Goal: Transaction & Acquisition: Purchase product/service

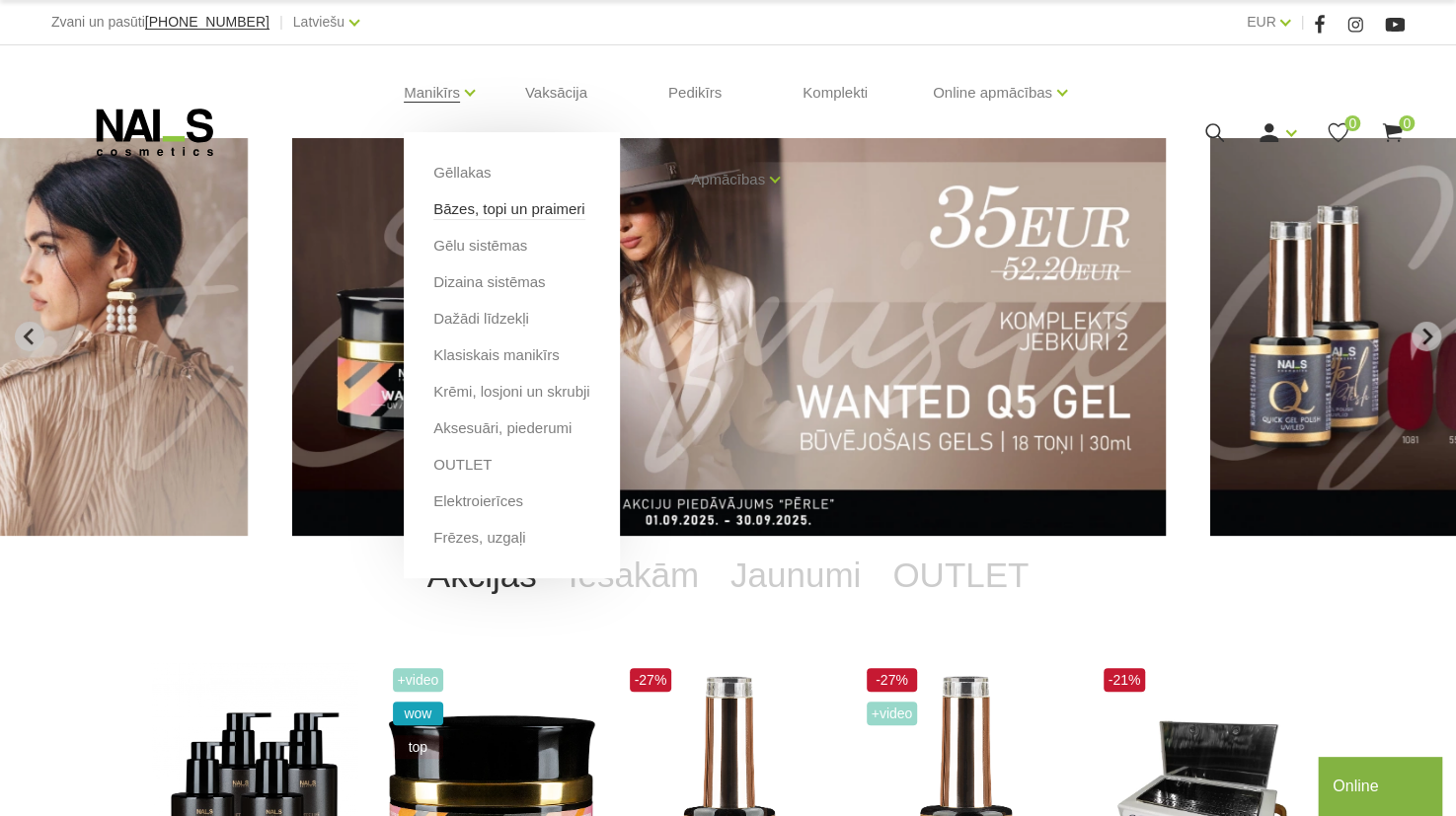
click at [486, 210] on link "Bāzes, topi un praimeri" at bounding box center [508, 209] width 151 height 22
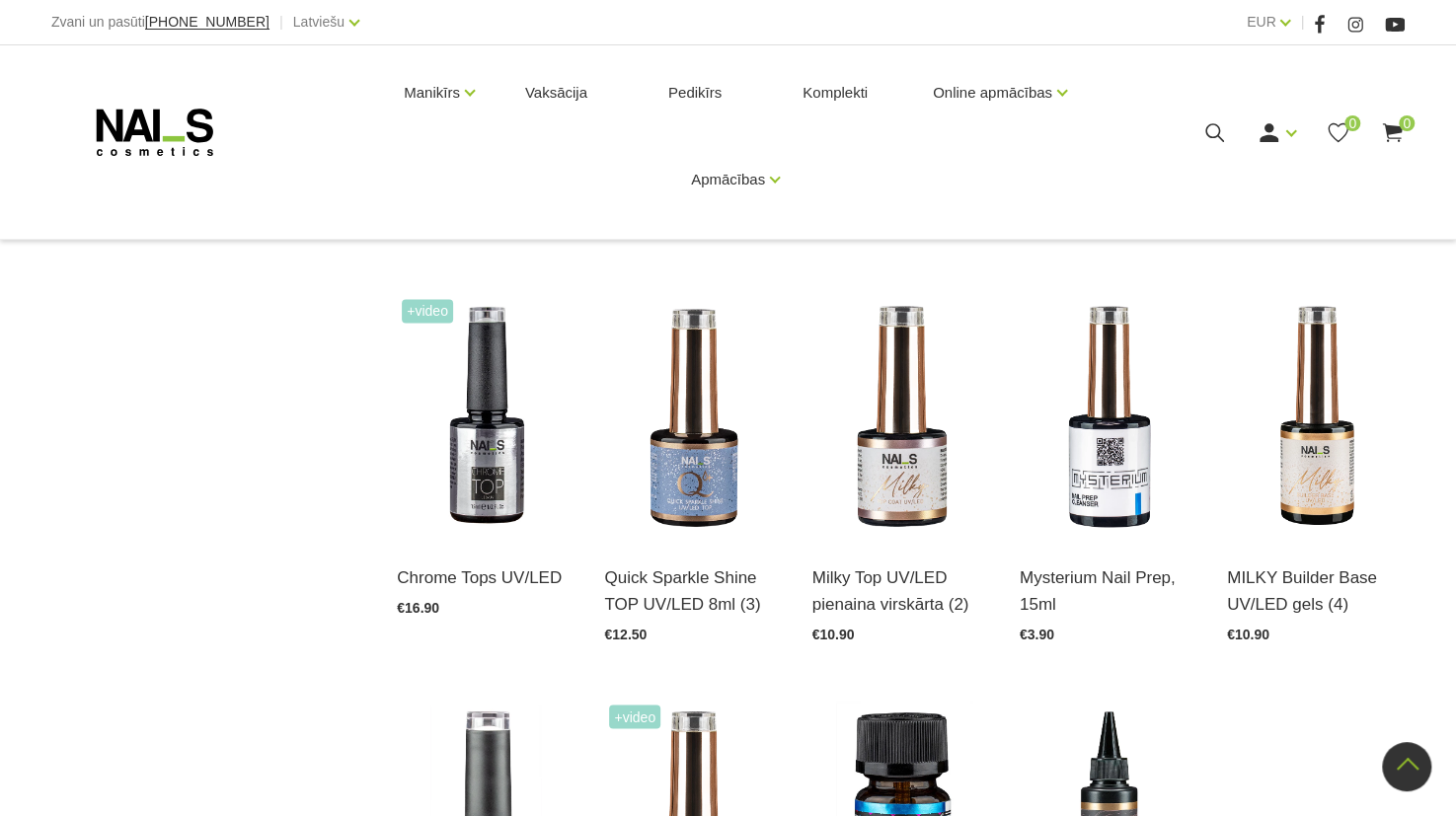
scroll to position [1614, 0]
click at [1104, 425] on img at bounding box center [1109, 417] width 178 height 244
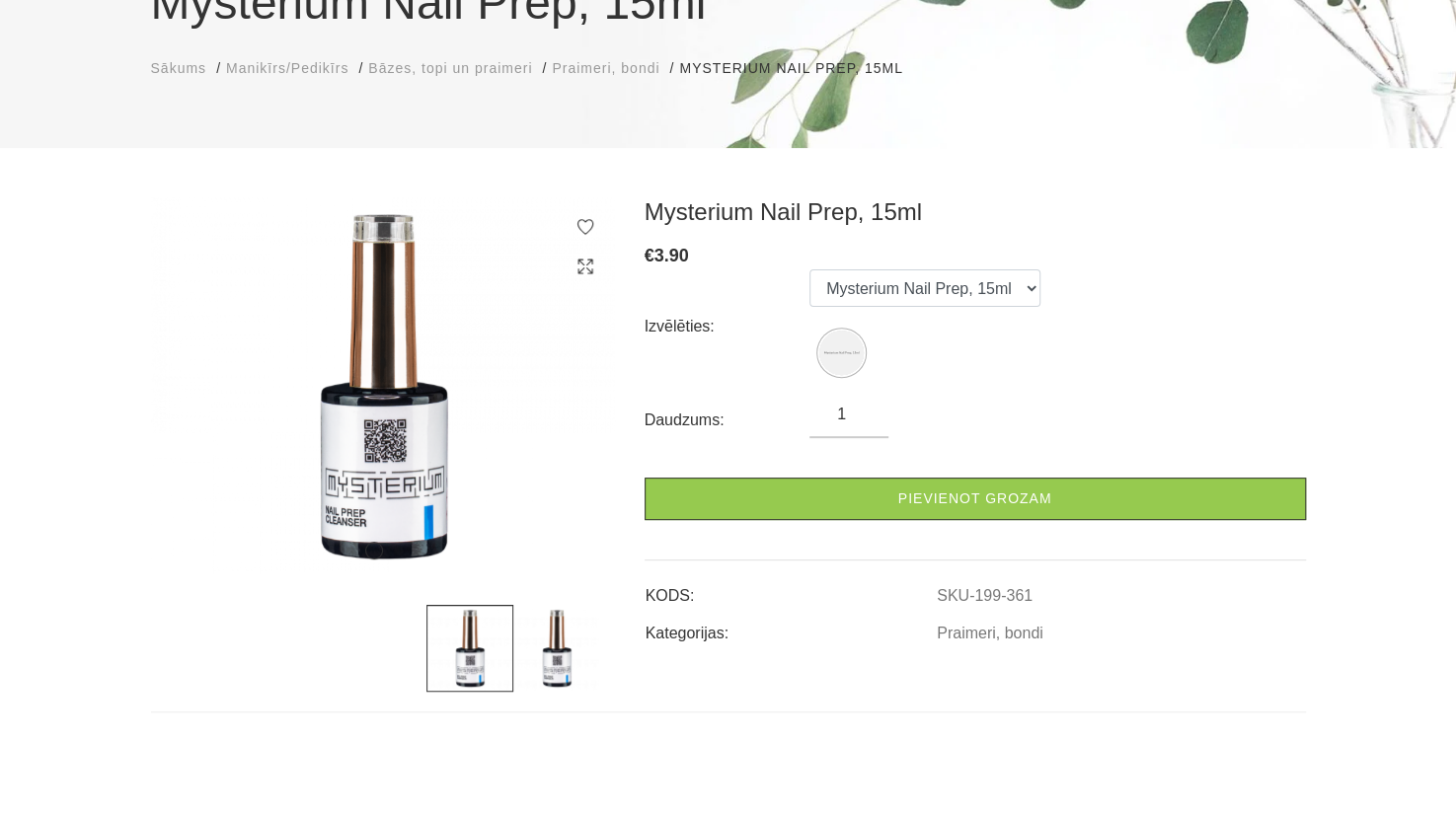
scroll to position [228, 0]
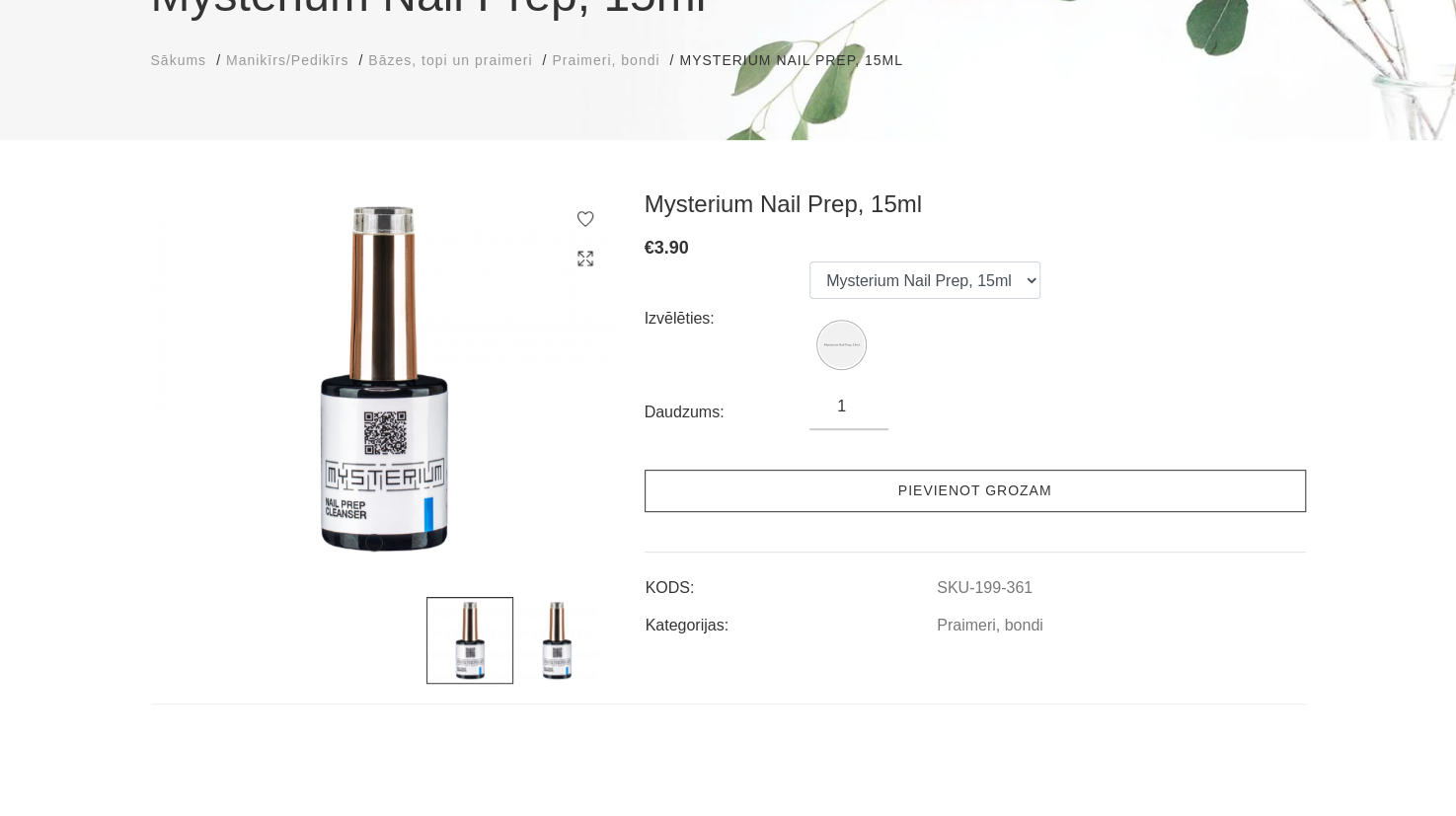
click at [1033, 496] on link "Pievienot grozam" at bounding box center [975, 491] width 662 height 43
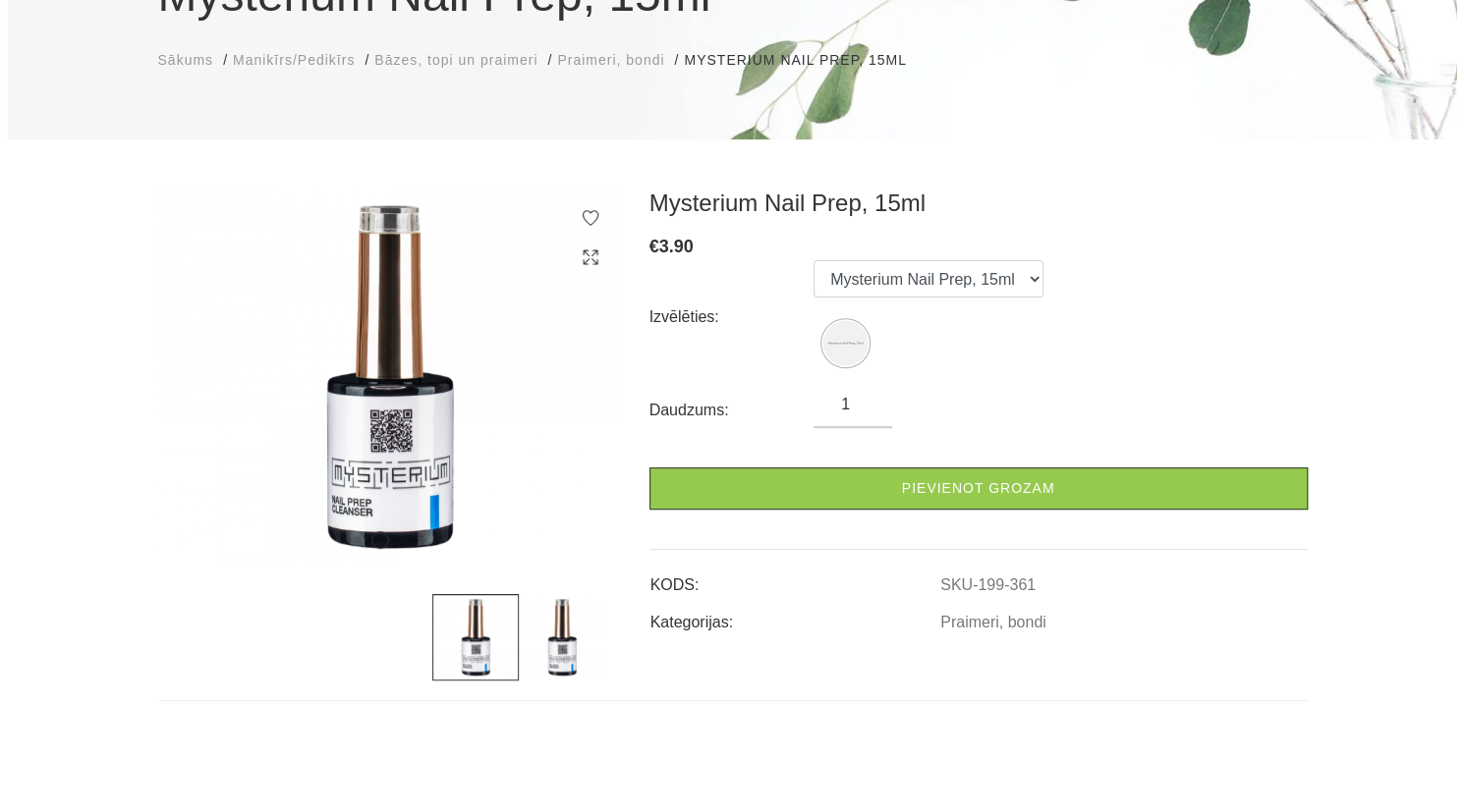
scroll to position [0, 0]
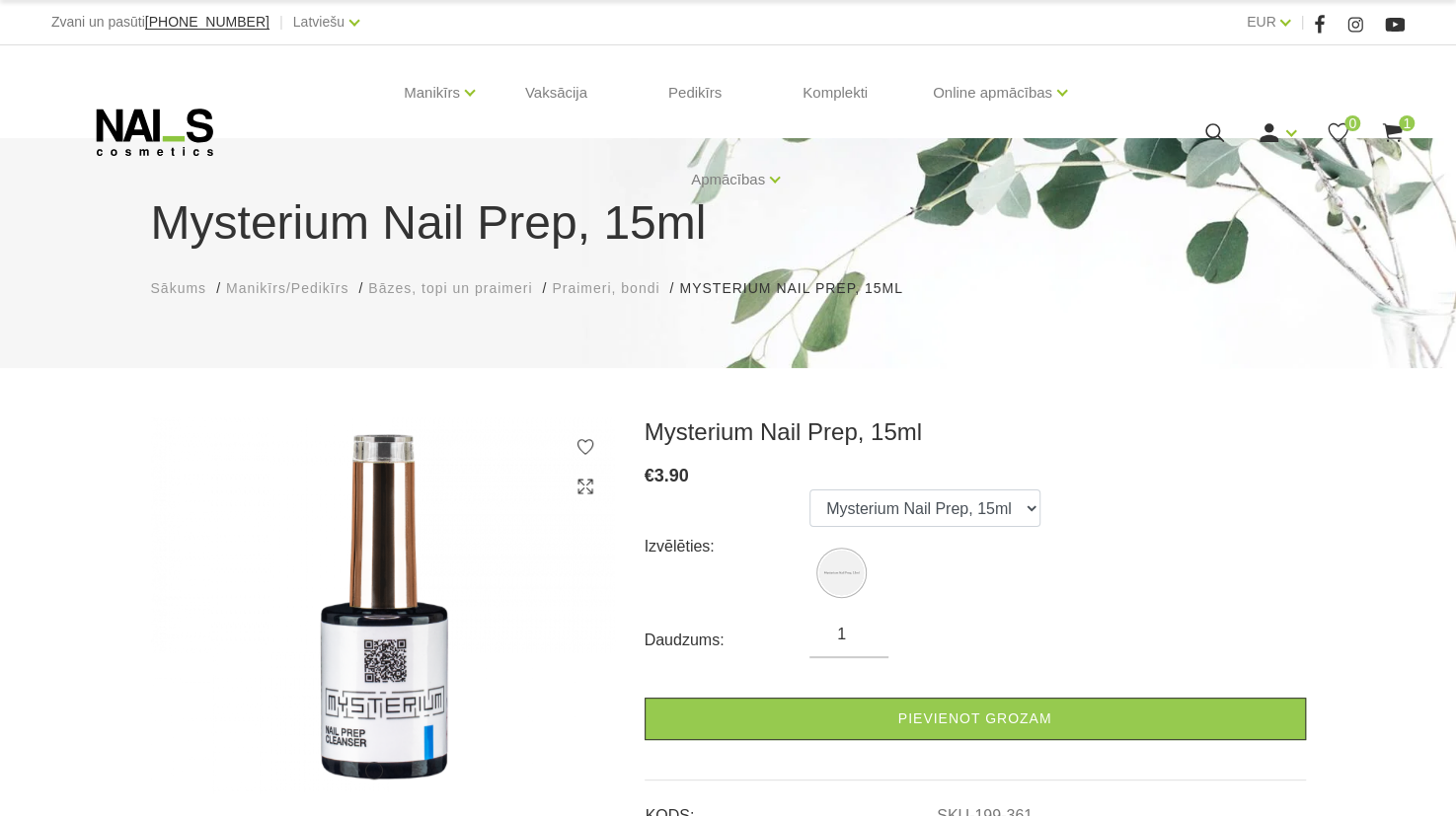
click at [1402, 124] on span "1" at bounding box center [1407, 124] width 16 height 16
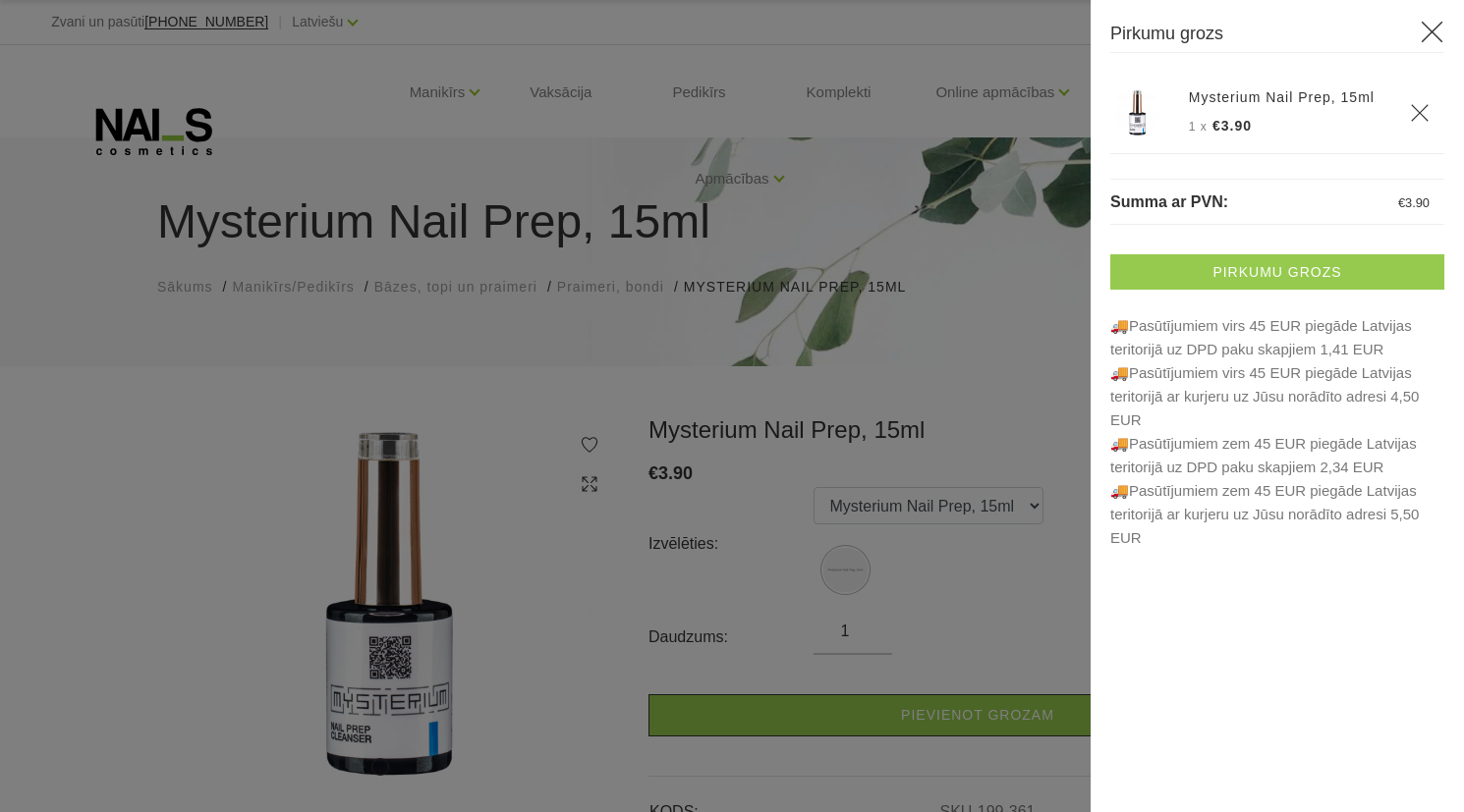
click at [1295, 262] on link "Pirkumu grozs" at bounding box center [1277, 272] width 334 height 36
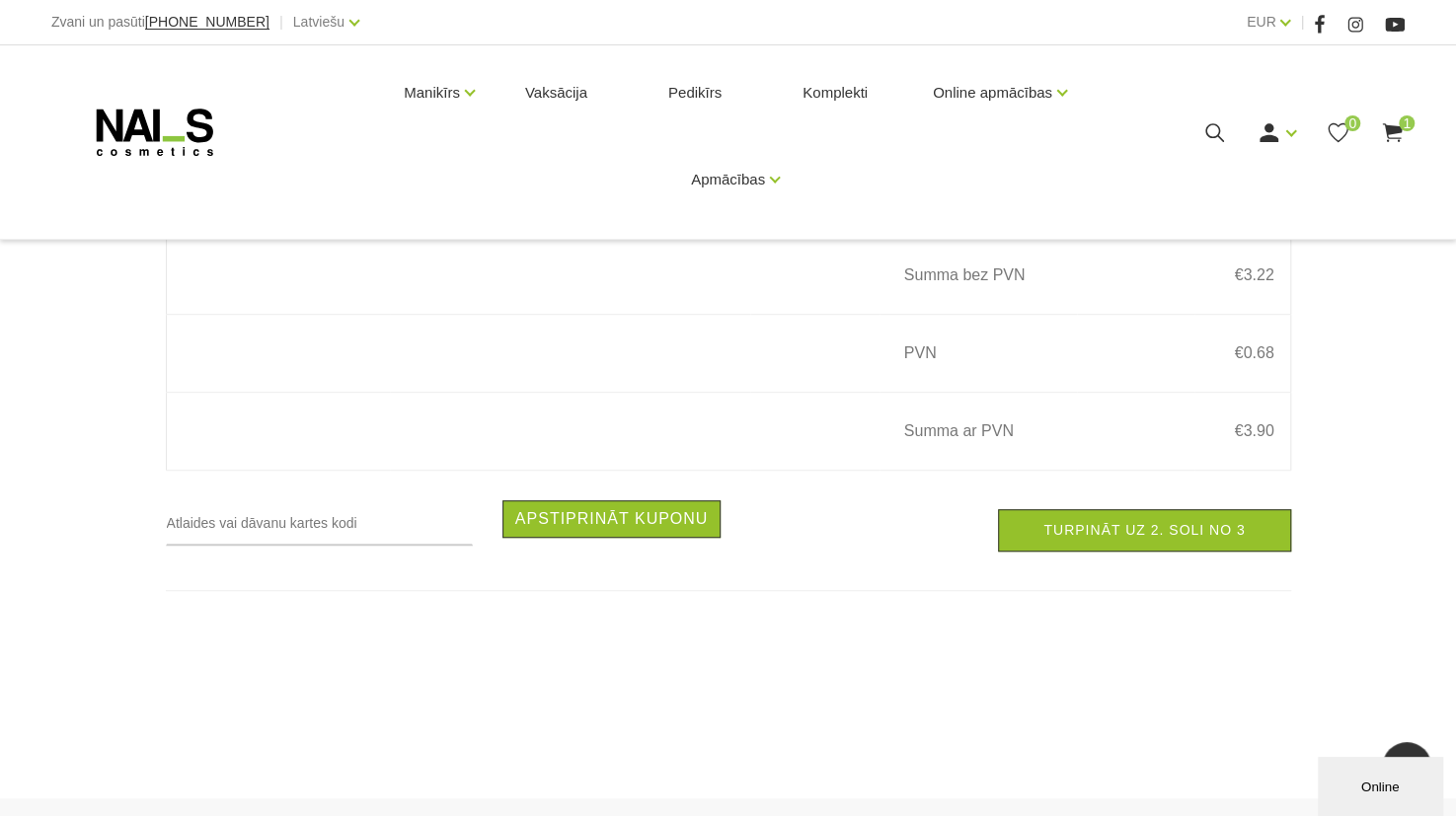
scroll to position [444, 0]
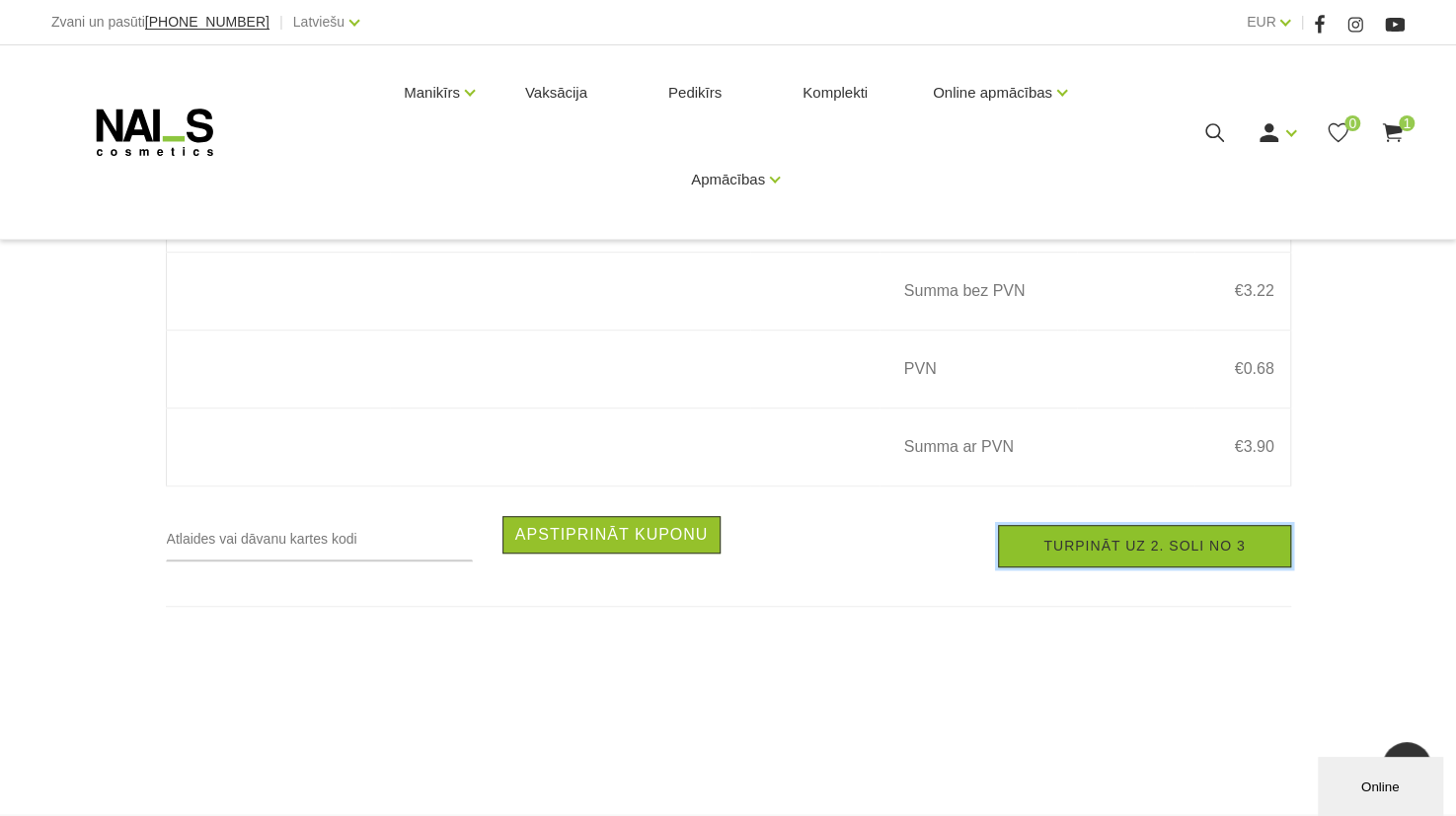
click at [1136, 554] on link "Turpināt uz 2. soli no 3" at bounding box center [1144, 546] width 292 height 43
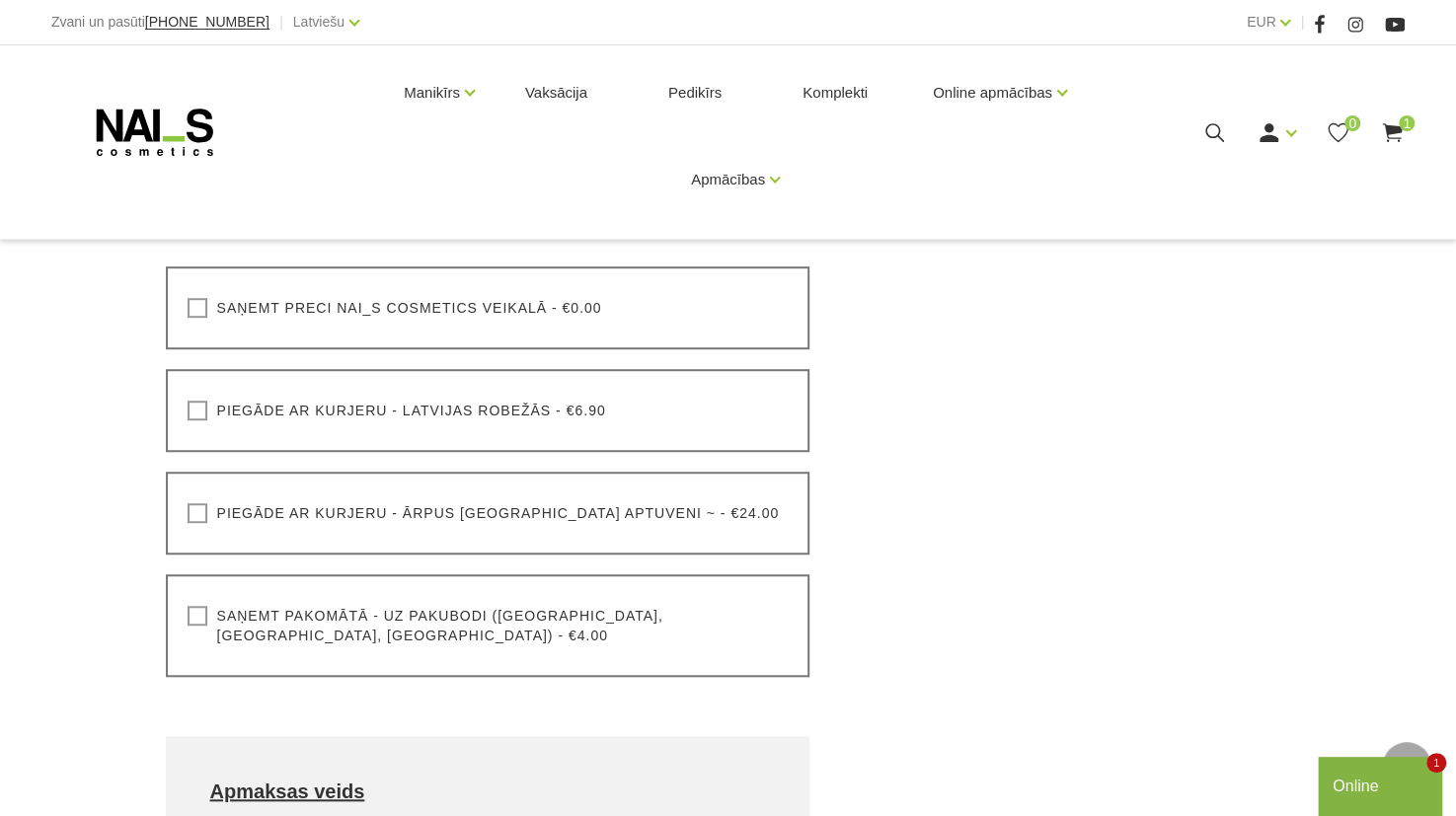
scroll to position [603, 0]
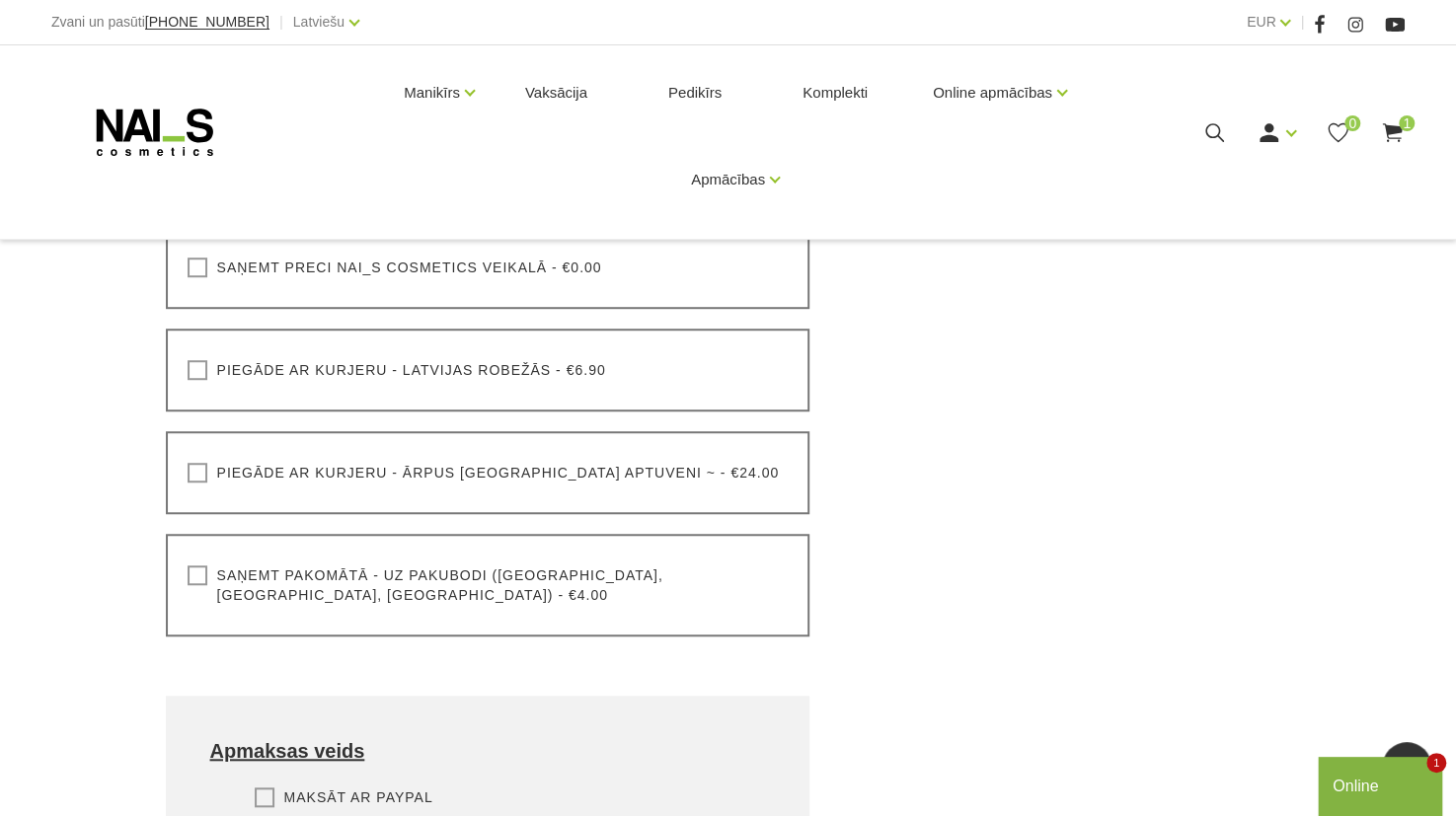
click at [194, 474] on label "Piegāde ar kurjeru - ārpus Latvijas aptuveni ~ - €24.00" at bounding box center [484, 473] width 593 height 20
click at [0, 0] on input "Piegāde ar kurjeru - ārpus Latvijas aptuveni ~ - €24.00" at bounding box center [0, 0] width 0 height 0
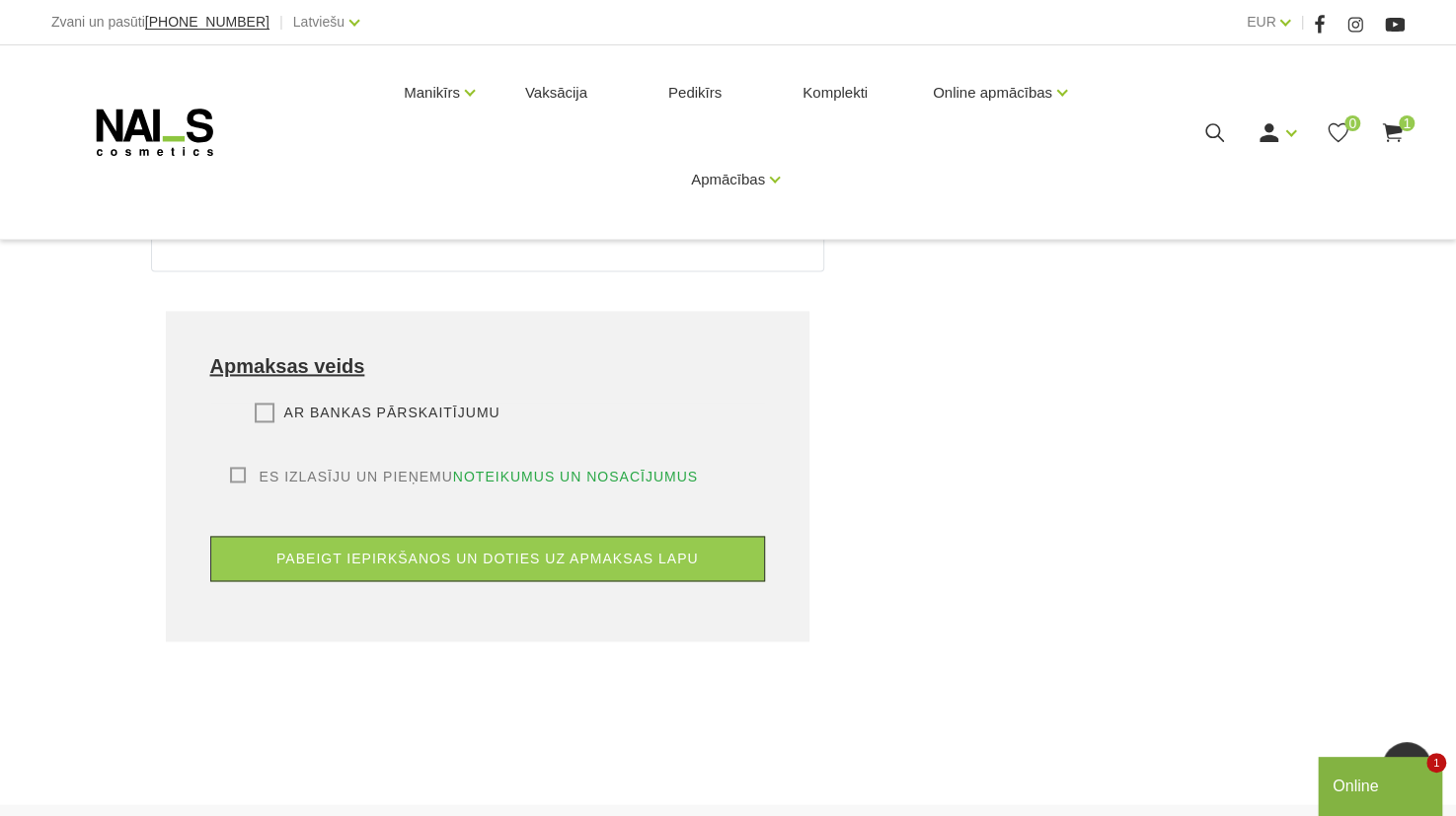
scroll to position [1459, 0]
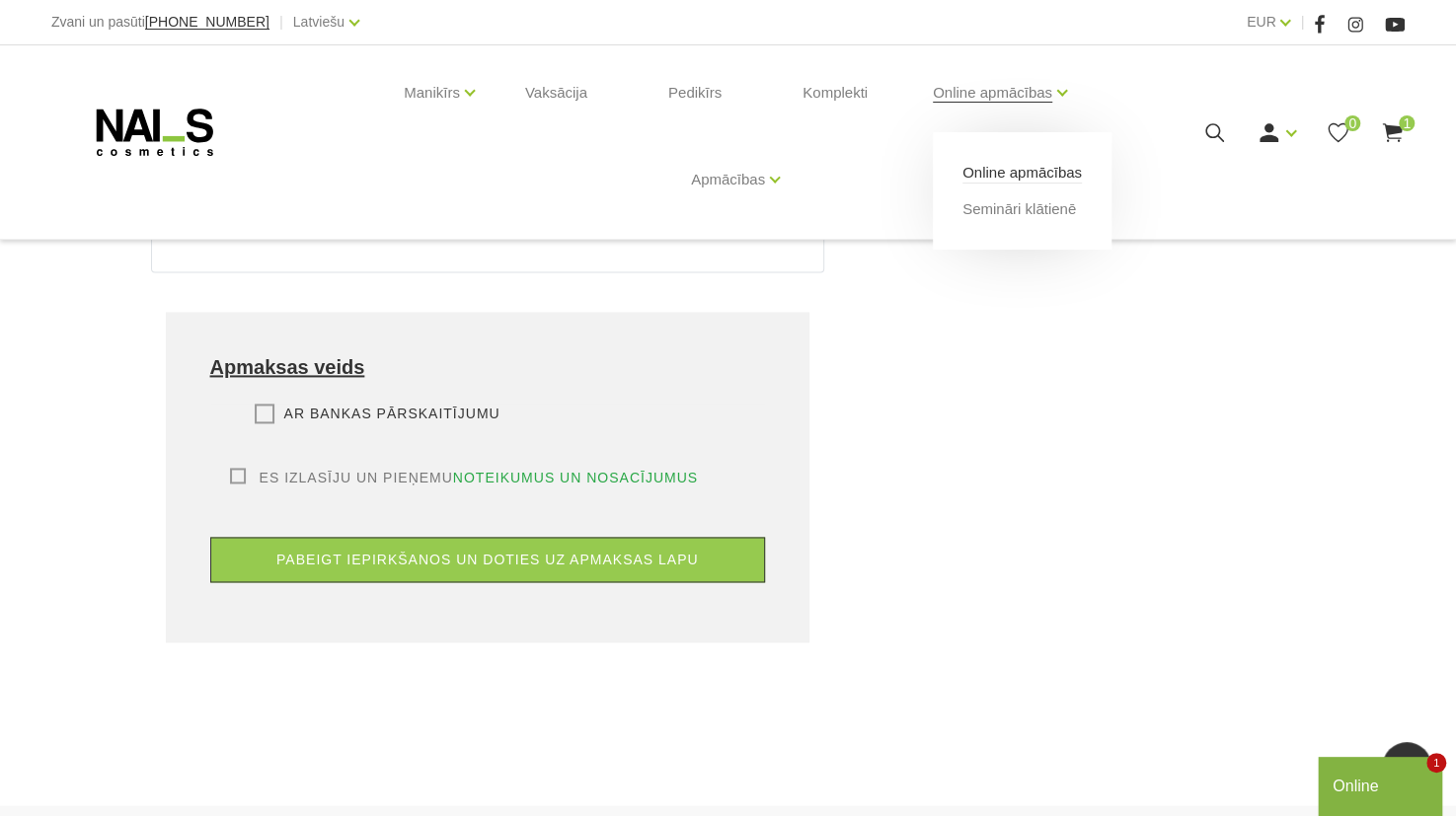
click at [1015, 170] on link "Online apmācības" at bounding box center [1023, 173] width 120 height 22
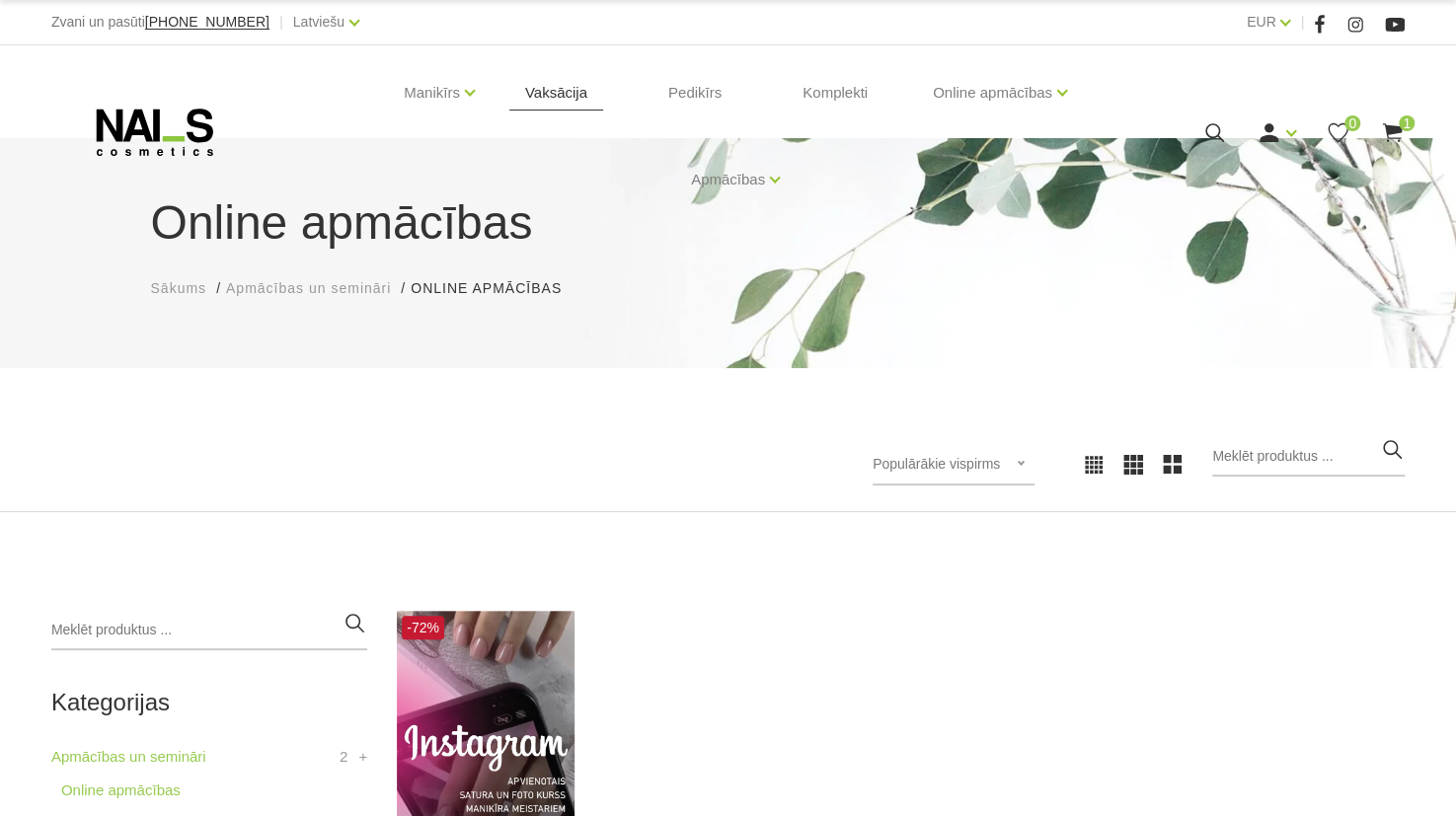
click at [573, 95] on link "Vaksācija" at bounding box center [557, 93] width 94 height 95
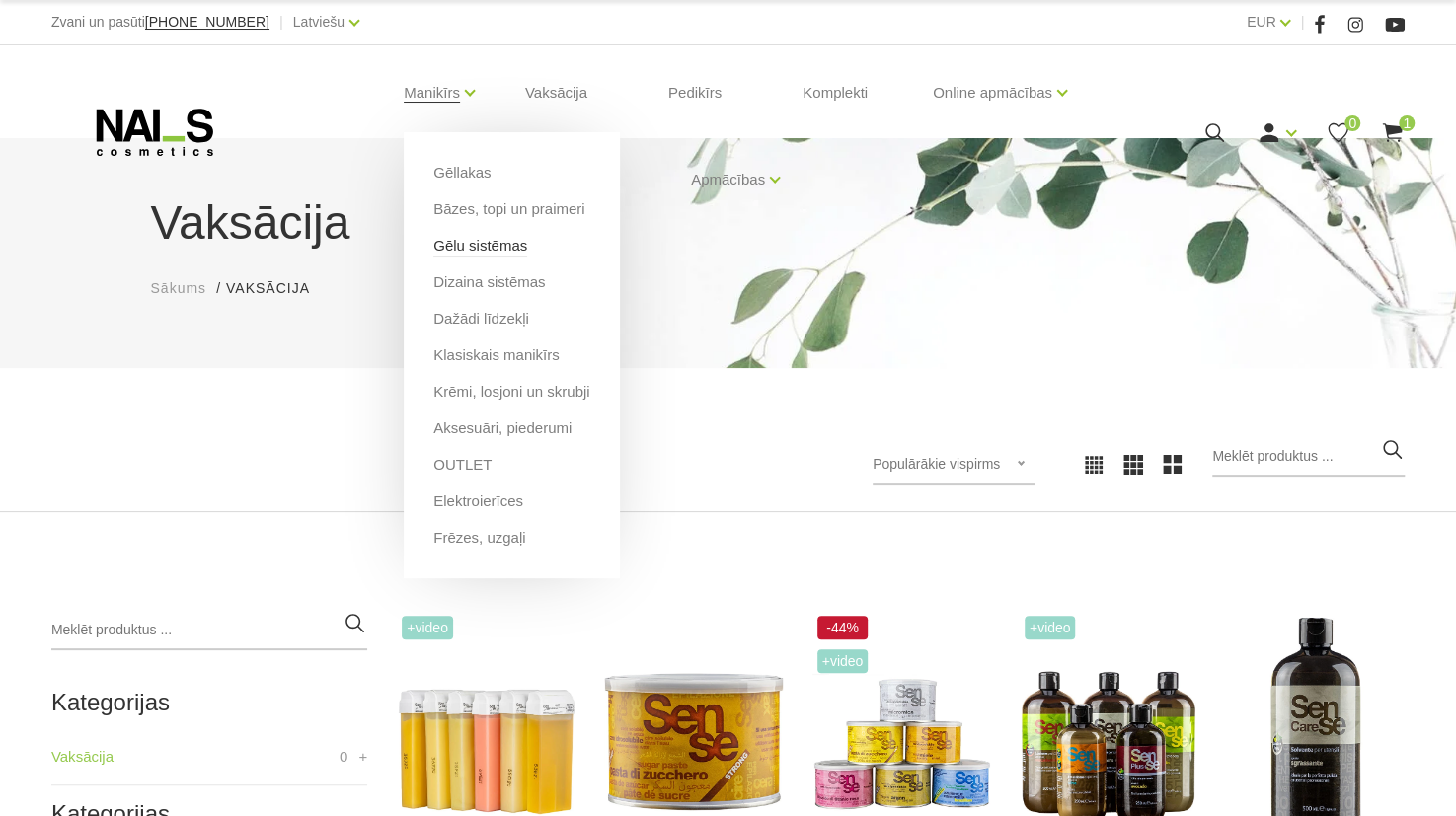
click at [454, 242] on link "Gēlu sistēmas" at bounding box center [480, 245] width 94 height 22
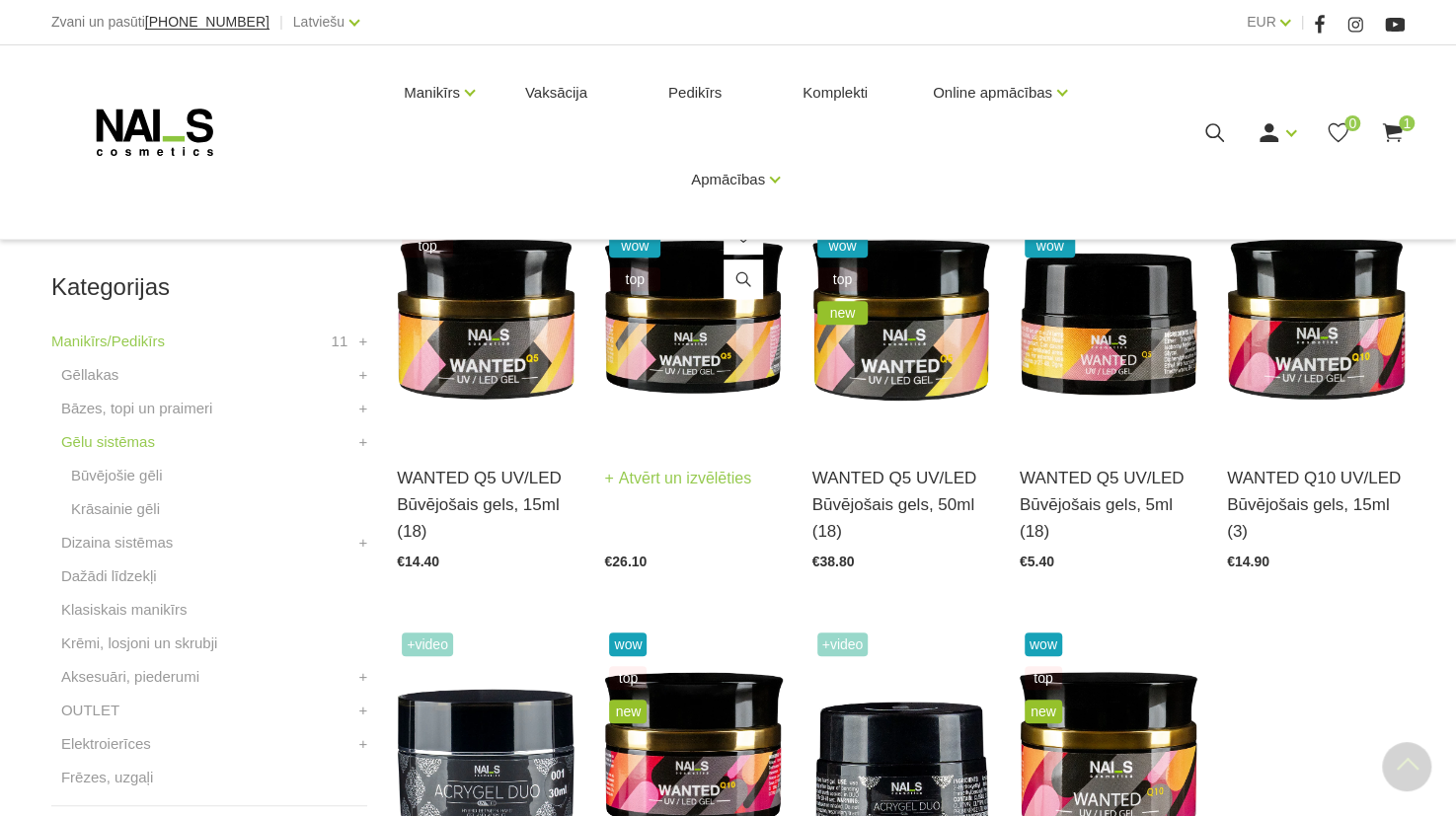
scroll to position [422, 0]
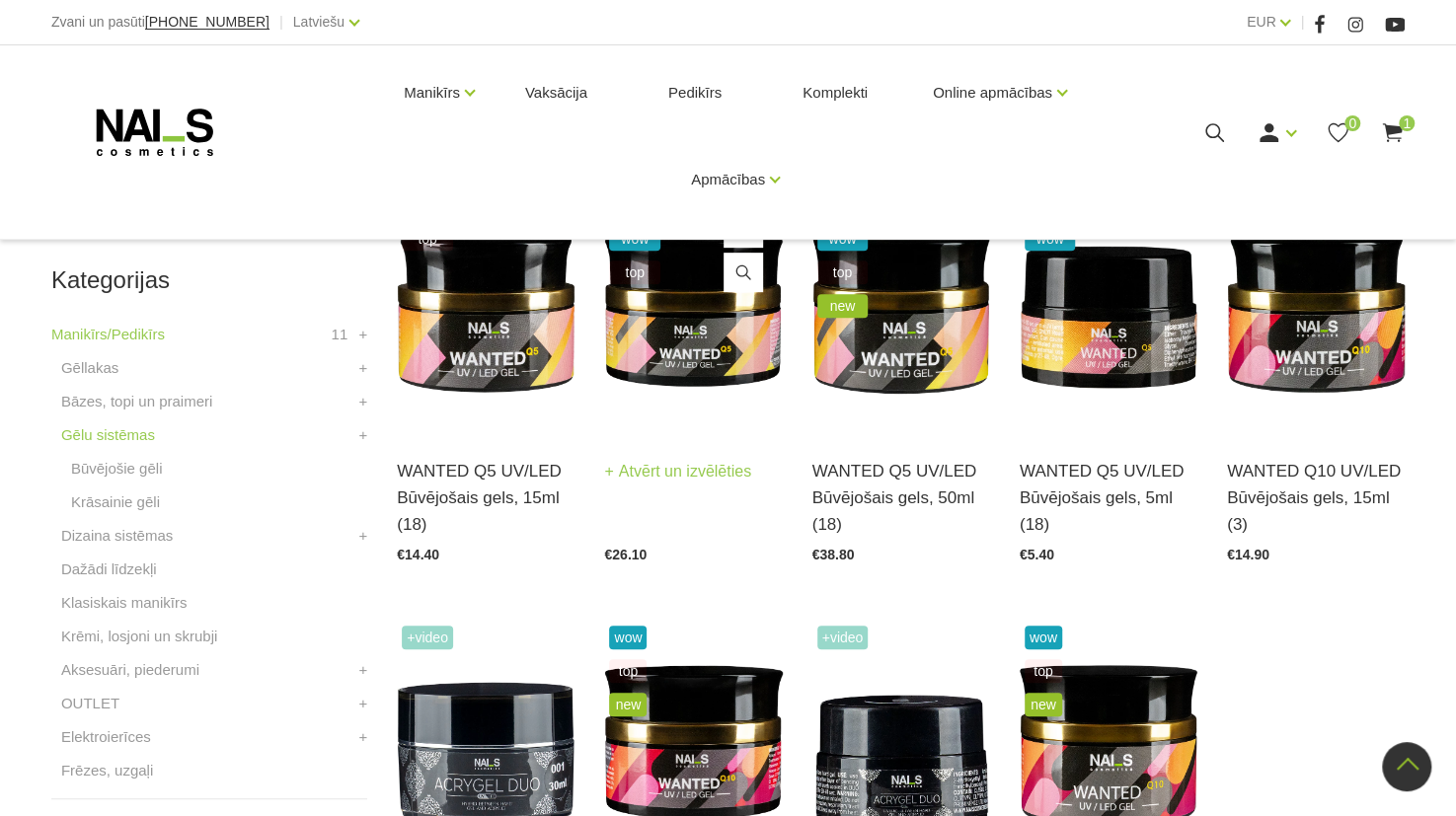
click at [715, 336] on img at bounding box center [694, 310] width 178 height 244
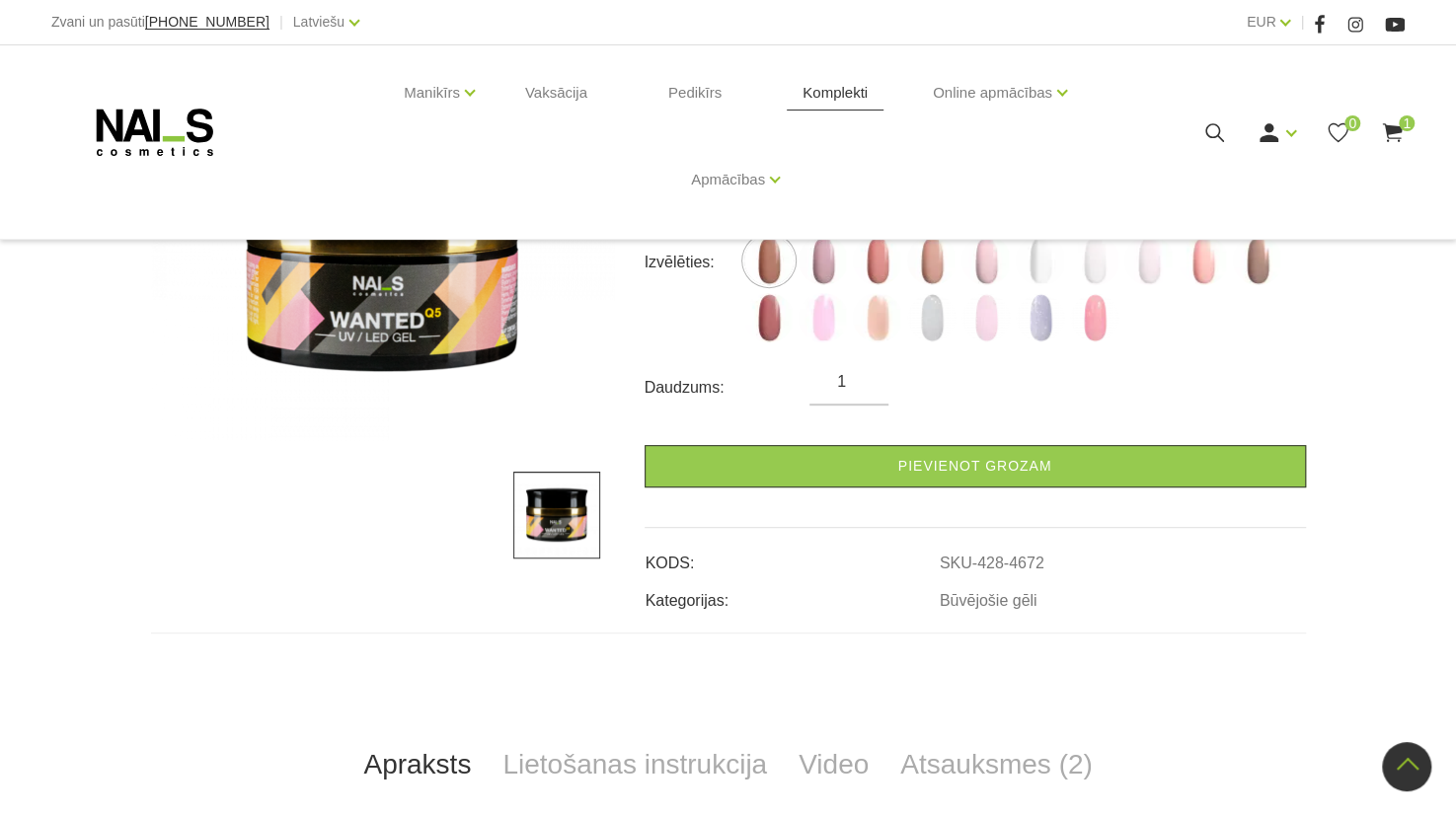
scroll to position [296, 0]
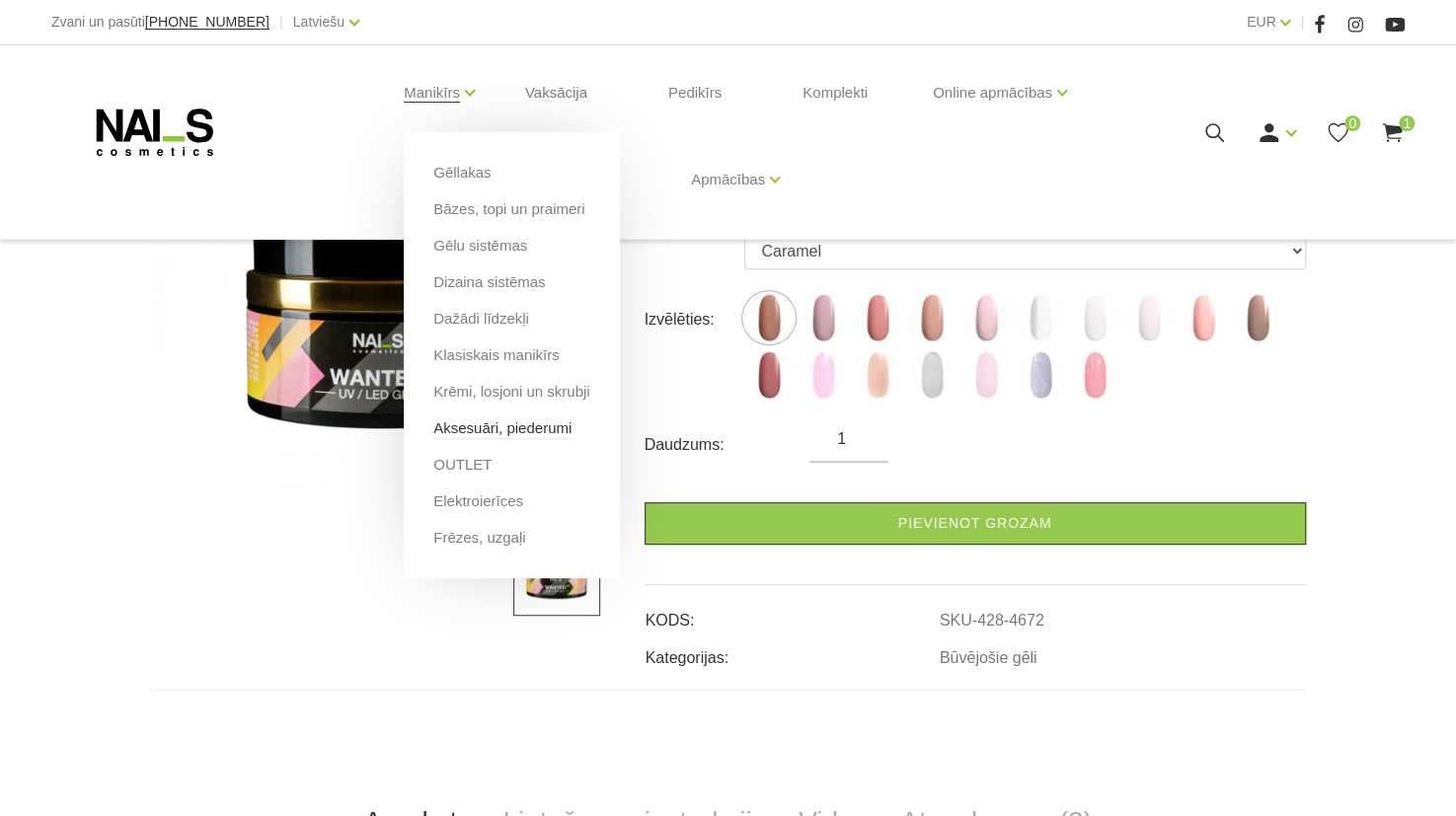
click at [494, 427] on link "Aksesuāri, piederumi" at bounding box center [502, 429] width 139 height 22
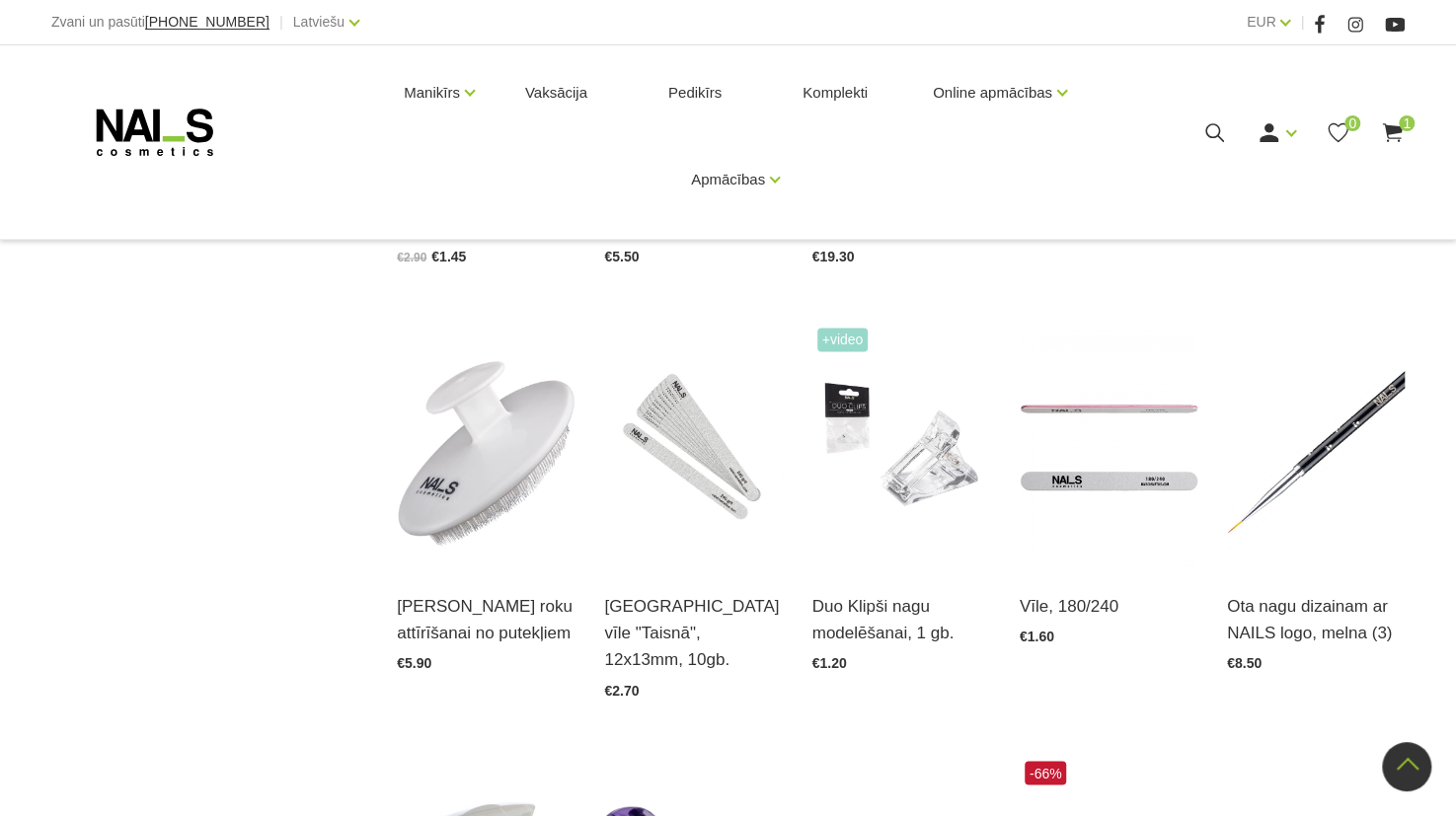
scroll to position [1614, 0]
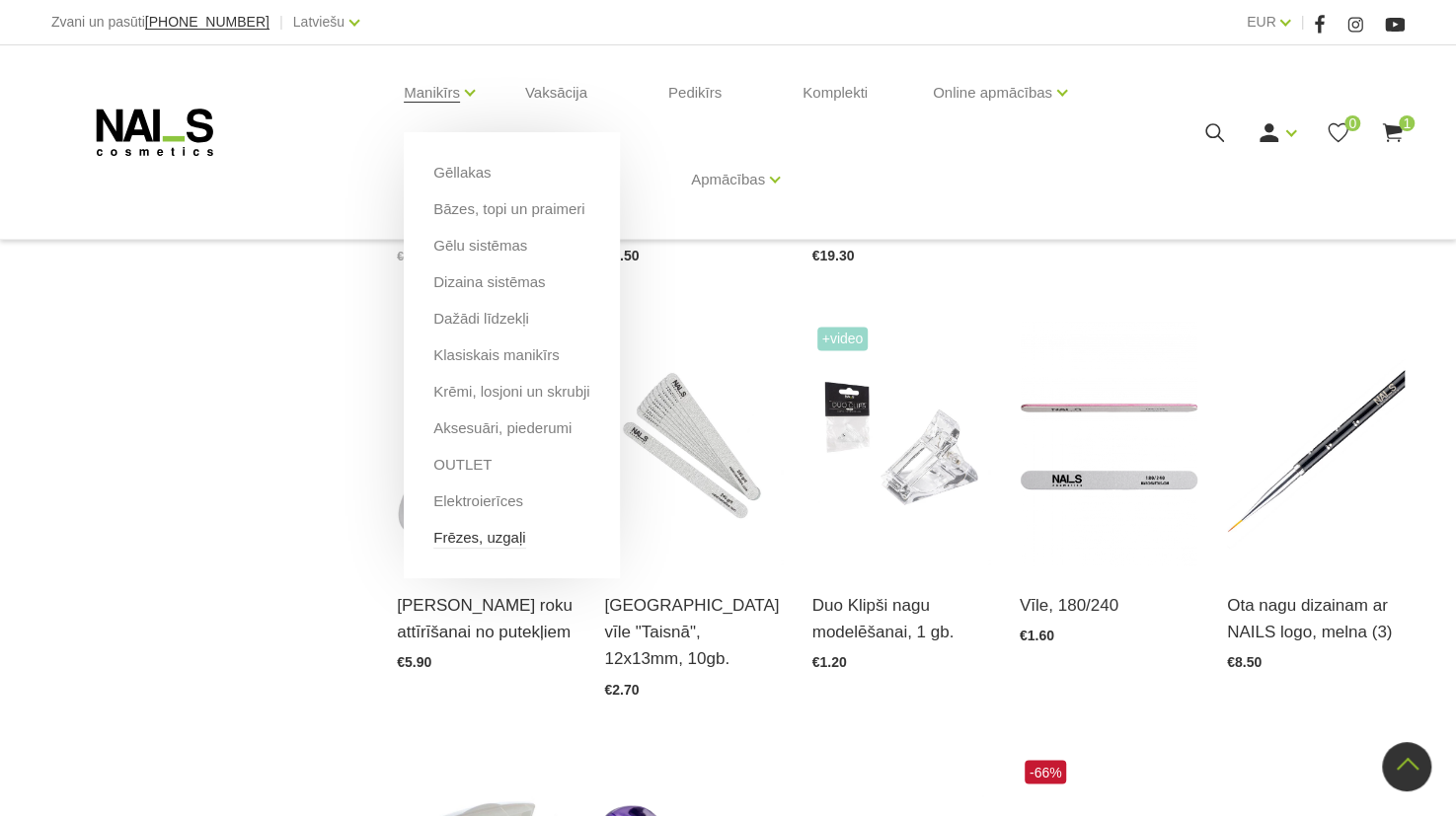
click at [480, 539] on link "Frēzes, uzgaļi" at bounding box center [479, 538] width 92 height 22
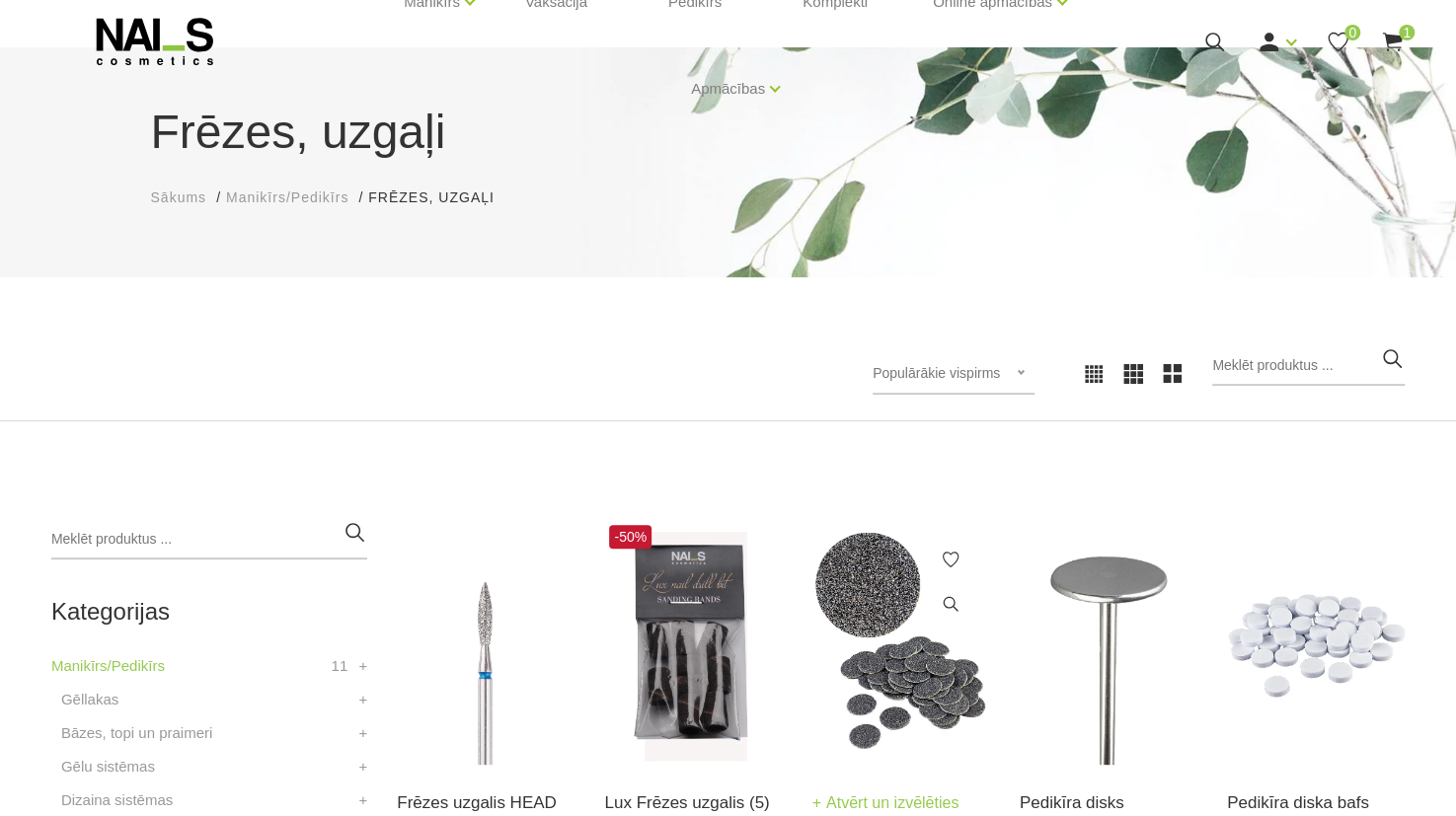
scroll to position [81, 0]
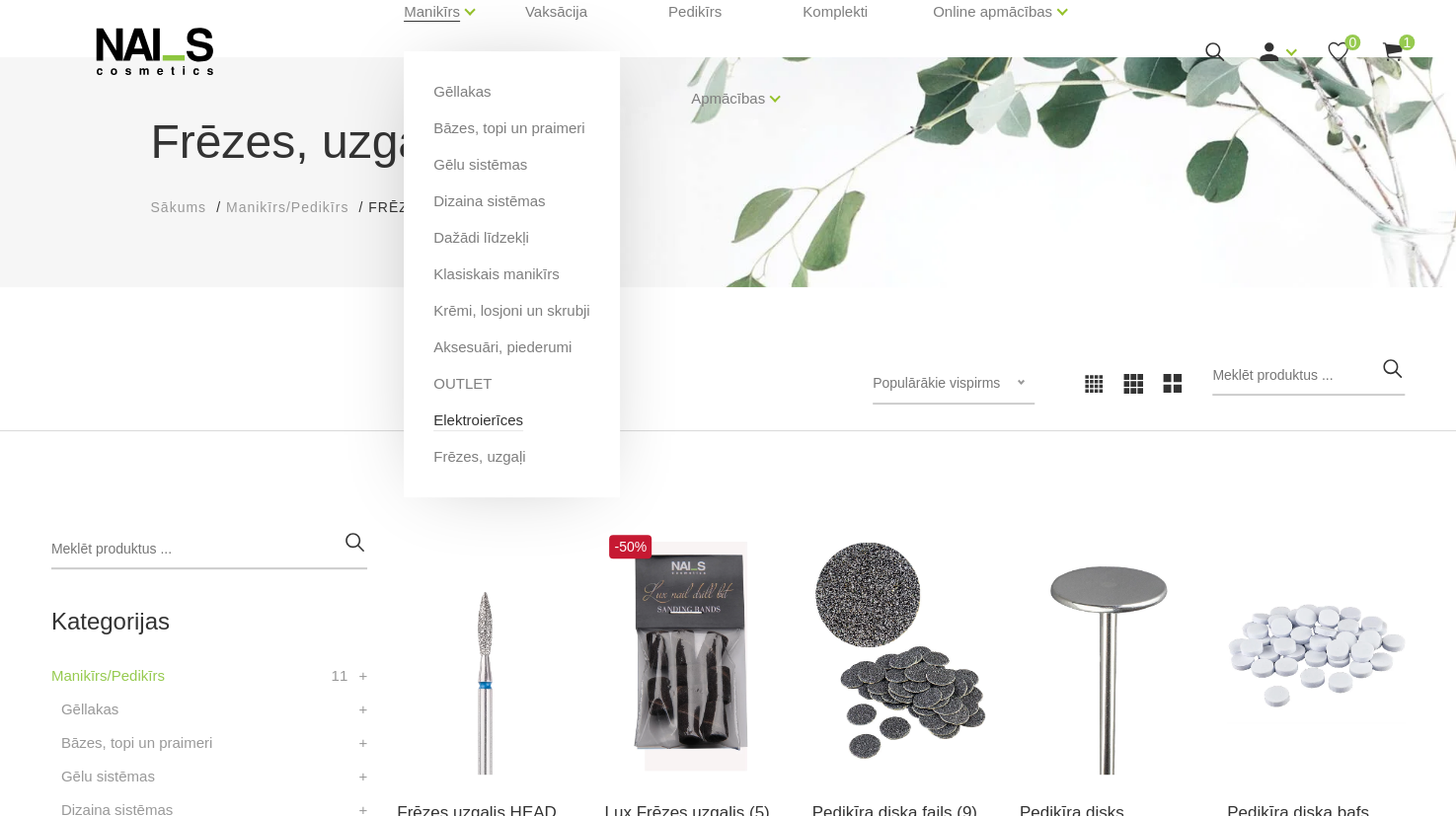
click at [472, 421] on link "Elektroierīces" at bounding box center [478, 421] width 90 height 22
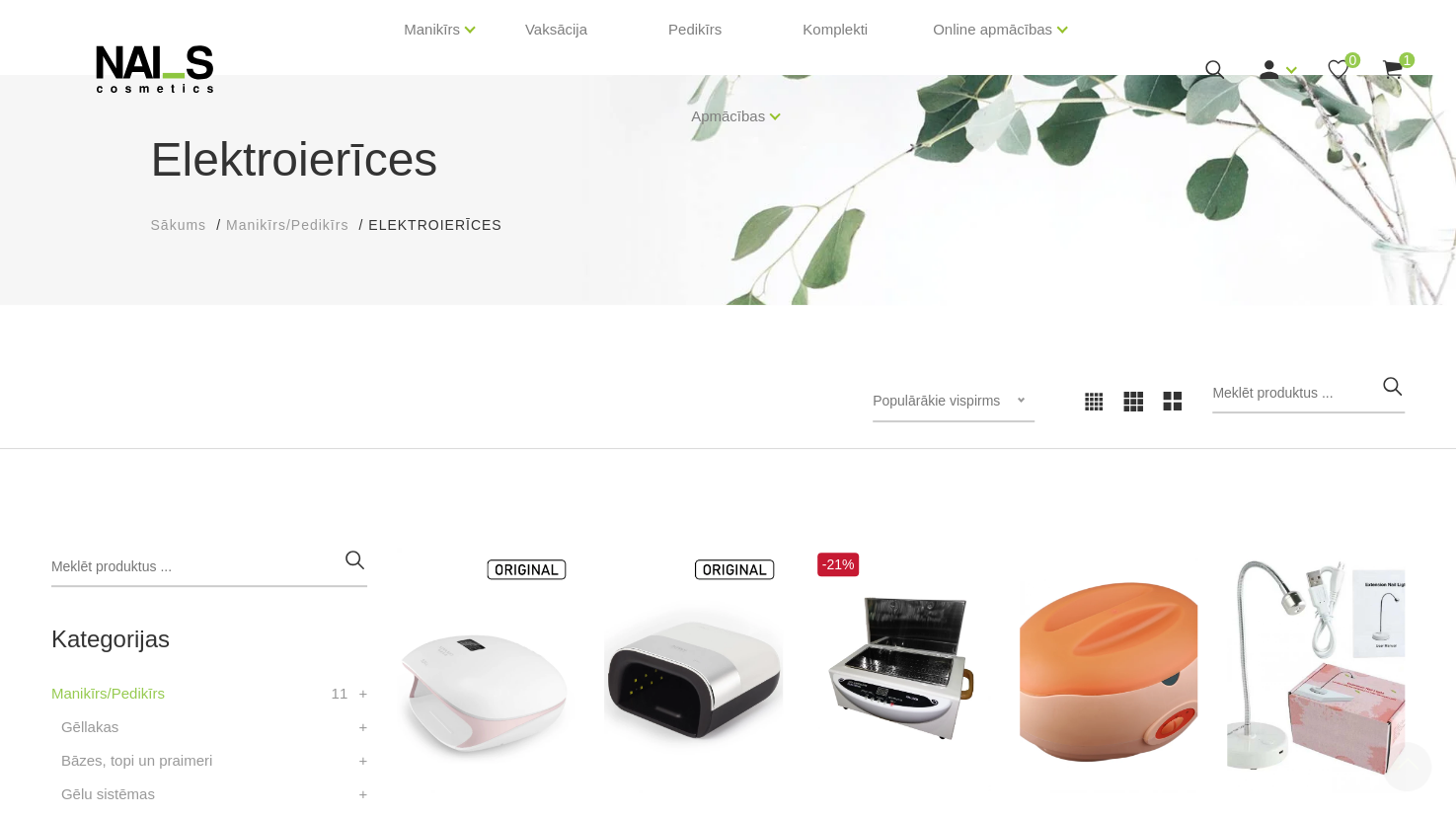
scroll to position [44, 0]
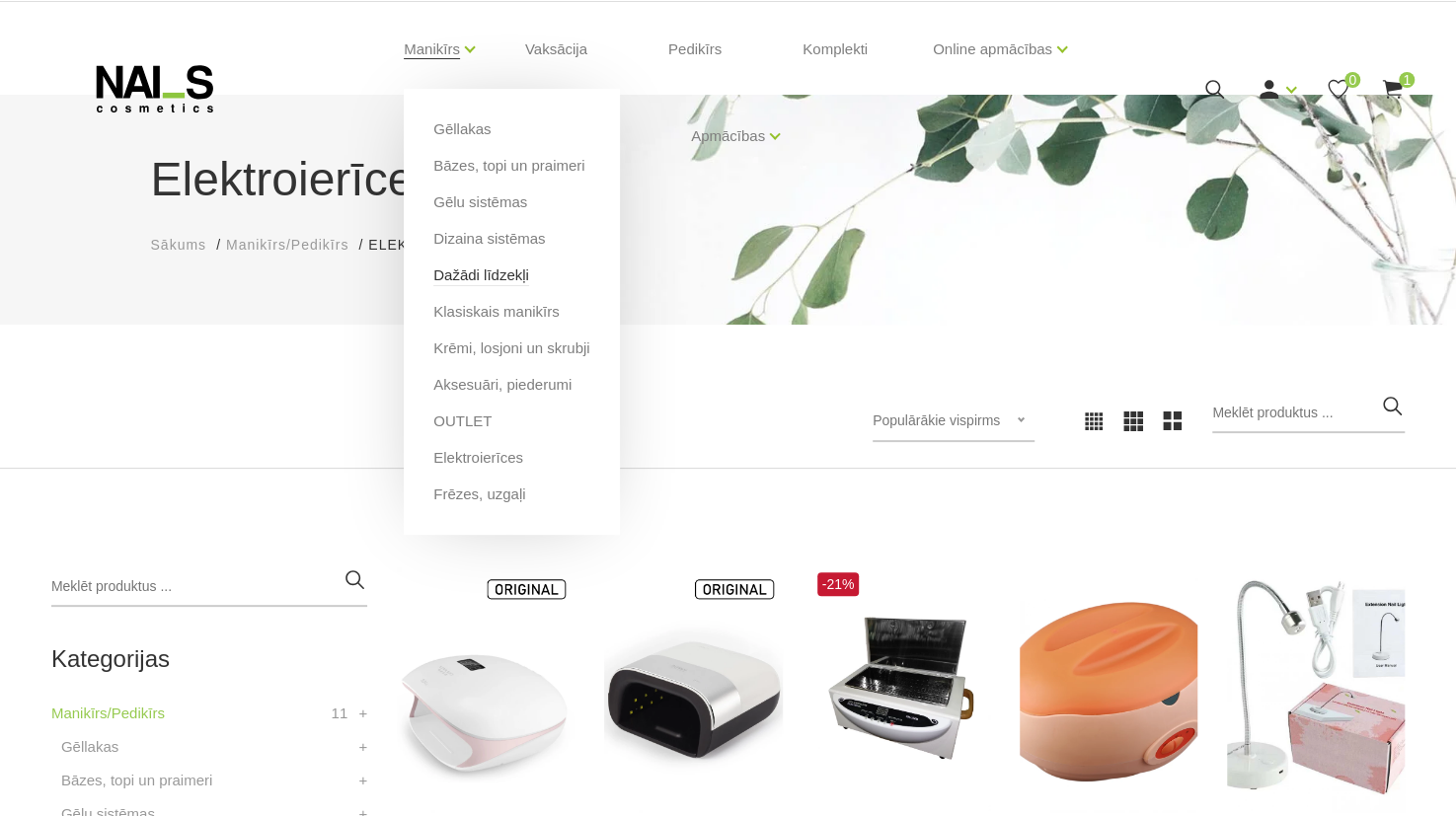
click at [500, 274] on link "Dažādi līdzekļi" at bounding box center [481, 275] width 96 height 22
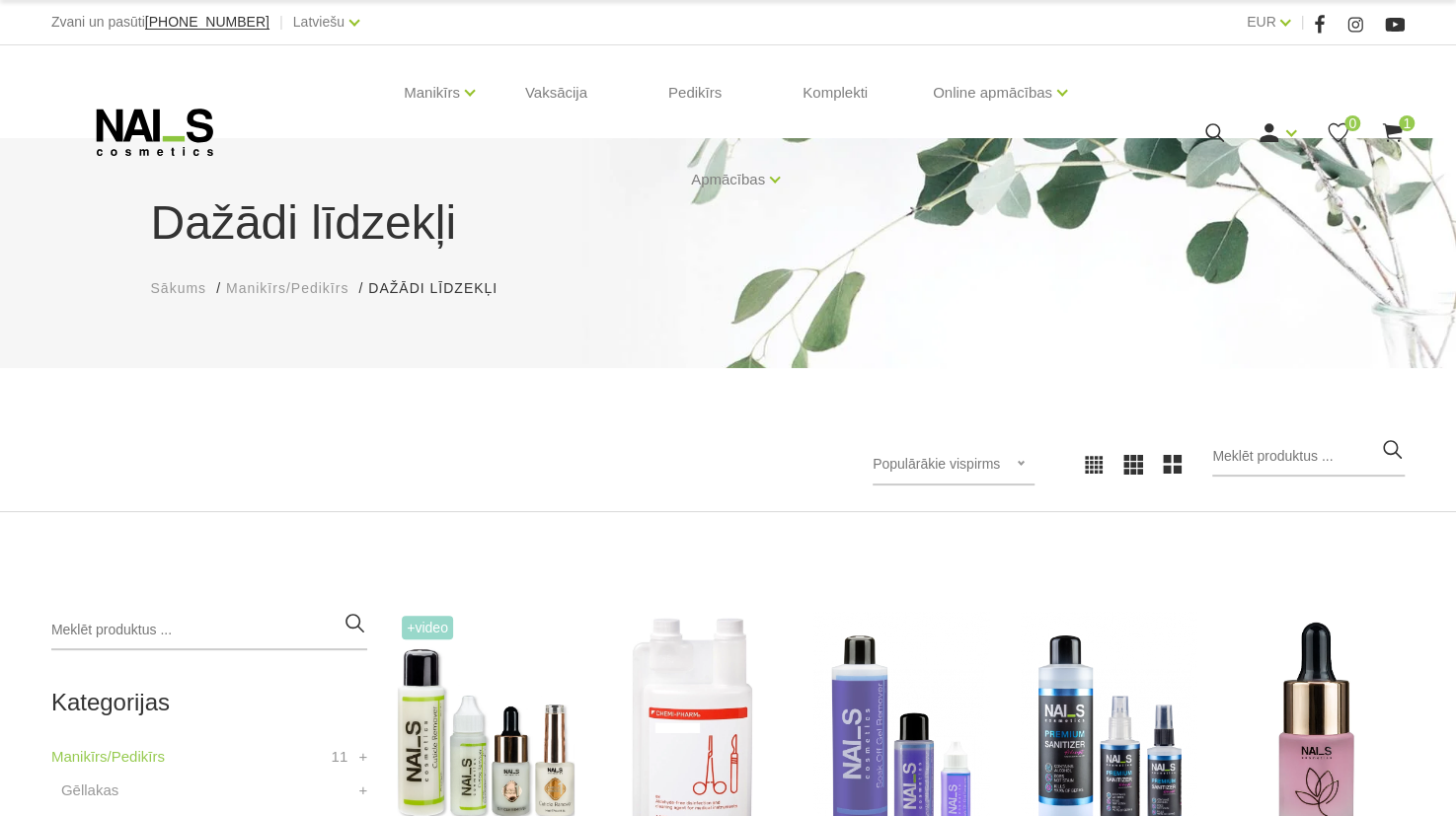
click at [982, 368] on div "Dažādi līdzekļi Sākums Manikīrs/Pedikīrs Dažādi līdzekļi Dažādi līdzekļi Populā…" at bounding box center [728, 325] width 1456 height 374
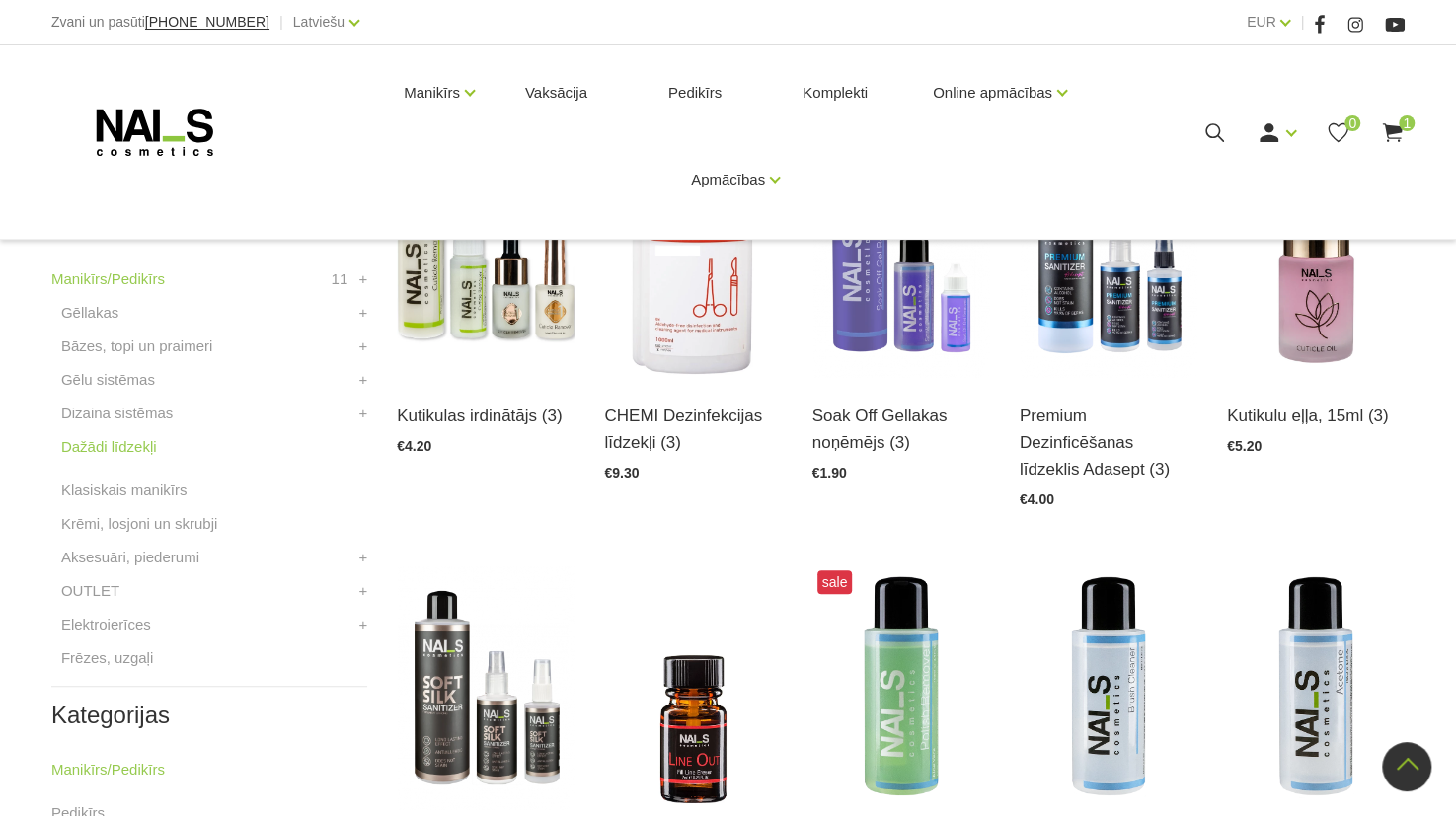
scroll to position [475, 0]
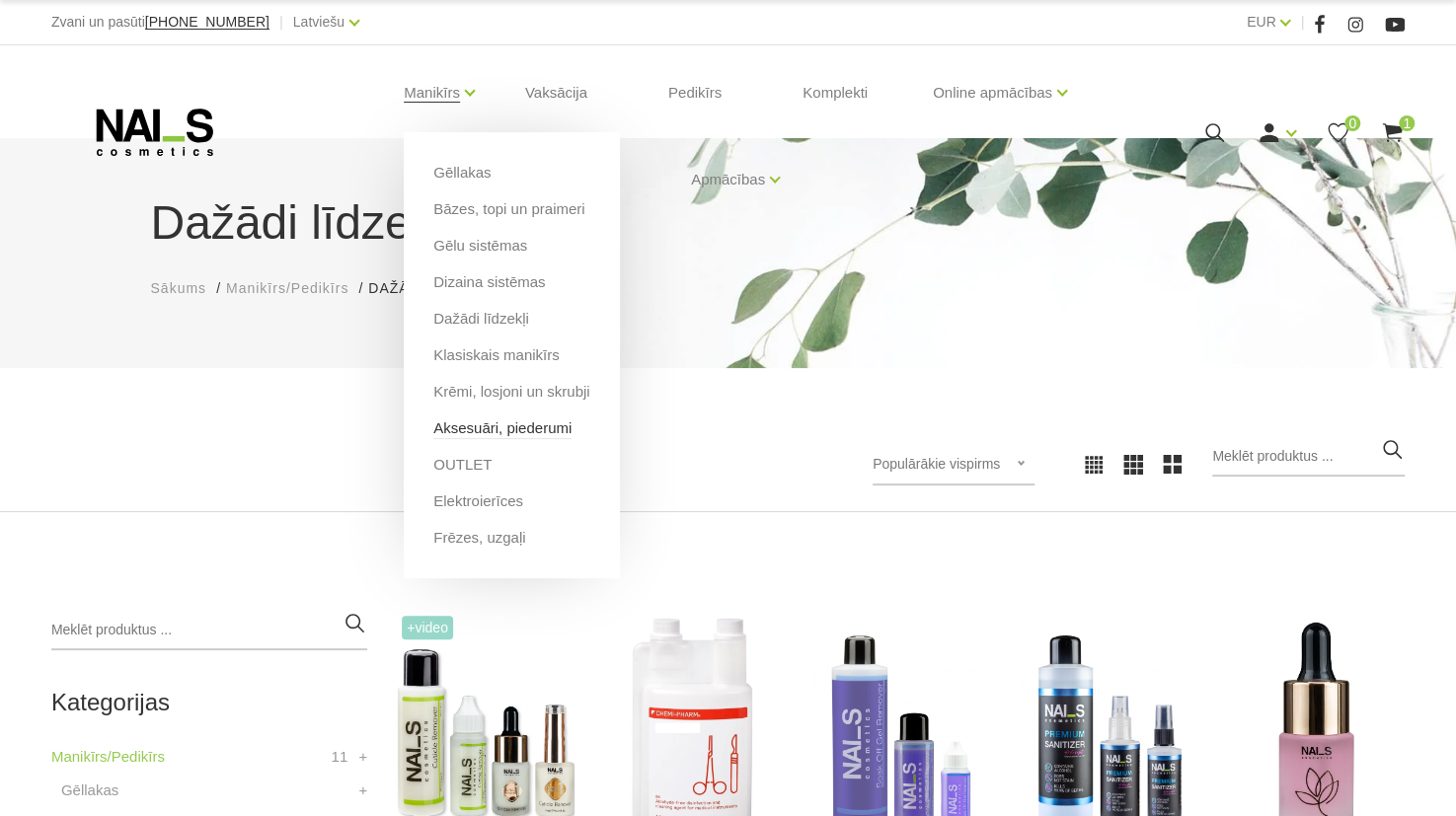
click at [502, 431] on link "Aksesuāri, piederumi" at bounding box center [502, 429] width 139 height 22
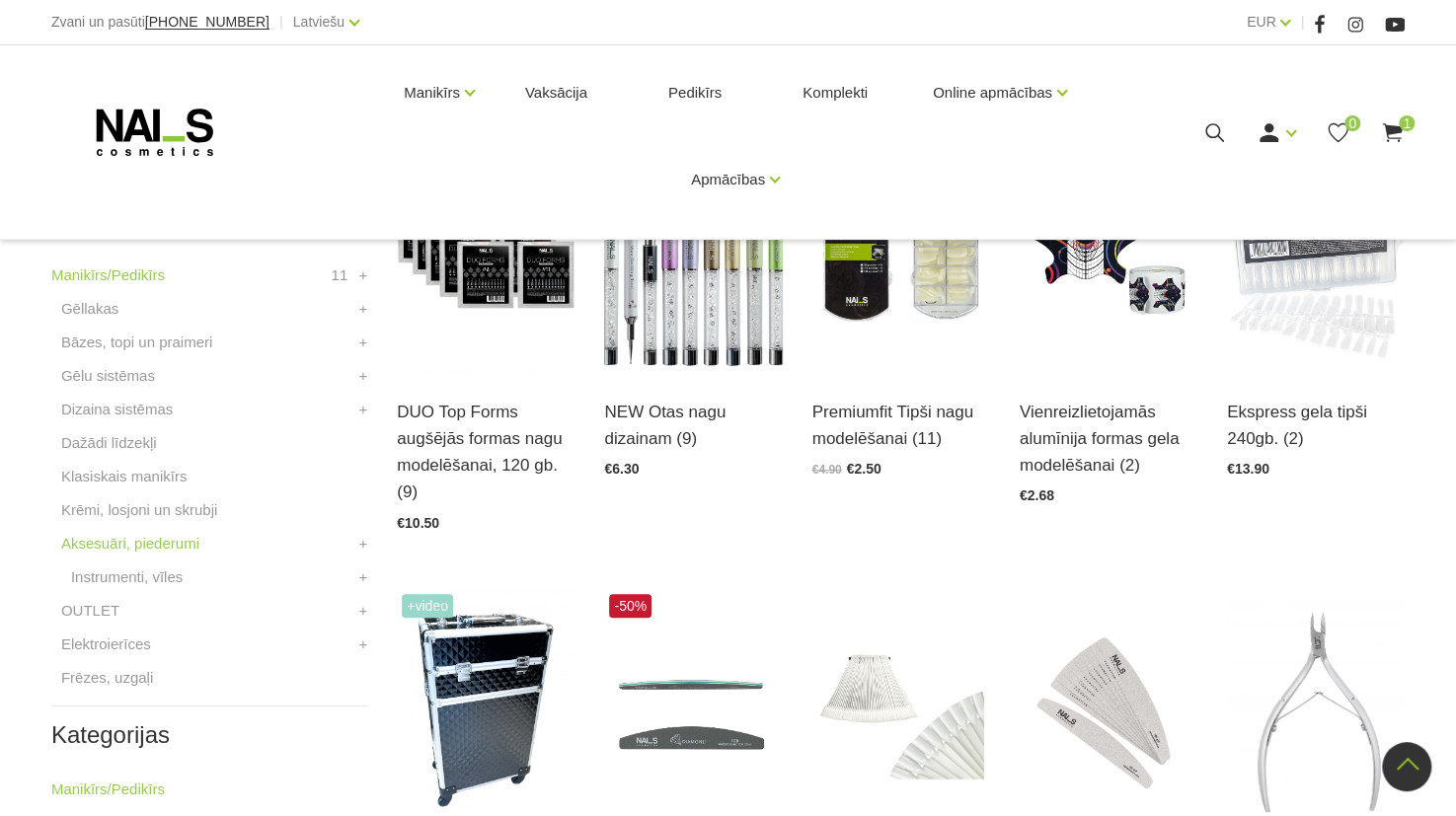
scroll to position [484, 0]
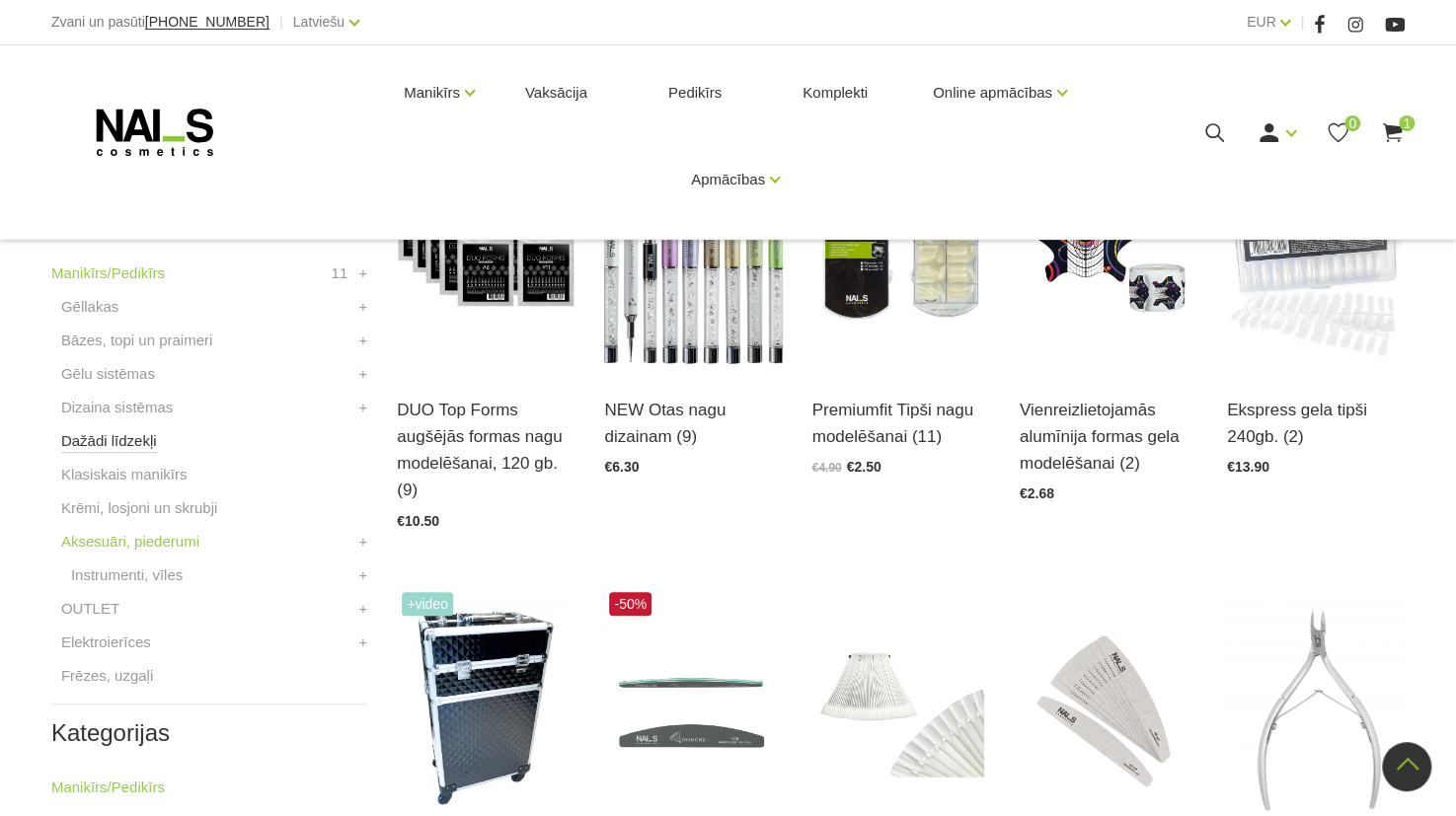
click at [117, 439] on link "Dažādi līdzekļi" at bounding box center [109, 441] width 96 height 24
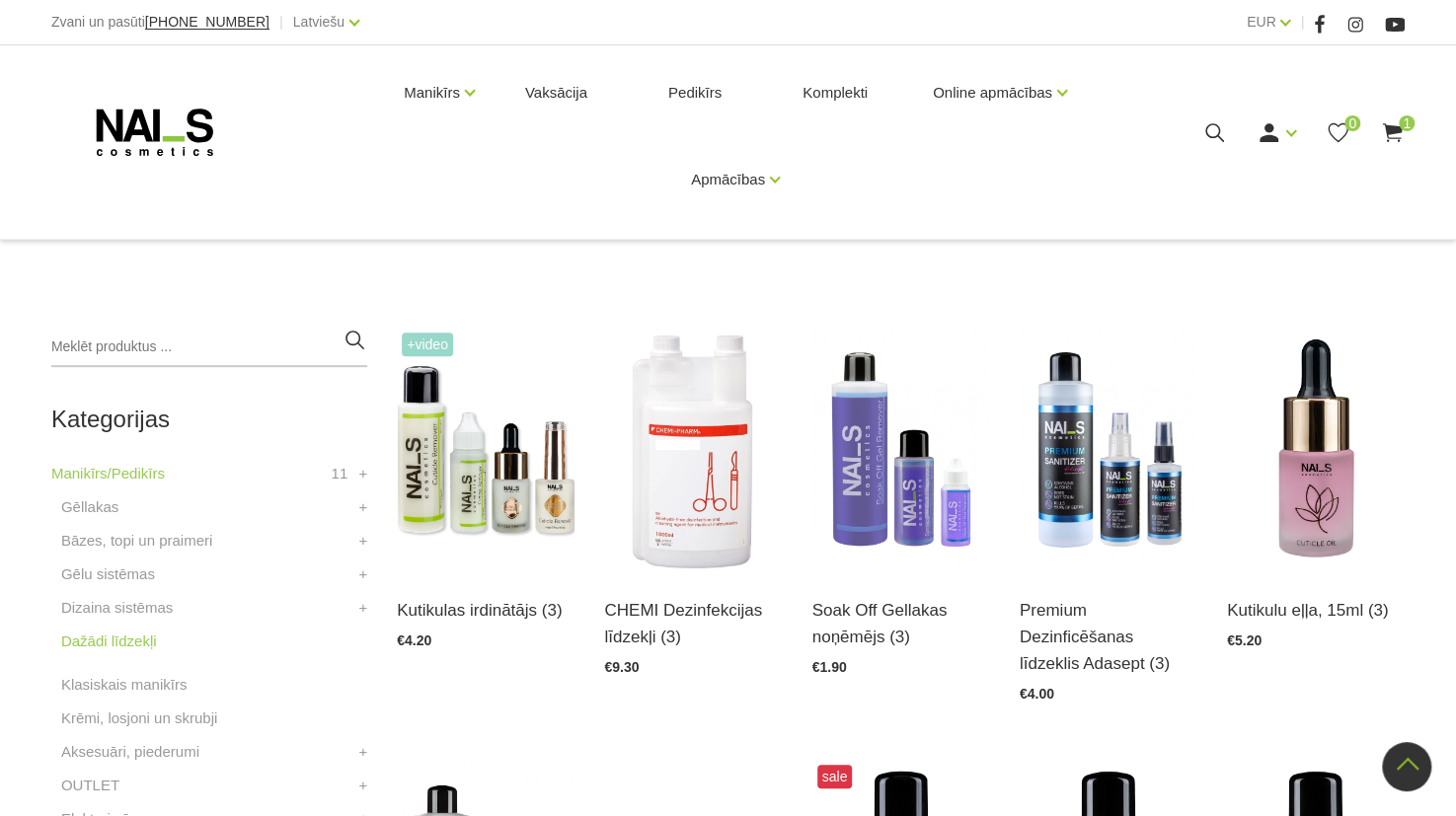
scroll to position [279, 0]
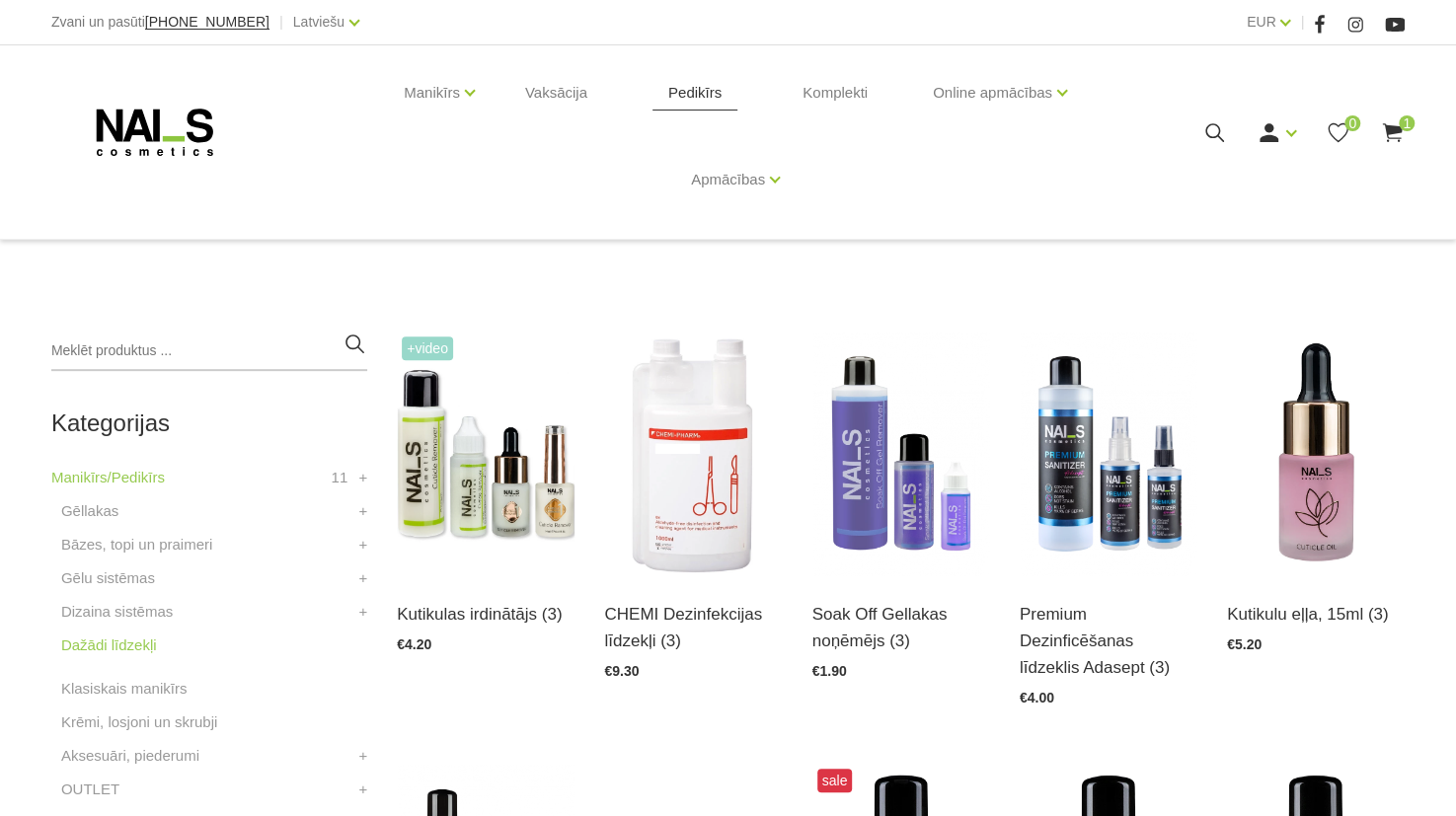
click at [710, 91] on link "Pedikīrs" at bounding box center [695, 93] width 85 height 95
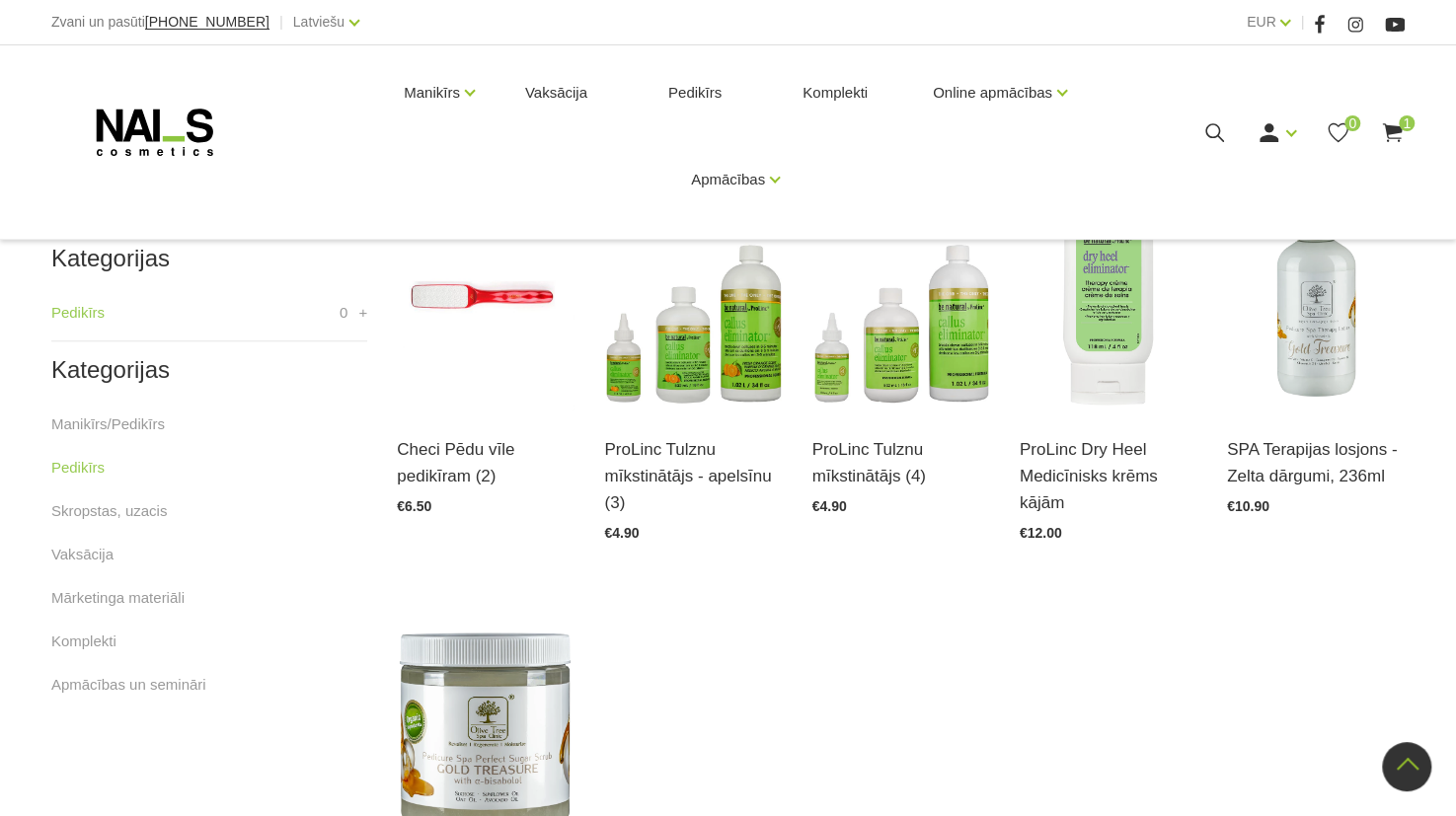
scroll to position [442, 0]
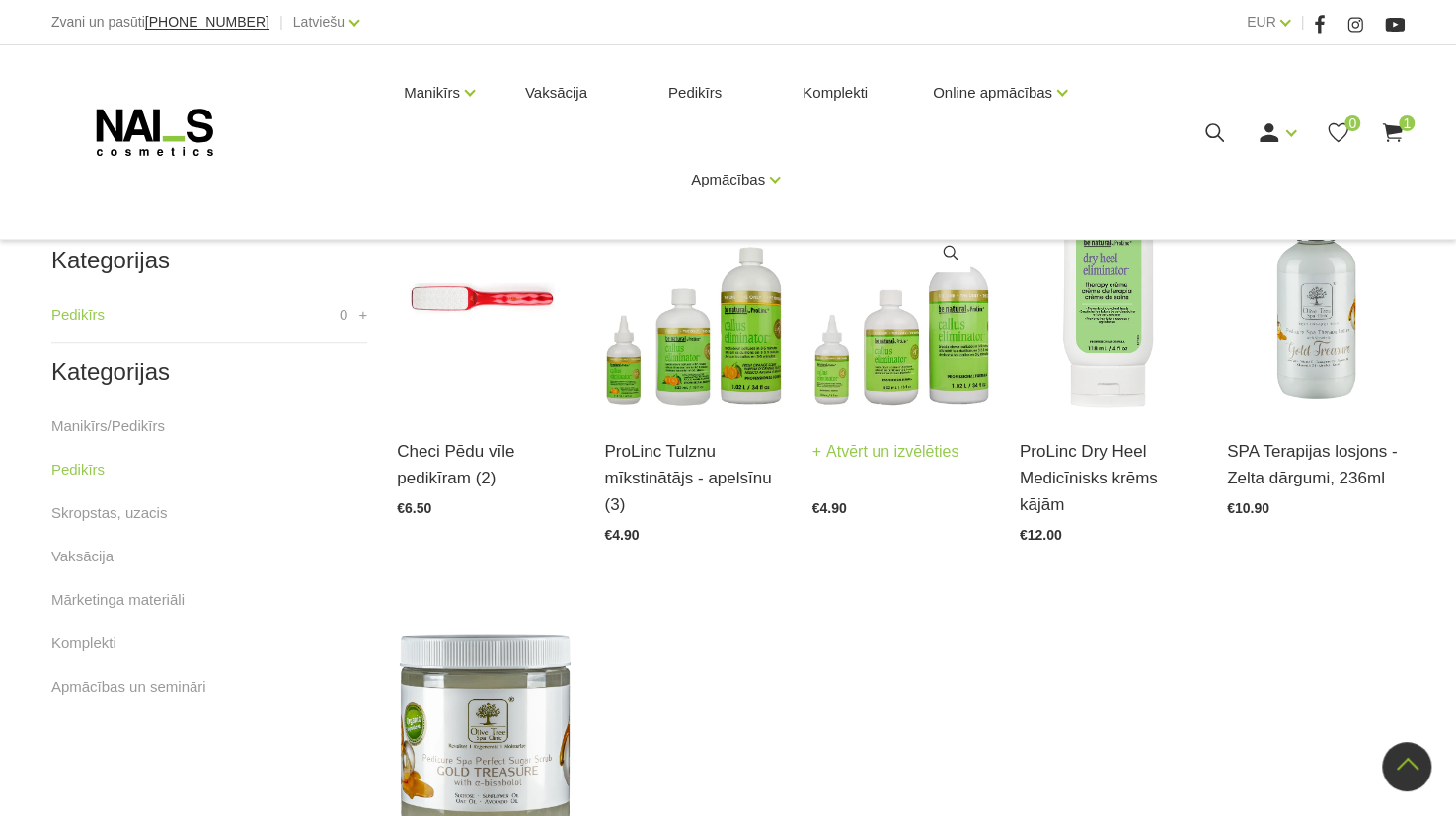
click at [910, 279] on img at bounding box center [901, 290] width 178 height 244
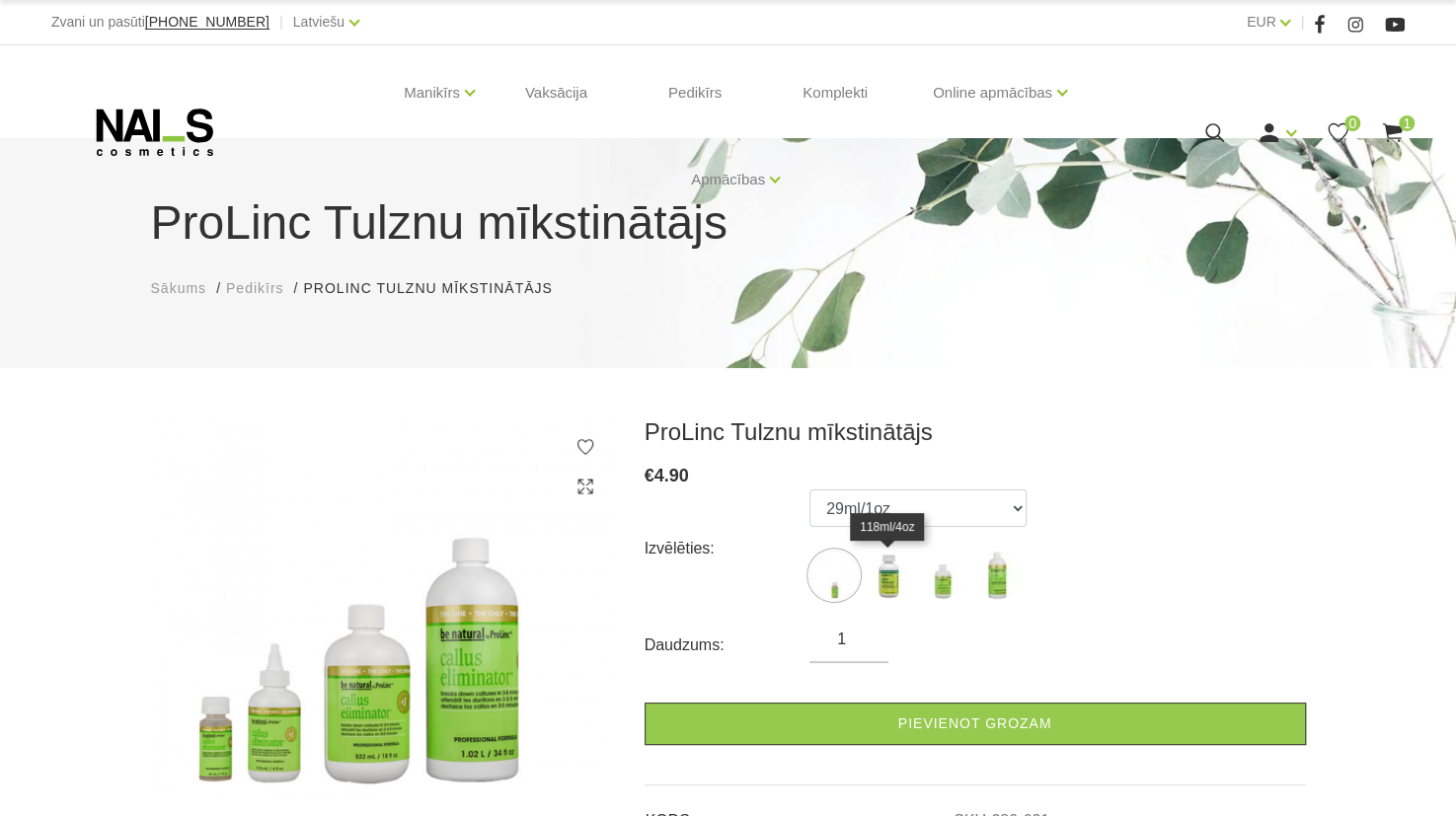
click at [881, 567] on img at bounding box center [888, 575] width 49 height 49
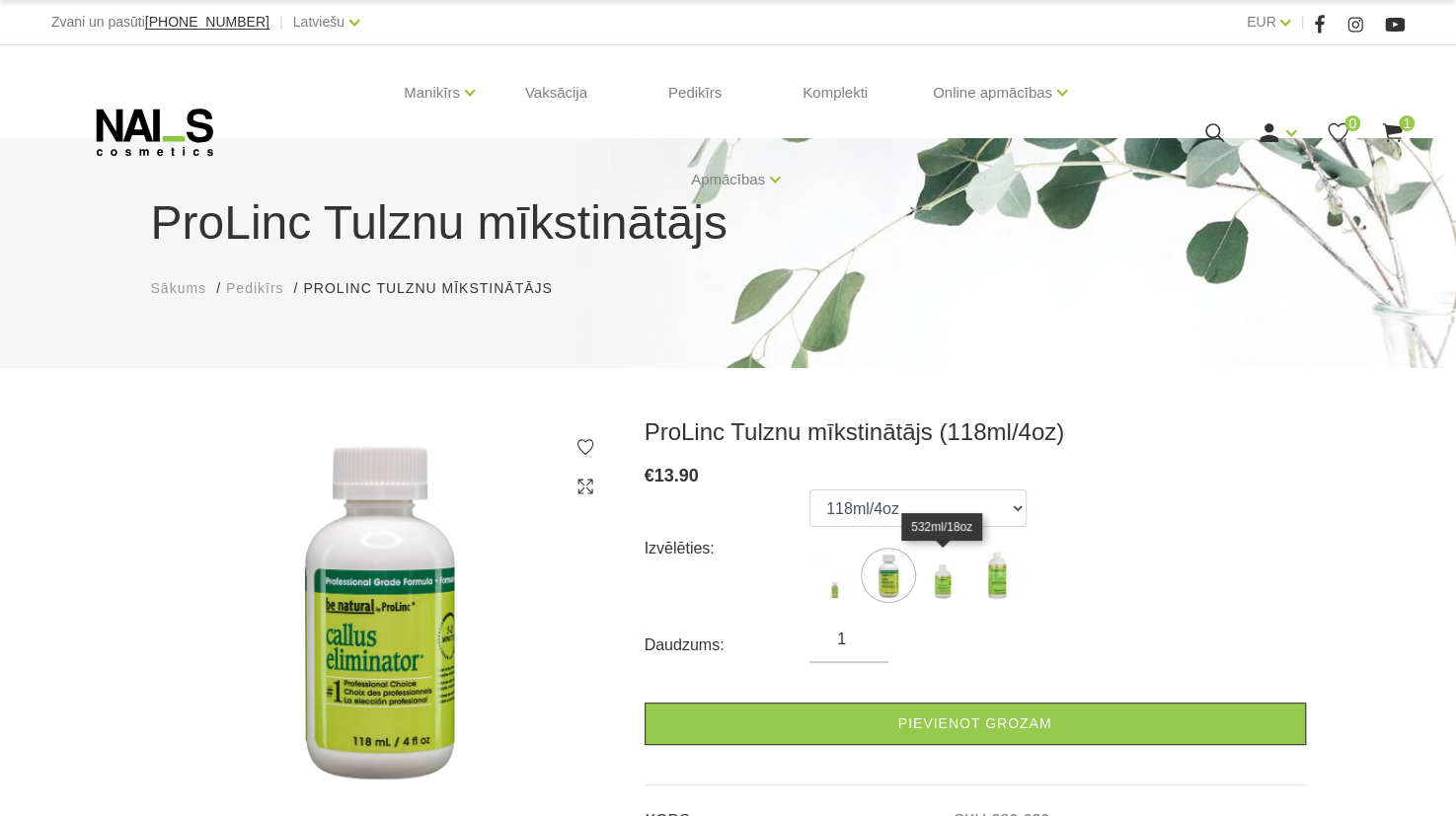
click at [952, 584] on img at bounding box center [942, 575] width 49 height 49
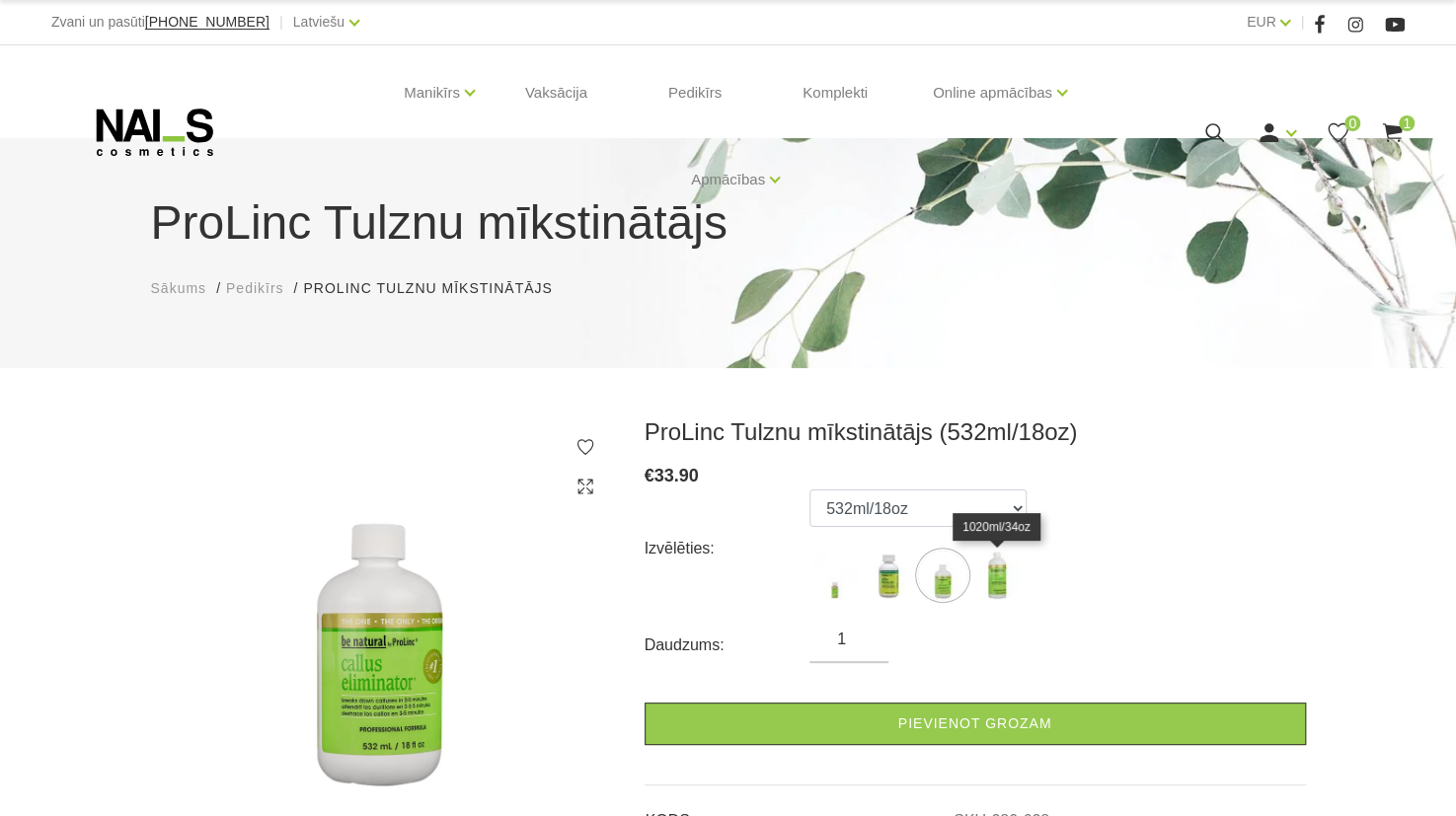
click at [1004, 568] on img at bounding box center [997, 575] width 49 height 49
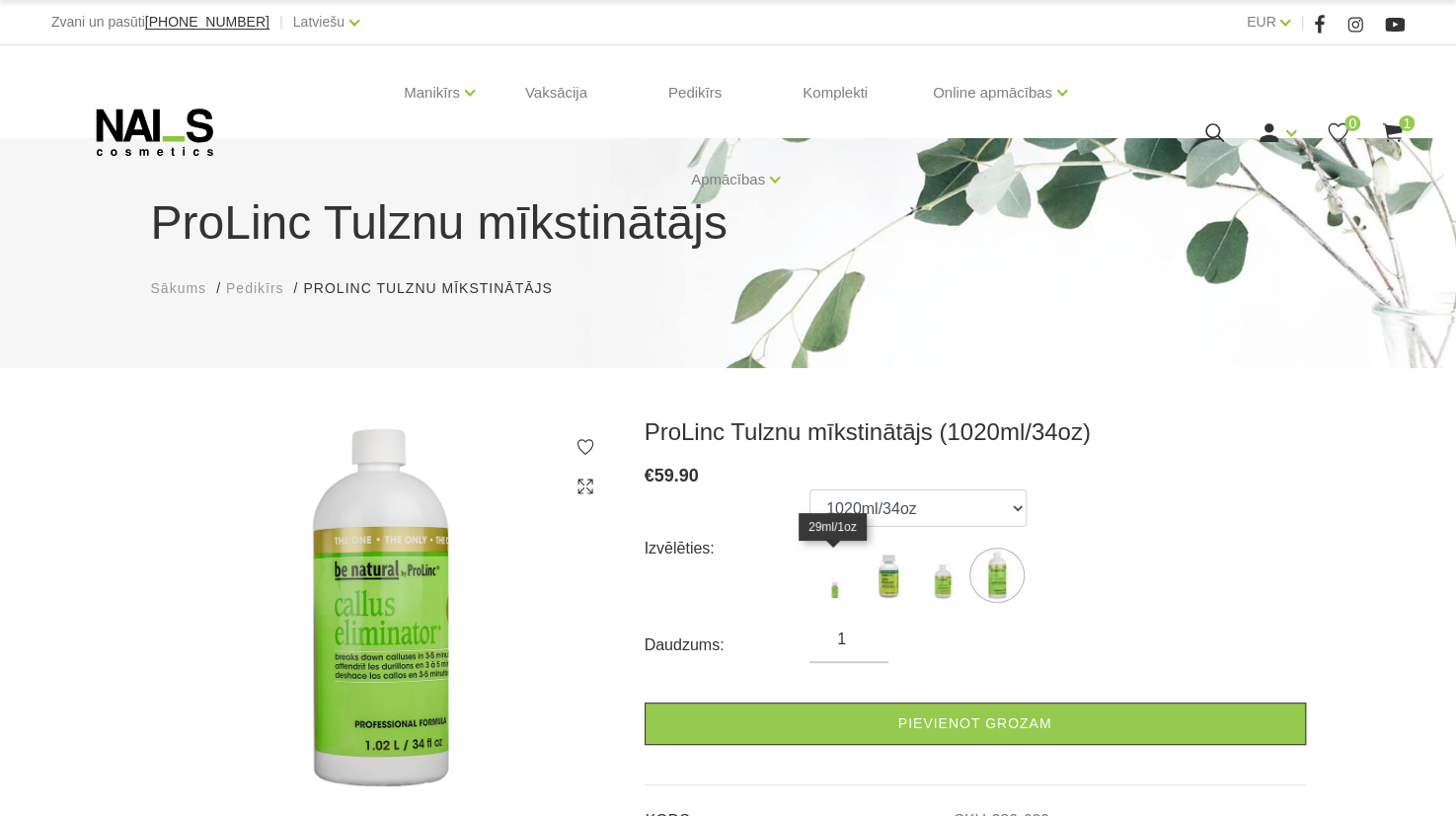
click at [845, 580] on img at bounding box center [833, 575] width 49 height 49
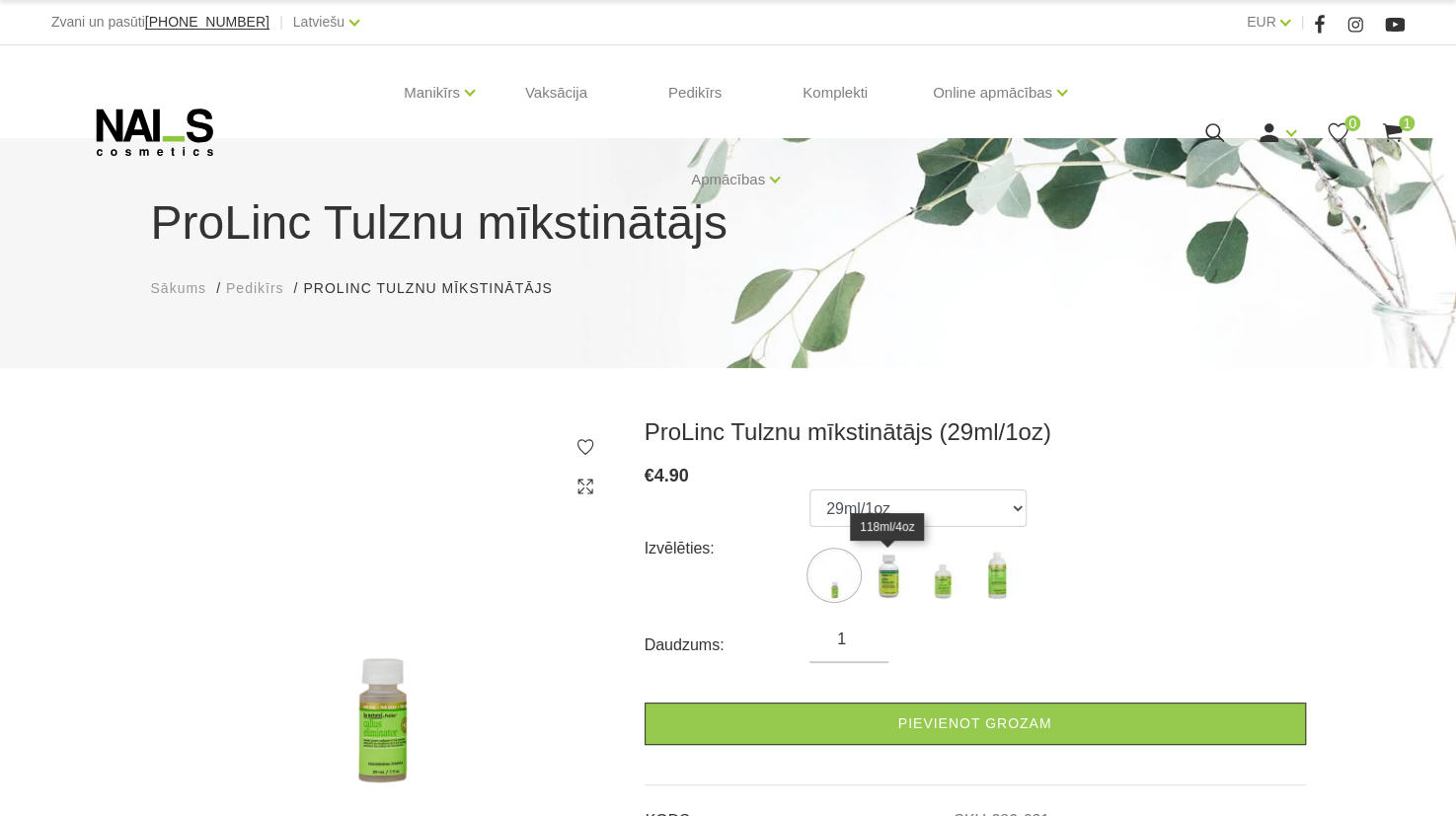
click at [879, 588] on img at bounding box center [888, 575] width 49 height 49
select select "630"
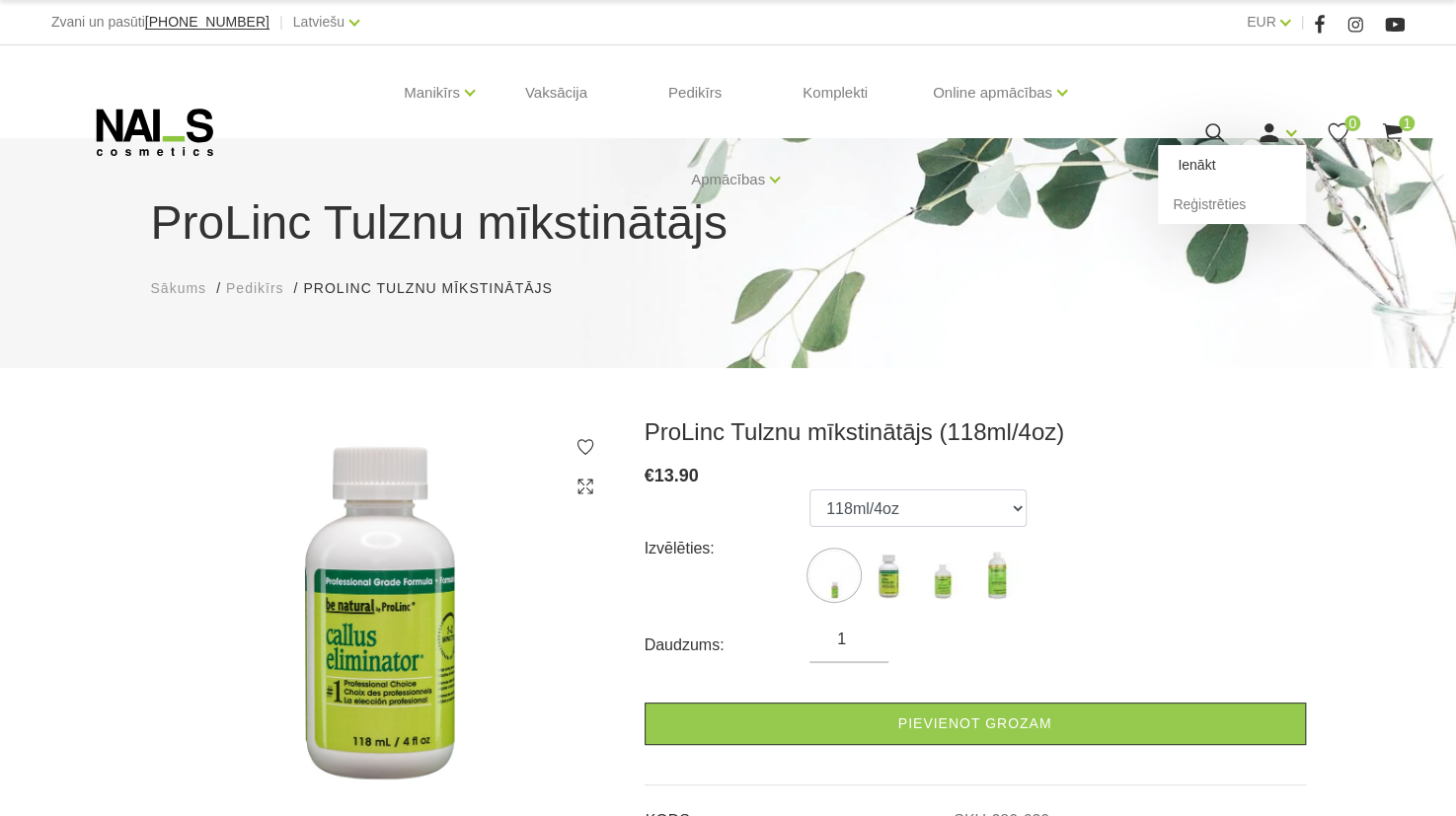
click at [1275, 147] on link "Ienākt" at bounding box center [1232, 165] width 148 height 40
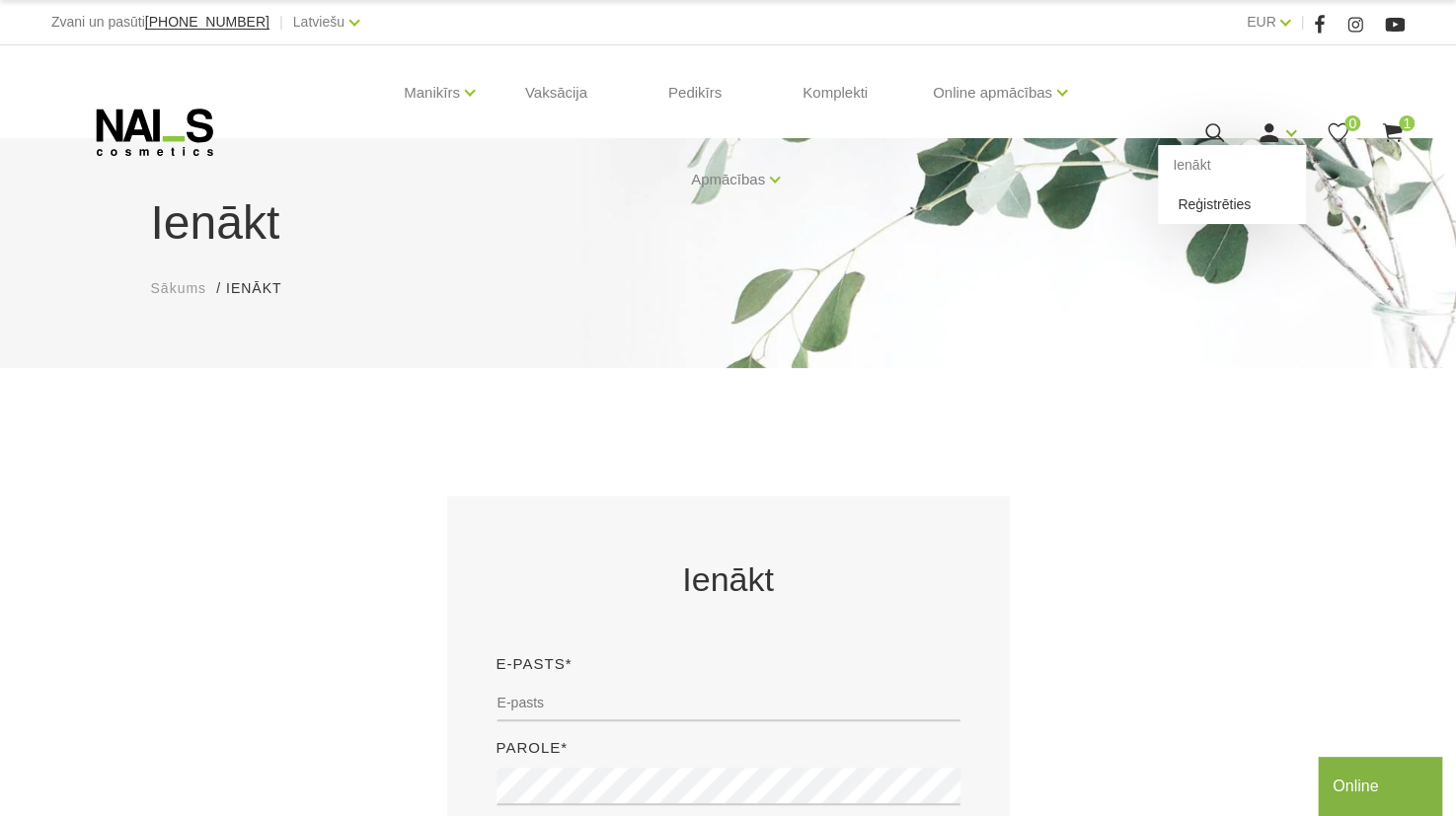
click at [1235, 204] on link "Reģistrēties" at bounding box center [1232, 204] width 148 height 40
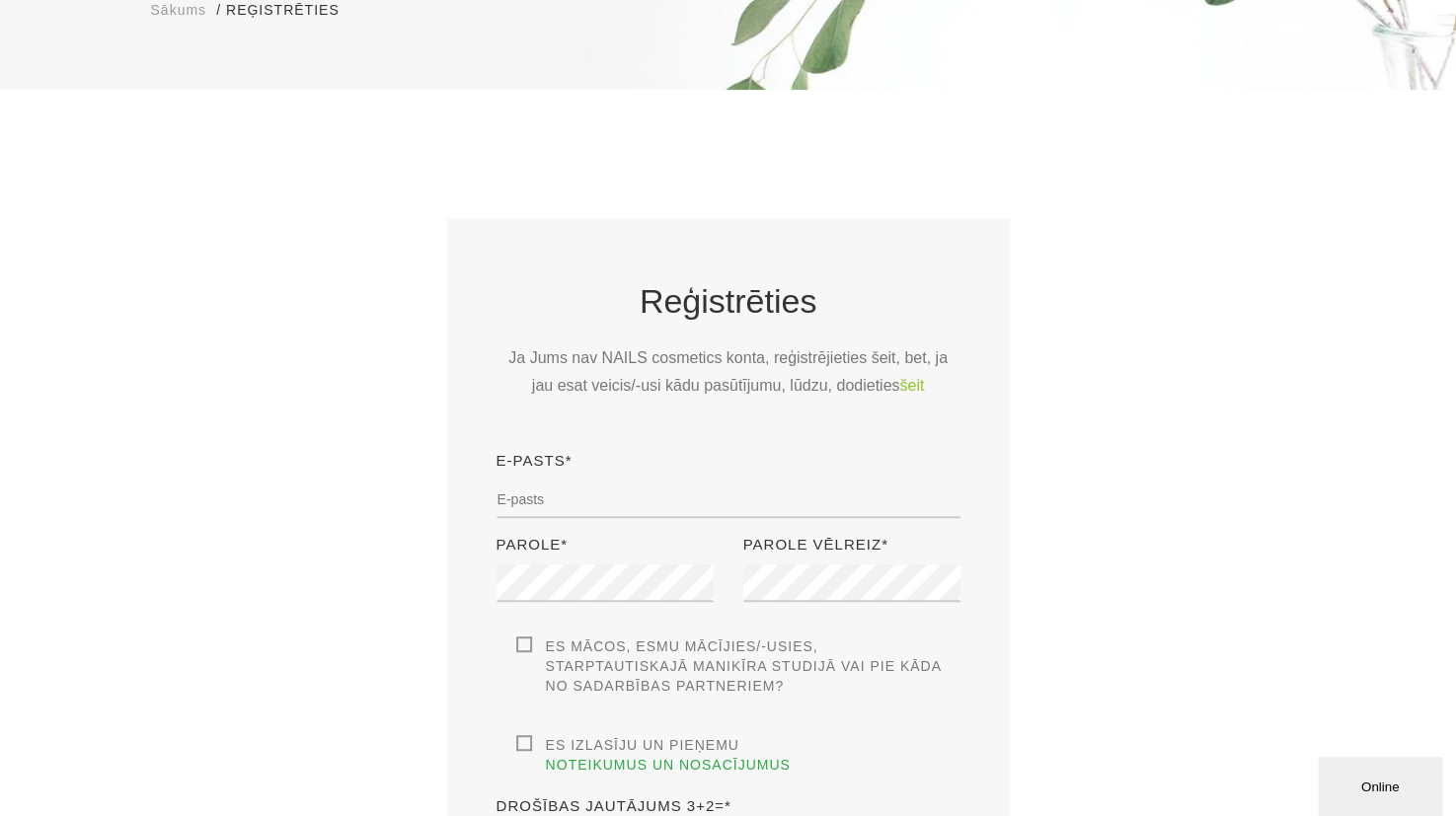
scroll to position [320, 0]
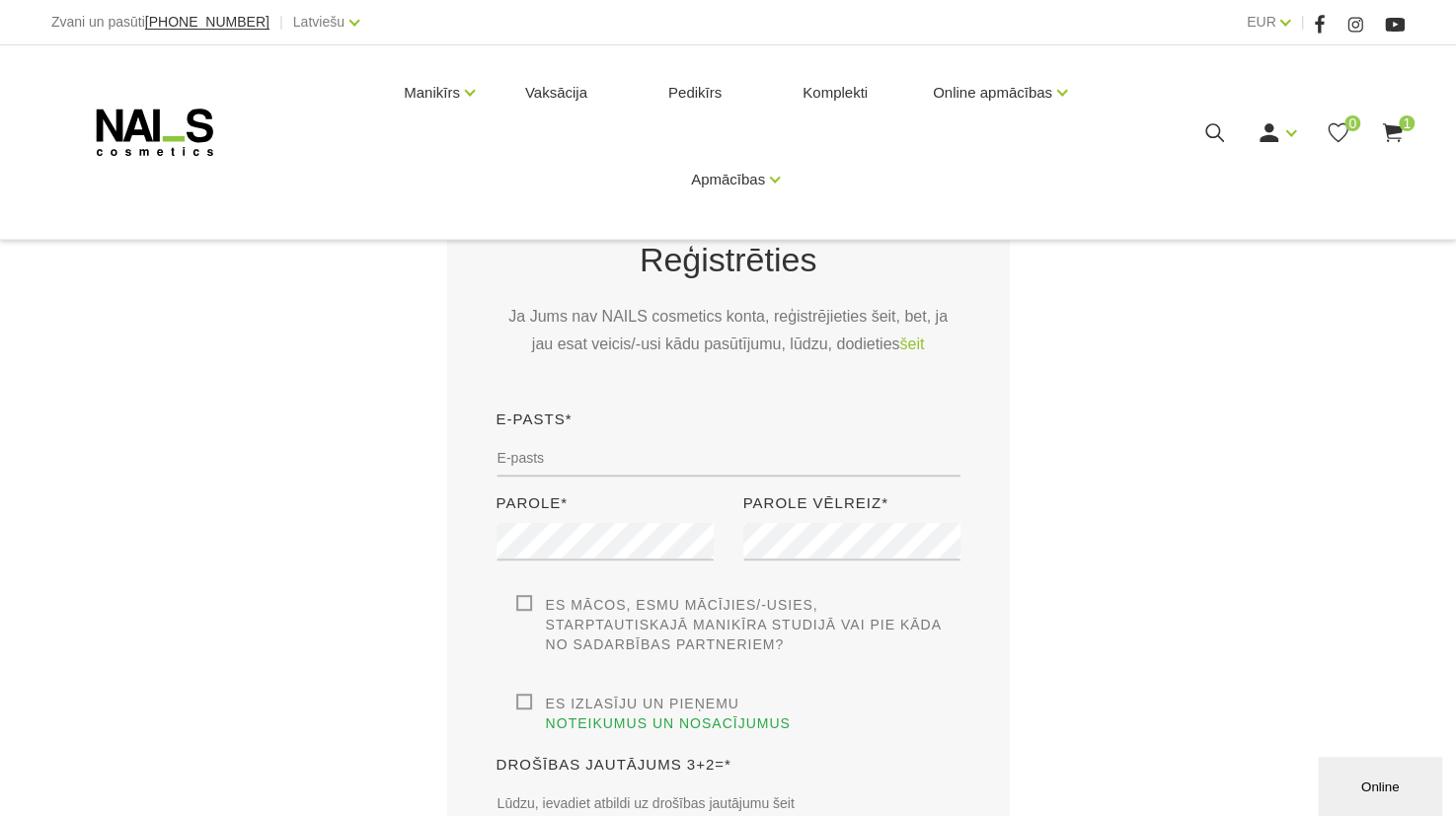
click at [760, 477] on div "E-pasts*" at bounding box center [728, 450] width 494 height 84
click at [728, 474] on input "email" at bounding box center [728, 458] width 464 height 38
type input "[EMAIL_ADDRESS][DOMAIN_NAME]"
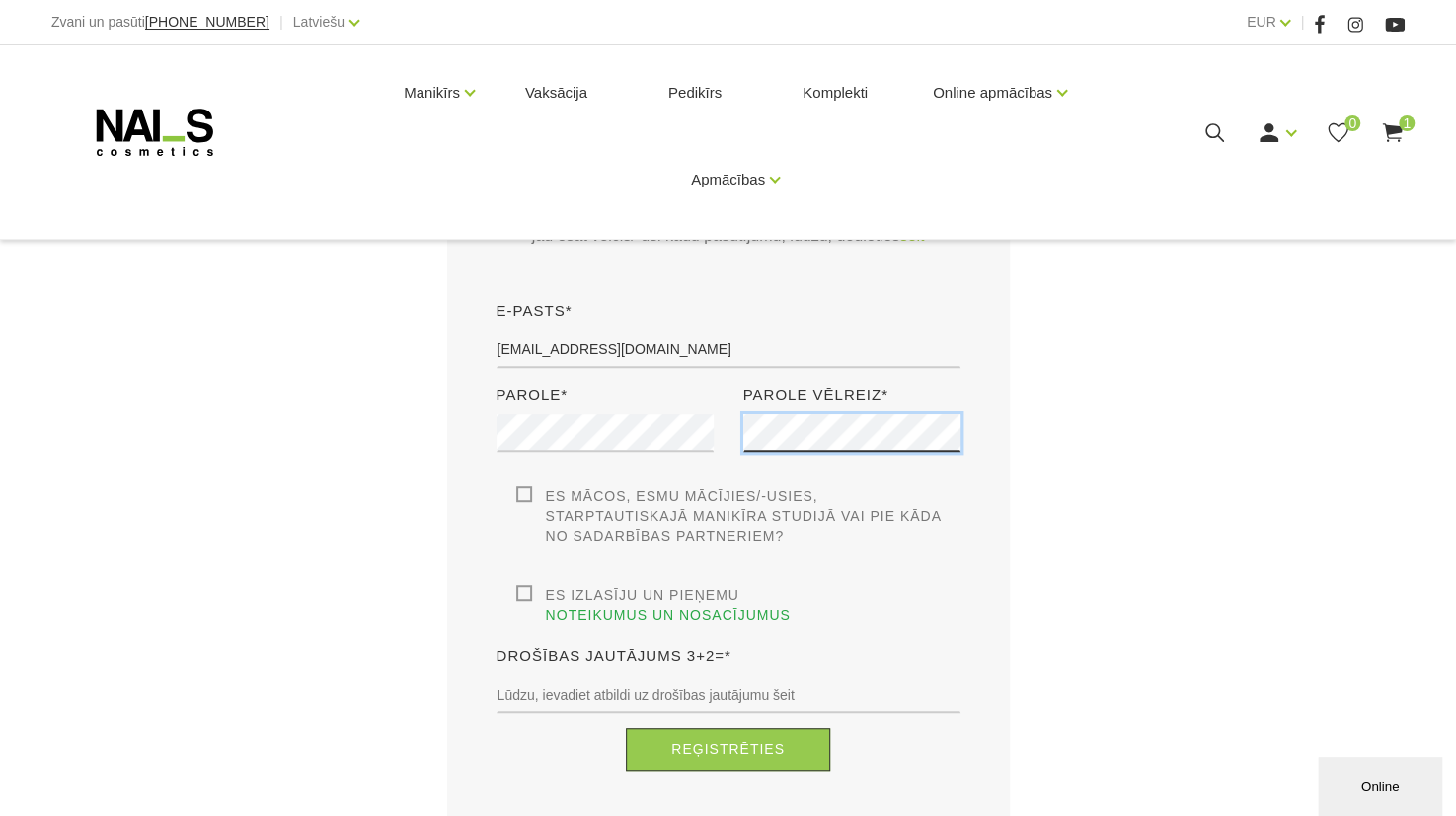
scroll to position [429, 0]
click at [526, 490] on label "Es mācos, esmu mācījies/-usies, Starptautiskajā Manikīra studijā vai pie kāda n…" at bounding box center [737, 515] width 444 height 59
click at [0, 0] on input "Es mācos, esmu mācījies/-usies, Starptautiskajā Manikīra studijā vai pie kāda n…" at bounding box center [0, 0] width 0 height 0
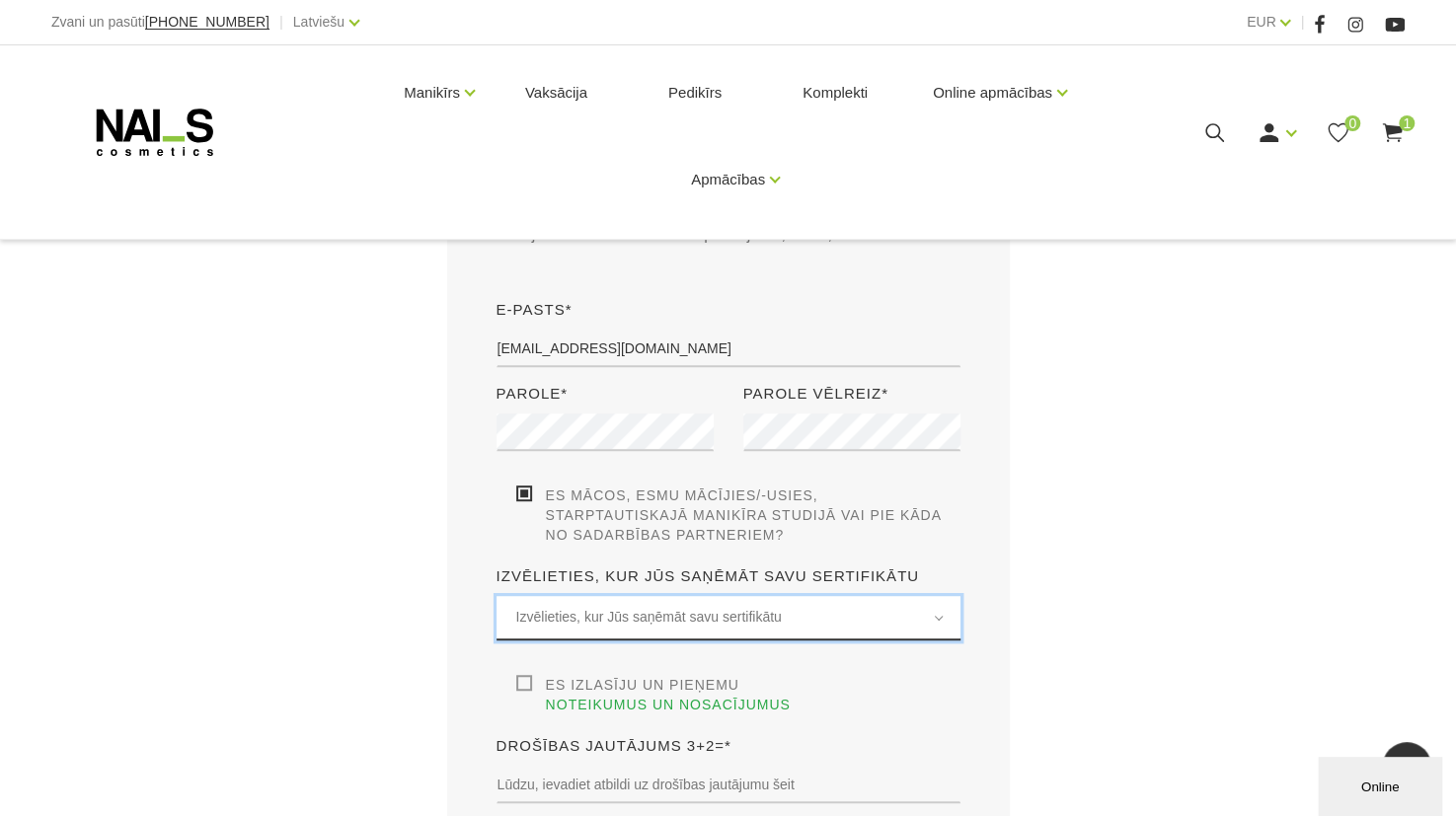
click at [599, 622] on span "Izvēlieties, kur Jūs saņēmāt savu sertifikātu" at bounding box center [728, 617] width 424 height 23
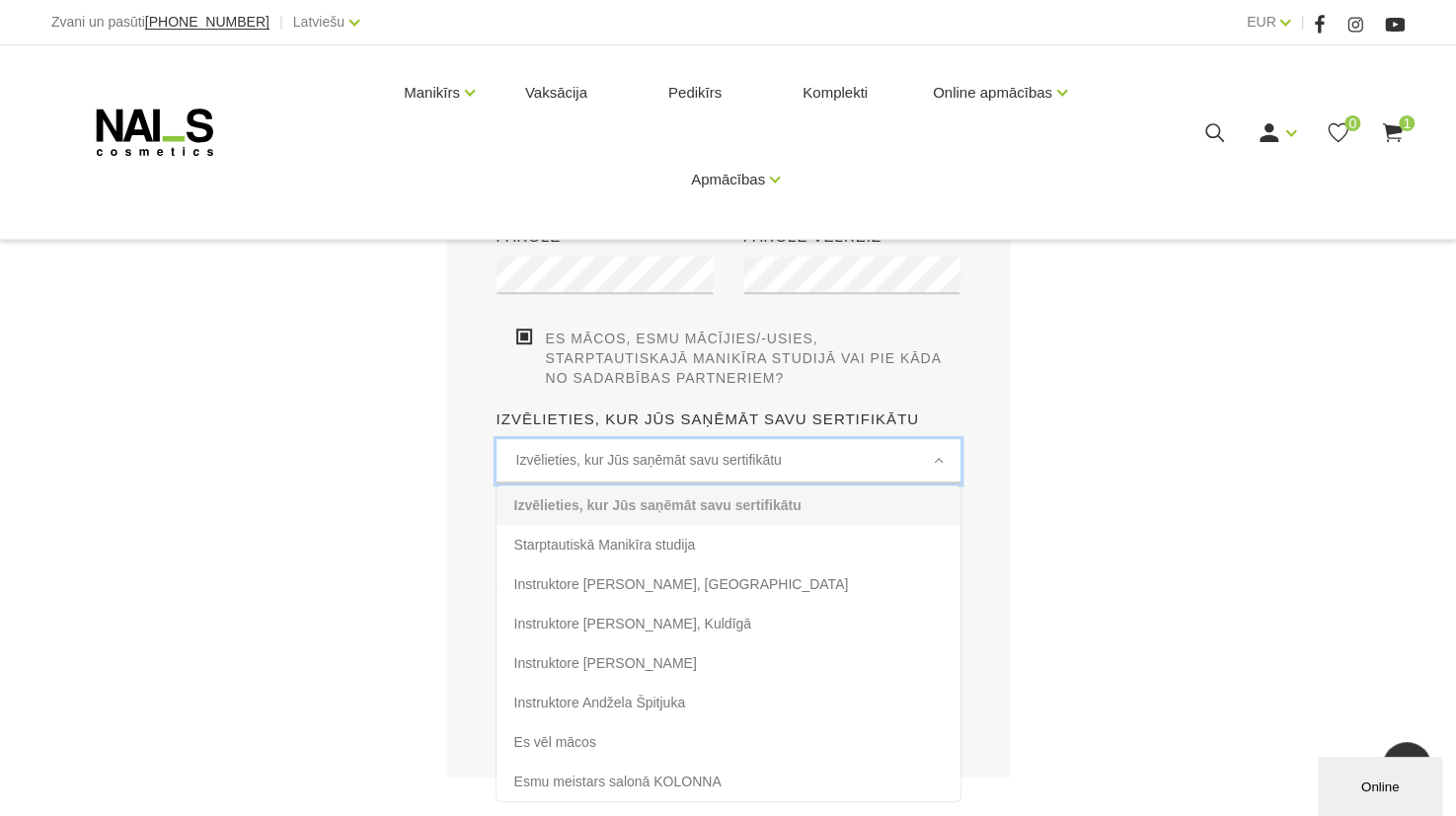
scroll to position [588, 0]
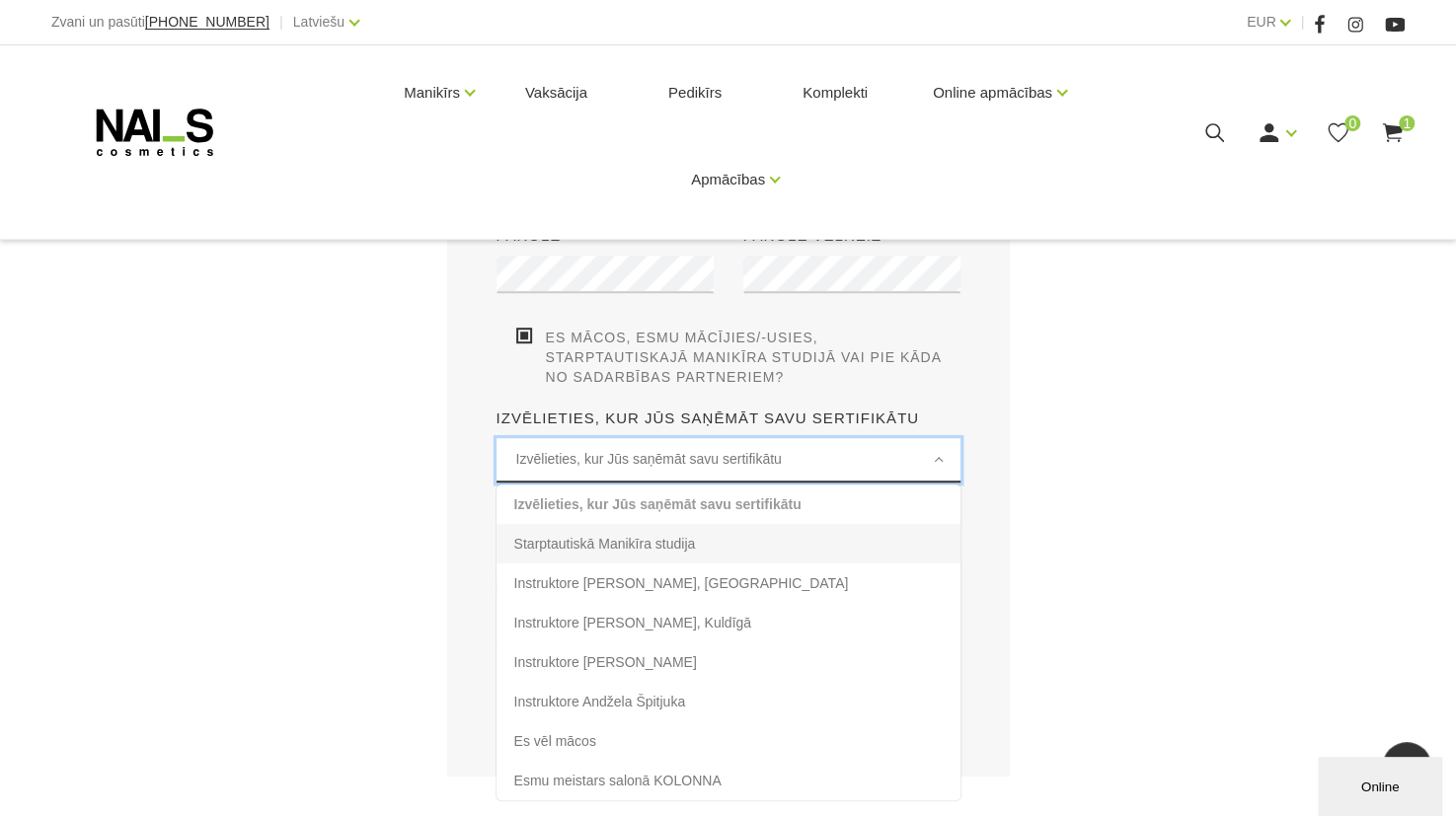
click at [664, 549] on li "Starptautiskā Manikīra studija" at bounding box center [728, 544] width 464 height 40
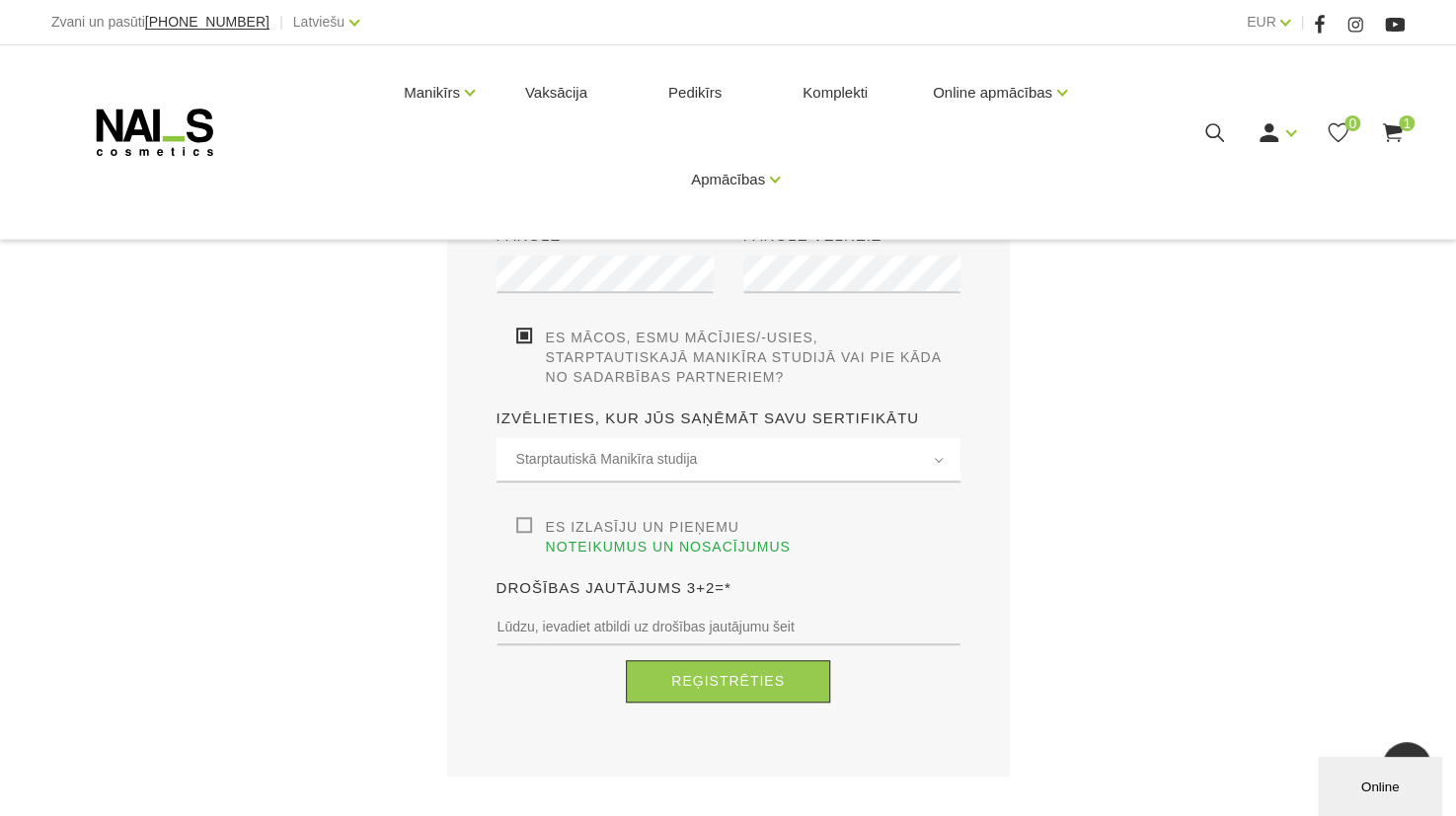
click at [519, 523] on label "Es izlasīju un pieņemu noteikumus un nosacījumus" at bounding box center [737, 537] width 444 height 40
click at [0, 0] on input "Es izlasīju un pieņemu noteikumus un nosacījumus" at bounding box center [0, 0] width 0 height 0
click at [668, 609] on input "text" at bounding box center [728, 627] width 464 height 38
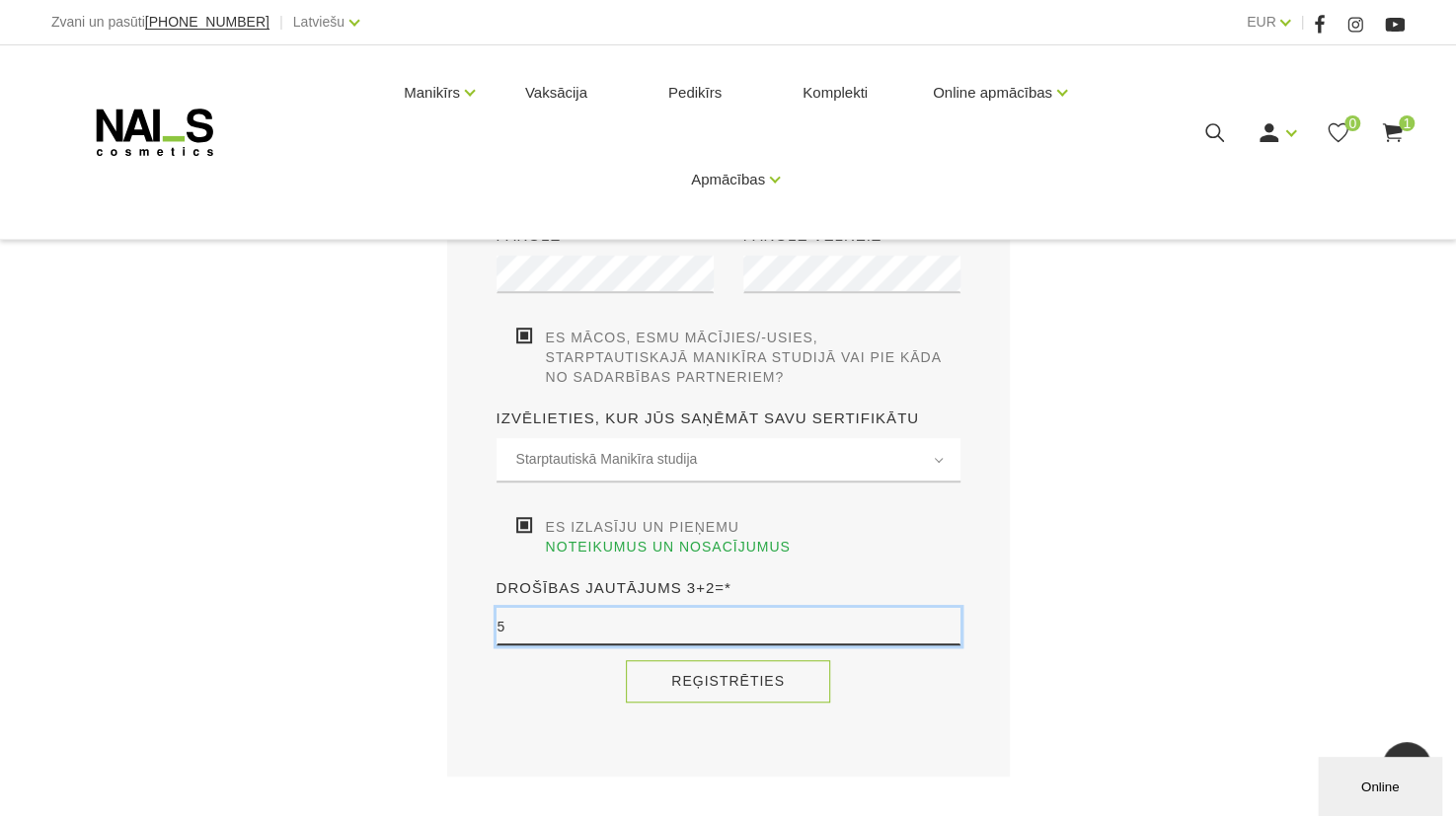
type input "5"
click at [739, 660] on button "Reģistrēties" at bounding box center [728, 681] width 205 height 43
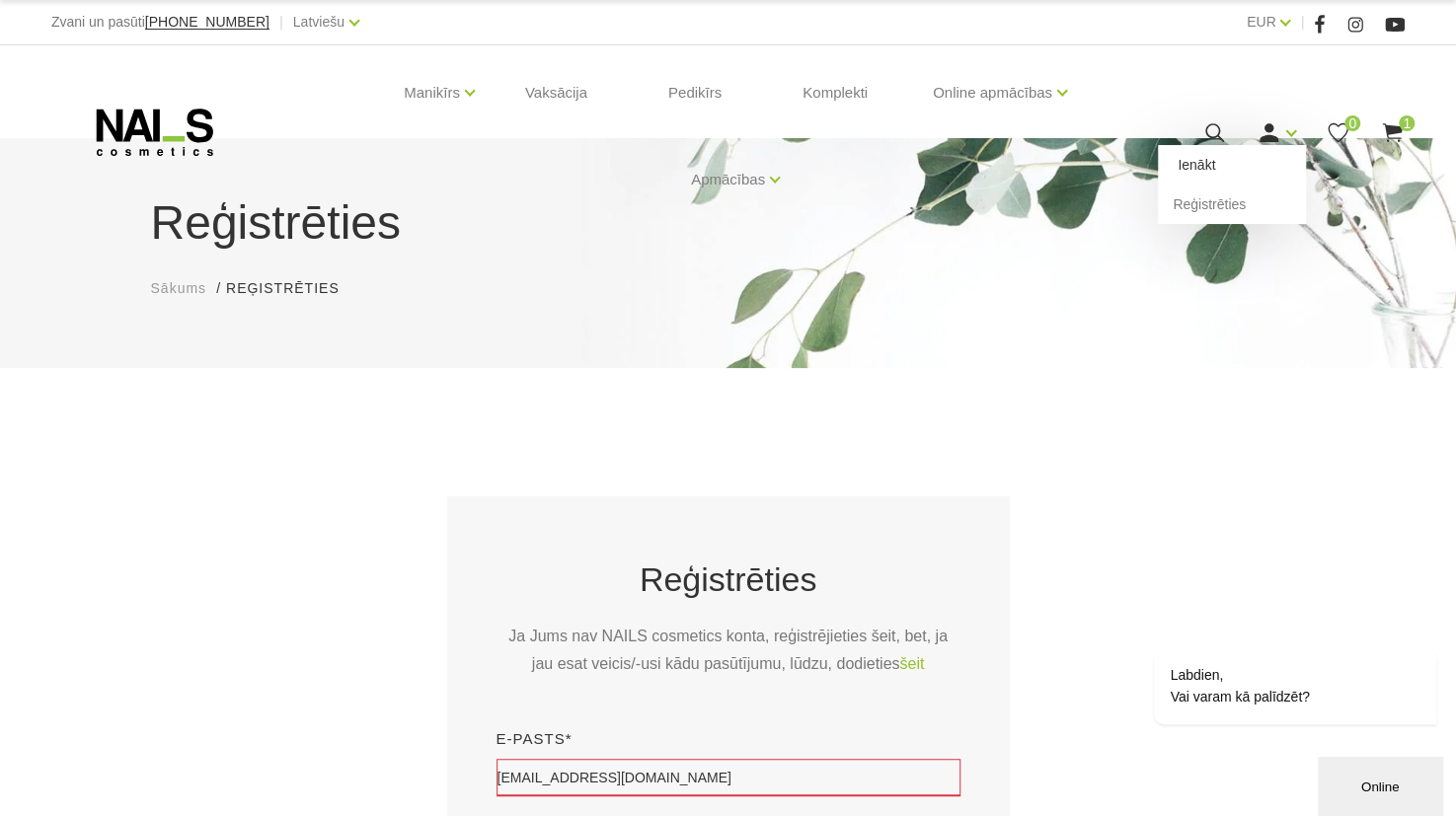
click at [1204, 159] on link "Ienākt" at bounding box center [1232, 165] width 148 height 40
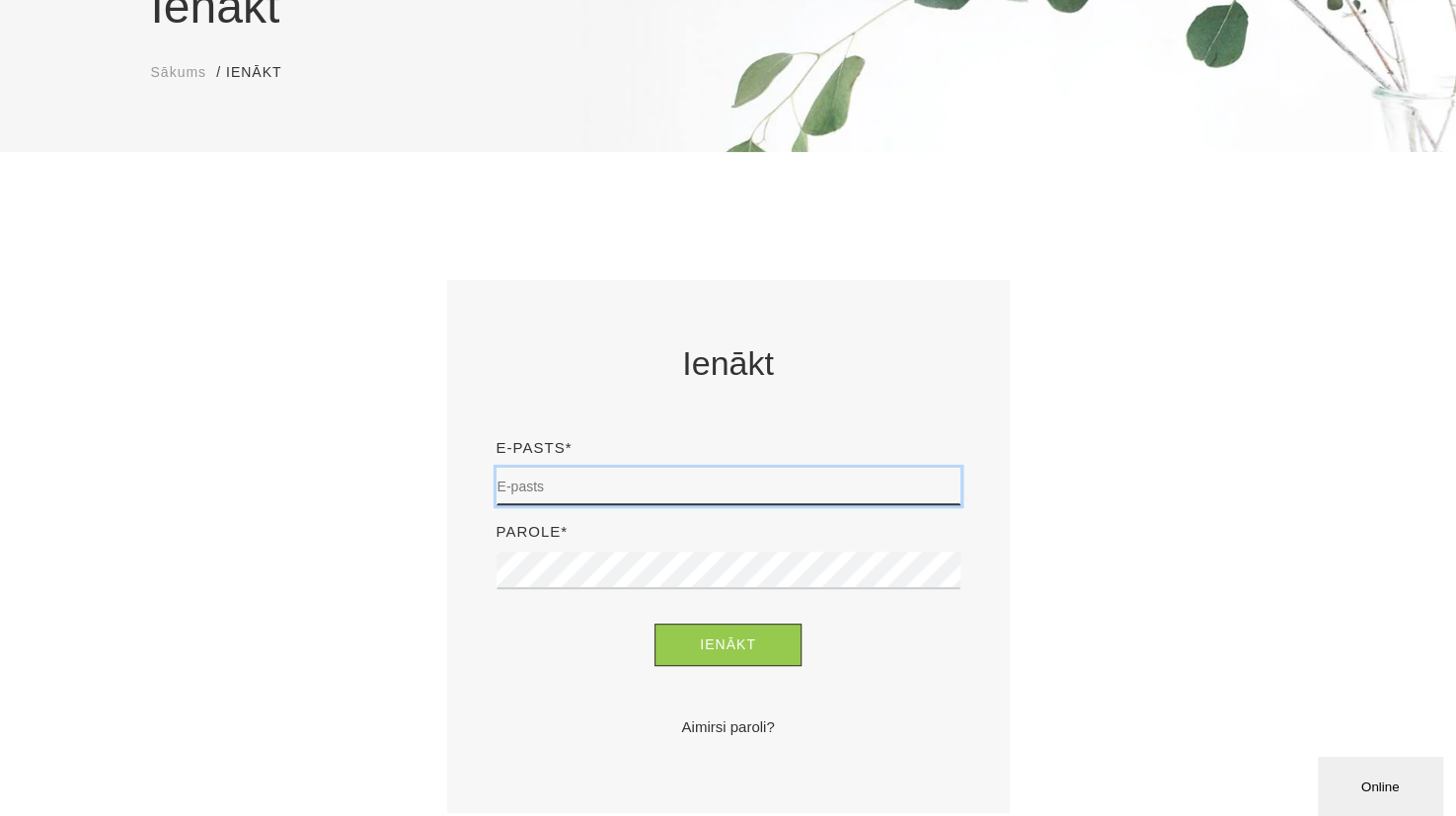
click at [665, 468] on input "email" at bounding box center [728, 487] width 464 height 38
type input "dzennaa@gmail.com"
drag, startPoint x: 565, startPoint y: 590, endPoint x: 602, endPoint y: 542, distance: 60.6
click at [602, 542] on div "Parole*" at bounding box center [728, 562] width 494 height 84
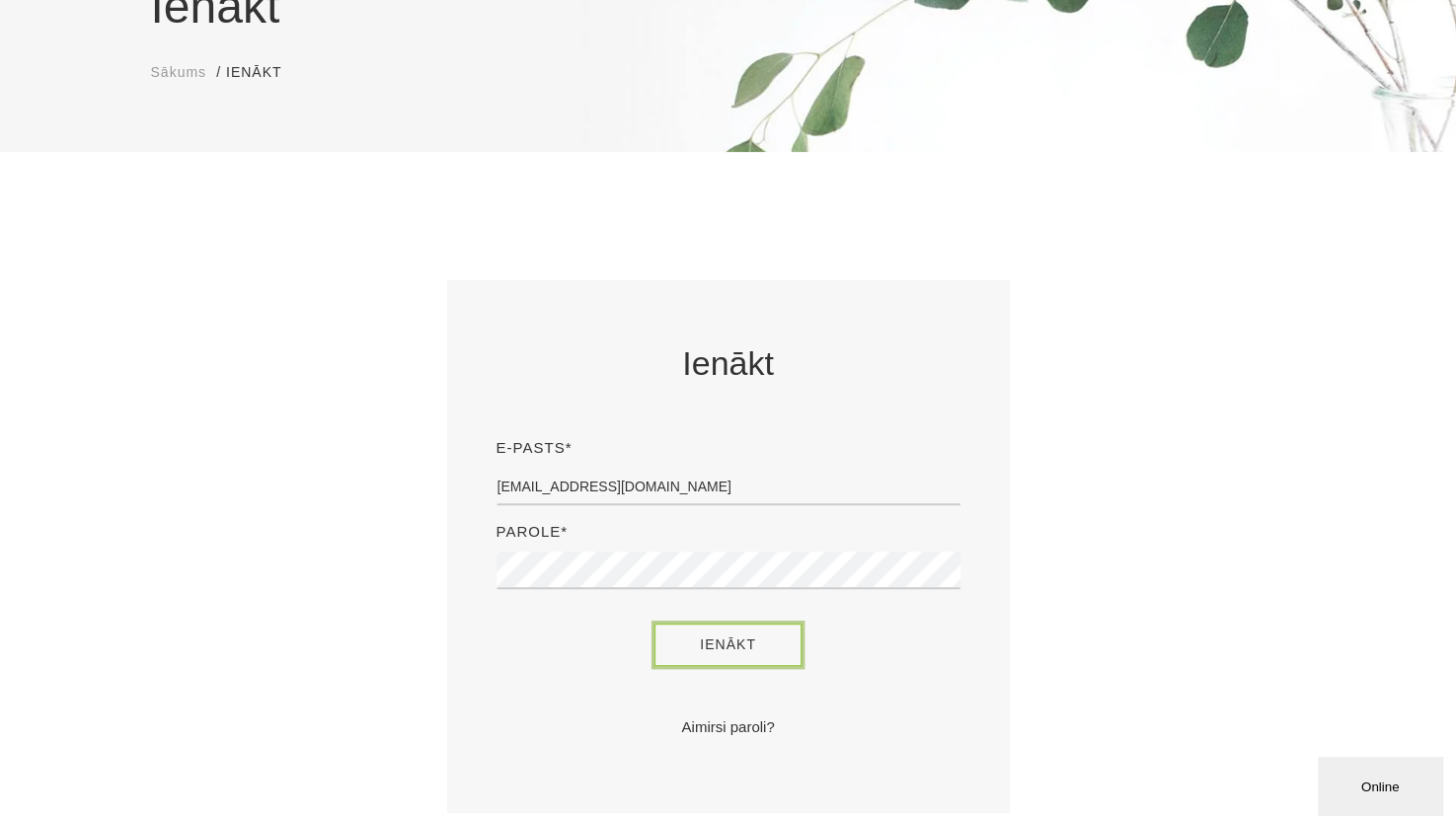
click at [690, 635] on button "Ienākt" at bounding box center [728, 644] width 147 height 43
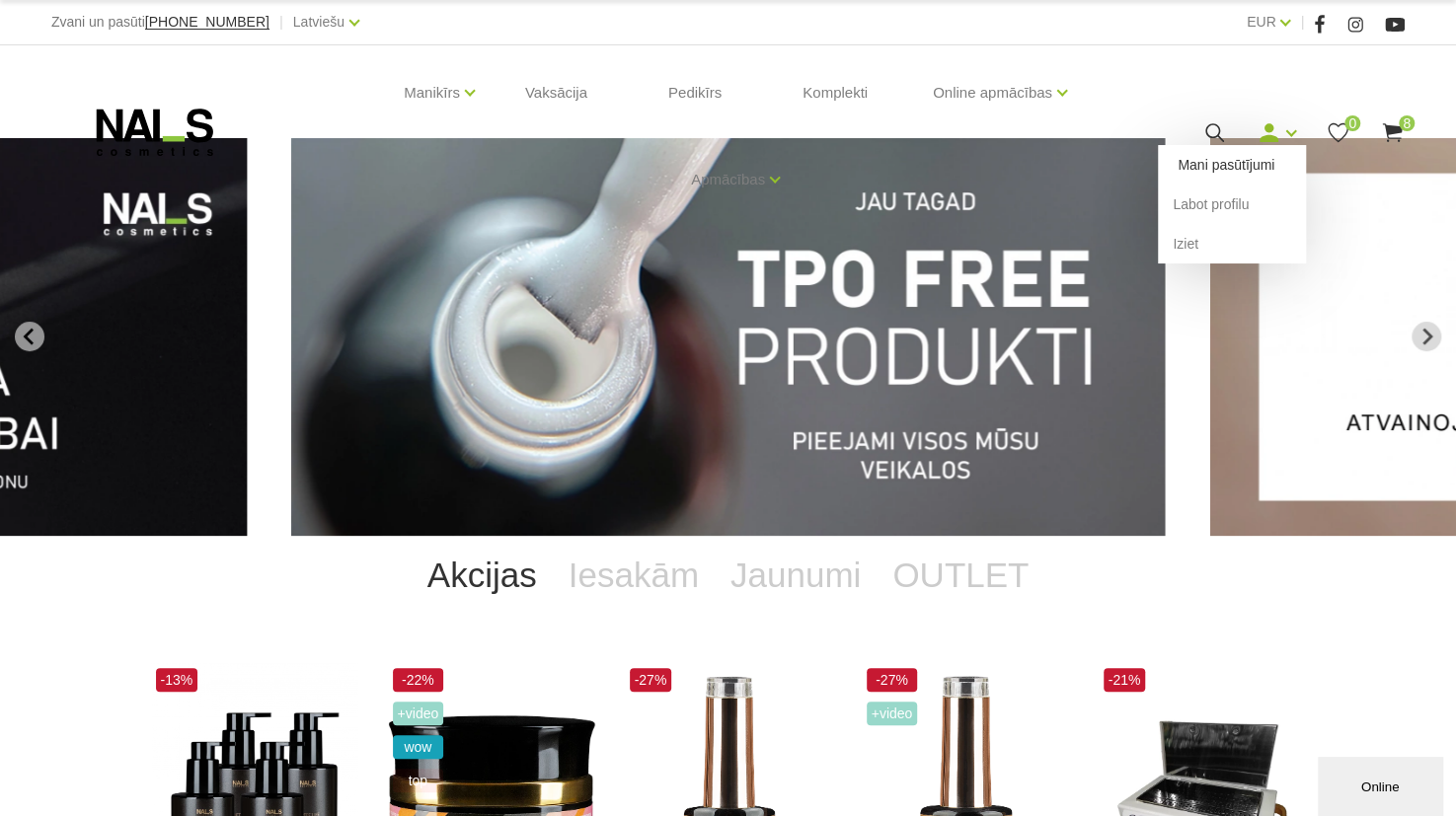
click at [1258, 161] on link "Mani pasūtījumi" at bounding box center [1232, 165] width 148 height 40
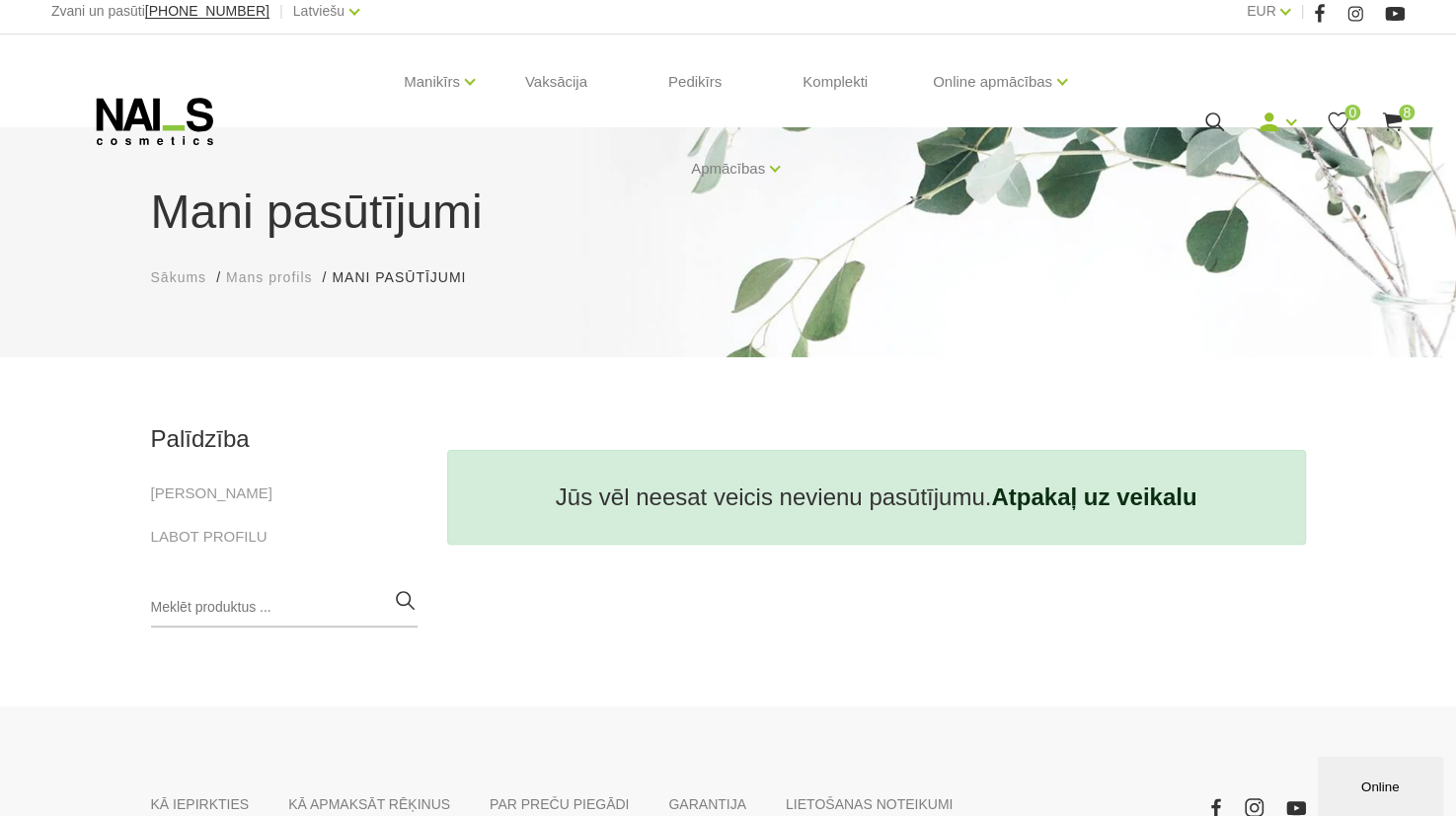
scroll to position [10, 0]
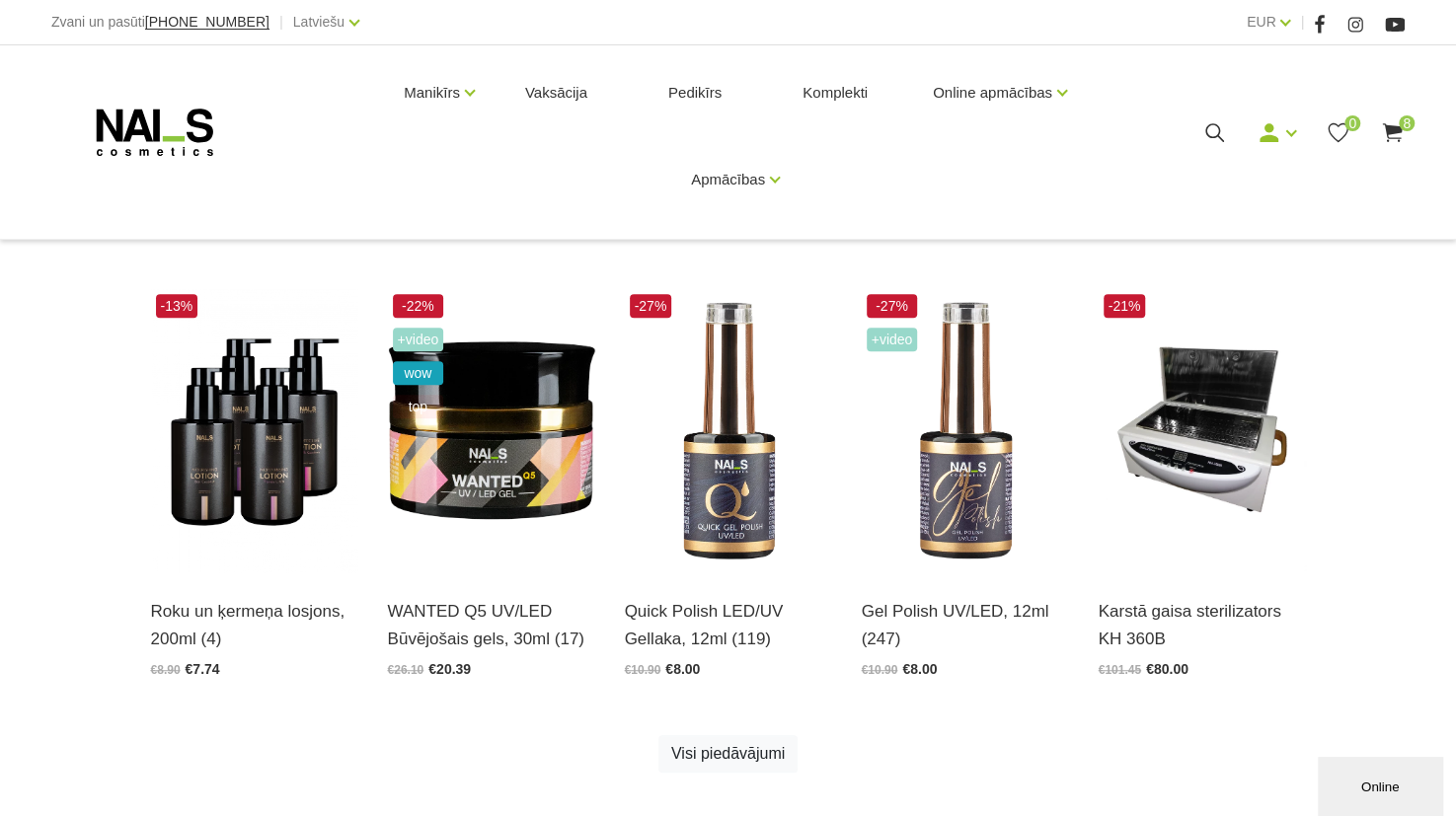
scroll to position [376, 0]
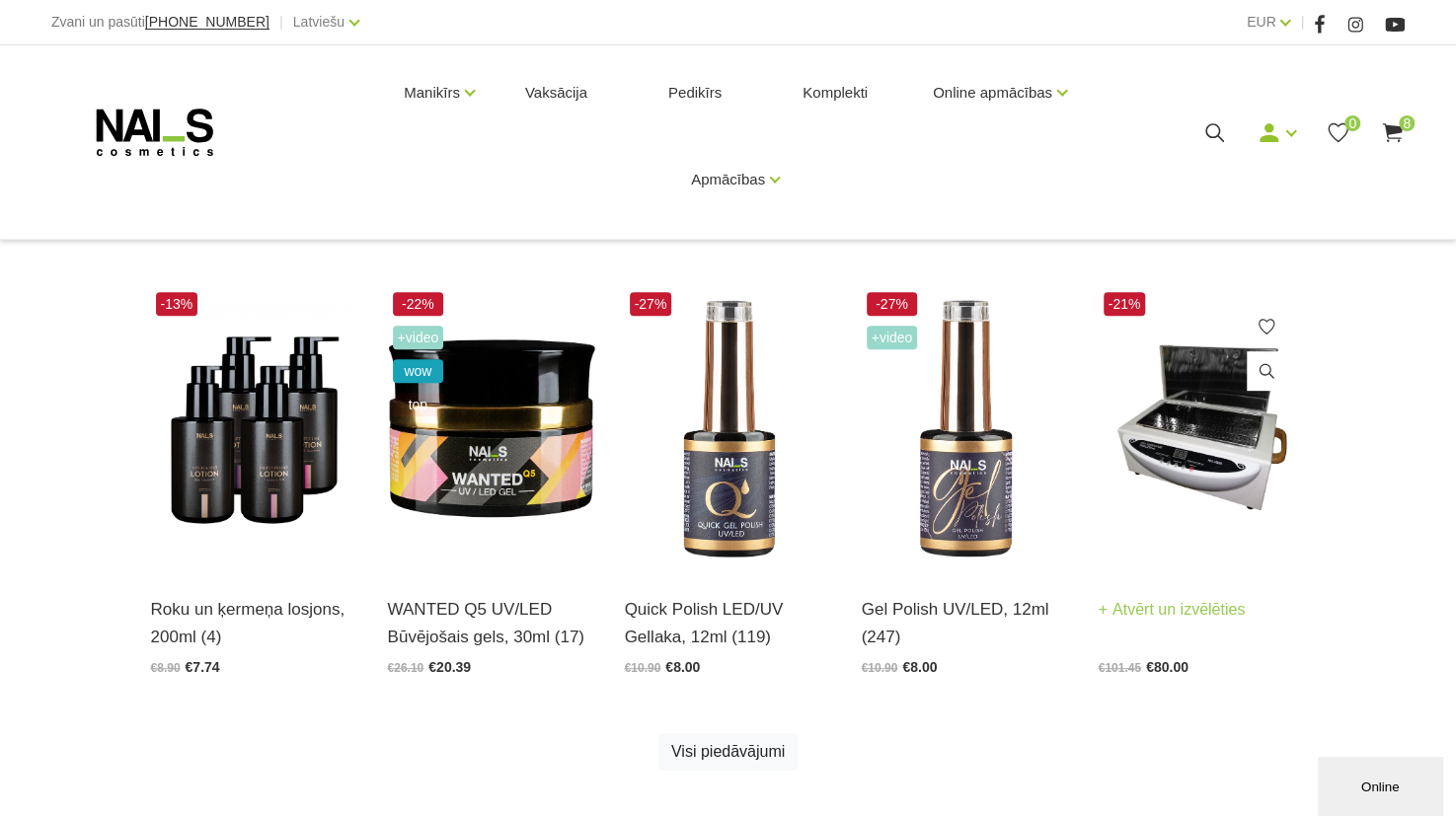
click at [1289, 542] on img at bounding box center [1203, 430] width 208 height 285
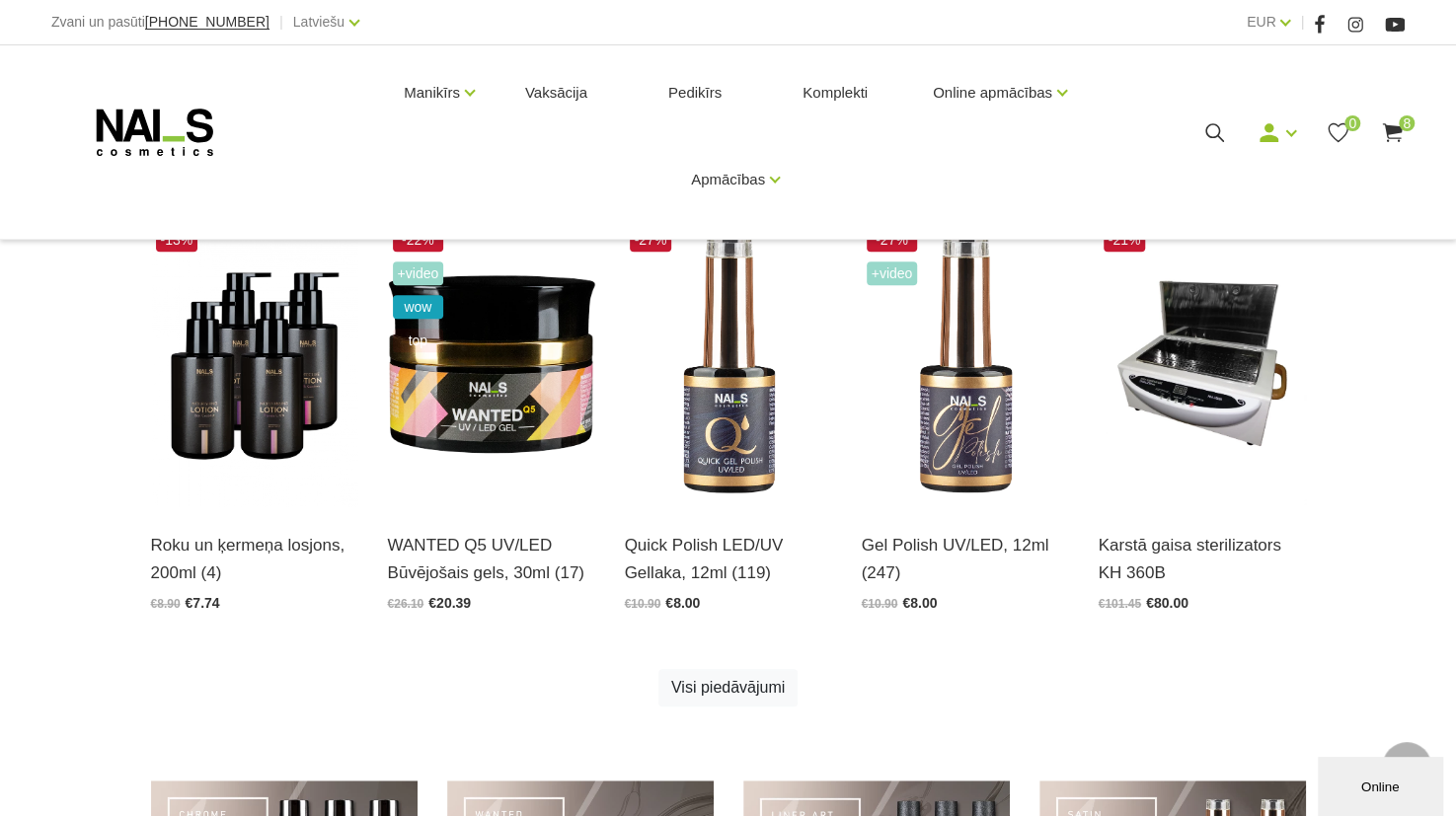
scroll to position [442, 0]
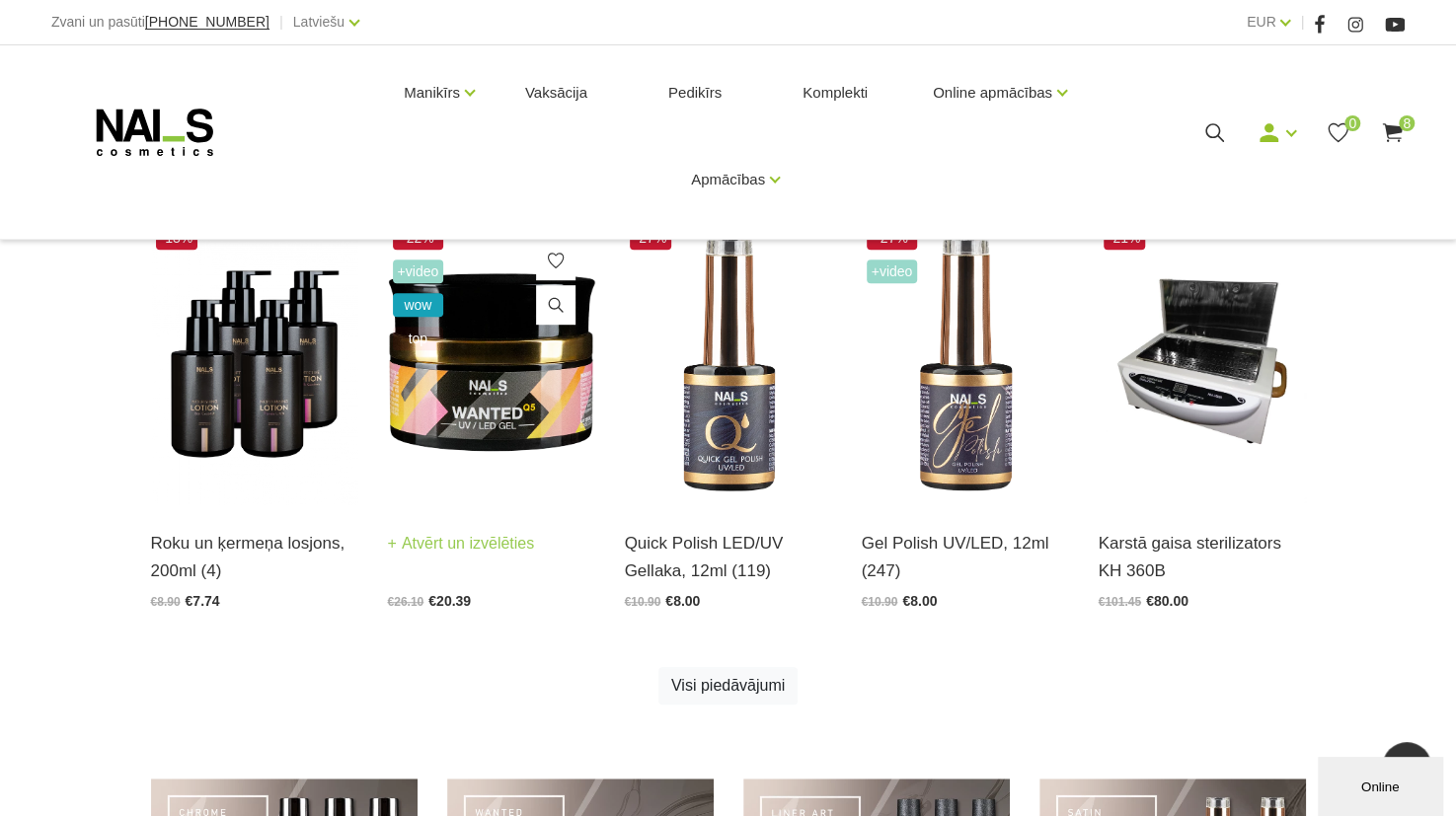
click at [512, 367] on img at bounding box center [492, 364] width 208 height 285
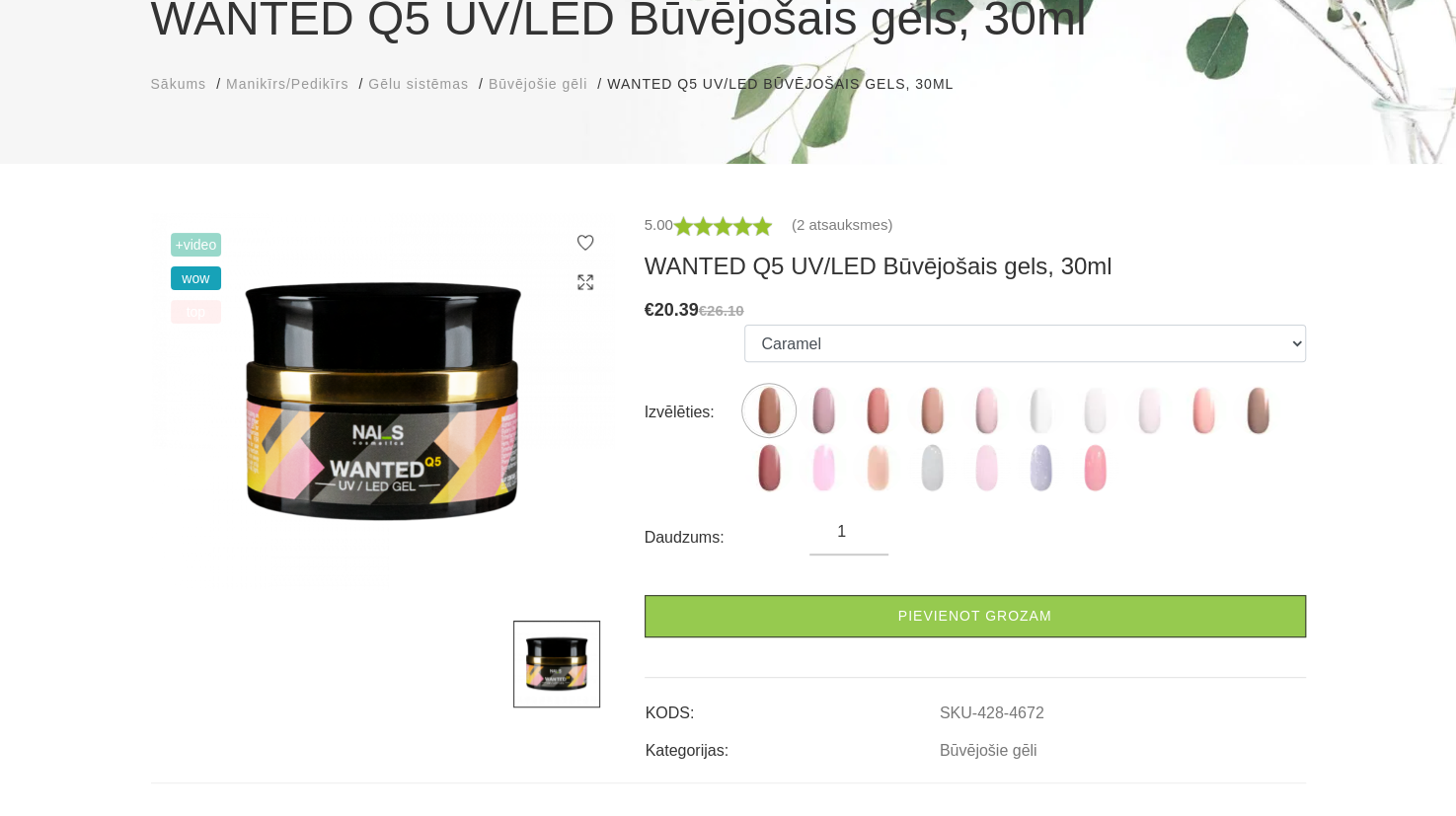
scroll to position [200, 0]
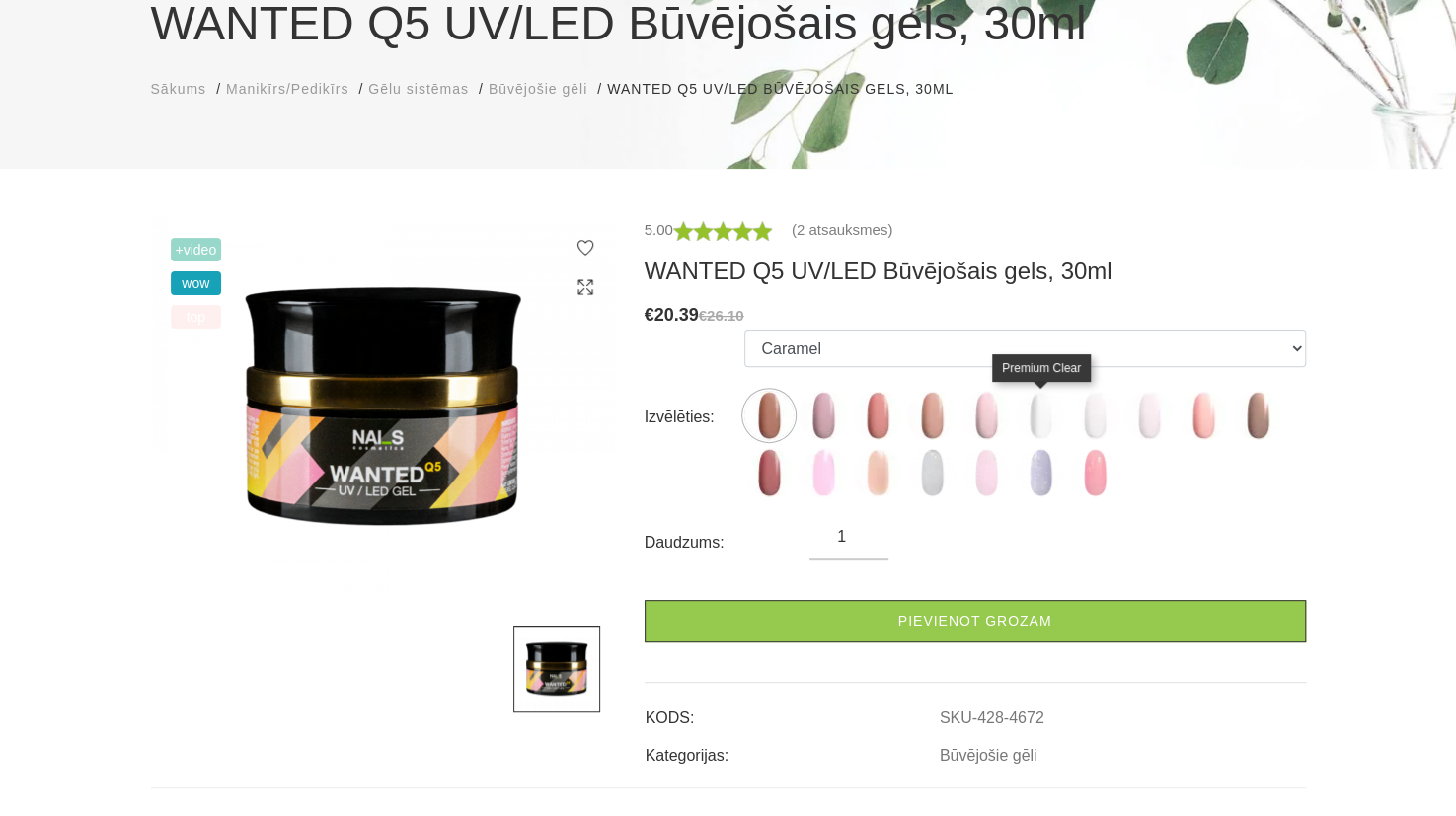
click at [1043, 423] on img at bounding box center [1040, 415] width 49 height 49
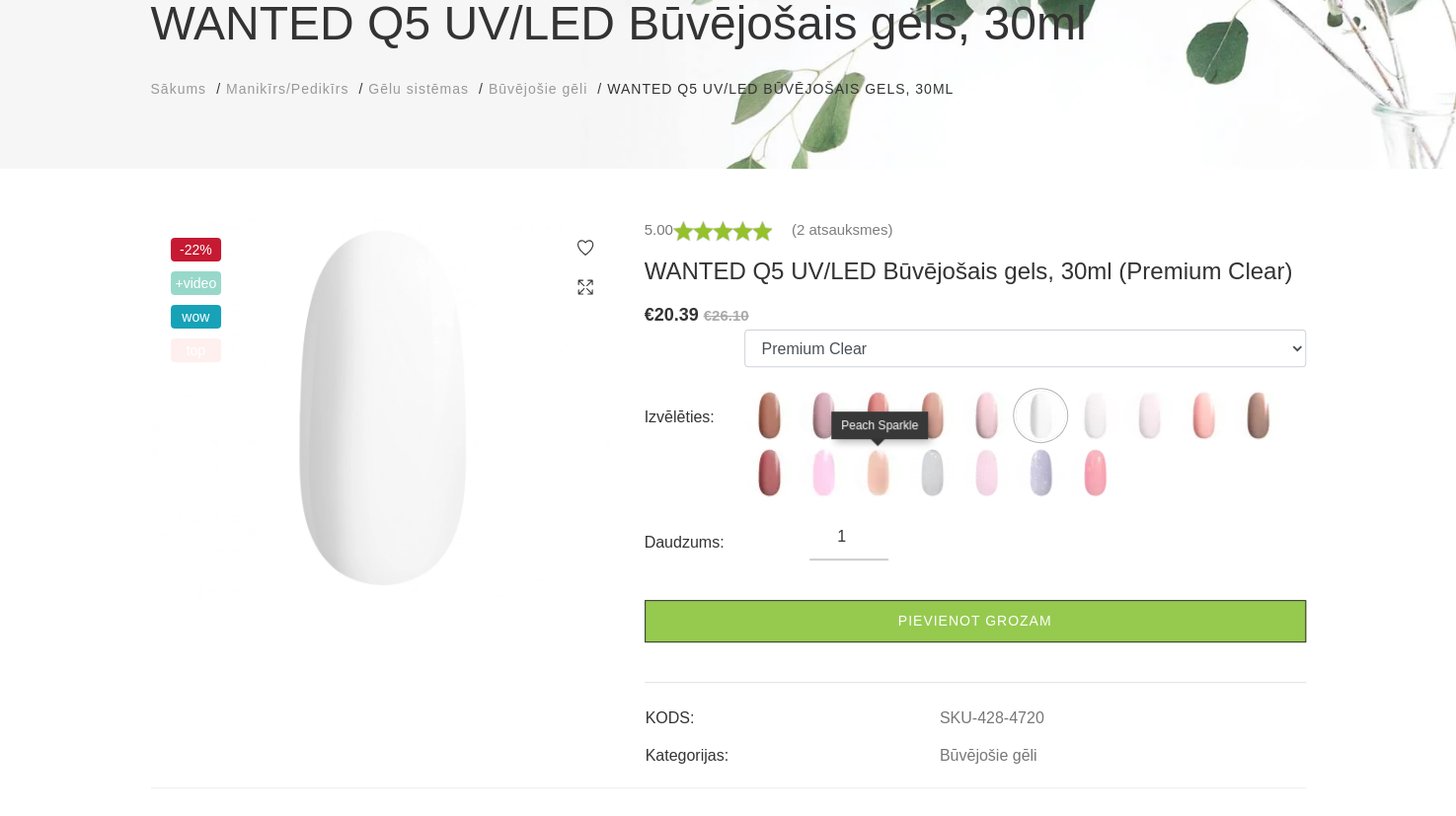
click at [877, 482] on img at bounding box center [877, 472] width 49 height 49
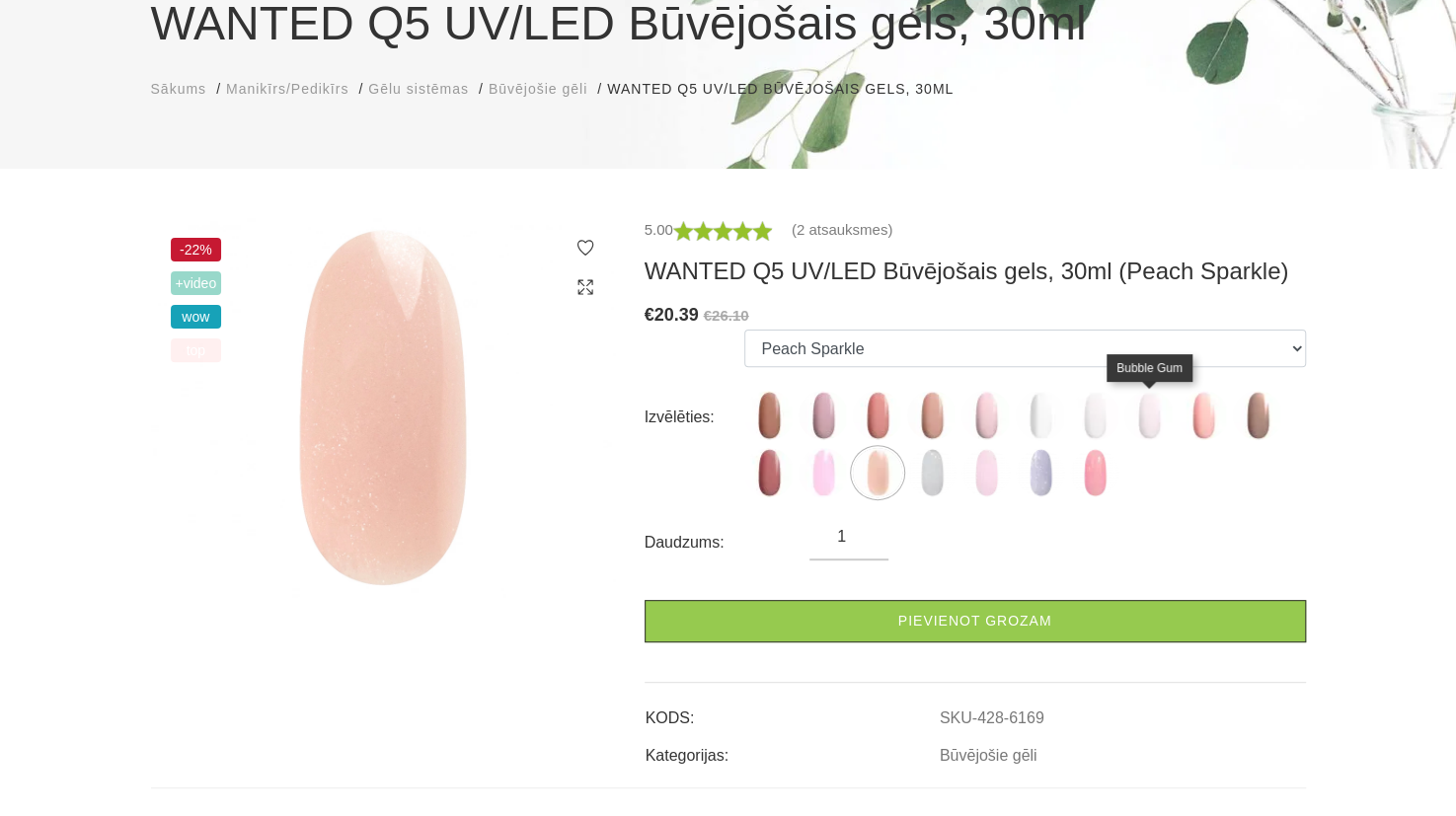
click at [1158, 416] on img at bounding box center [1149, 415] width 49 height 49
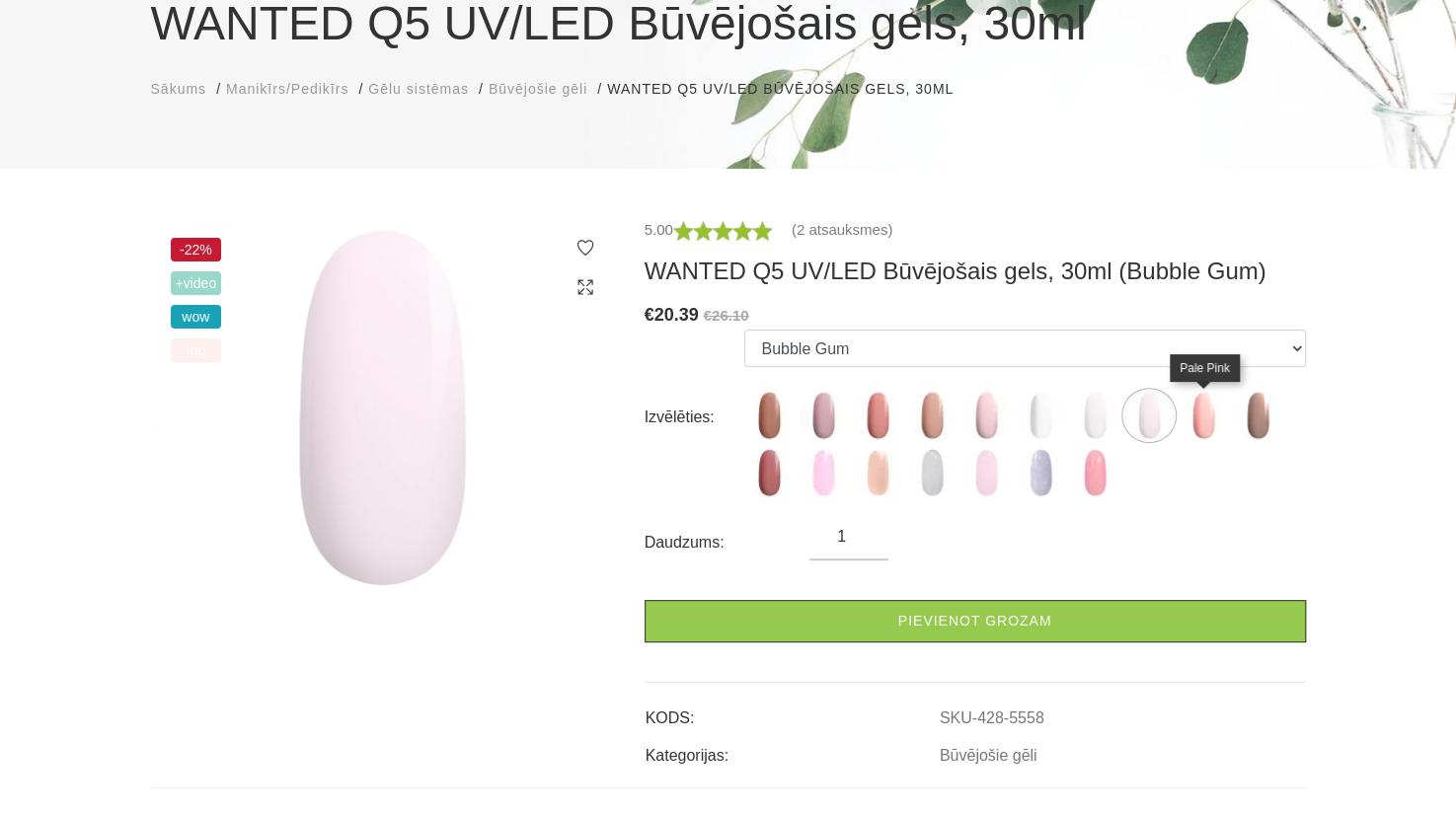
click at [1209, 413] on img at bounding box center [1203, 415] width 49 height 49
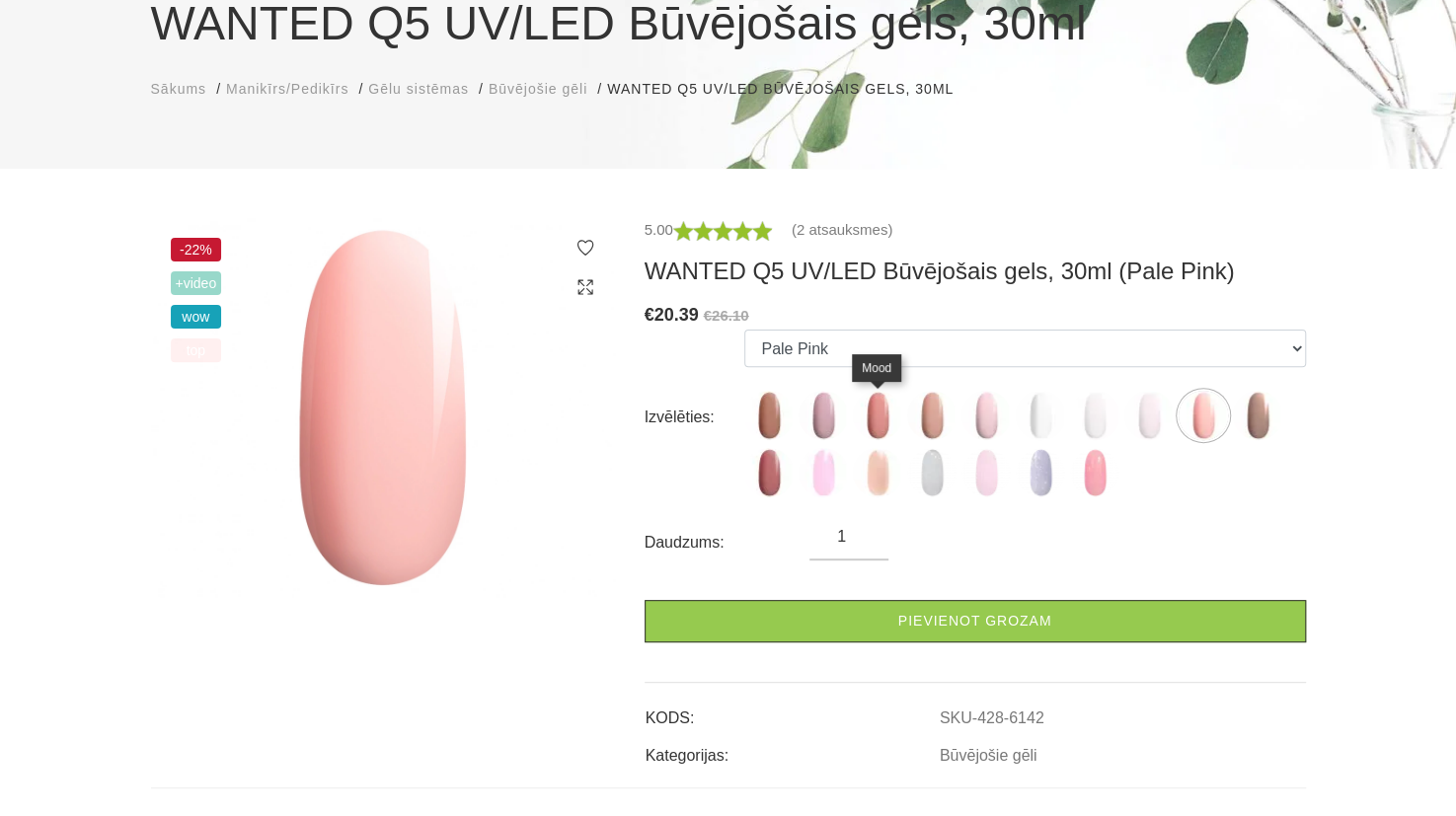
click at [874, 421] on img at bounding box center [877, 415] width 49 height 49
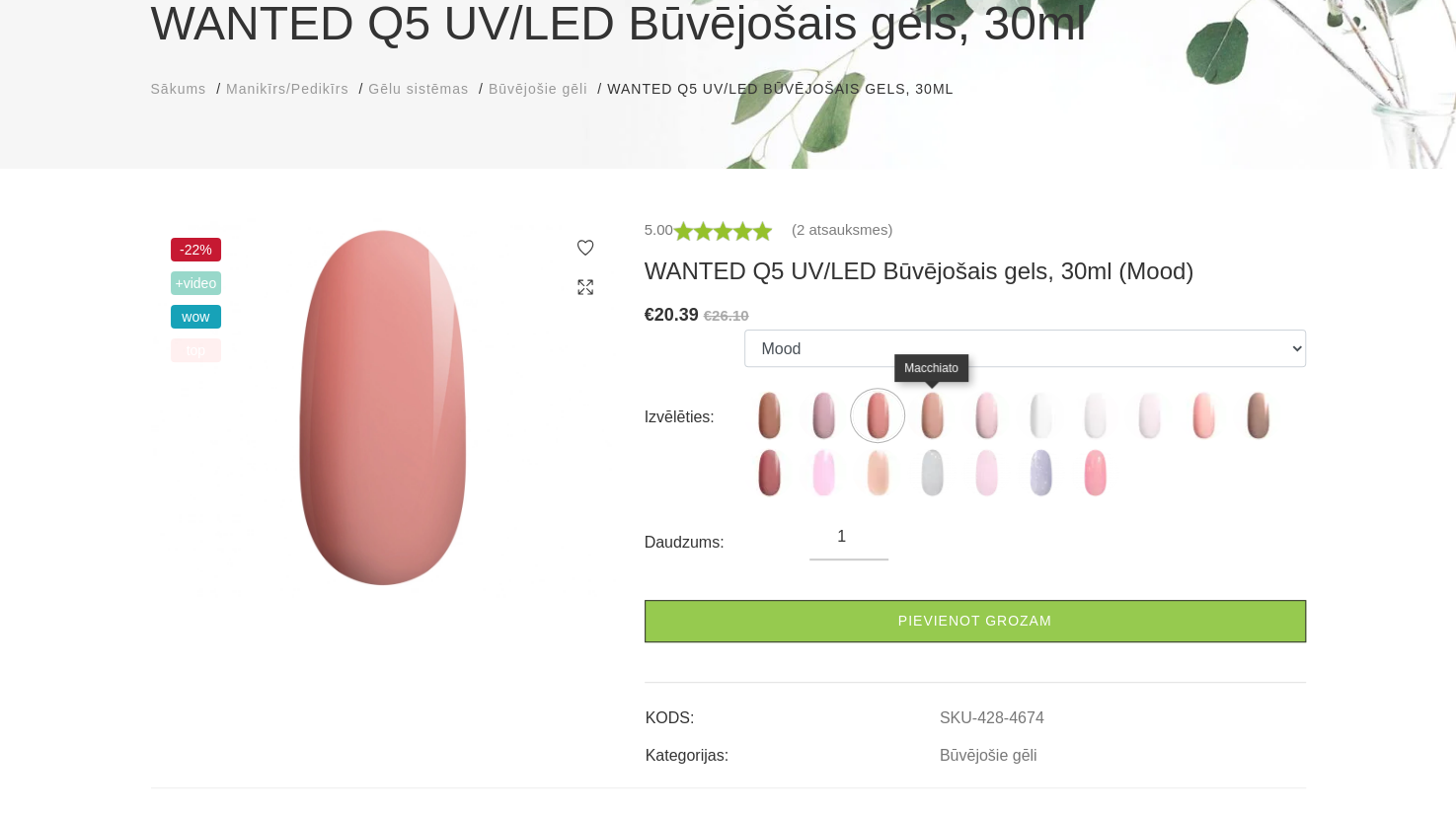
click at [935, 414] on img at bounding box center [931, 415] width 49 height 49
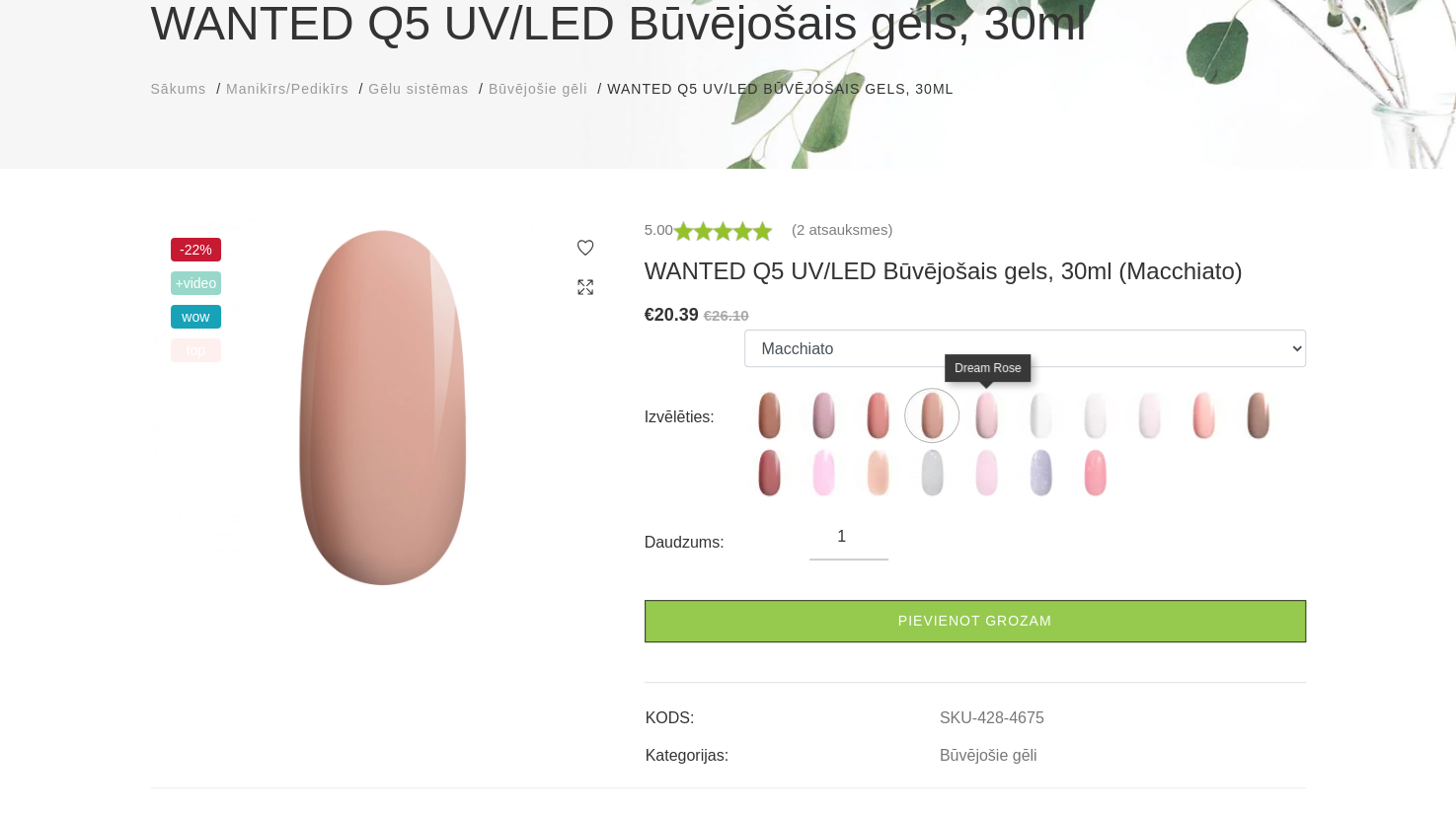
click at [986, 419] on img at bounding box center [986, 415] width 49 height 49
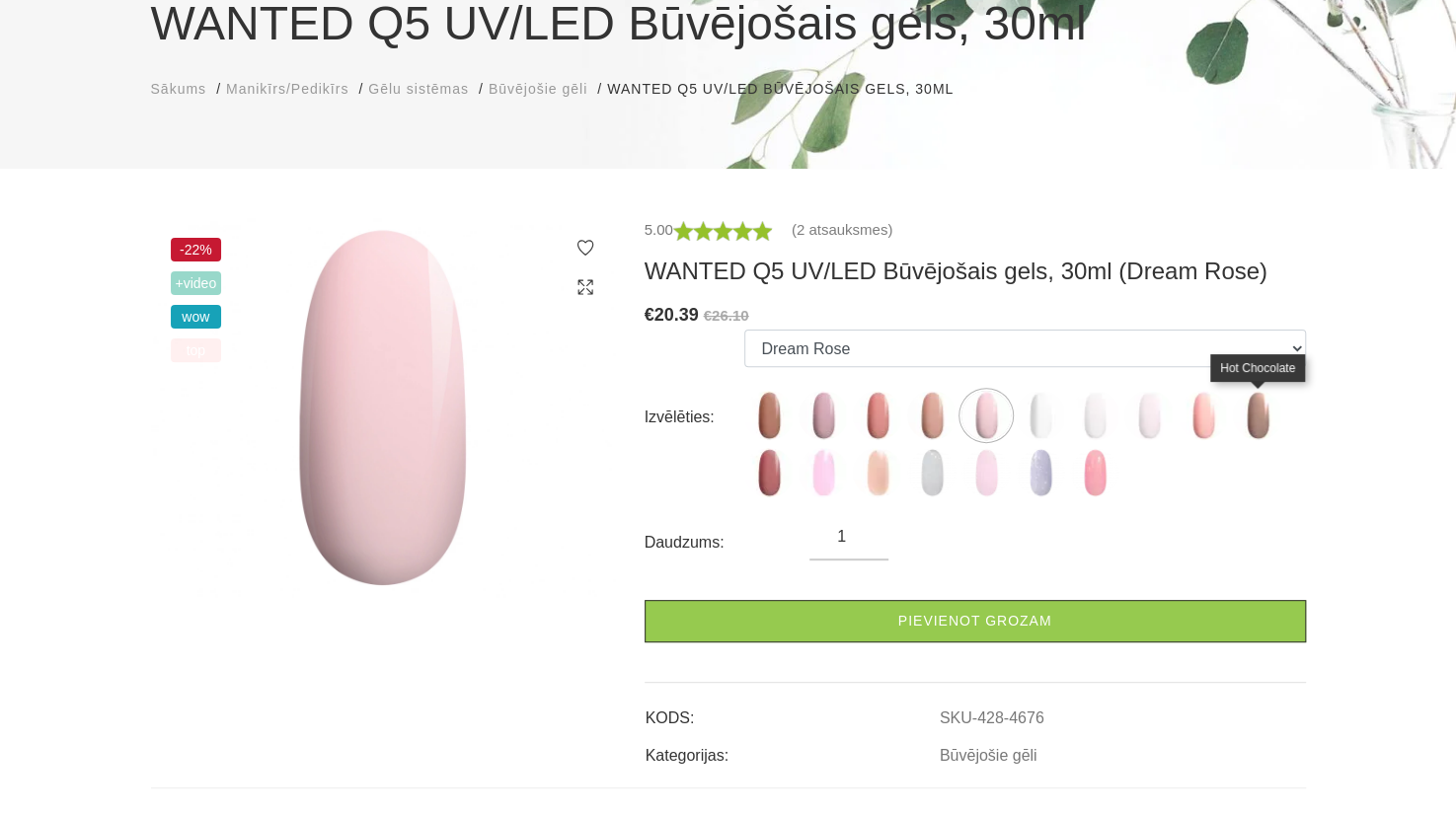
click at [1246, 420] on img at bounding box center [1257, 415] width 49 height 49
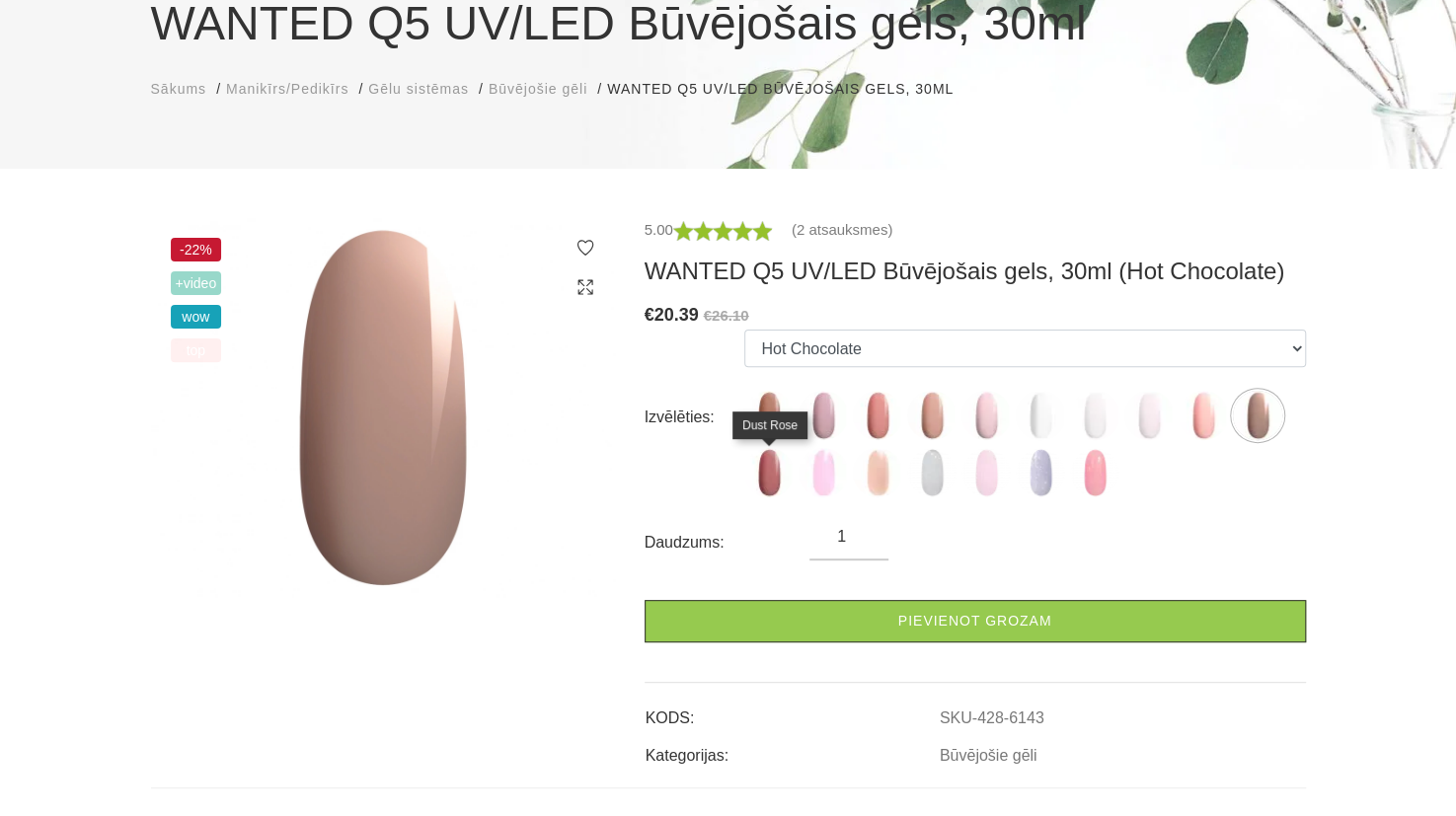
click at [758, 475] on img at bounding box center [768, 472] width 49 height 49
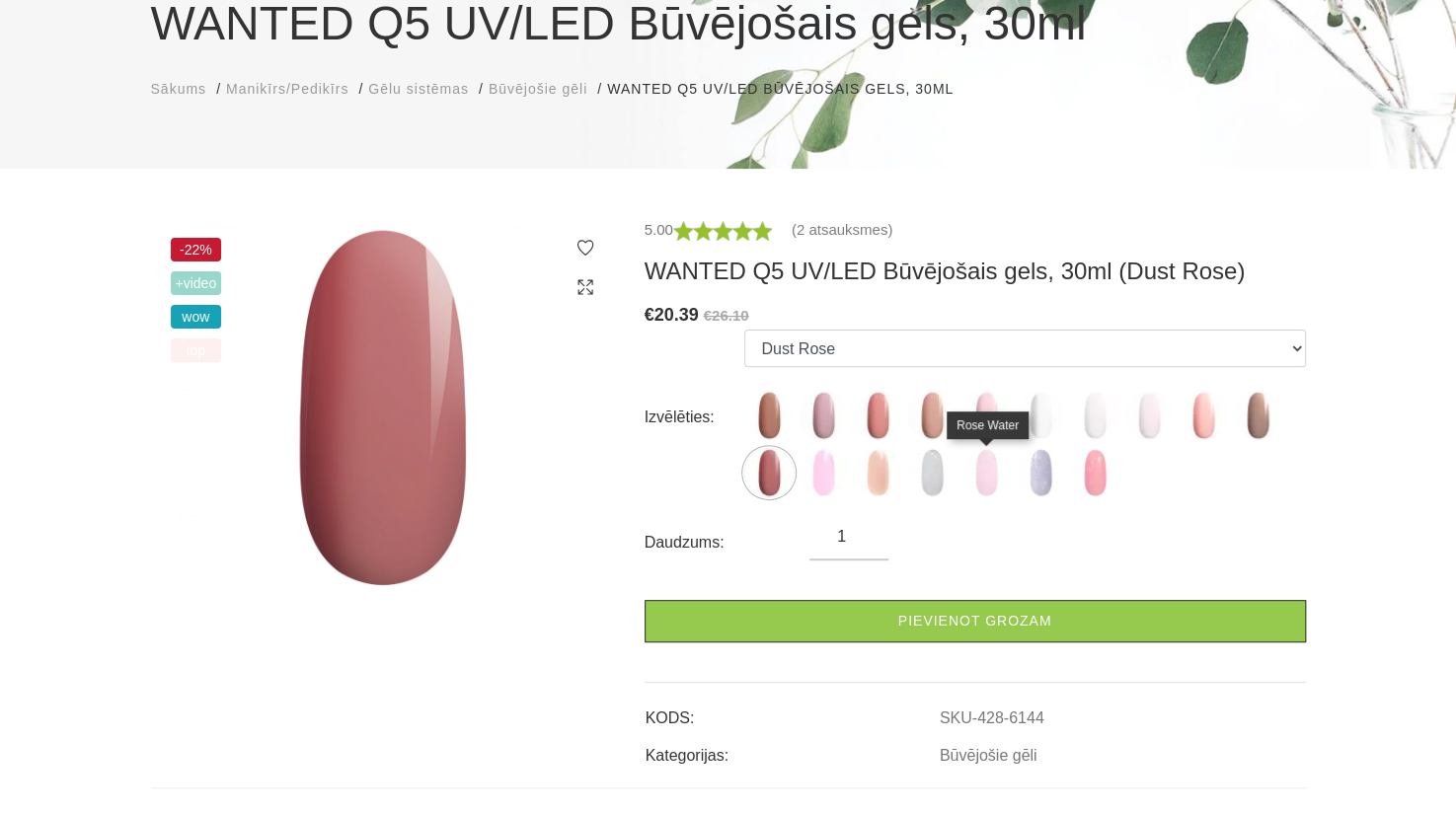
click at [978, 465] on img at bounding box center [986, 472] width 49 height 49
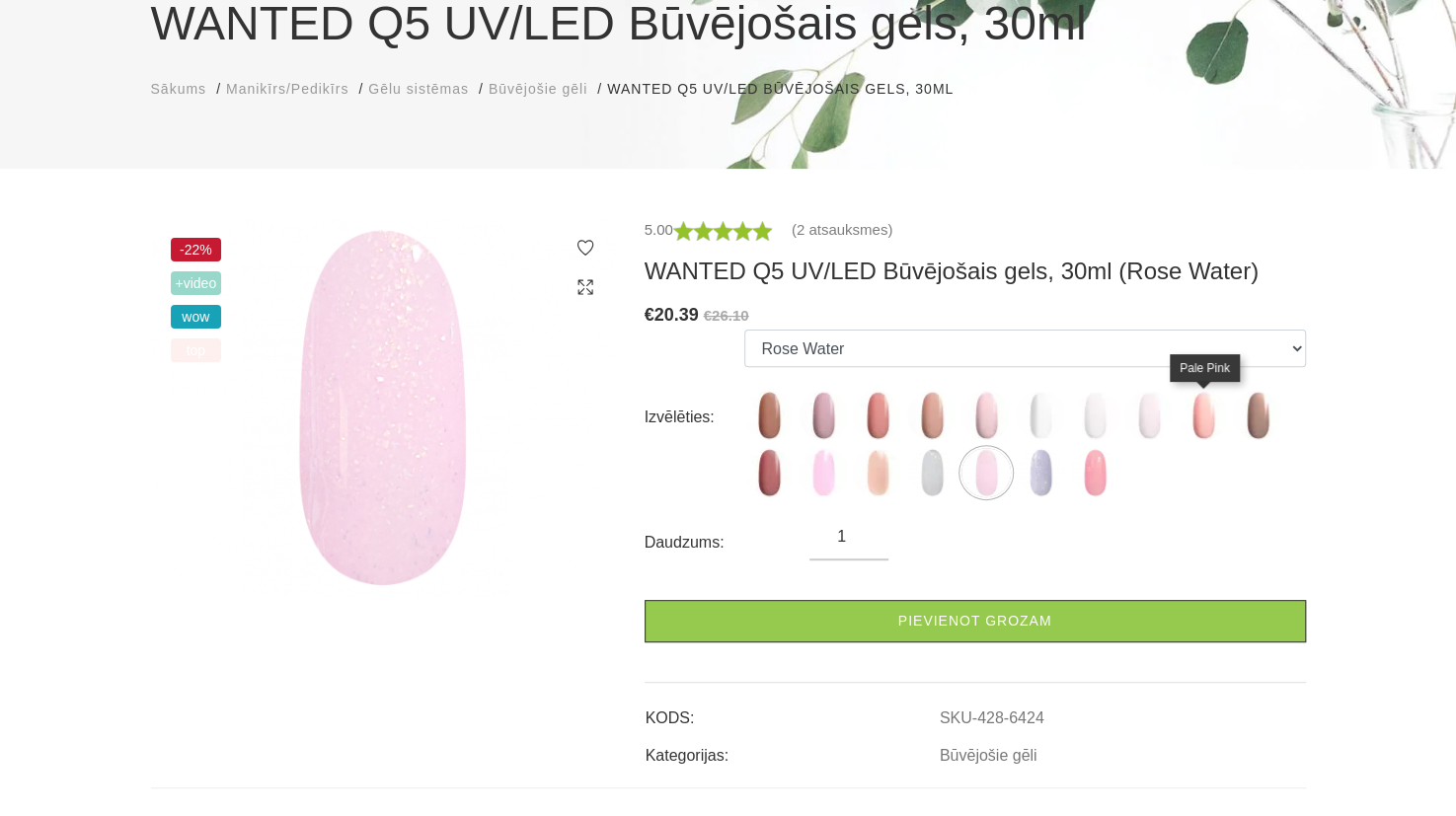
click at [1205, 419] on img at bounding box center [1203, 415] width 49 height 49
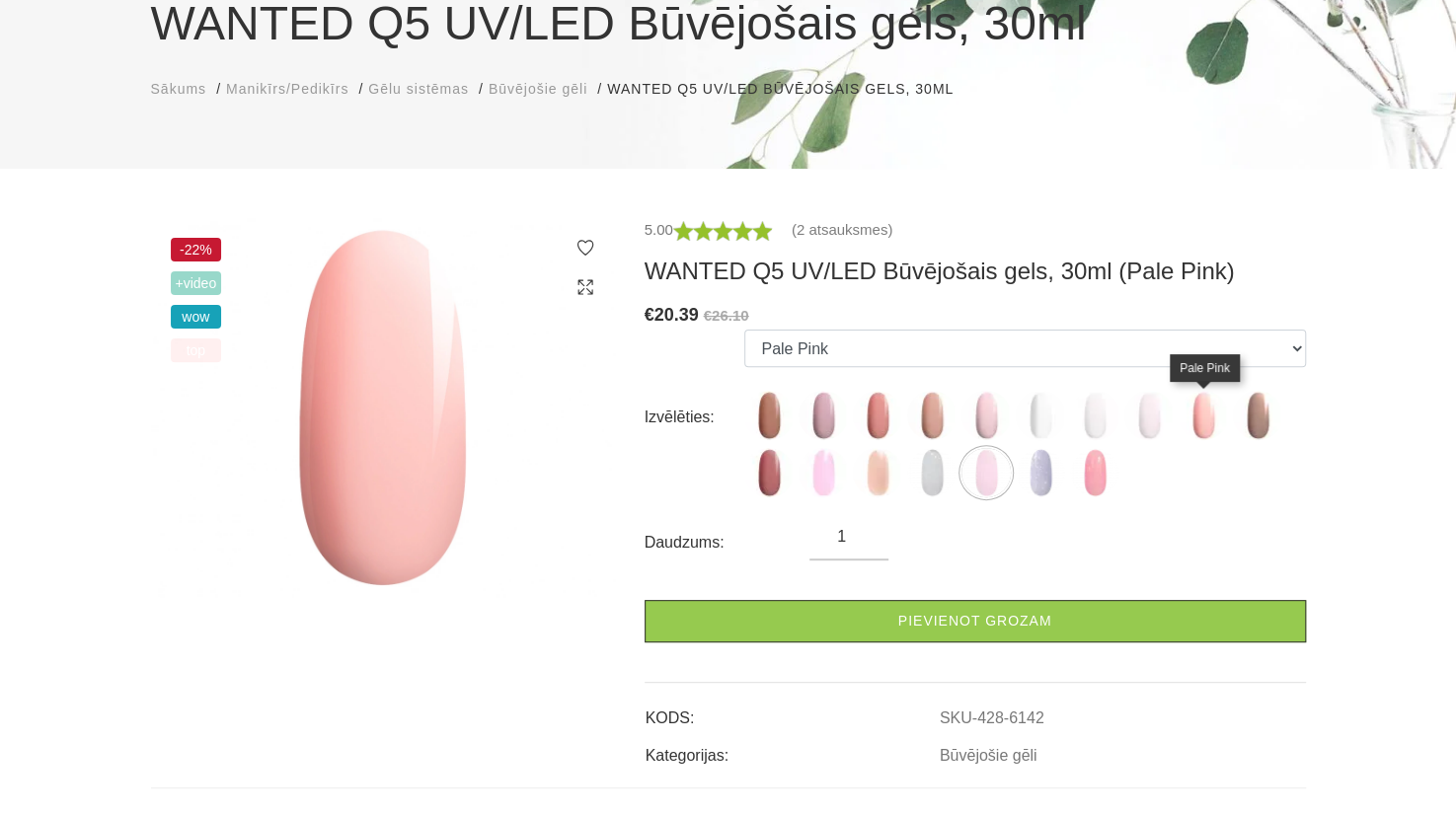
click at [1205, 419] on img at bounding box center [1203, 415] width 49 height 49
click at [835, 423] on img at bounding box center [822, 415] width 49 height 49
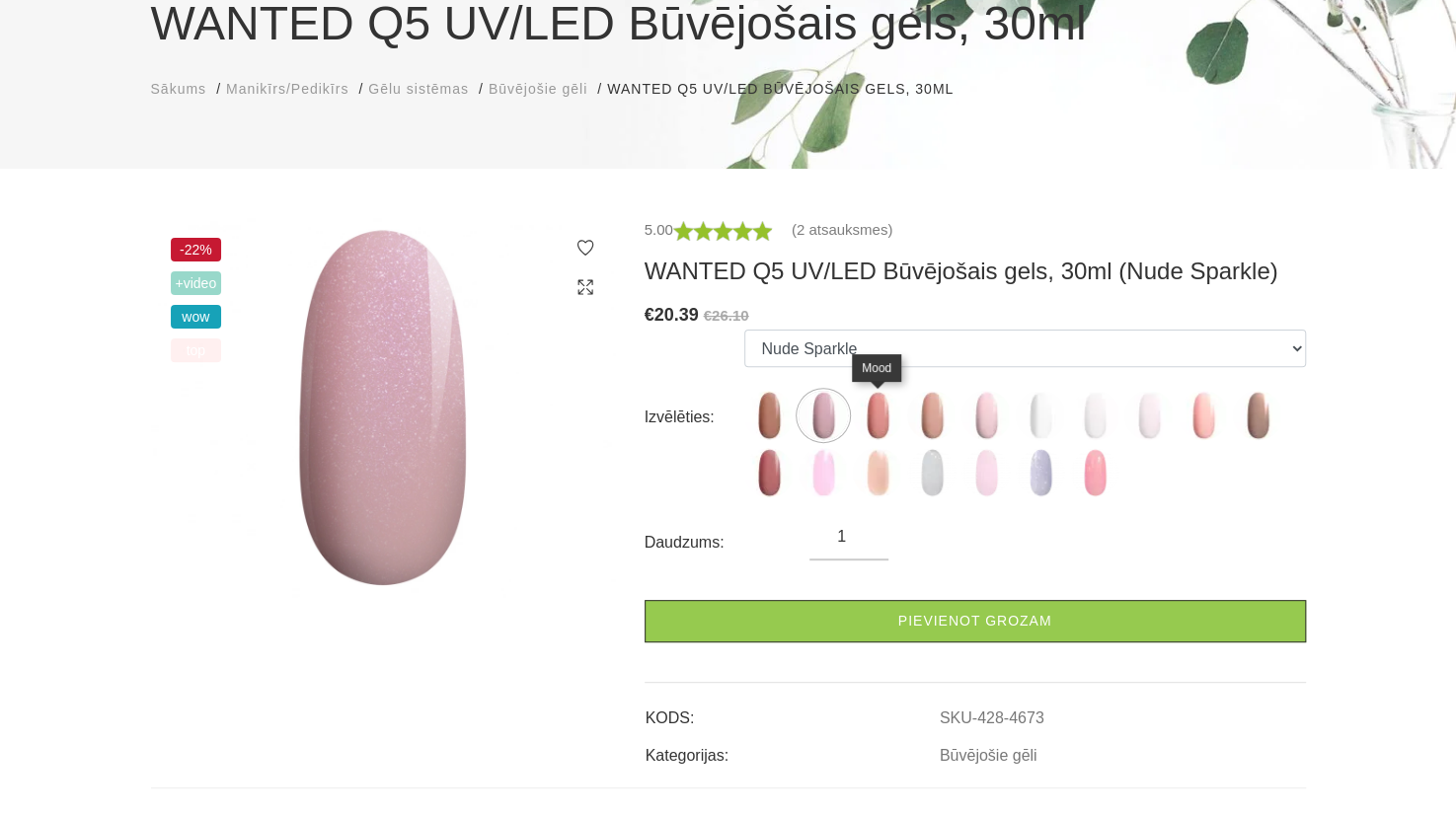
click at [870, 400] on img at bounding box center [877, 415] width 49 height 49
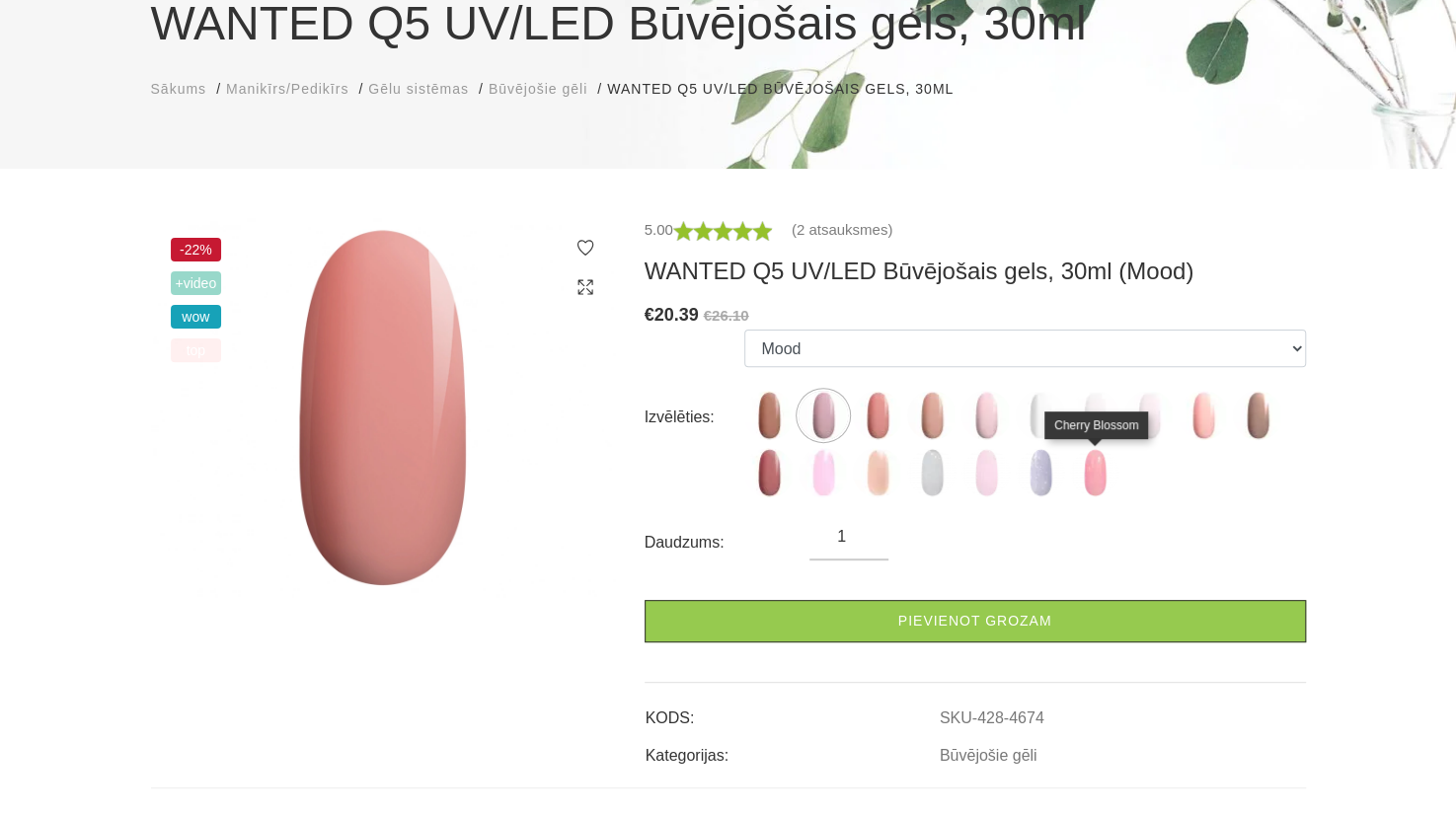
click at [1102, 479] on img at bounding box center [1095, 472] width 49 height 49
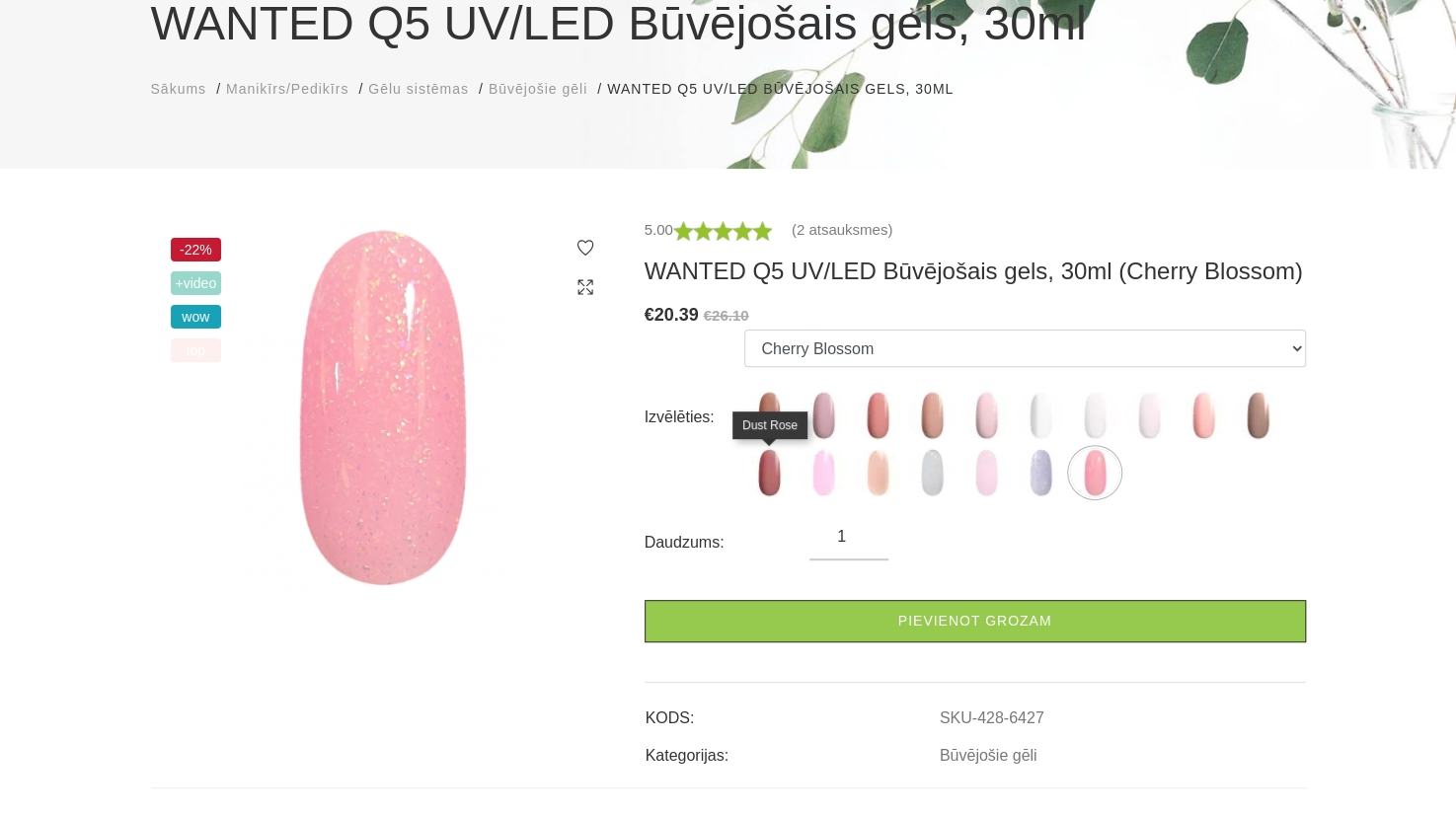
click at [770, 464] on img at bounding box center [768, 472] width 49 height 49
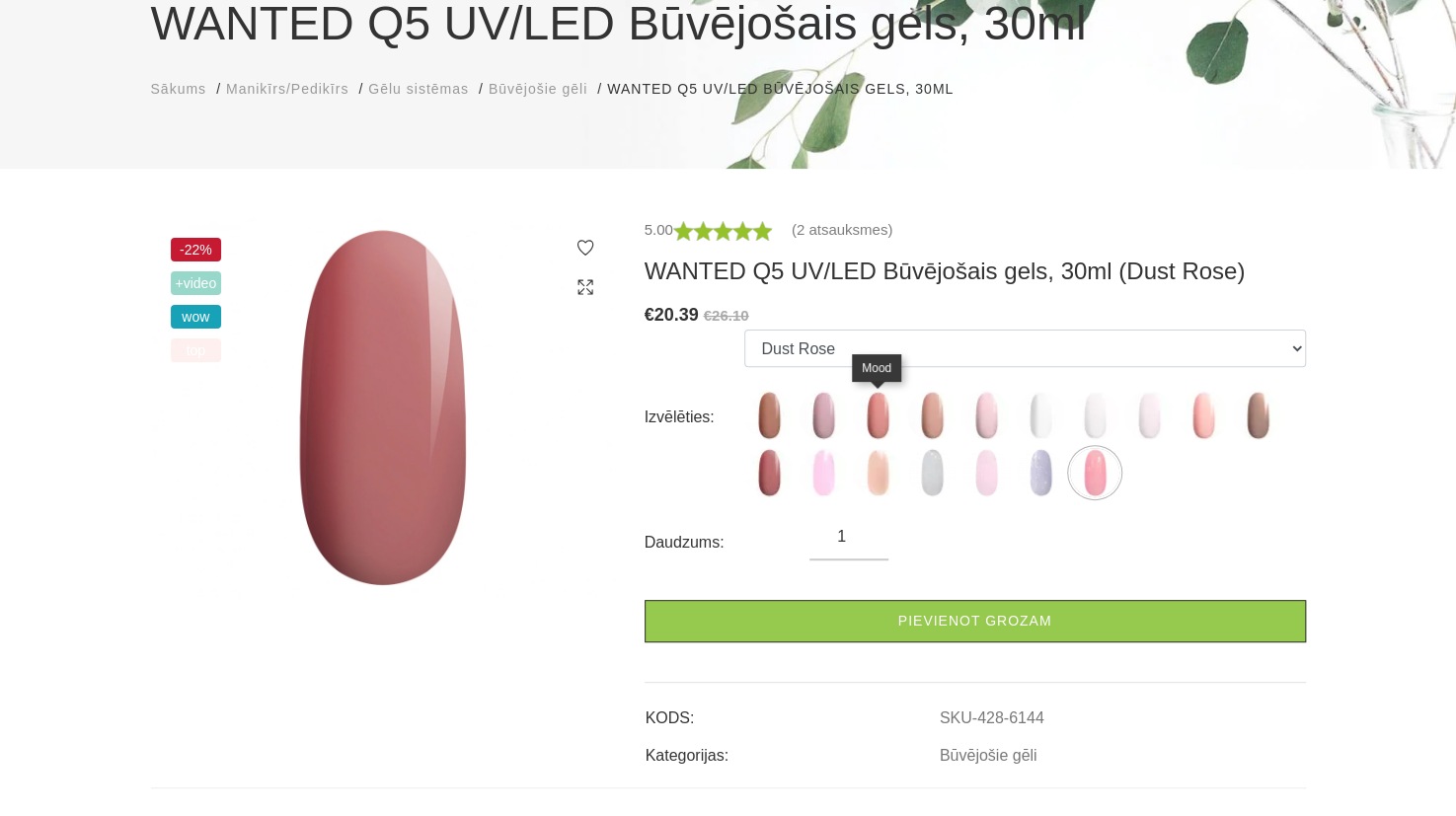
click at [874, 420] on img at bounding box center [877, 415] width 49 height 49
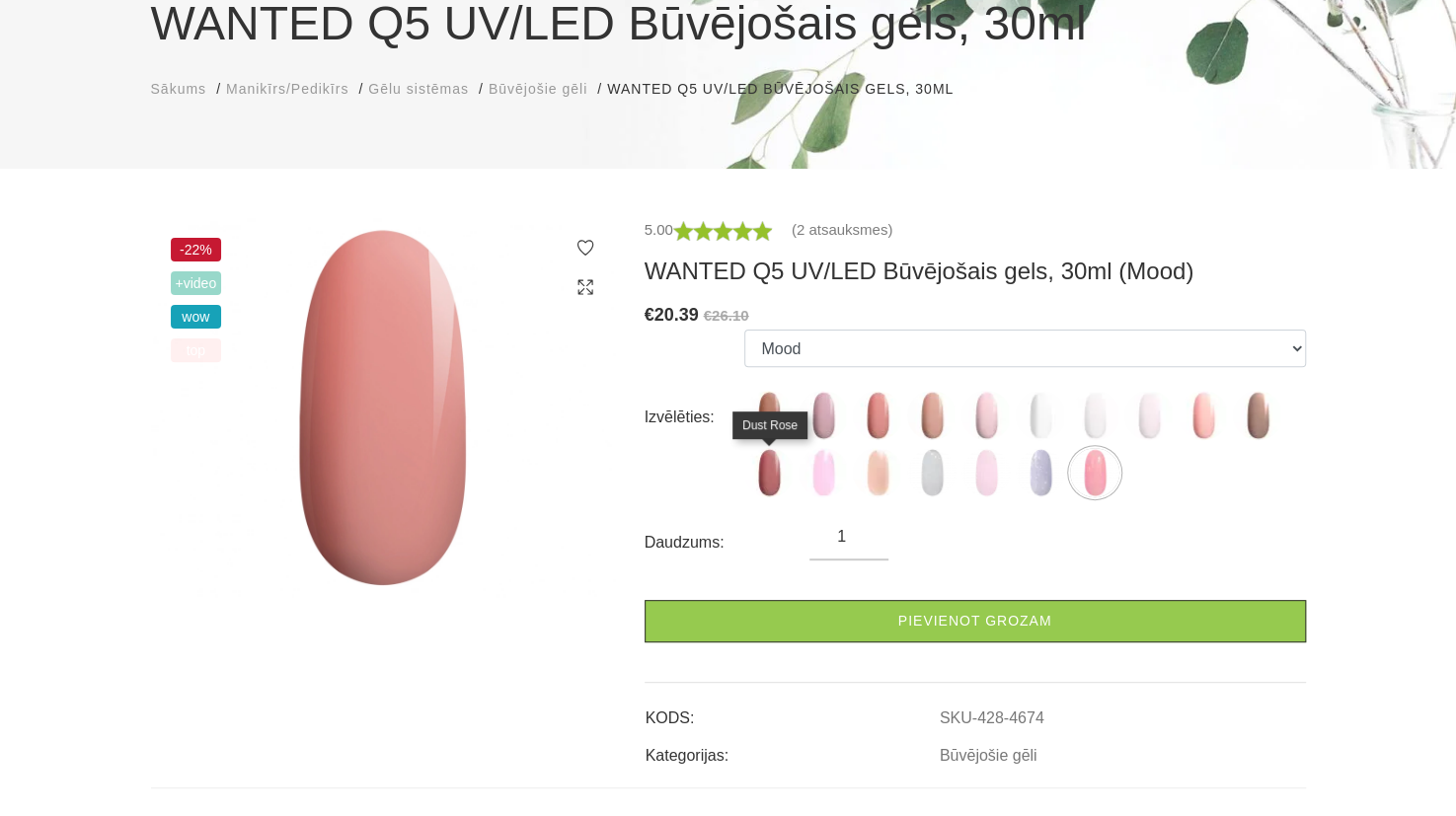
click at [768, 461] on img at bounding box center [768, 472] width 49 height 49
select select "6144"
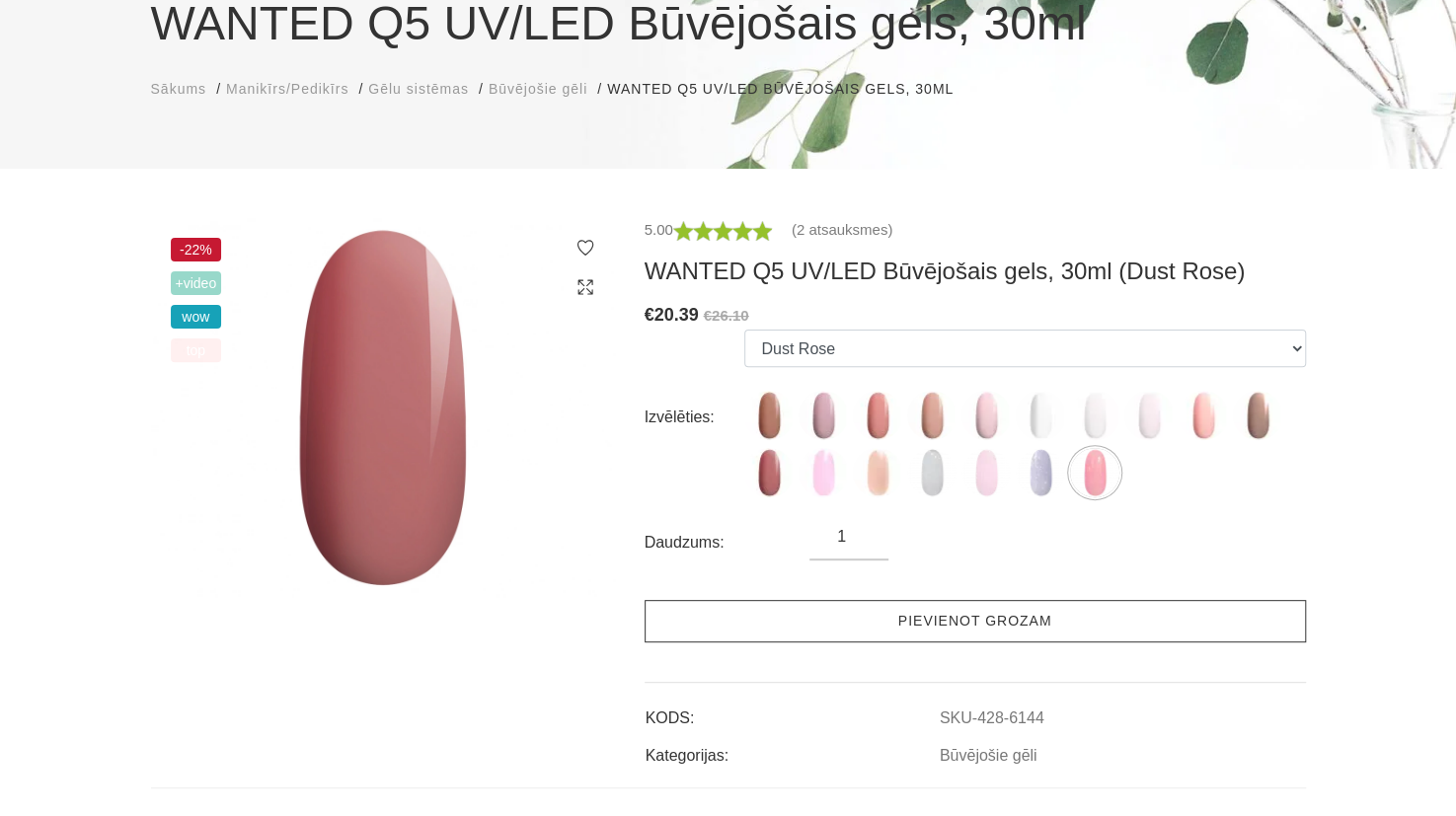
click at [930, 630] on link "Pievienot grozam" at bounding box center [975, 621] width 662 height 43
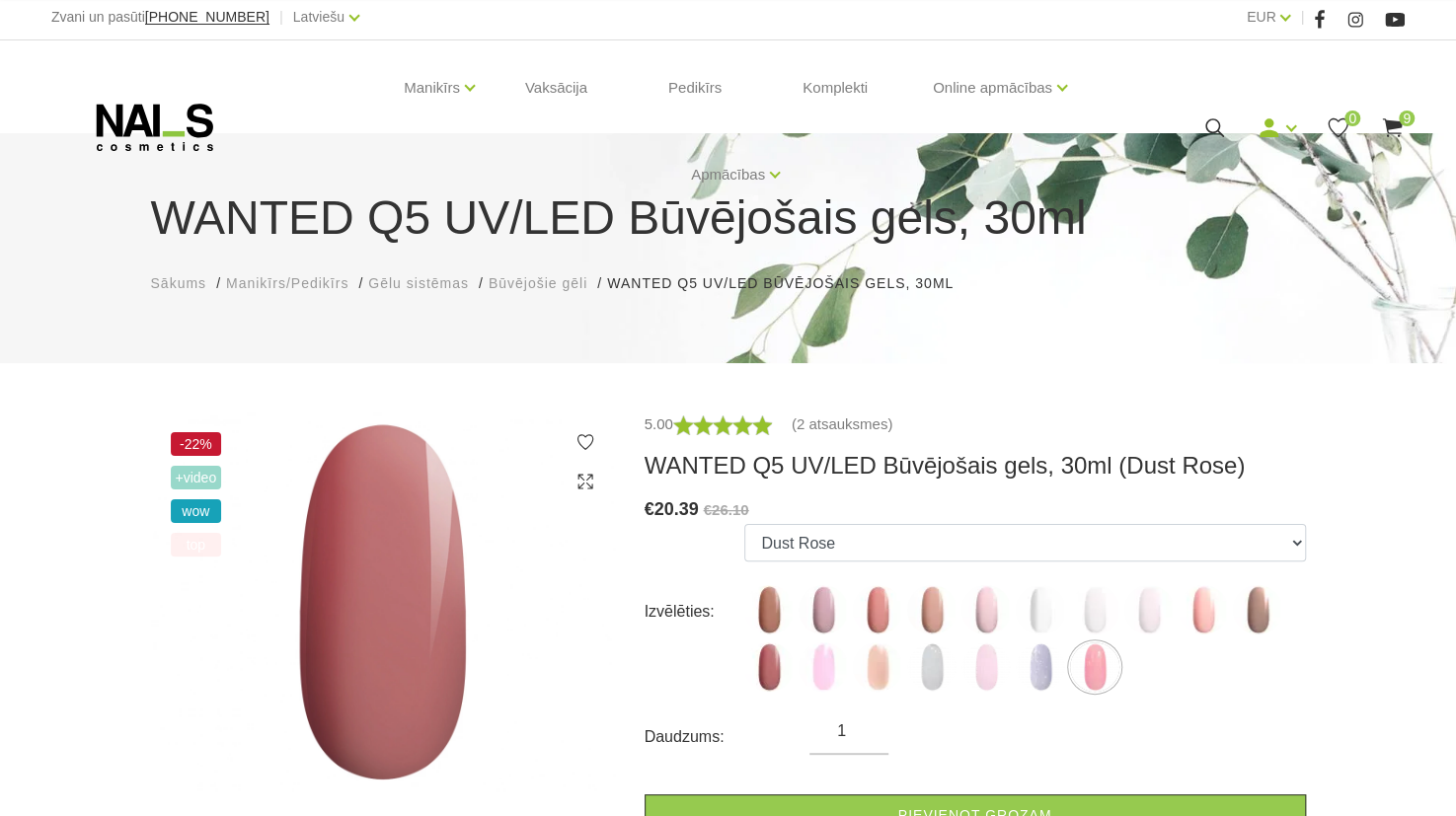
scroll to position [0, 0]
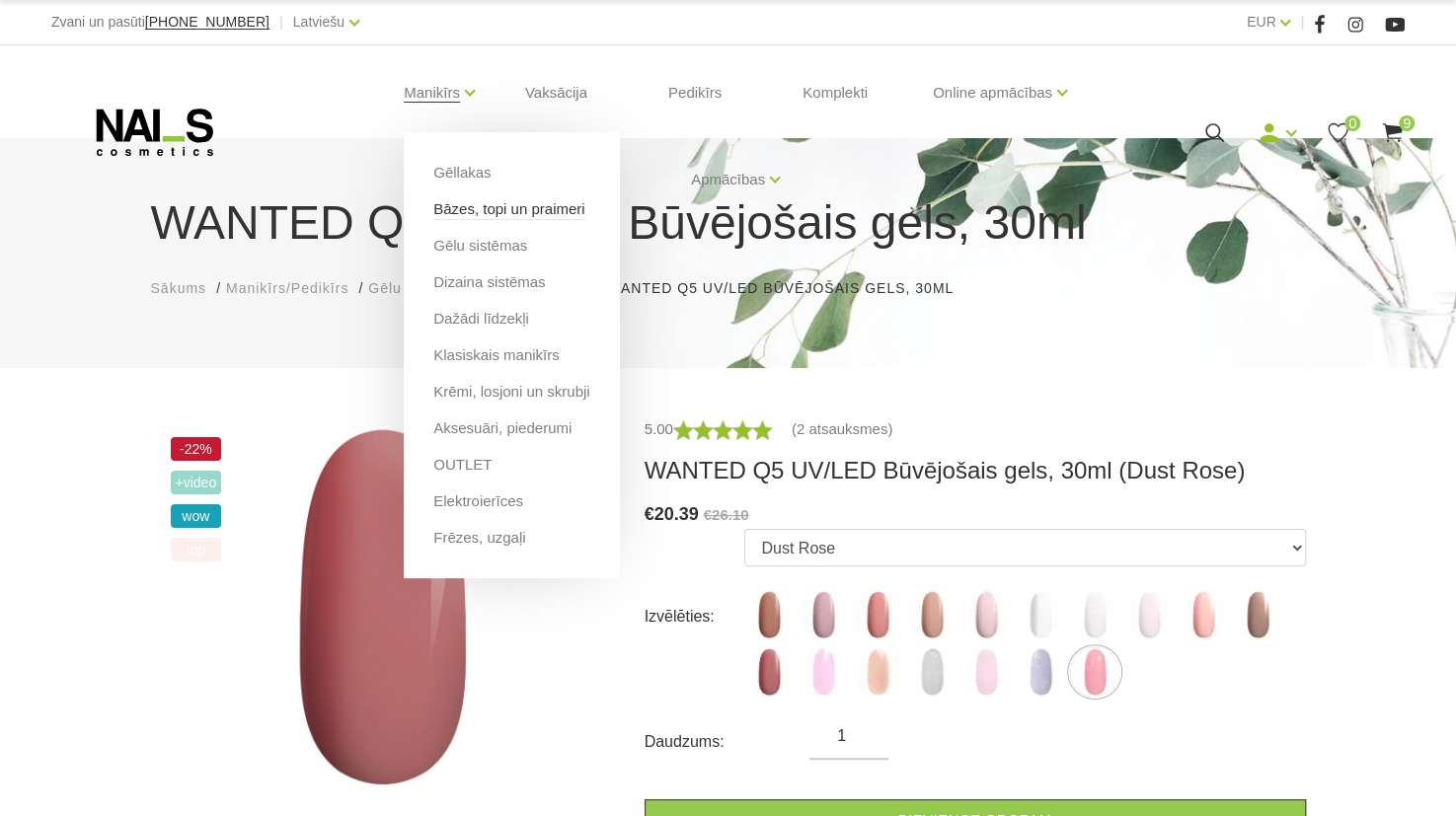
click at [487, 201] on link "Bāzes, topi un praimeri" at bounding box center [508, 209] width 151 height 22
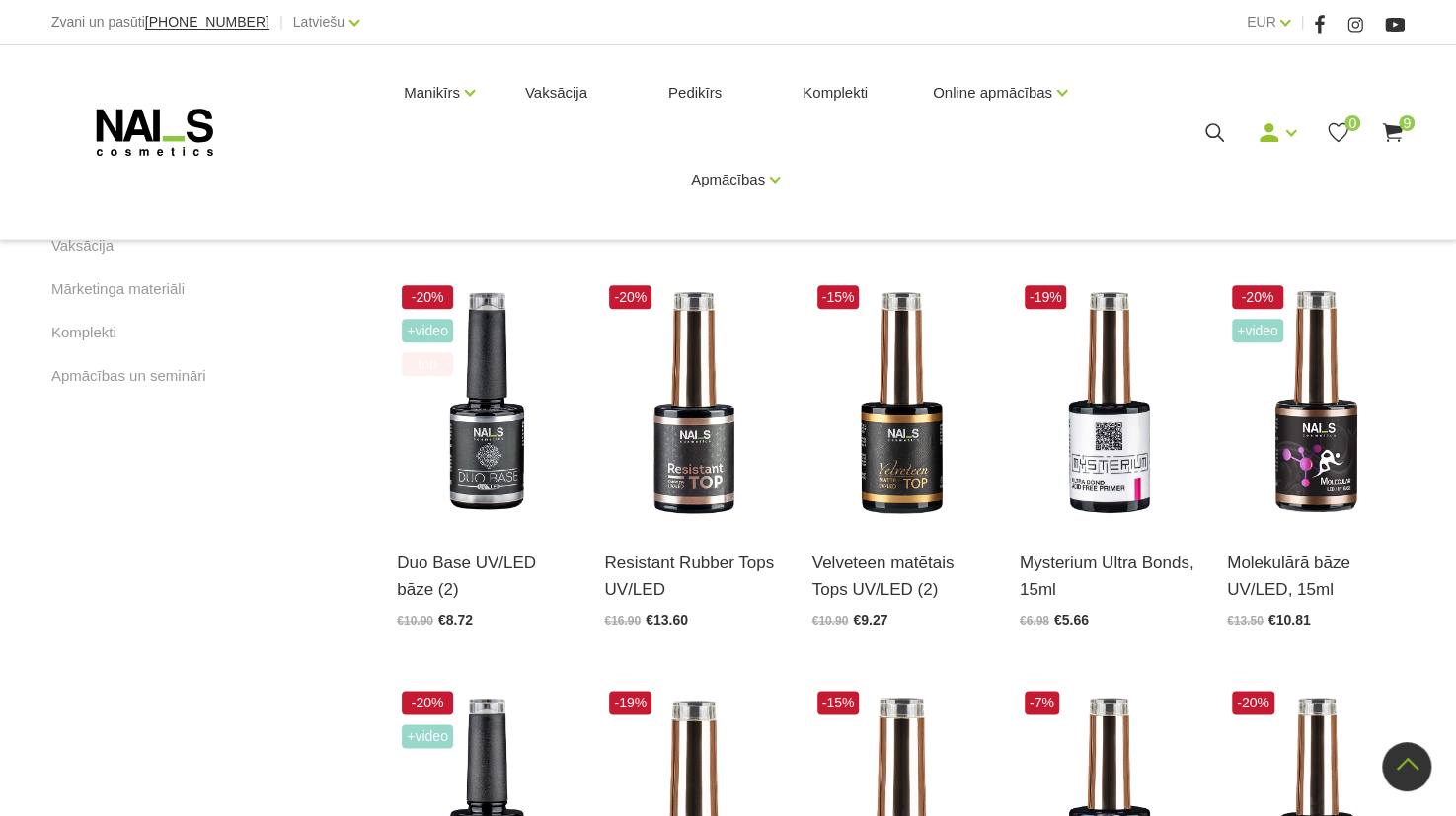
scroll to position [1221, 0]
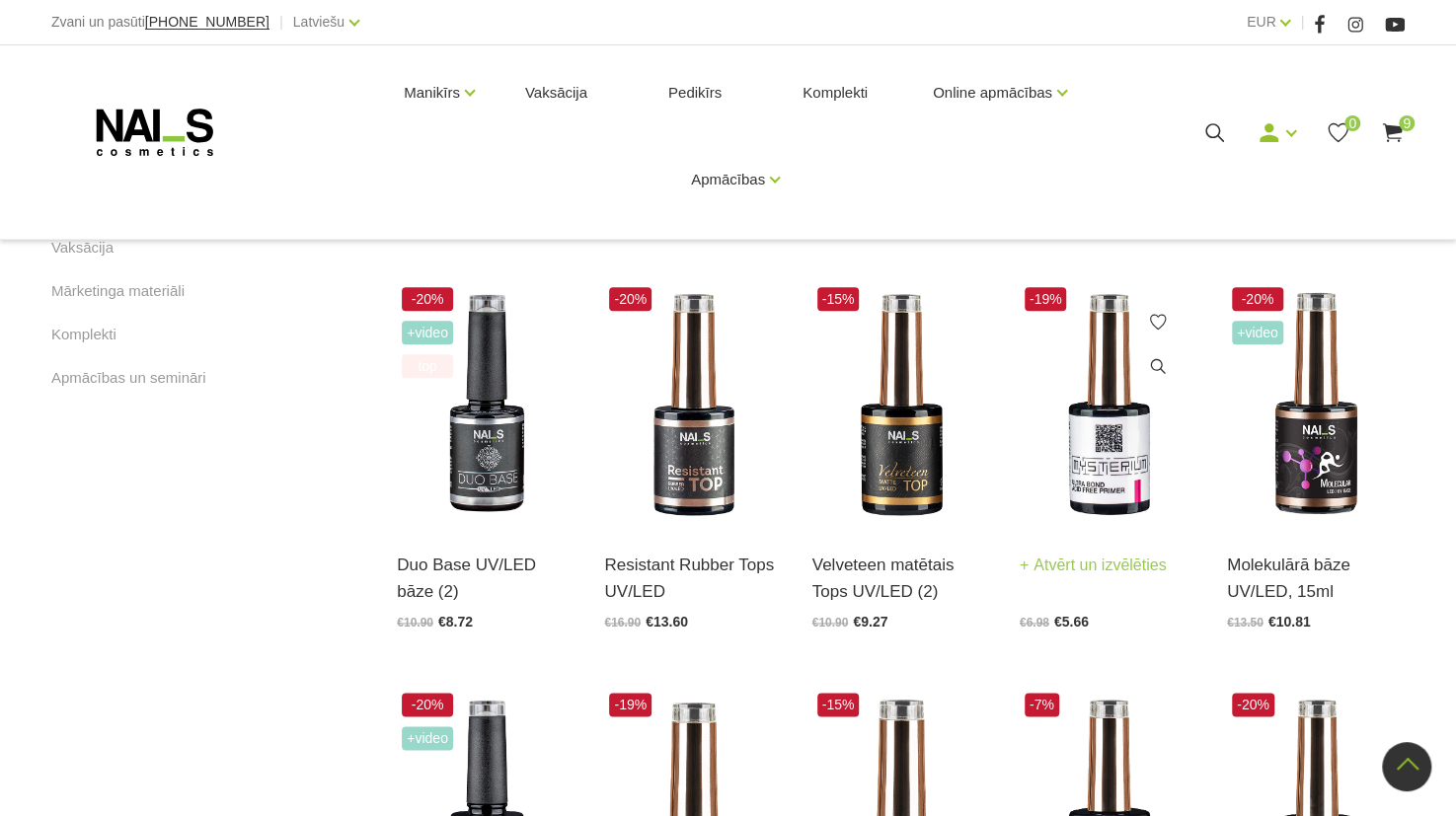
click at [1139, 408] on img at bounding box center [1109, 404] width 178 height 244
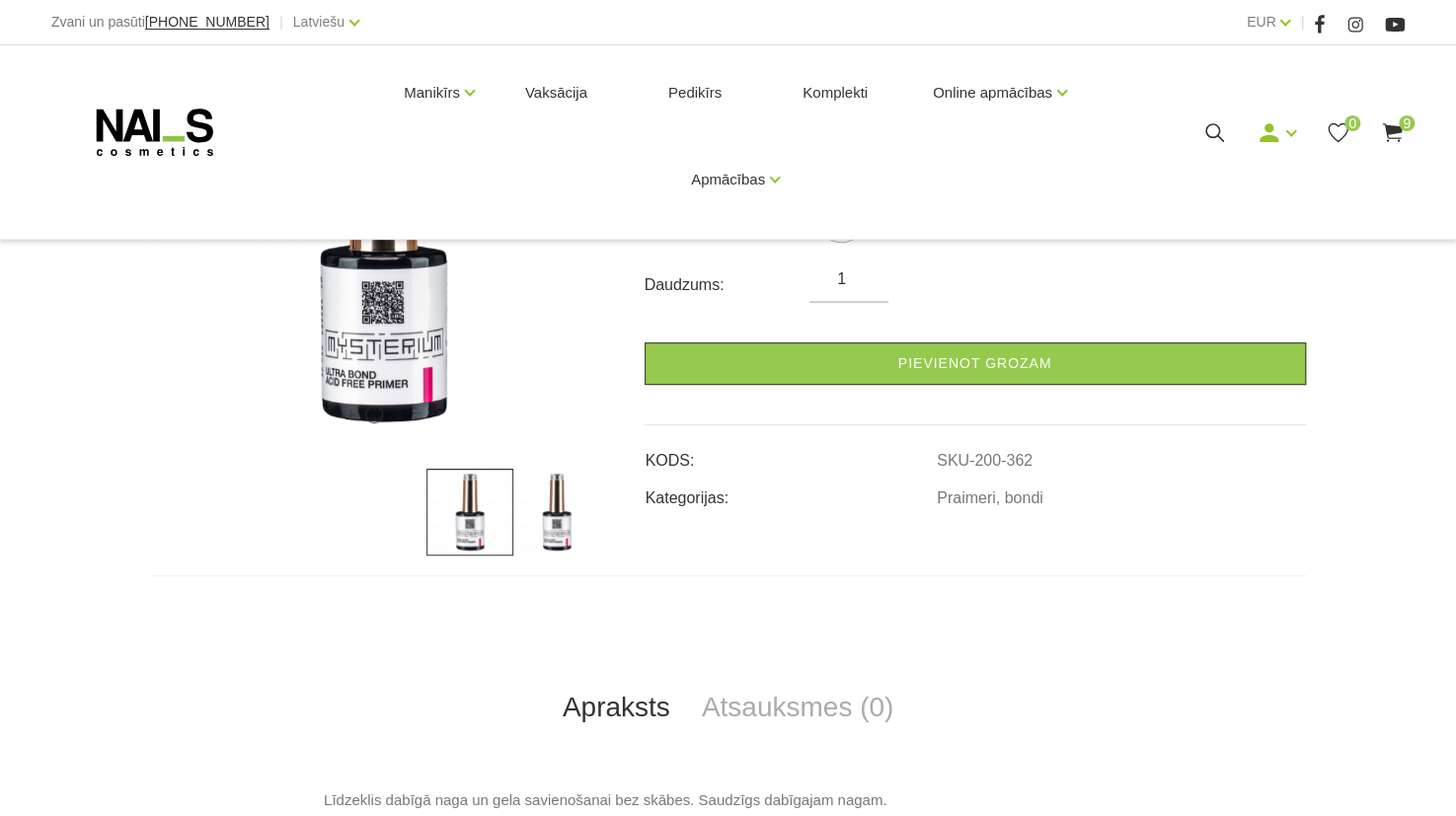
scroll to position [355, 0]
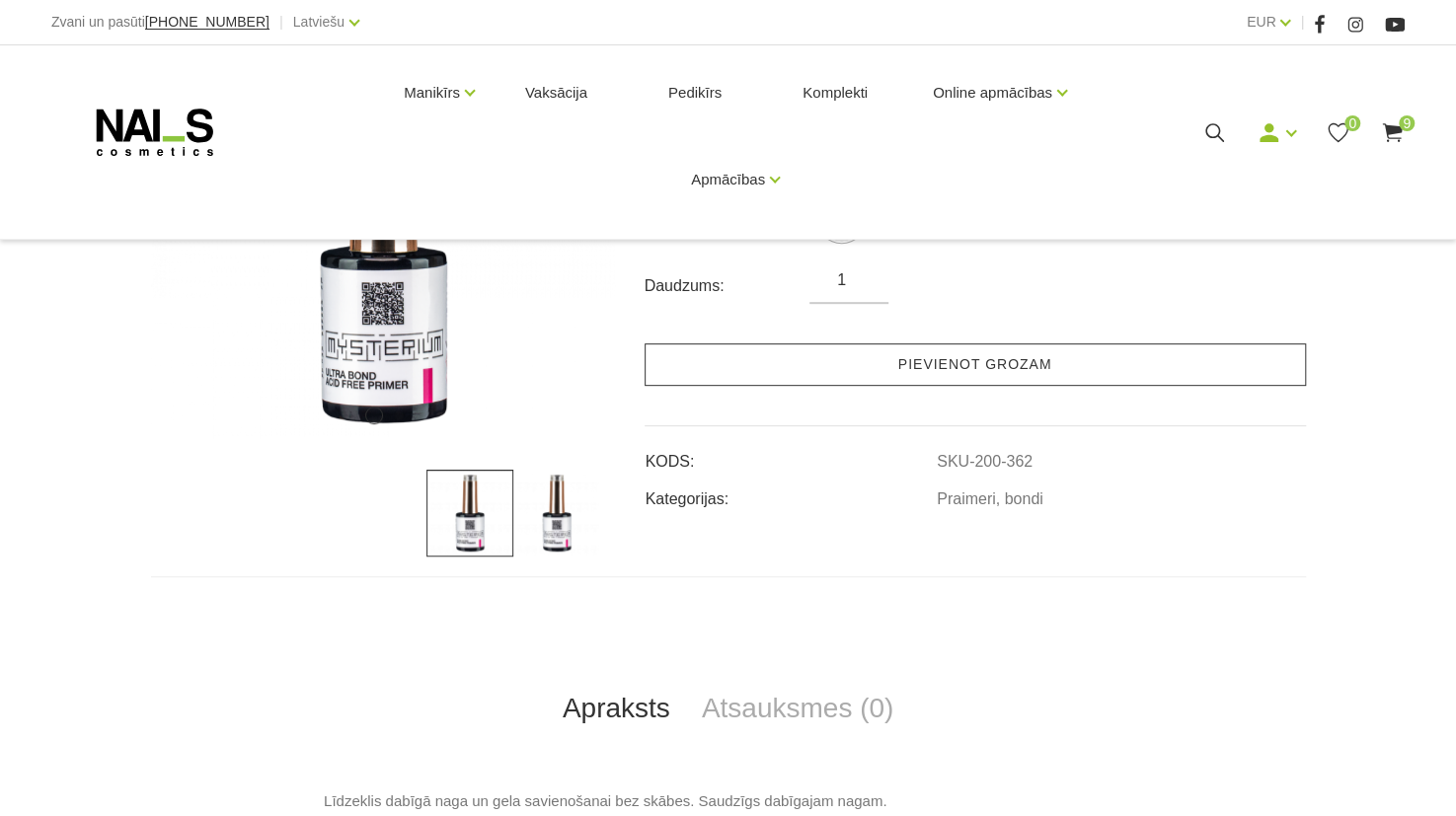
click at [974, 376] on link "Pievienot grozam" at bounding box center [975, 364] width 662 height 43
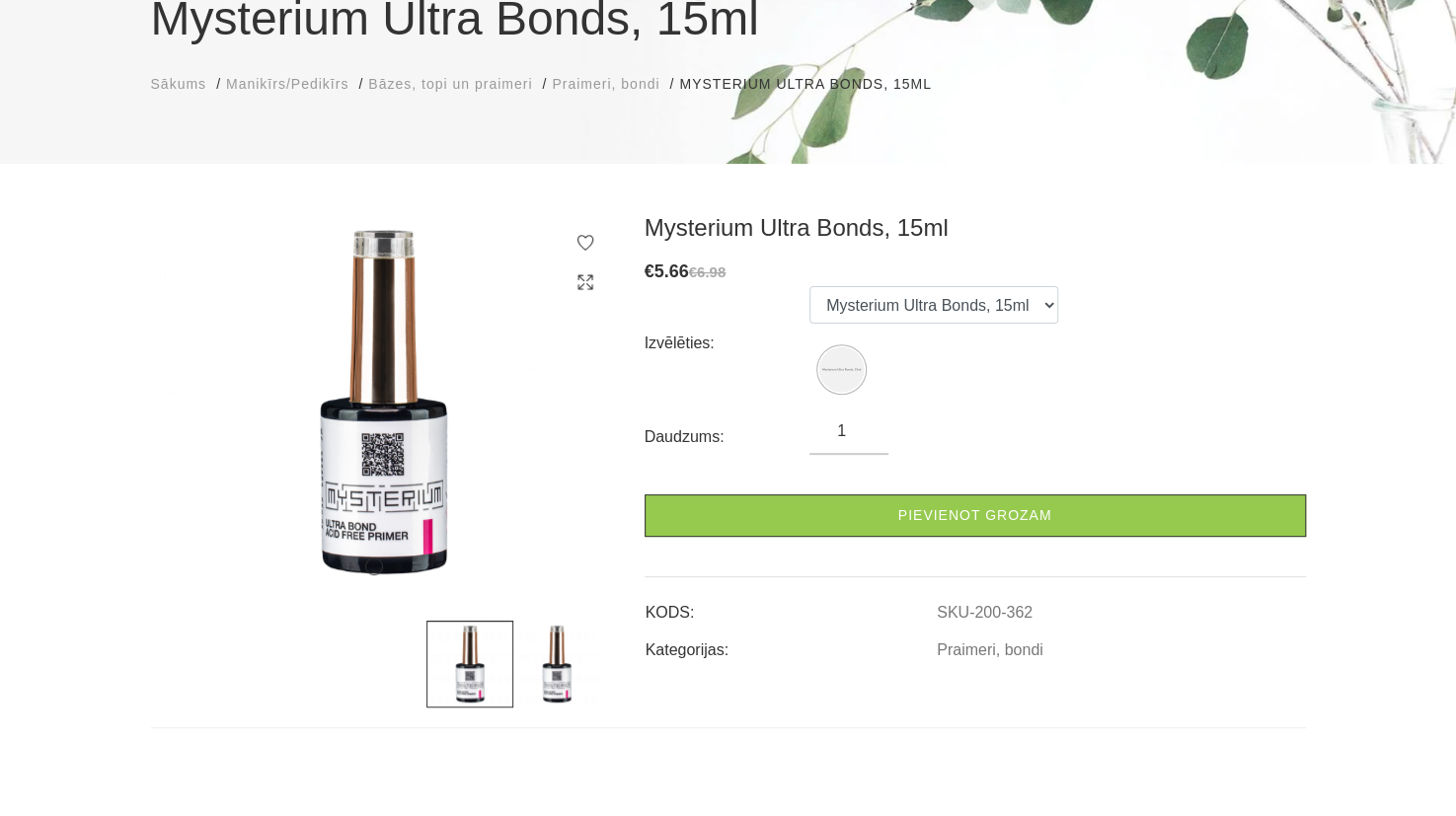
scroll to position [209, 0]
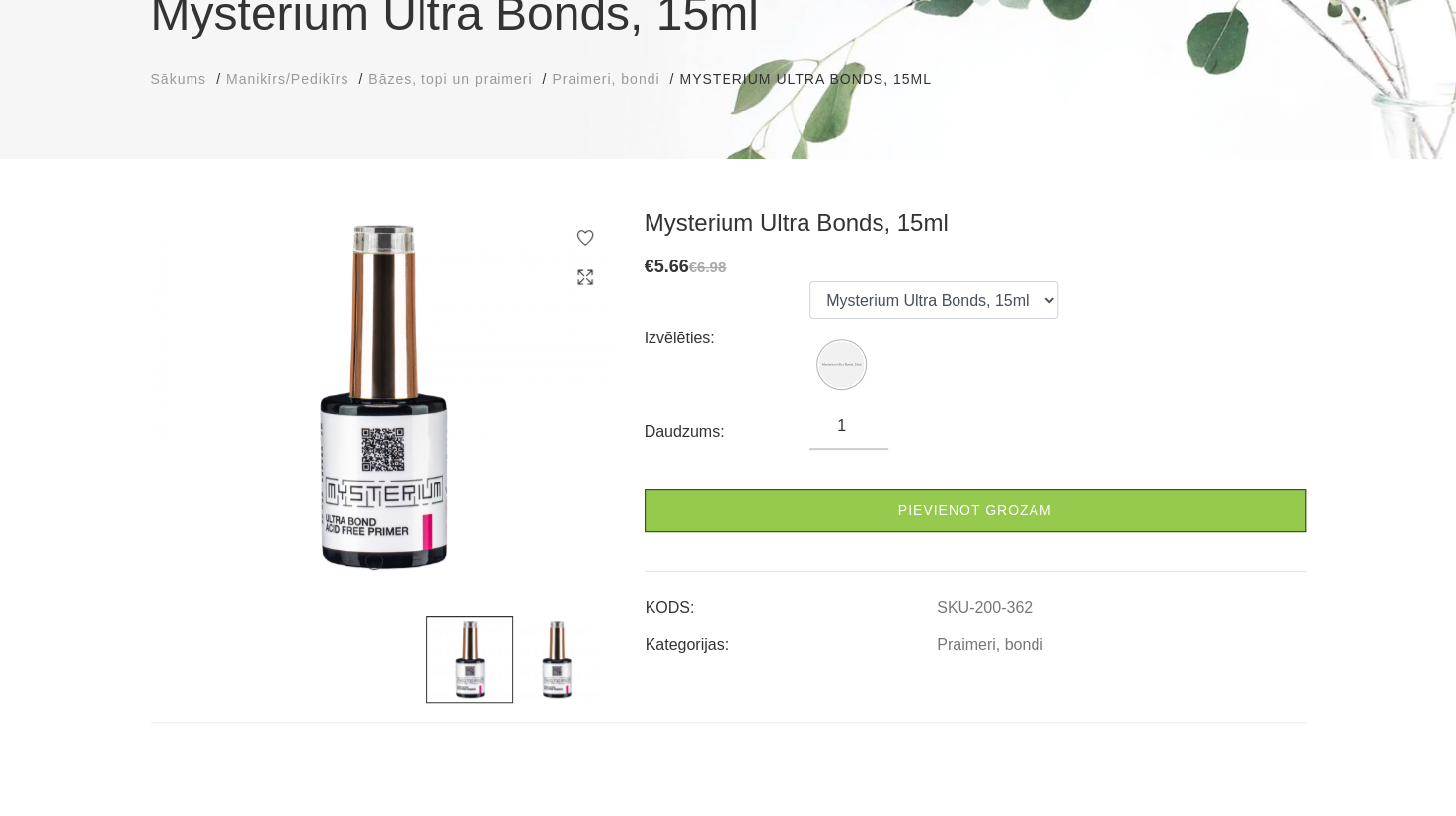
click at [551, 654] on img at bounding box center [557, 658] width 87 height 87
click at [982, 279] on div "€ 5.66 €6.98" at bounding box center [975, 266] width 662 height 29
click at [970, 296] on select "Mysterium Ultra Bonds, 15ml" at bounding box center [933, 300] width 248 height 38
click at [809, 281] on select "Mysterium Ultra Bonds, 15ml" at bounding box center [933, 300] width 248 height 38
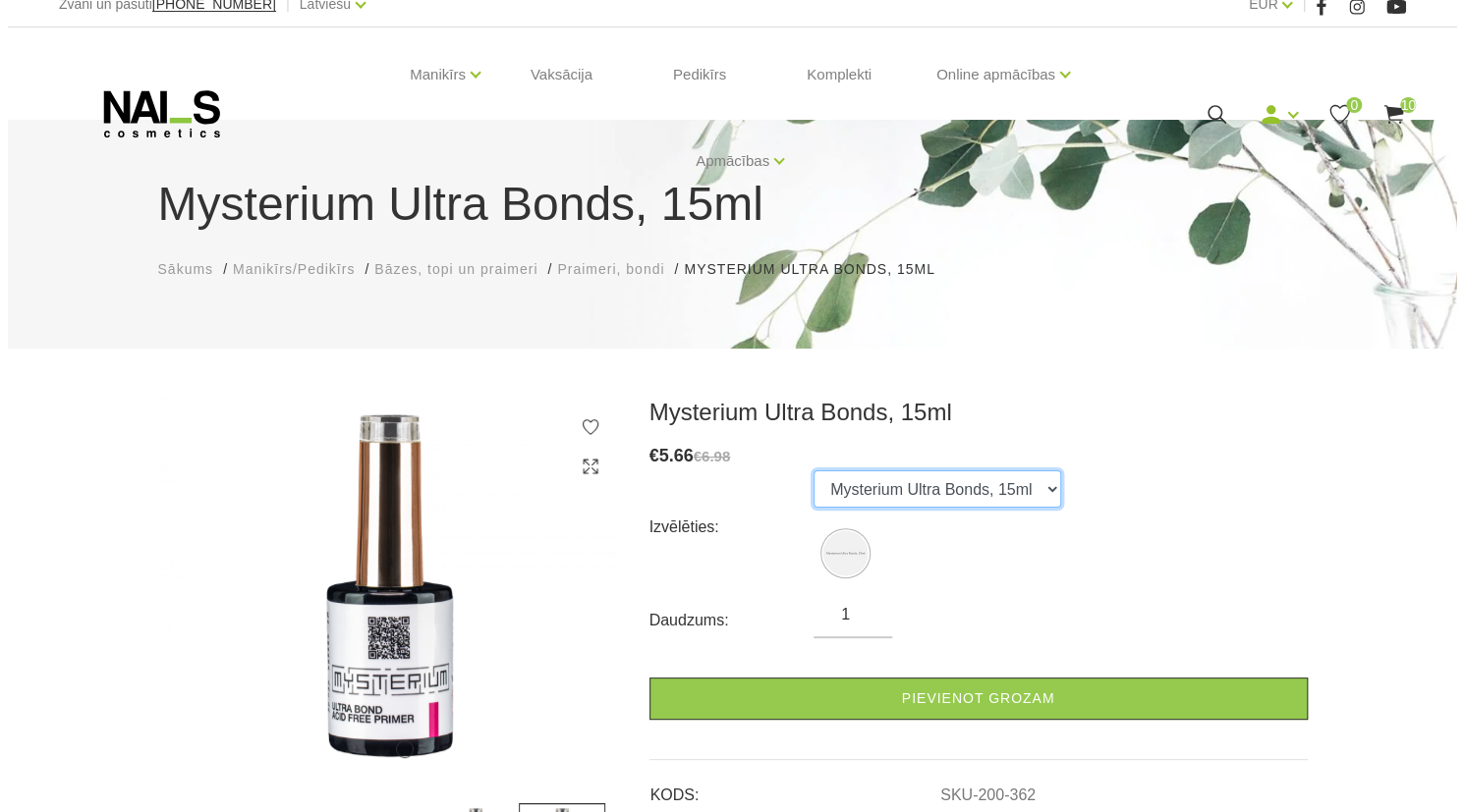
scroll to position [0, 0]
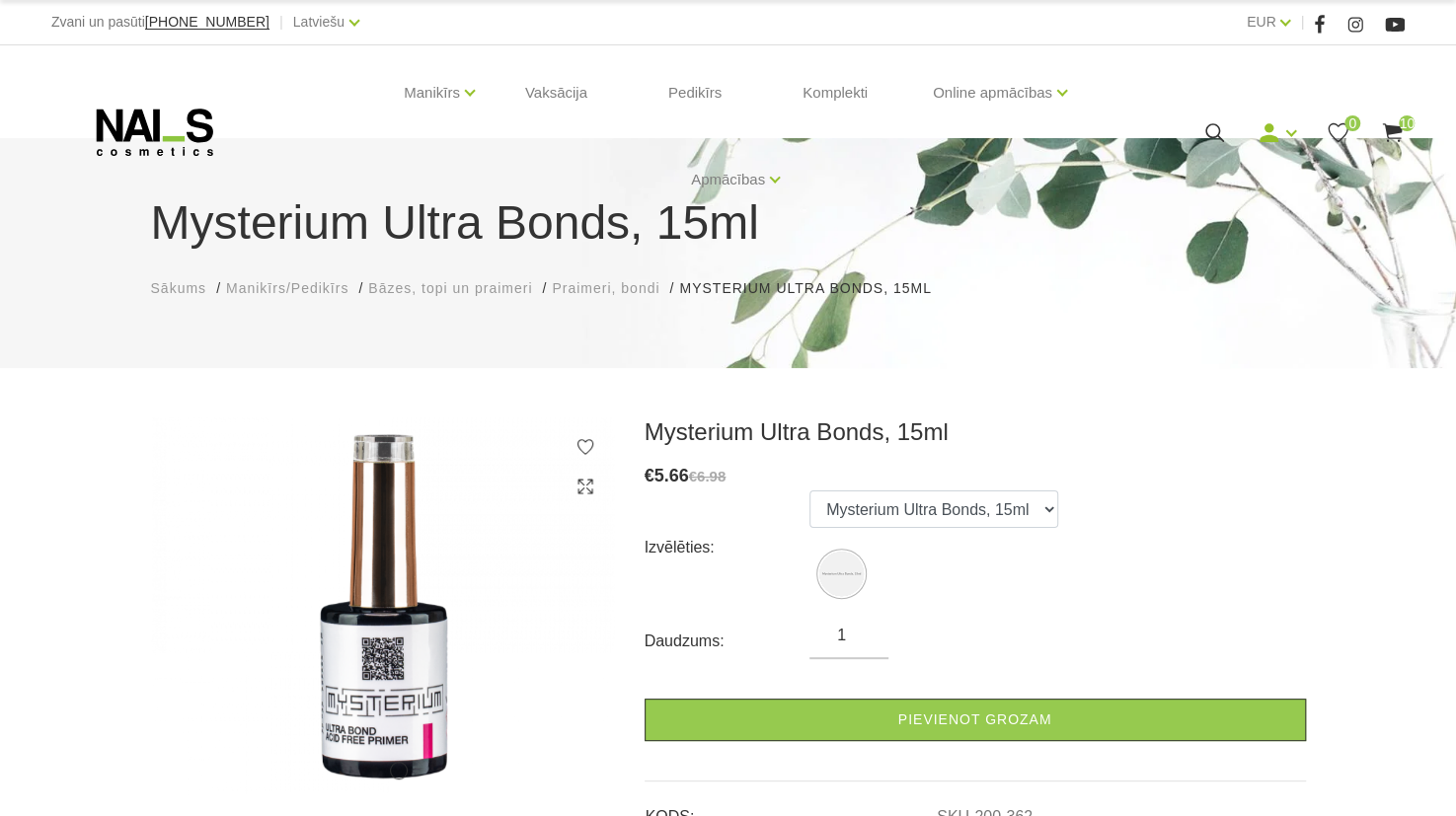
click at [1394, 122] on icon at bounding box center [1392, 133] width 25 height 25
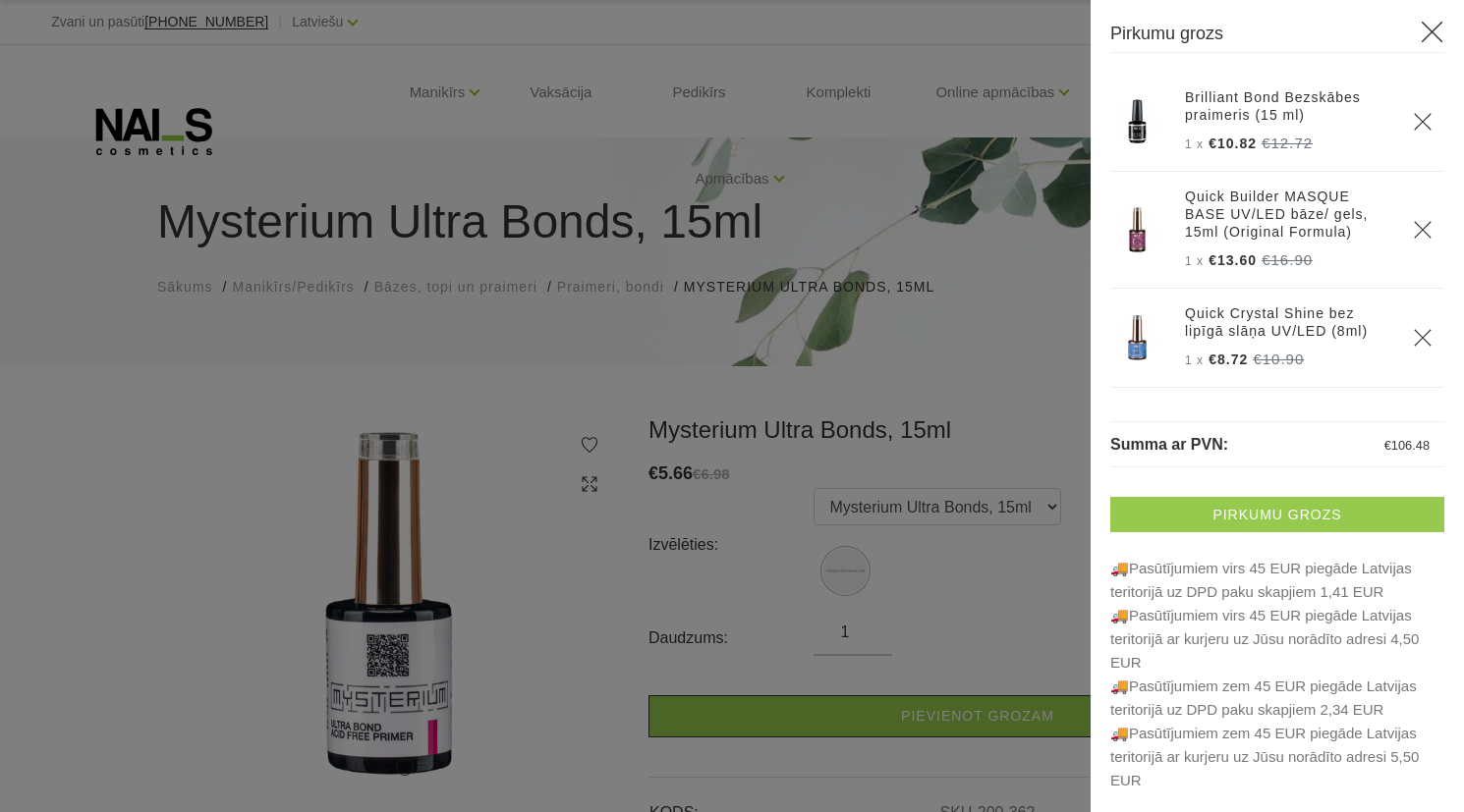
click at [1252, 511] on link "Pirkumu grozs" at bounding box center [1277, 515] width 334 height 36
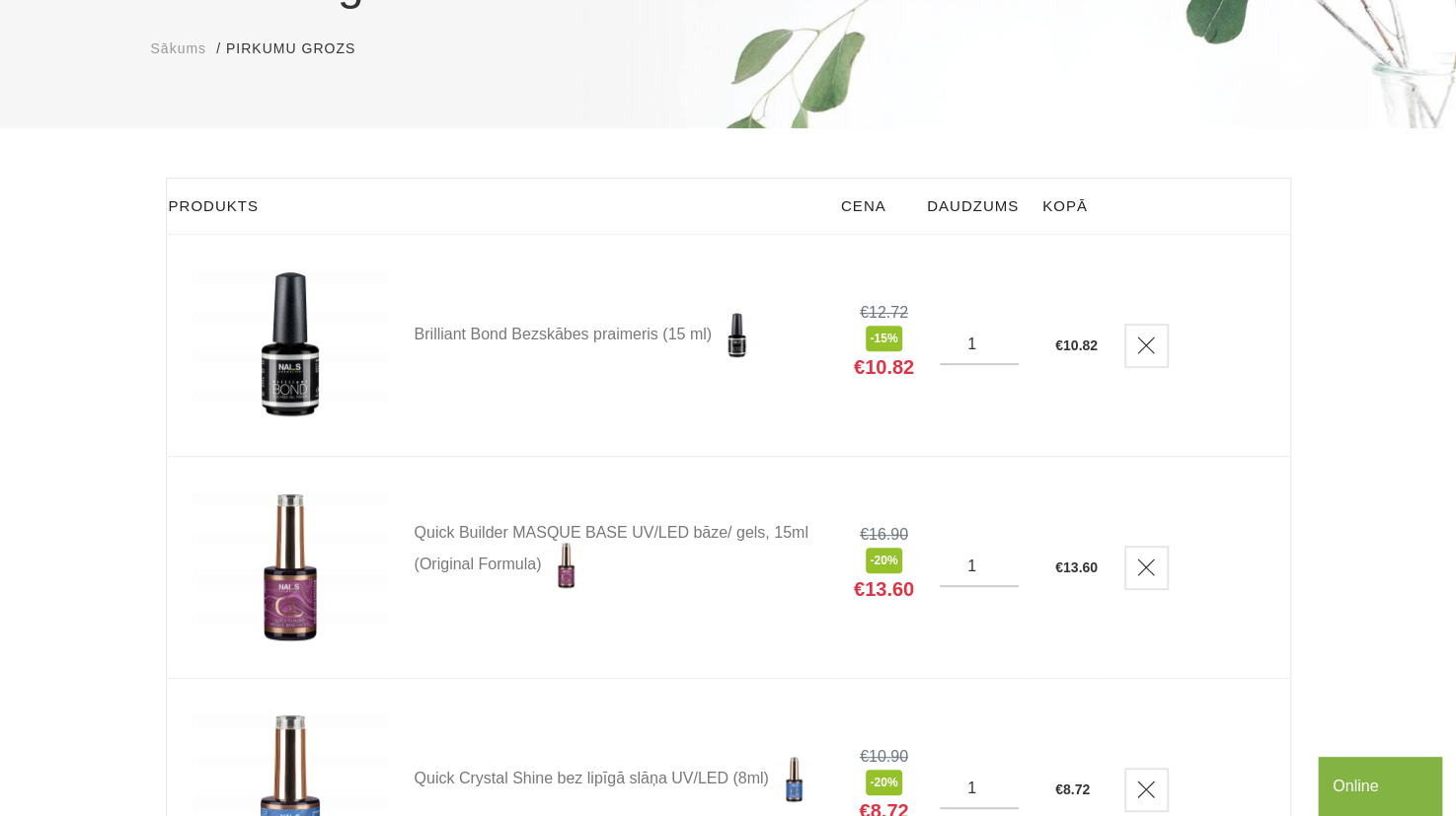
scroll to position [240, 0]
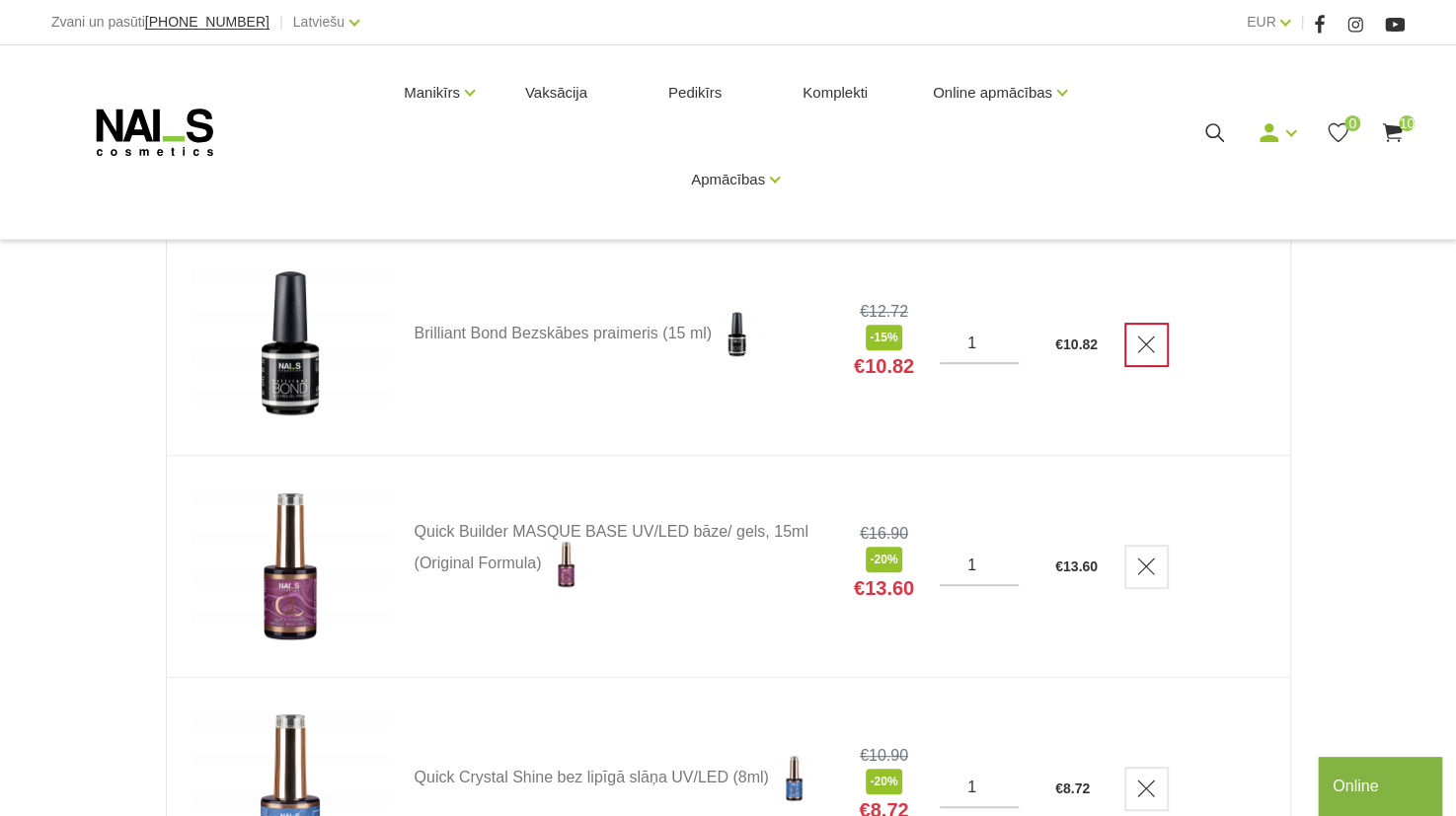
click at [1158, 358] on link "Delete" at bounding box center [1147, 345] width 45 height 45
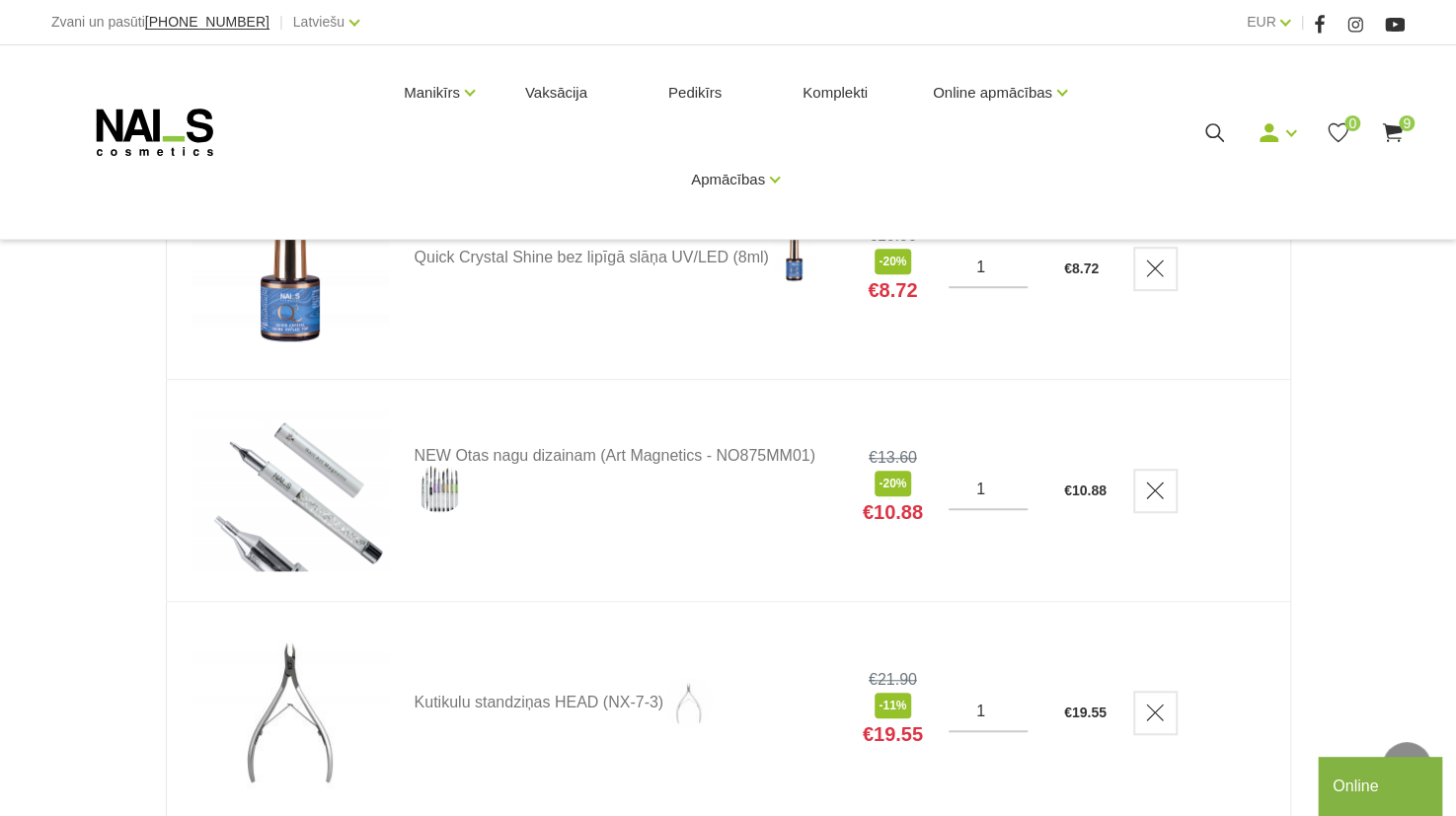
scroll to position [541, 0]
click at [1156, 487] on icon "Delete" at bounding box center [1156, 489] width 20 height 20
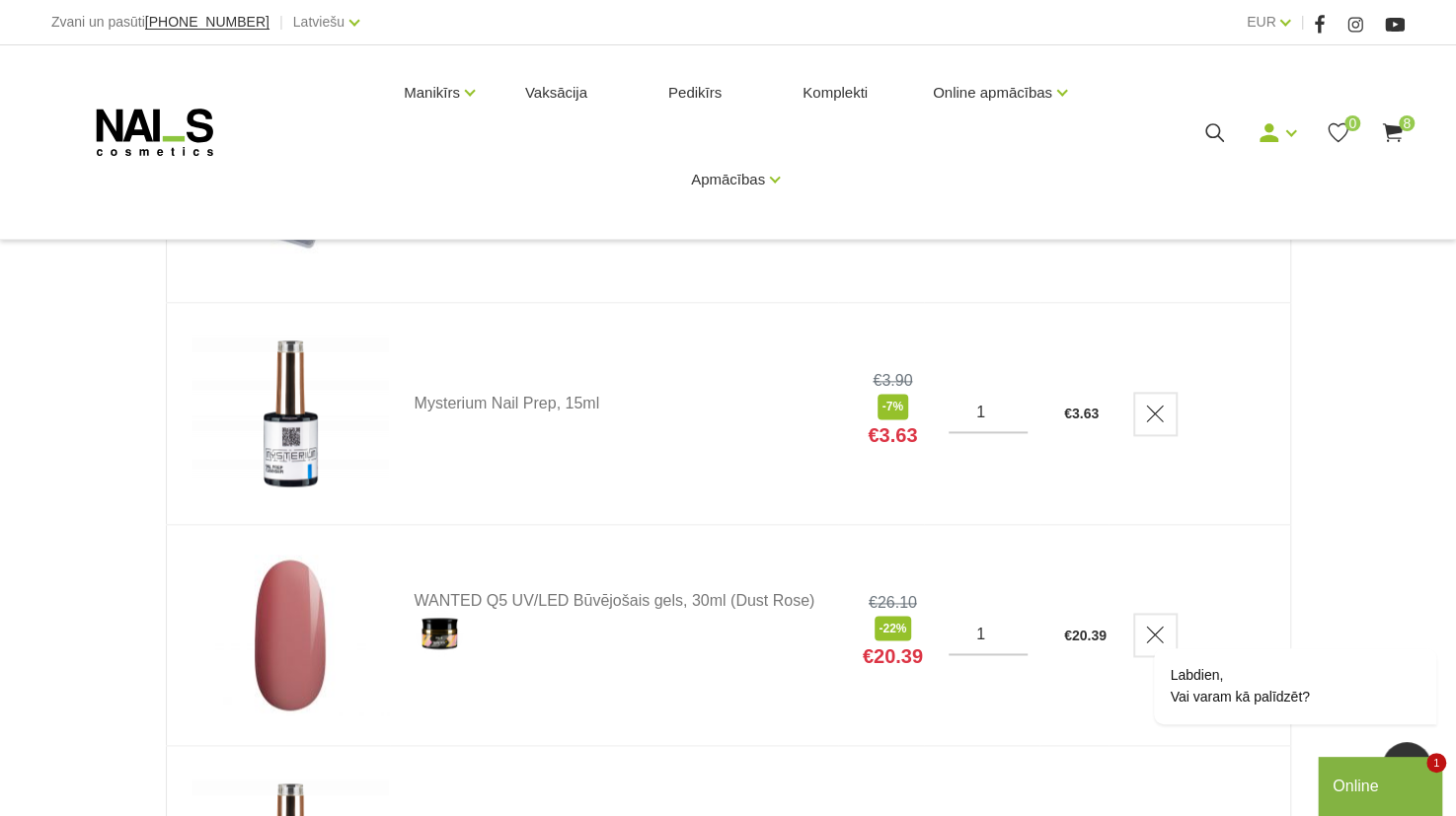
scroll to position [1281, 0]
click at [1160, 407] on icon "Delete" at bounding box center [1156, 415] width 20 height 20
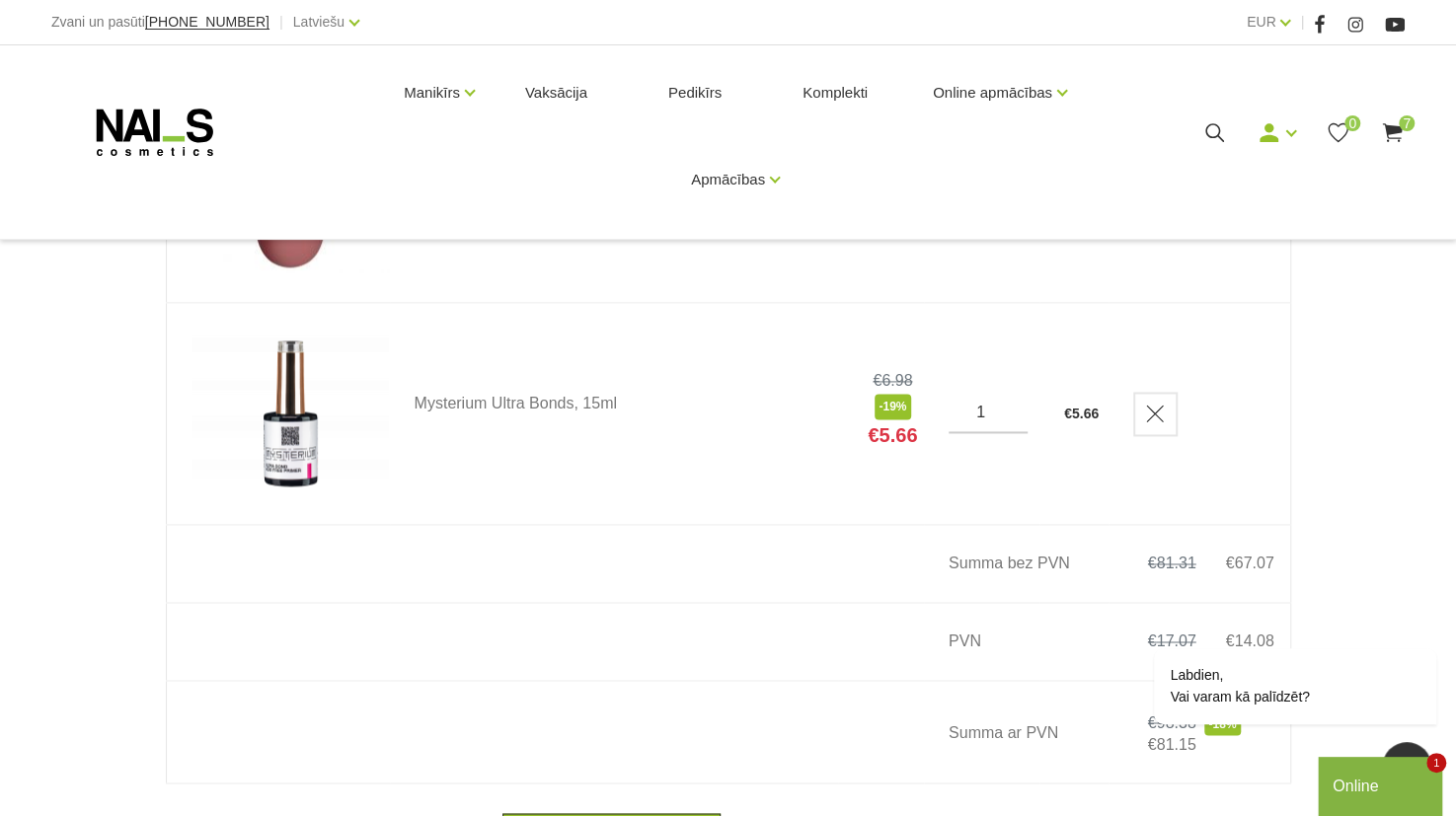
scroll to position [1736, 0]
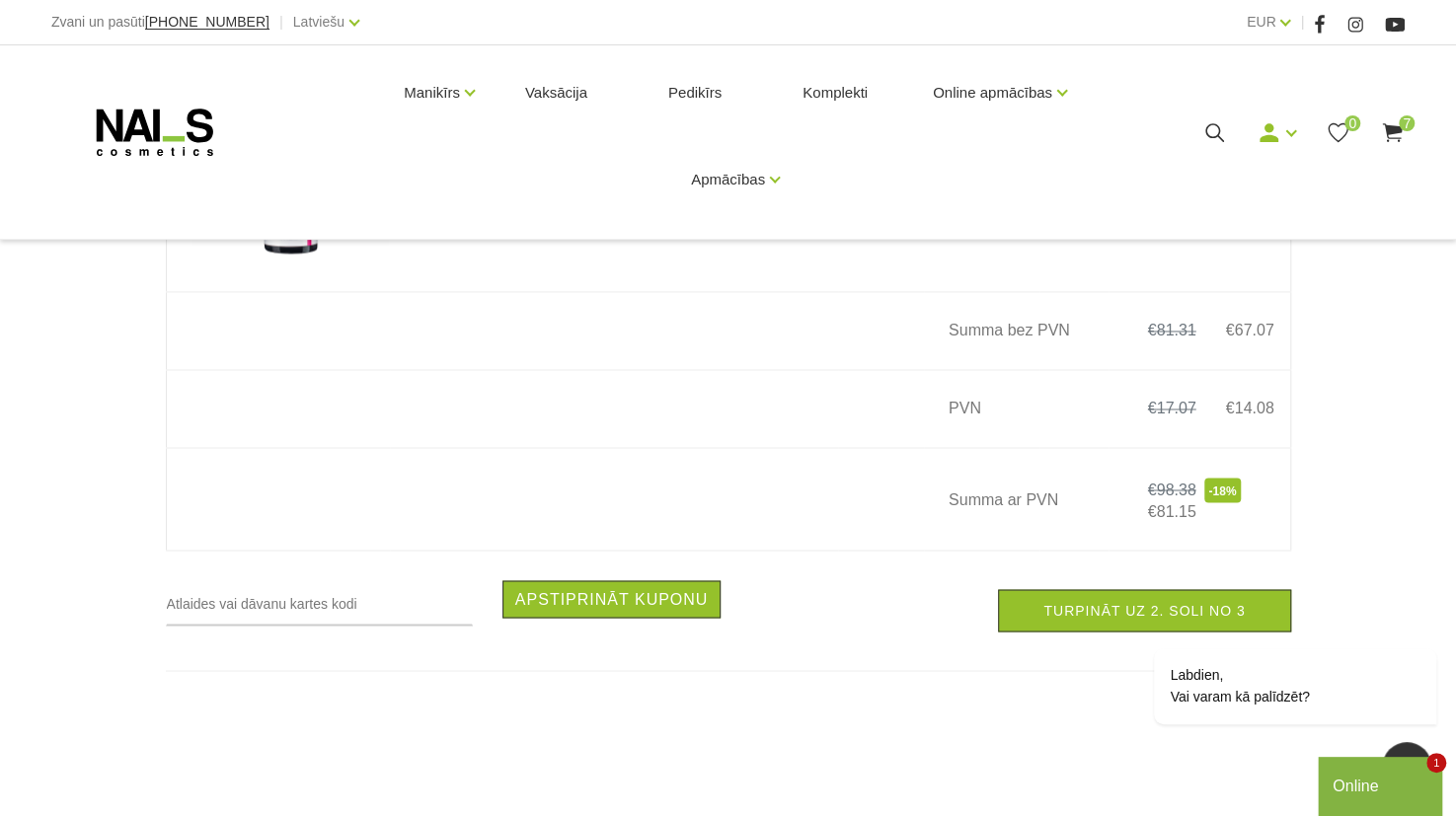
click at [1354, 779] on div "Online" at bounding box center [1380, 787] width 95 height 24
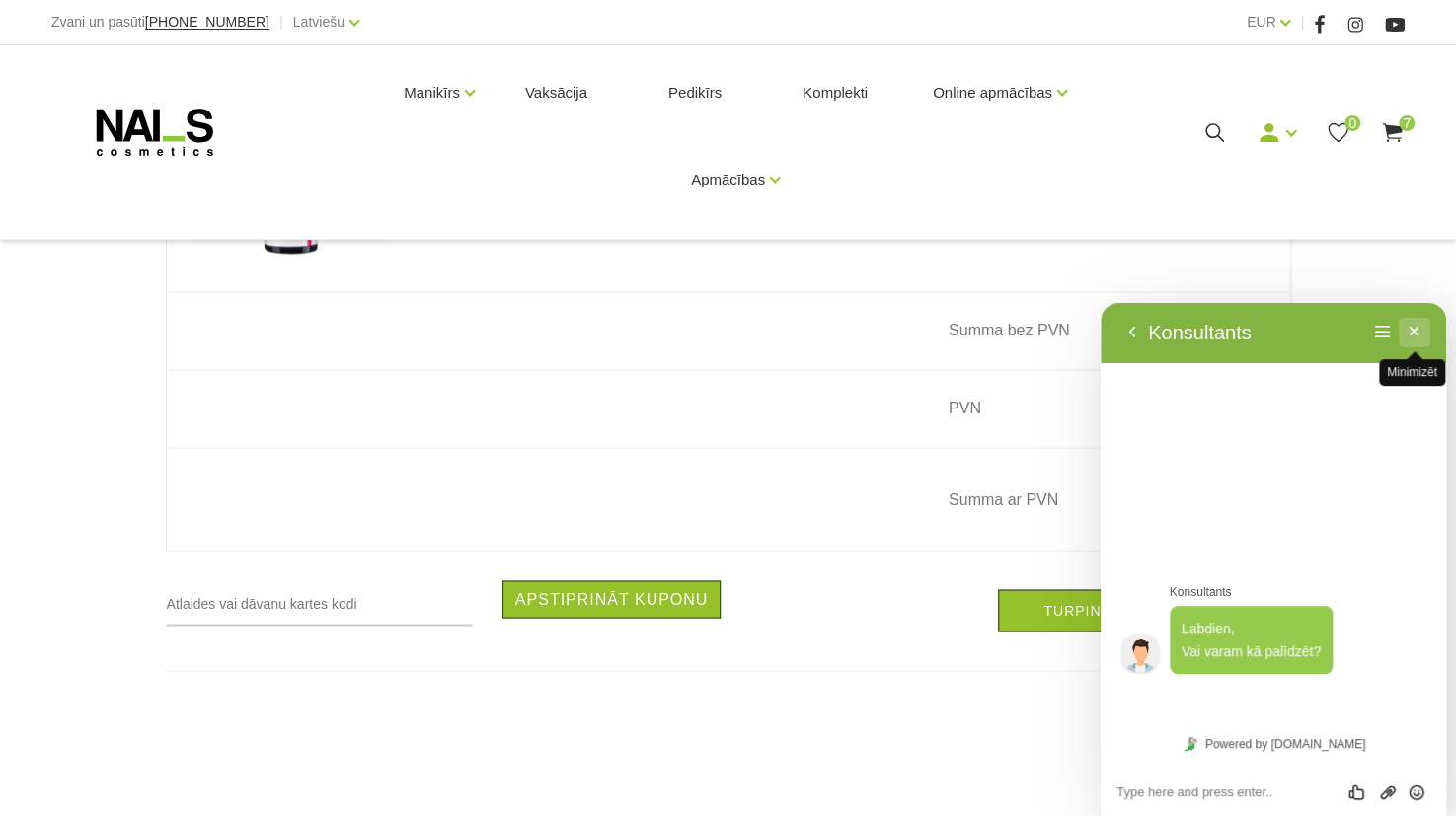
click at [1407, 334] on button "Minimizēt" at bounding box center [1415, 333] width 32 height 30
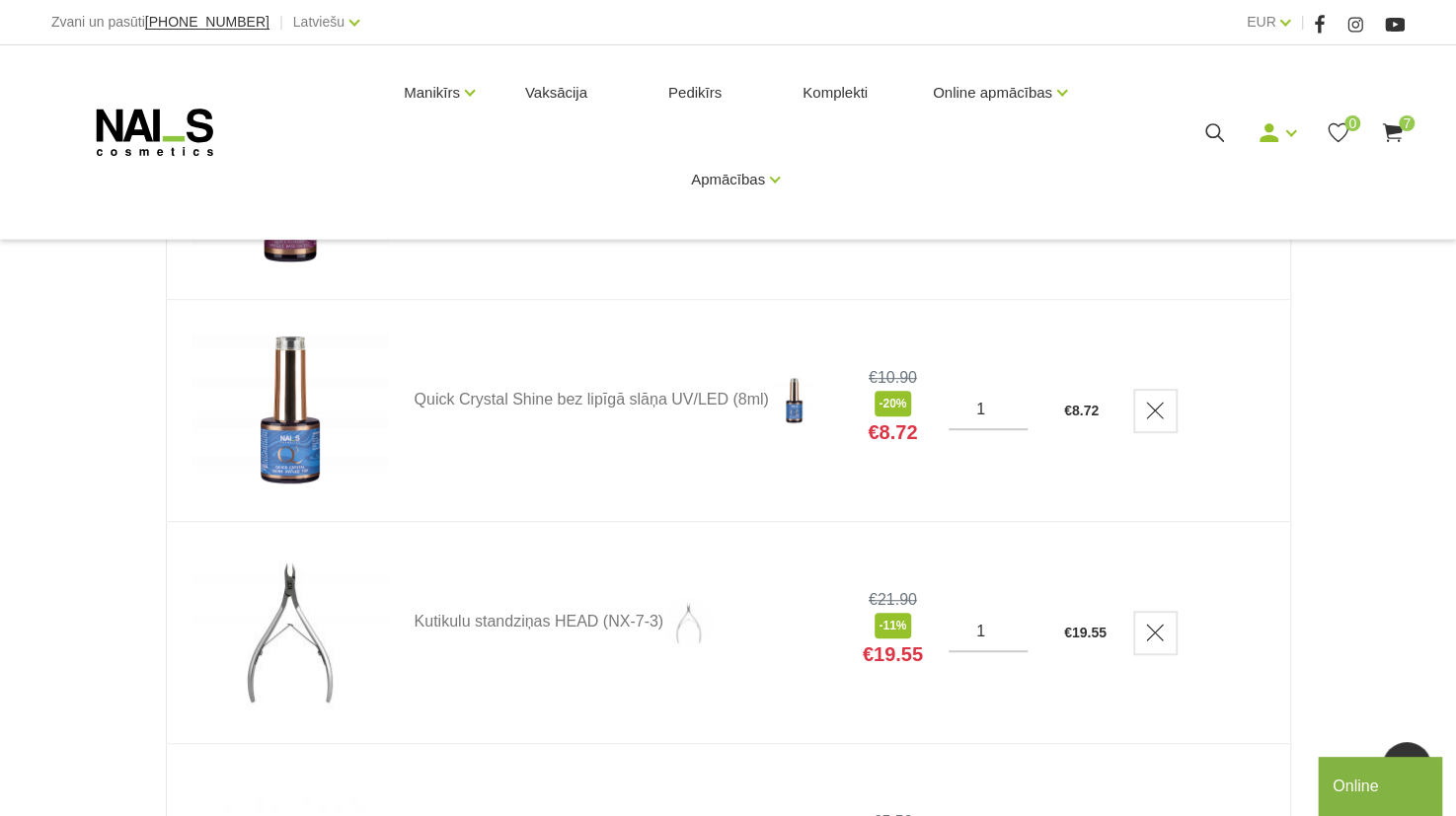
scroll to position [140, 0]
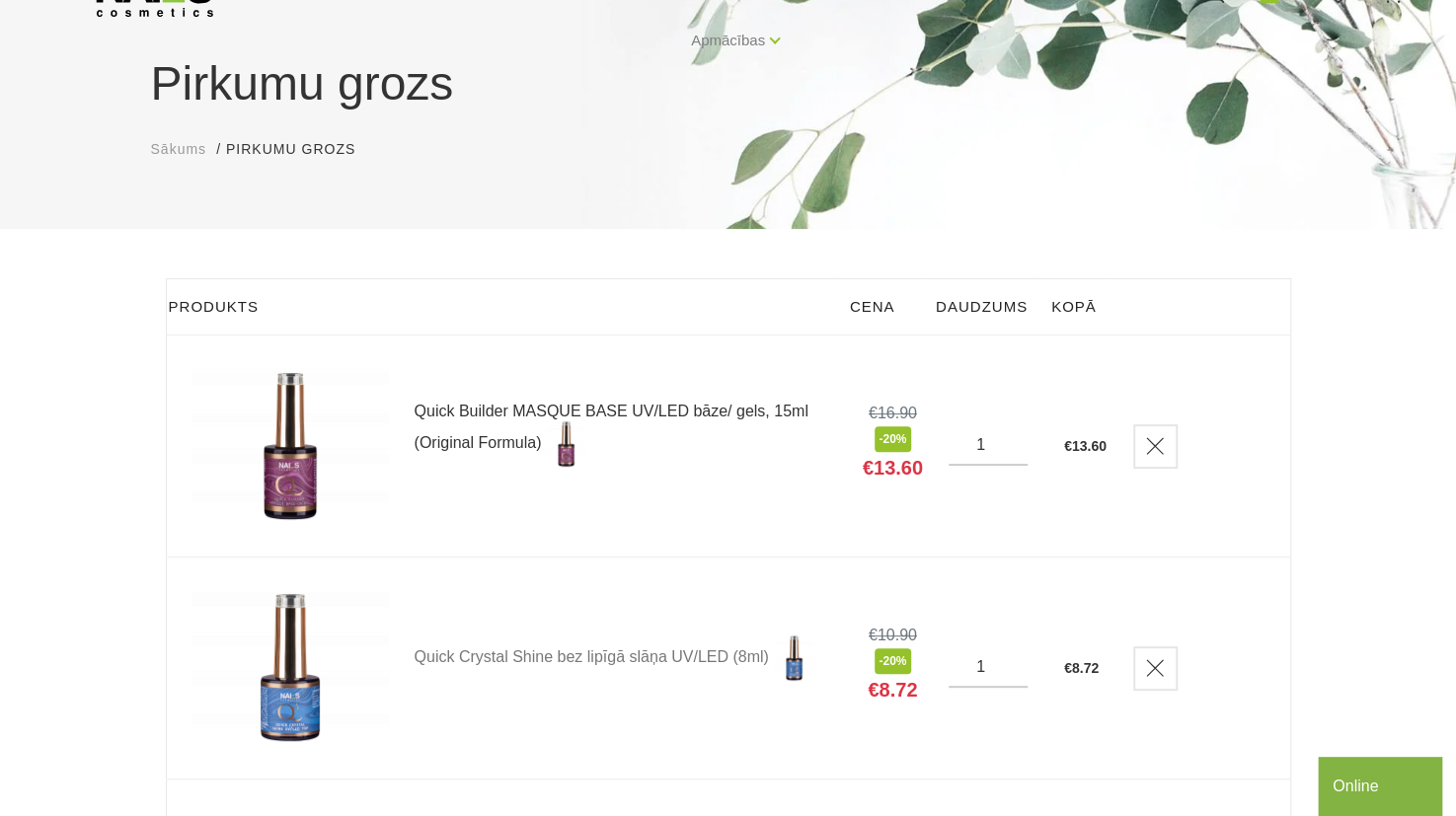
click at [547, 408] on link "Quick Builder MASQUE BASE UV/LED bāze/ gels, 15ml (Original Formula)" at bounding box center [626, 436] width 422 height 65
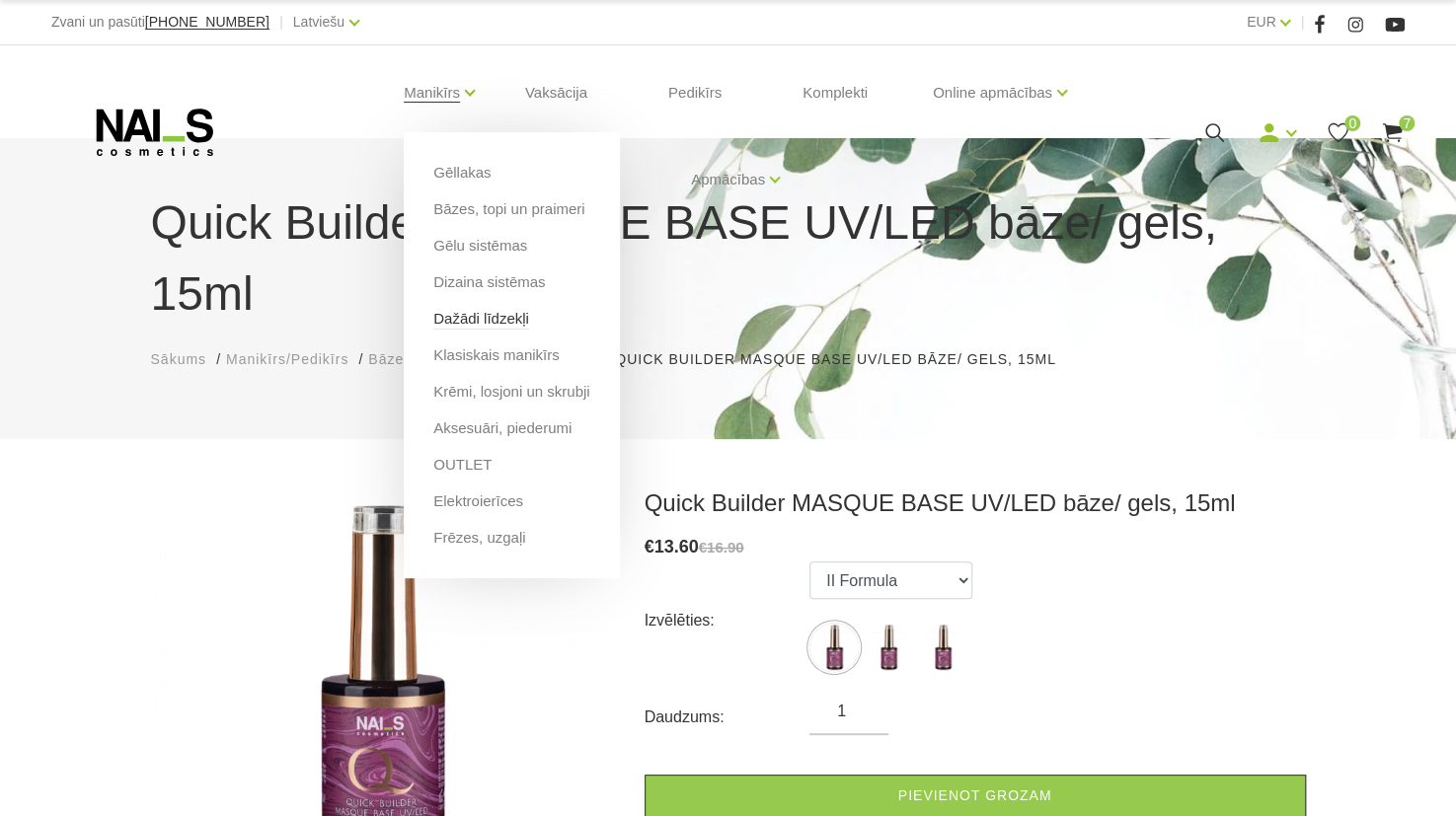
click at [507, 316] on link "Dažādi līdzekļi" at bounding box center [481, 319] width 96 height 22
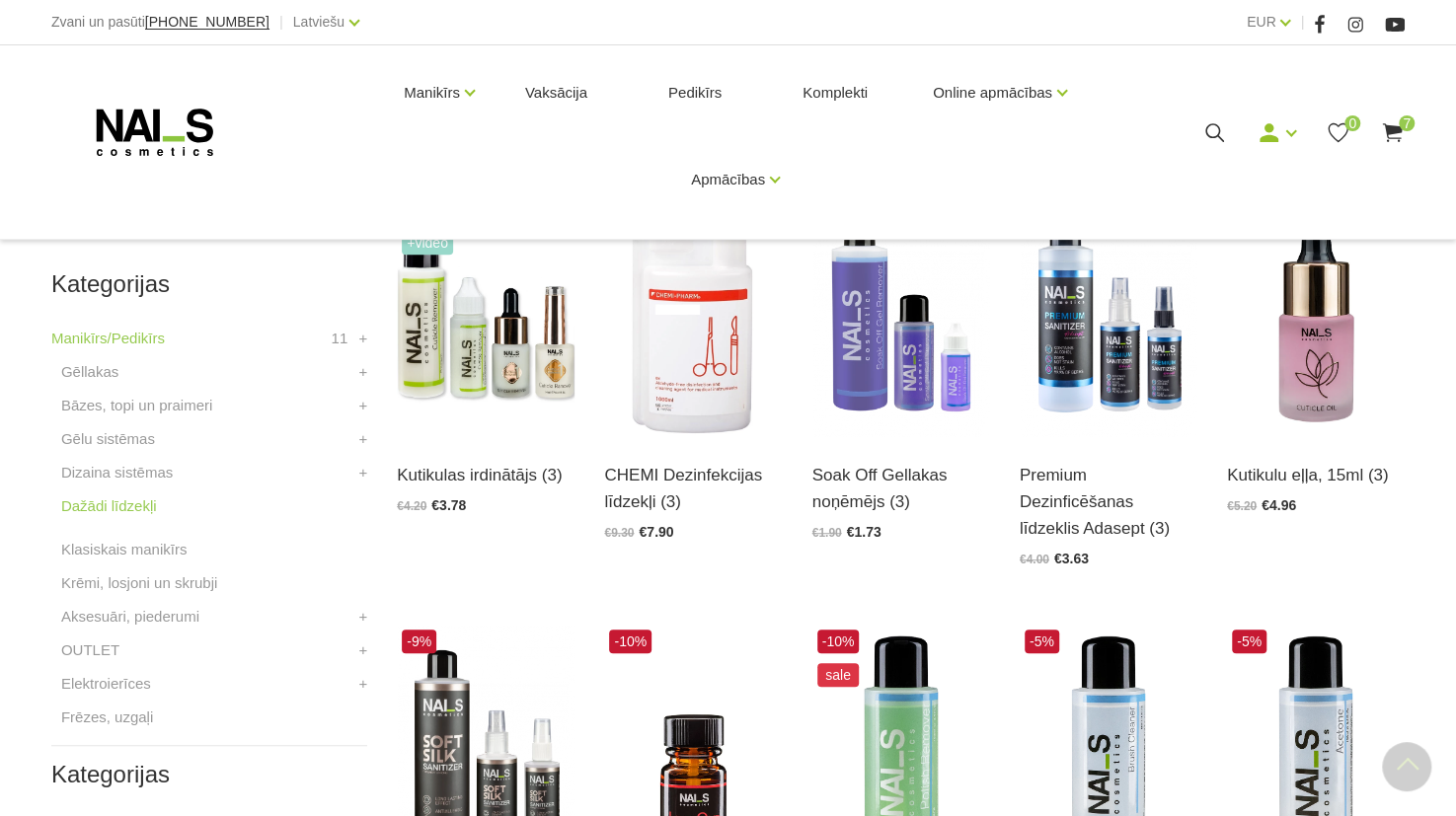
scroll to position [418, 0]
click at [873, 377] on img at bounding box center [901, 315] width 178 height 244
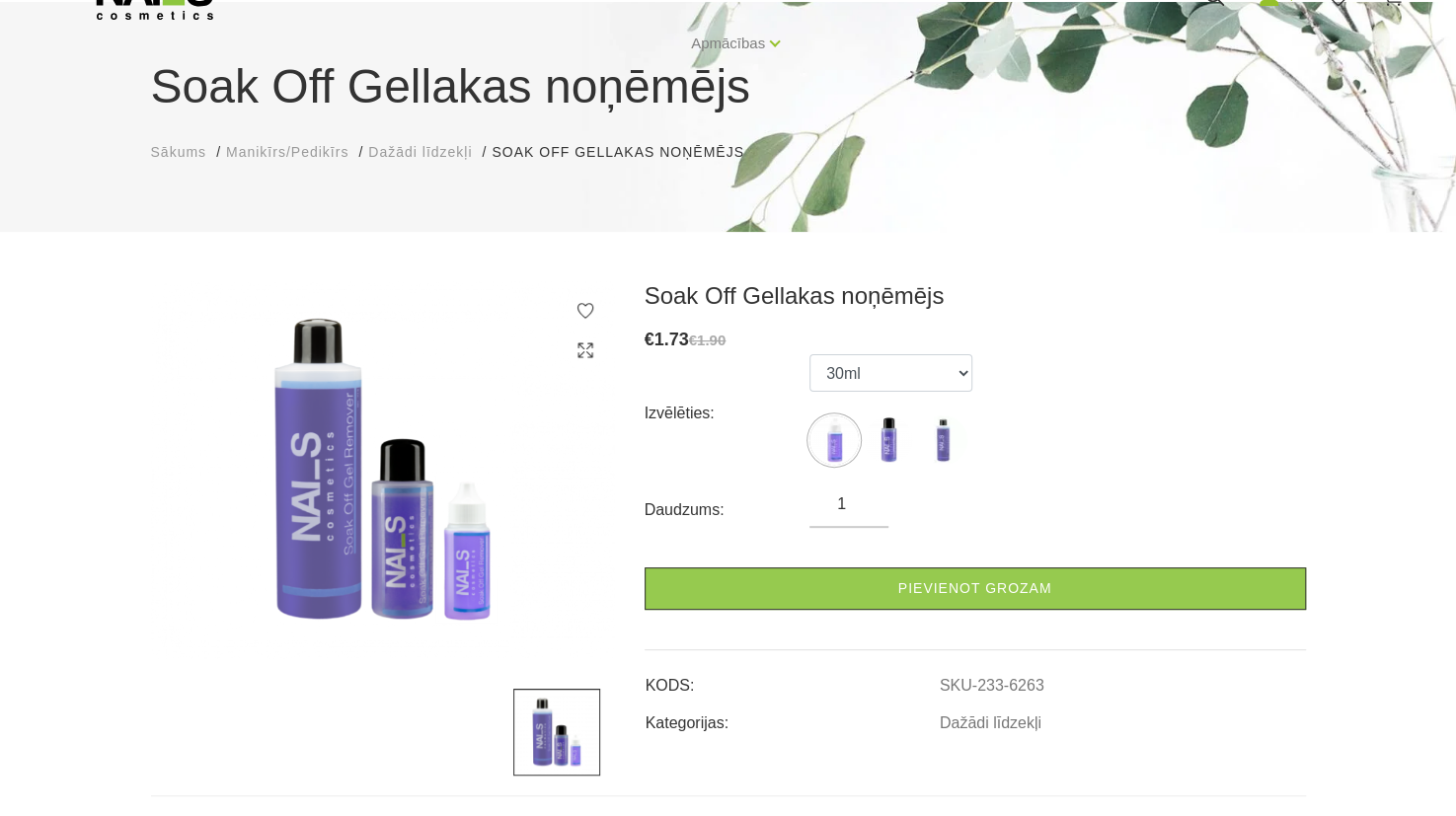
scroll to position [142, 0]
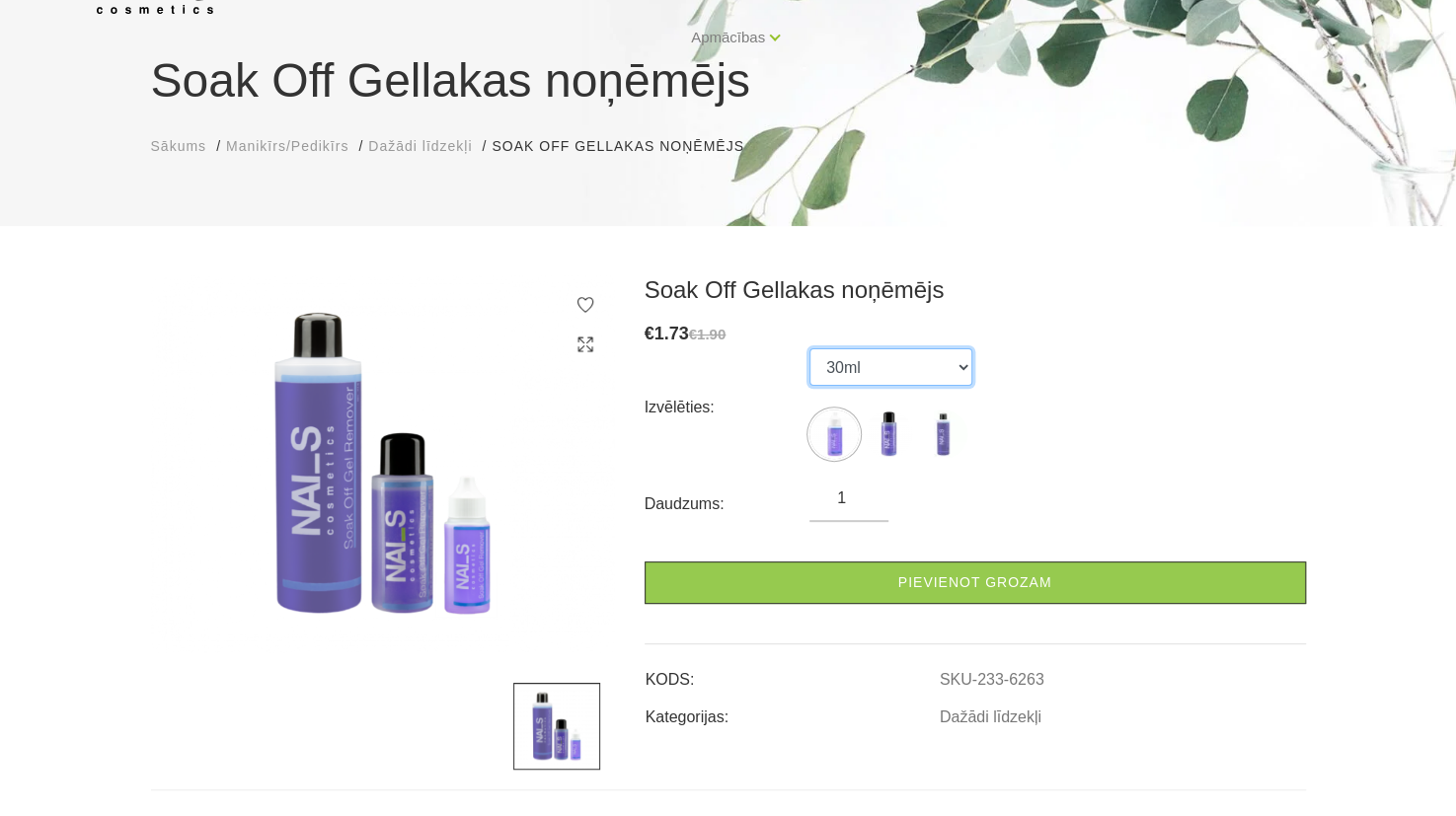
click at [910, 362] on select "30ml 100ml 500ml" at bounding box center [890, 367] width 163 height 38
click at [809, 348] on select "30ml 100ml 500ml" at bounding box center [890, 367] width 163 height 38
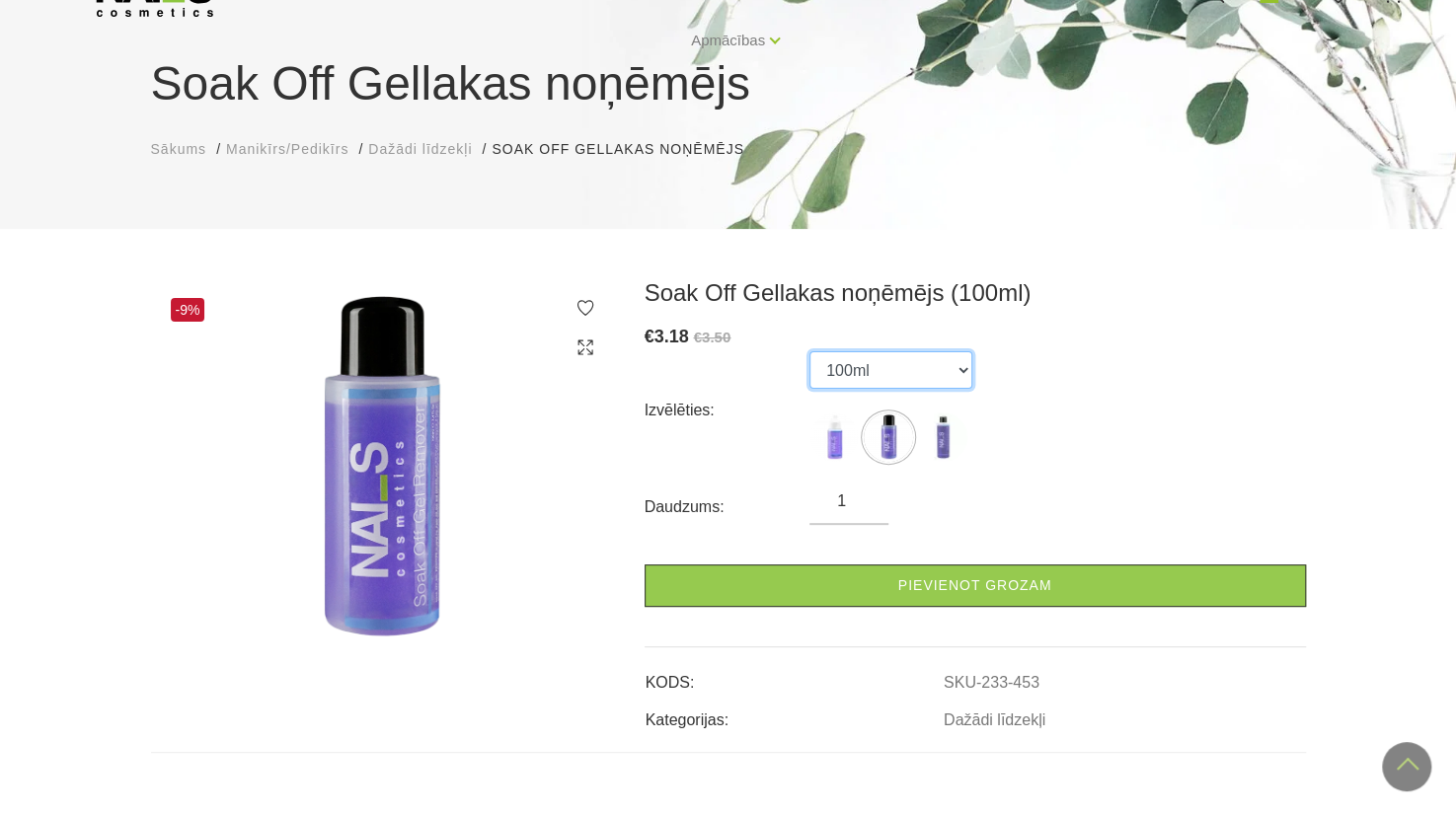
scroll to position [111, 0]
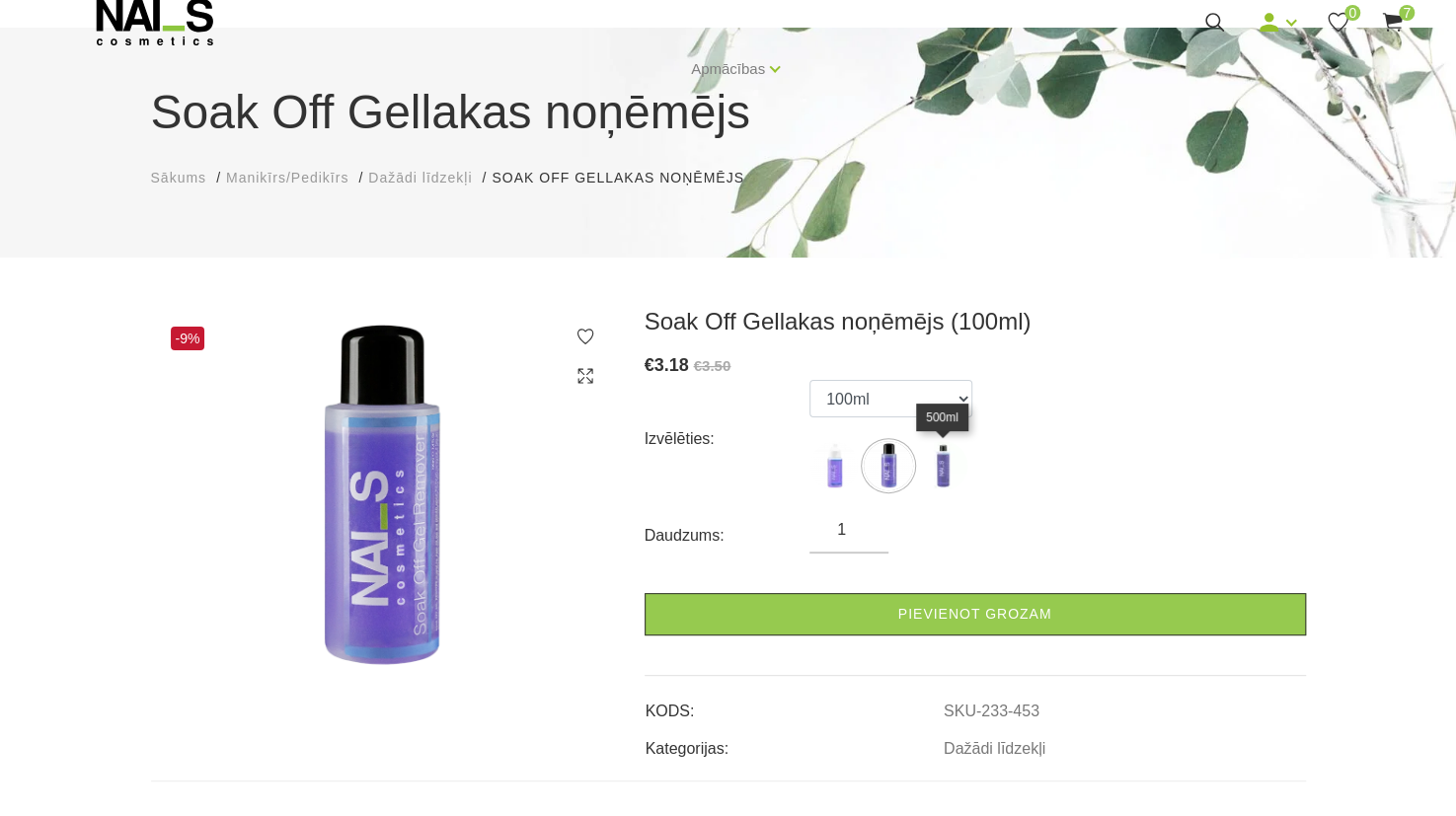
click at [942, 475] on img at bounding box center [942, 465] width 49 height 49
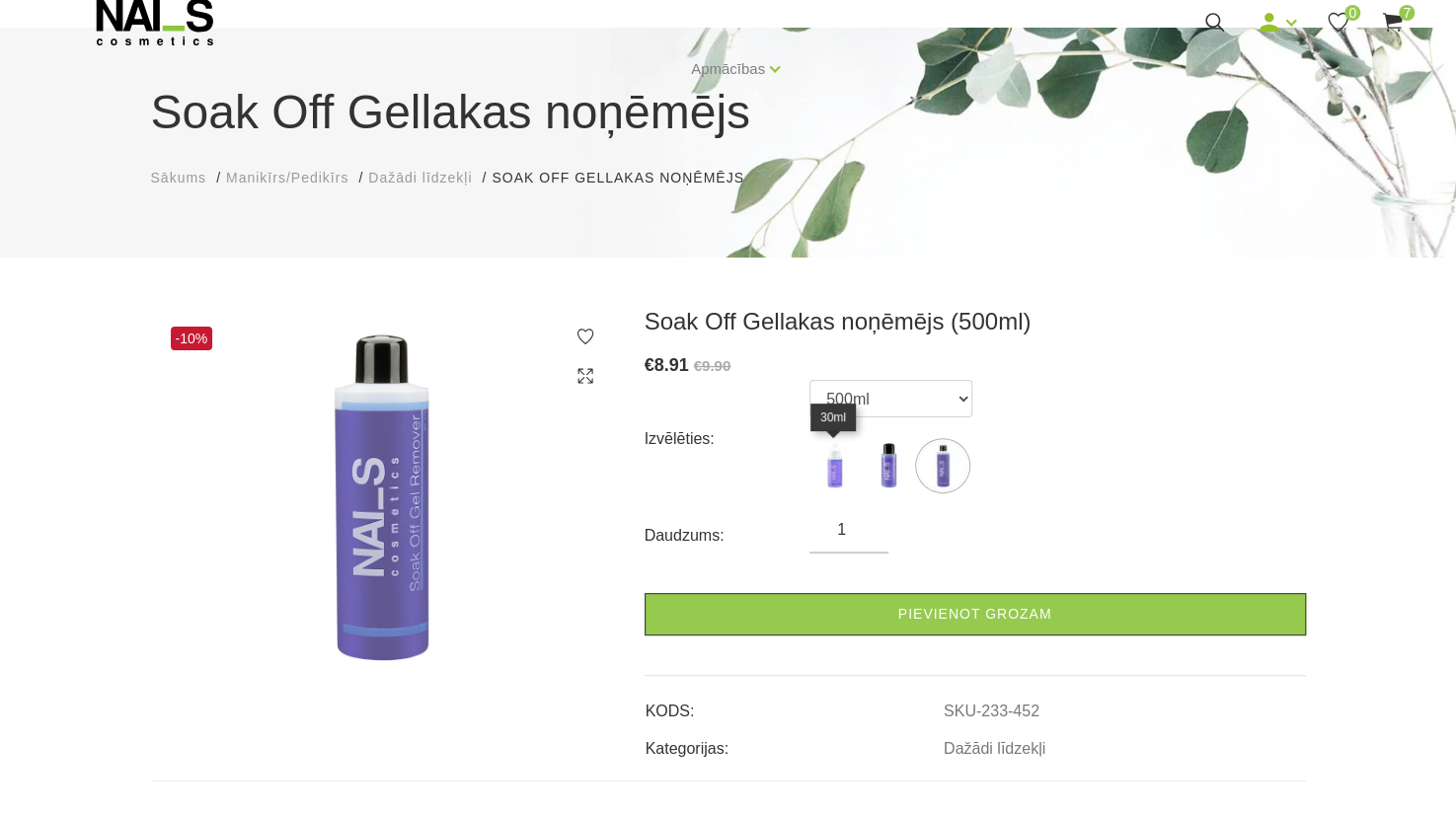
click at [850, 467] on img at bounding box center [833, 465] width 49 height 49
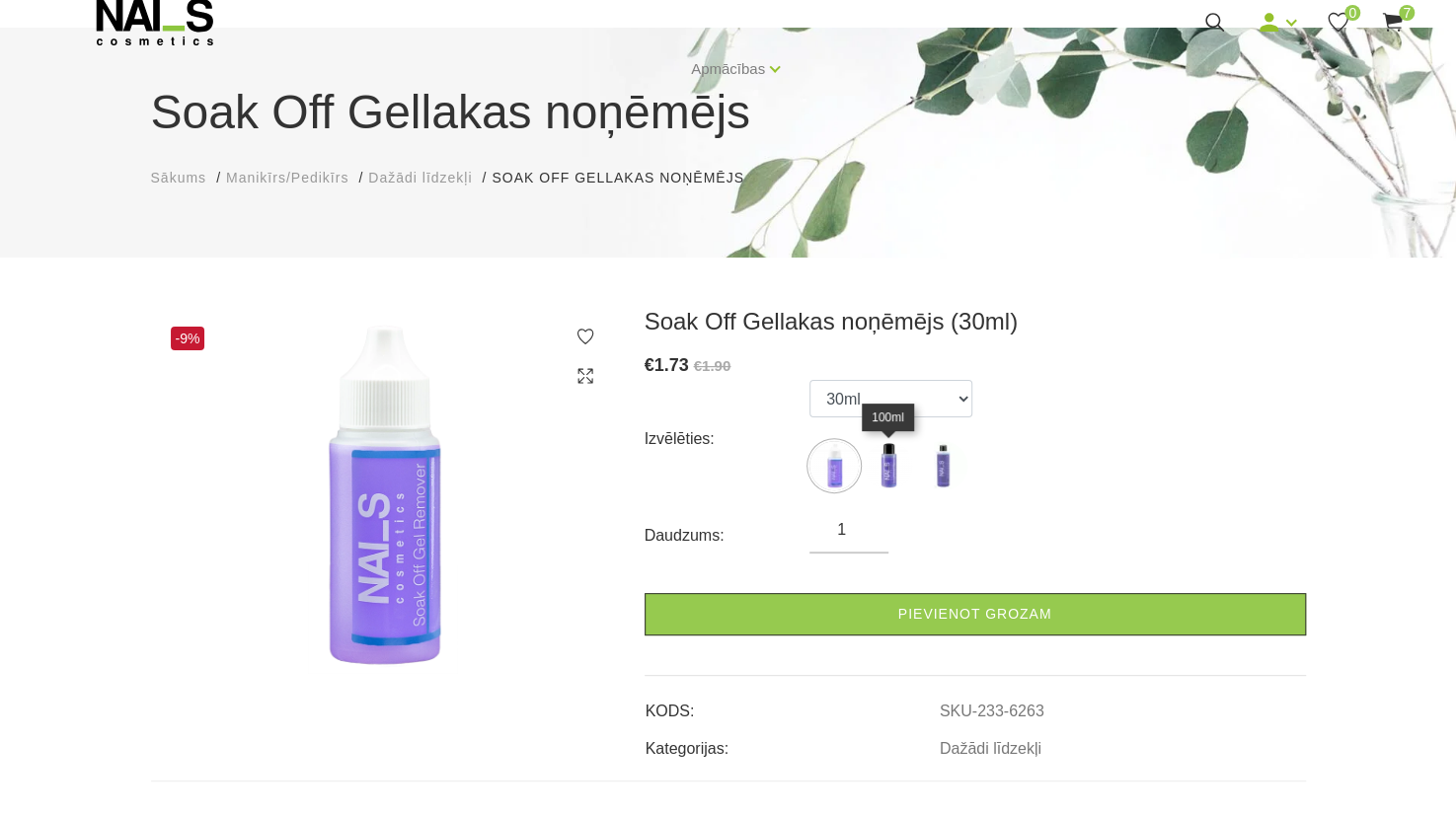
click at [891, 457] on img at bounding box center [888, 465] width 49 height 49
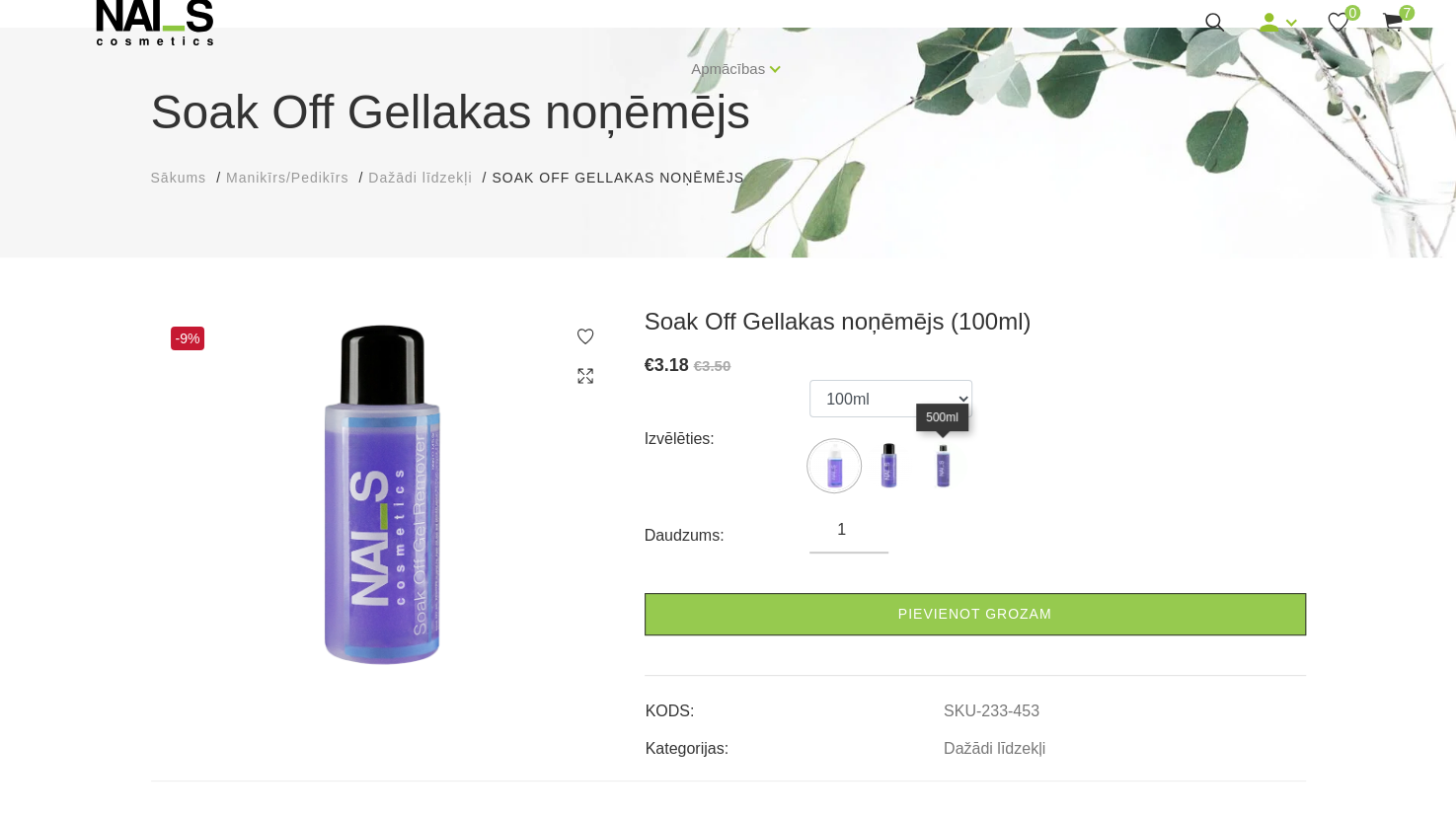
click at [926, 467] on img at bounding box center [942, 465] width 49 height 49
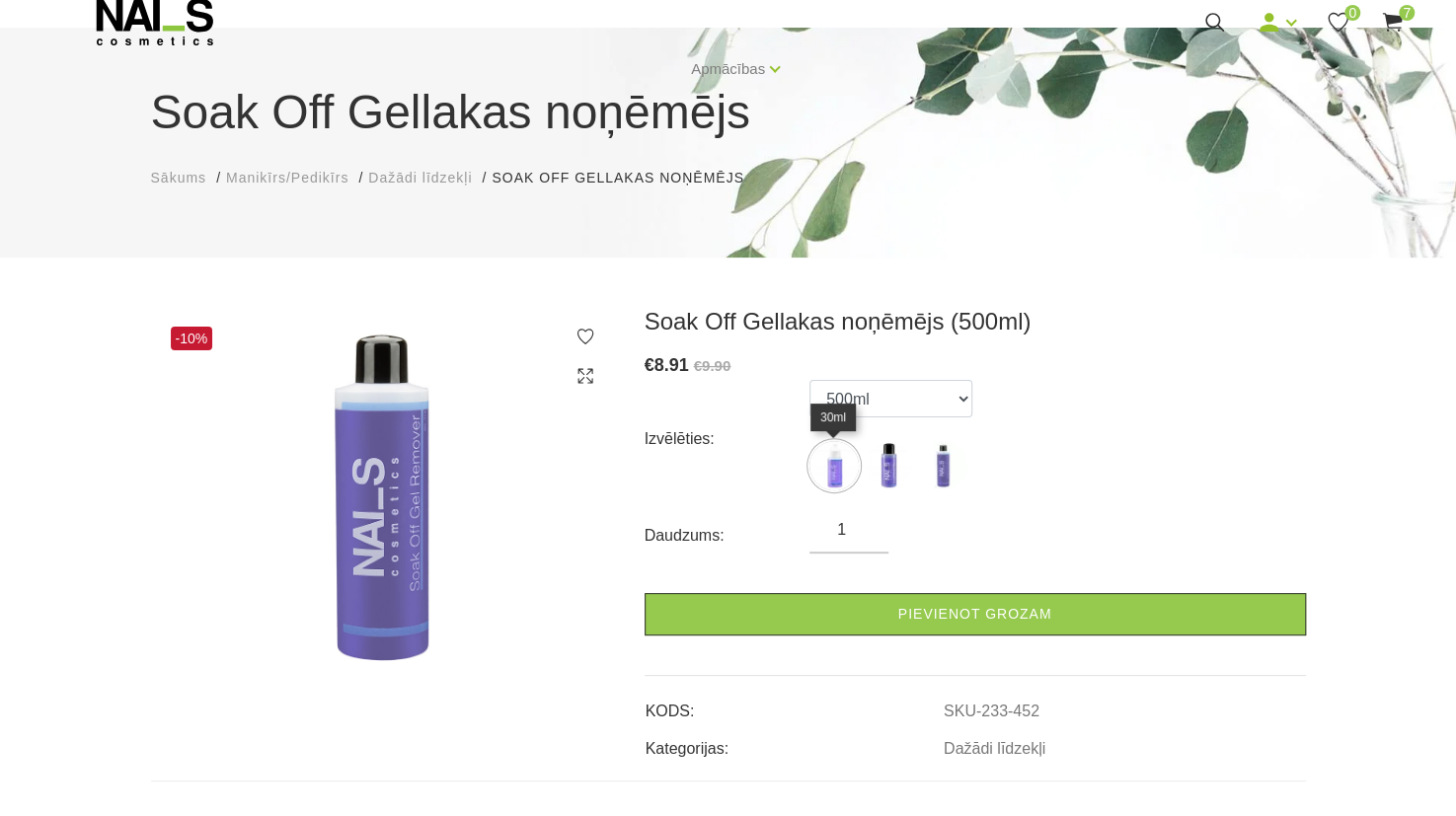
click at [836, 470] on img at bounding box center [833, 465] width 49 height 49
select select "6263"
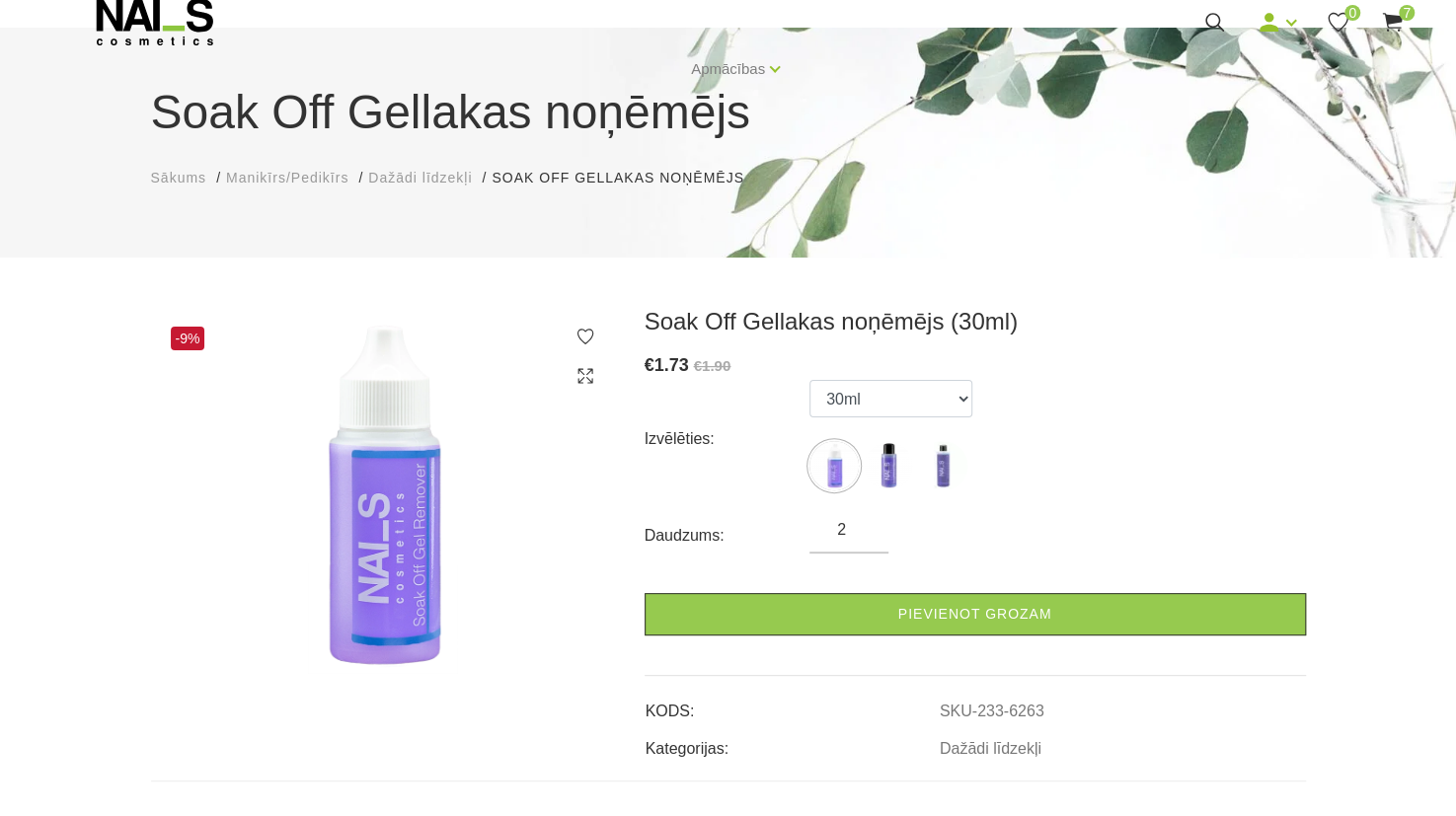
click at [865, 524] on input "2" at bounding box center [848, 530] width 79 height 24
type input "3"
click at [865, 524] on input "3" at bounding box center [848, 530] width 79 height 24
click at [888, 457] on img at bounding box center [888, 465] width 49 height 49
select select "453"
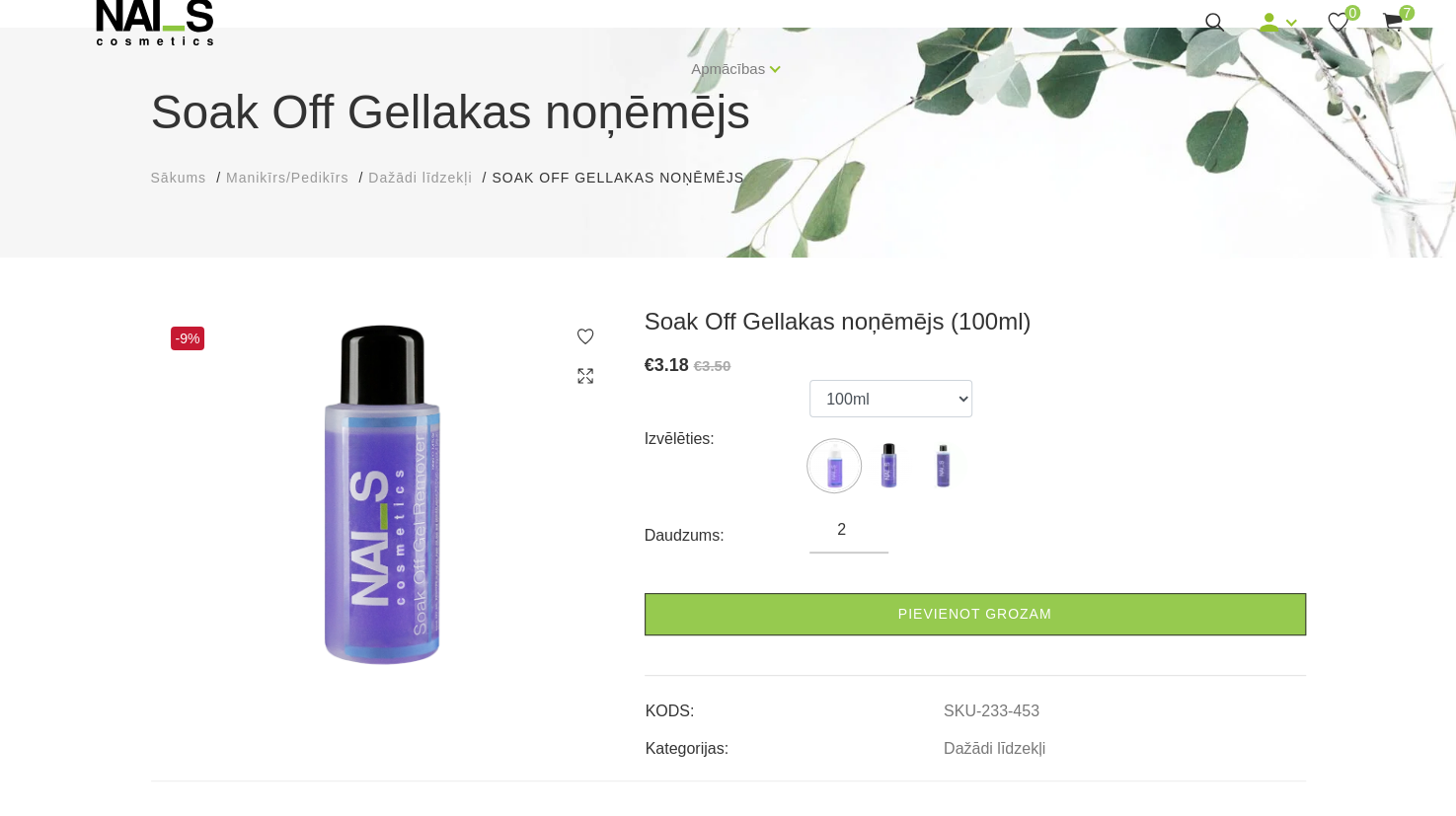
click at [861, 539] on input "2" at bounding box center [848, 530] width 79 height 24
type input "1"
click at [861, 539] on input "1" at bounding box center [848, 530] width 79 height 24
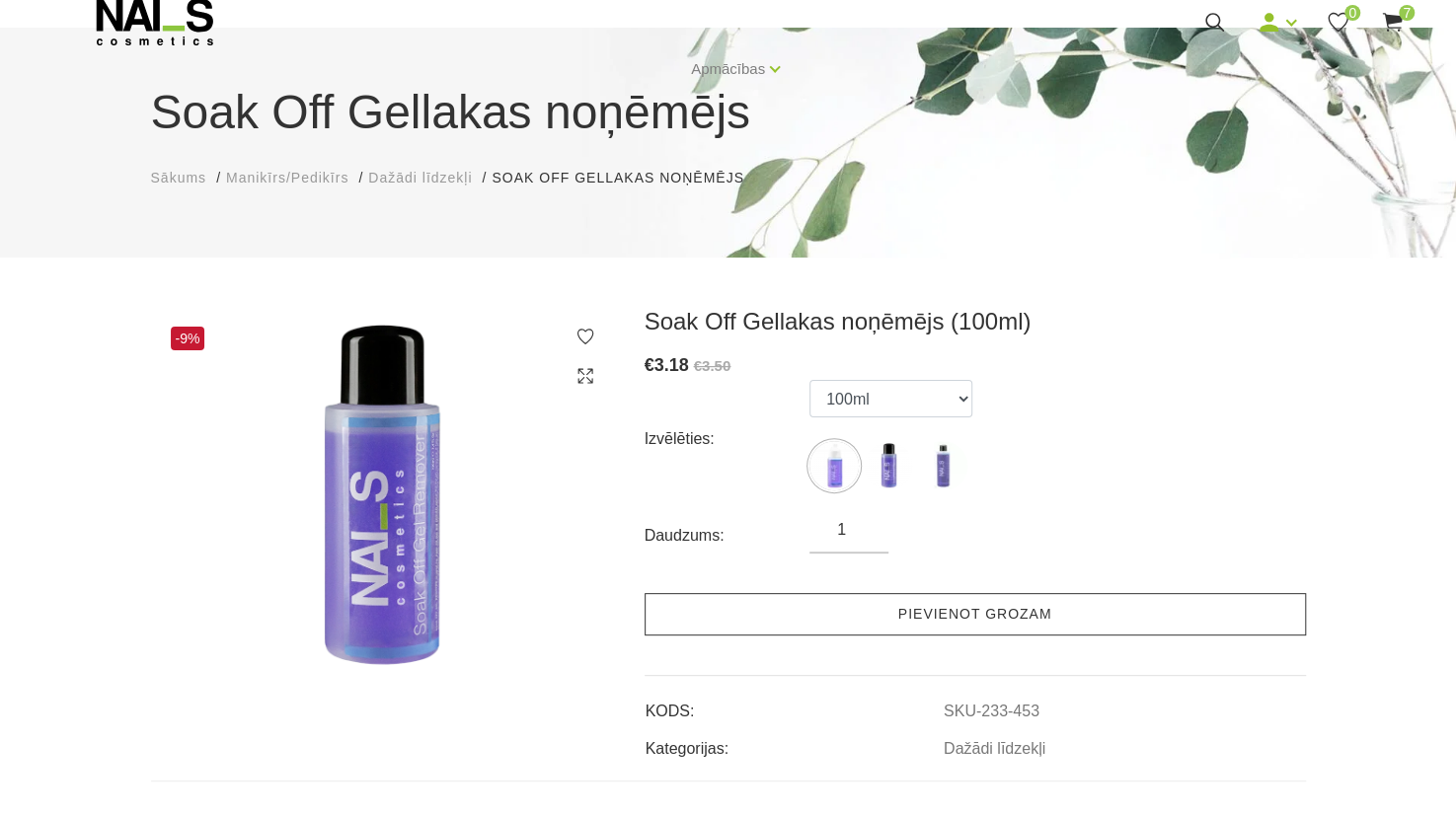
click at [890, 611] on link "Pievienot grozam" at bounding box center [975, 614] width 662 height 43
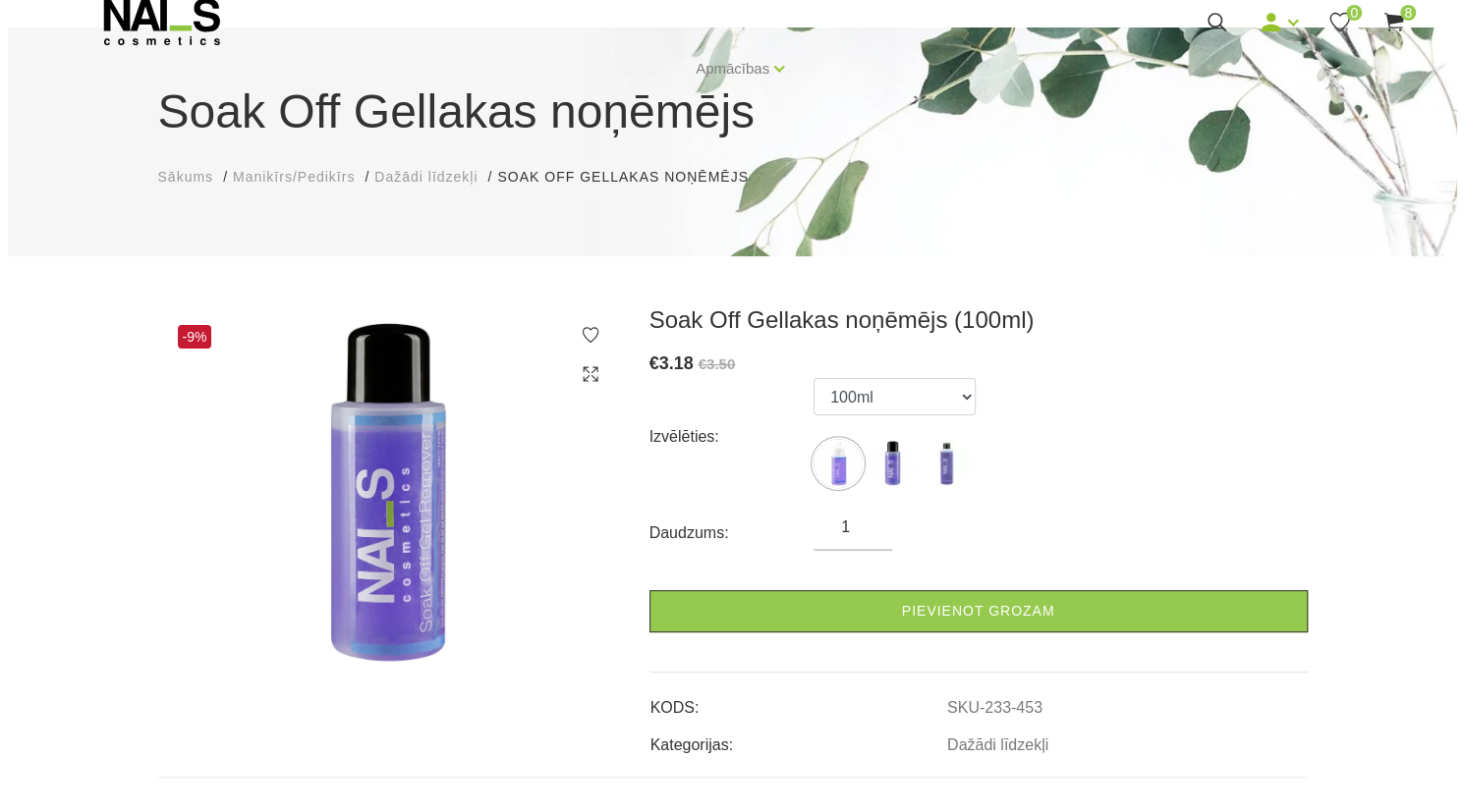
scroll to position [0, 0]
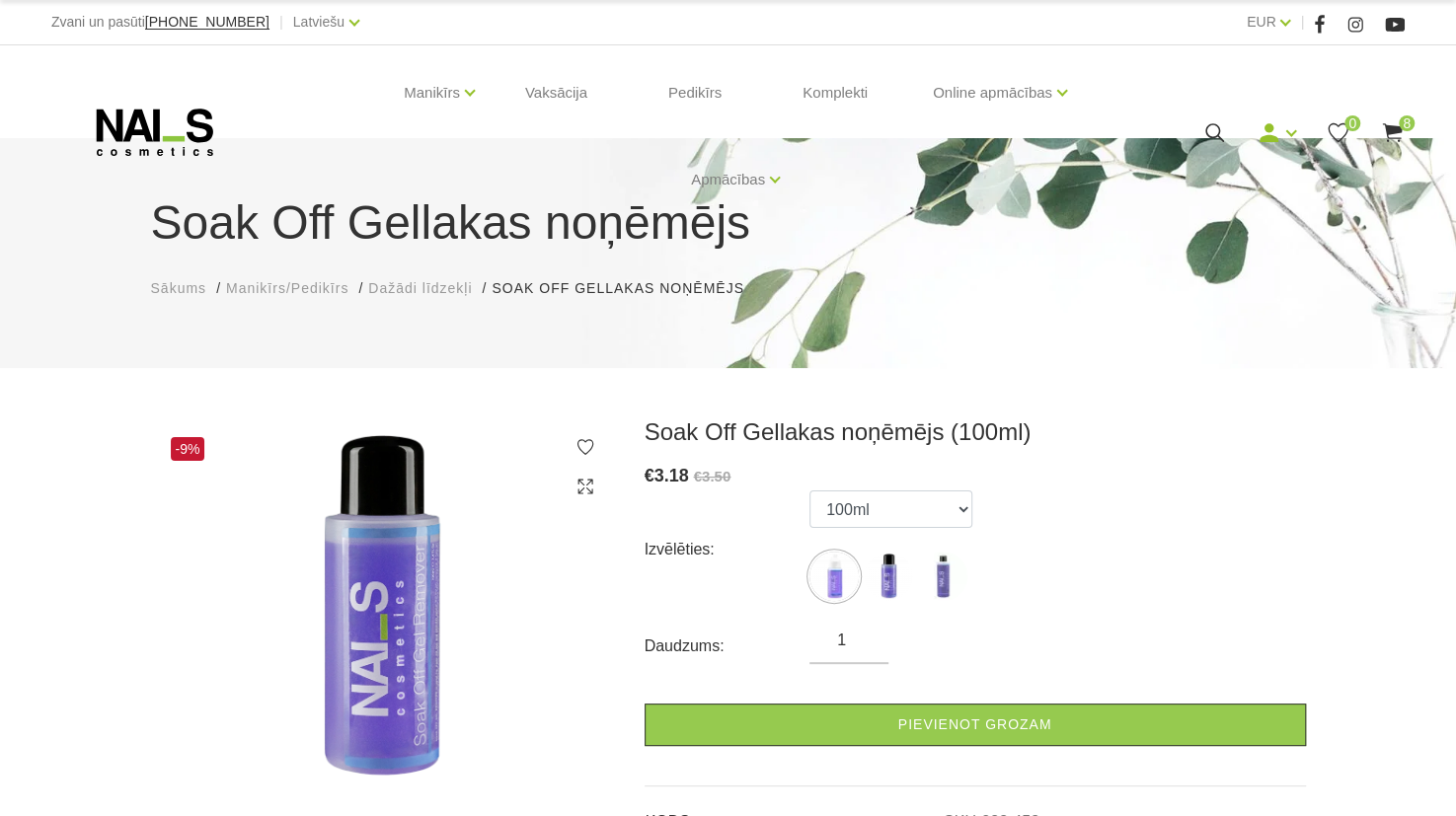
click at [1394, 132] on use at bounding box center [1392, 133] width 20 height 19
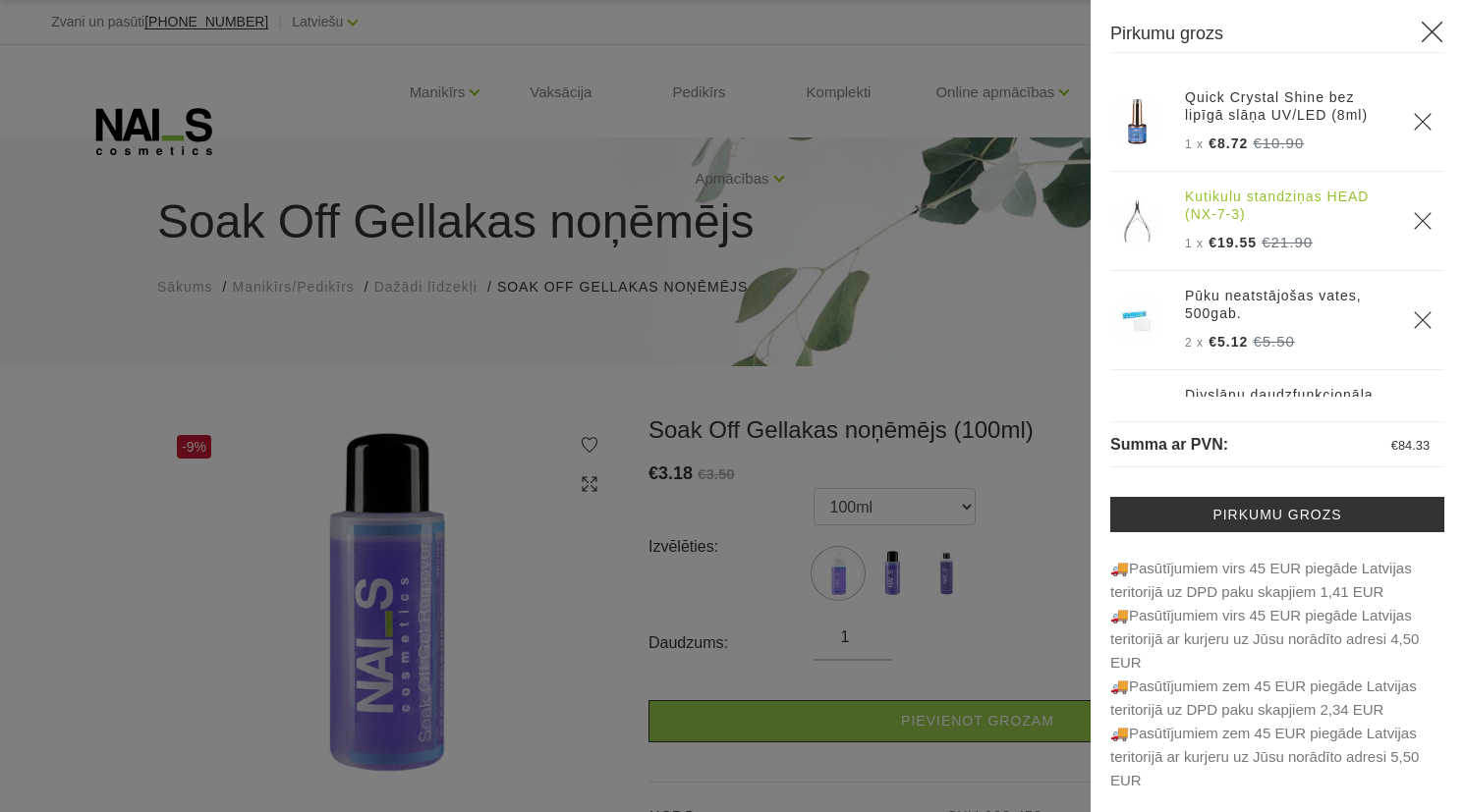
scroll to position [165, 0]
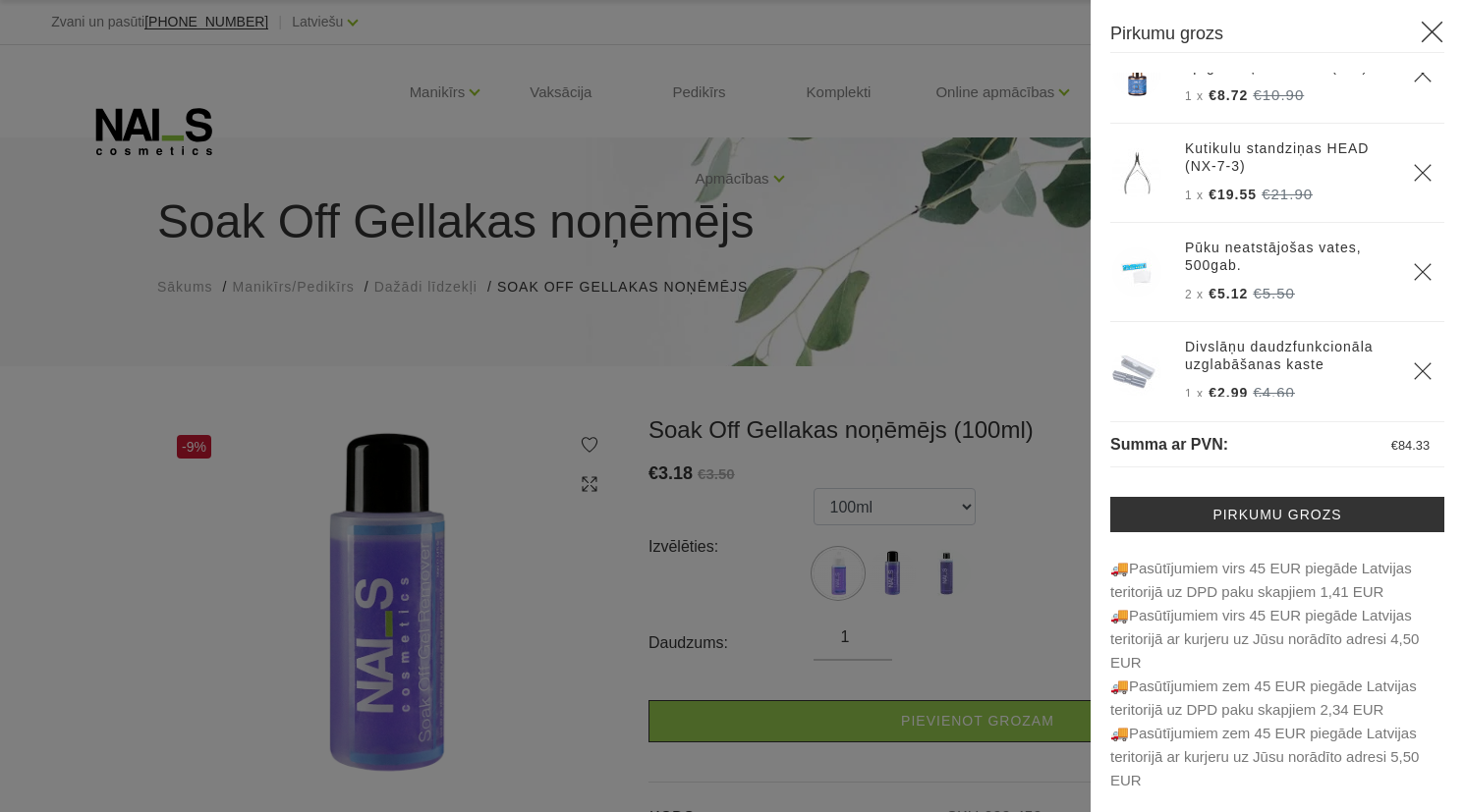
click at [1413, 178] on icon "Delete" at bounding box center [1423, 173] width 20 height 20
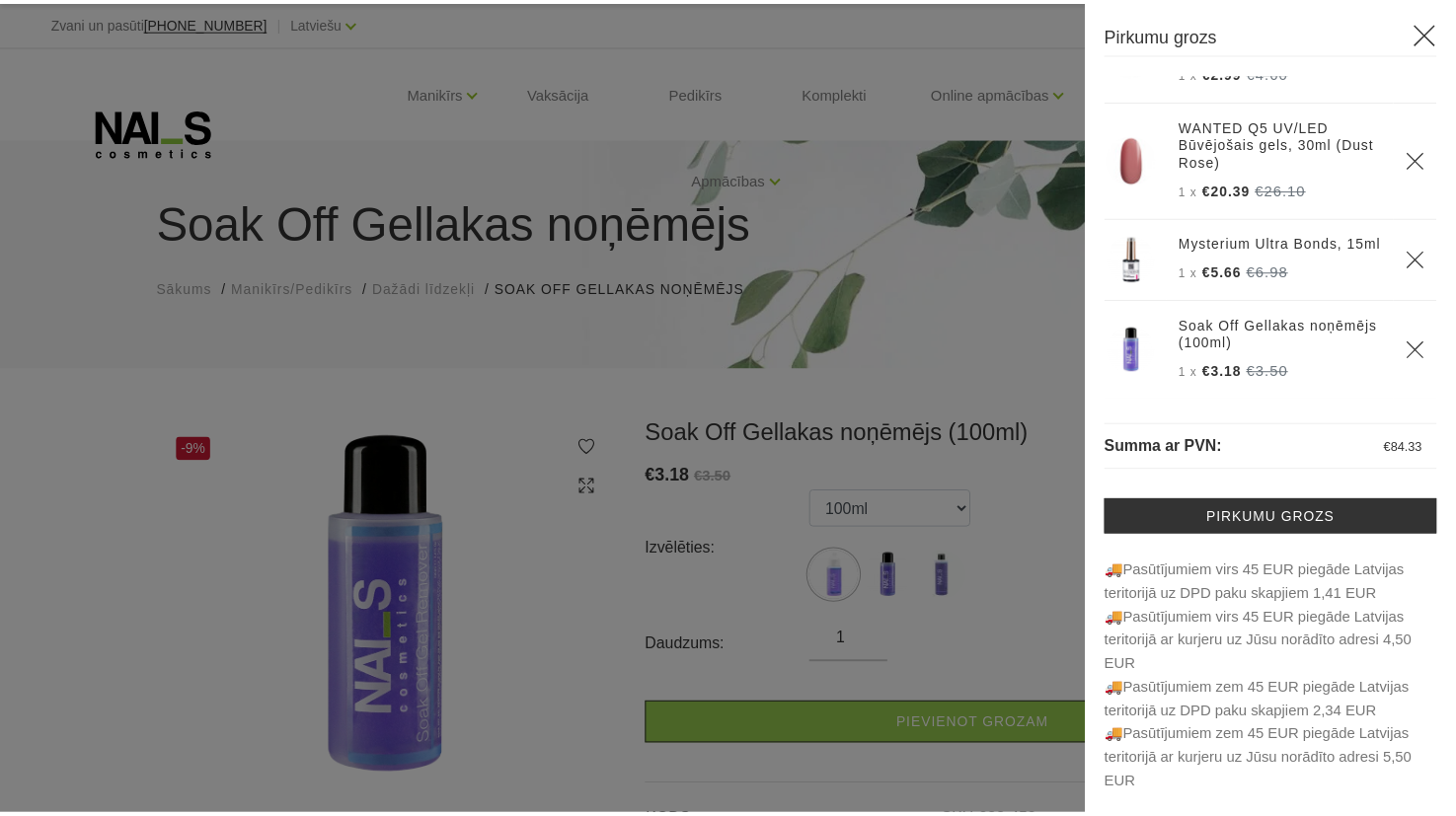
scroll to position [410, 0]
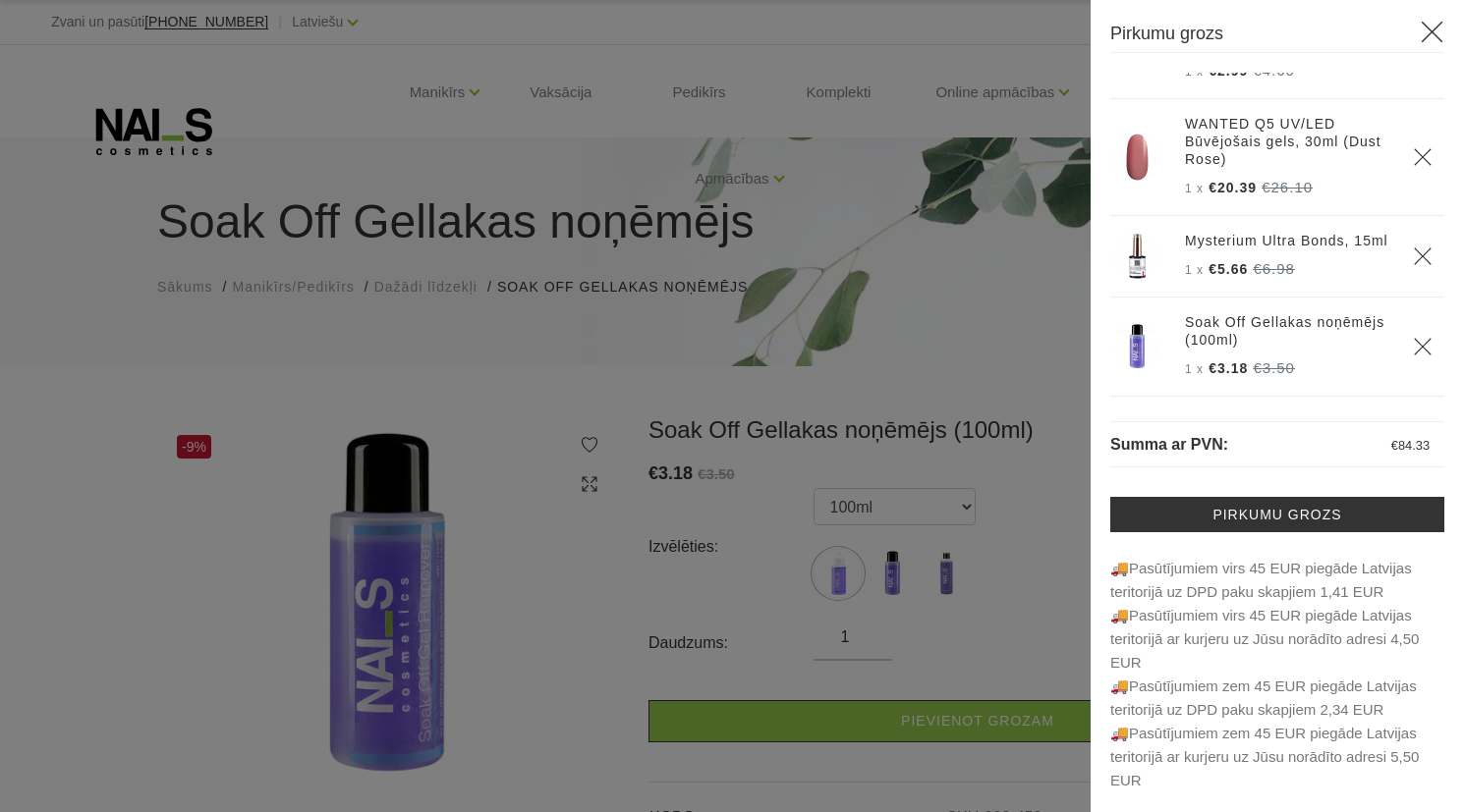
click at [468, 107] on div at bounding box center [732, 406] width 1464 height 812
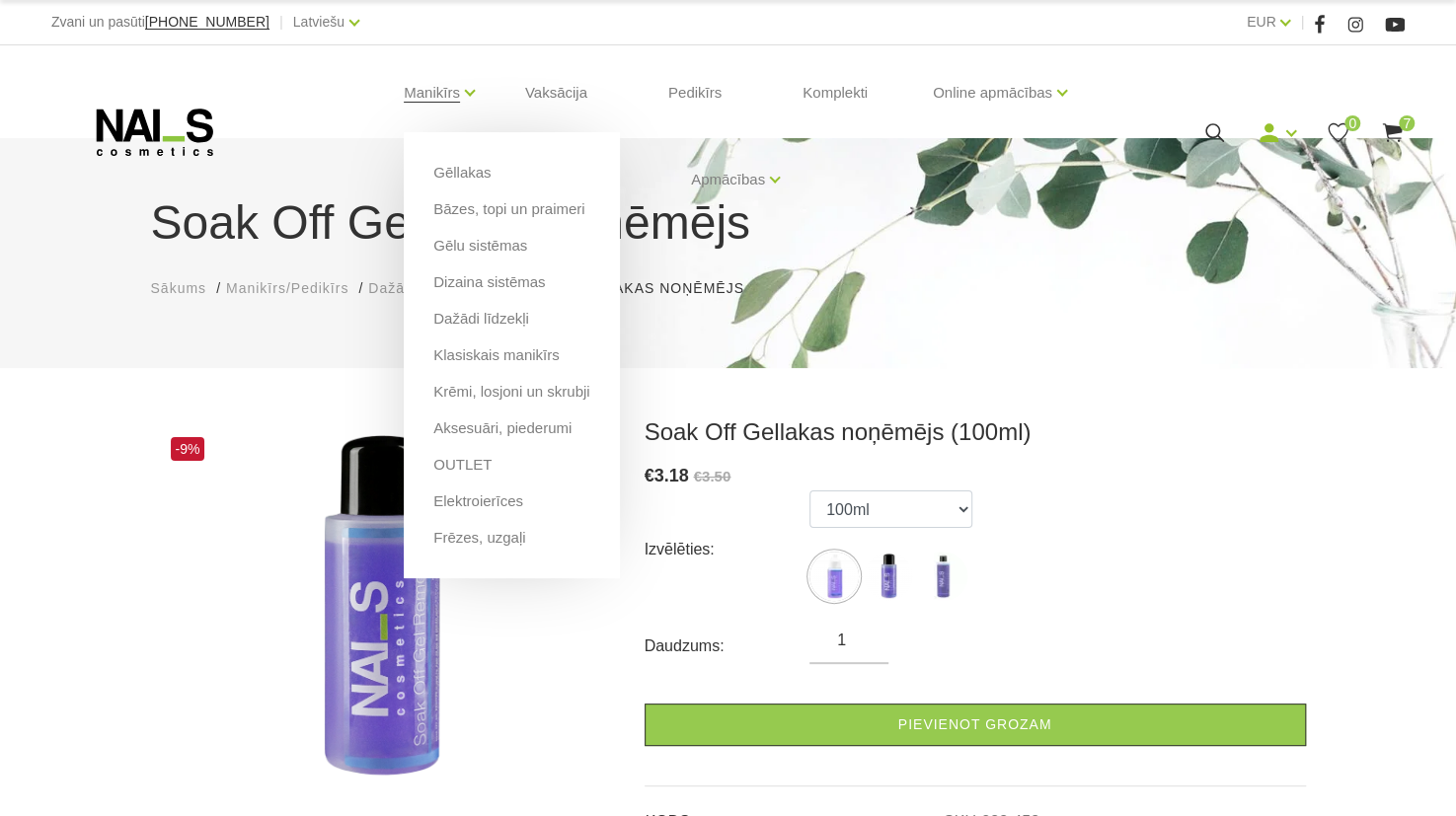
click at [462, 88] on li "Manikīrs Gēllakas Bāzes, topi un praimeri Gēlu sistēmas Dizaina sistēmas Dažādi…" at bounding box center [432, 92] width 106 height 79
click at [504, 437] on link "Aksesuāri, piederumi" at bounding box center [502, 429] width 139 height 22
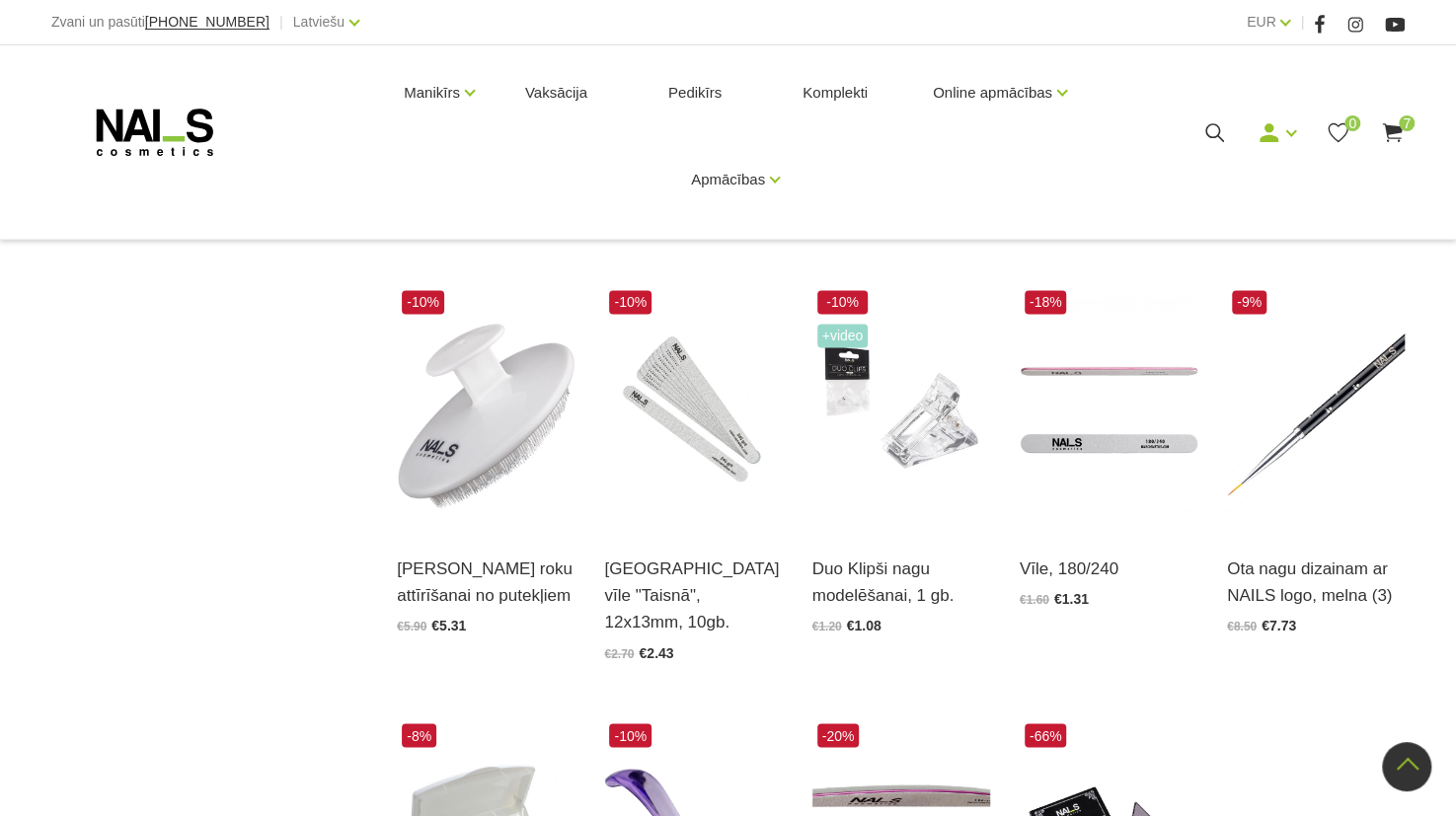
scroll to position [1666, 0]
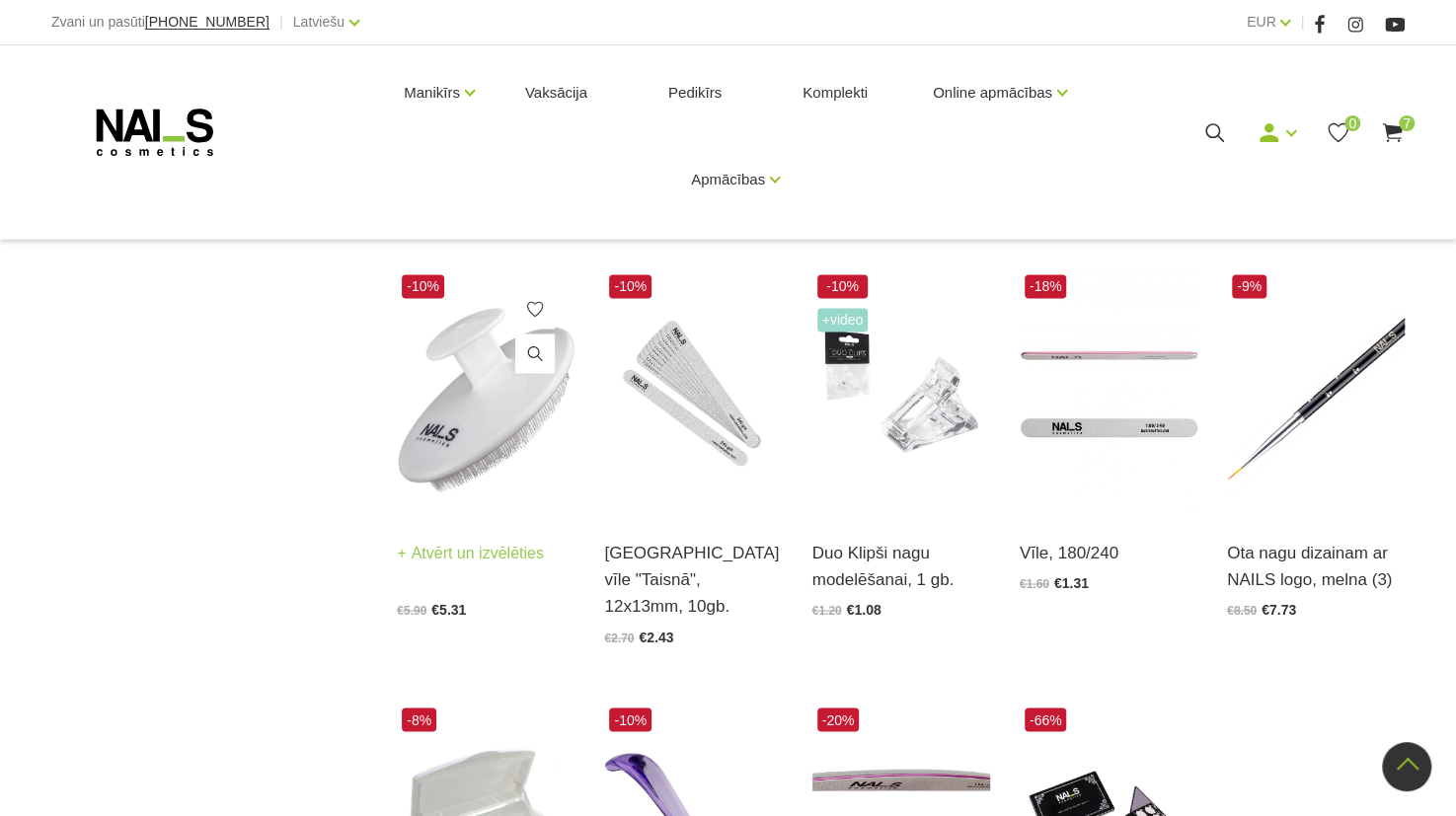
click at [486, 393] on img at bounding box center [486, 391] width 178 height 244
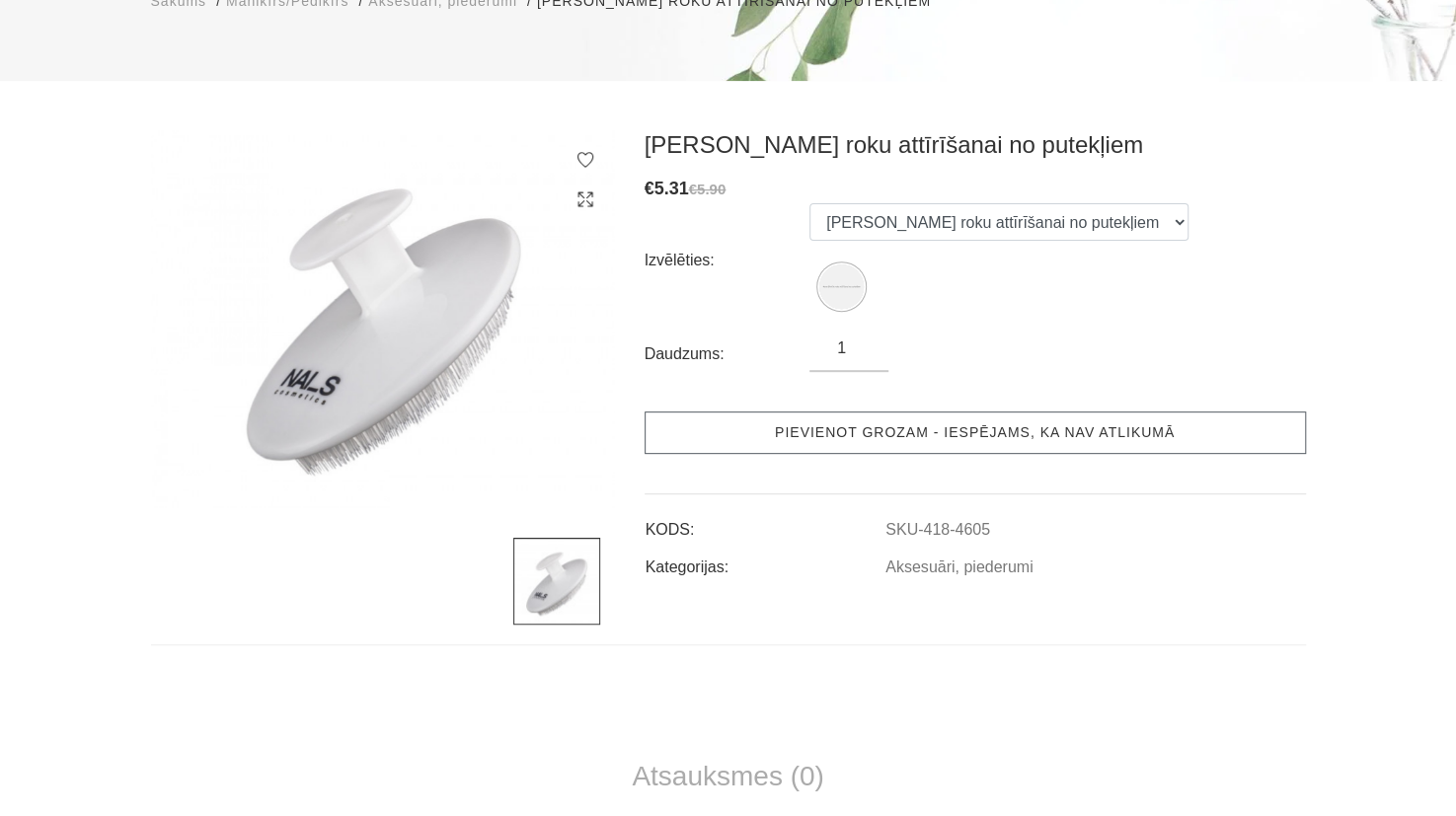
scroll to position [81, 0]
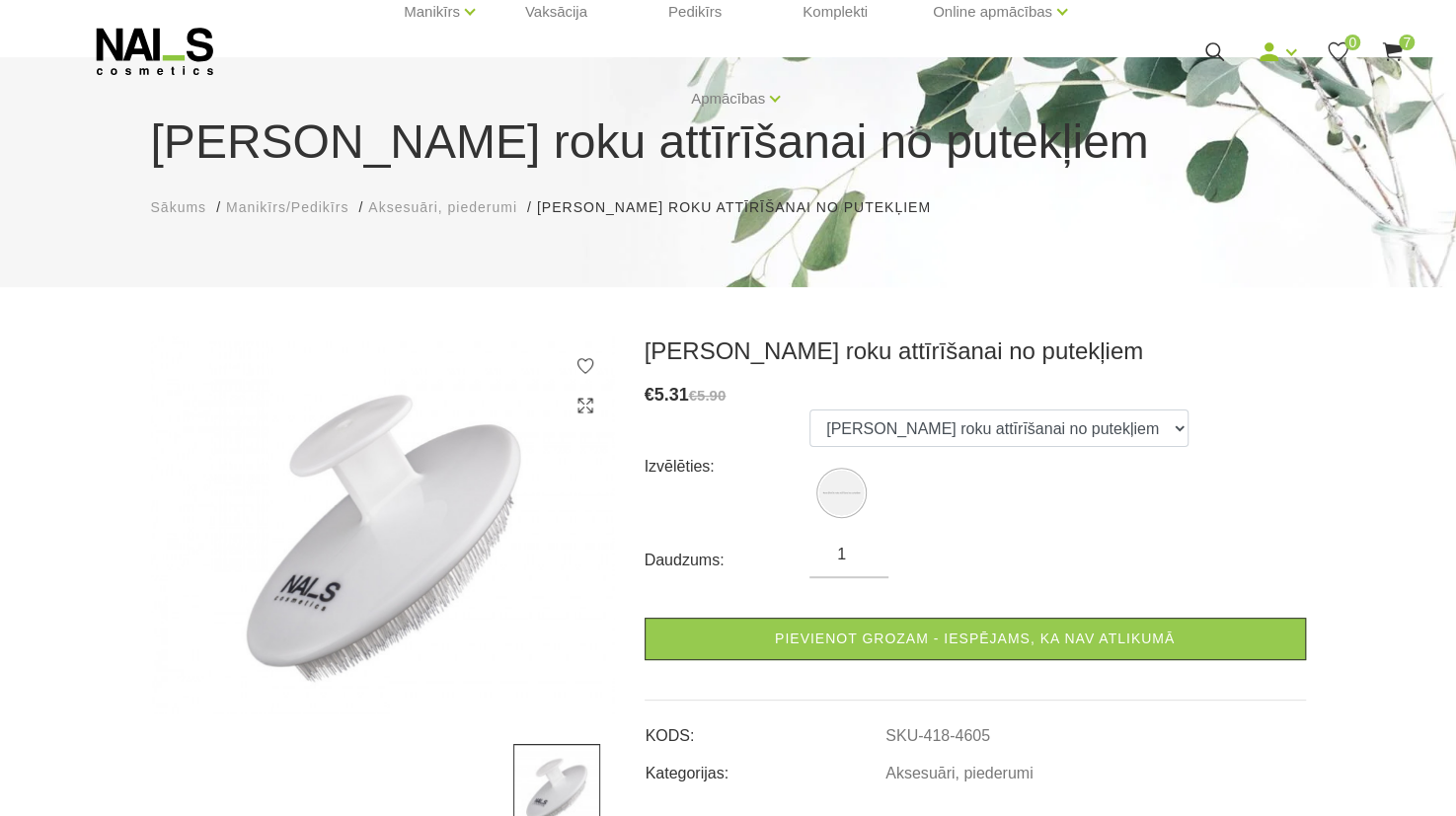
click at [902, 594] on form "Izvēlēties: [PERSON_NAME] roku attīrīšanai no putekļiem Daudzums: 1 Pievienot g…" at bounding box center [975, 535] width 662 height 250
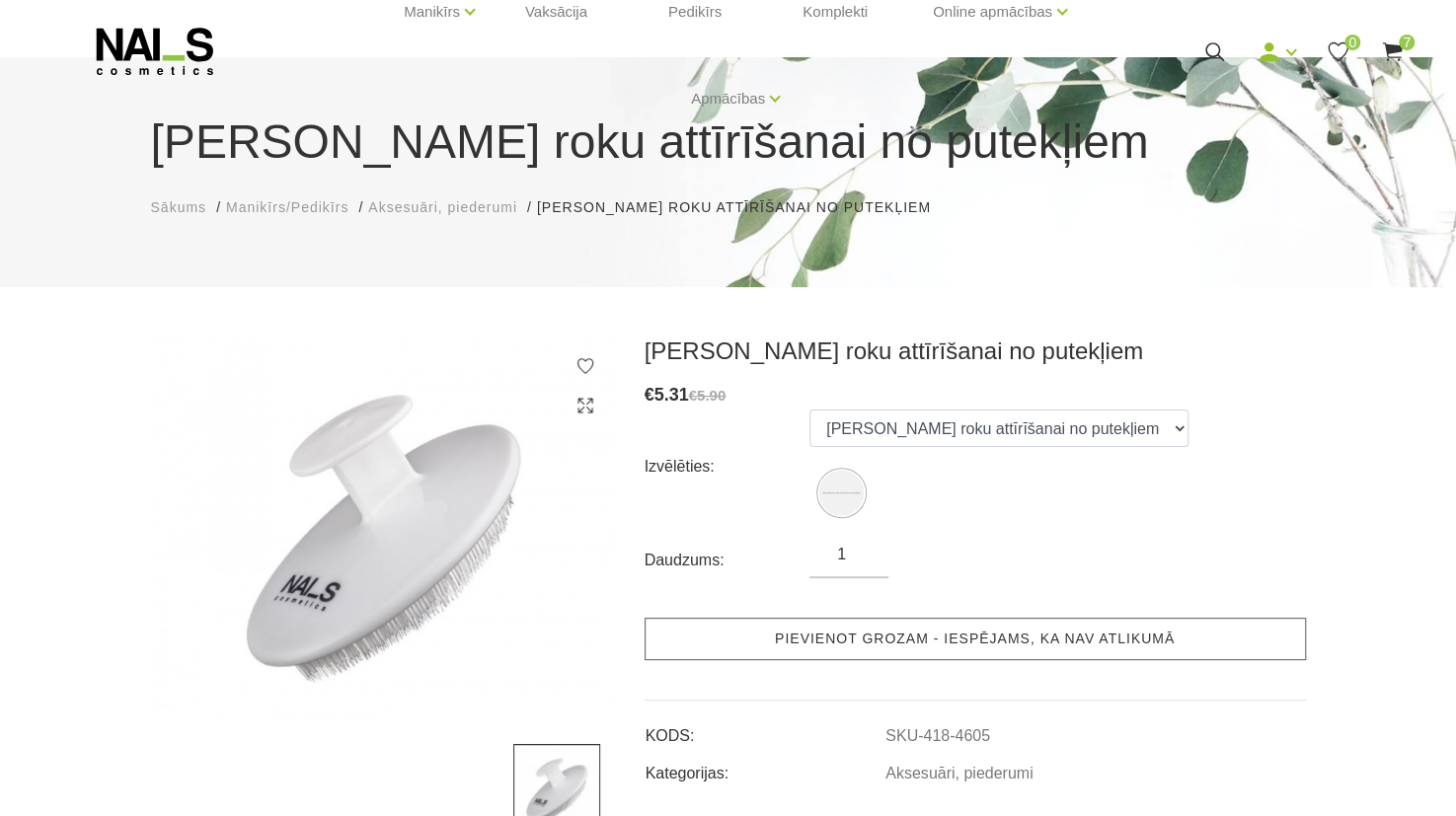
click at [966, 634] on link "Pievienot grozam - iespējams, ka nav atlikumā" at bounding box center [975, 638] width 662 height 43
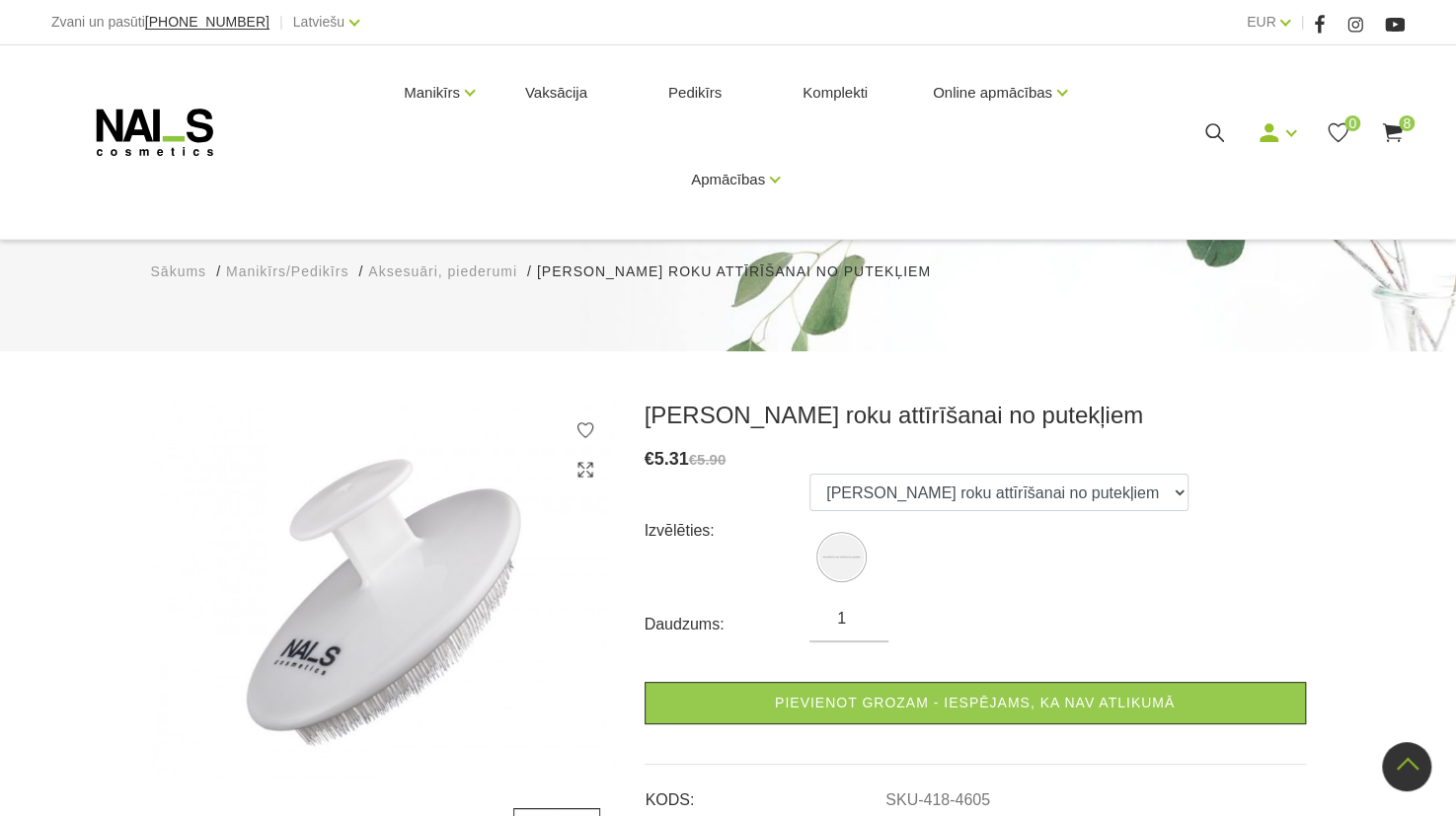
scroll to position [0, 0]
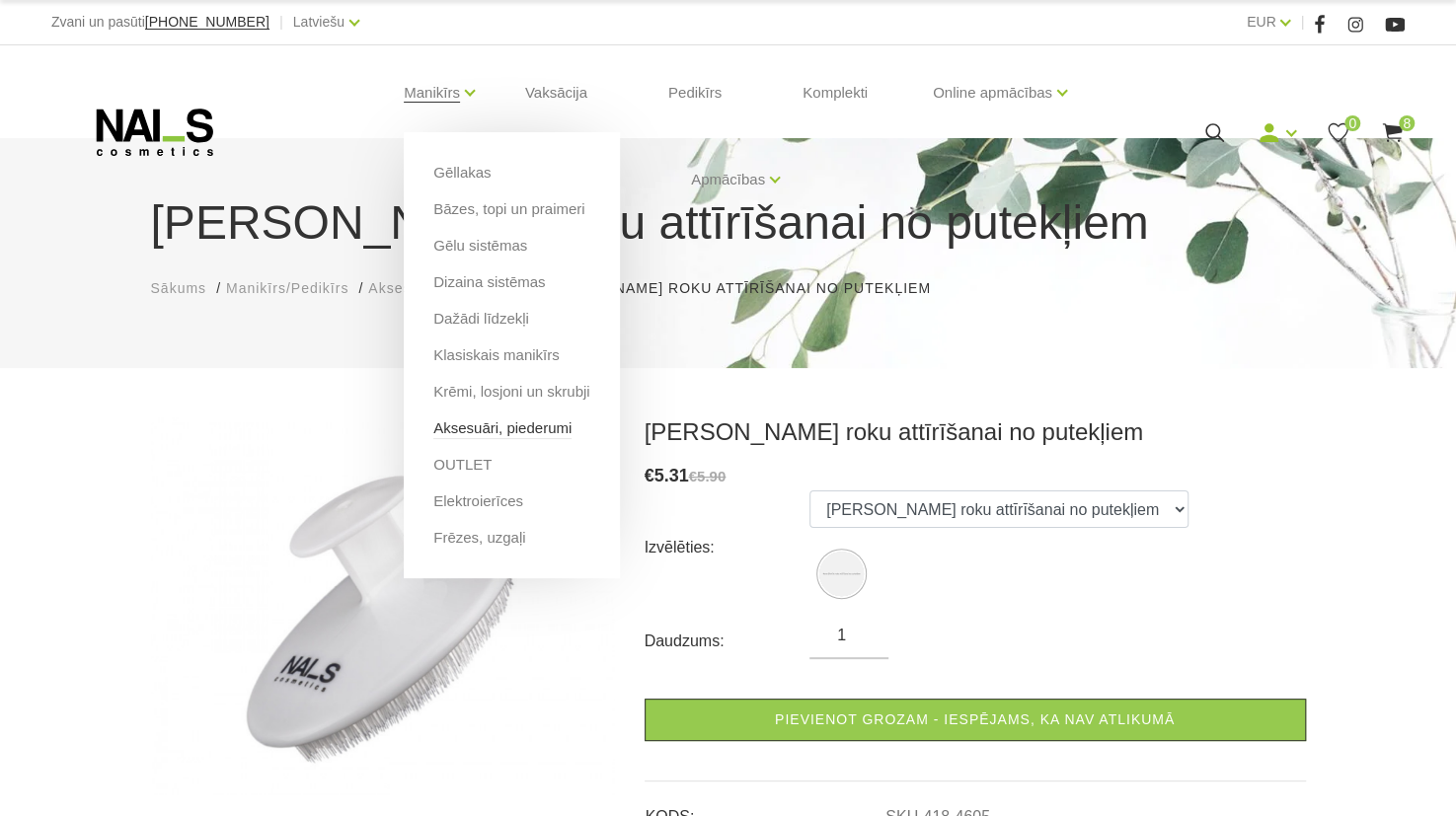
click at [509, 428] on link "Aksesuāri, piederumi" at bounding box center [502, 429] width 139 height 22
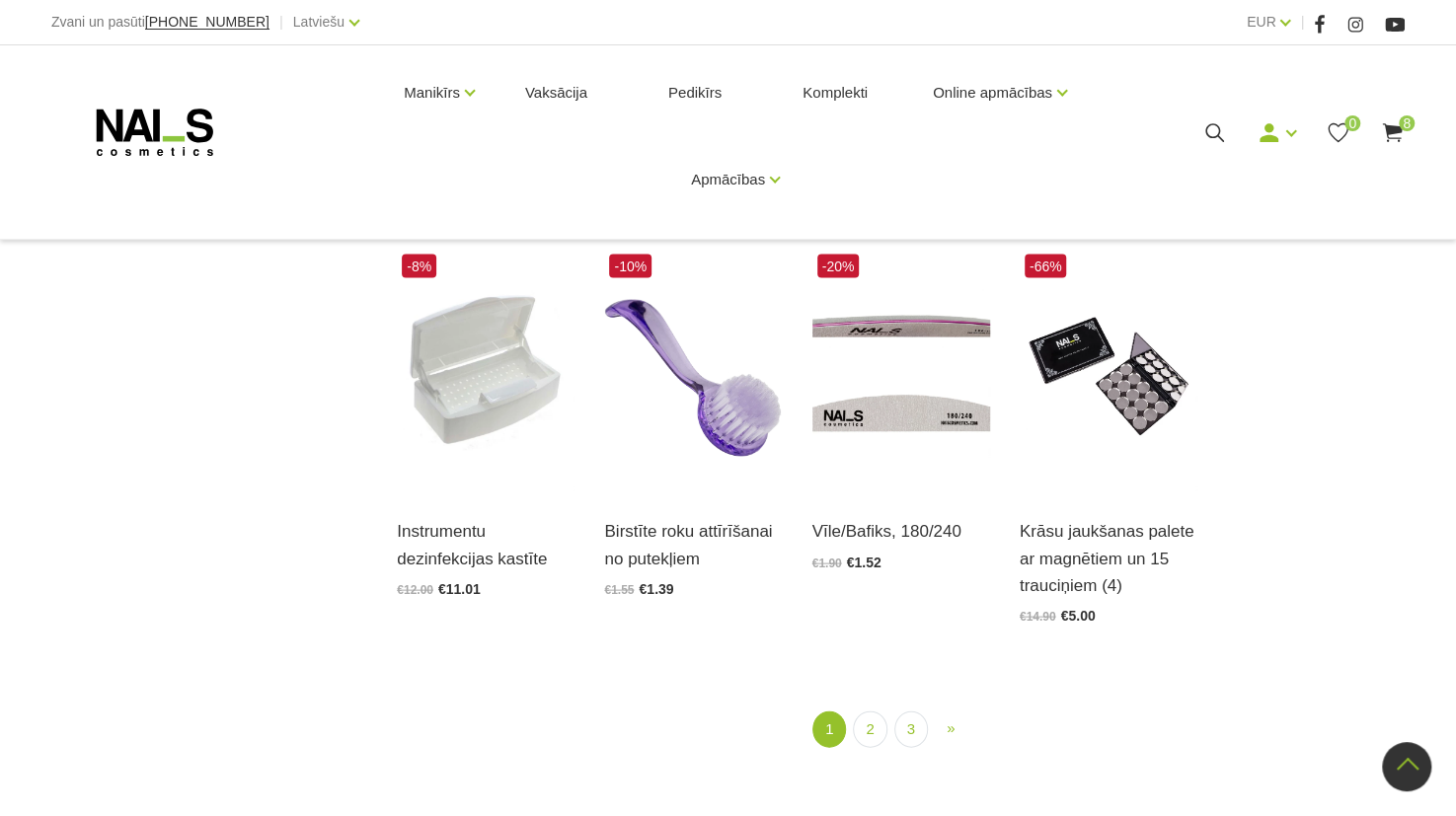
scroll to position [2121, 0]
click at [879, 729] on link "2" at bounding box center [870, 727] width 34 height 37
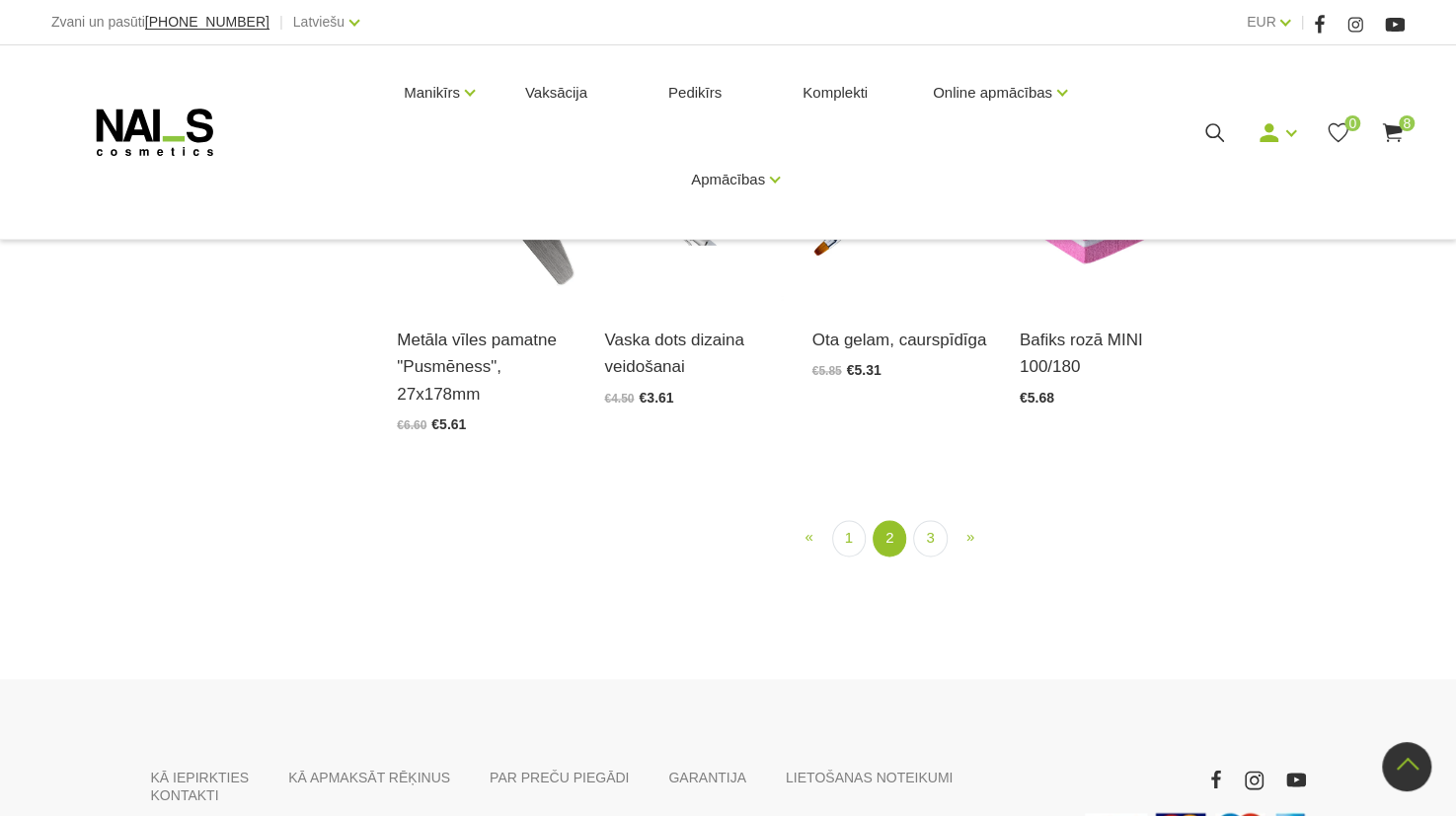
scroll to position [1479, 0]
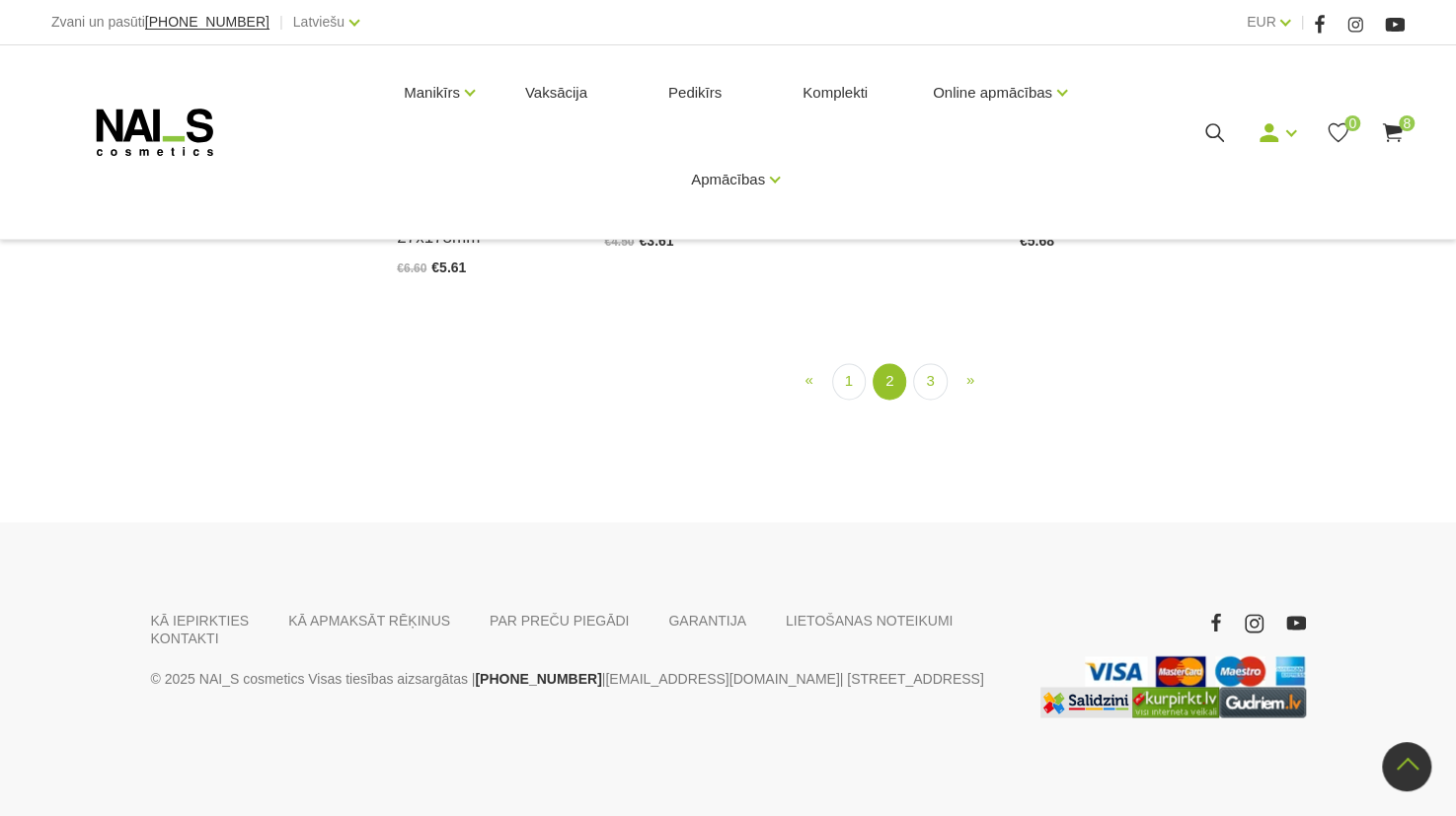
scroll to position [2171, 0]
click at [932, 400] on link "3" at bounding box center [930, 381] width 34 height 37
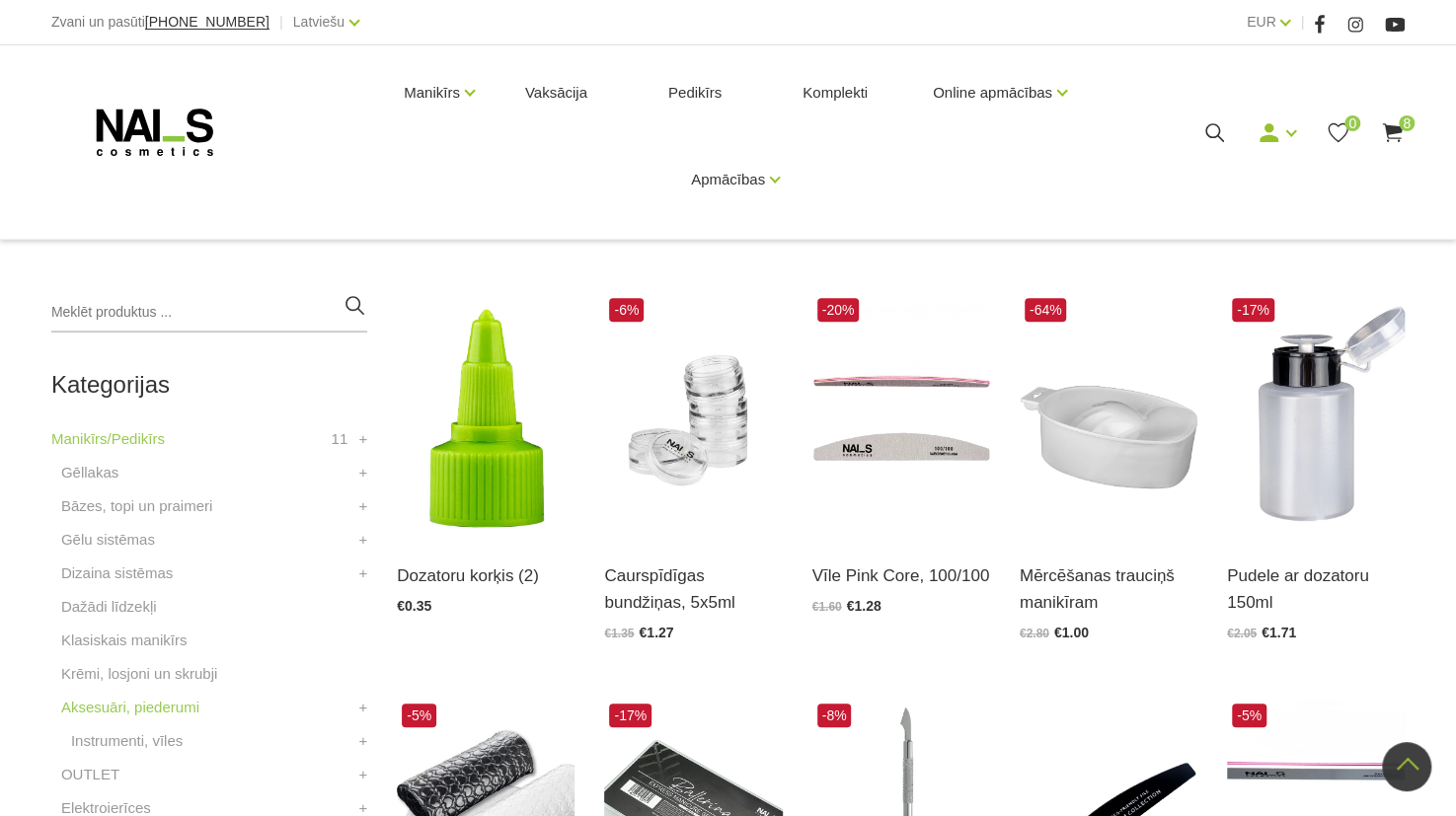
scroll to position [316, 0]
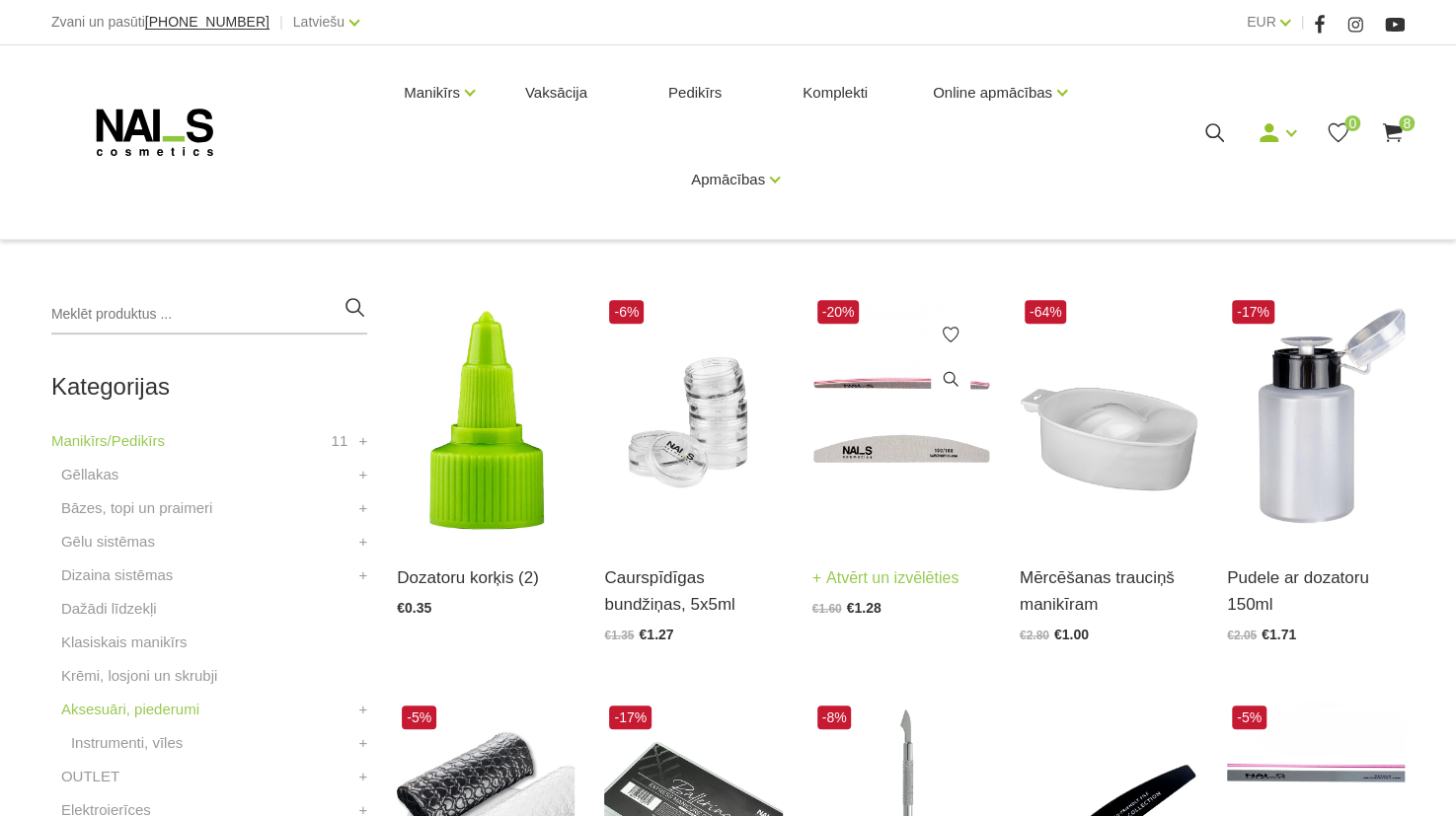
click at [931, 439] on img at bounding box center [901, 417] width 178 height 244
click at [1304, 432] on img at bounding box center [1316, 417] width 178 height 244
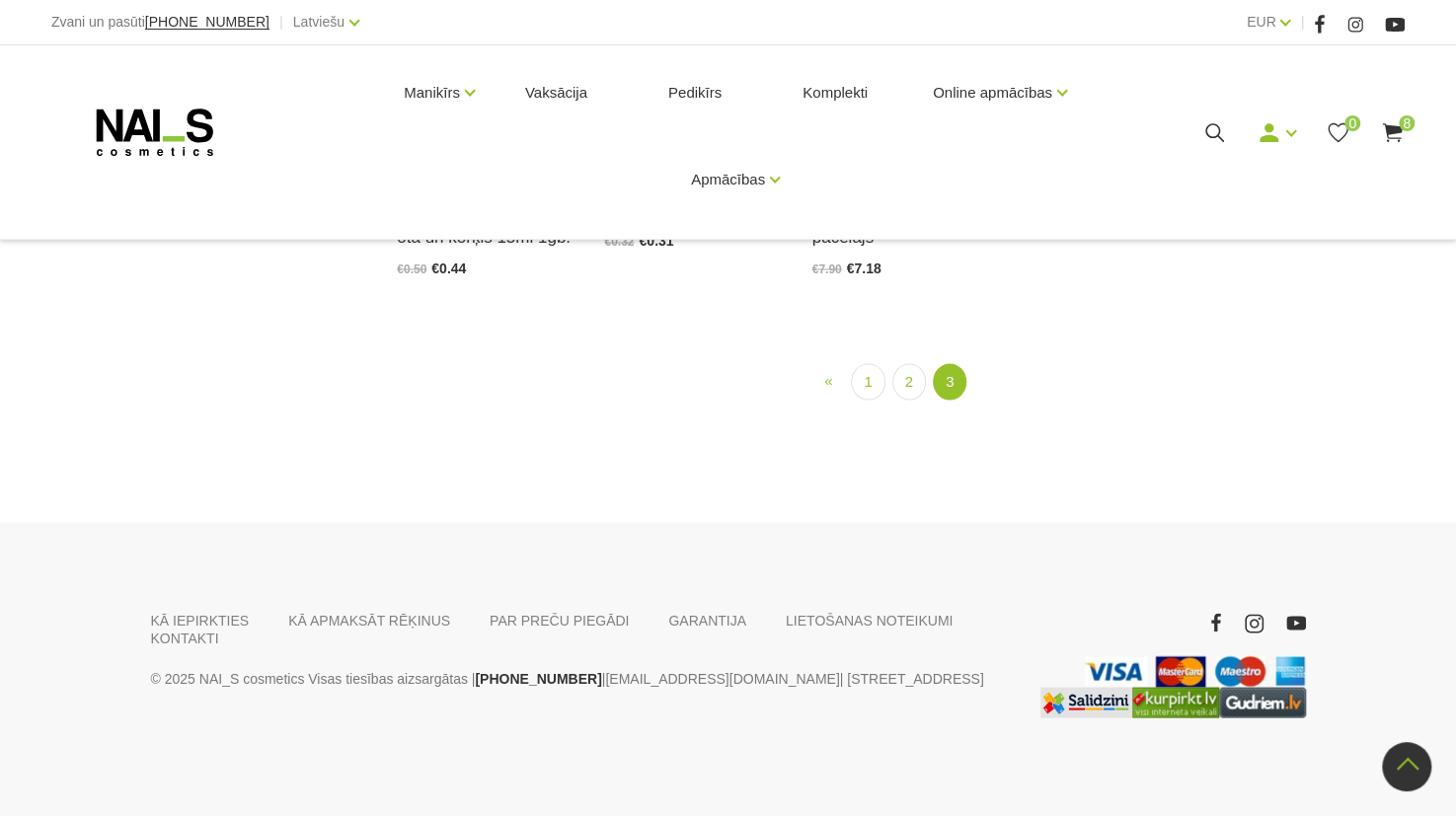
scroll to position [2385, 0]
click at [917, 382] on link "2" at bounding box center [909, 381] width 34 height 37
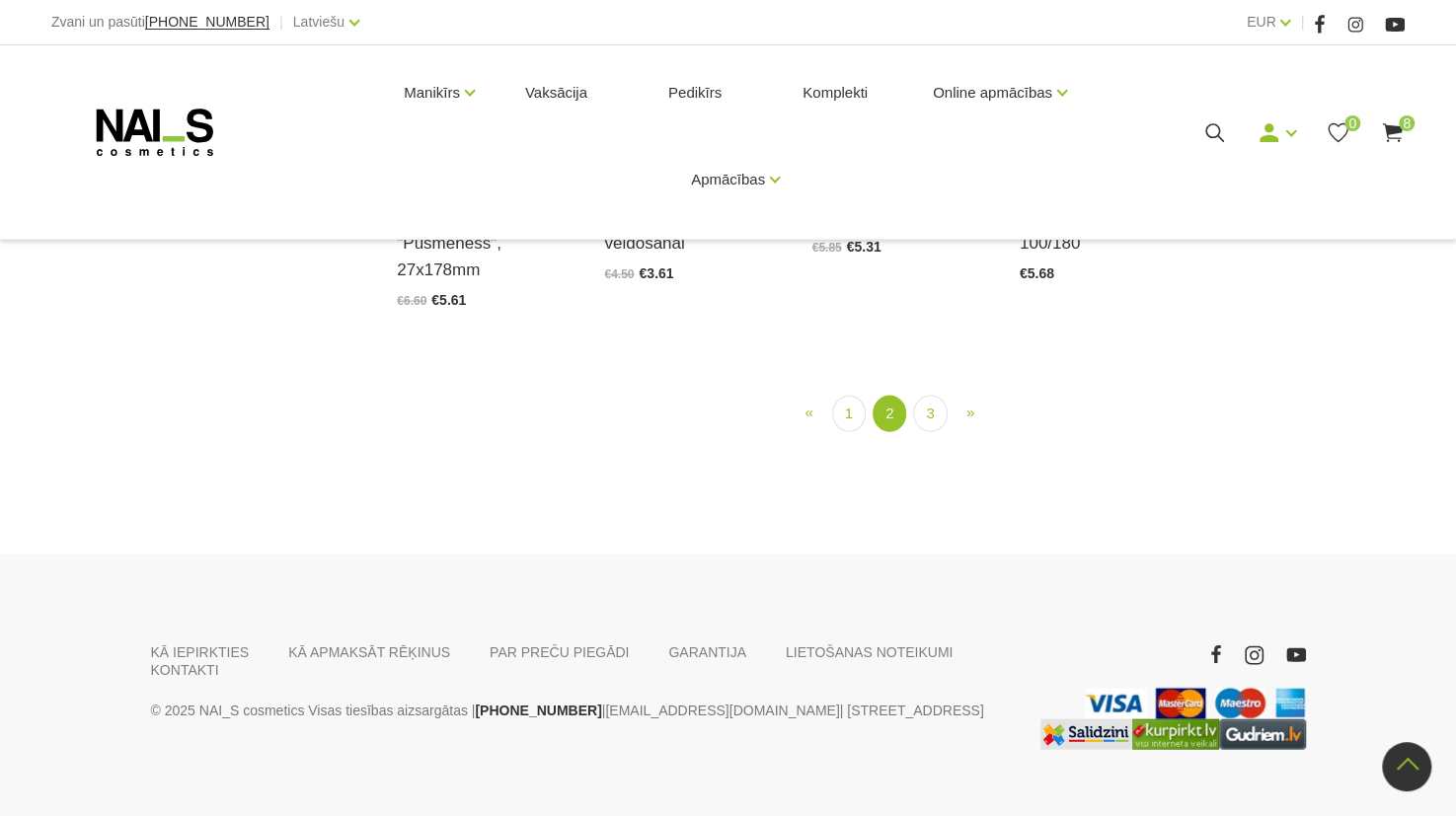
scroll to position [2329, 0]
click at [861, 406] on link "1" at bounding box center [849, 412] width 34 height 37
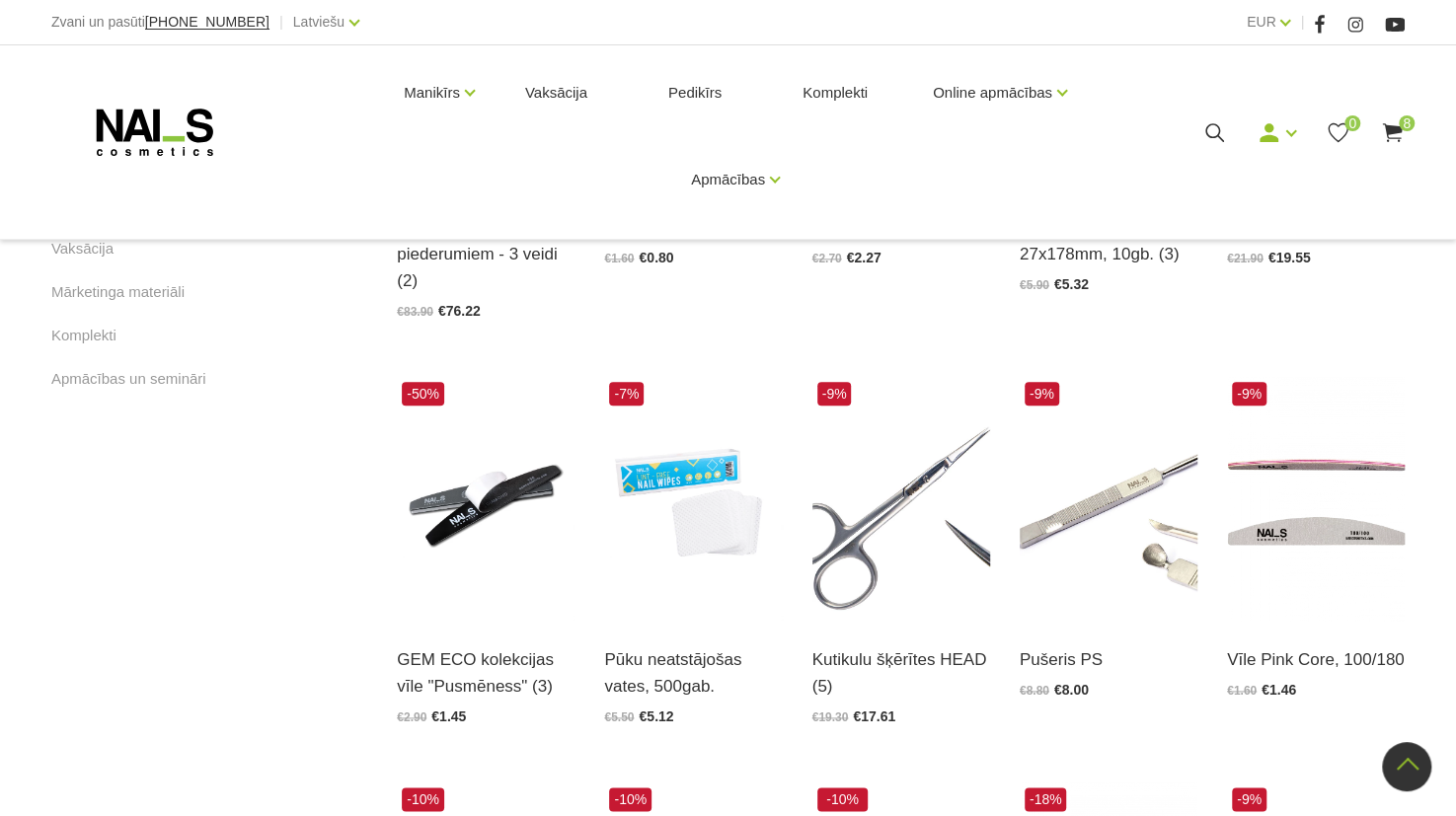
scroll to position [1150, 0]
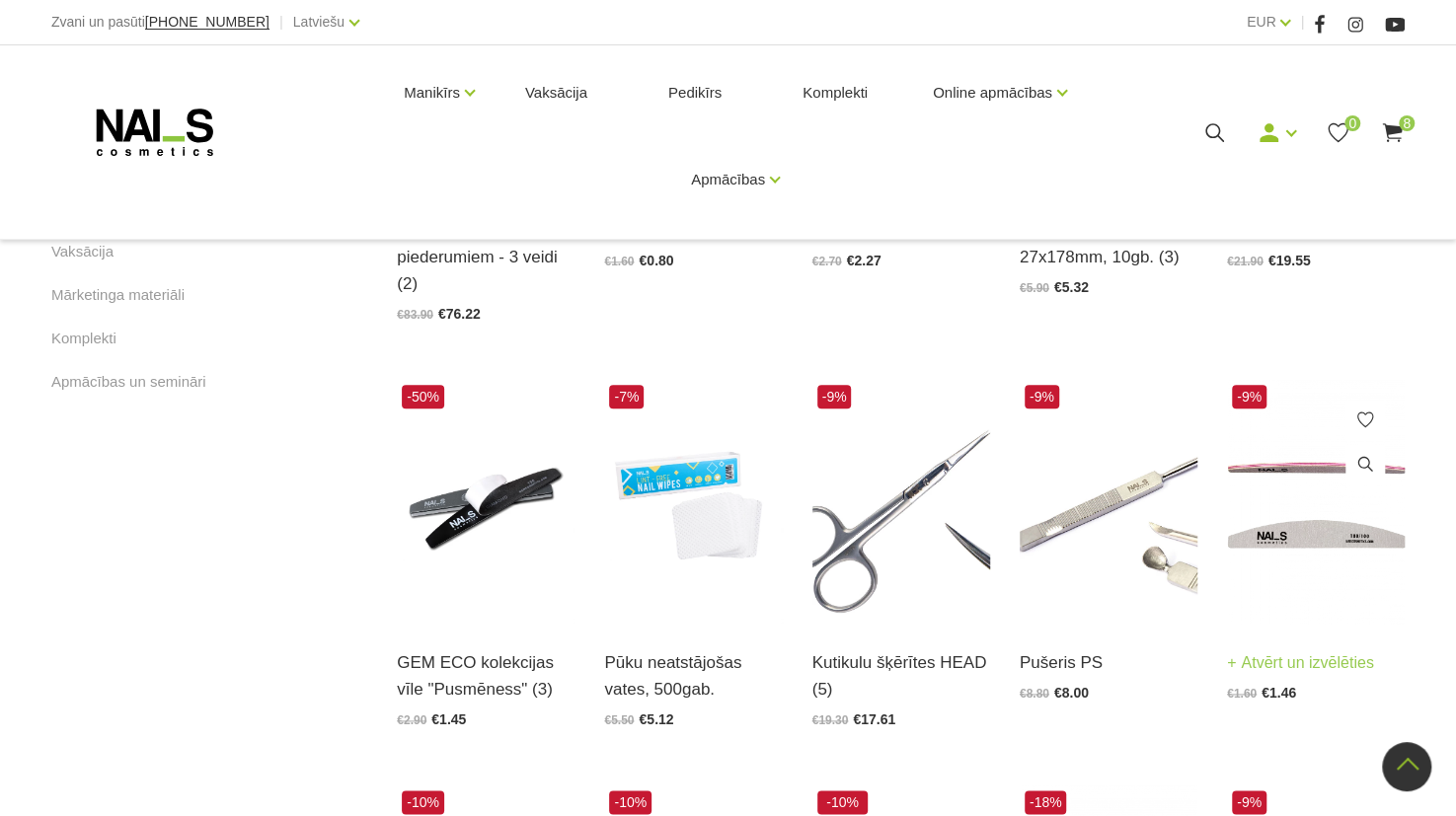
click at [1278, 531] on img at bounding box center [1316, 502] width 178 height 244
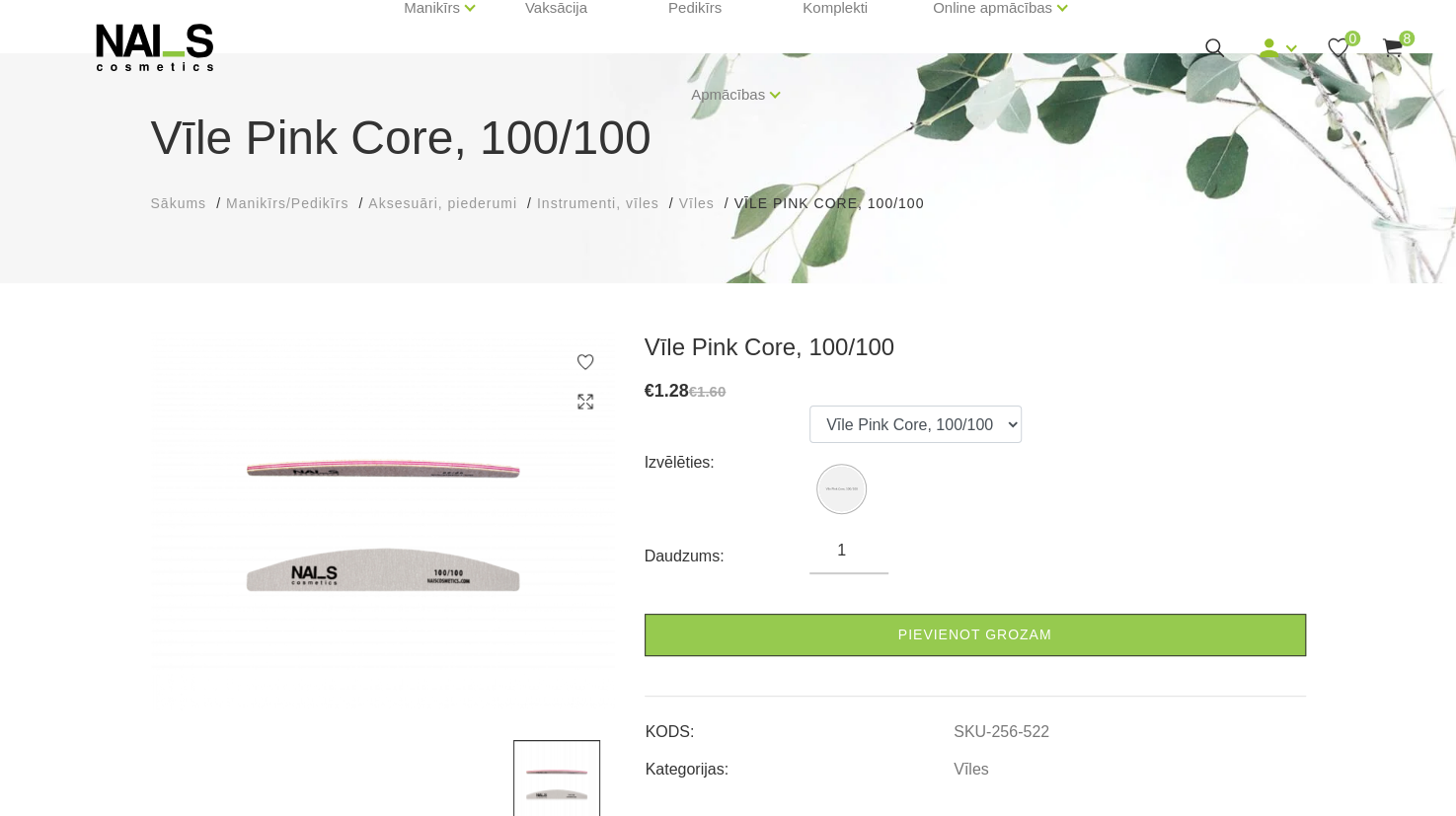
scroll to position [89, 0]
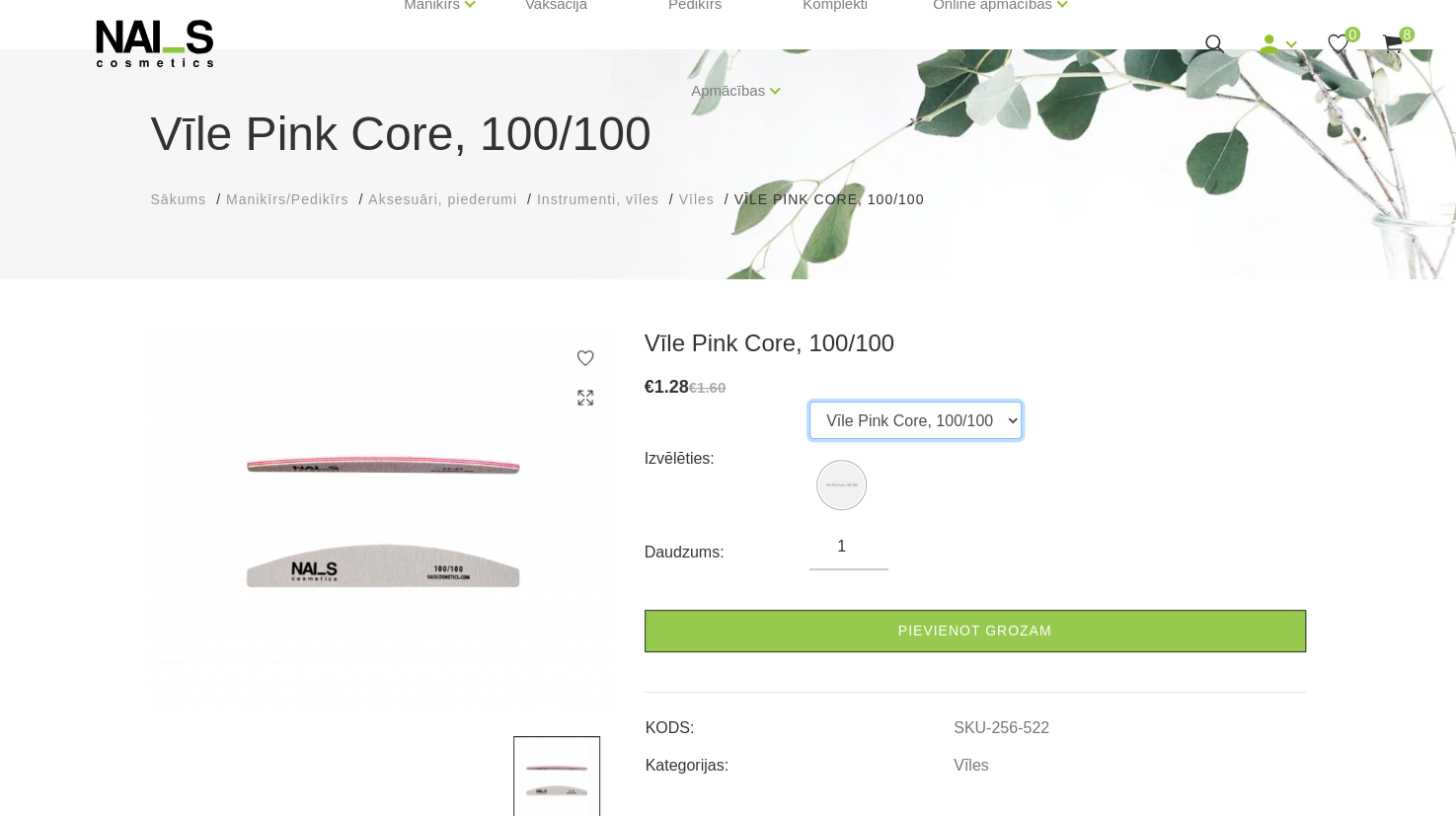
click at [978, 421] on select "Vīle Pink Core, 100/100" at bounding box center [915, 421] width 213 height 38
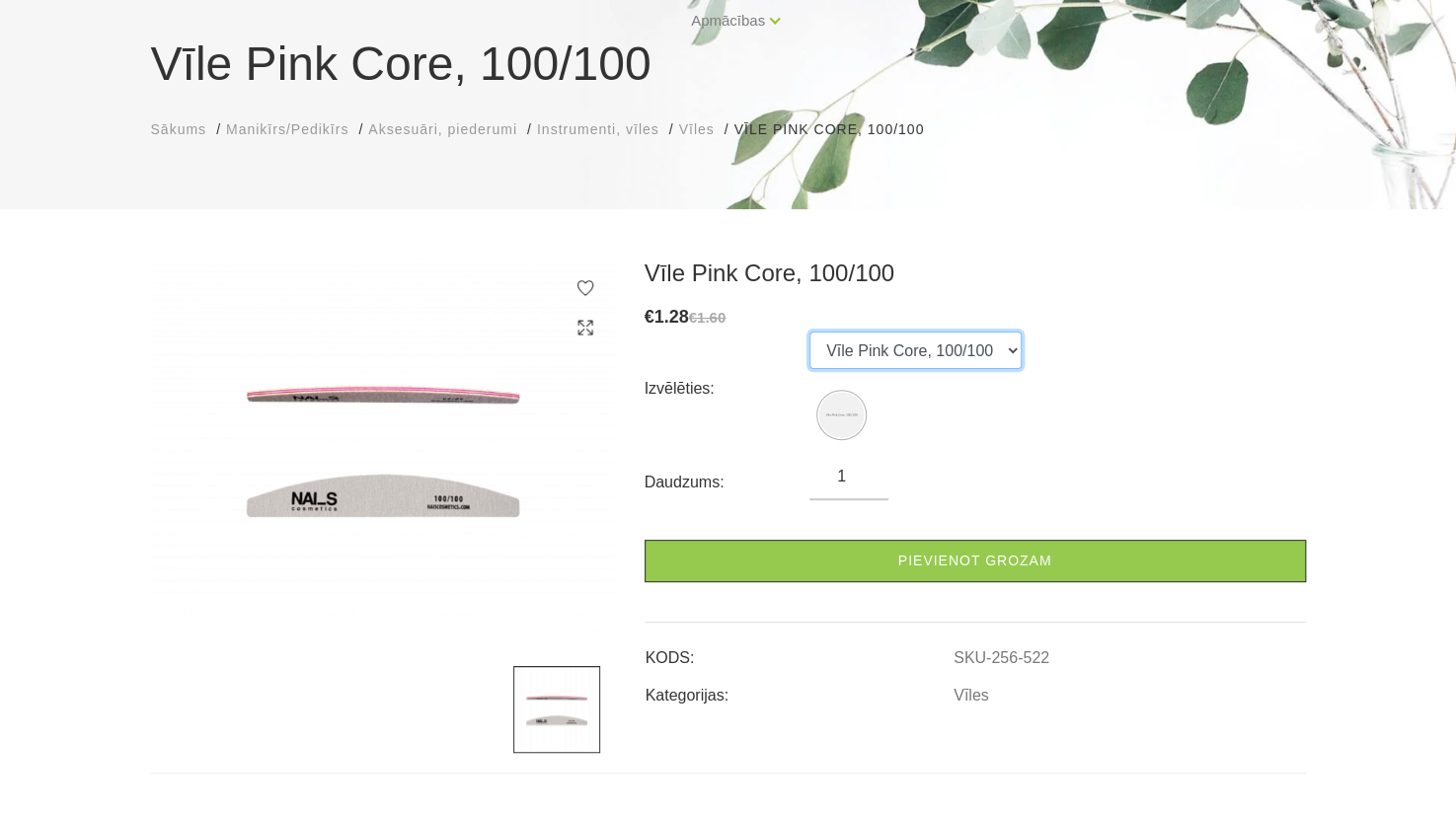
scroll to position [160, 0]
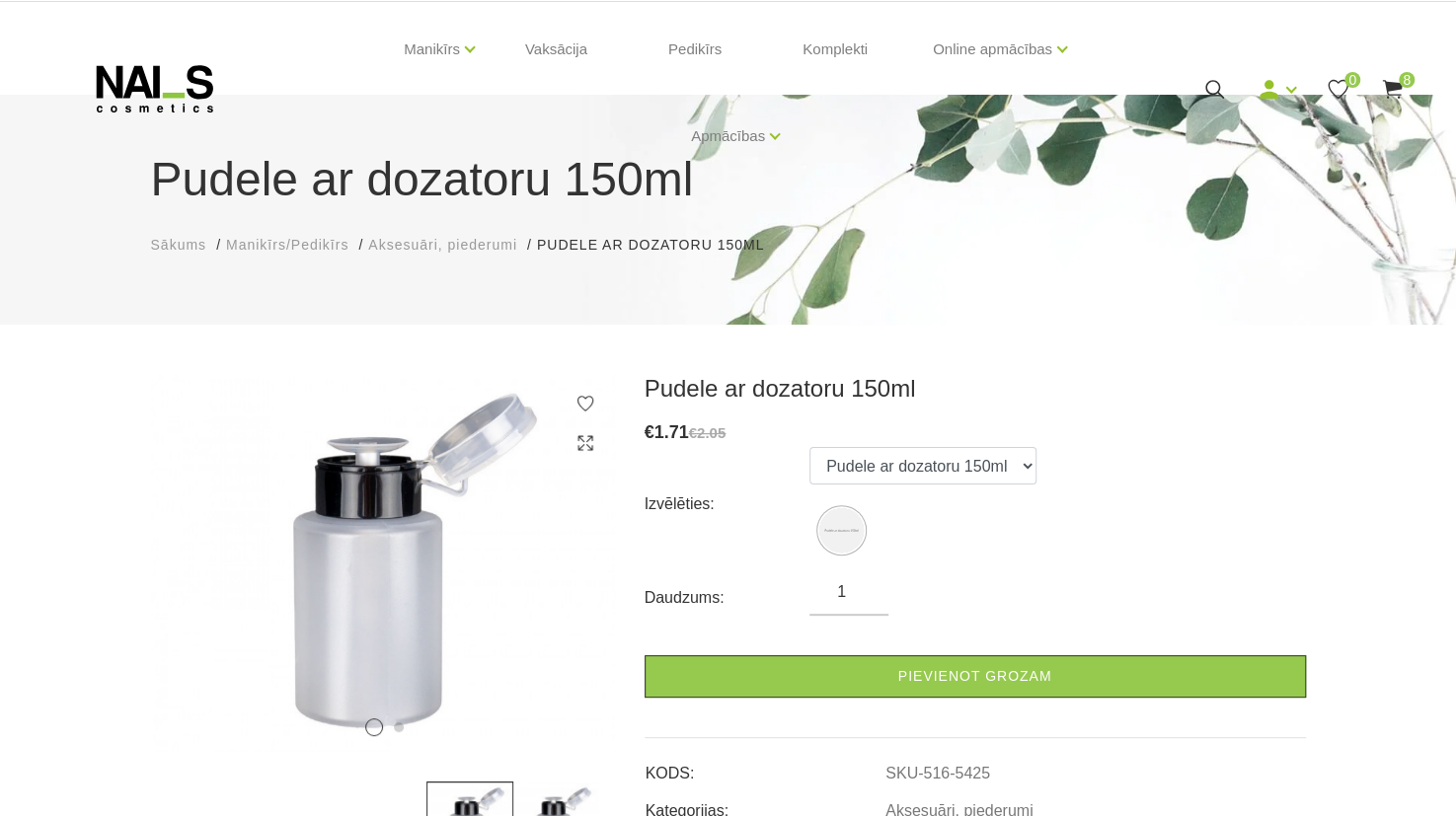
scroll to position [182, 0]
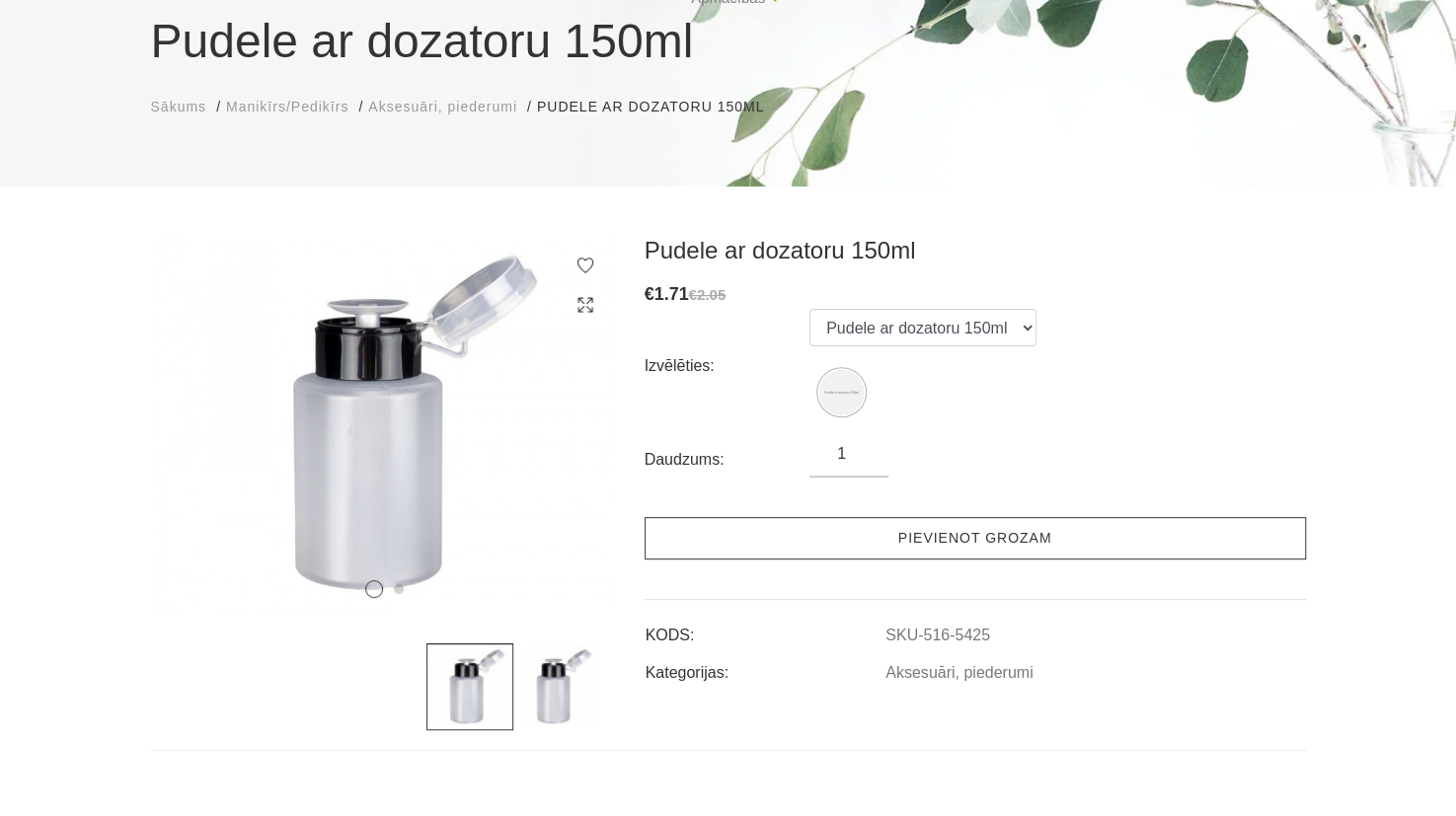
click at [957, 549] on link "Pievienot grozam" at bounding box center [975, 538] width 662 height 43
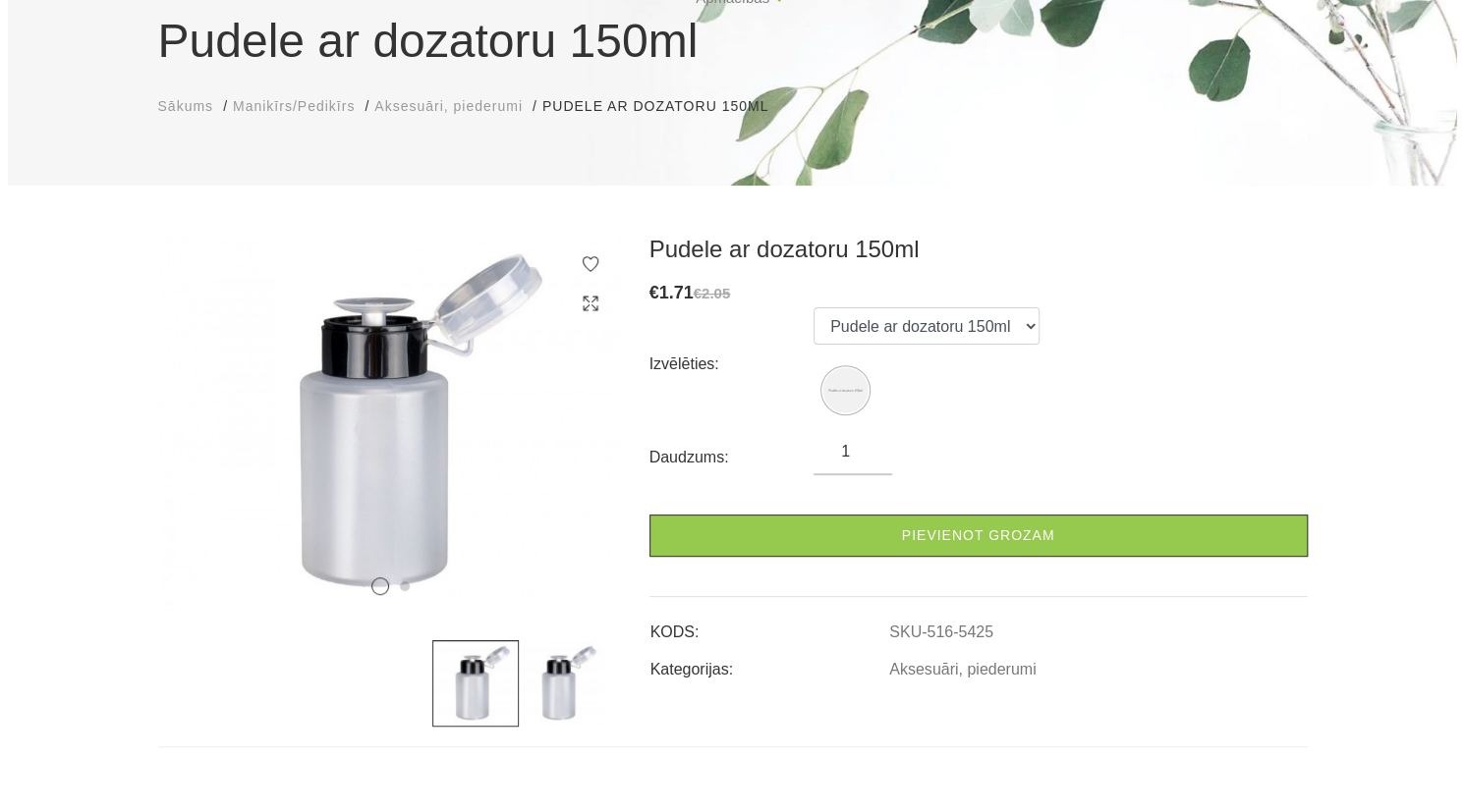
scroll to position [0, 0]
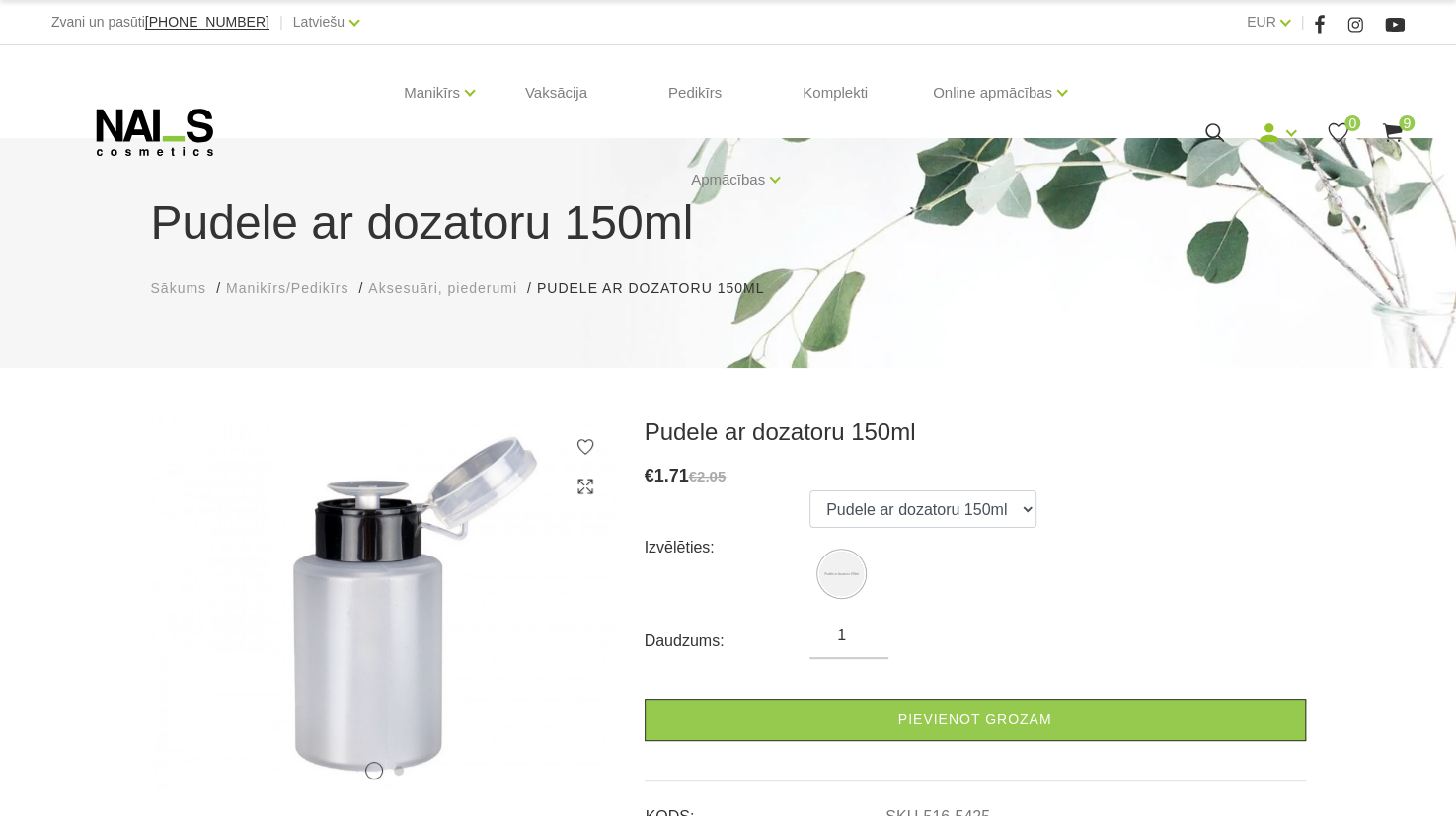
click at [1399, 126] on span "9" at bounding box center [1407, 124] width 16 height 16
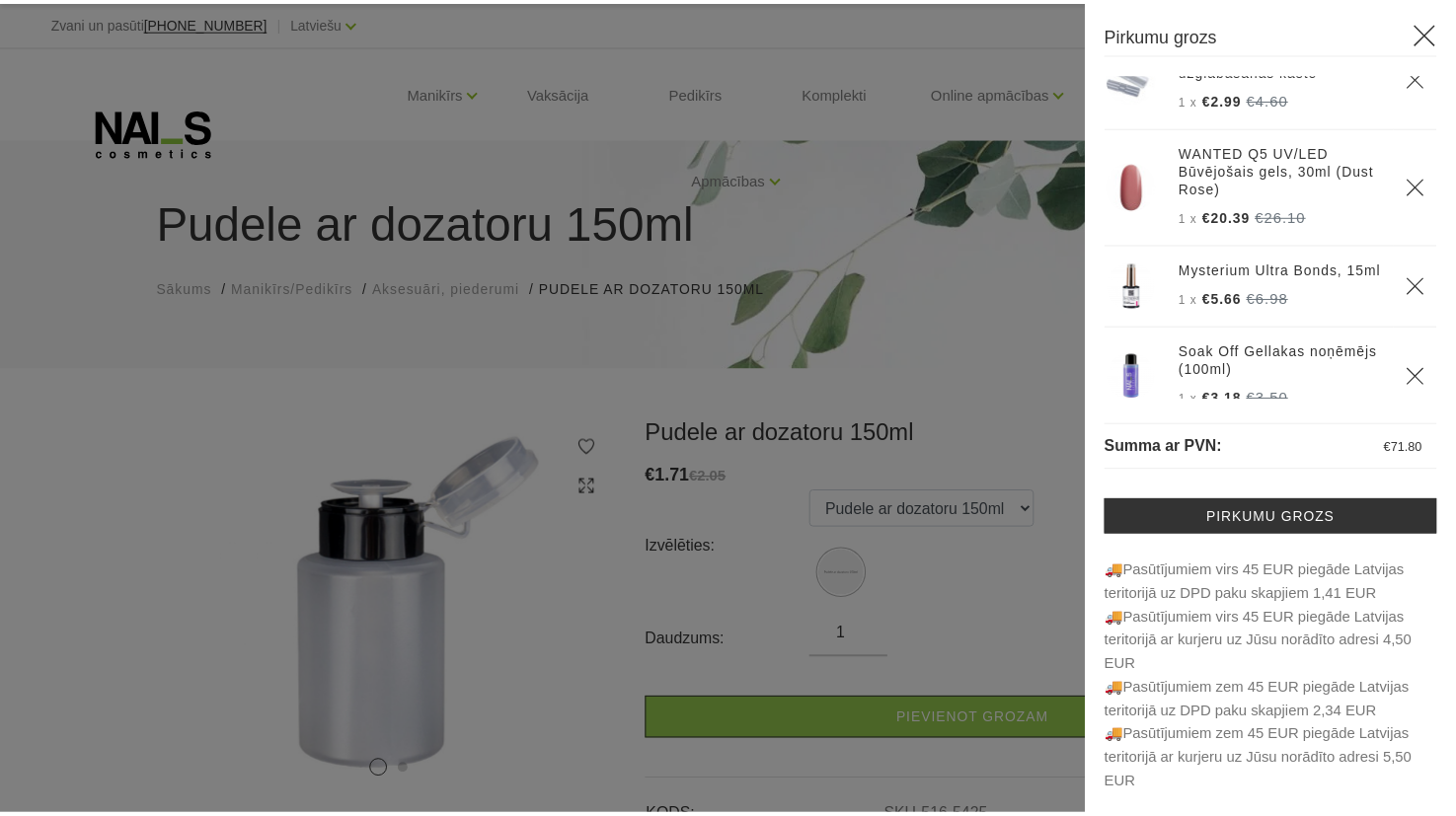
scroll to position [593, 0]
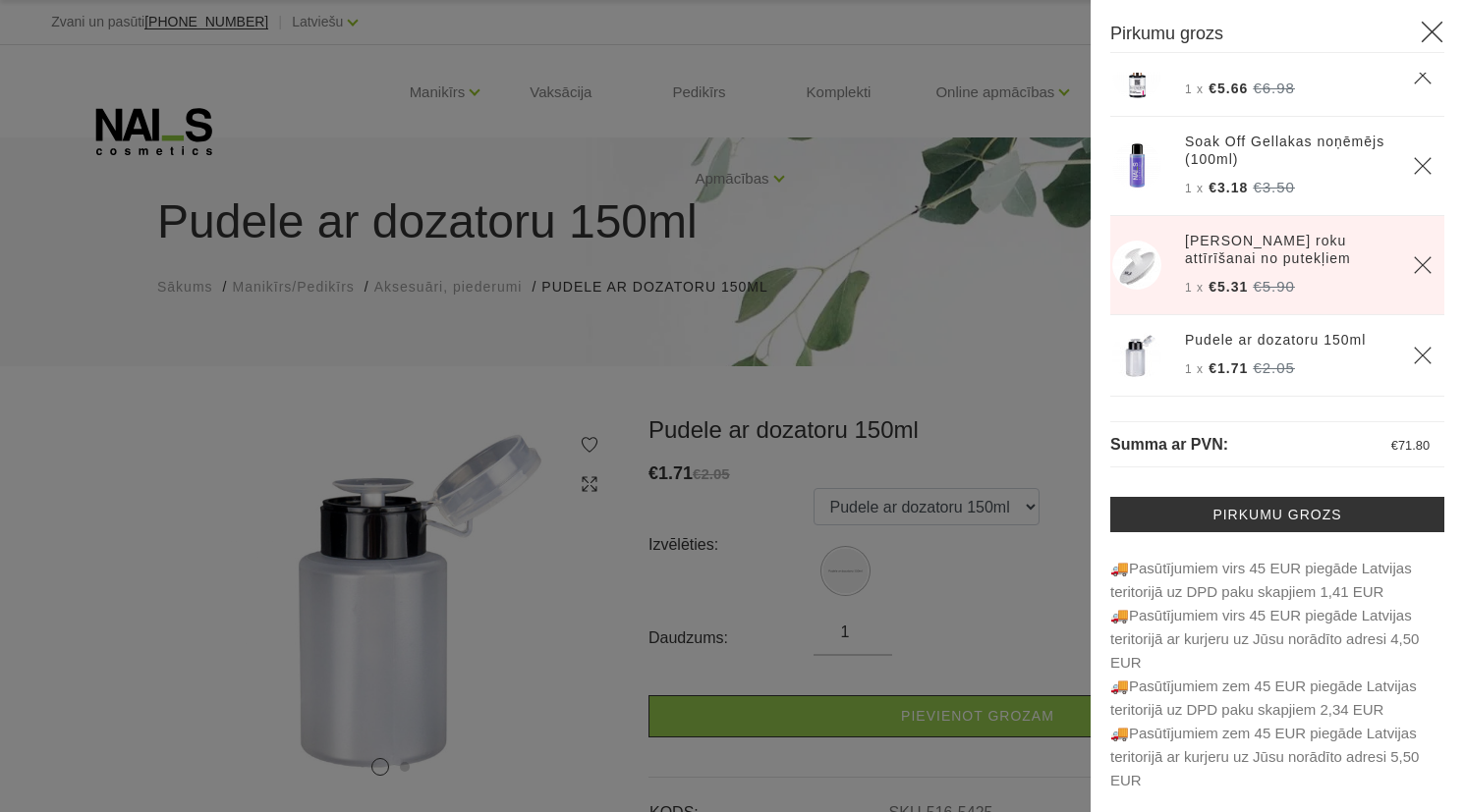
click at [1048, 437] on div at bounding box center [732, 406] width 1464 height 812
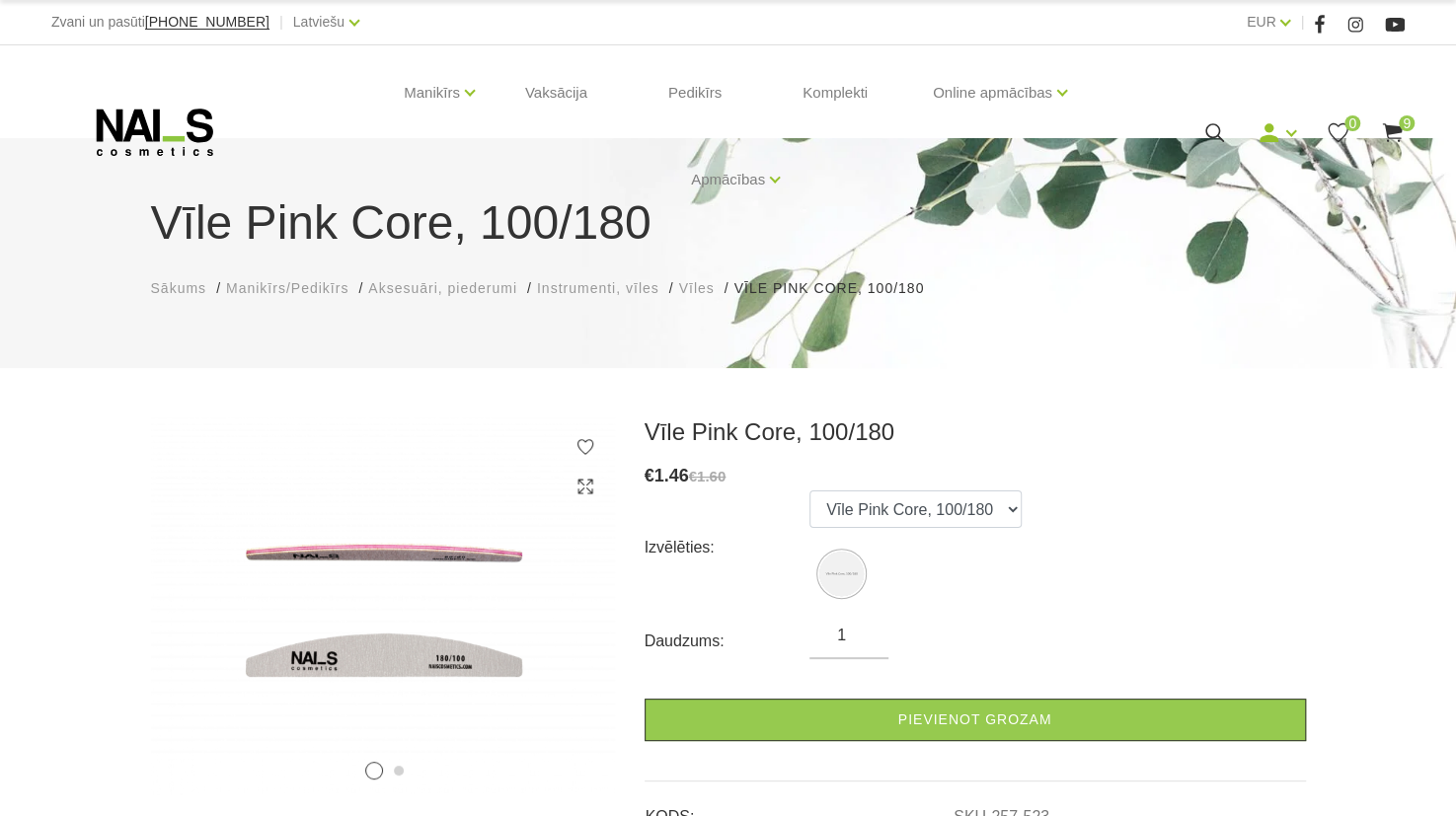
scroll to position [233, 0]
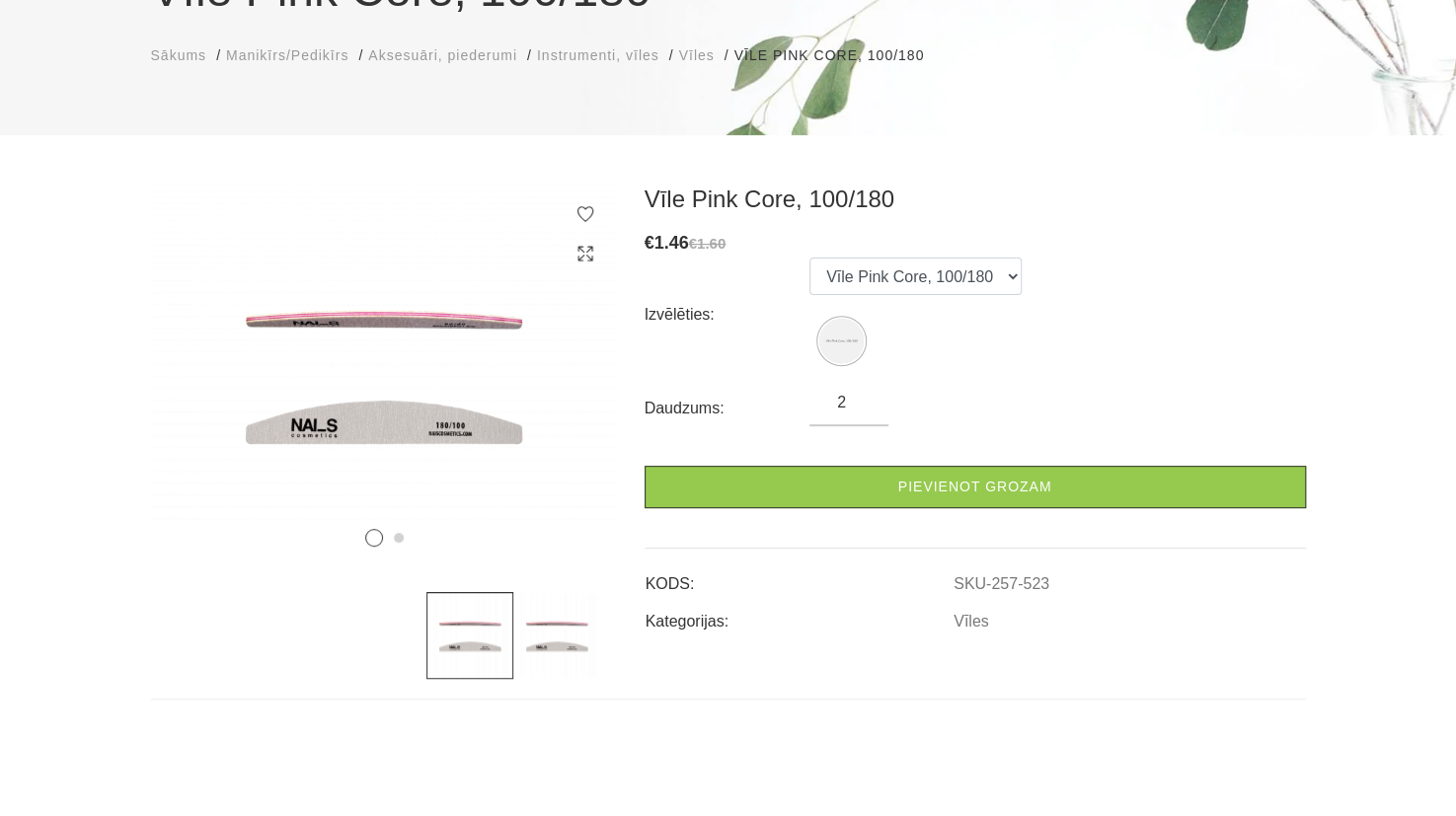
click at [863, 397] on input "2" at bounding box center [848, 403] width 79 height 24
click at [863, 397] on input "3" at bounding box center [848, 403] width 79 height 24
click at [863, 397] on input "4" at bounding box center [848, 403] width 79 height 24
click at [868, 394] on input "4" at bounding box center [848, 403] width 79 height 24
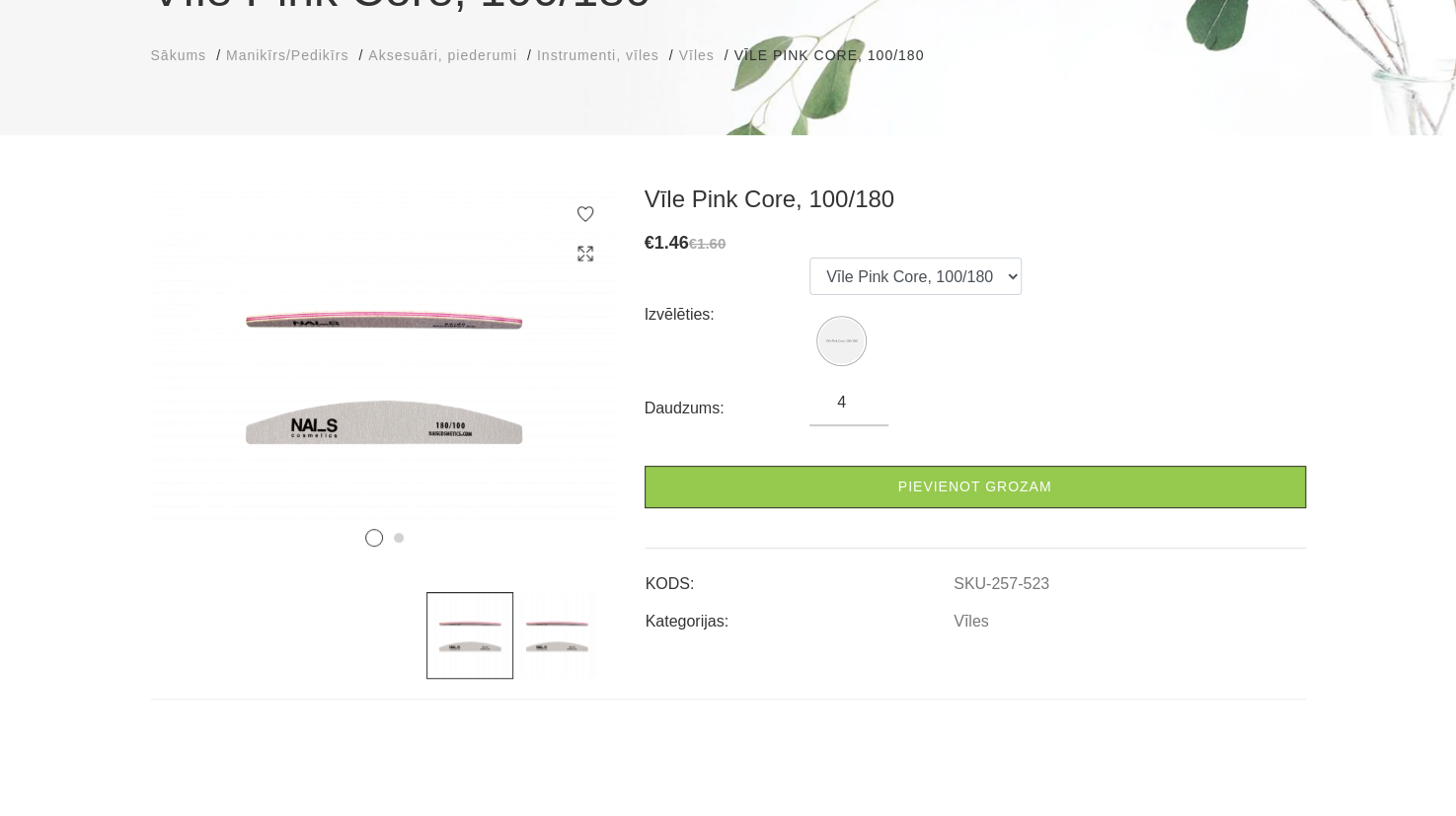
click at [868, 394] on input "4" at bounding box center [848, 403] width 79 height 24
drag, startPoint x: 868, startPoint y: 394, endPoint x: 913, endPoint y: 497, distance: 112.4
click at [889, 415] on input "1" at bounding box center [848, 403] width 79 height 24
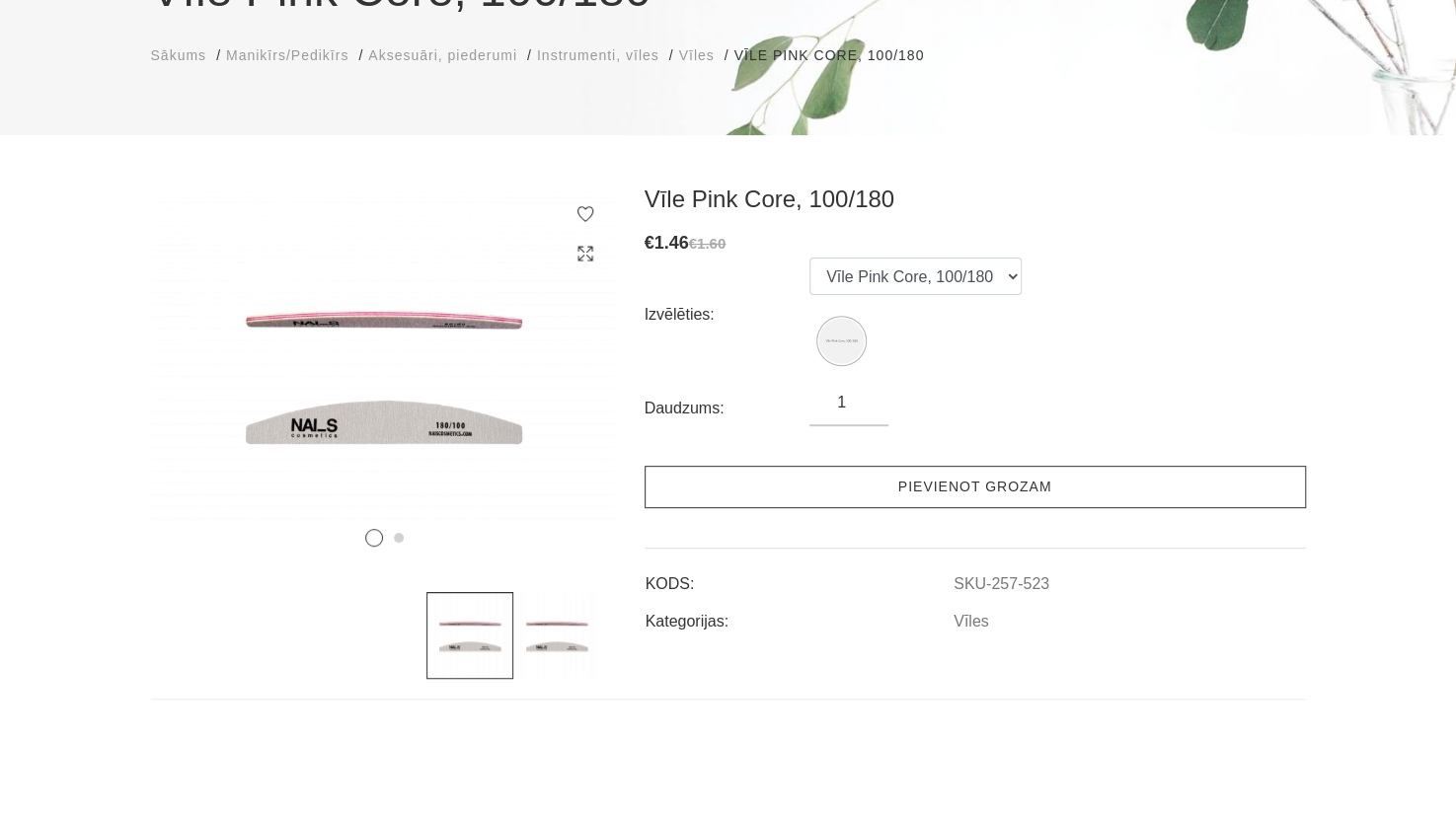
click at [913, 497] on link "Pievienot grozam" at bounding box center [975, 487] width 662 height 43
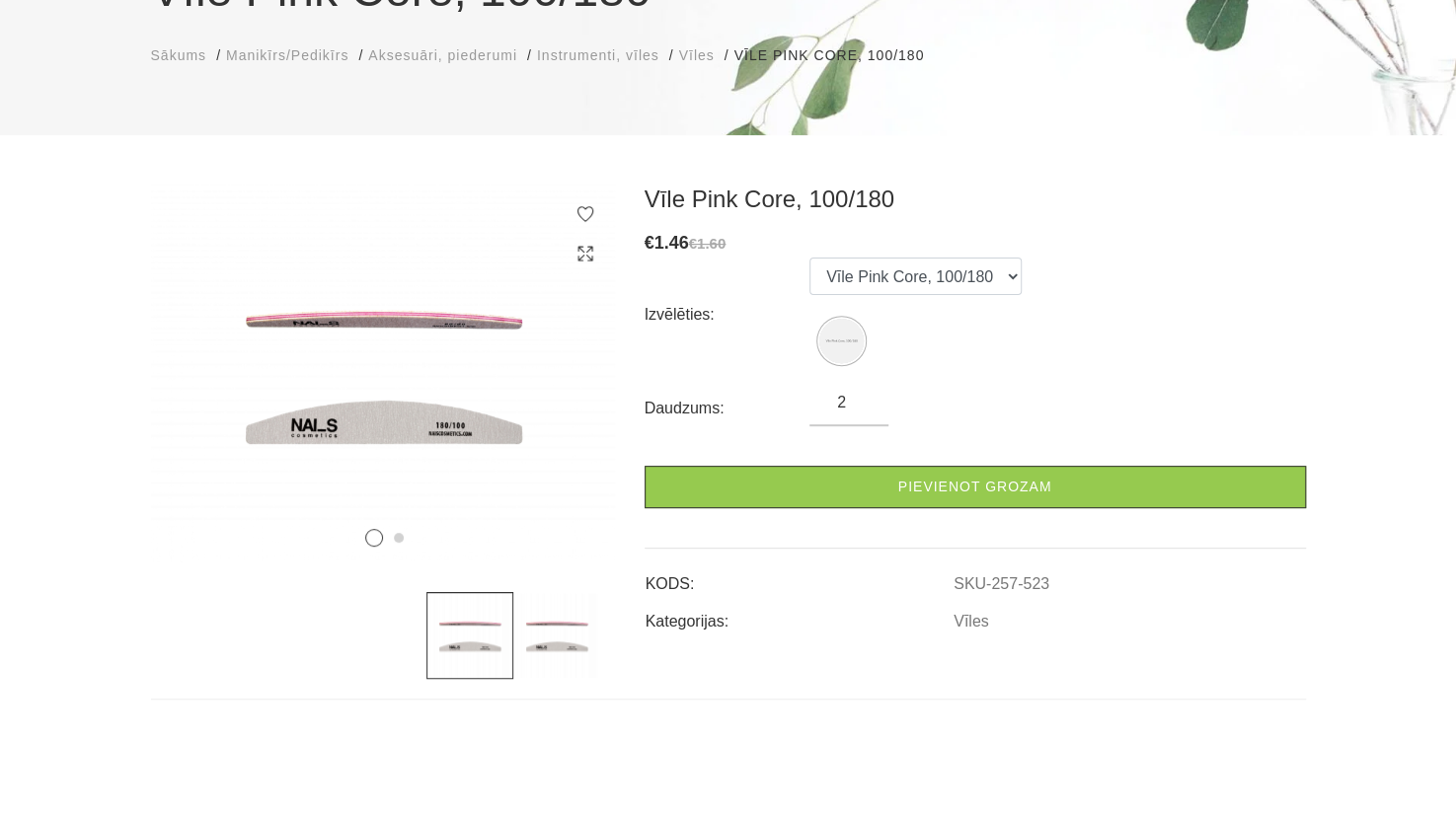
click at [867, 395] on input "2" at bounding box center [848, 403] width 79 height 24
click at [867, 395] on input "3" at bounding box center [848, 403] width 79 height 24
type input "4"
click at [867, 395] on input "4" at bounding box center [848, 403] width 79 height 24
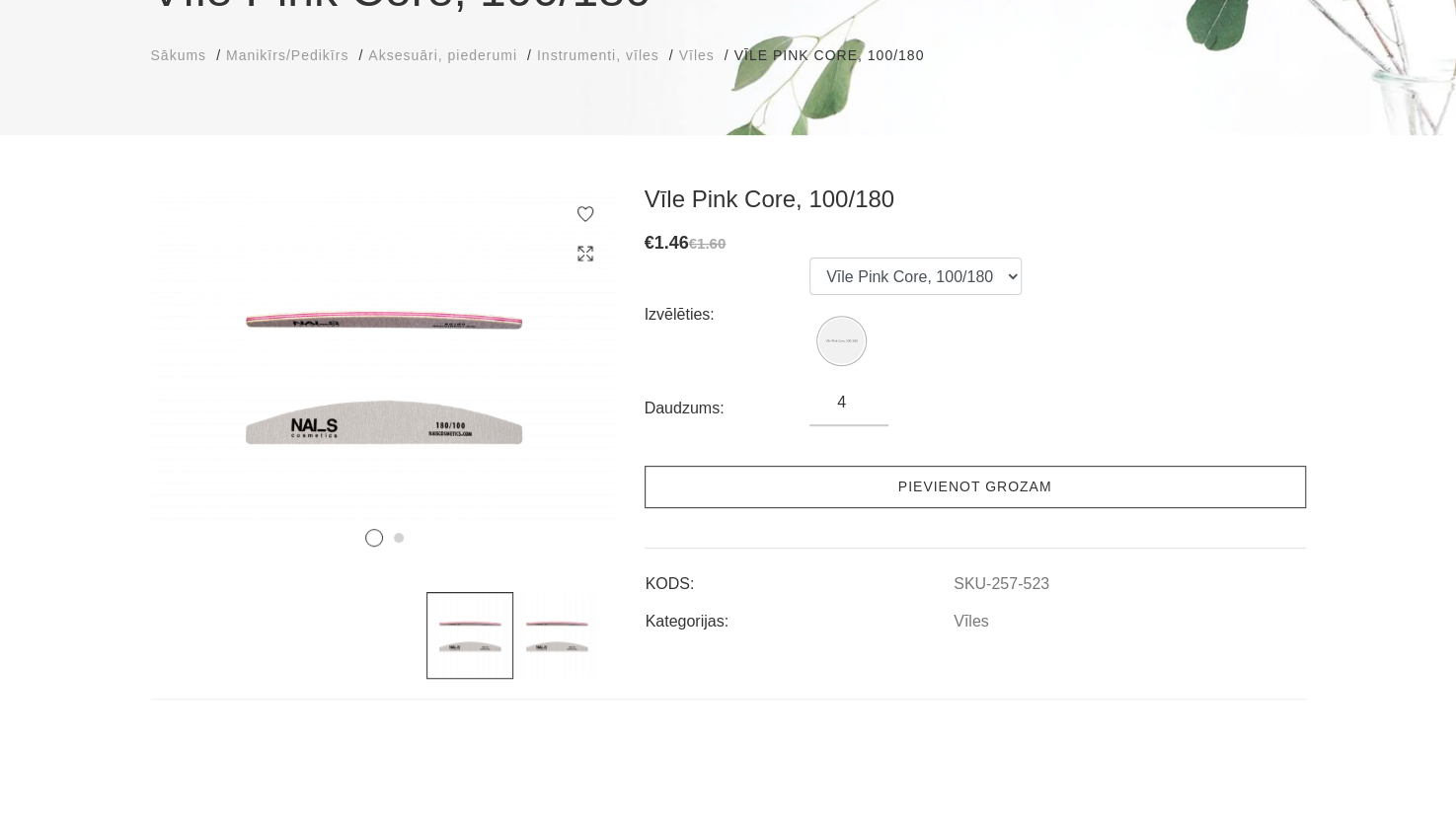
click at [902, 489] on link "Pievienot grozam" at bounding box center [975, 487] width 662 height 43
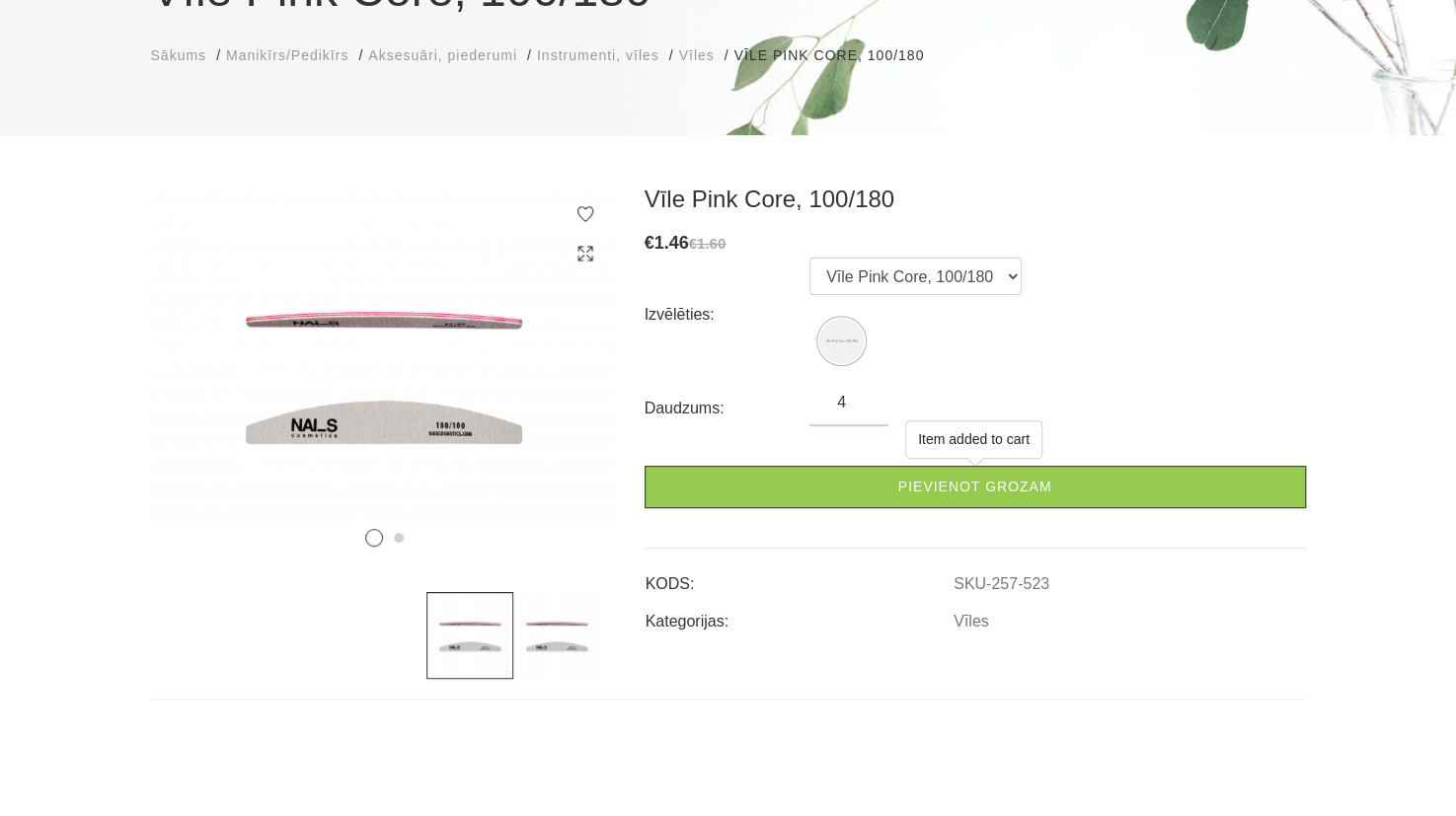
scroll to position [0, 0]
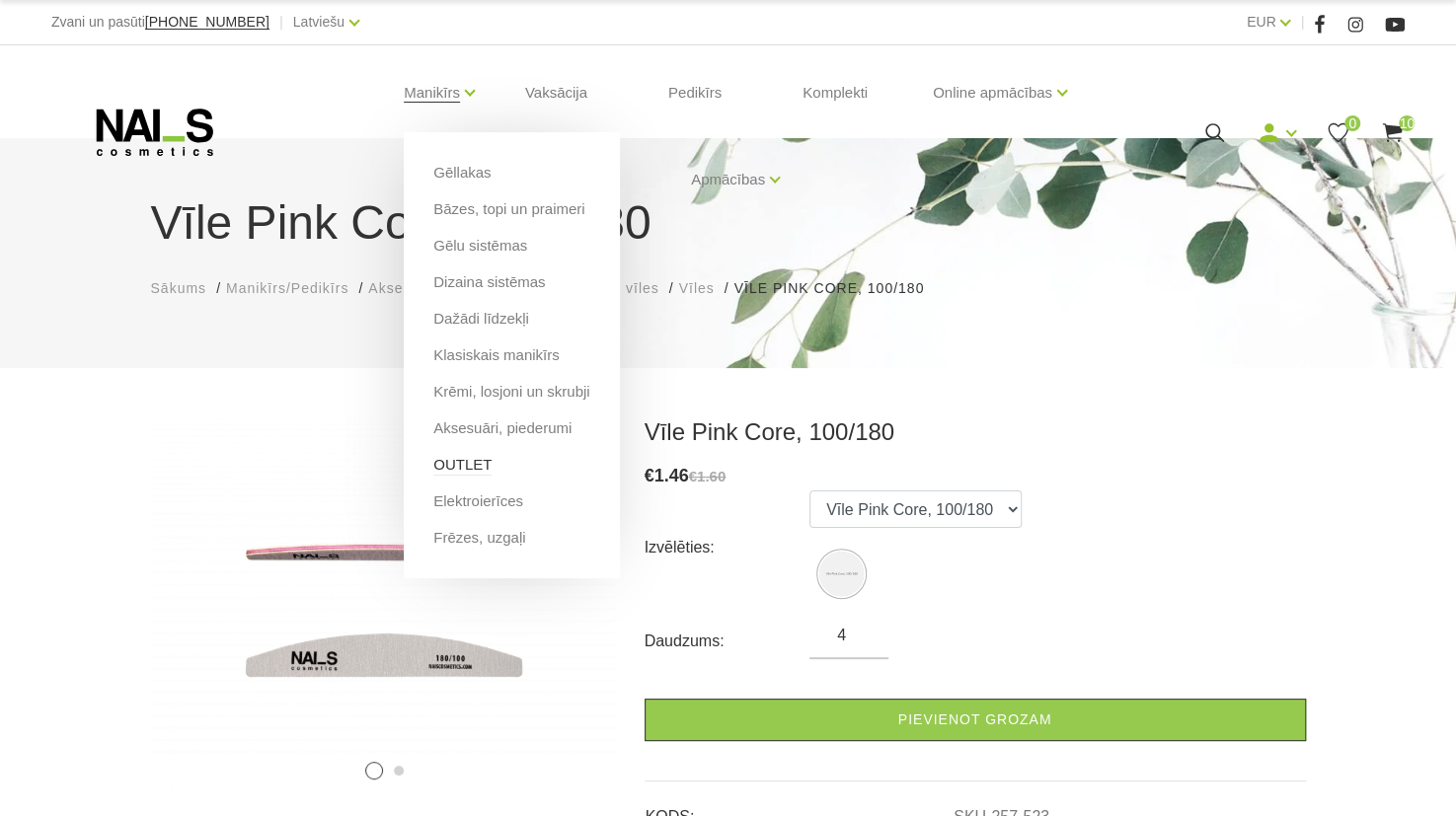
click at [461, 466] on link "OUTLET" at bounding box center [462, 465] width 58 height 22
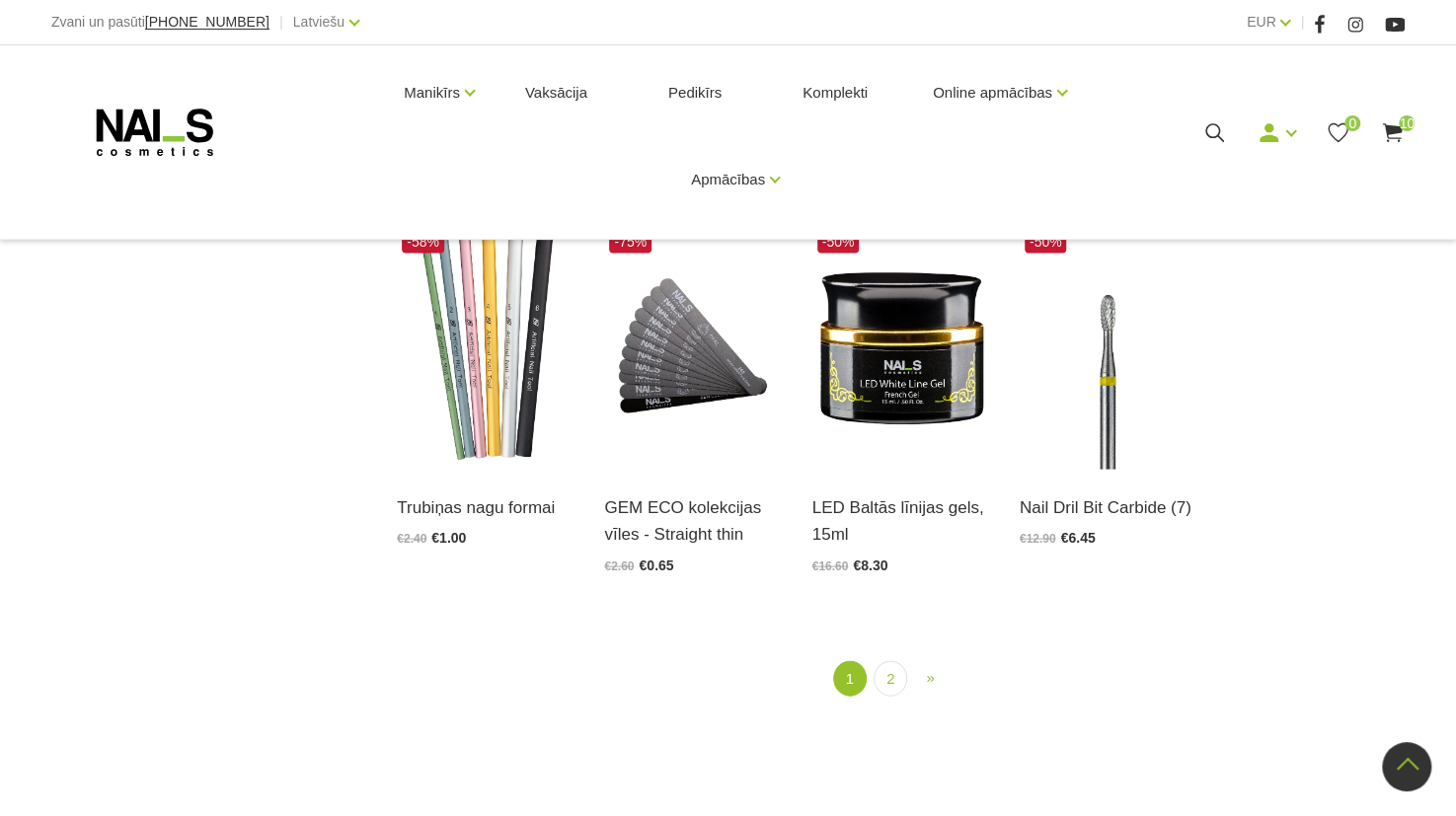
scroll to position [2122, 0]
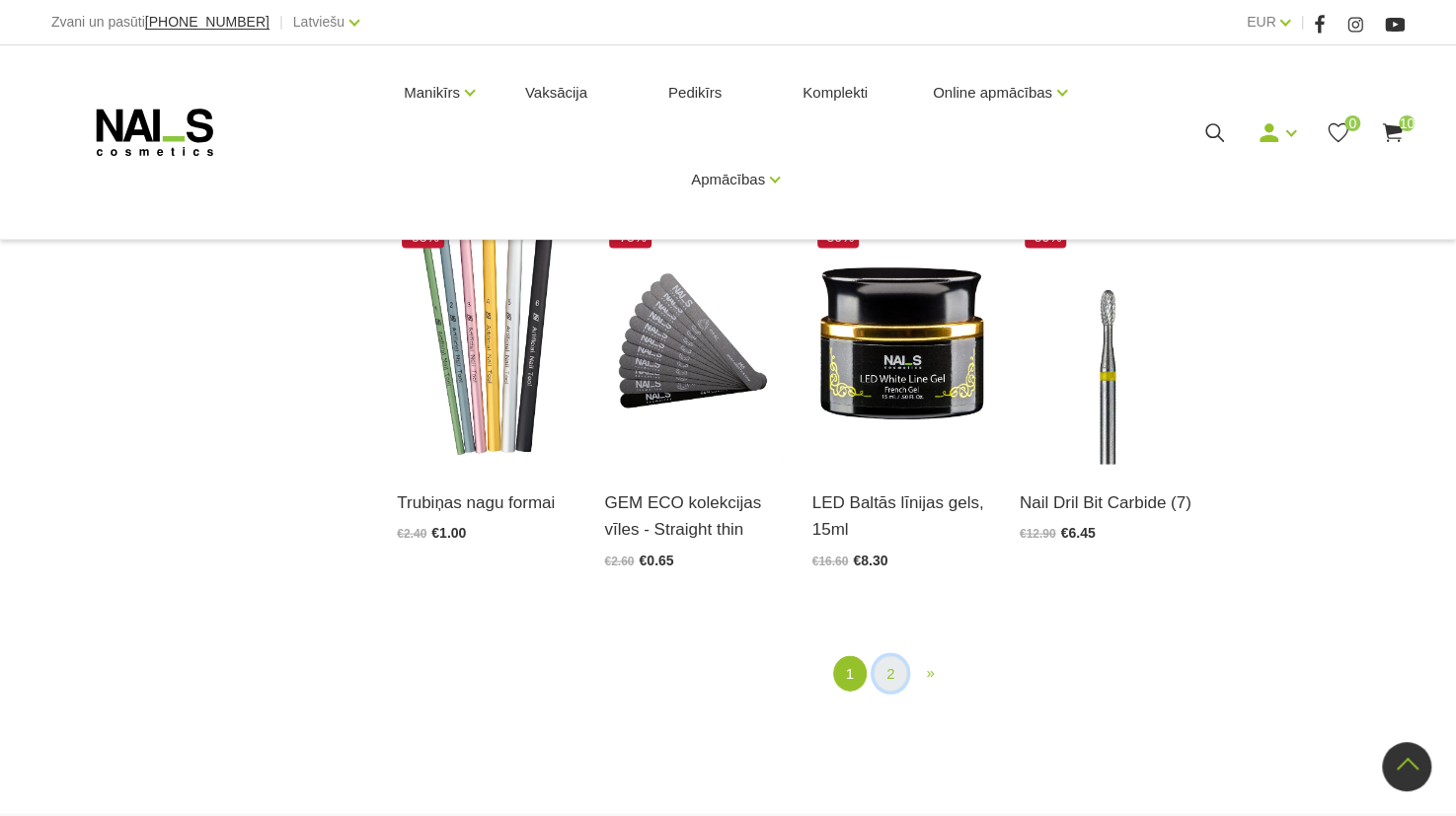
click at [884, 680] on link "2" at bounding box center [891, 673] width 34 height 37
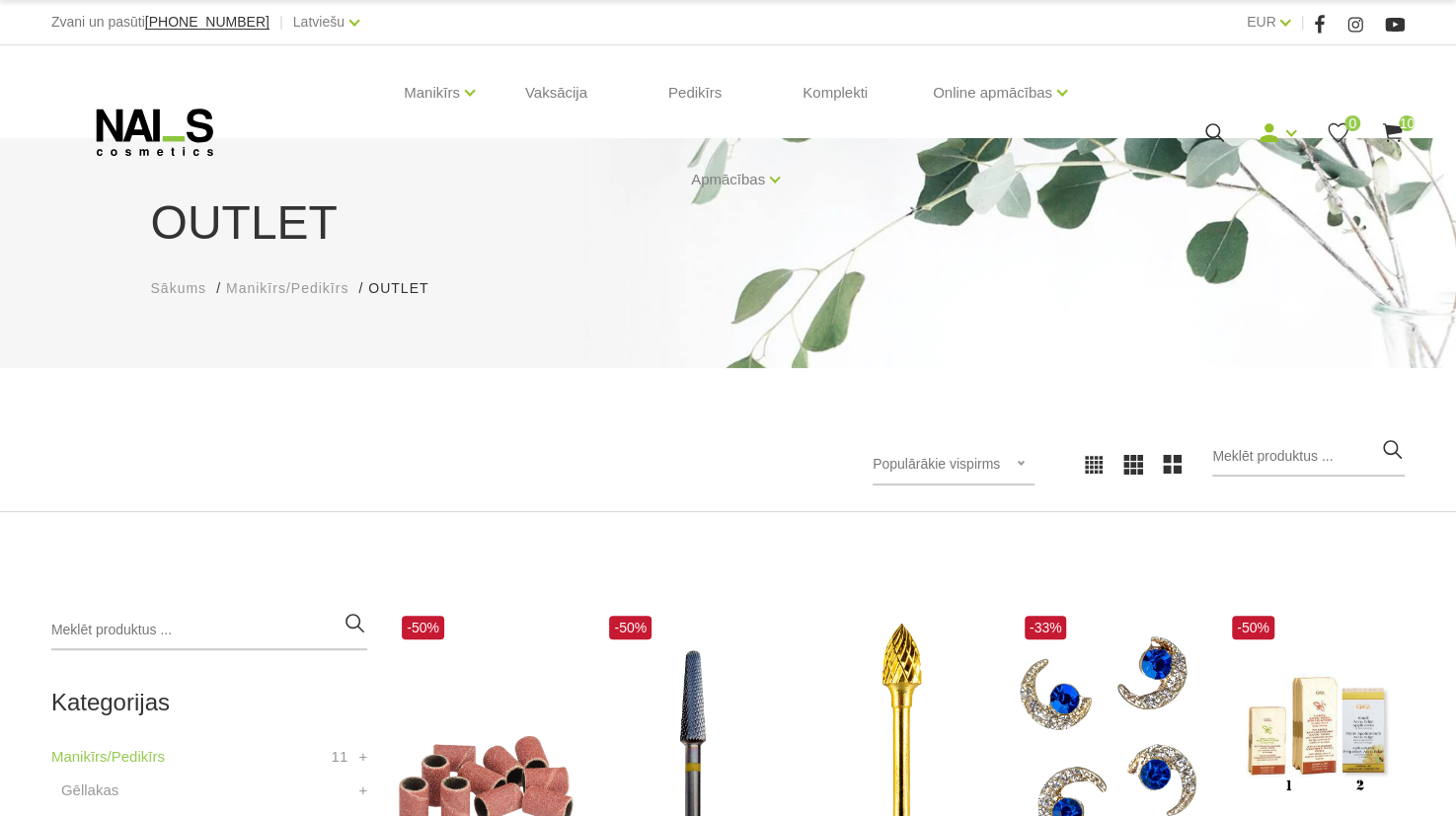
click at [1416, 118] on div "Manikīrs Gēllakas Bāzes, topi un praimeri Gēlu sistēmas Dizaina sistēmas Dažādi…" at bounding box center [728, 133] width 1383 height 174
click at [1397, 123] on icon at bounding box center [1392, 133] width 25 height 25
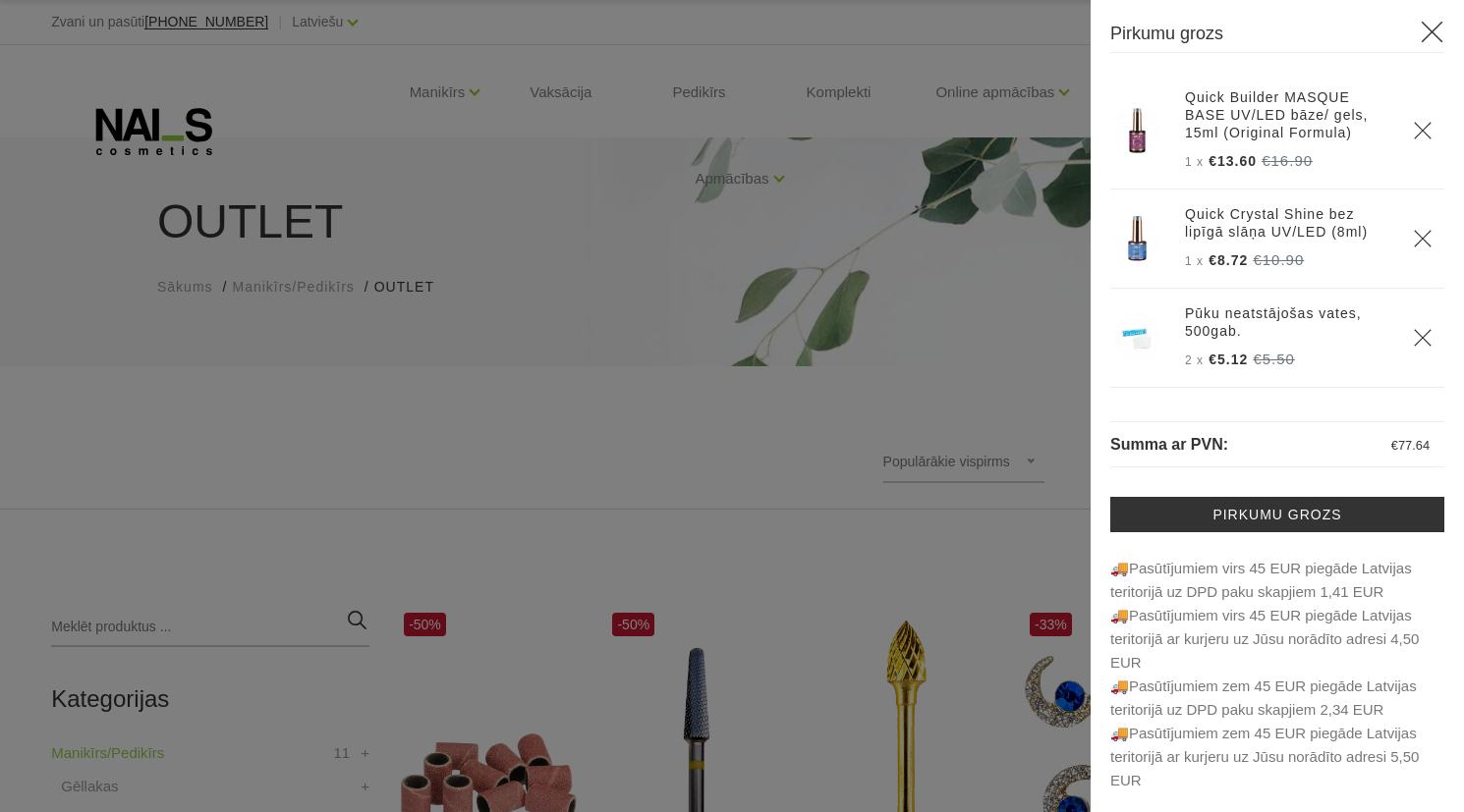
click at [478, 88] on div at bounding box center [732, 406] width 1464 height 812
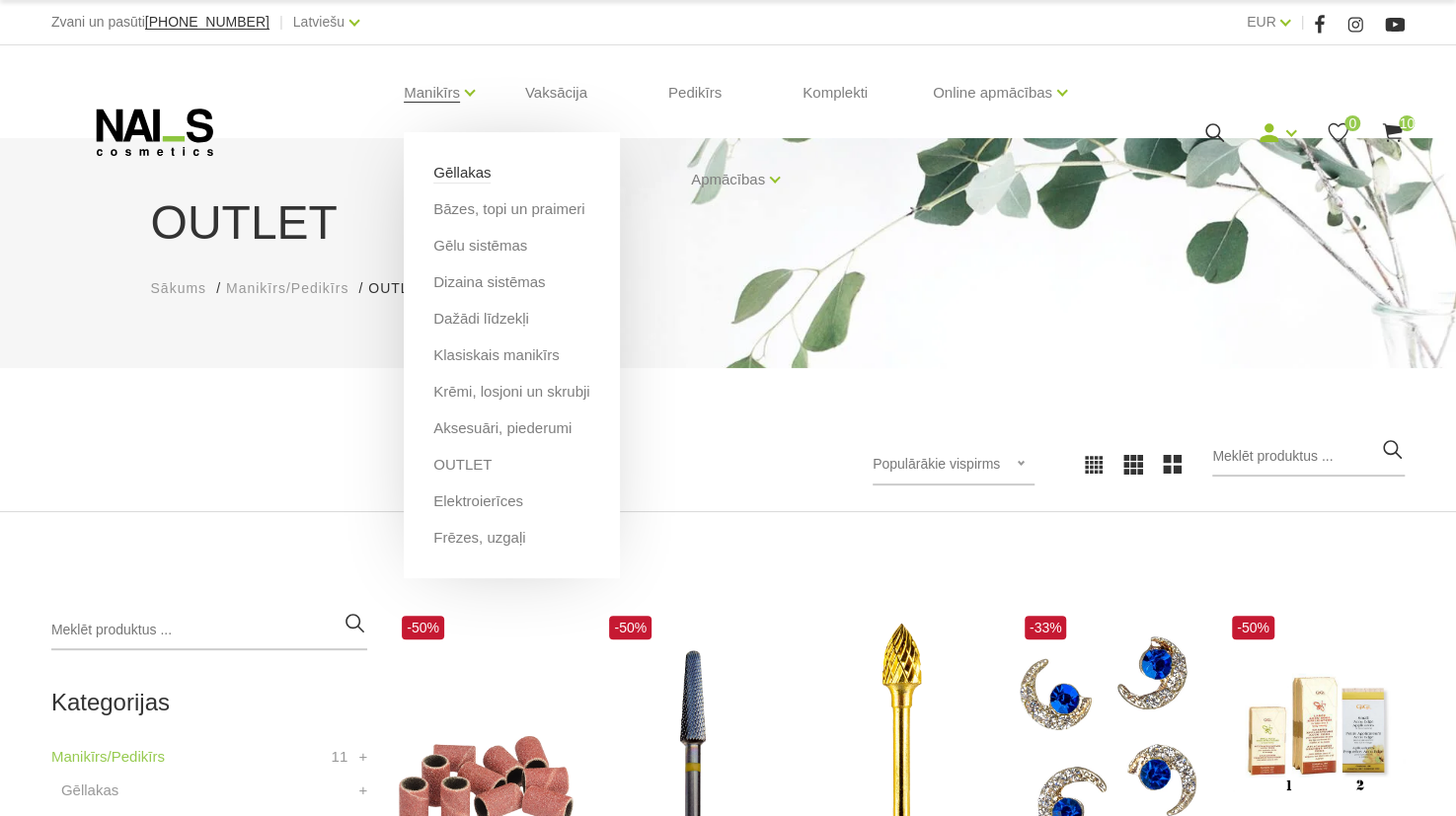
click at [472, 174] on link "Gēllakas" at bounding box center [461, 173] width 57 height 22
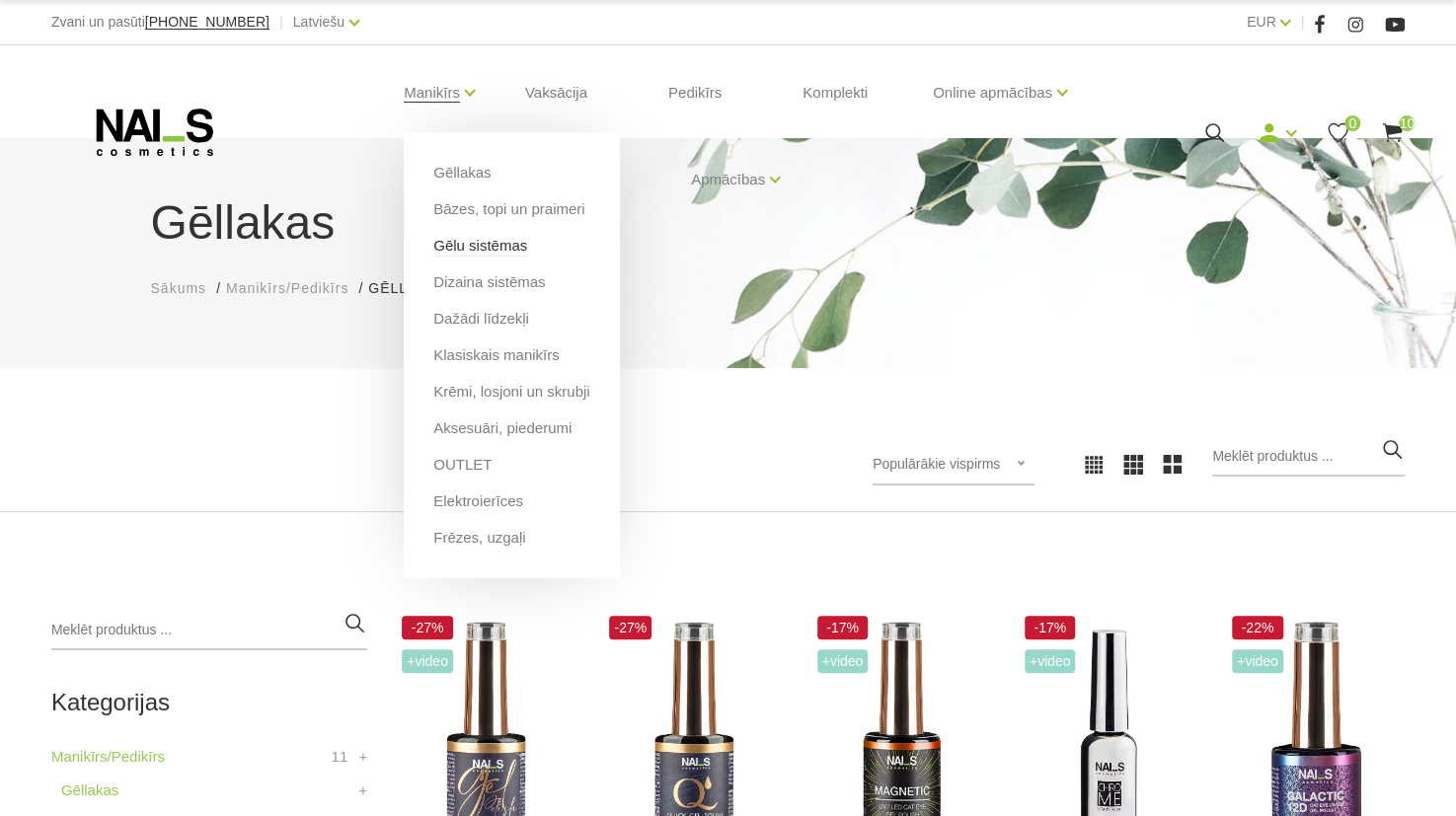
click at [495, 245] on link "Gēlu sistēmas" at bounding box center [480, 245] width 94 height 22
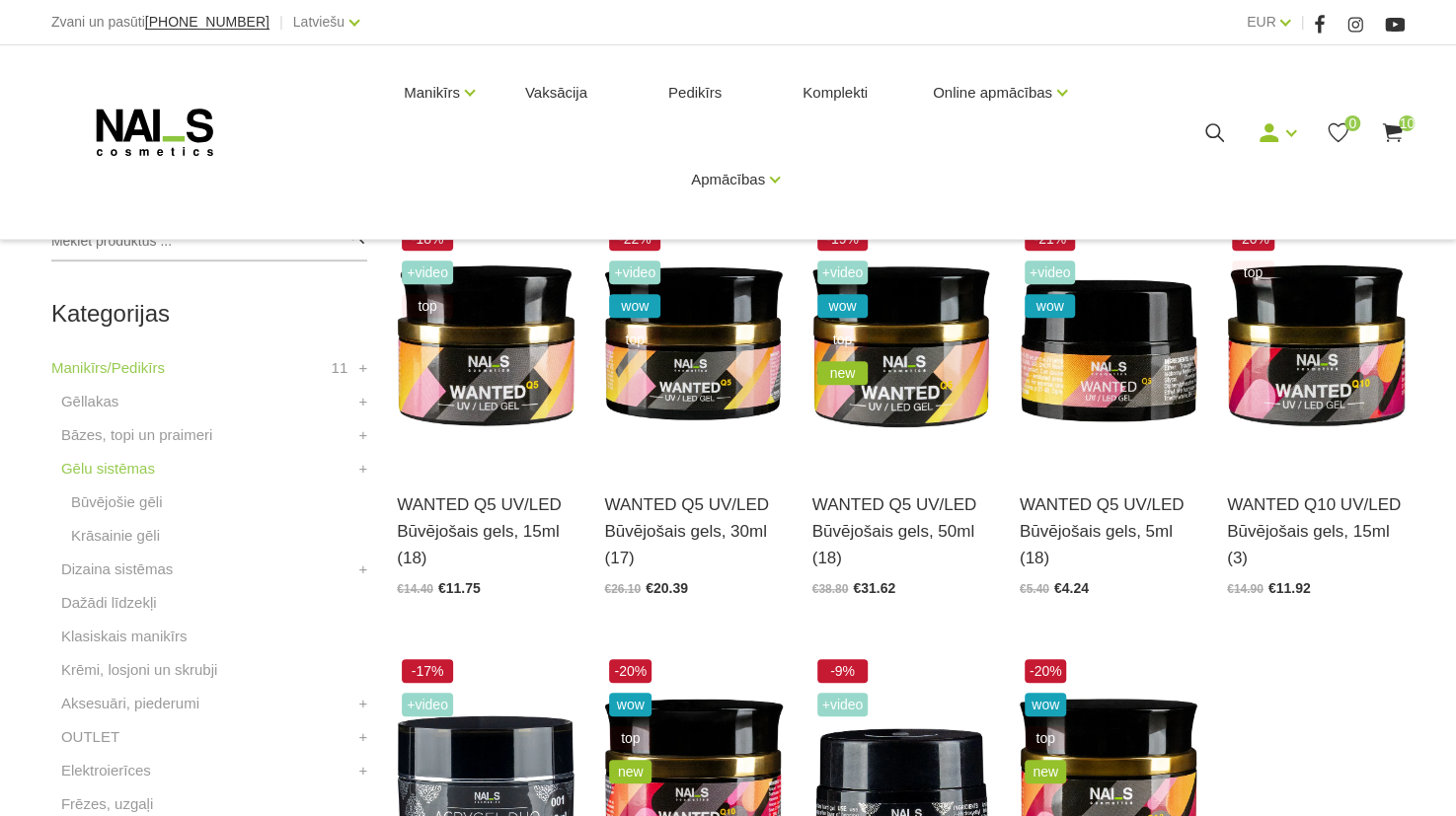
scroll to position [387, 0]
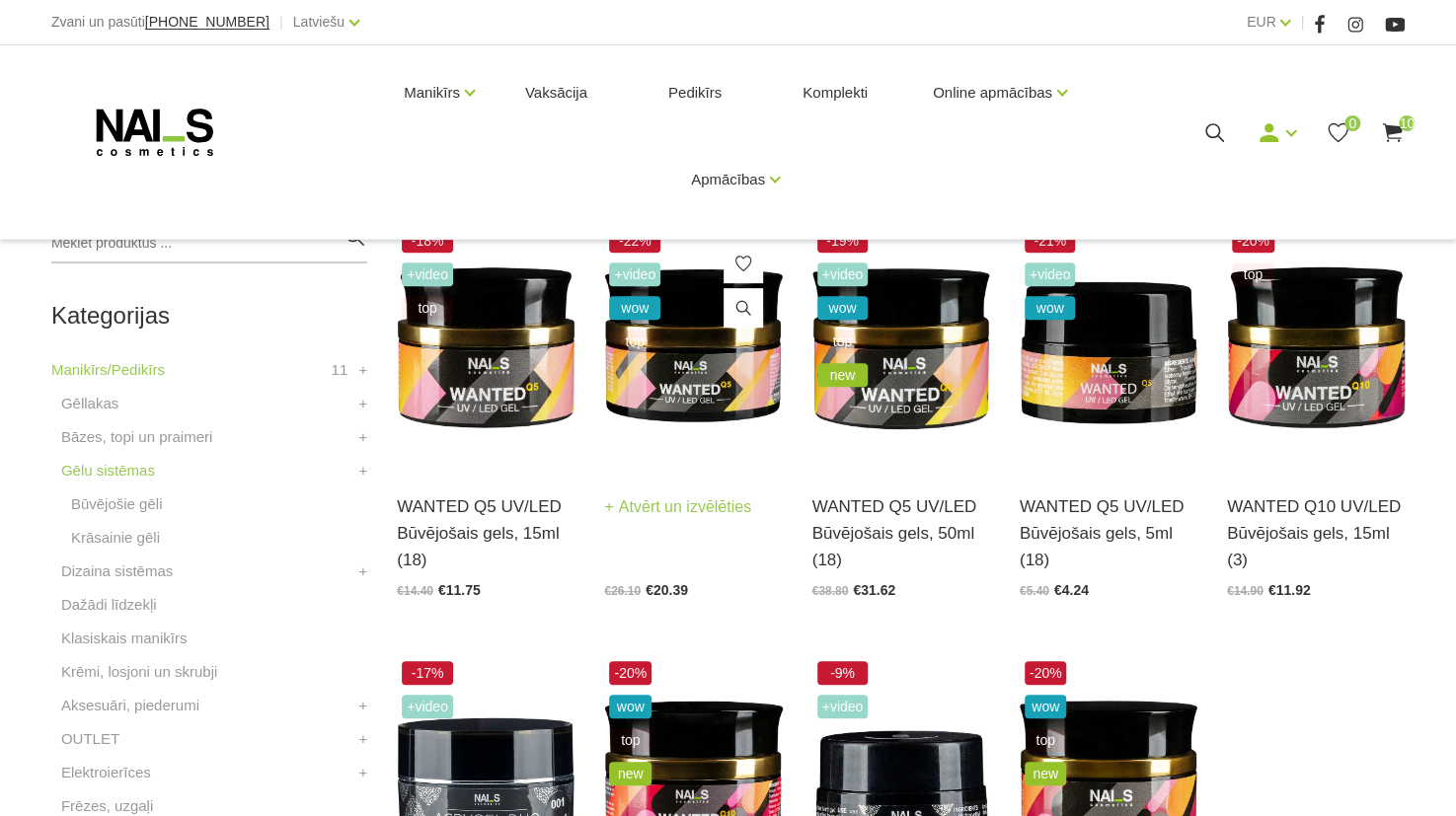
click at [686, 363] on img at bounding box center [694, 346] width 178 height 244
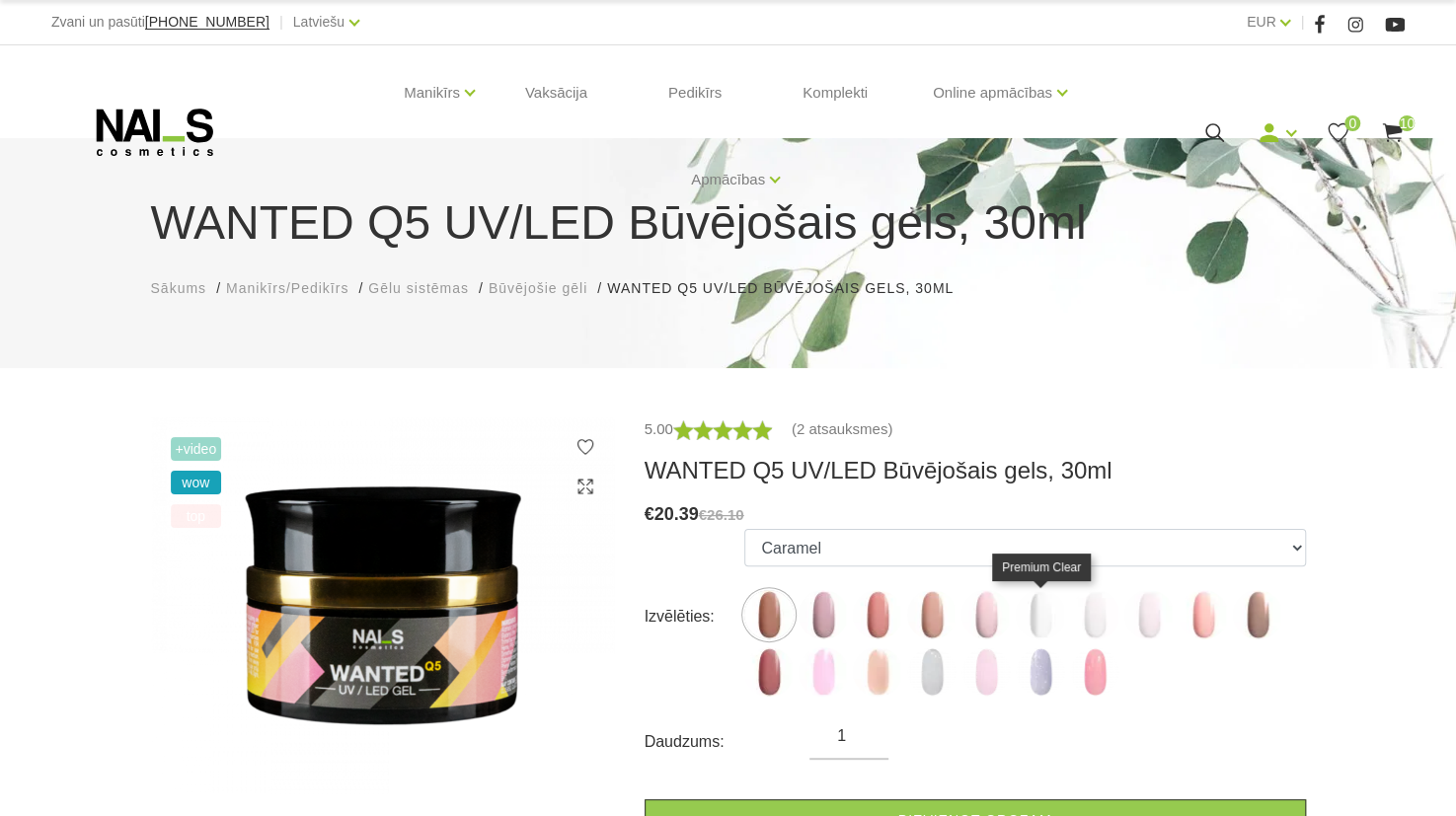
click at [1045, 611] on img at bounding box center [1040, 614] width 49 height 49
select select "4720"
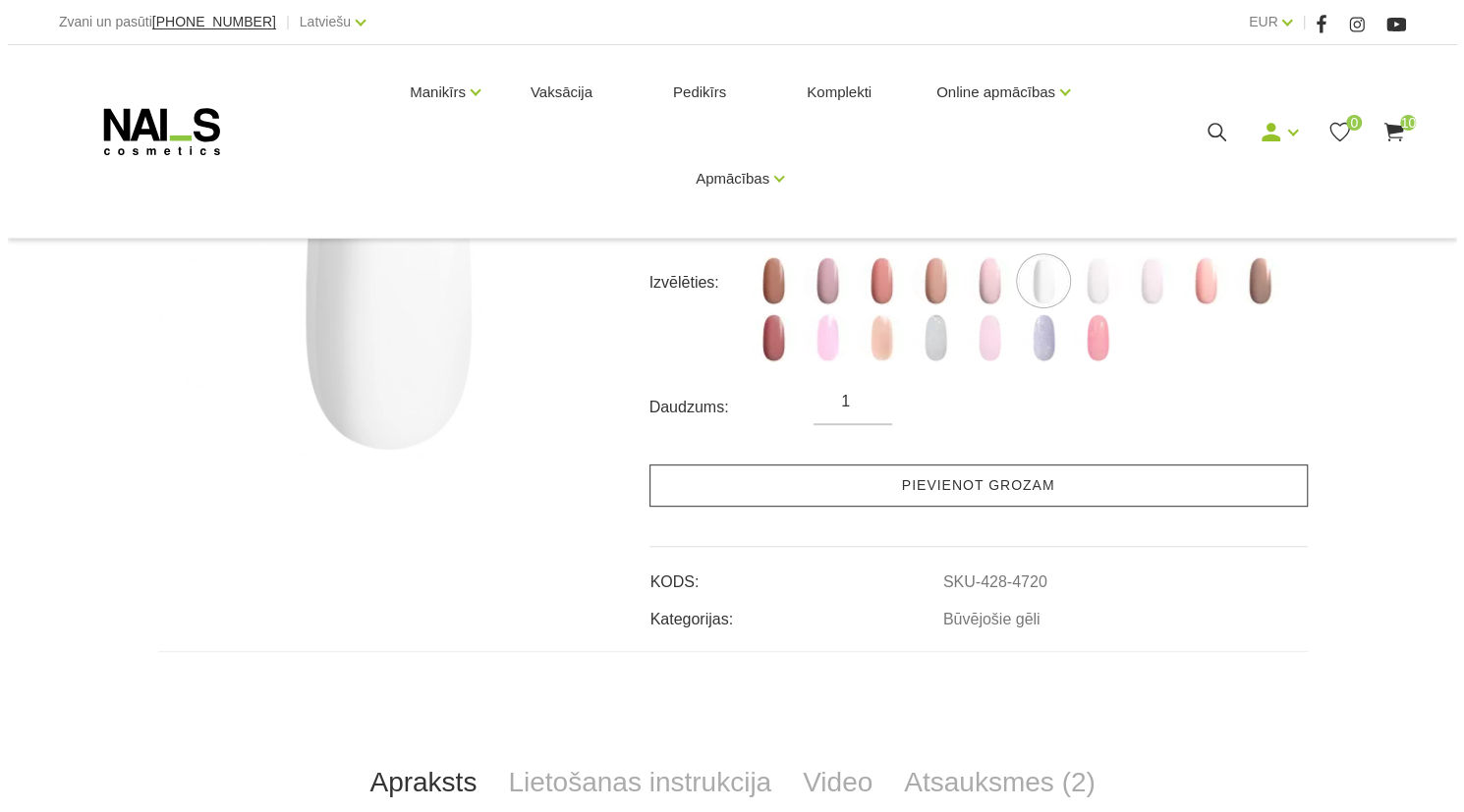
scroll to position [336, 0]
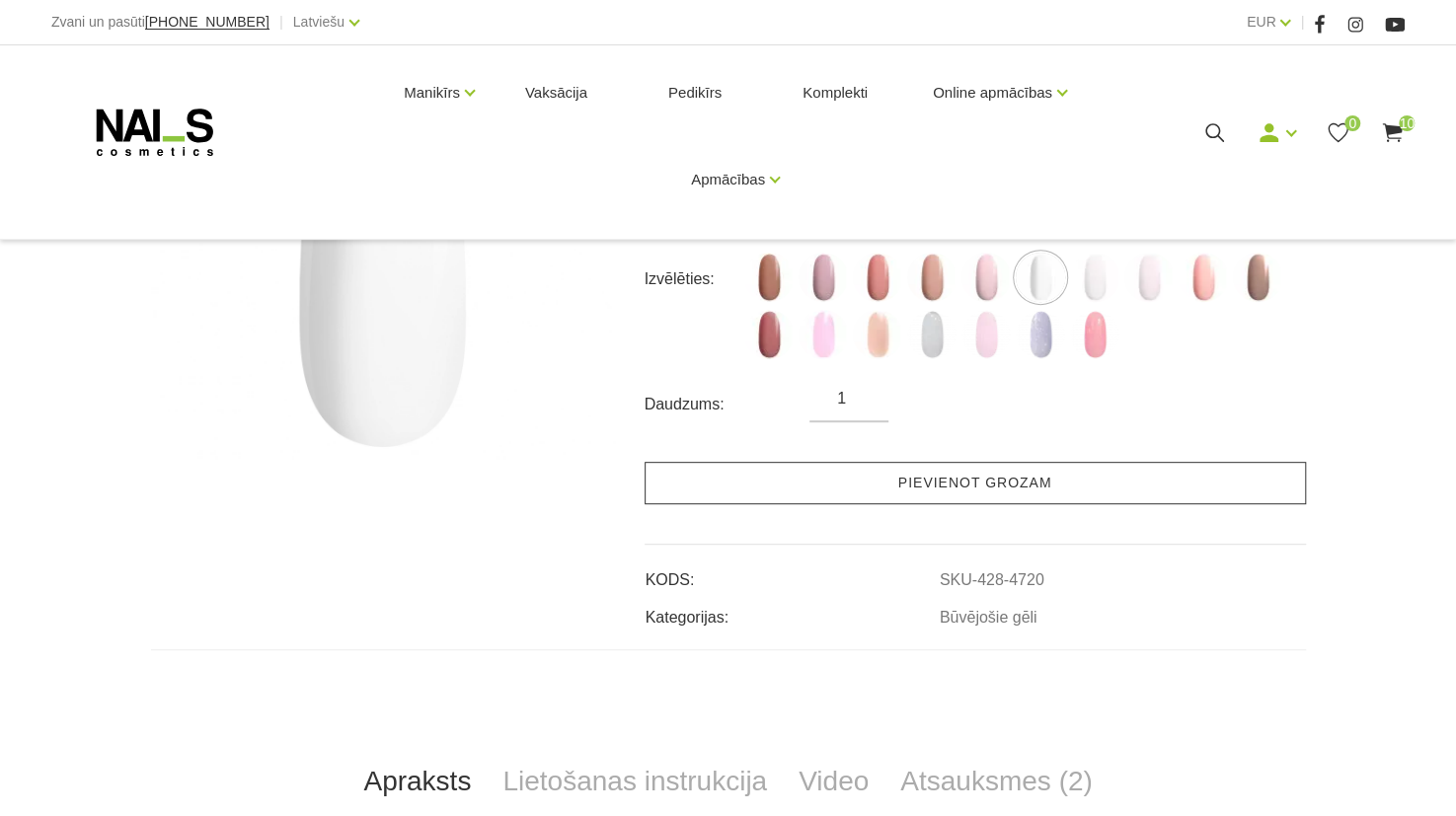
click at [1036, 482] on link "Pievienot grozam" at bounding box center [975, 483] width 662 height 43
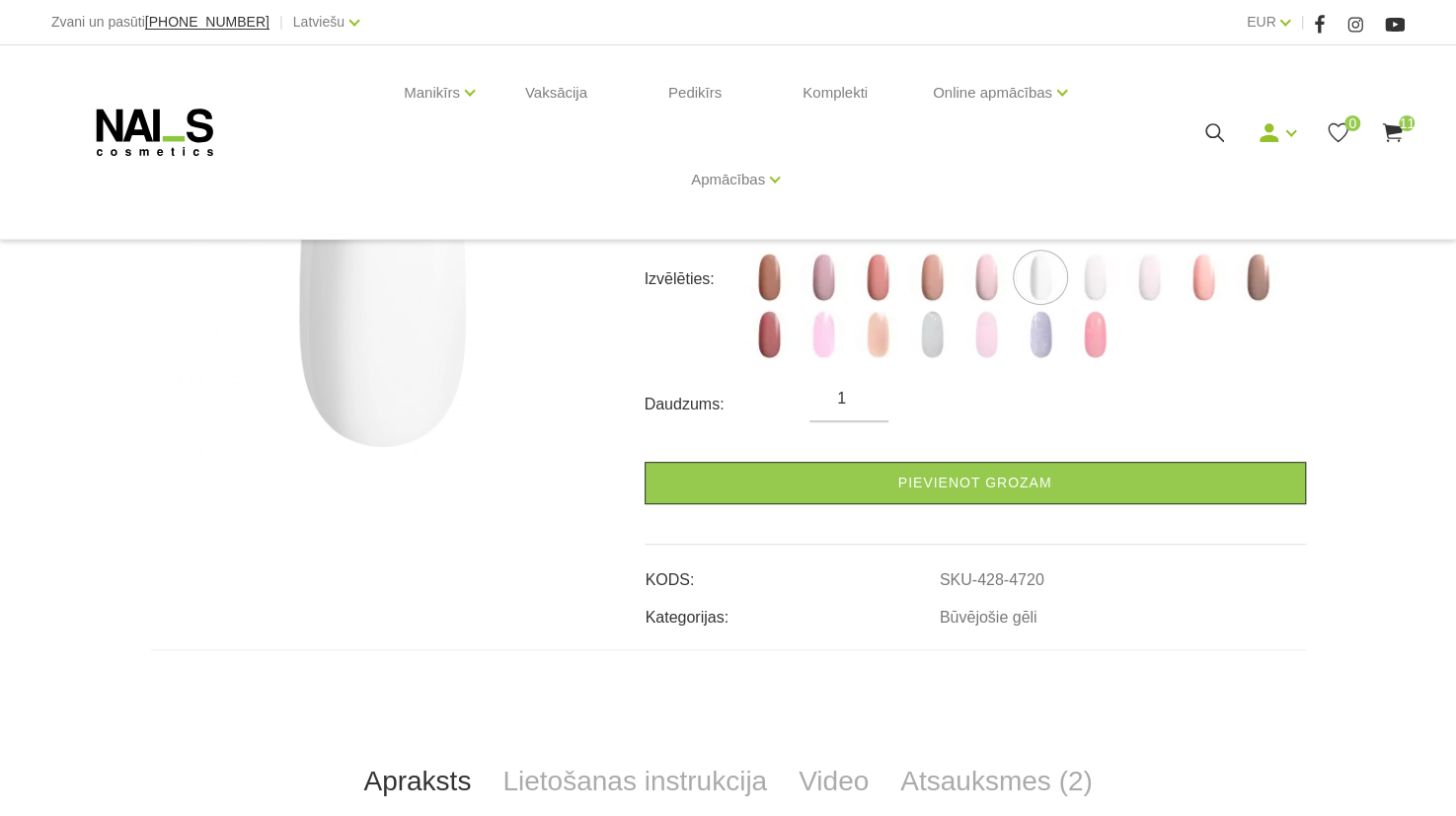
click at [1411, 124] on span "11" at bounding box center [1407, 124] width 16 height 16
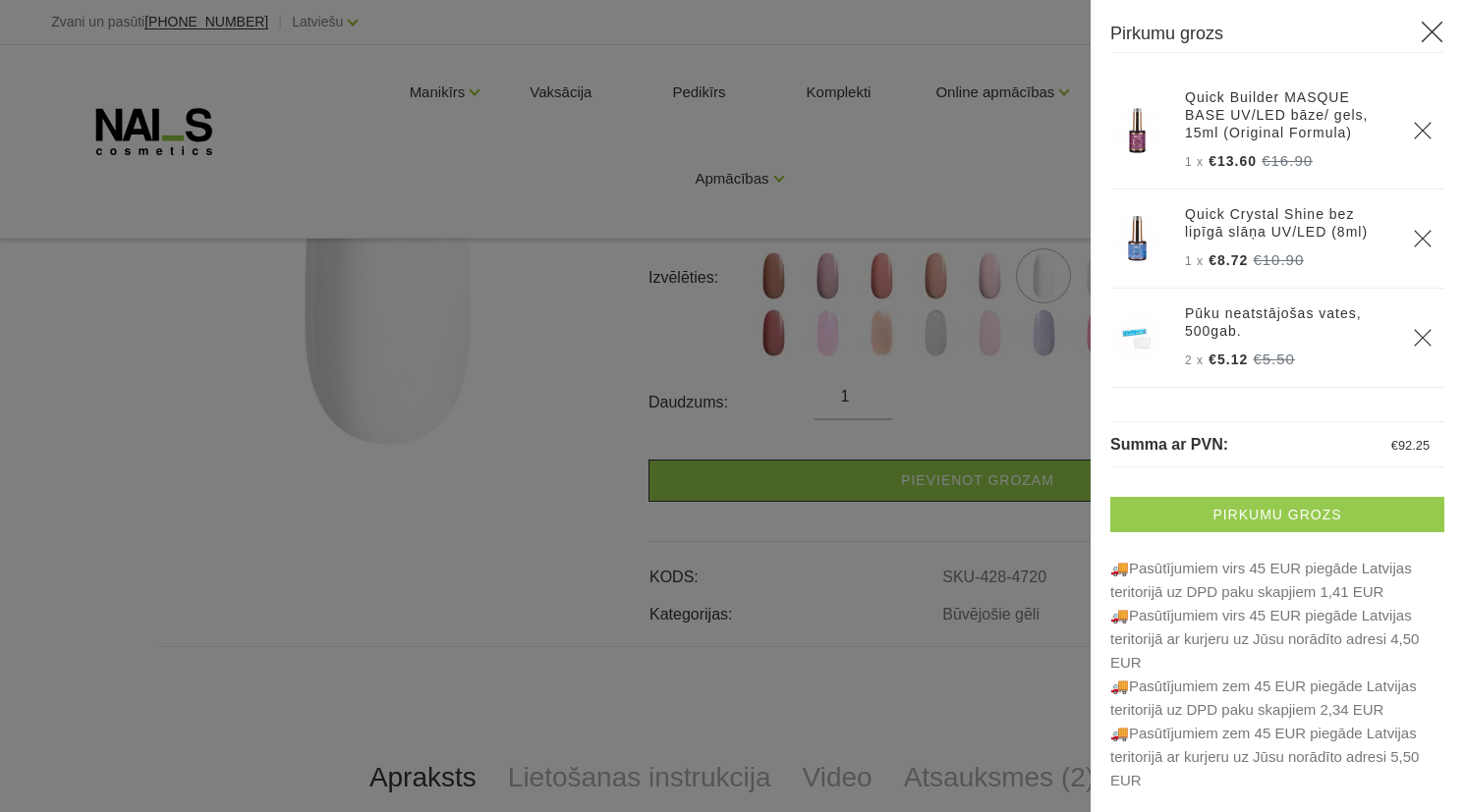
click at [1295, 510] on link "Pirkumu grozs" at bounding box center [1277, 515] width 334 height 36
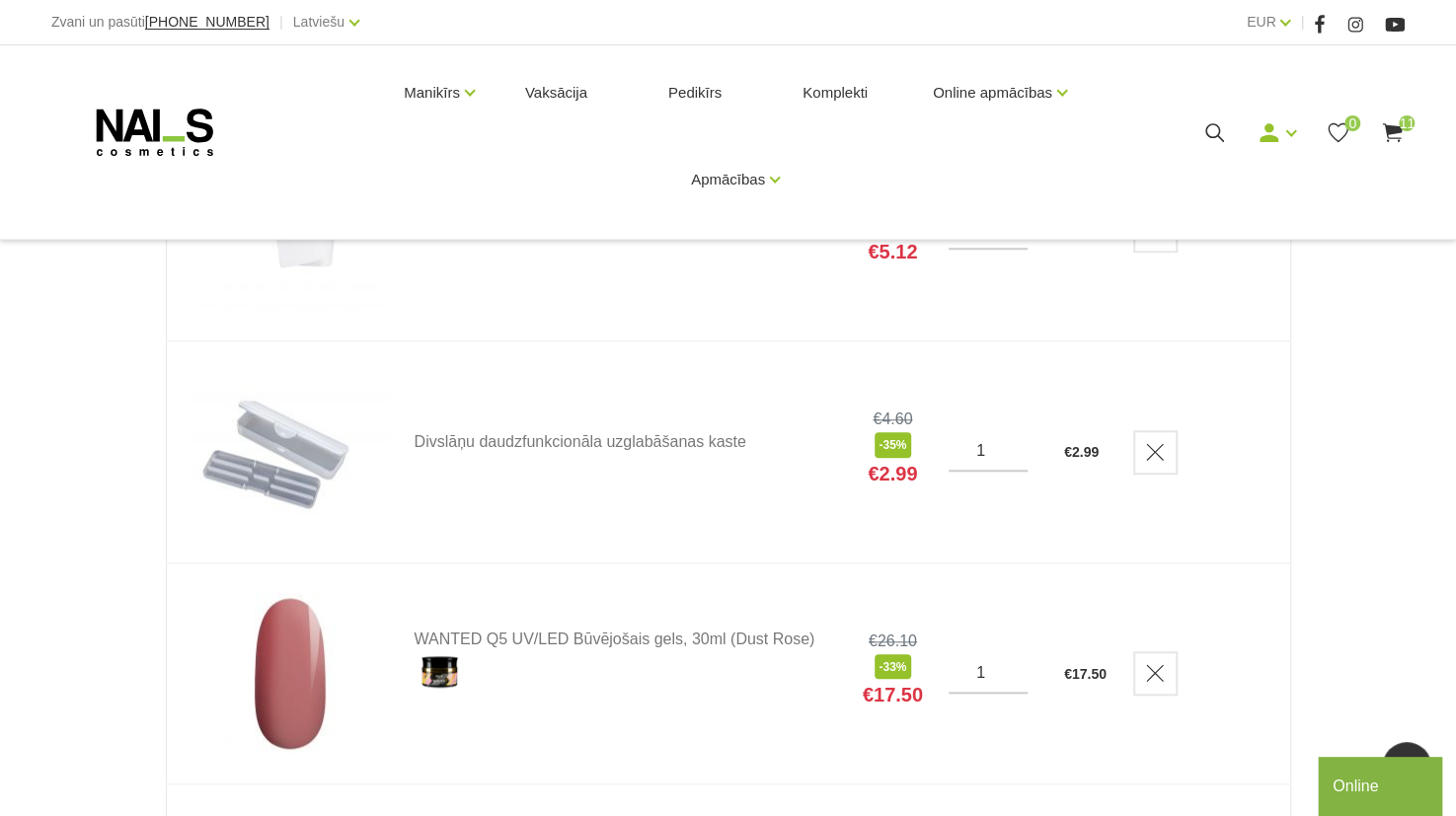
scroll to position [827, 0]
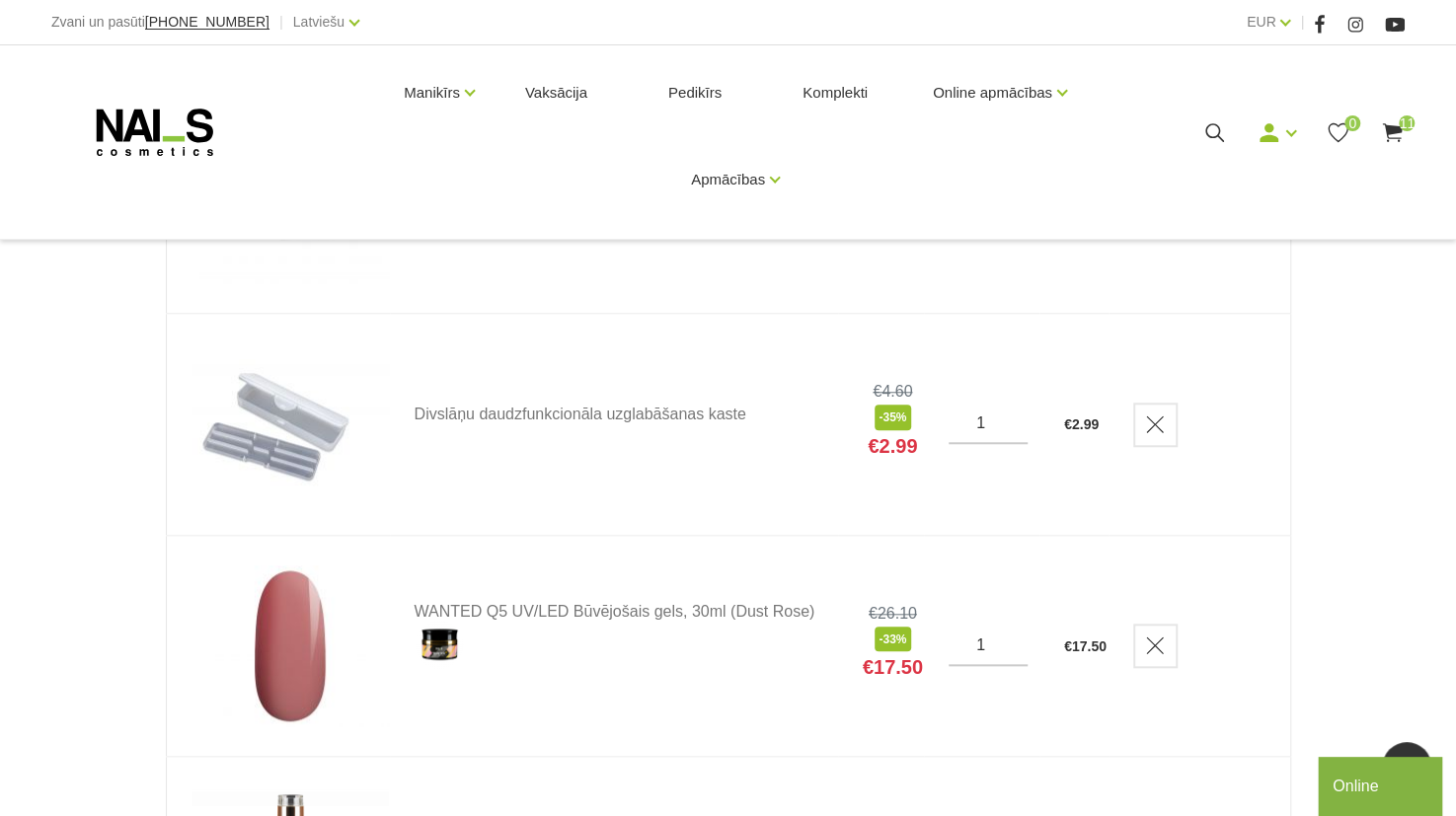
click at [265, 425] on img at bounding box center [290, 424] width 198 height 162
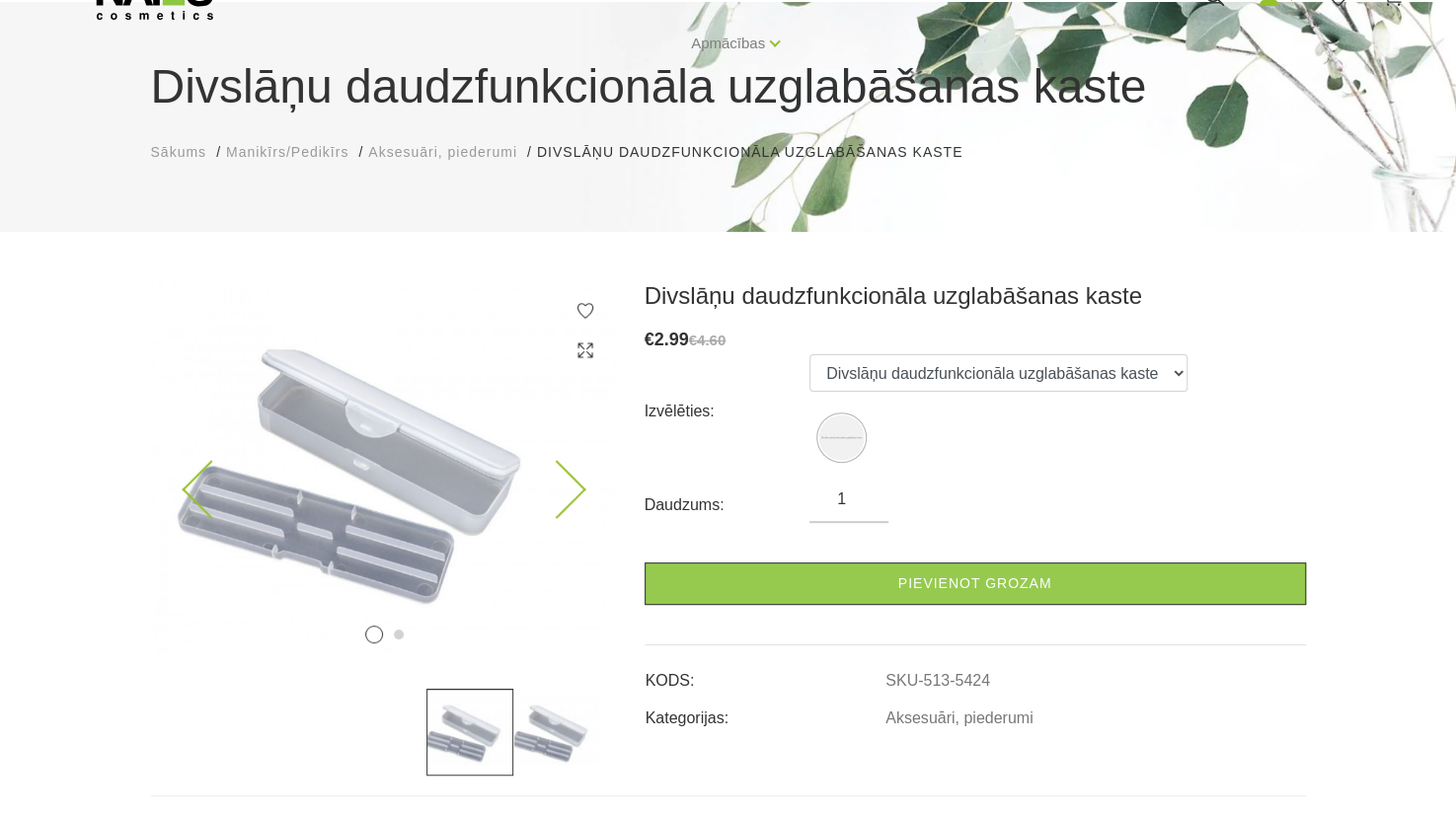
scroll to position [118, 0]
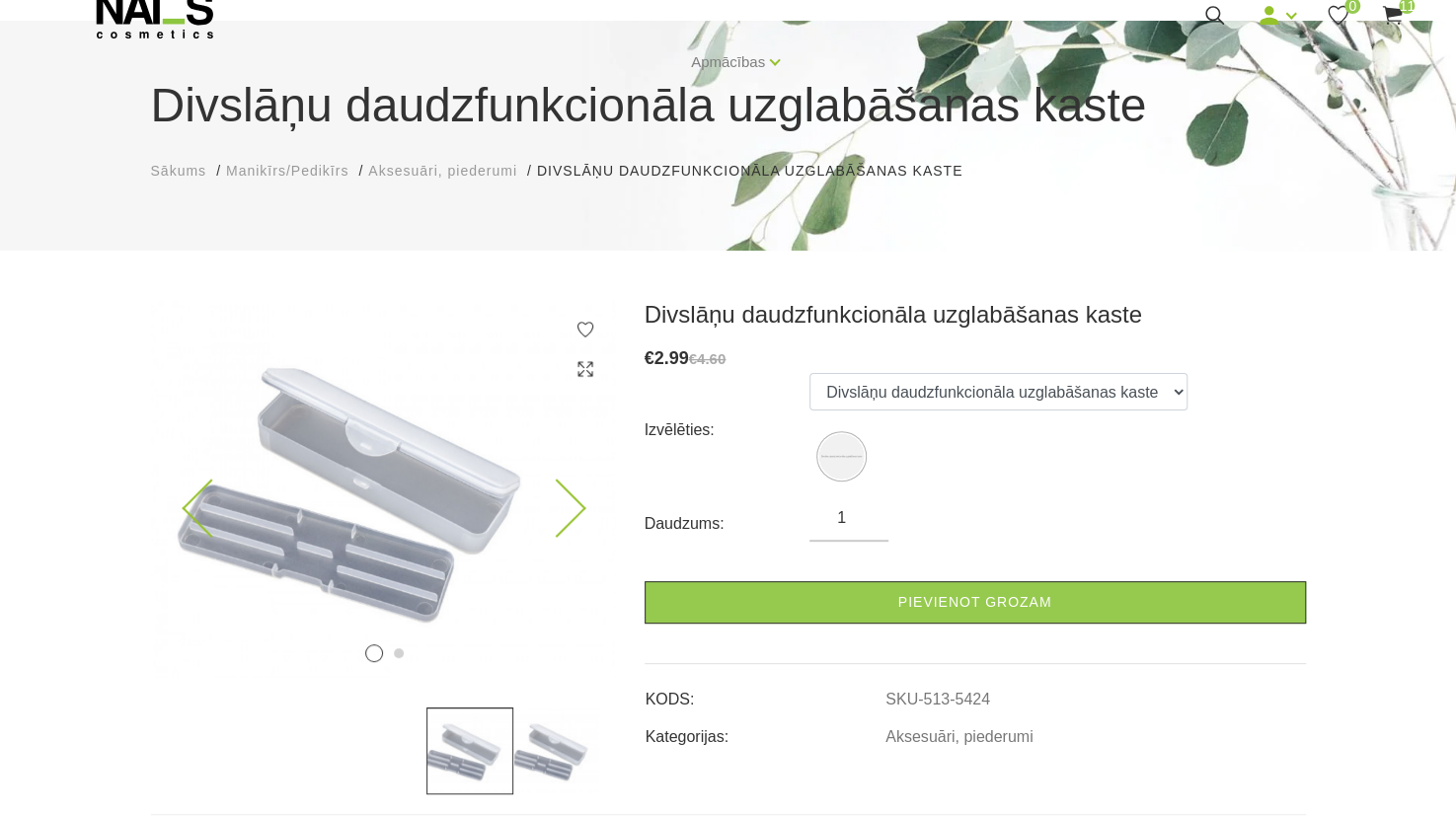
click at [565, 511] on icon at bounding box center [556, 509] width 58 height 58
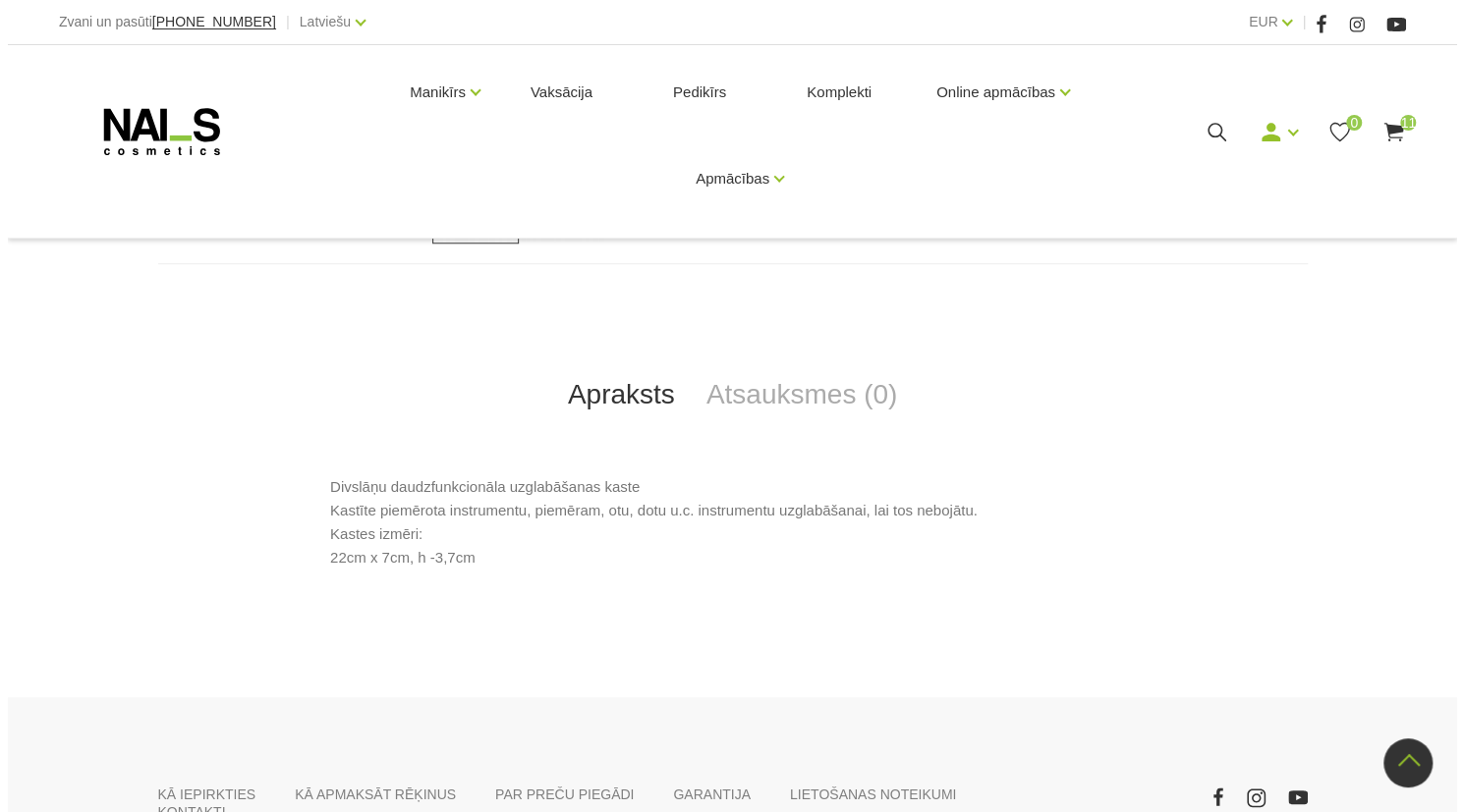
scroll to position [666, 0]
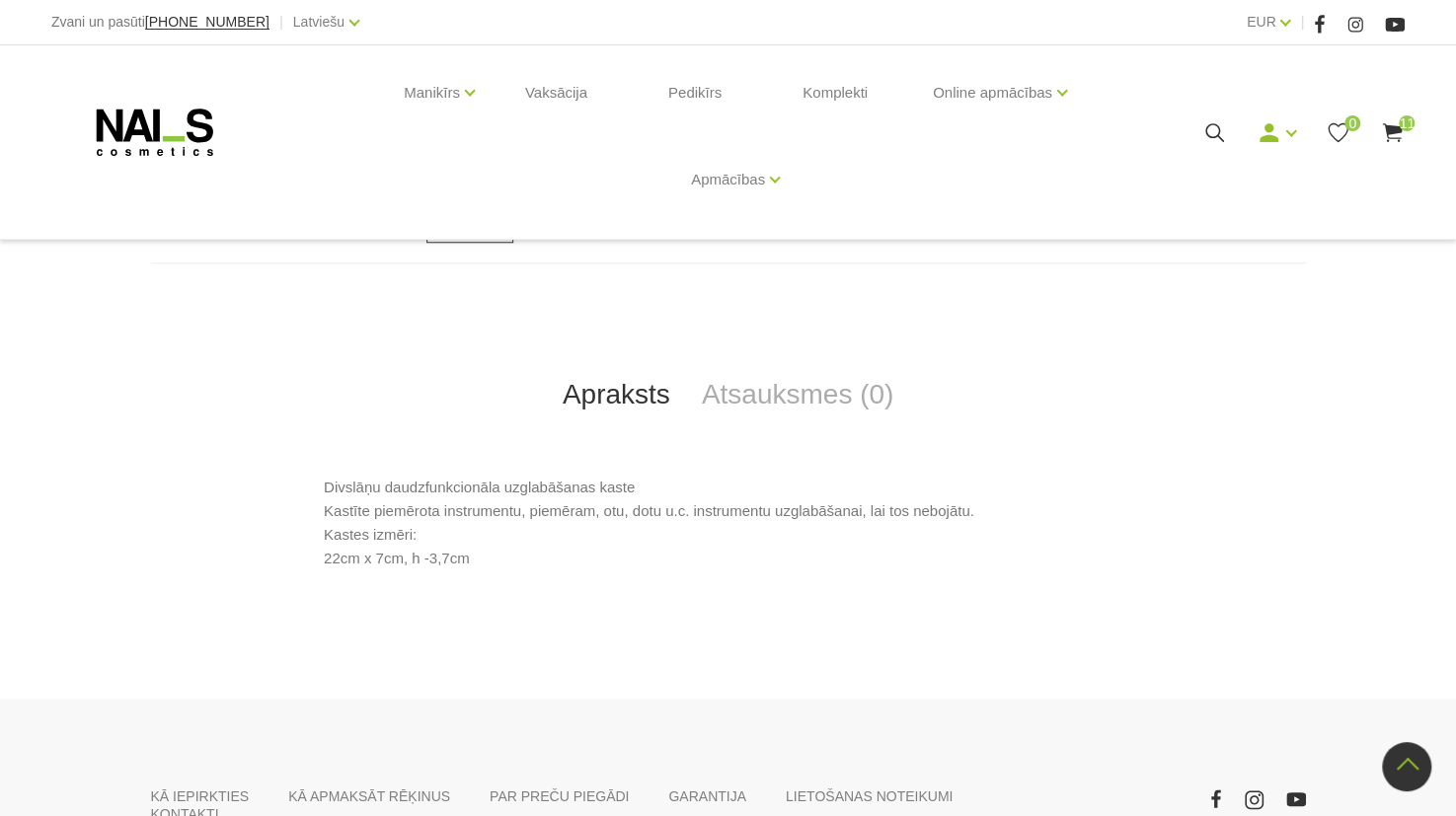
click at [1399, 138] on use at bounding box center [1392, 133] width 20 height 19
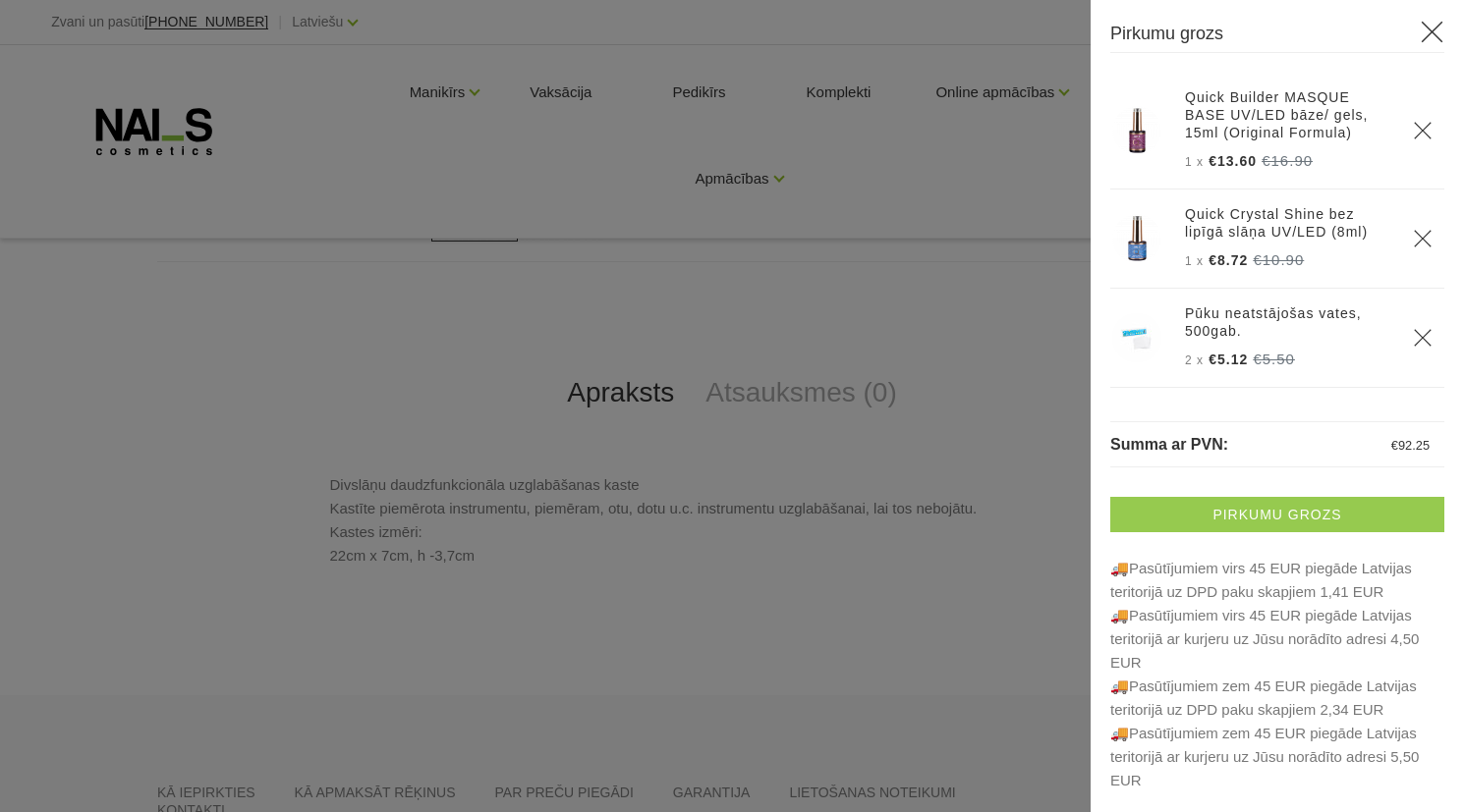
click at [1243, 524] on link "Pirkumu grozs" at bounding box center [1277, 515] width 334 height 36
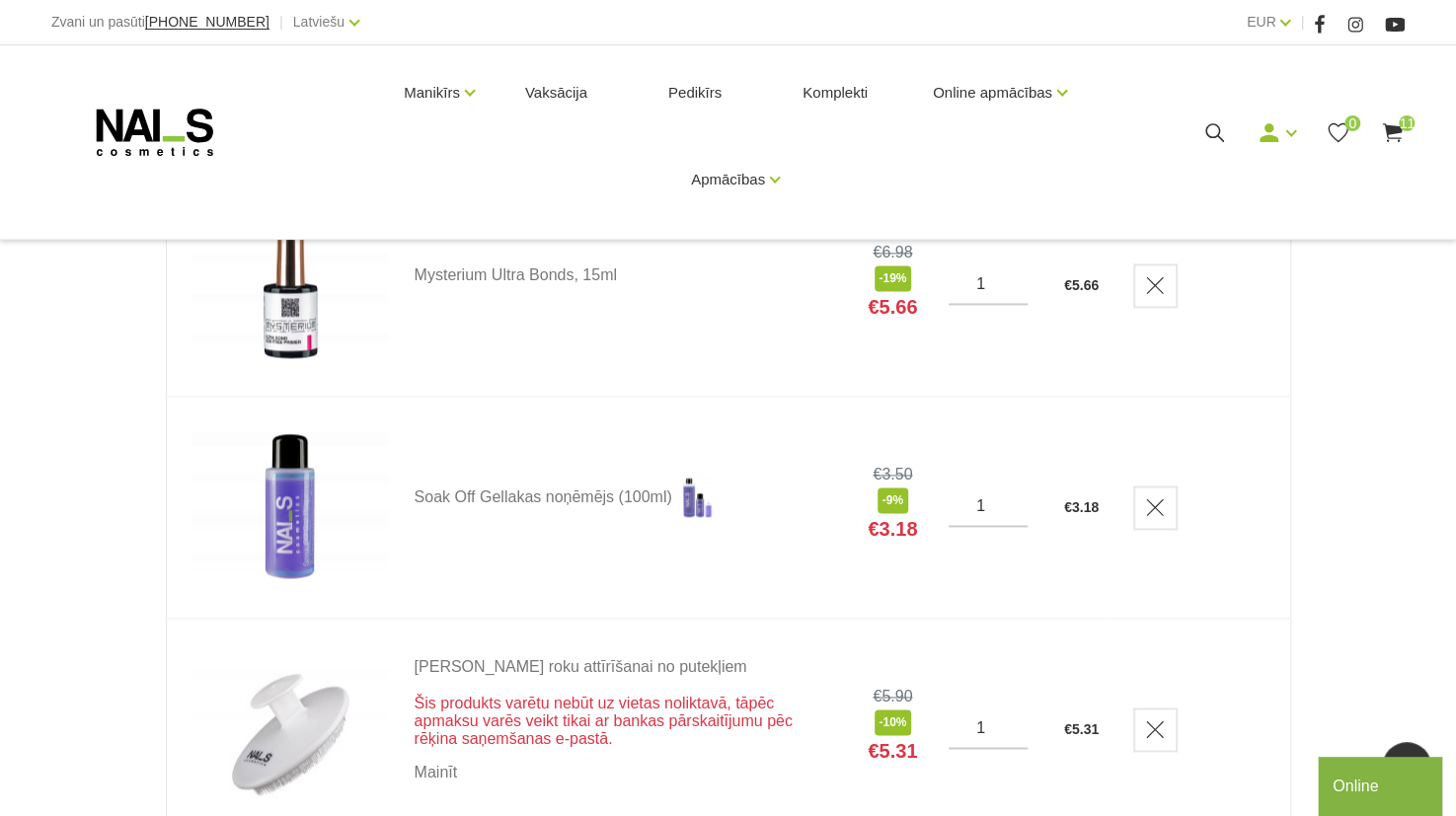
scroll to position [1407, 0]
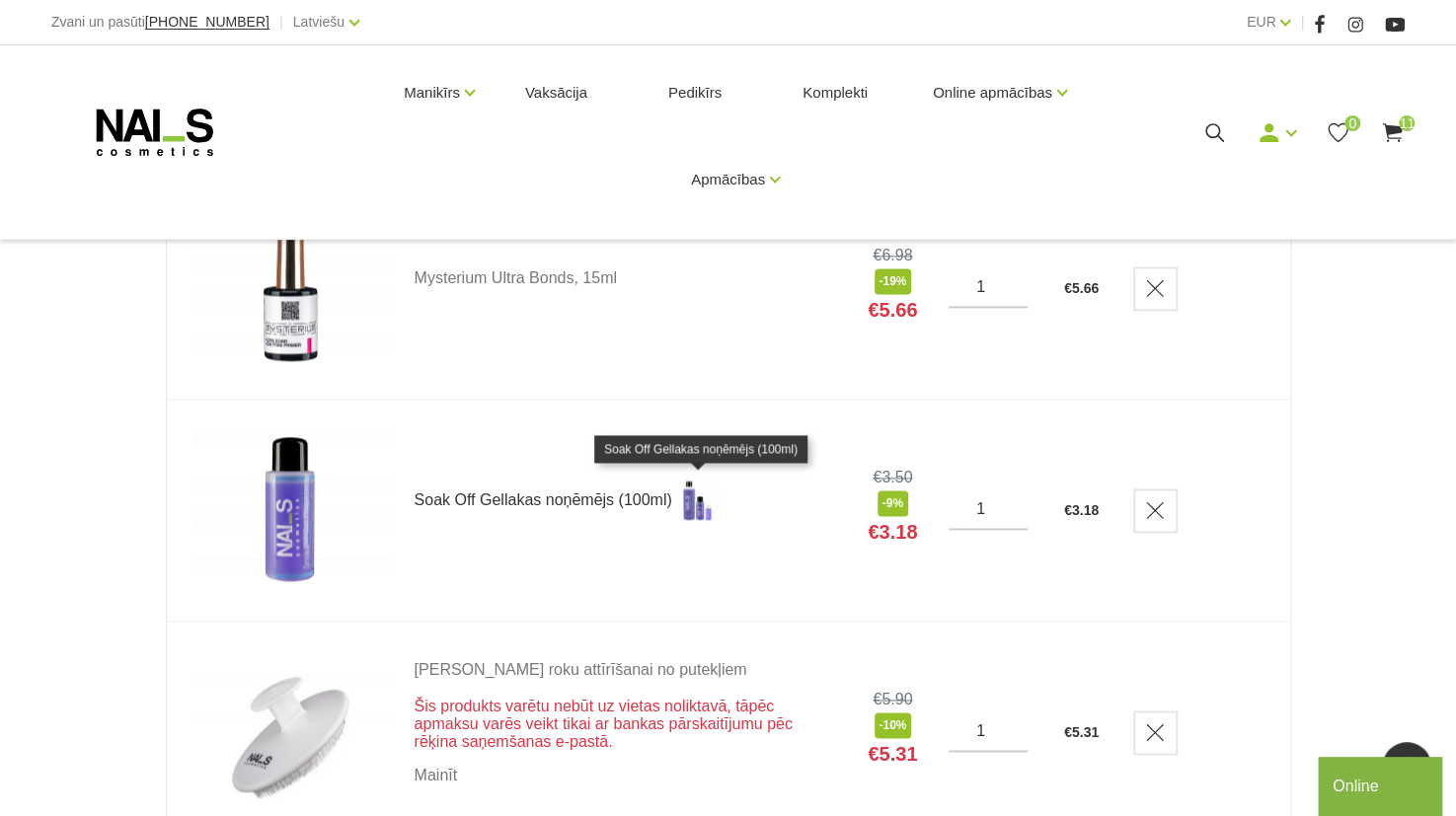
click at [694, 515] on img at bounding box center [697, 500] width 49 height 49
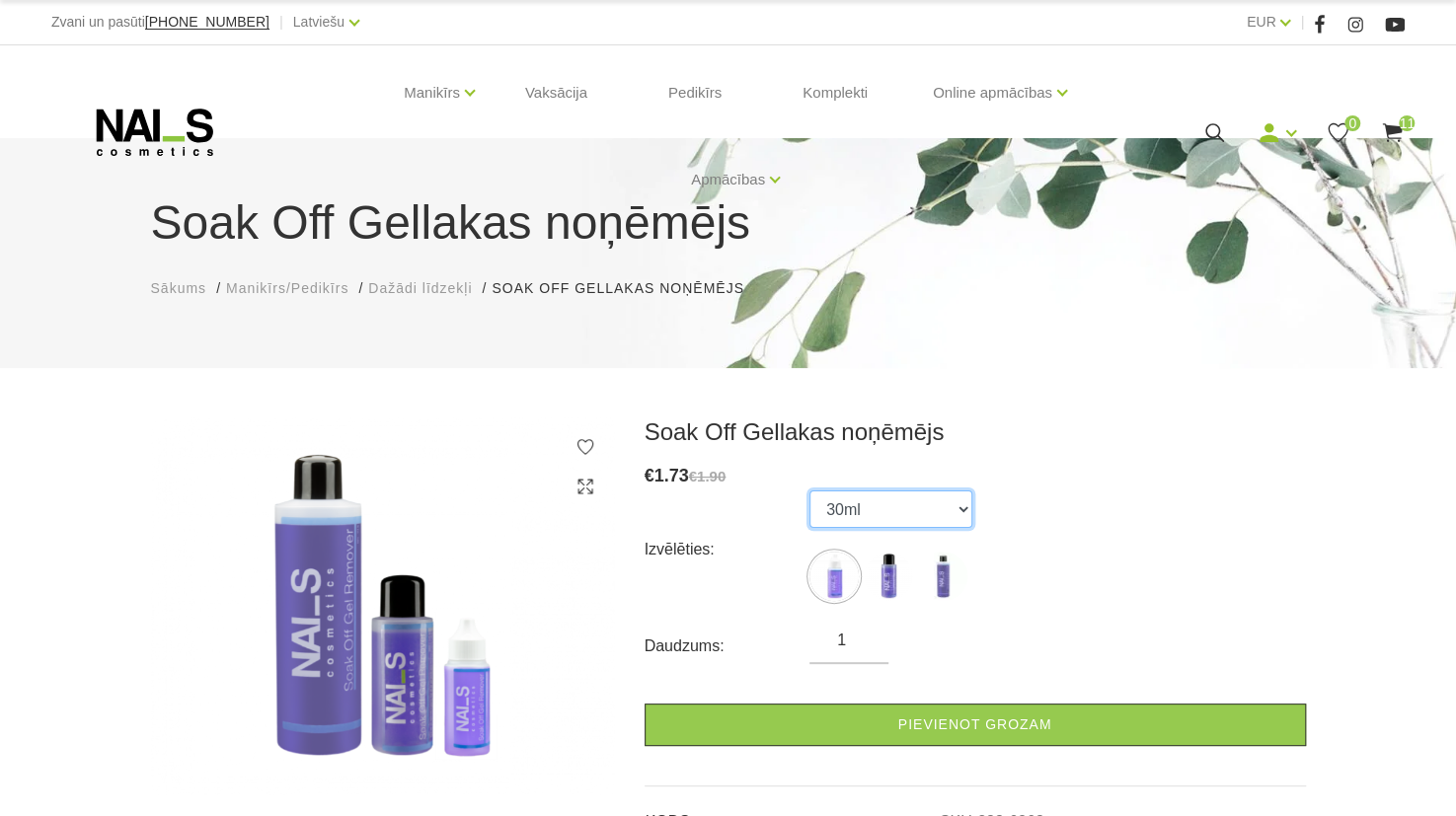
click at [916, 505] on select "30ml 100ml 500ml" at bounding box center [890, 510] width 163 height 38
select select "452"
click at [809, 491] on select "30ml 100ml 500ml" at bounding box center [890, 510] width 163 height 38
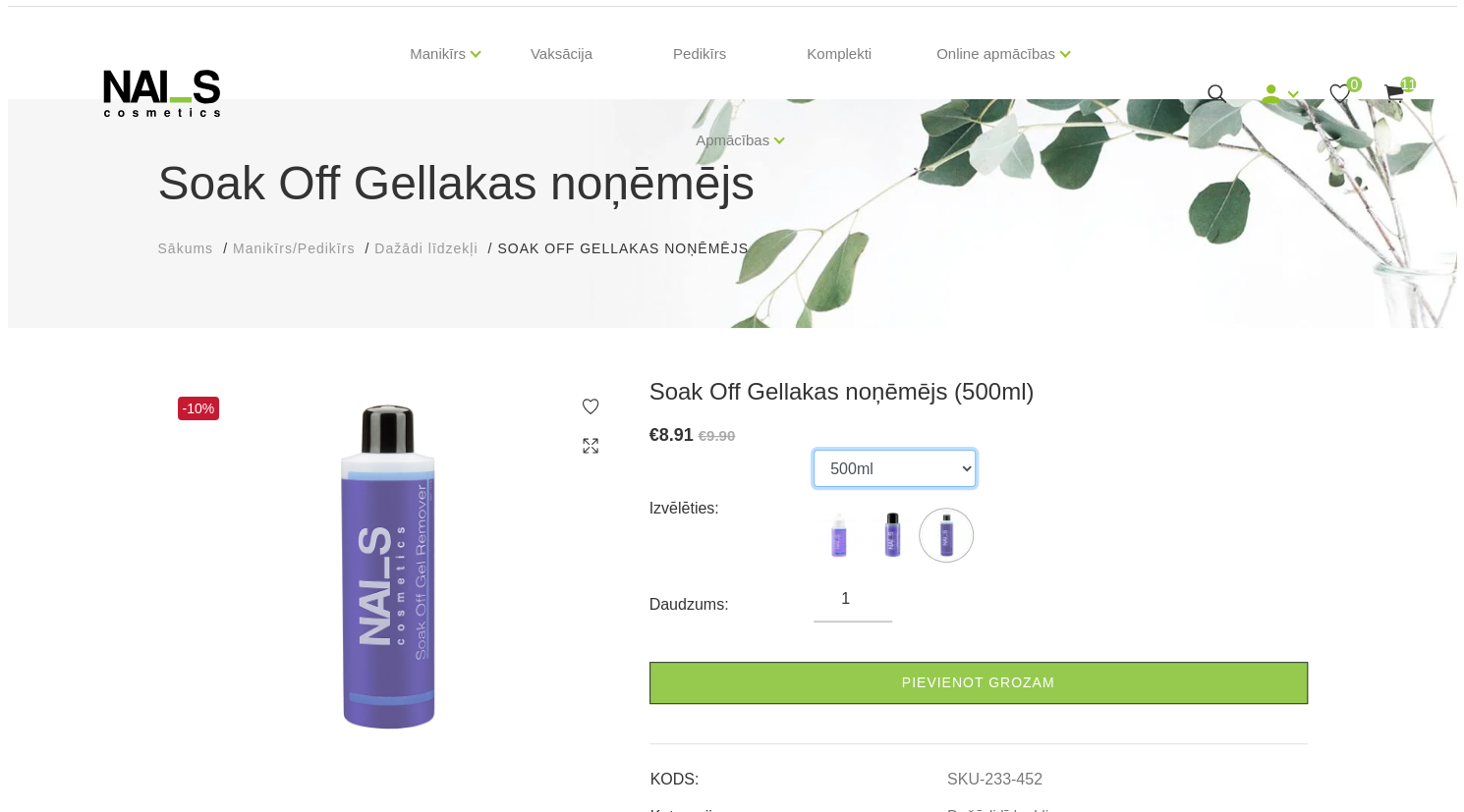
scroll to position [40, 0]
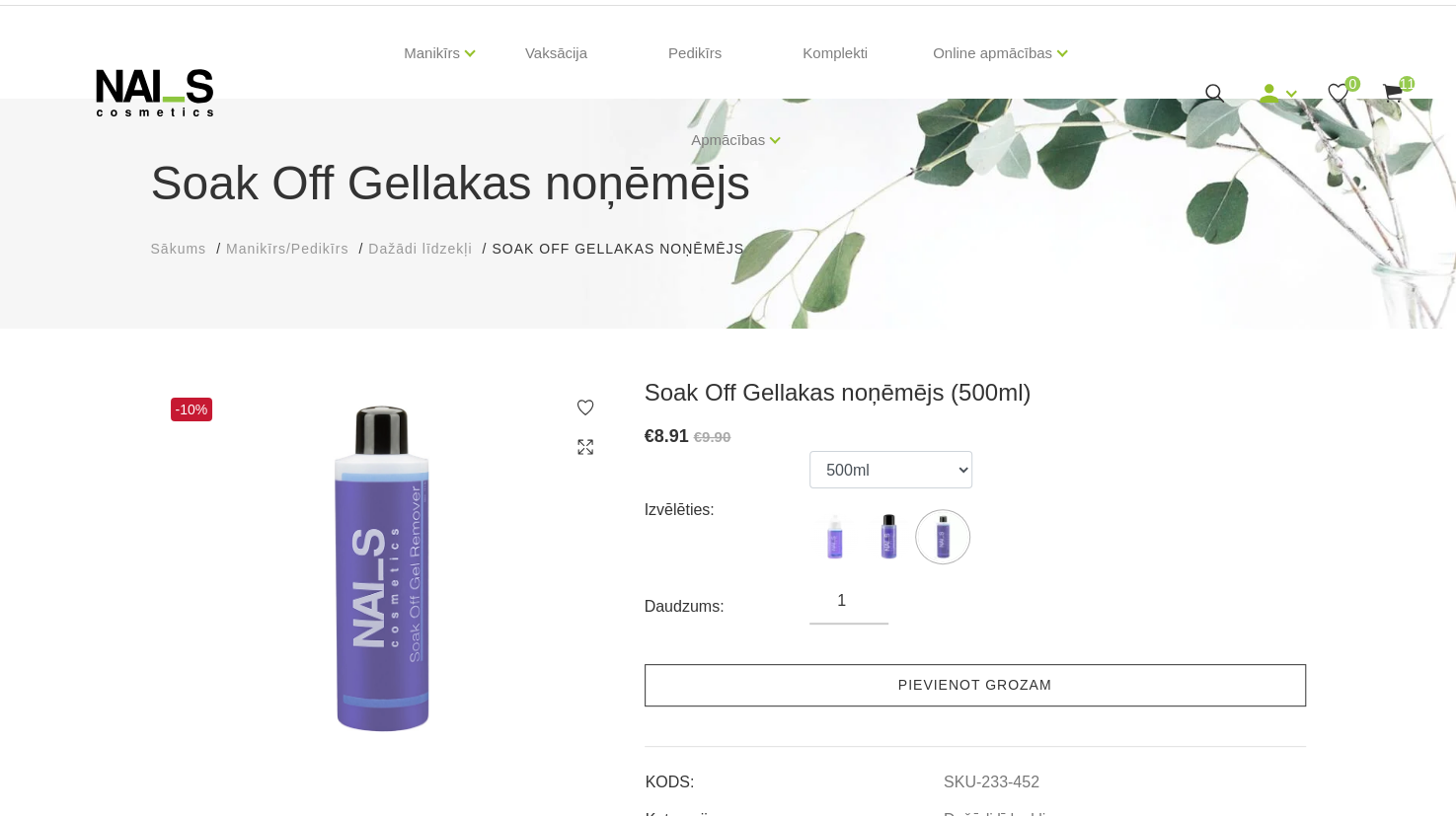
click at [943, 691] on link "Pievienot grozam" at bounding box center [975, 685] width 662 height 43
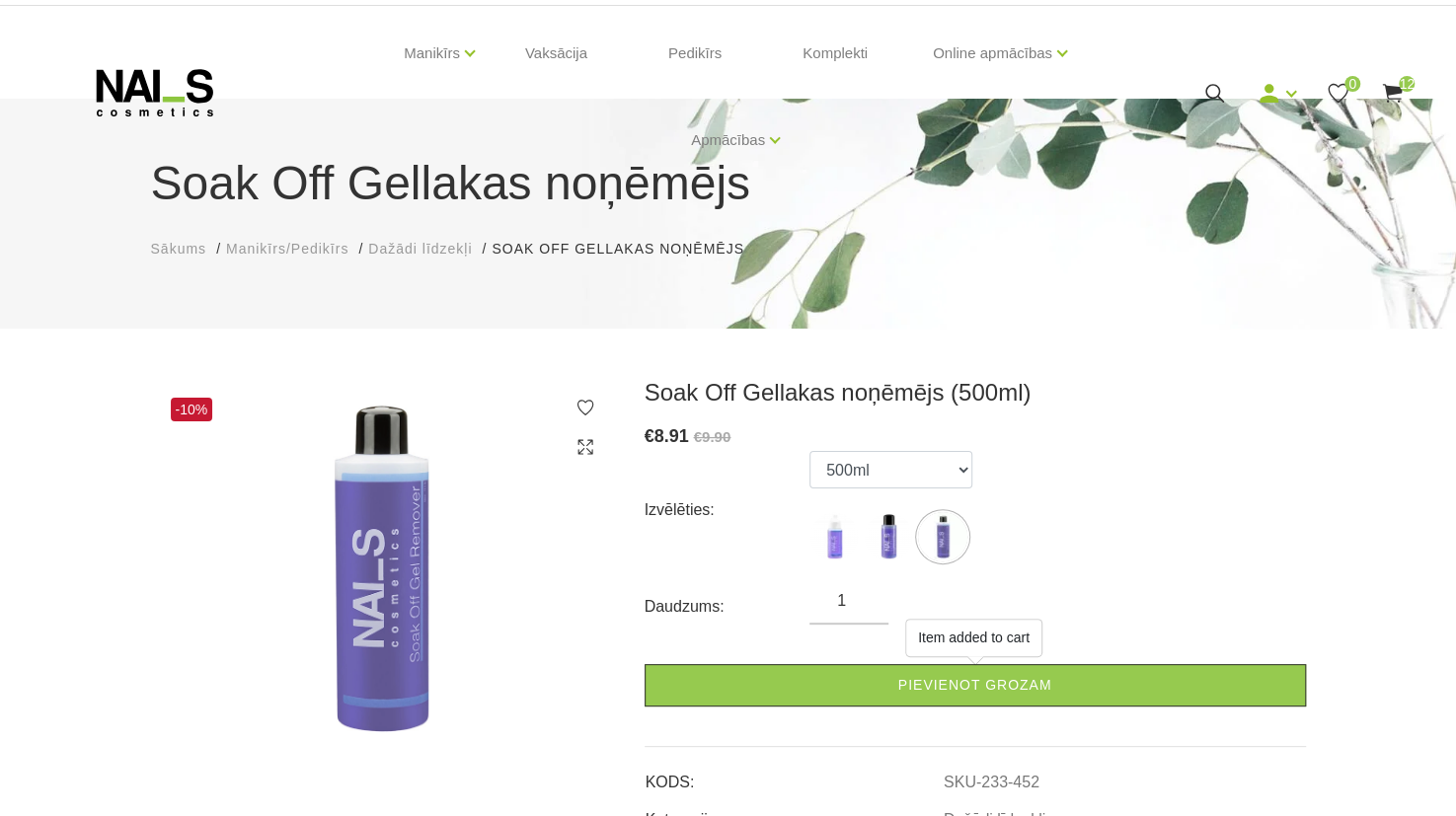
click at [1404, 72] on div "Manikīrs Gēllakas Bāzes, topi un praimeri Gēlu sistēmas Dizaina sistēmas Dažādi…" at bounding box center [728, 93] width 1354 height 174
click at [1396, 86] on use at bounding box center [1392, 93] width 20 height 19
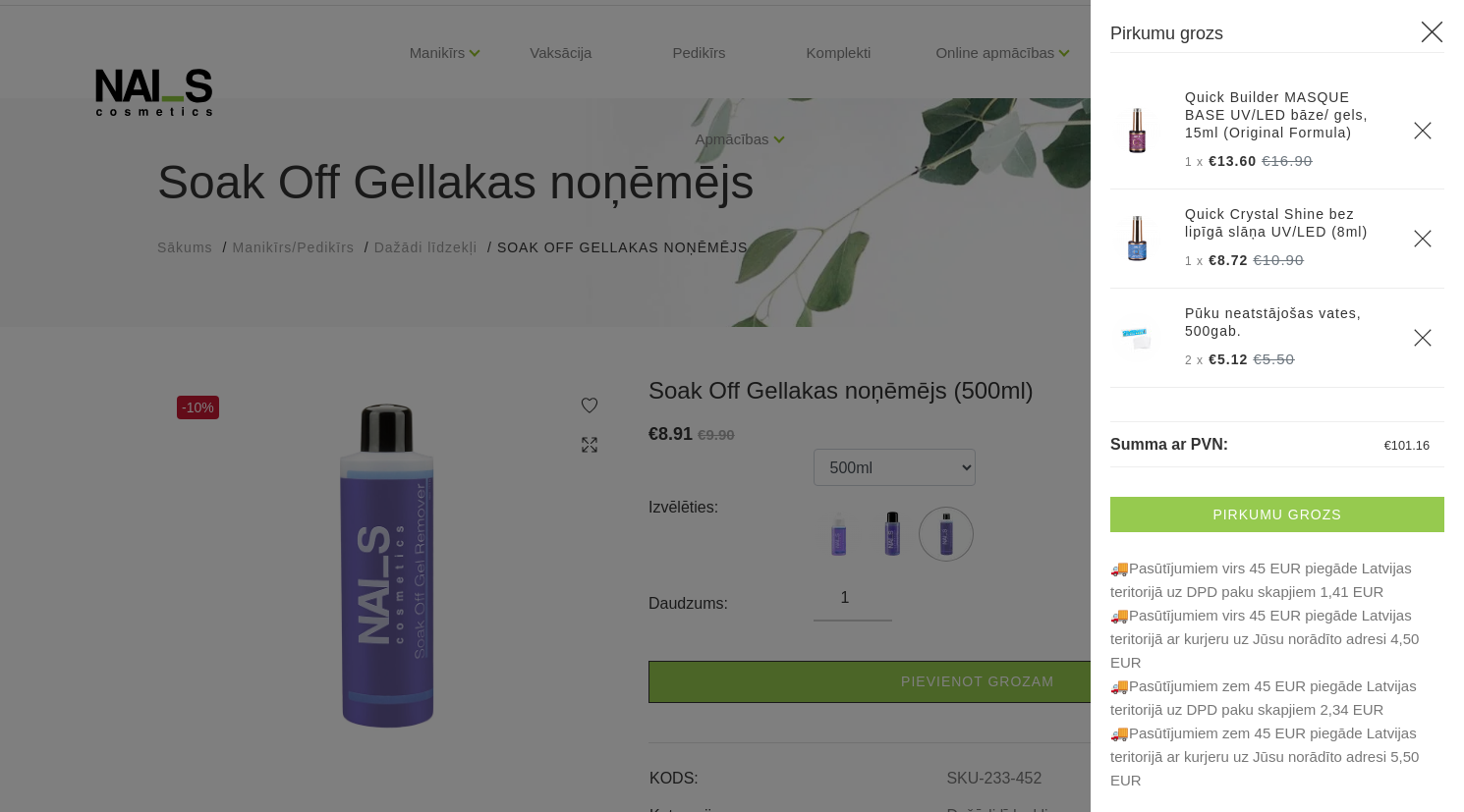
click at [1276, 517] on link "Pirkumu grozs" at bounding box center [1277, 515] width 334 height 36
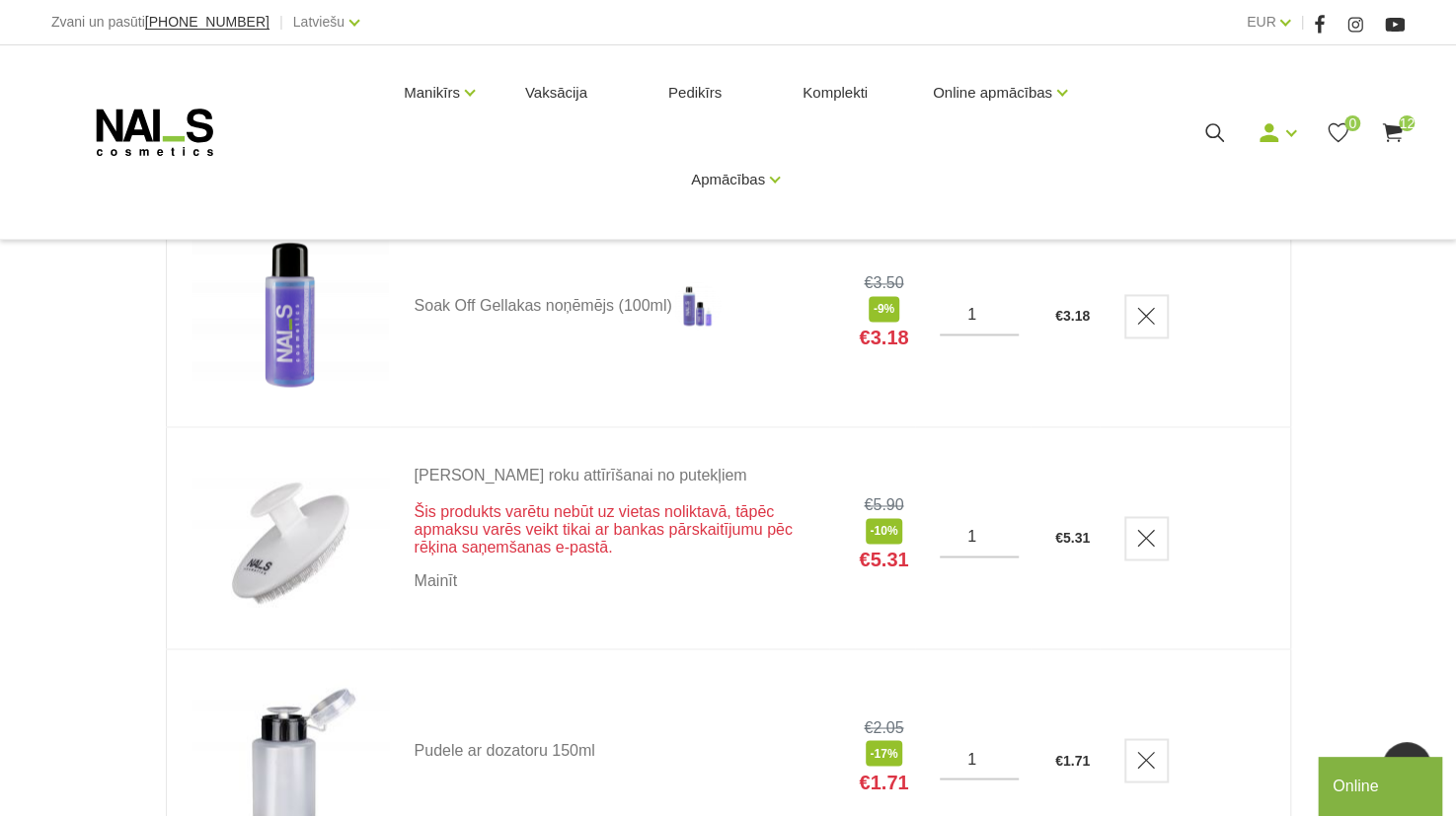
scroll to position [1568, 0]
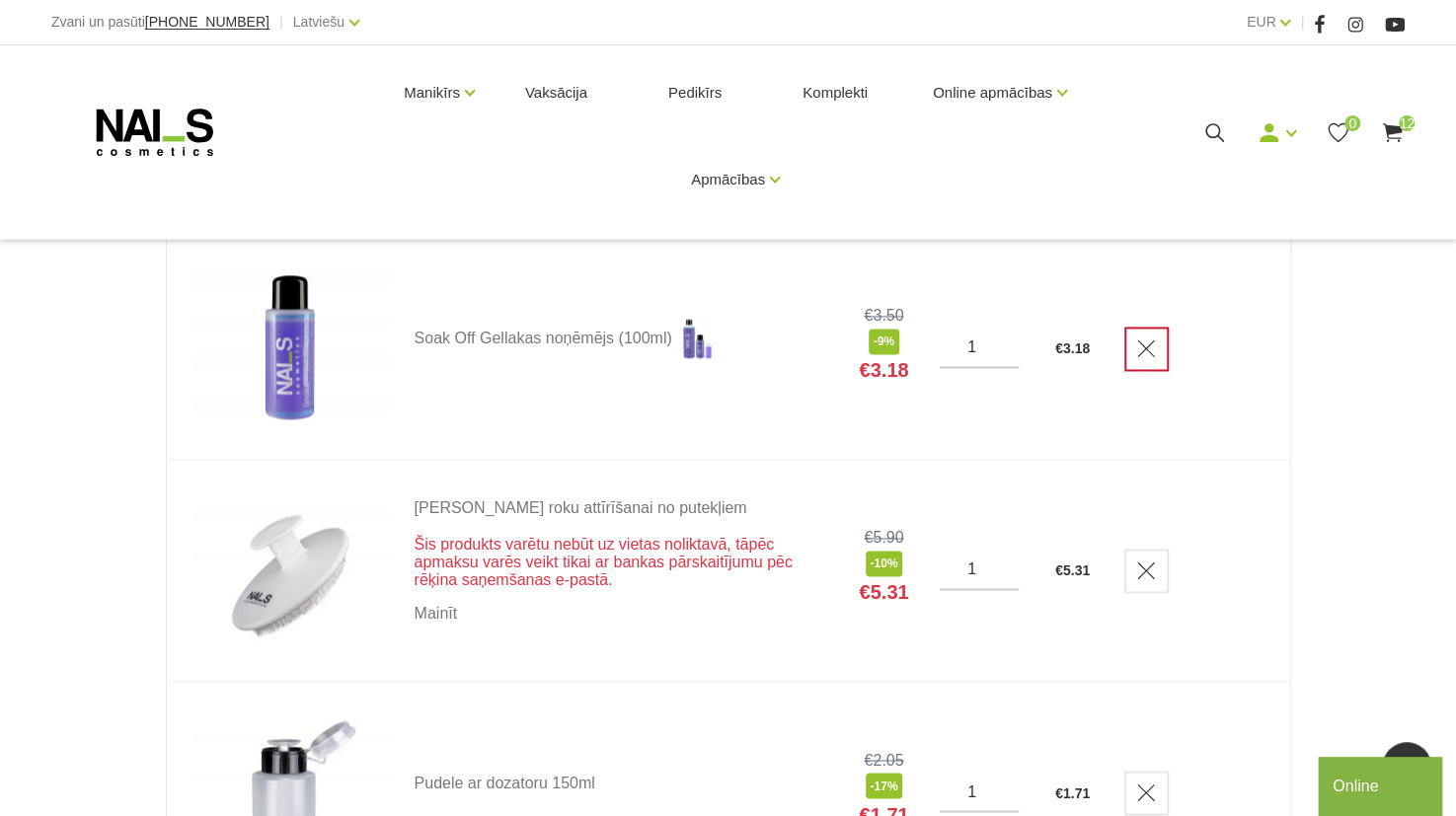
click at [1166, 338] on link "Delete" at bounding box center [1147, 349] width 45 height 45
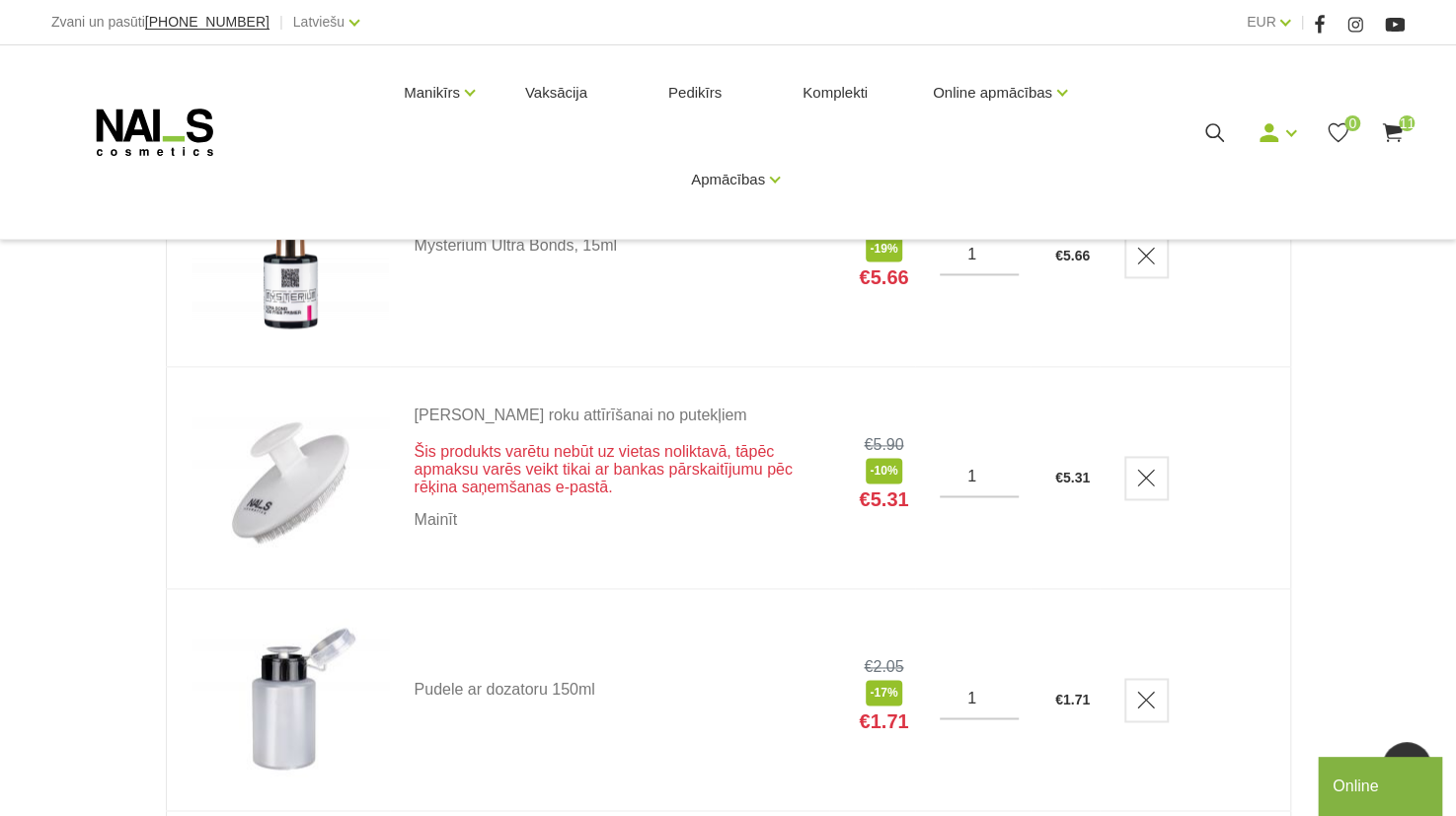
scroll to position [1438, 0]
click at [1162, 486] on link "Delete" at bounding box center [1147, 479] width 45 height 45
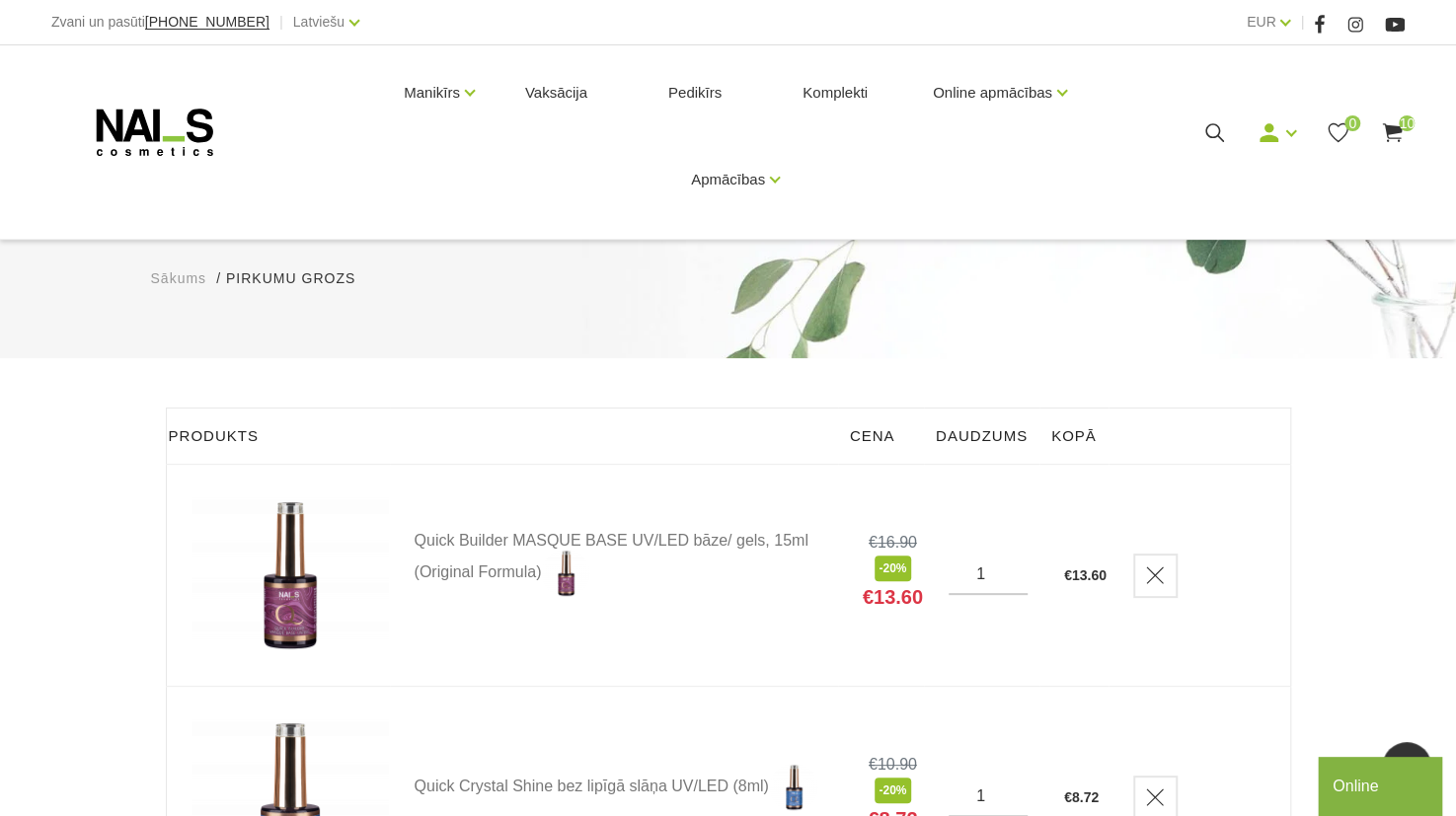
scroll to position [0, 0]
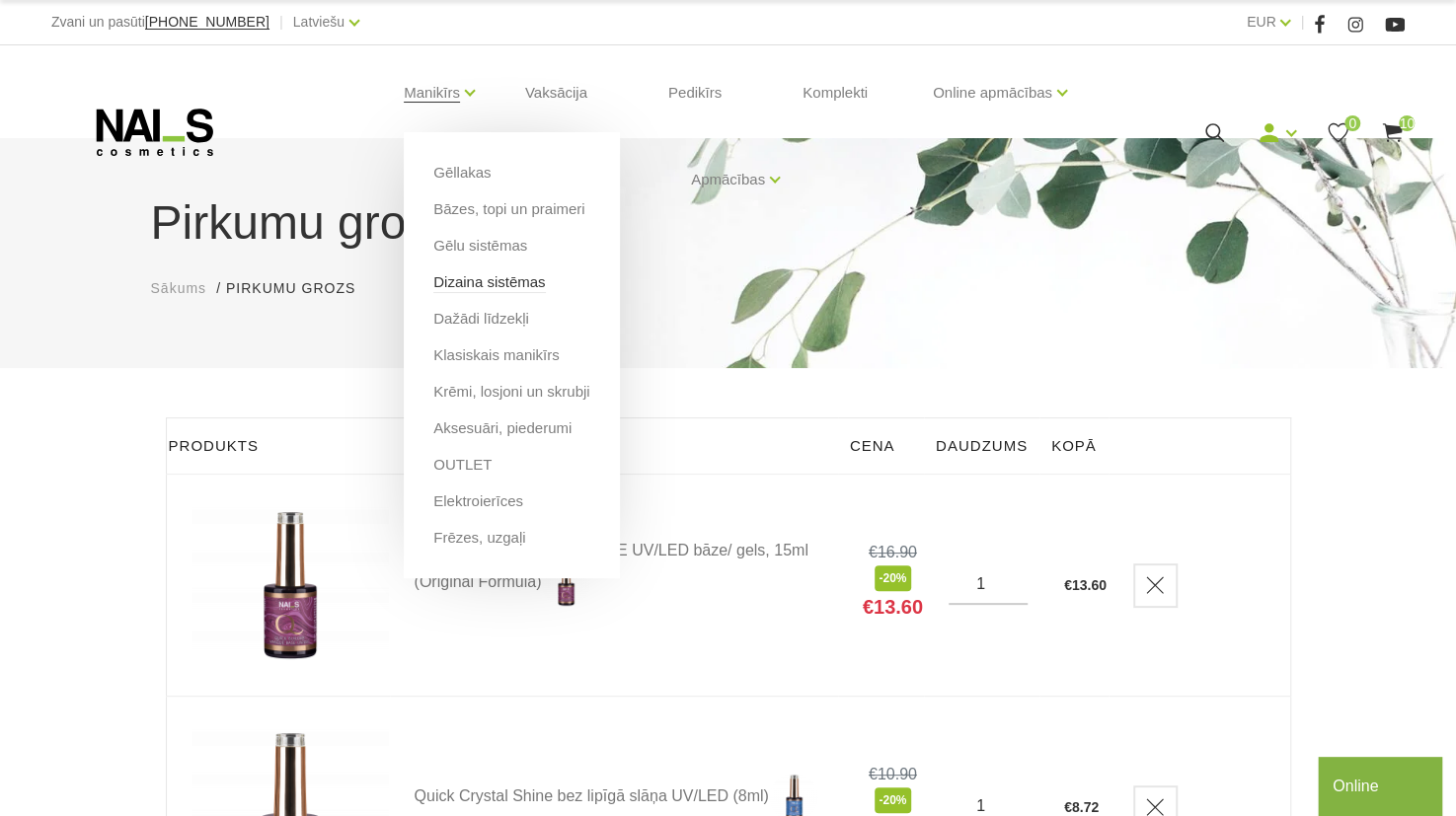
click at [497, 277] on link "Dizaina sistēmas" at bounding box center [489, 282] width 112 height 22
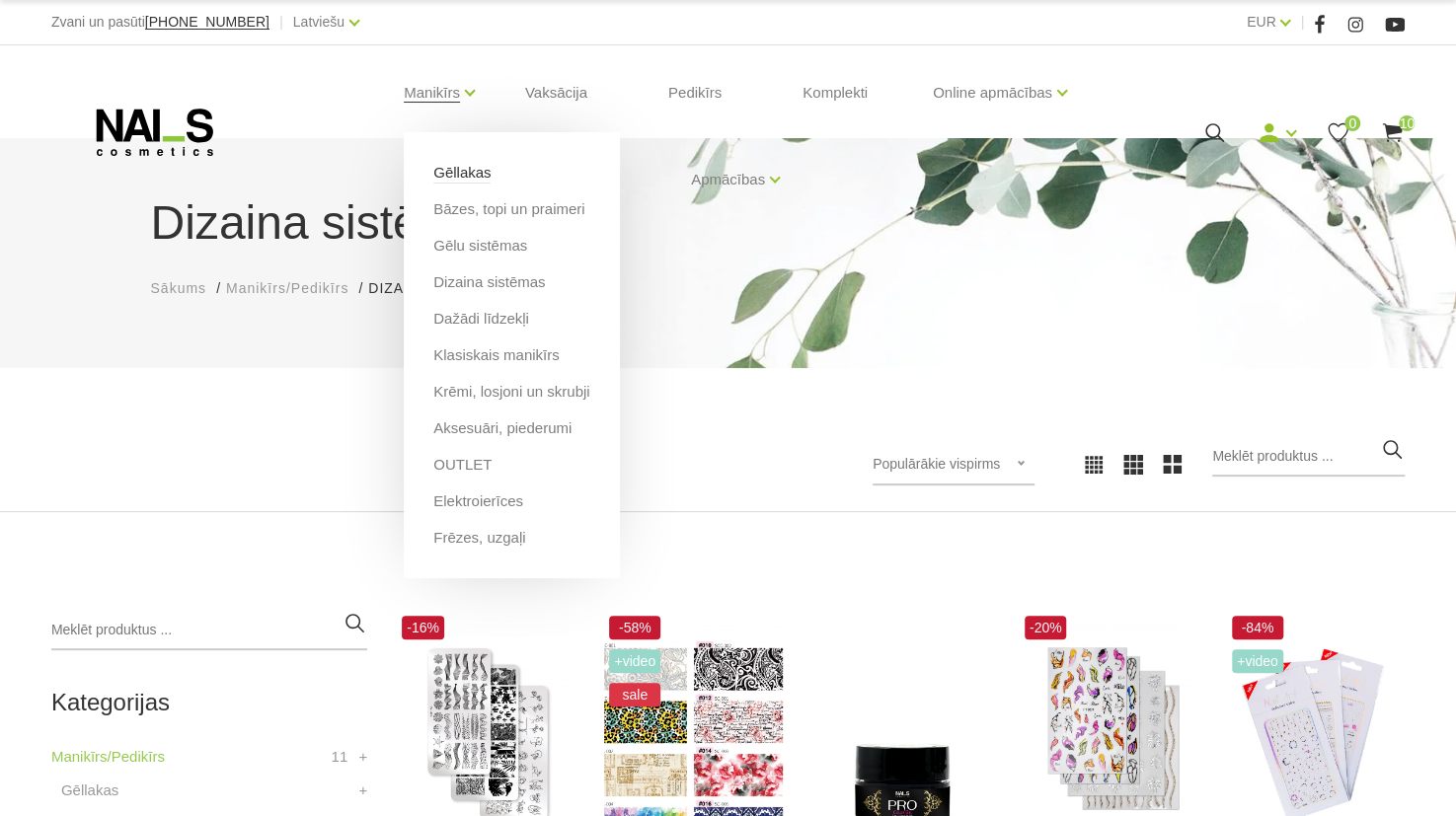
click at [465, 175] on link "Gēllakas" at bounding box center [461, 173] width 57 height 22
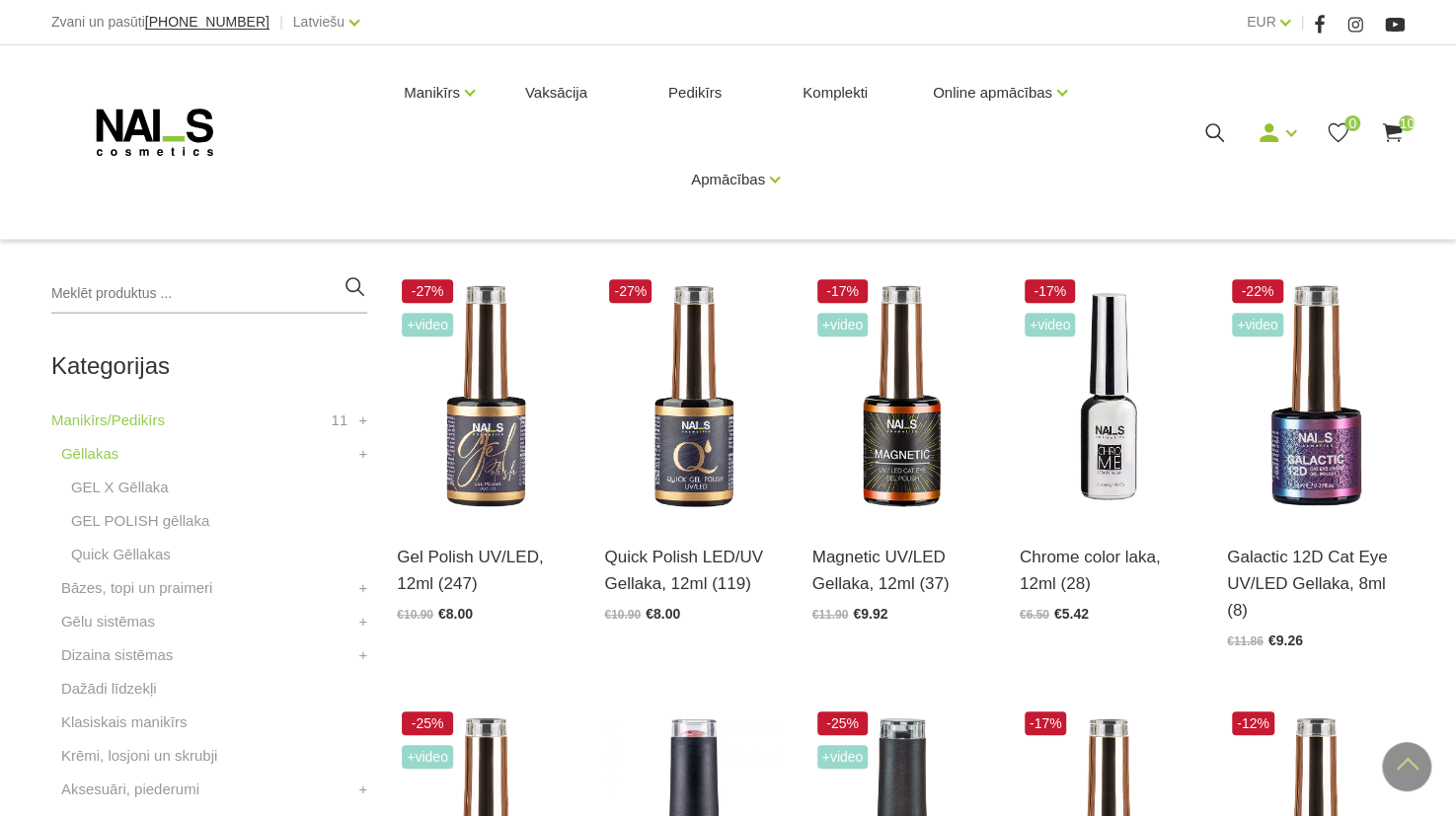
scroll to position [335, 0]
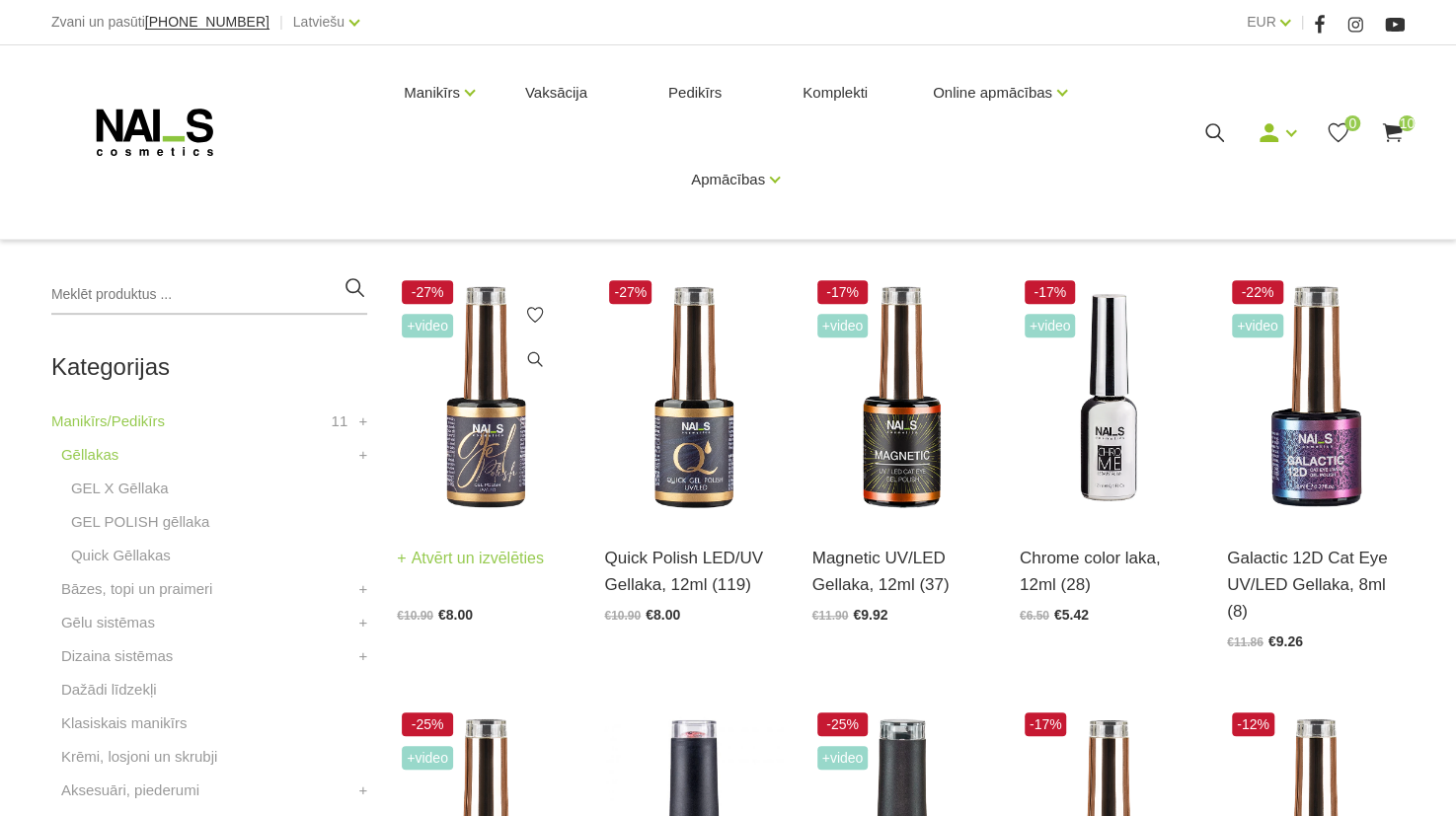
click at [504, 485] on img at bounding box center [486, 397] width 178 height 244
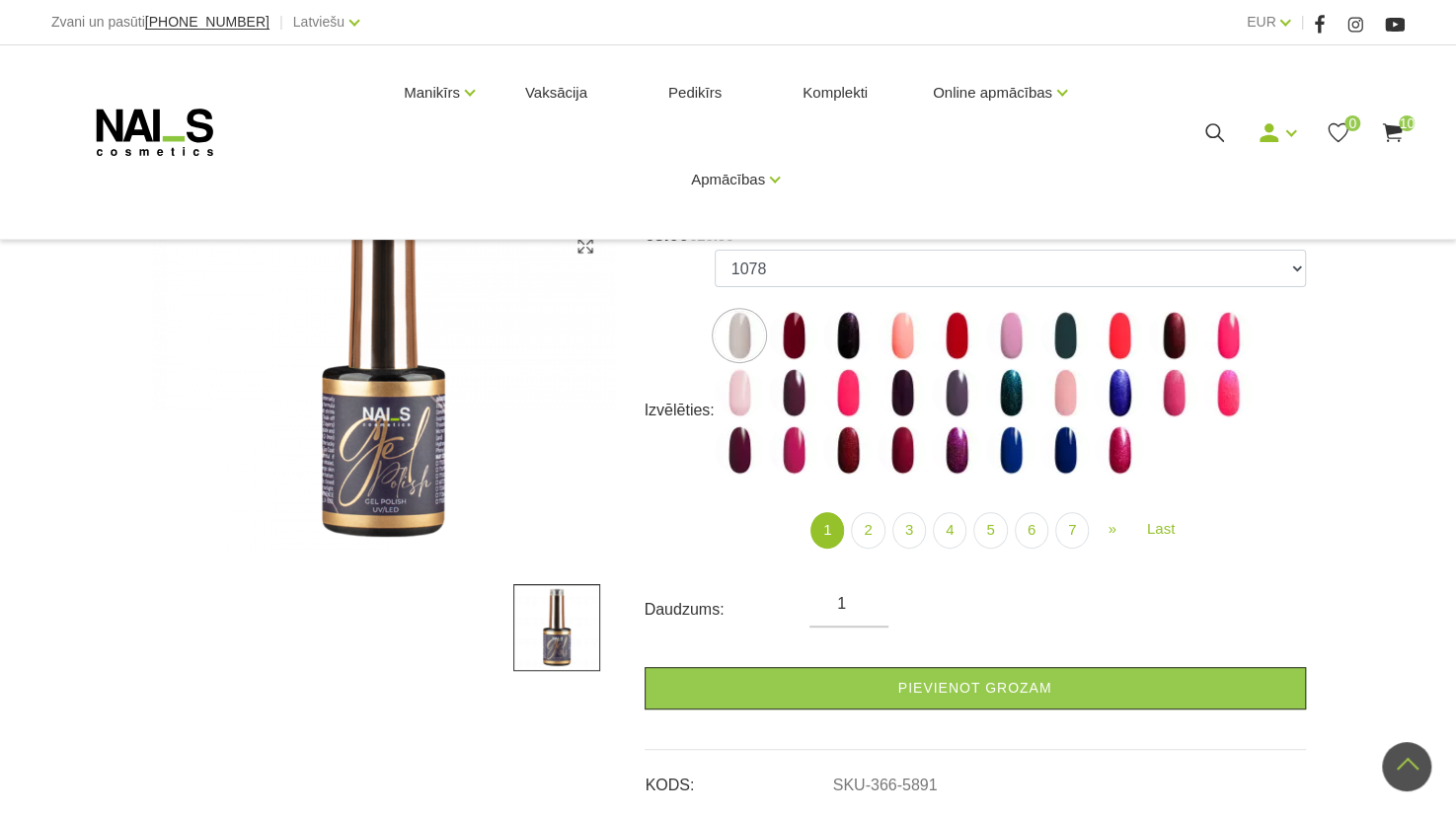
scroll to position [206, 0]
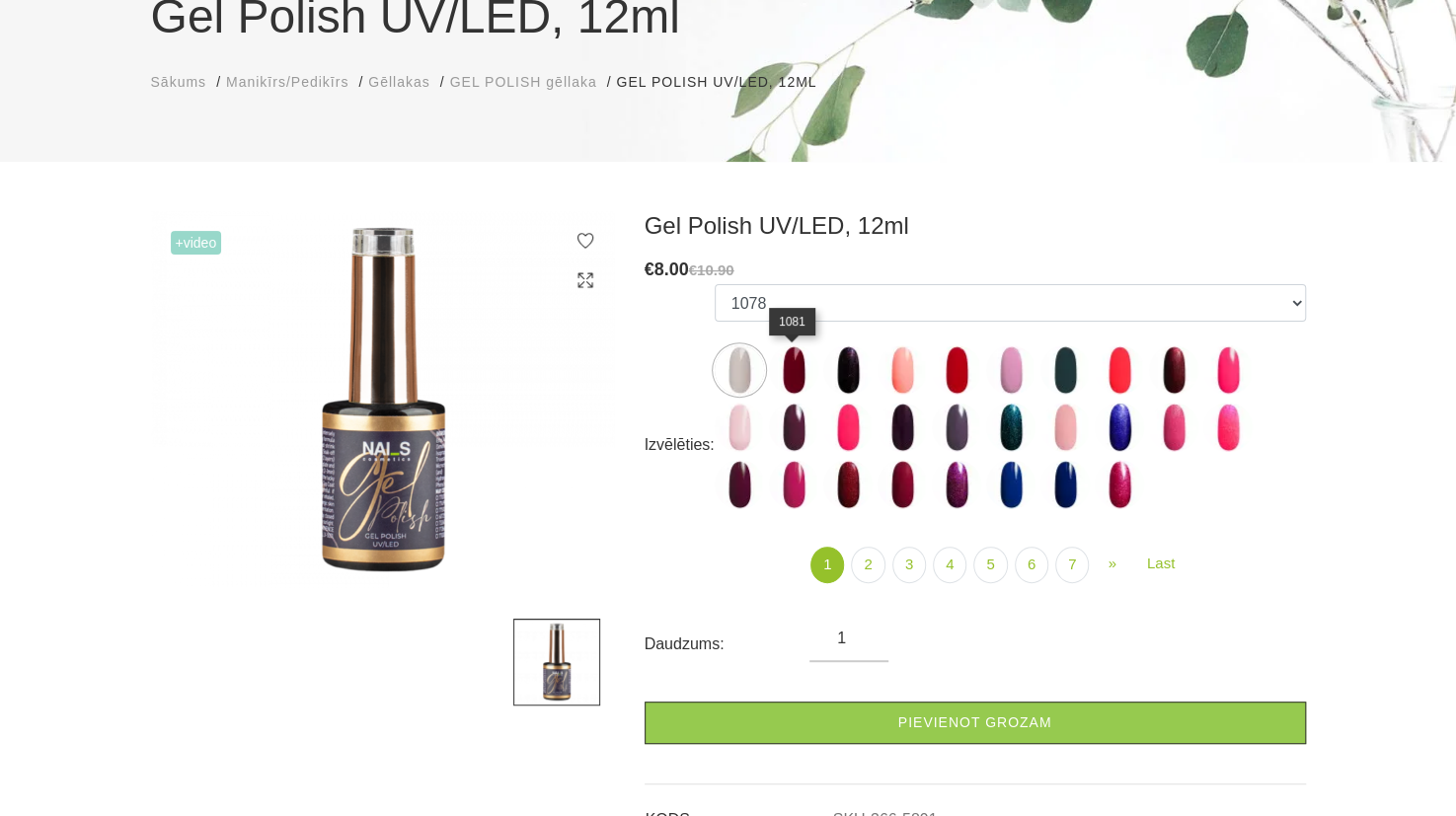
click at [785, 370] on img at bounding box center [793, 369] width 49 height 49
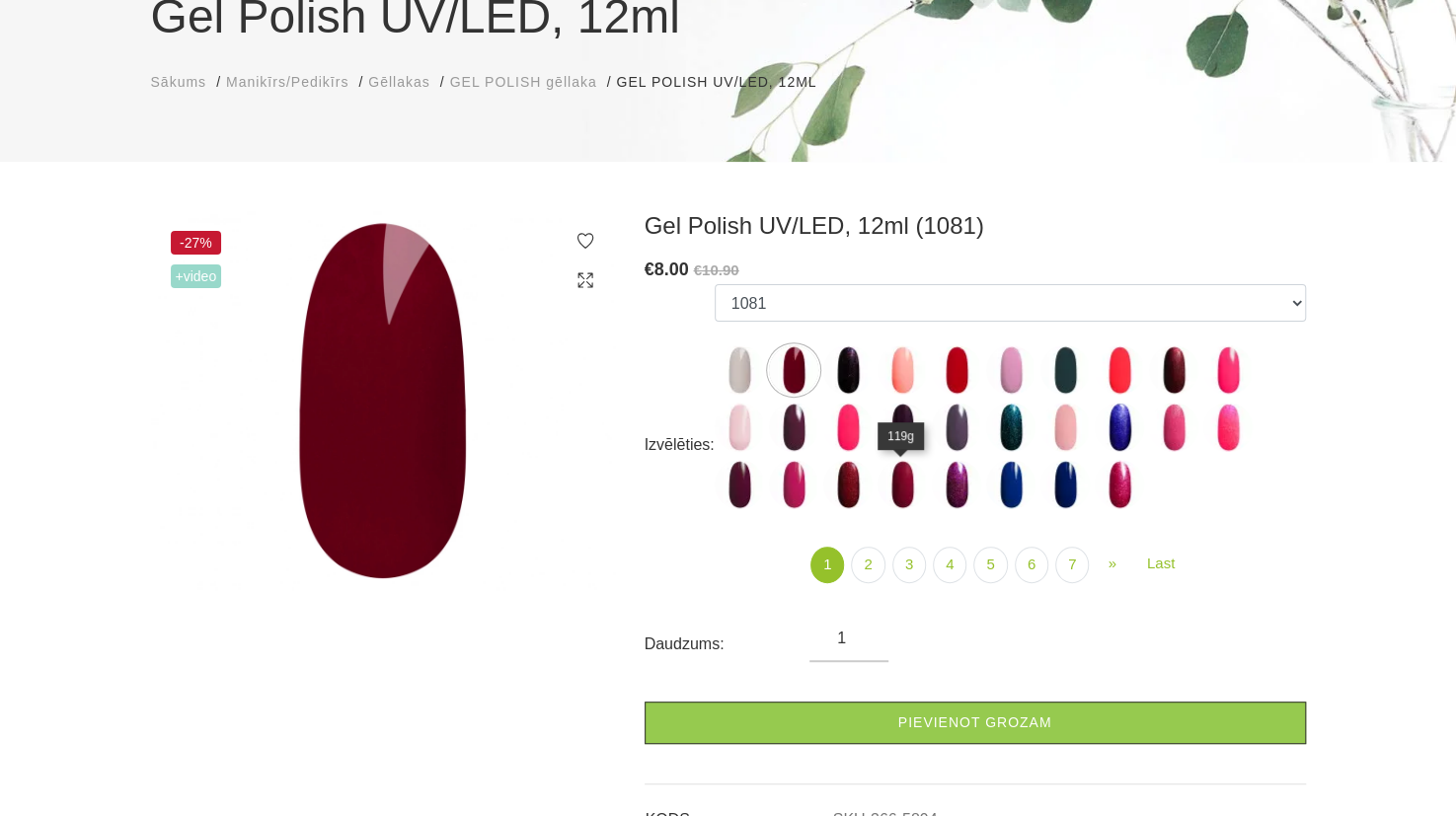
click at [904, 490] on img at bounding box center [902, 484] width 49 height 49
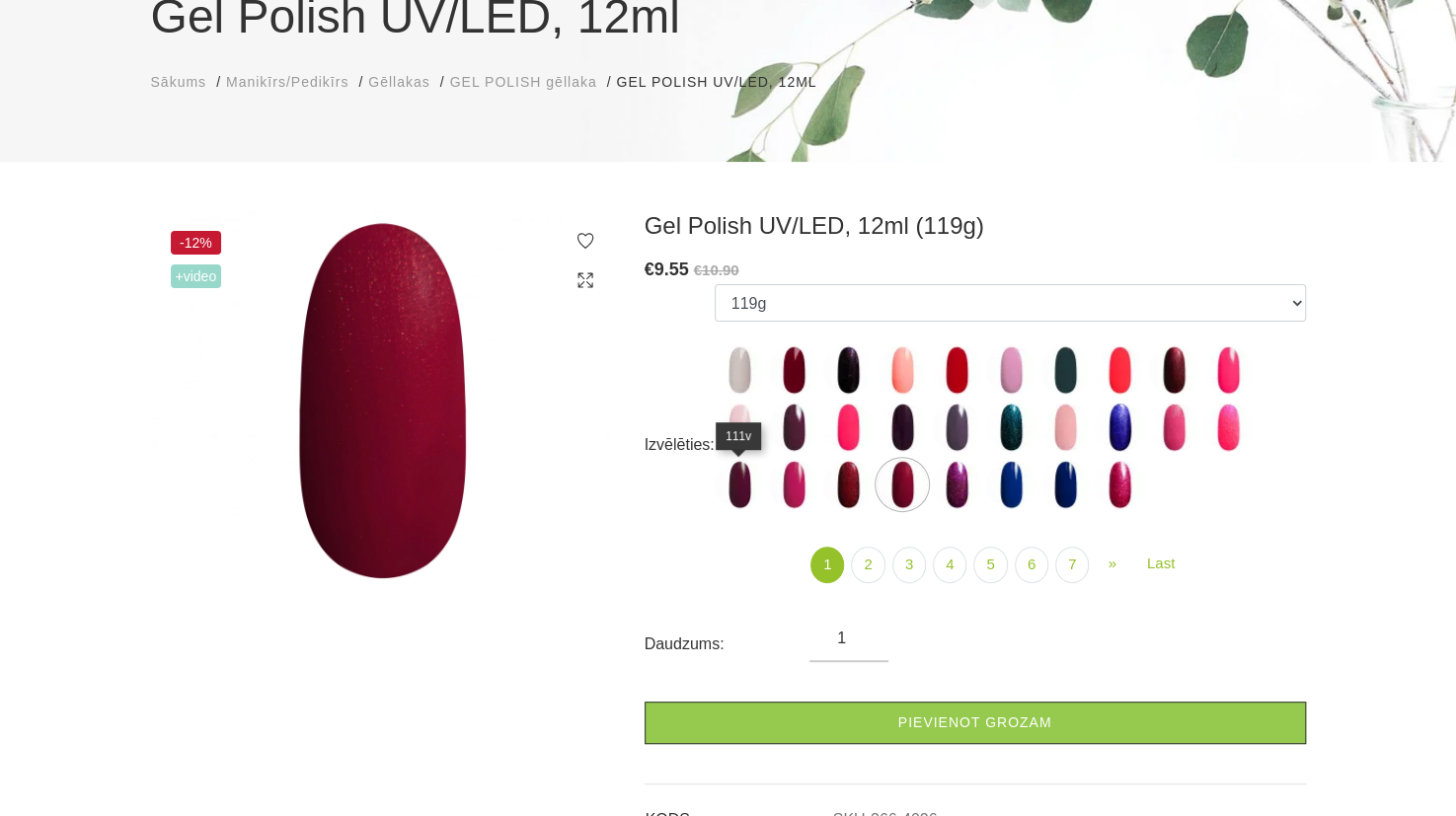
click at [740, 489] on img at bounding box center [738, 484] width 49 height 49
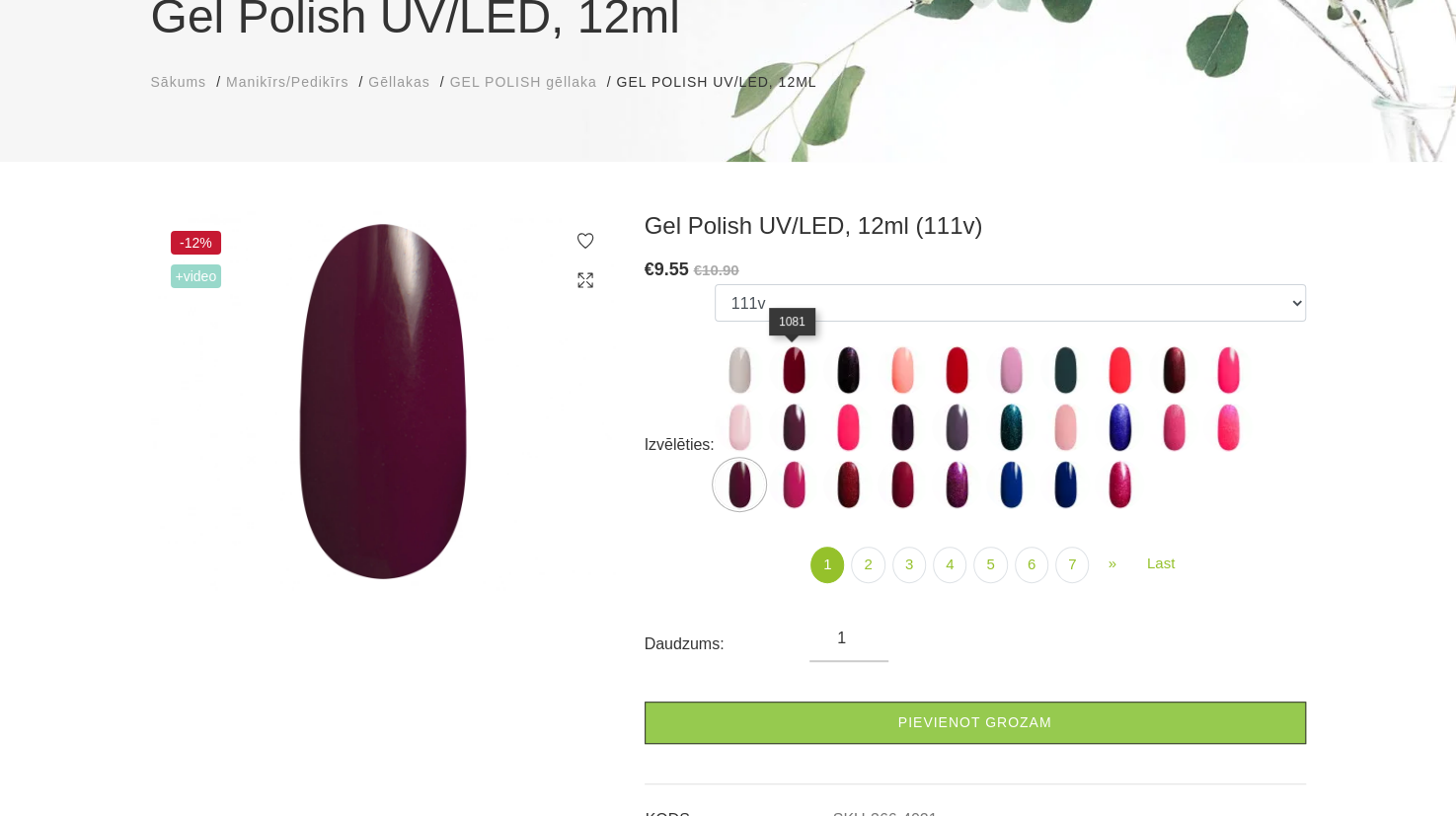
click at [798, 378] on img at bounding box center [793, 369] width 49 height 49
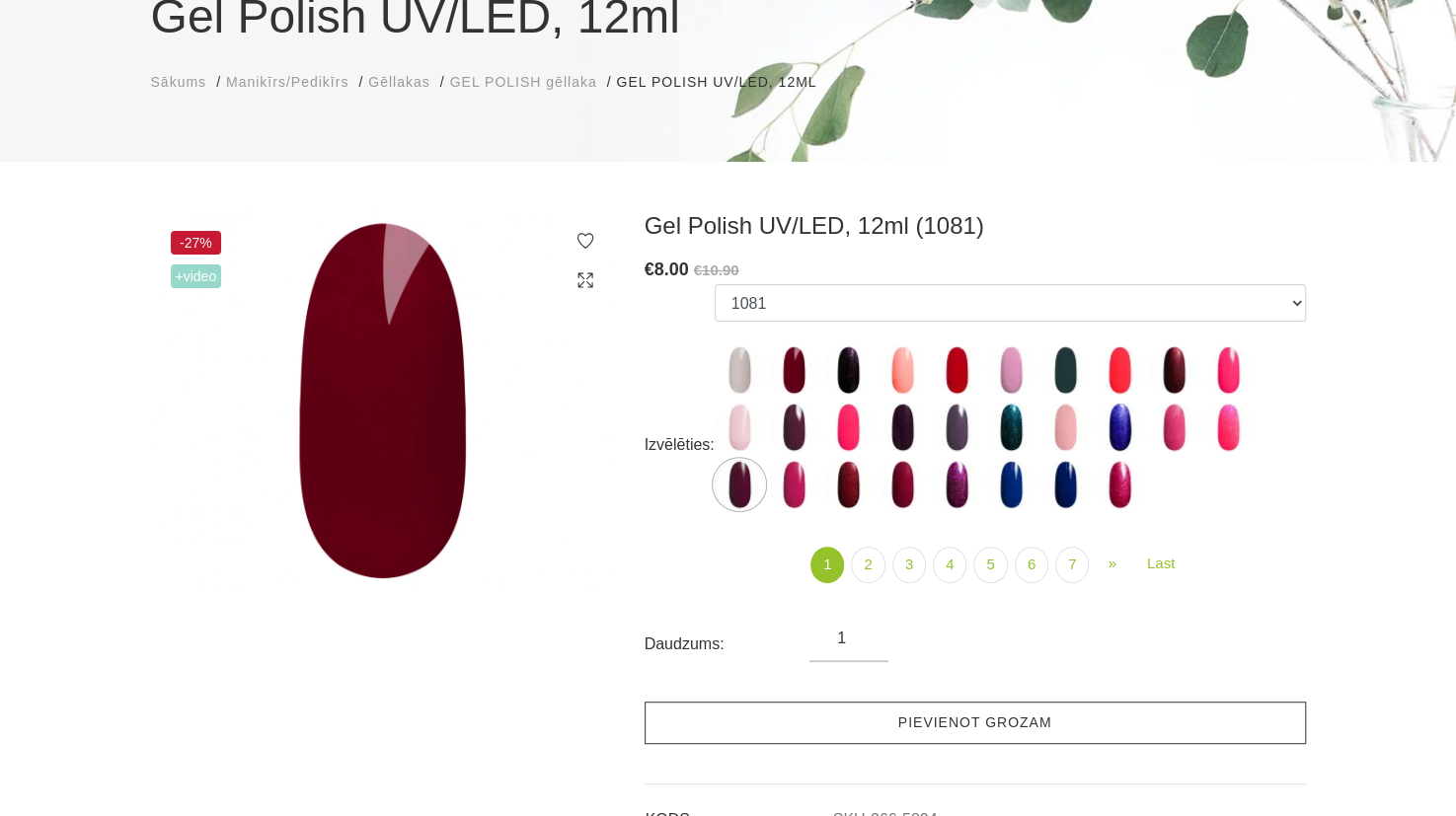
click at [997, 718] on link "Pievienot grozam" at bounding box center [975, 723] width 662 height 43
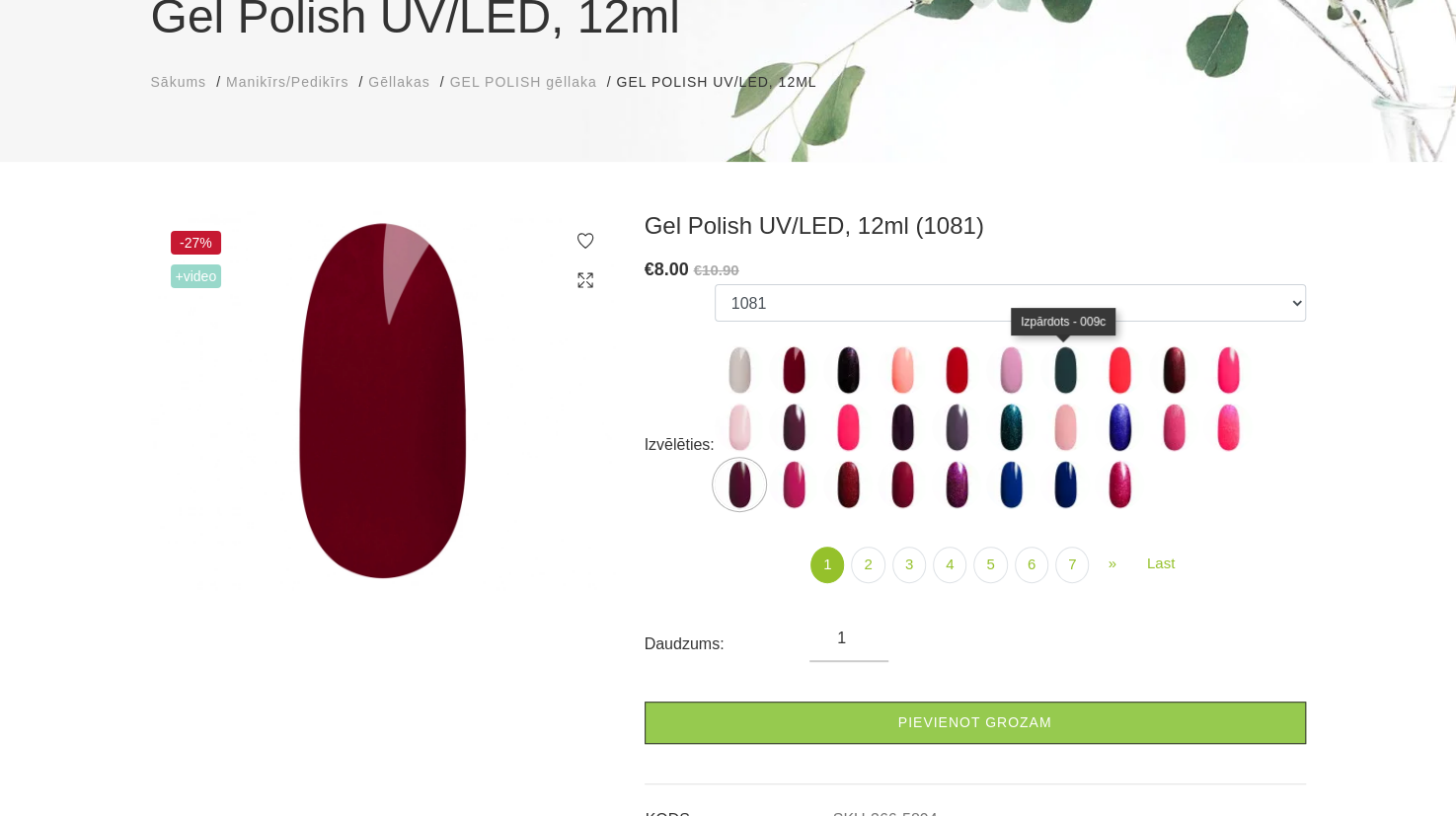
click at [1063, 364] on img at bounding box center [1065, 369] width 49 height 49
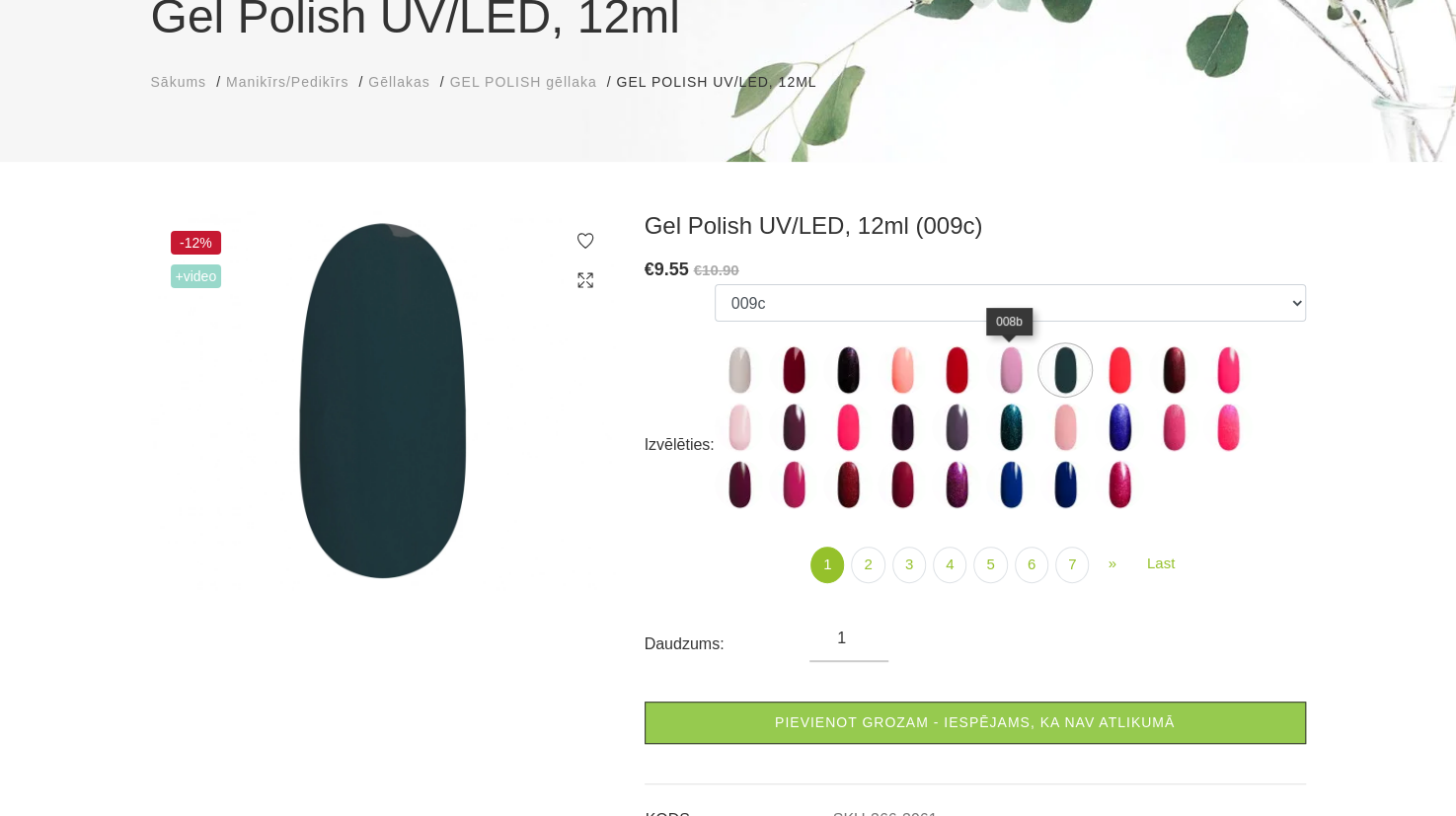
click at [1009, 364] on img at bounding box center [1010, 369] width 49 height 49
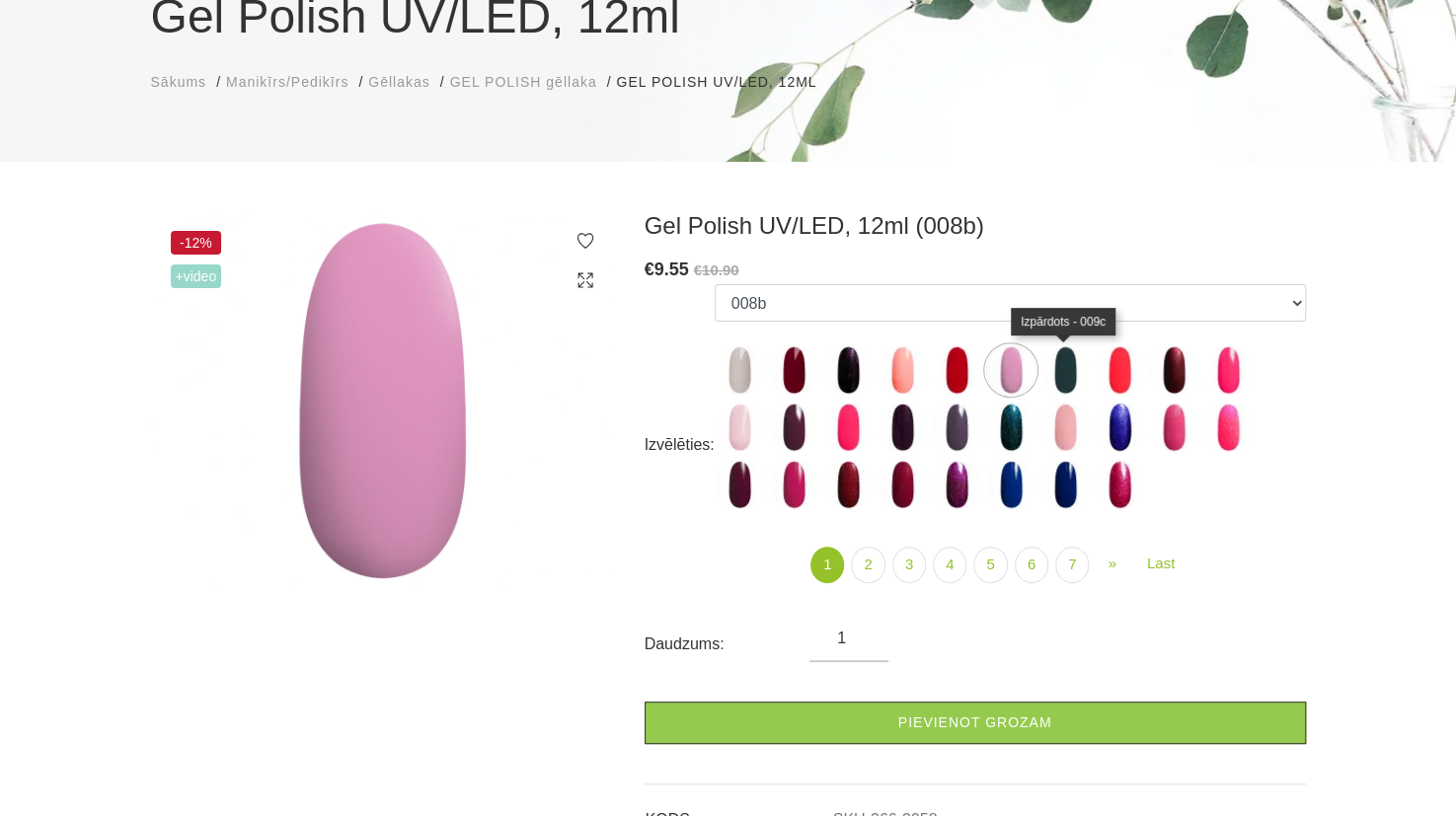
click at [1047, 366] on img at bounding box center [1065, 369] width 49 height 49
select select "3961"
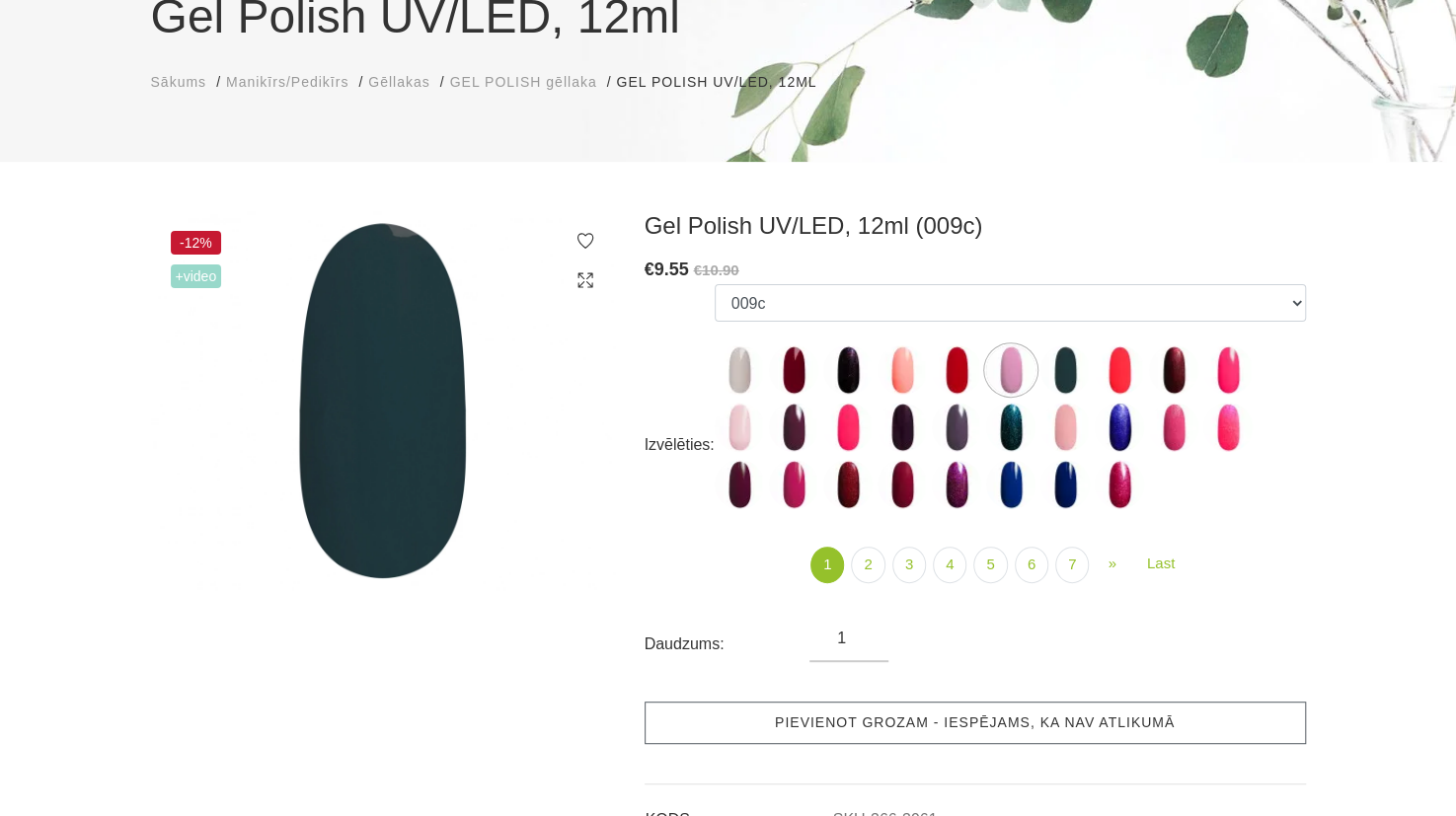
click at [889, 729] on link "Pievienot grozam - iespējams, ka nav atlikumā" at bounding box center [975, 723] width 662 height 43
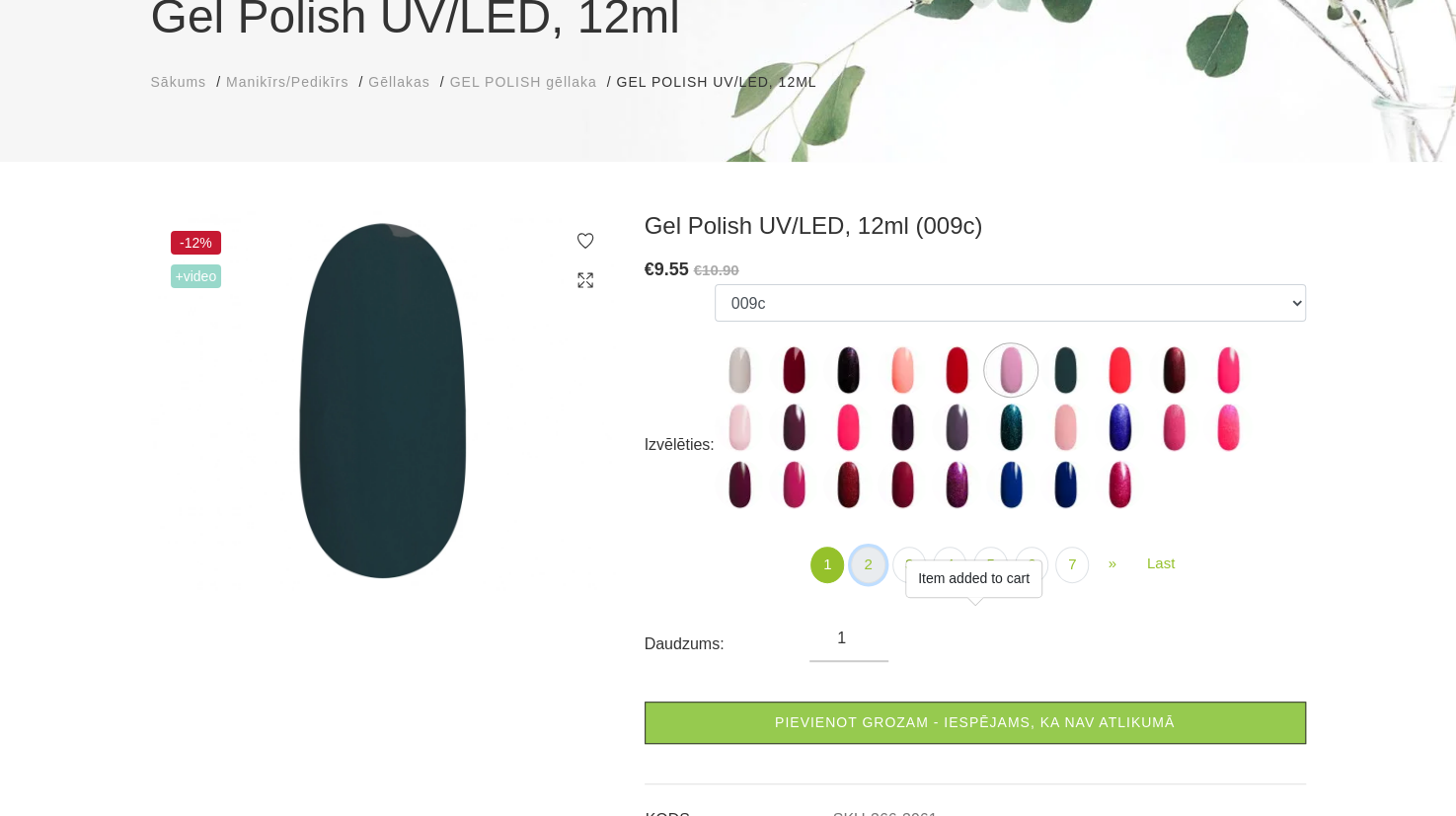
click at [857, 557] on link "2" at bounding box center [868, 565] width 34 height 37
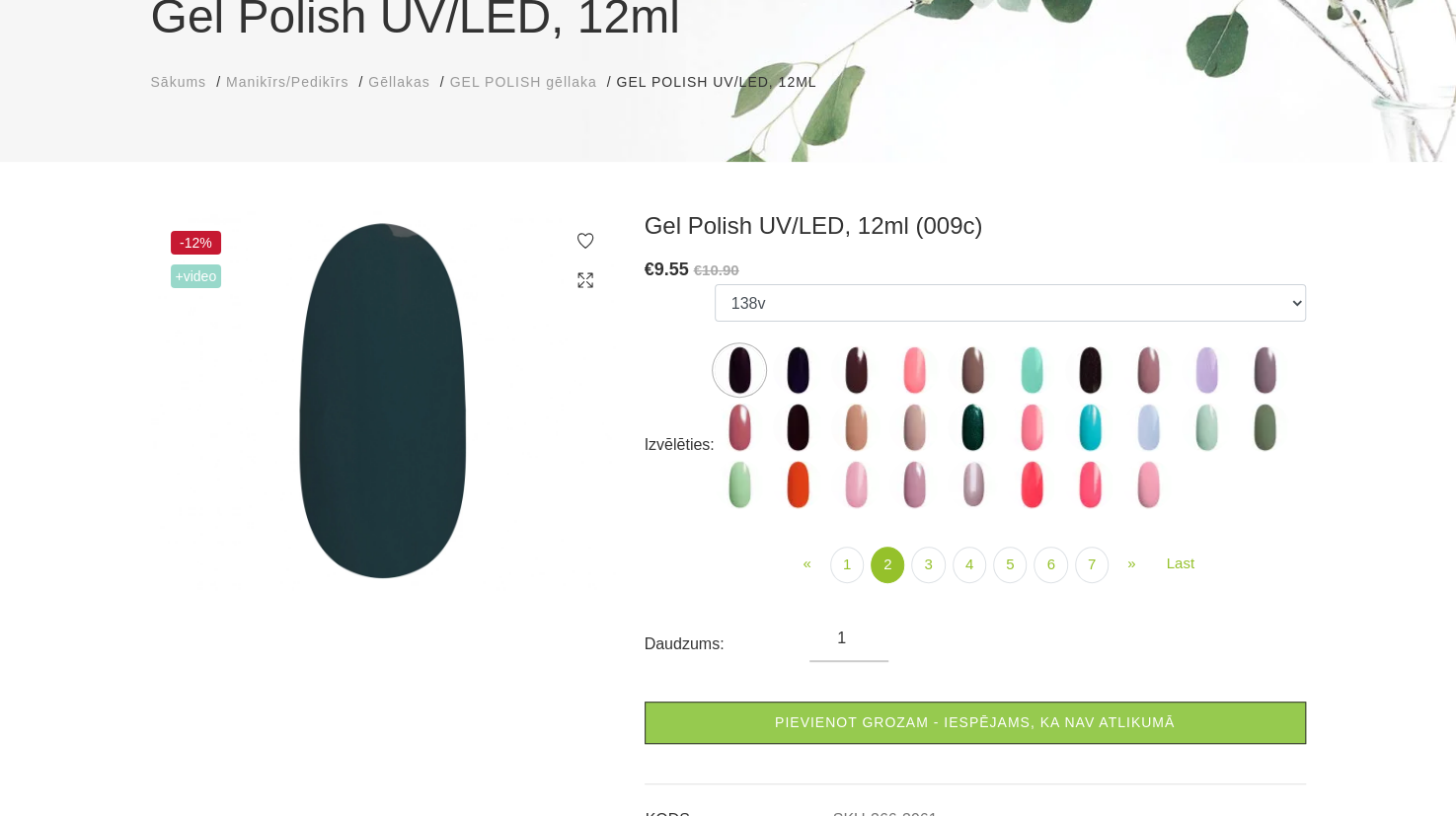
click at [1262, 421] on img at bounding box center [1264, 427] width 49 height 49
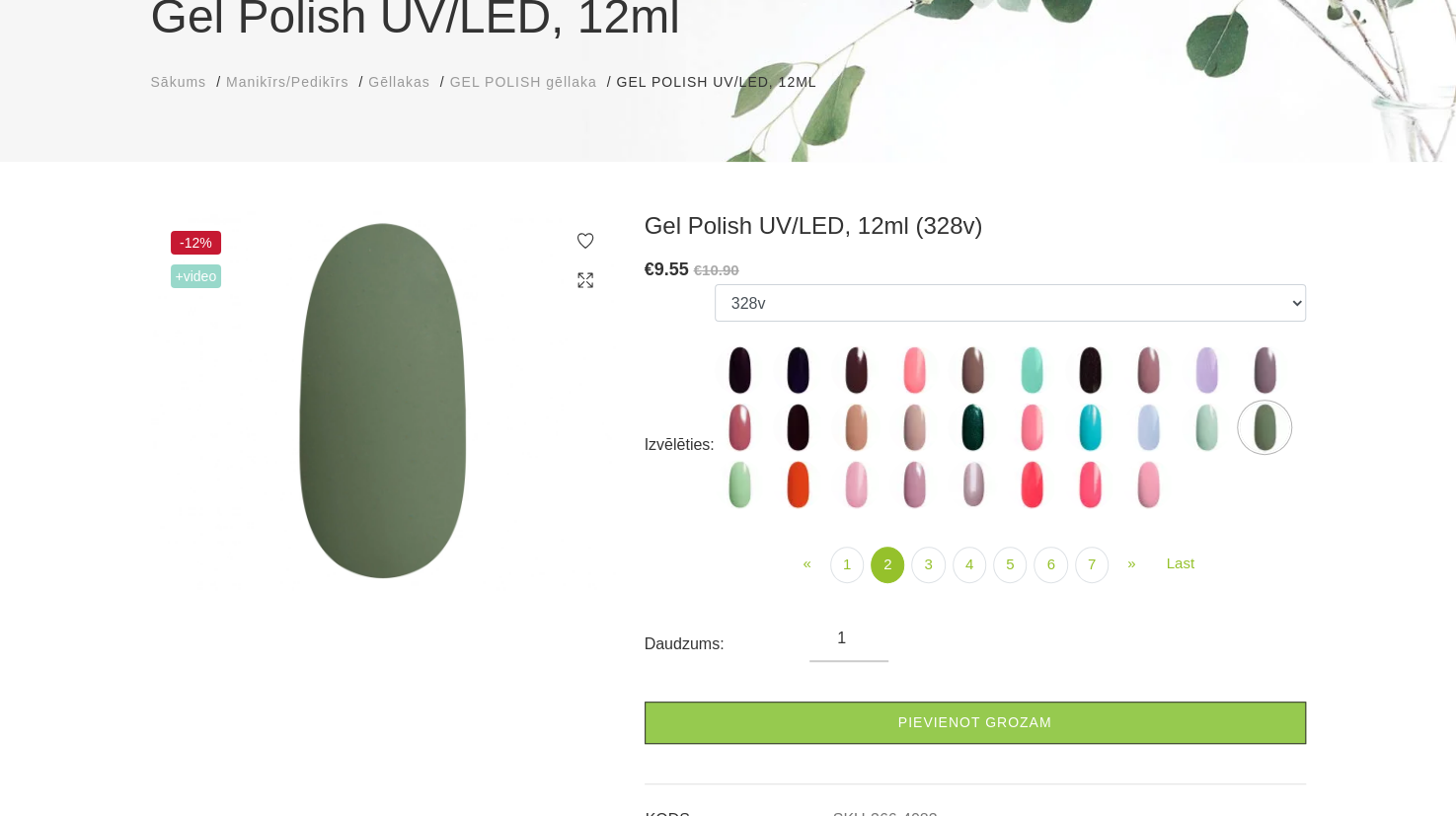
click at [1156, 483] on img at bounding box center [1148, 484] width 49 height 49
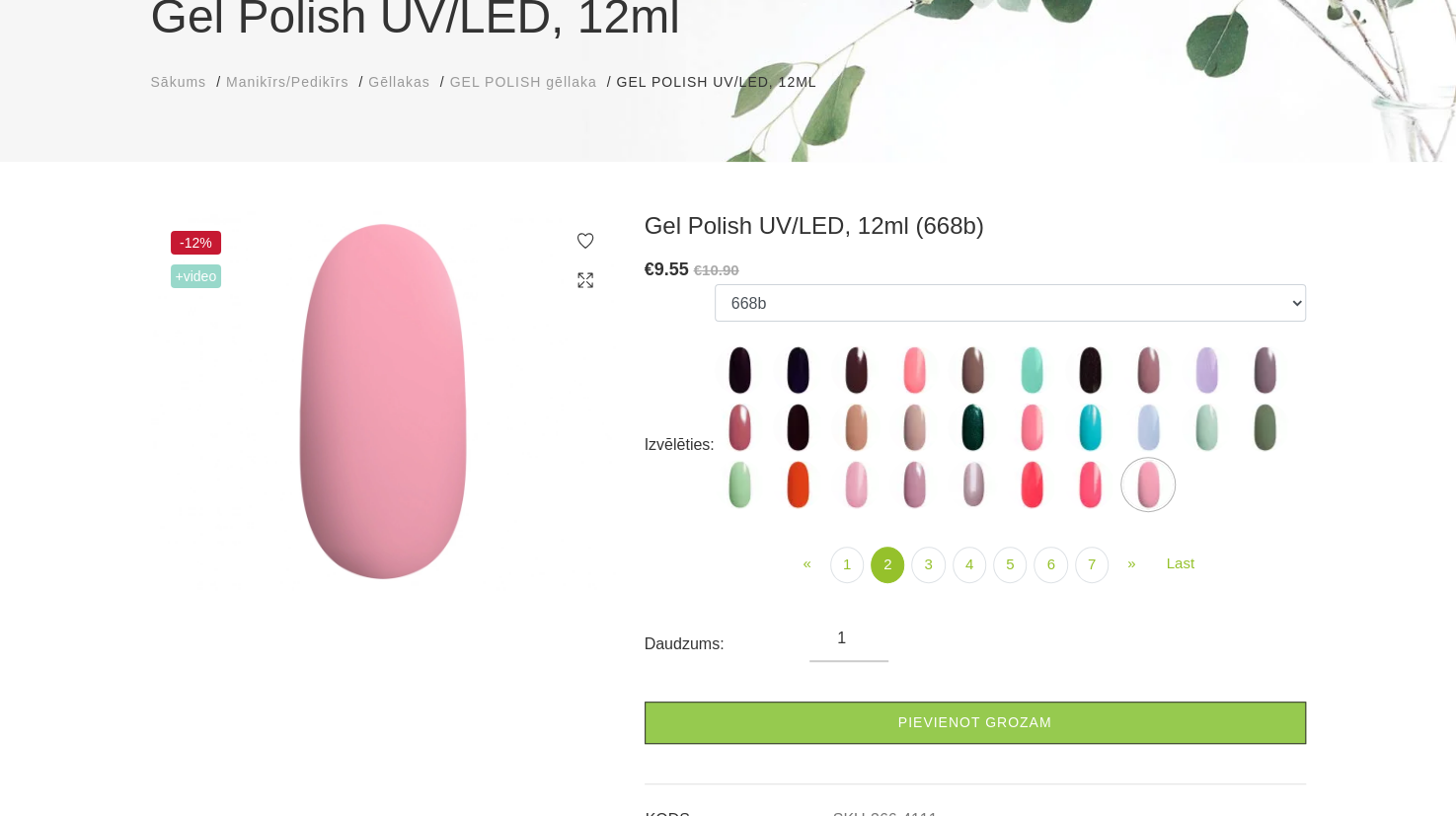
click at [1092, 483] on img at bounding box center [1090, 484] width 49 height 49
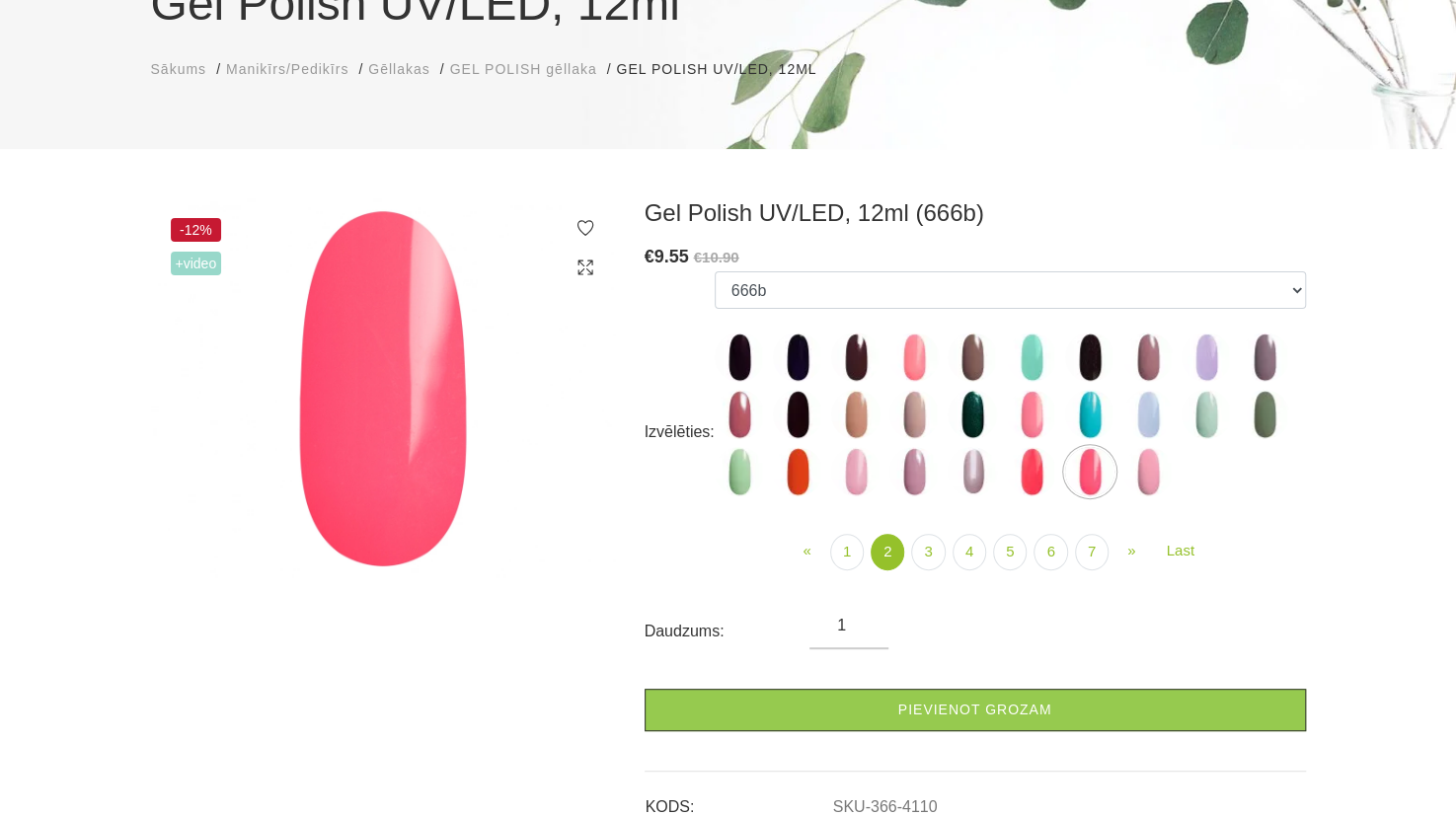
scroll to position [219, 0]
click at [392, 413] on img at bounding box center [382, 388] width 464 height 379
click at [1271, 365] on img at bounding box center [1264, 356] width 49 height 49
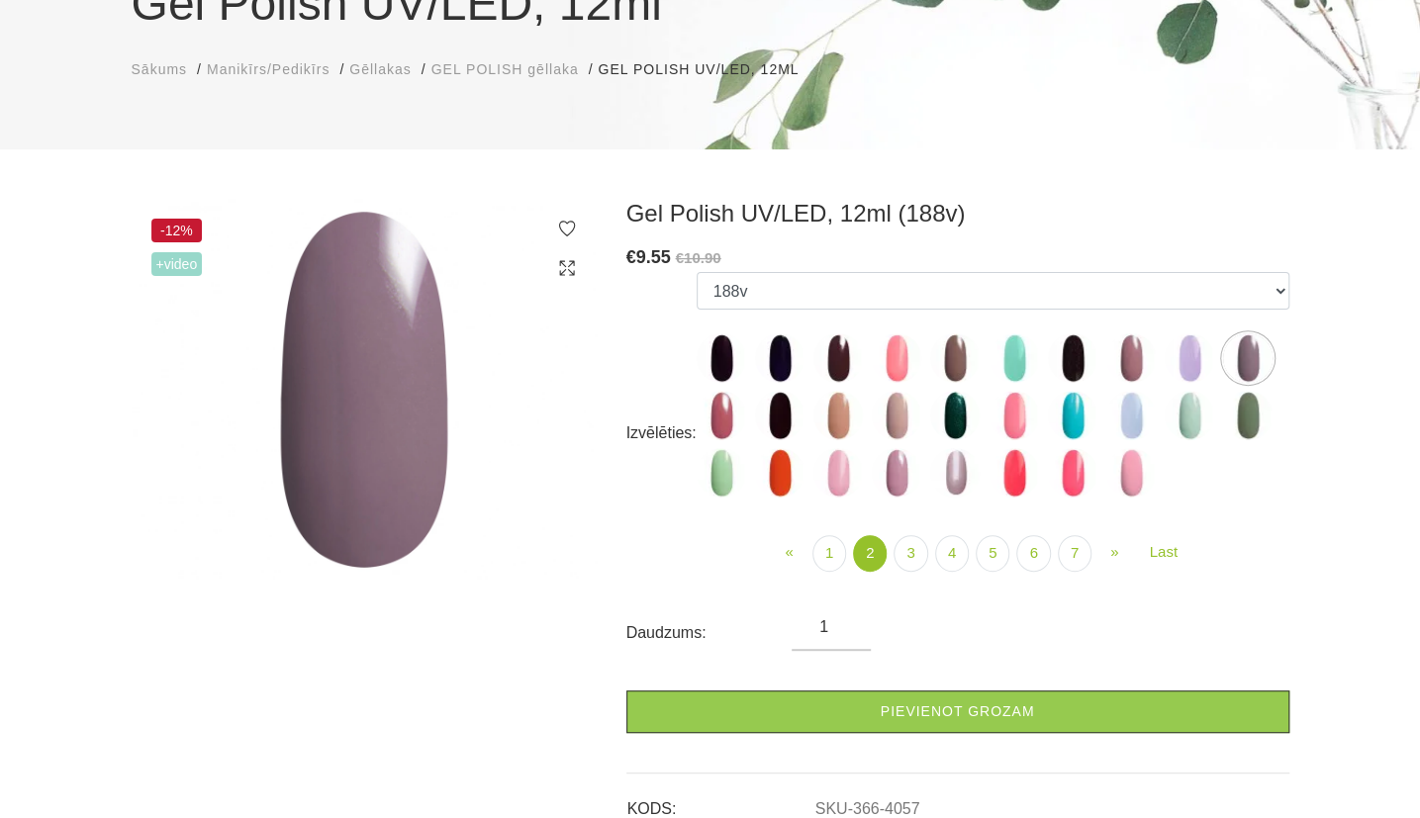
click at [949, 431] on img at bounding box center [954, 415] width 49 height 49
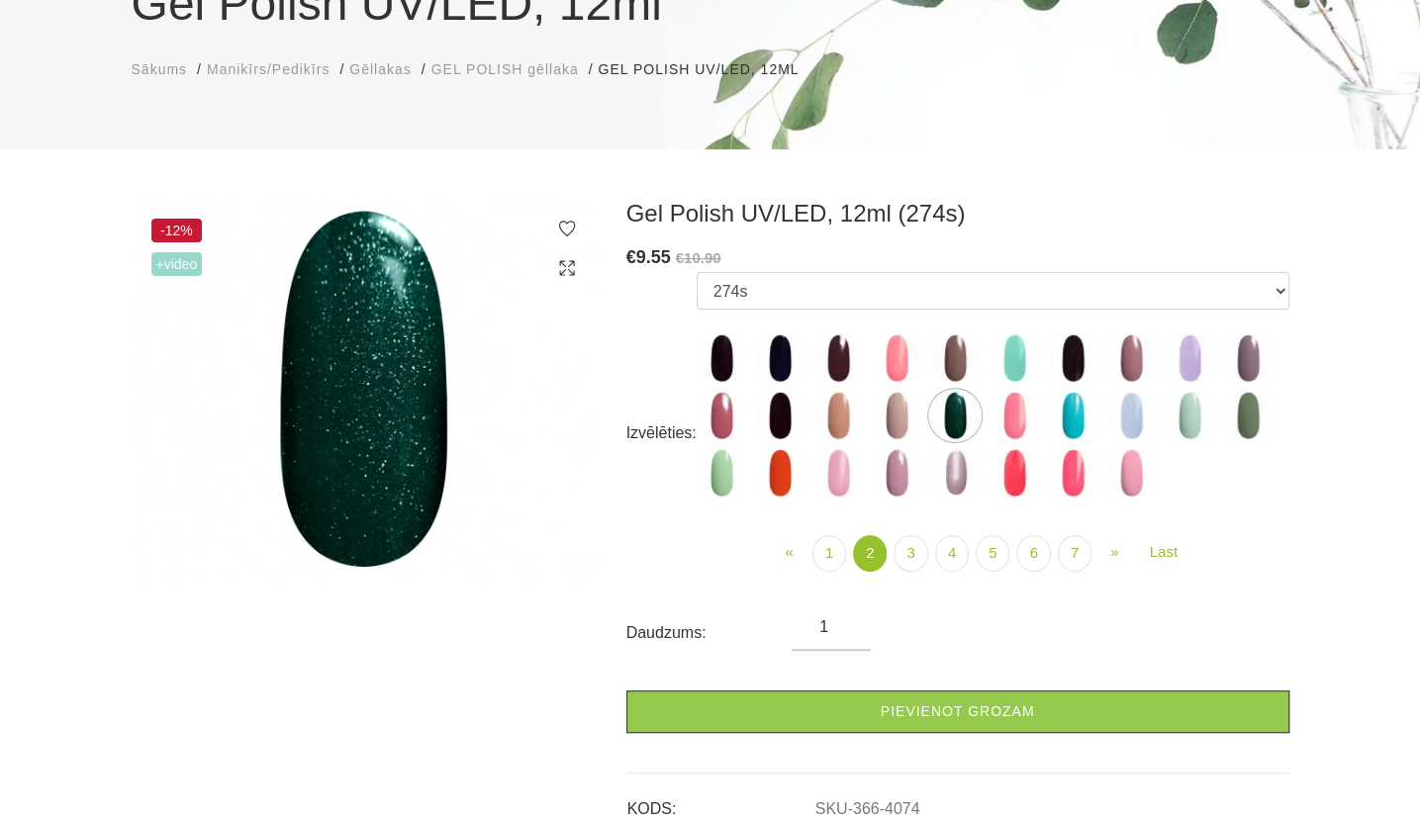
click at [891, 417] on img at bounding box center [896, 415] width 49 height 49
select select "4069"
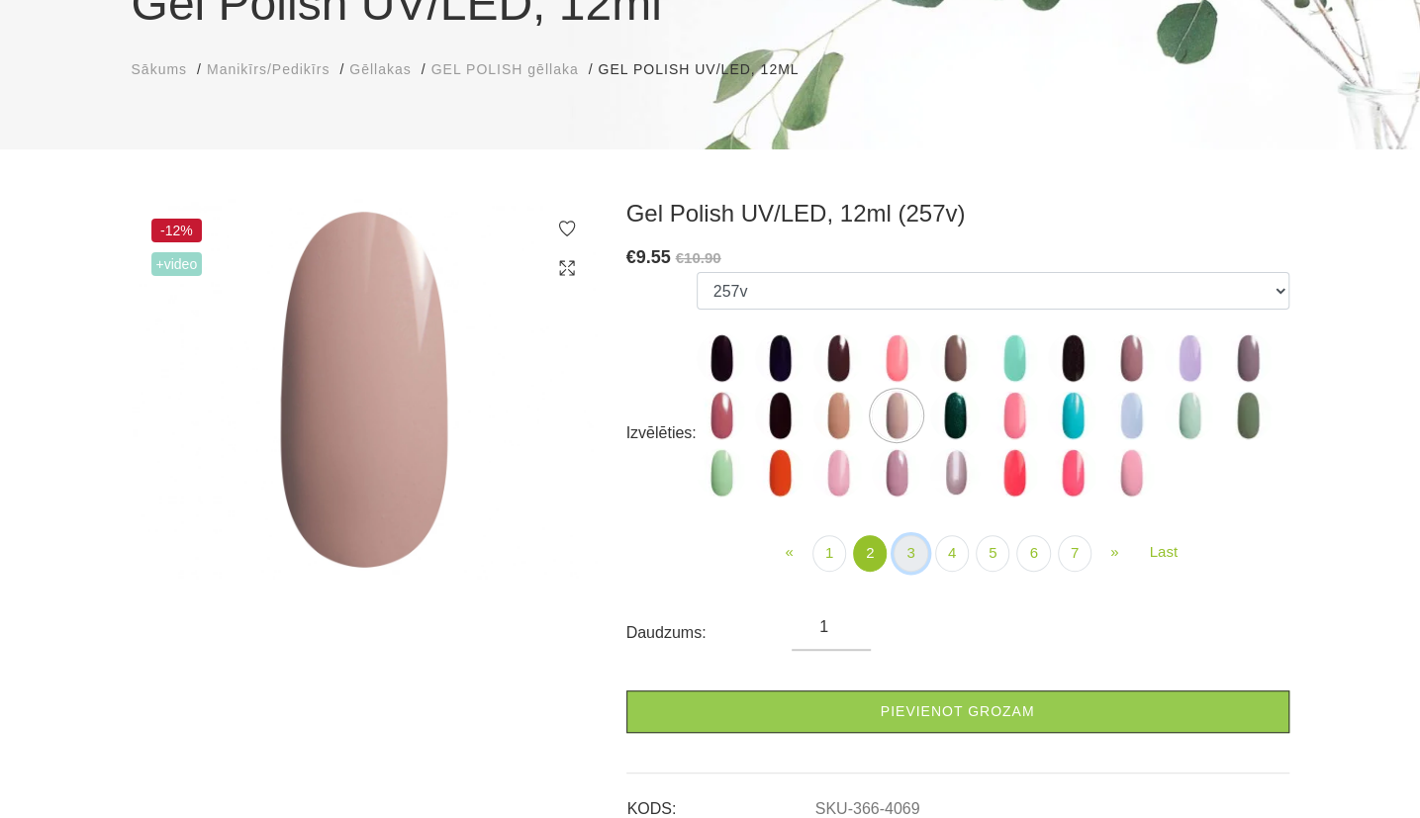
click at [900, 553] on link "3" at bounding box center [910, 553] width 34 height 37
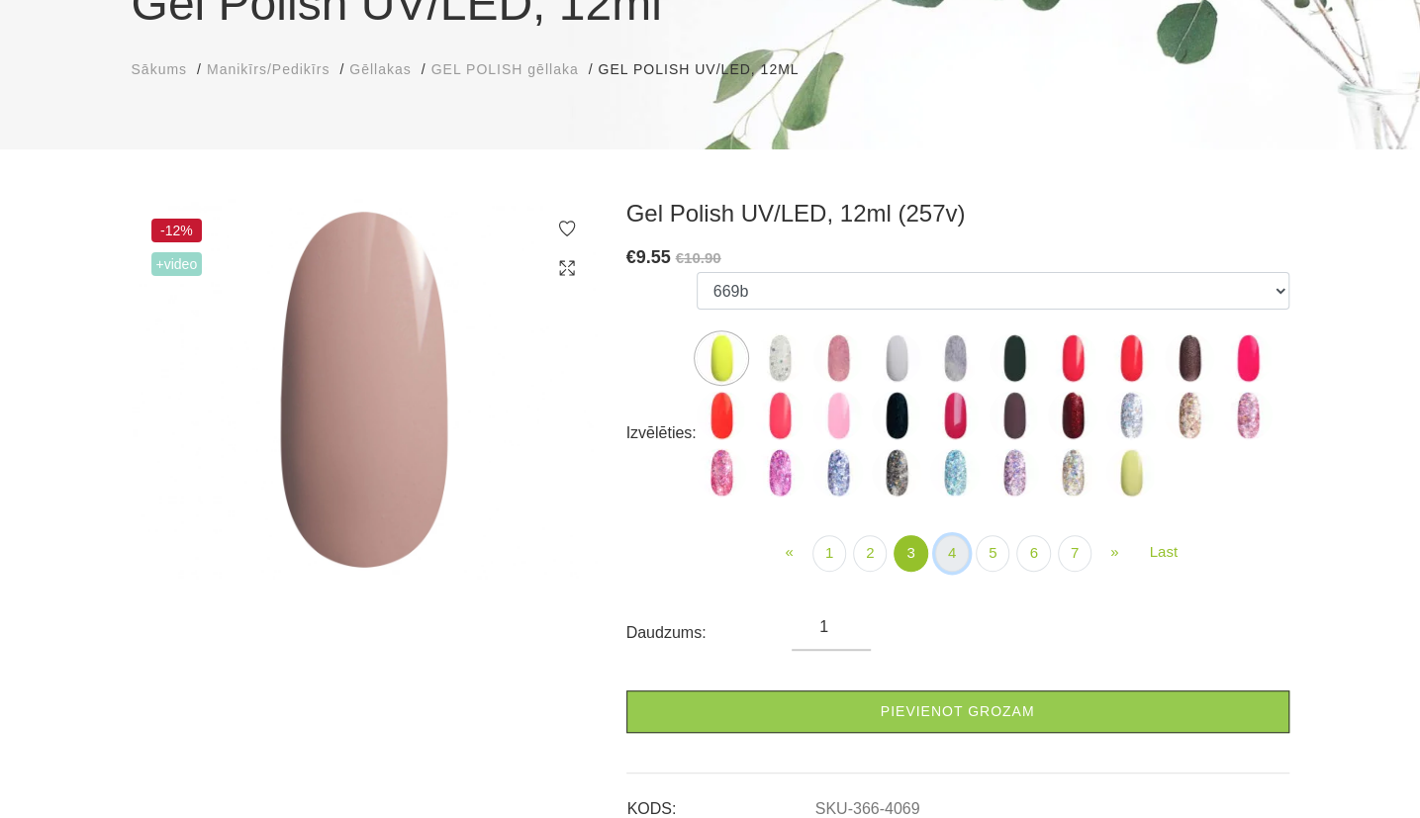
click at [952, 561] on link "4" at bounding box center [952, 553] width 34 height 37
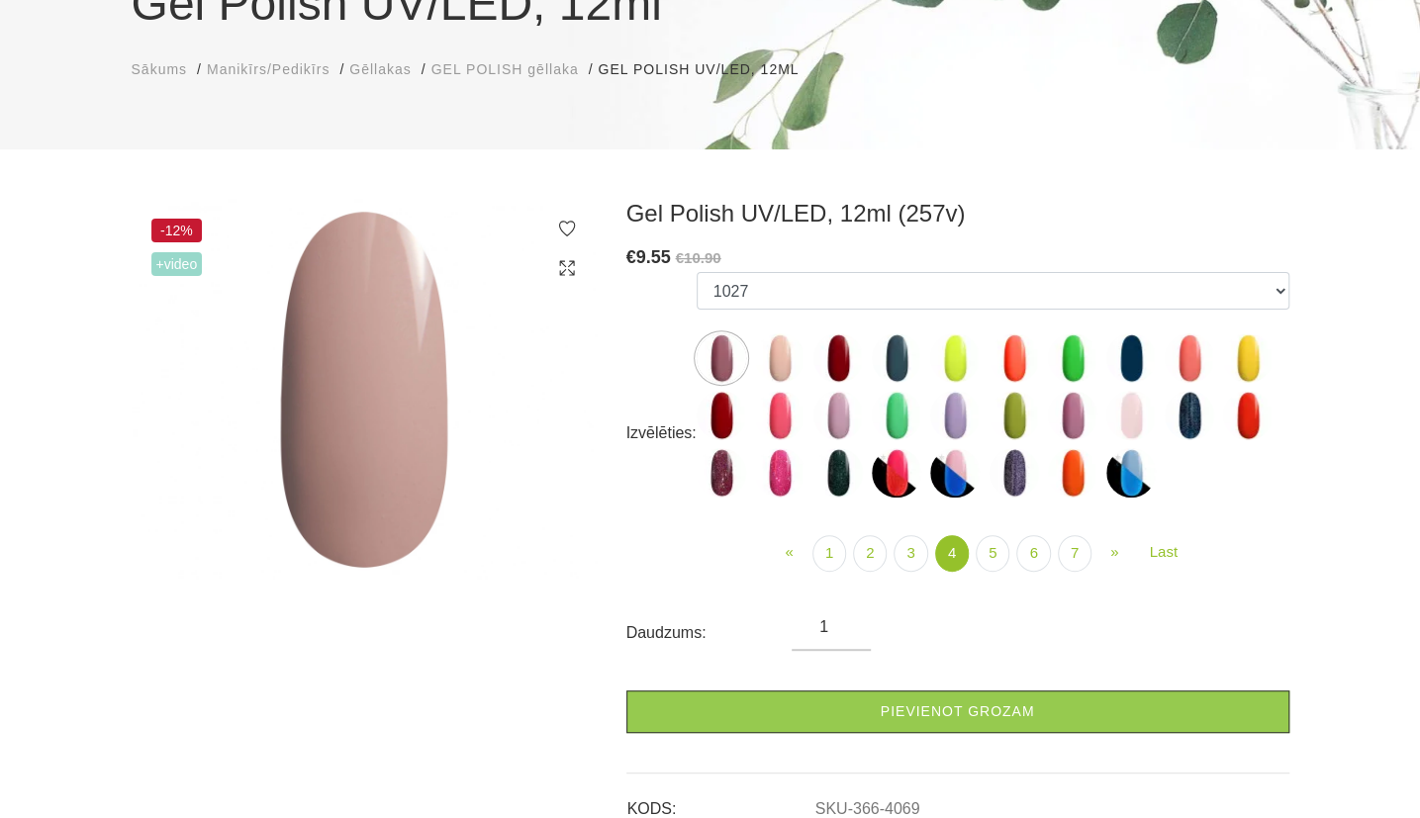
click at [1139, 413] on img at bounding box center [1130, 415] width 49 height 49
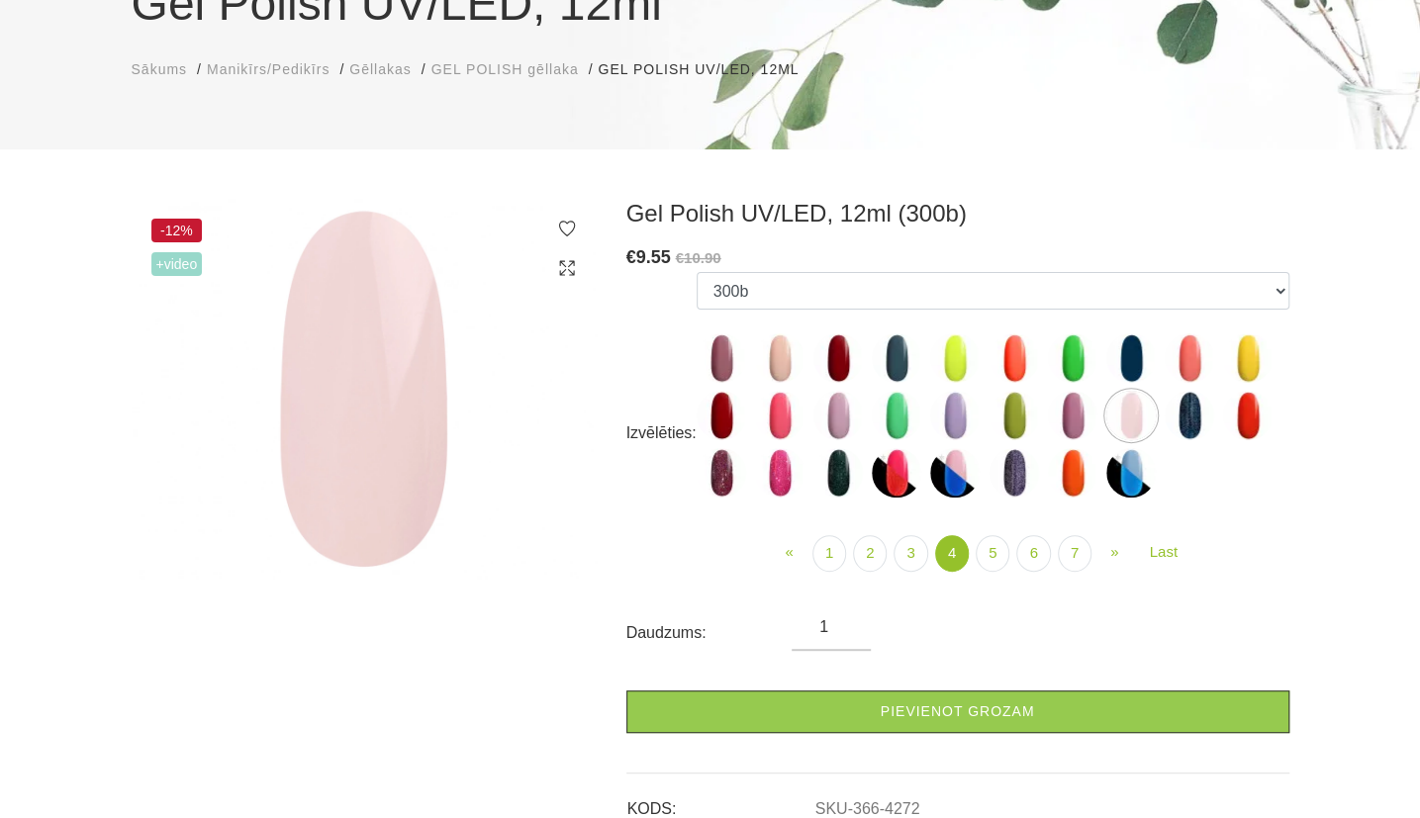
click at [782, 422] on img at bounding box center [779, 415] width 49 height 49
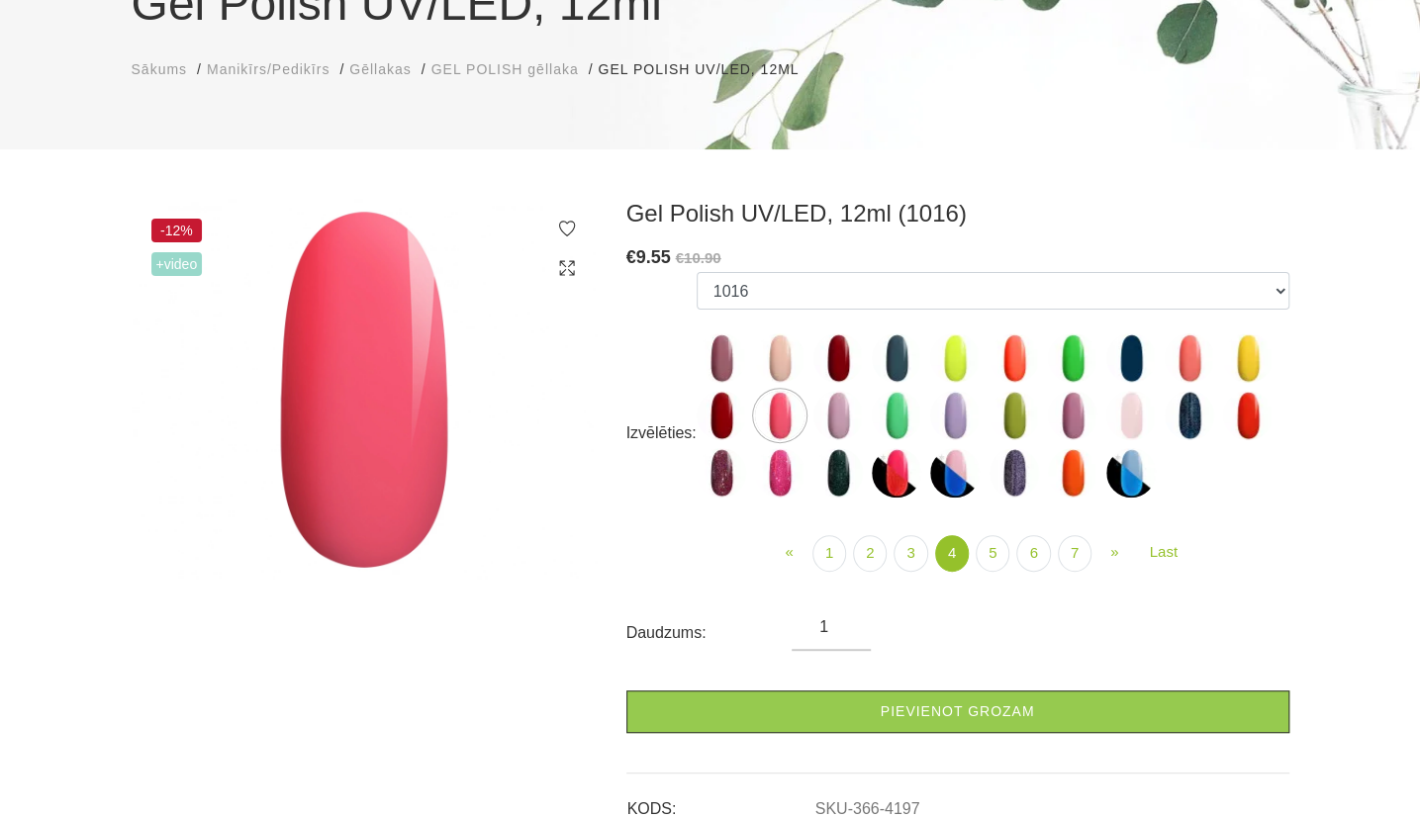
click at [726, 413] on img at bounding box center [721, 415] width 49 height 49
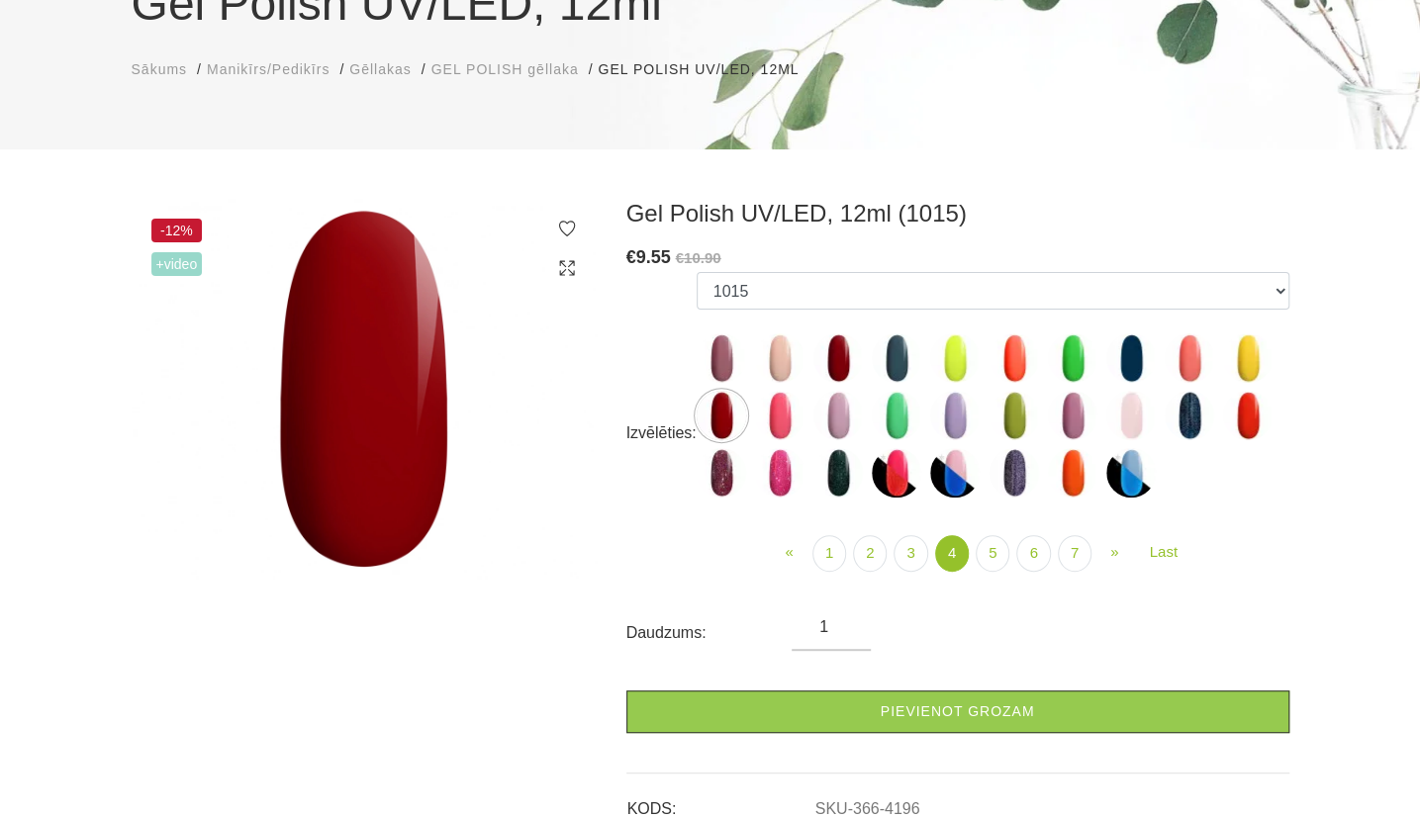
click at [1016, 415] on img at bounding box center [1013, 415] width 49 height 49
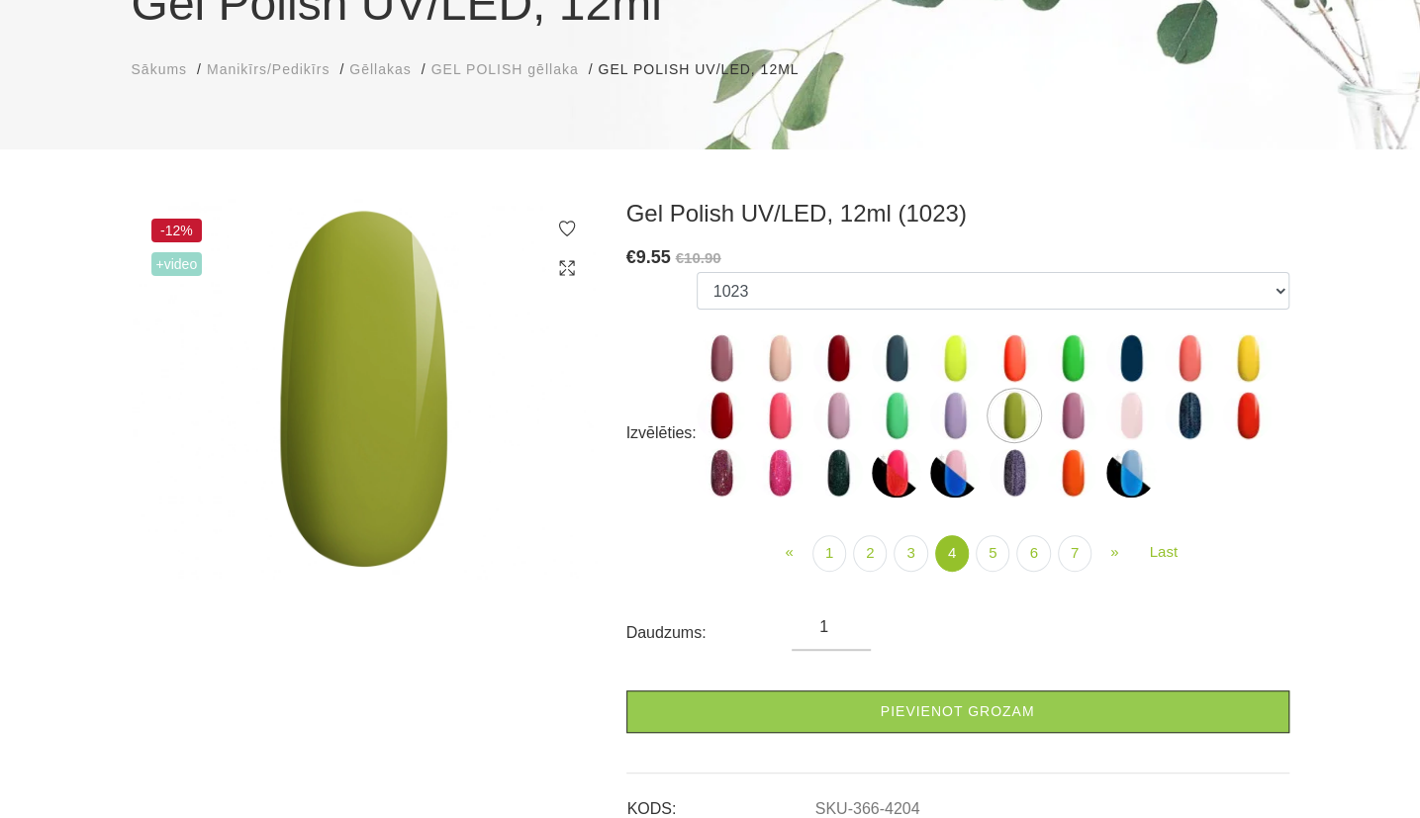
click at [1136, 422] on img at bounding box center [1130, 415] width 49 height 49
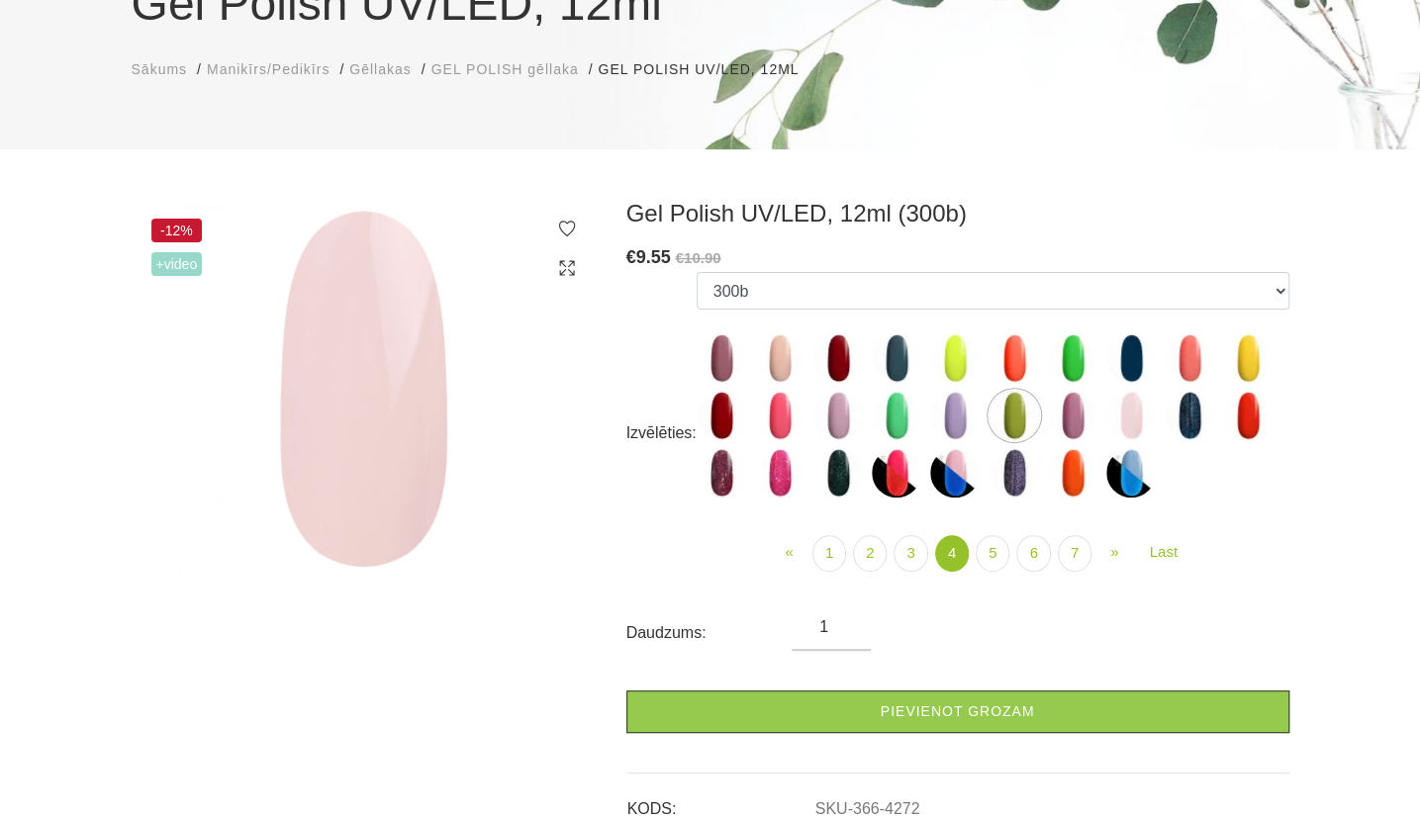
click at [1251, 375] on img at bounding box center [1247, 357] width 49 height 49
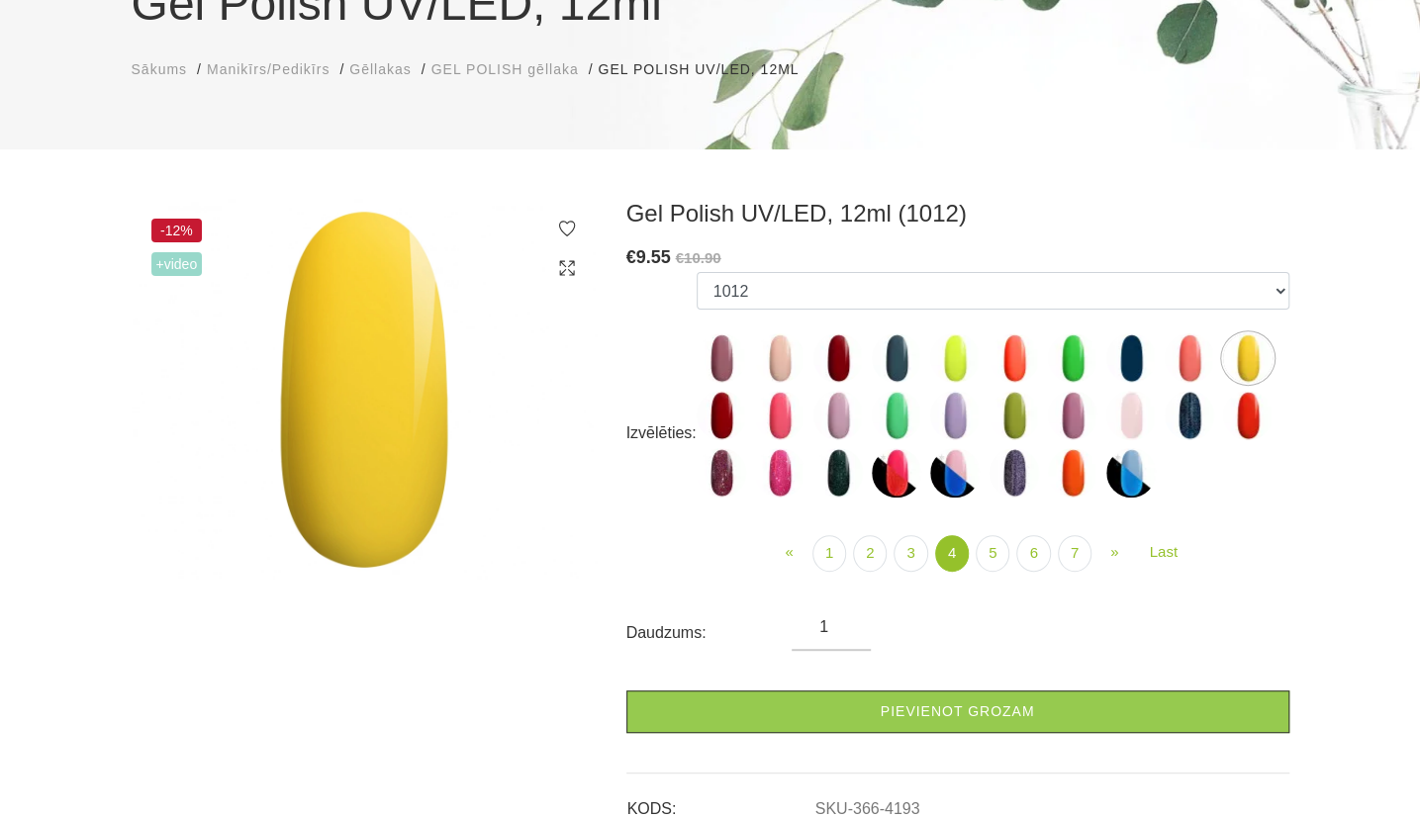
click at [1203, 357] on img at bounding box center [1189, 357] width 49 height 49
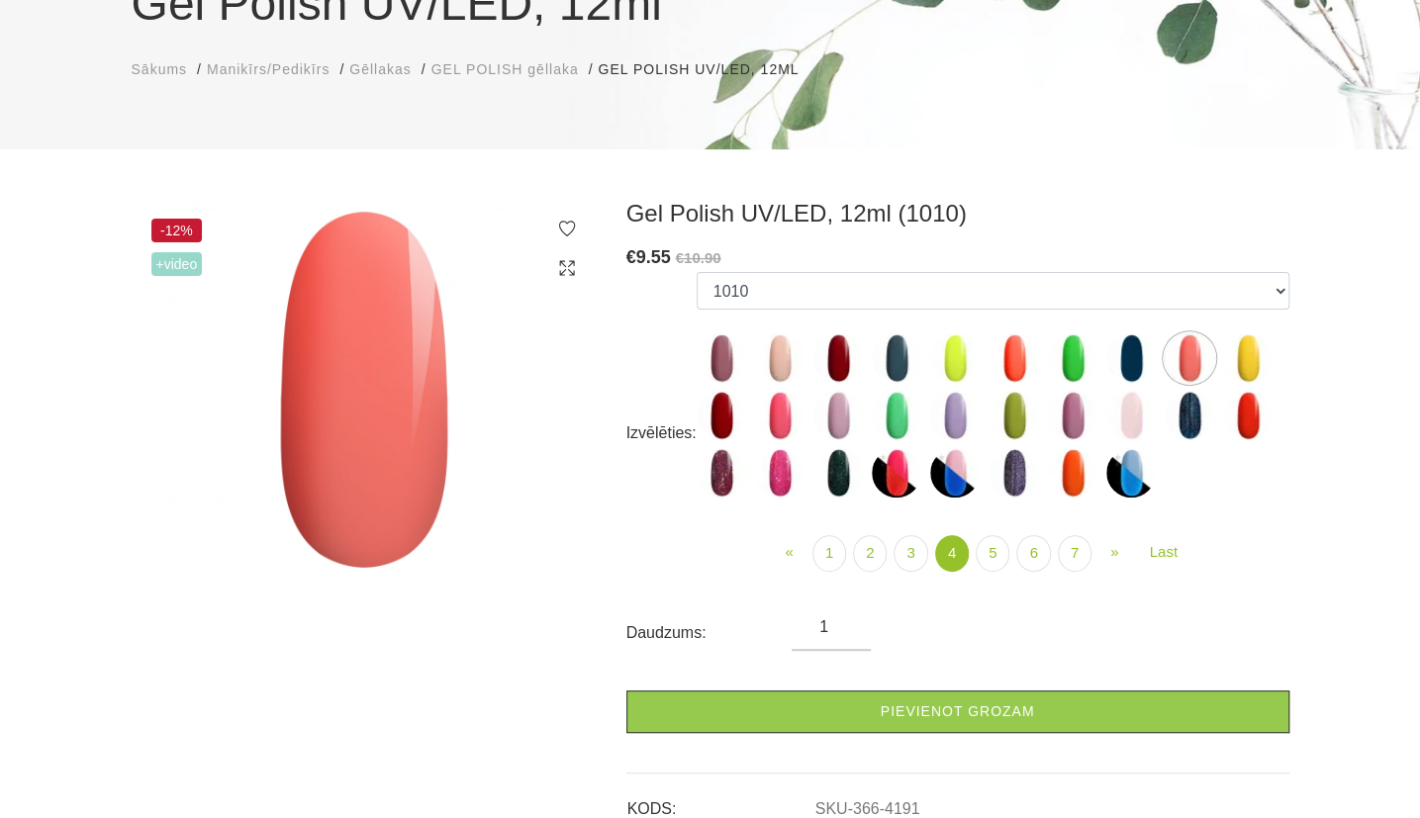
click at [1259, 369] on img at bounding box center [1247, 357] width 49 height 49
select select "4193"
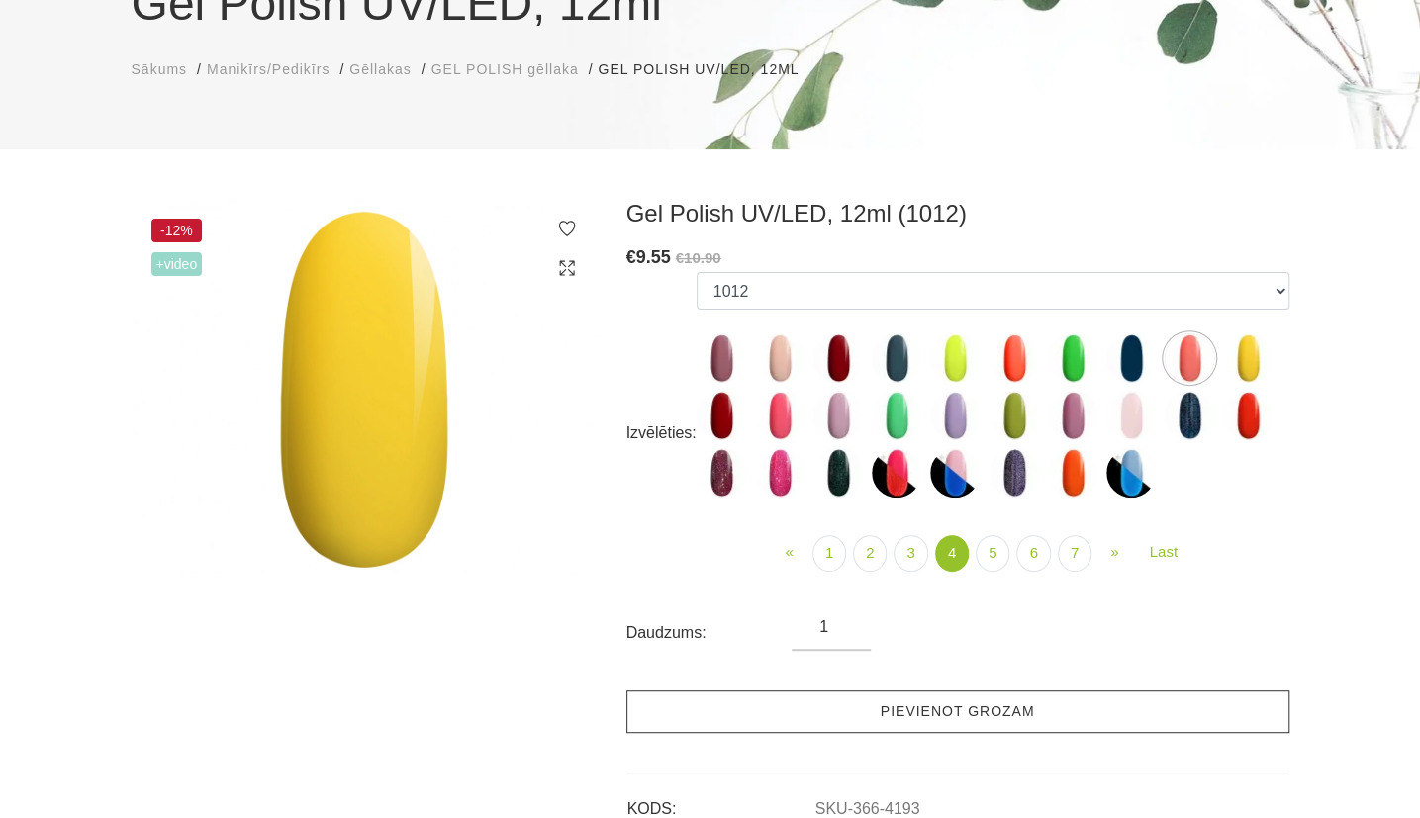
click at [916, 712] on link "Pievienot grozam" at bounding box center [957, 712] width 663 height 43
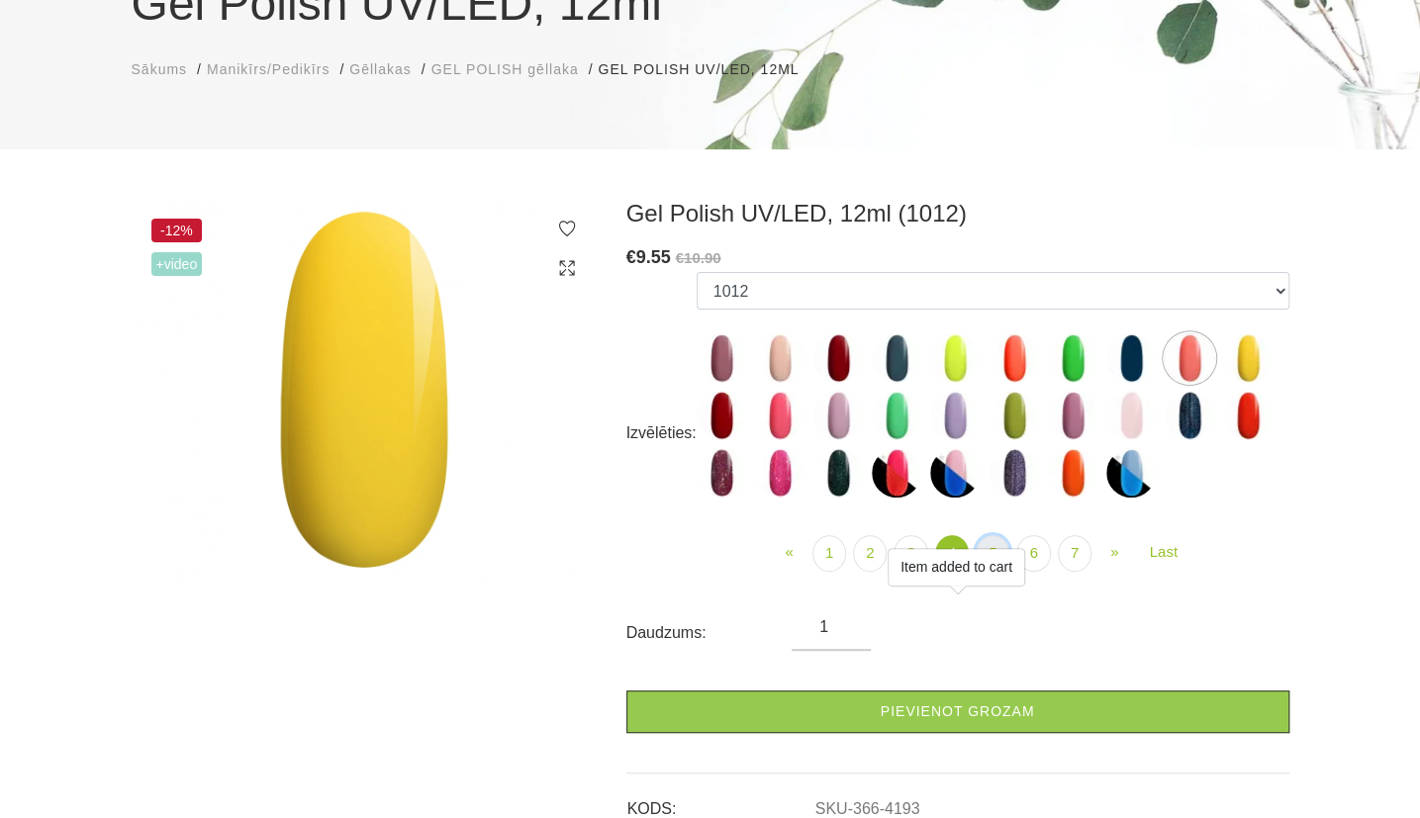
click at [993, 540] on link "5" at bounding box center [993, 553] width 34 height 37
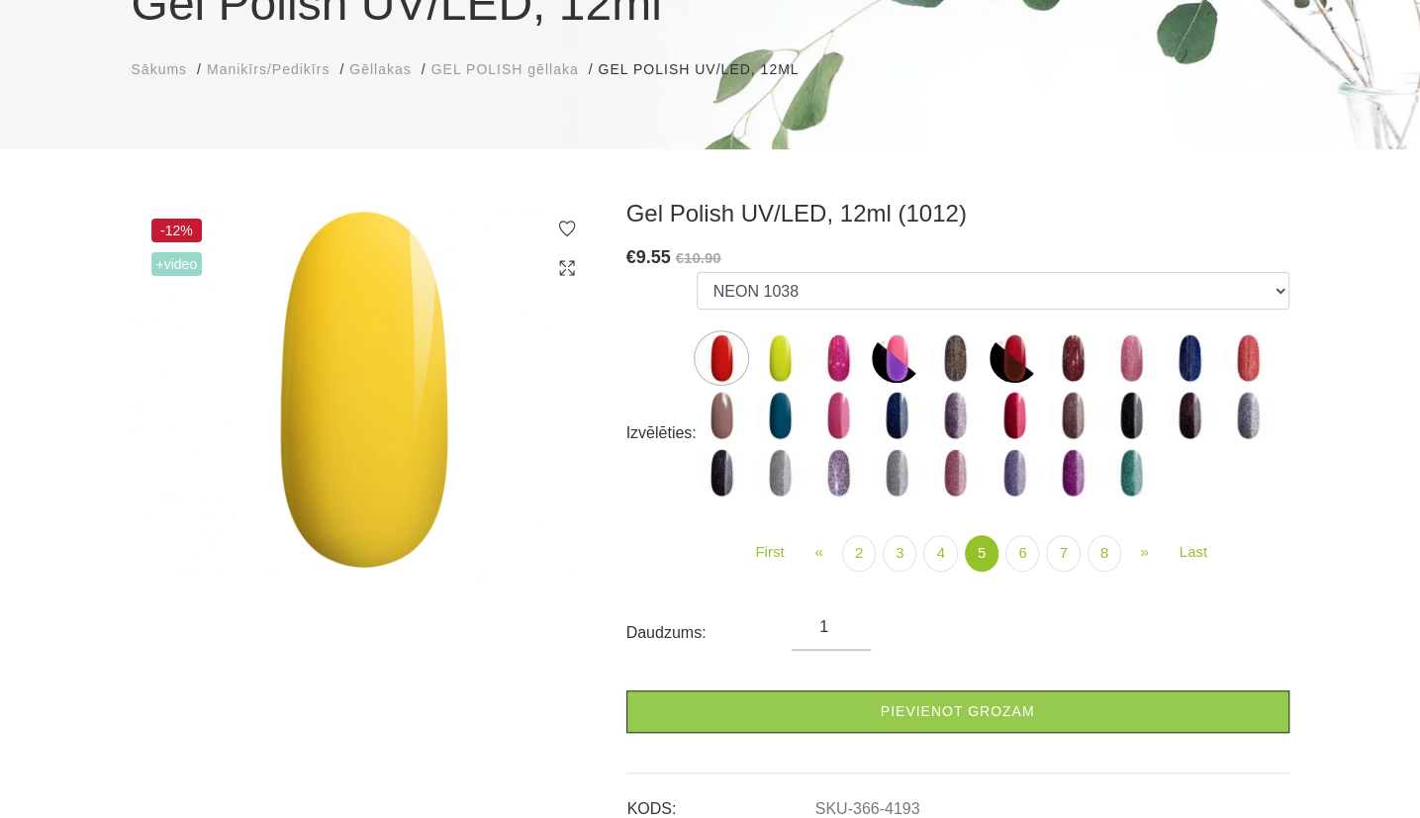
click at [766, 401] on img at bounding box center [779, 415] width 49 height 49
select select "4887"
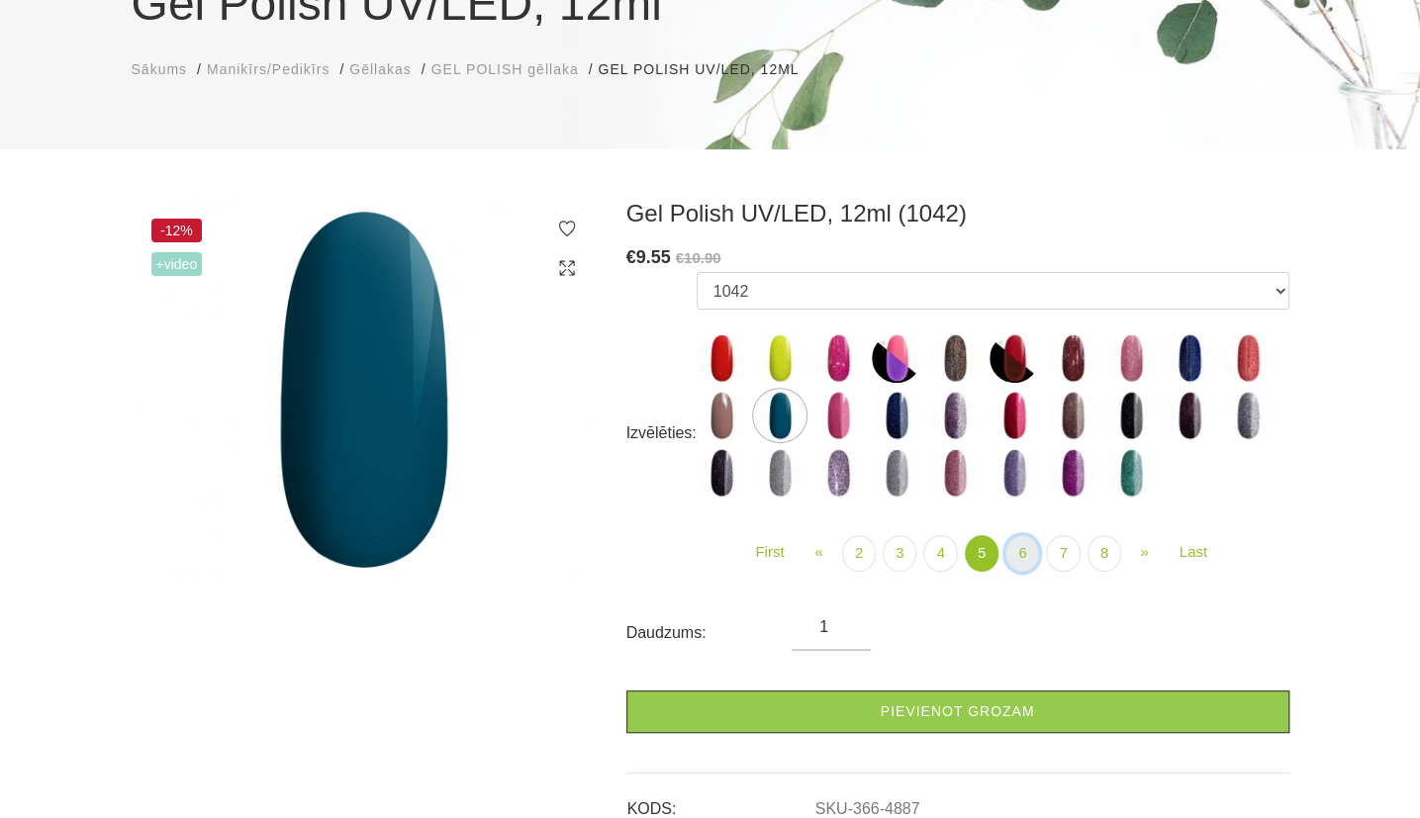
click at [1023, 539] on link "6" at bounding box center [1022, 553] width 34 height 37
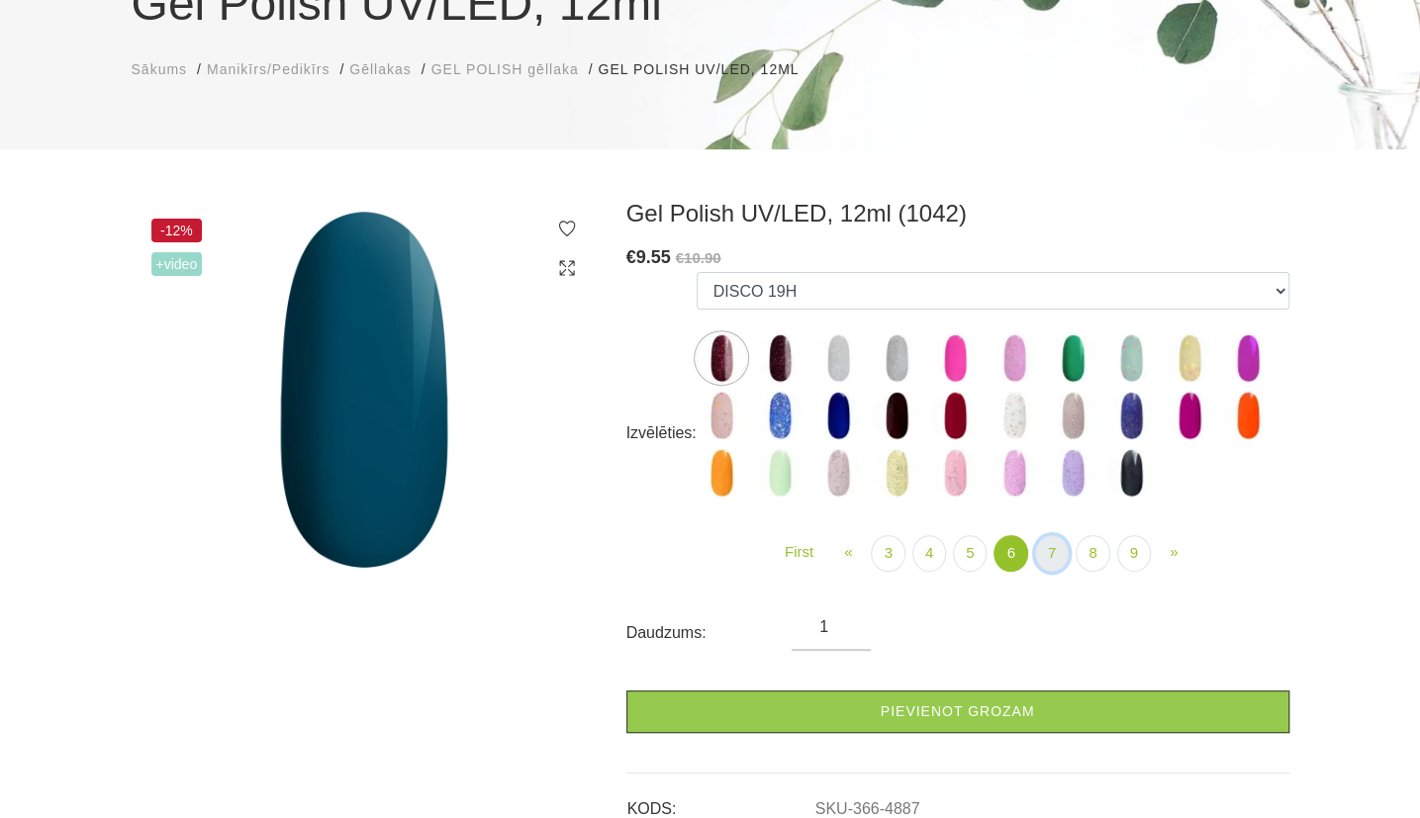
click at [1059, 560] on link "7" at bounding box center [1052, 553] width 34 height 37
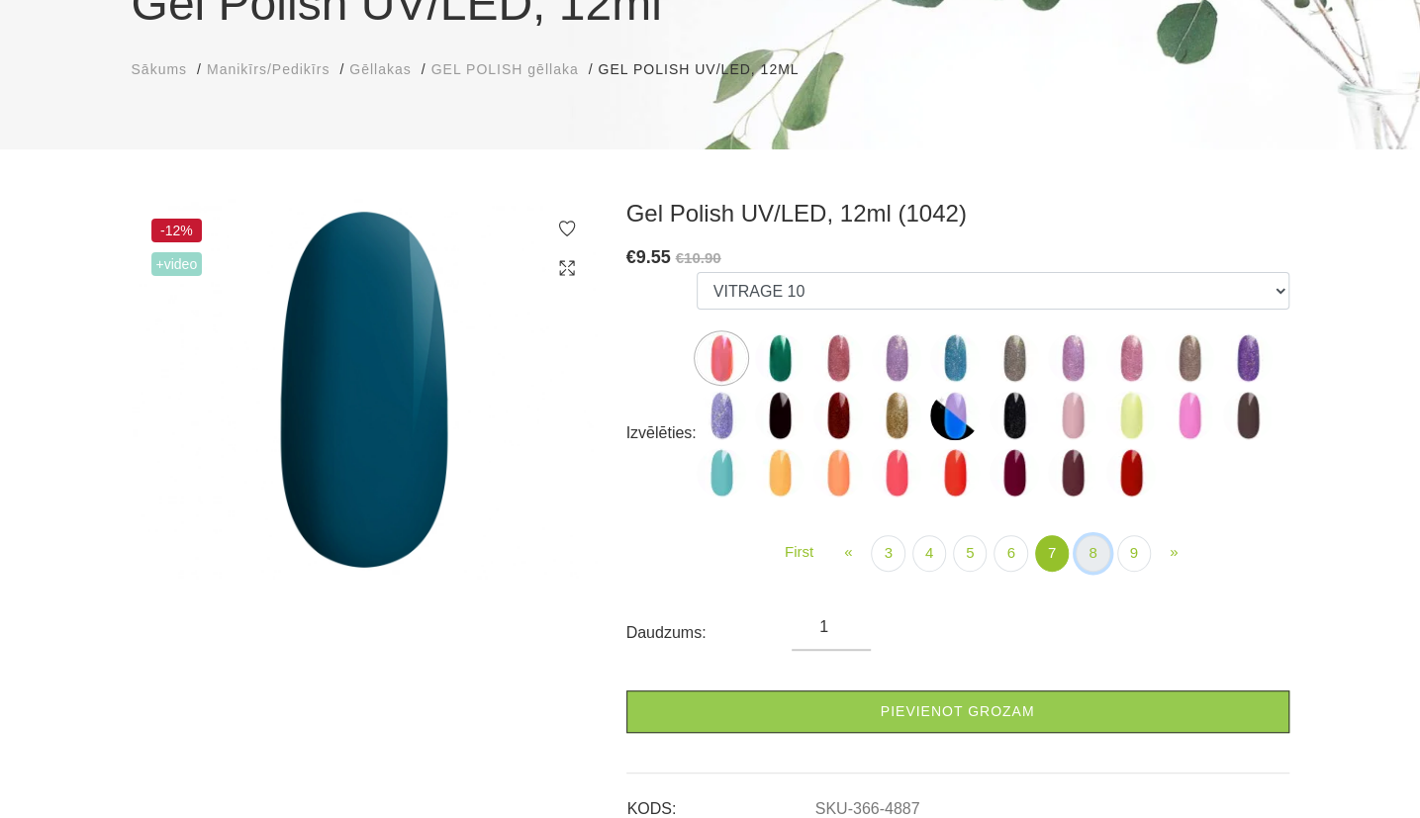
click at [1088, 553] on link "8" at bounding box center [1093, 553] width 34 height 37
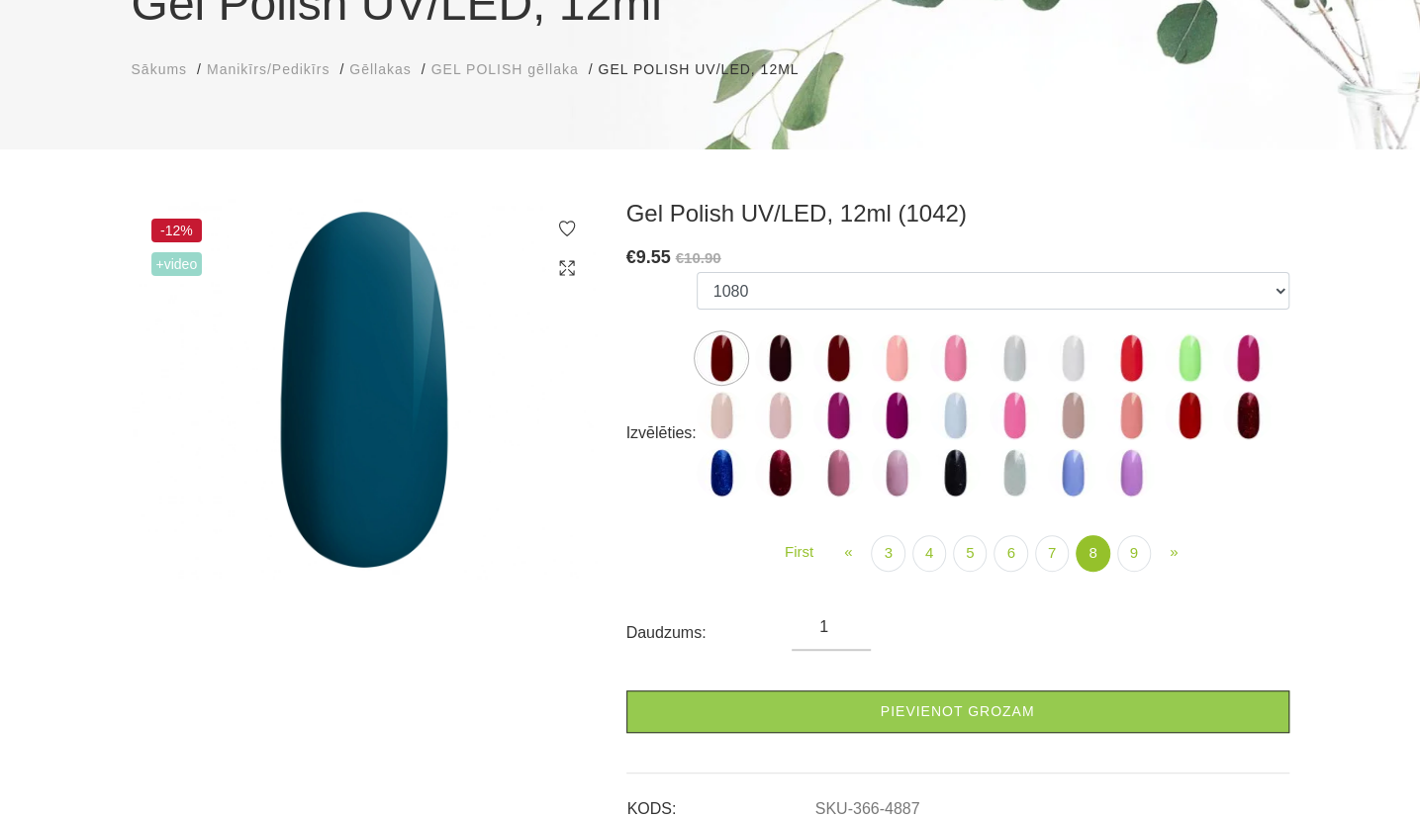
click at [900, 365] on img at bounding box center [896, 357] width 49 height 49
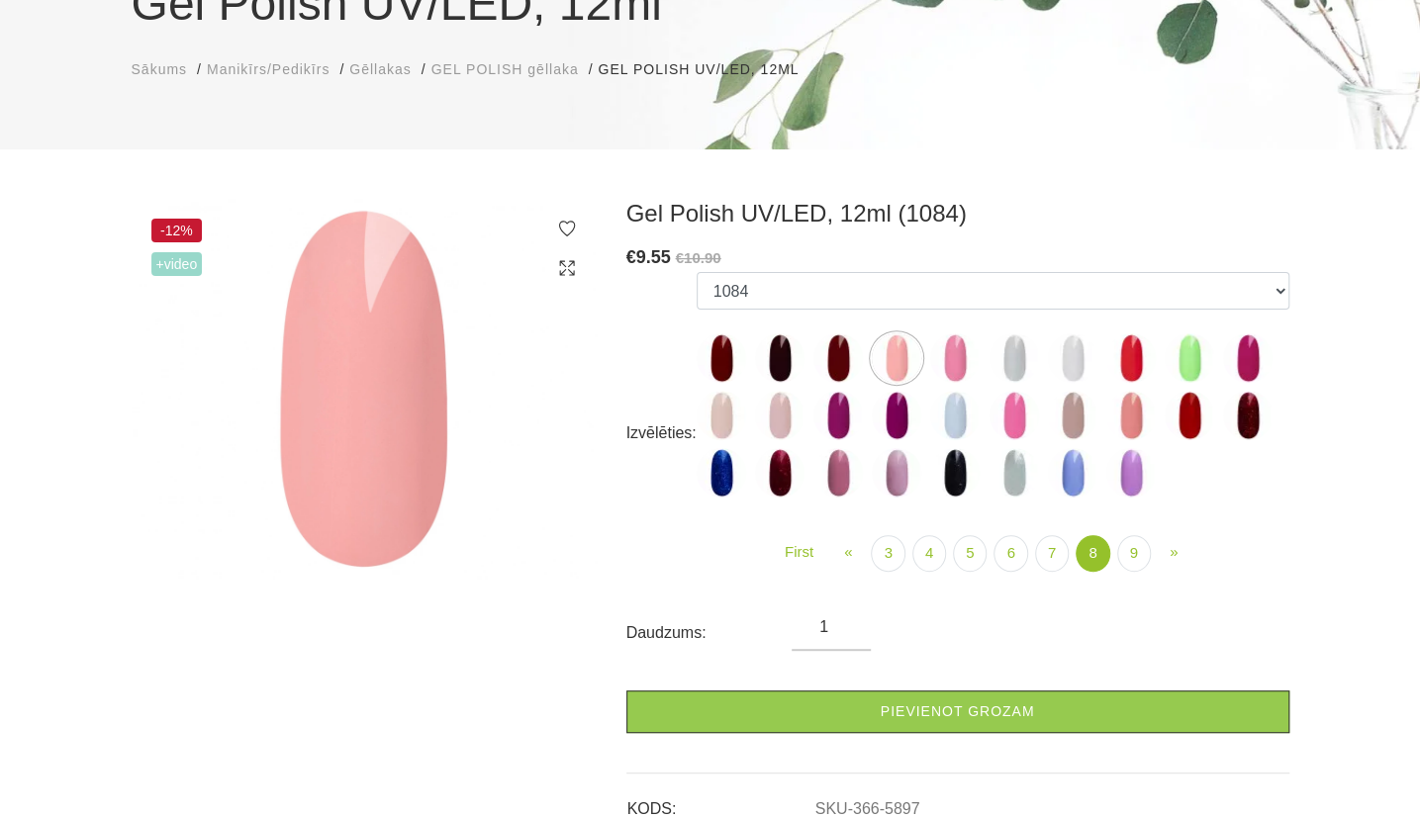
click at [767, 417] on img at bounding box center [779, 415] width 49 height 49
select select "5906"
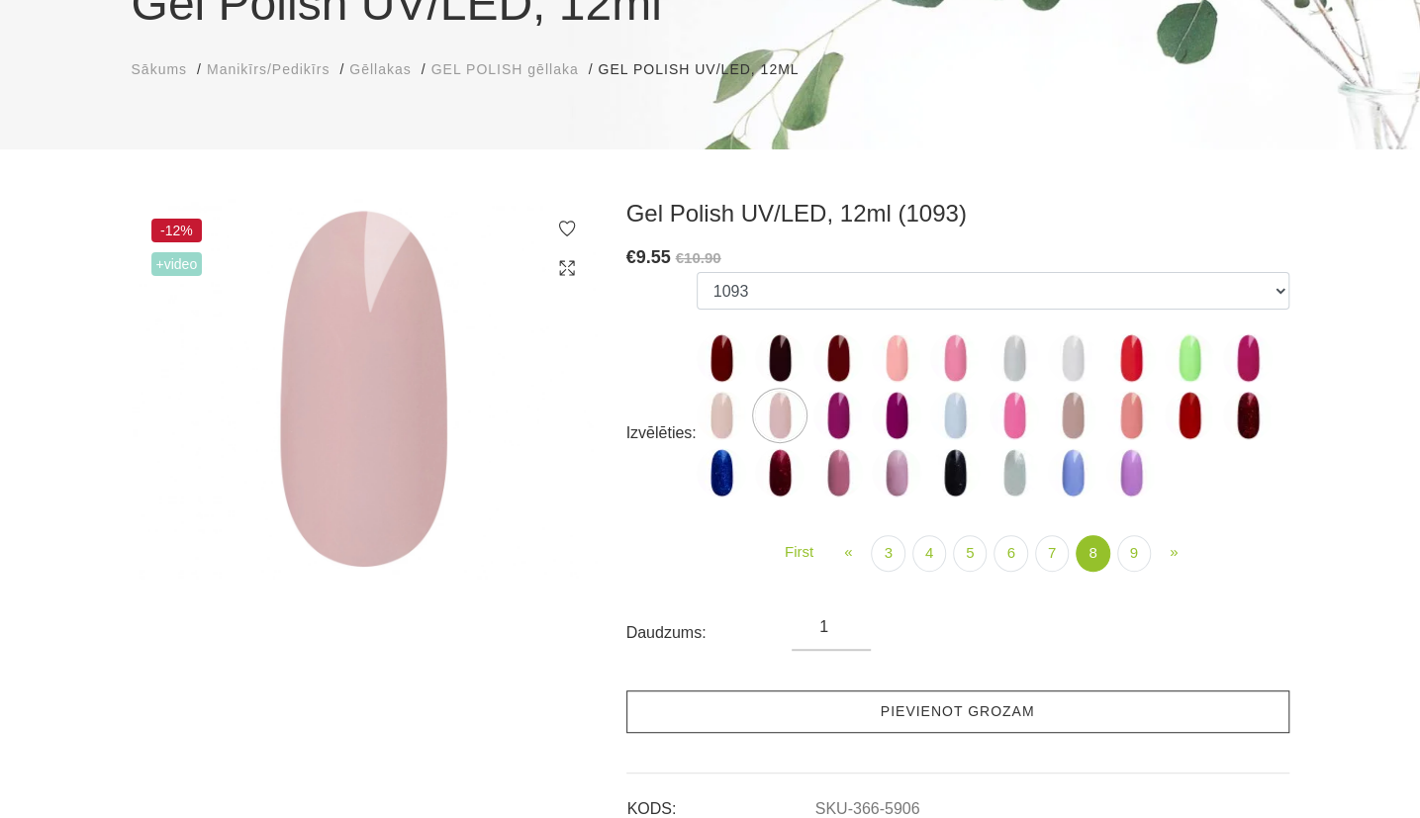
click at [916, 714] on link "Pievienot grozam" at bounding box center [957, 712] width 663 height 43
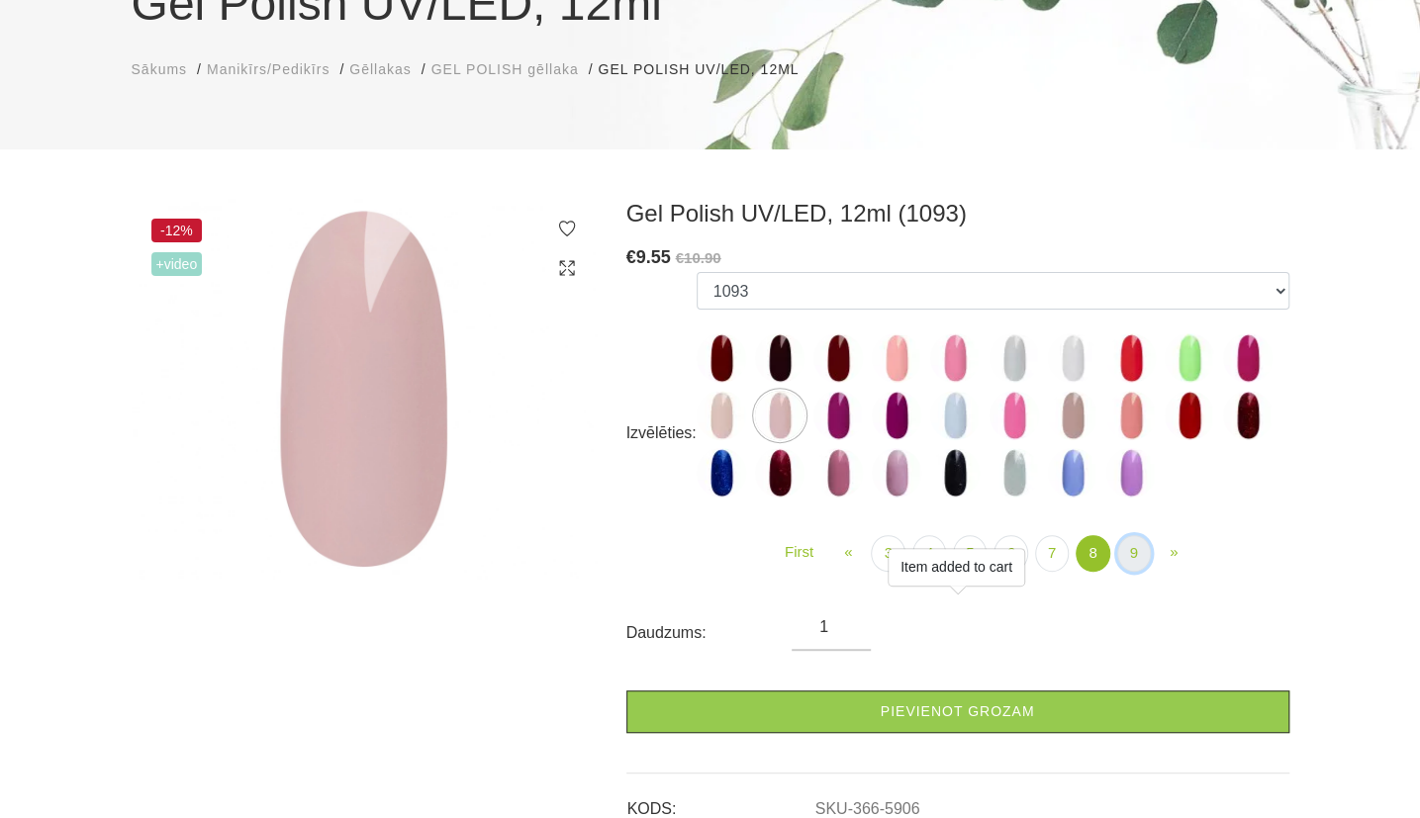
click at [1130, 564] on link "9" at bounding box center [1134, 553] width 34 height 37
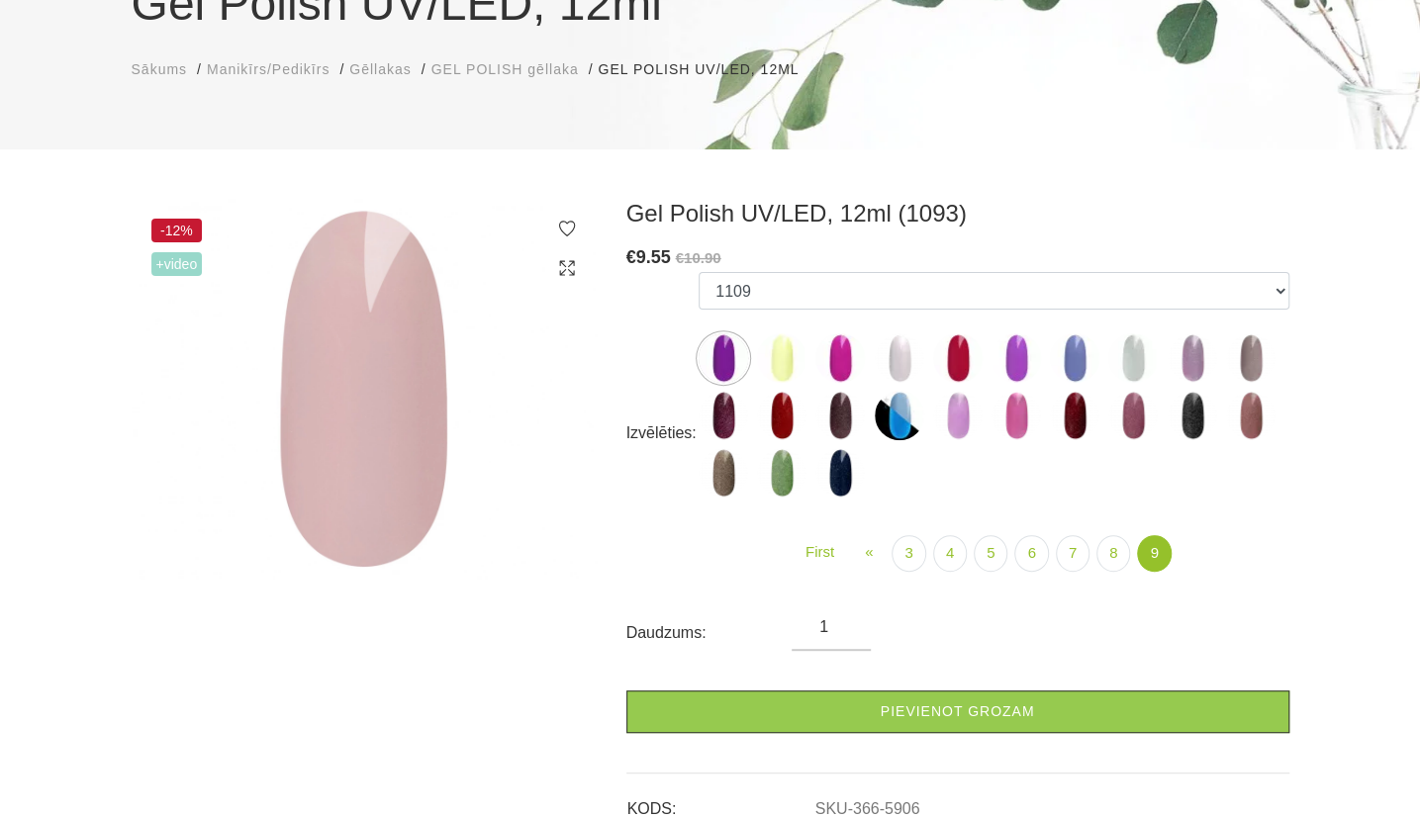
click at [1249, 357] on img at bounding box center [1250, 357] width 49 height 49
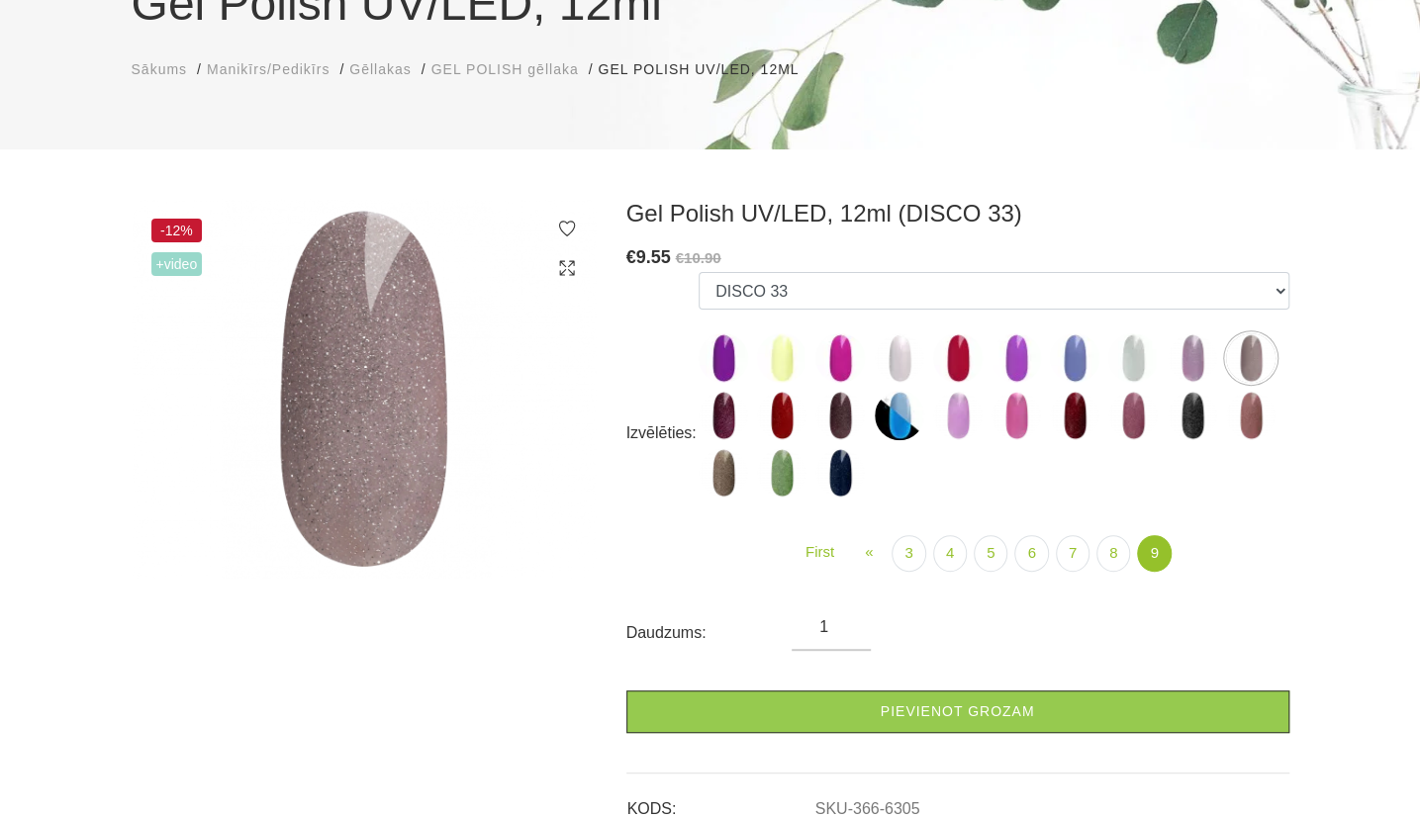
click at [1249, 424] on img at bounding box center [1250, 415] width 49 height 49
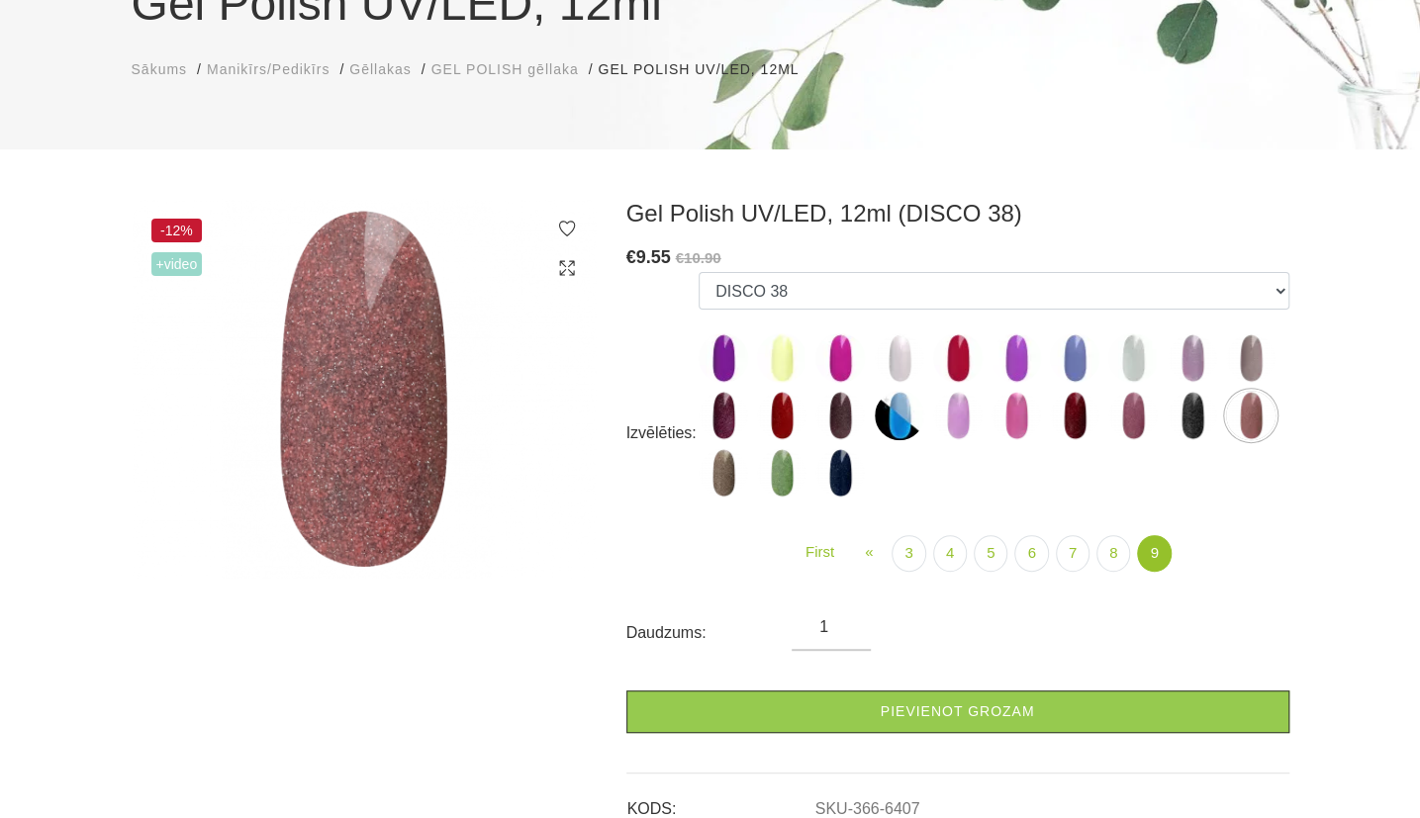
click at [1006, 360] on img at bounding box center [1015, 357] width 49 height 49
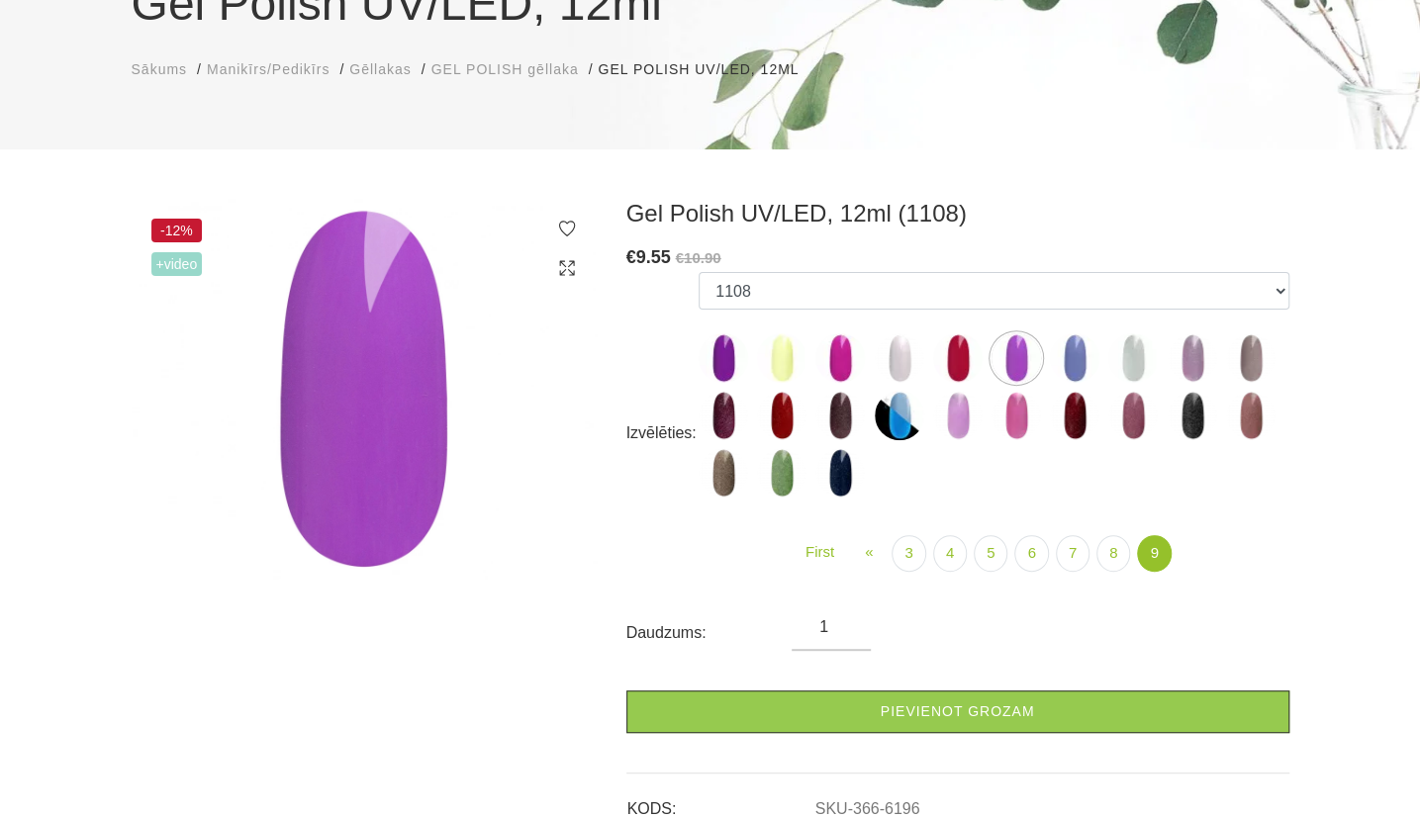
click at [1074, 365] on img at bounding box center [1074, 357] width 49 height 49
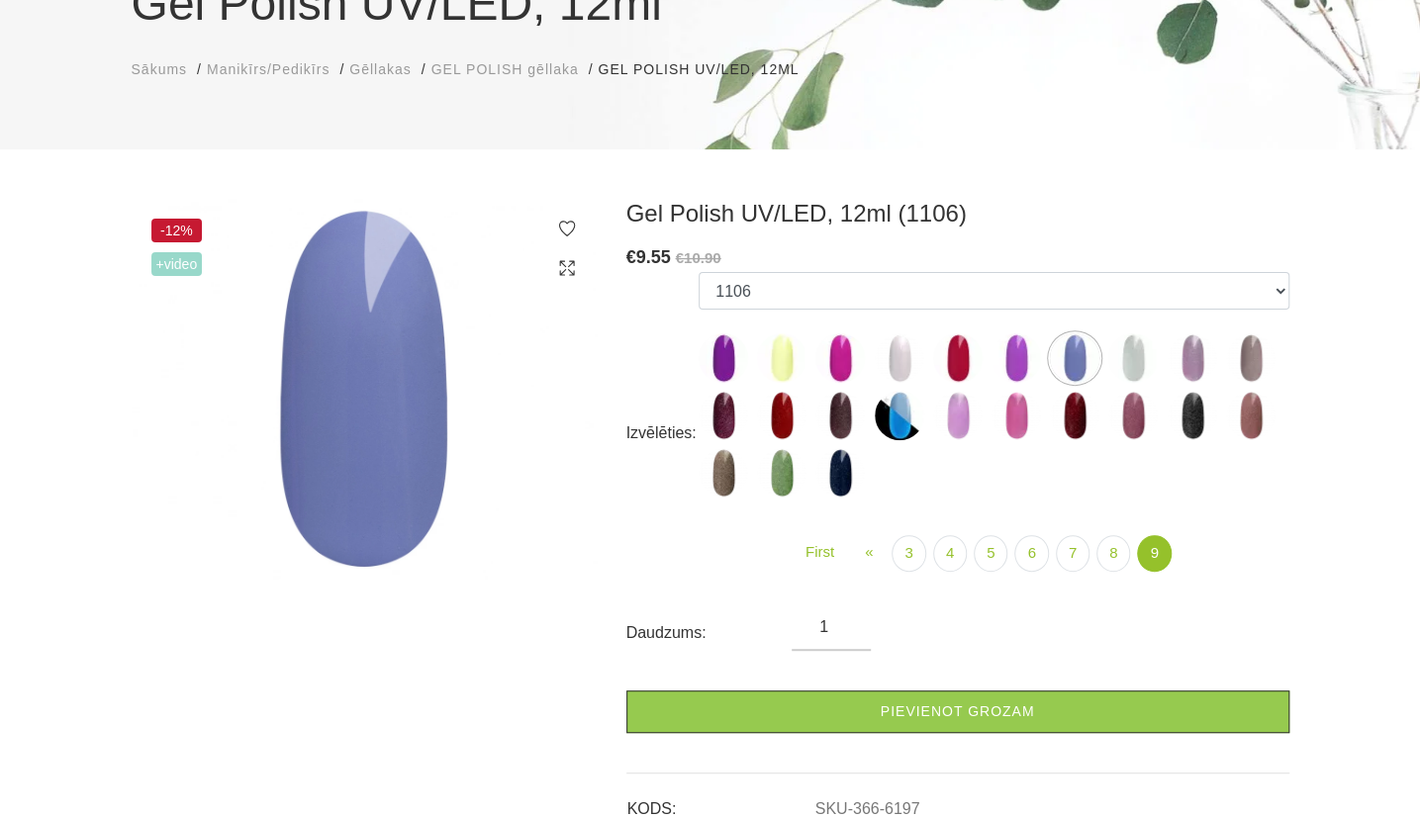
click at [726, 367] on img at bounding box center [723, 357] width 49 height 49
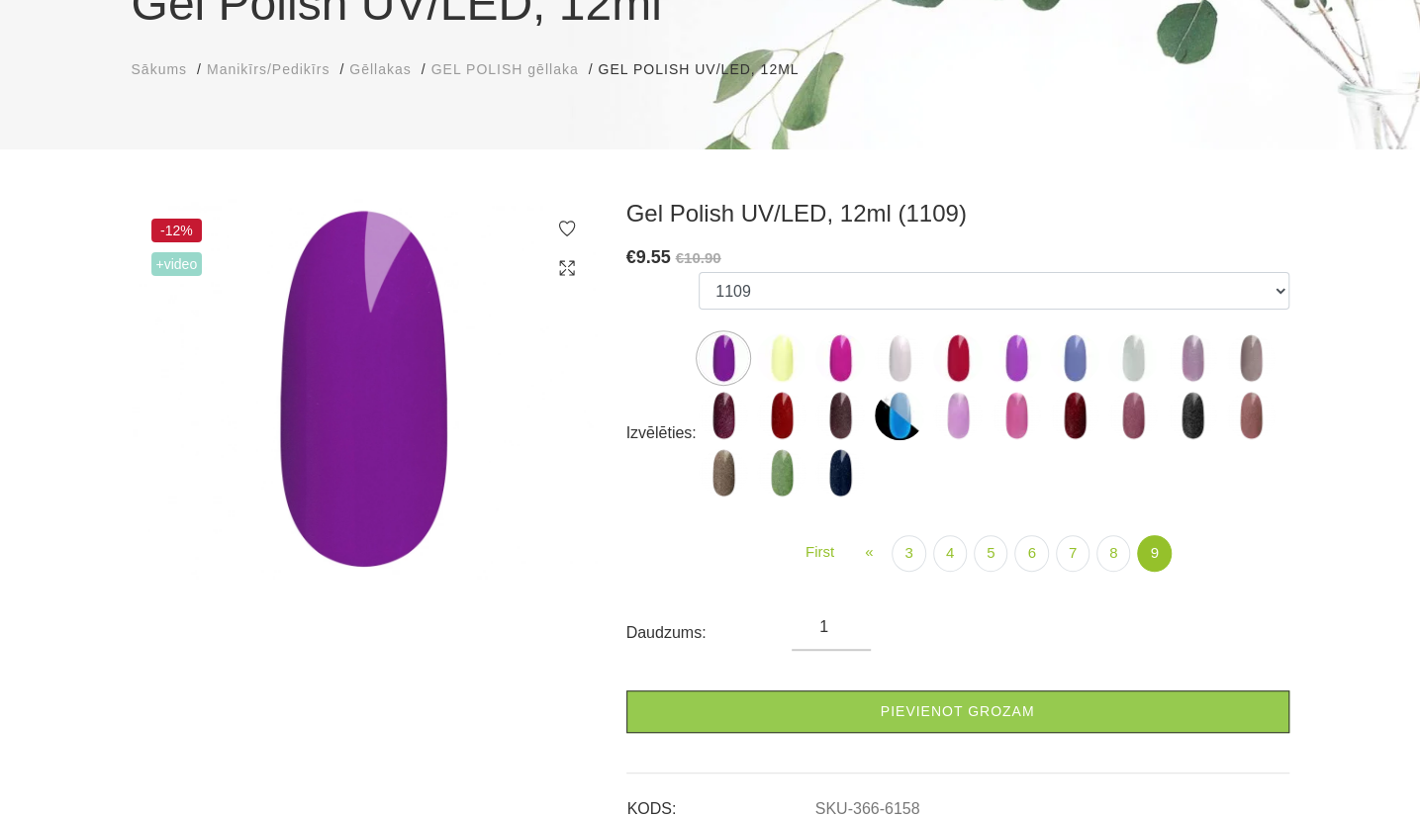
click at [1020, 343] on img at bounding box center [1015, 357] width 49 height 49
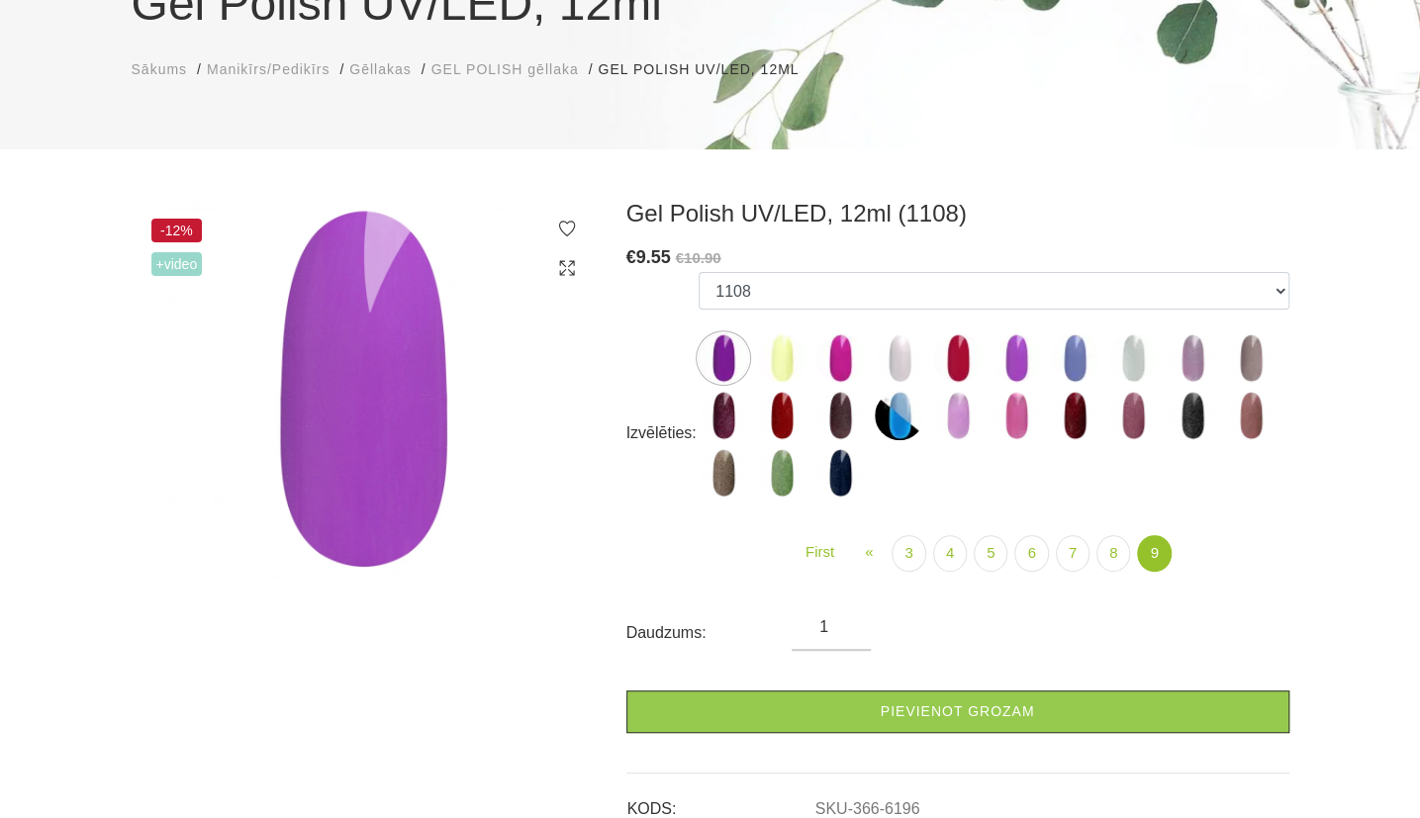
click at [779, 363] on img at bounding box center [781, 357] width 49 height 49
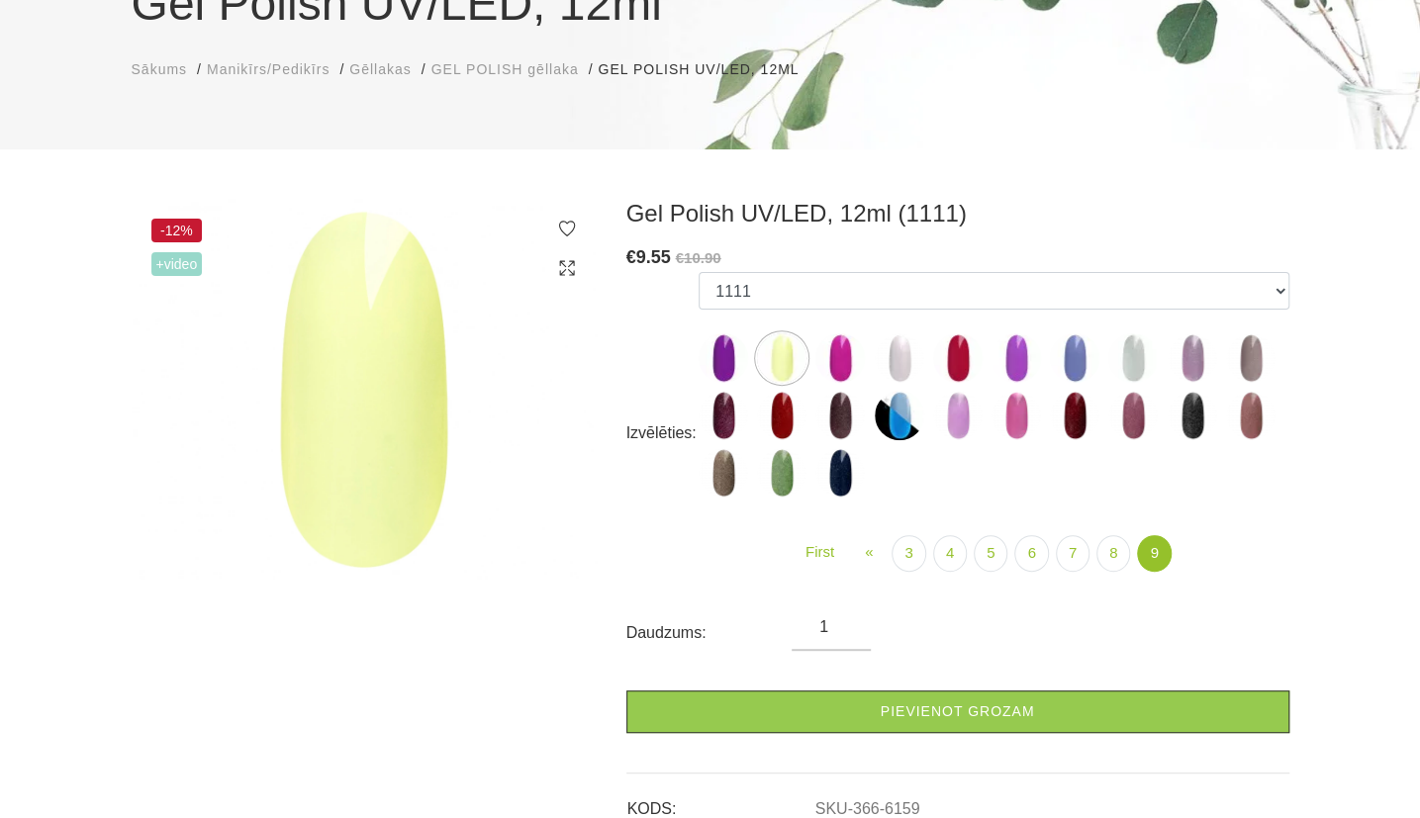
click at [1029, 373] on img at bounding box center [1015, 357] width 49 height 49
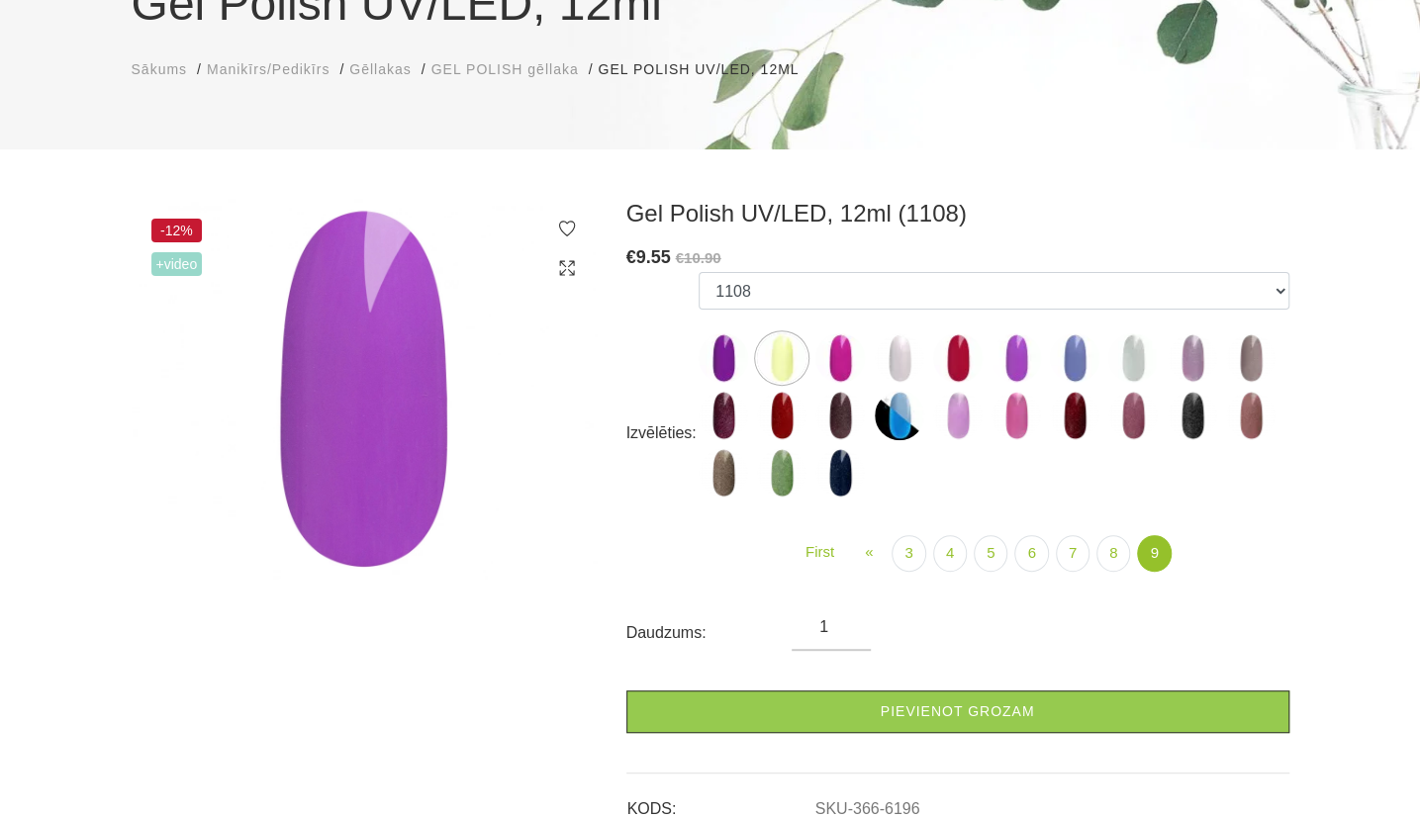
click at [1075, 371] on img at bounding box center [1074, 357] width 49 height 49
select select "6197"
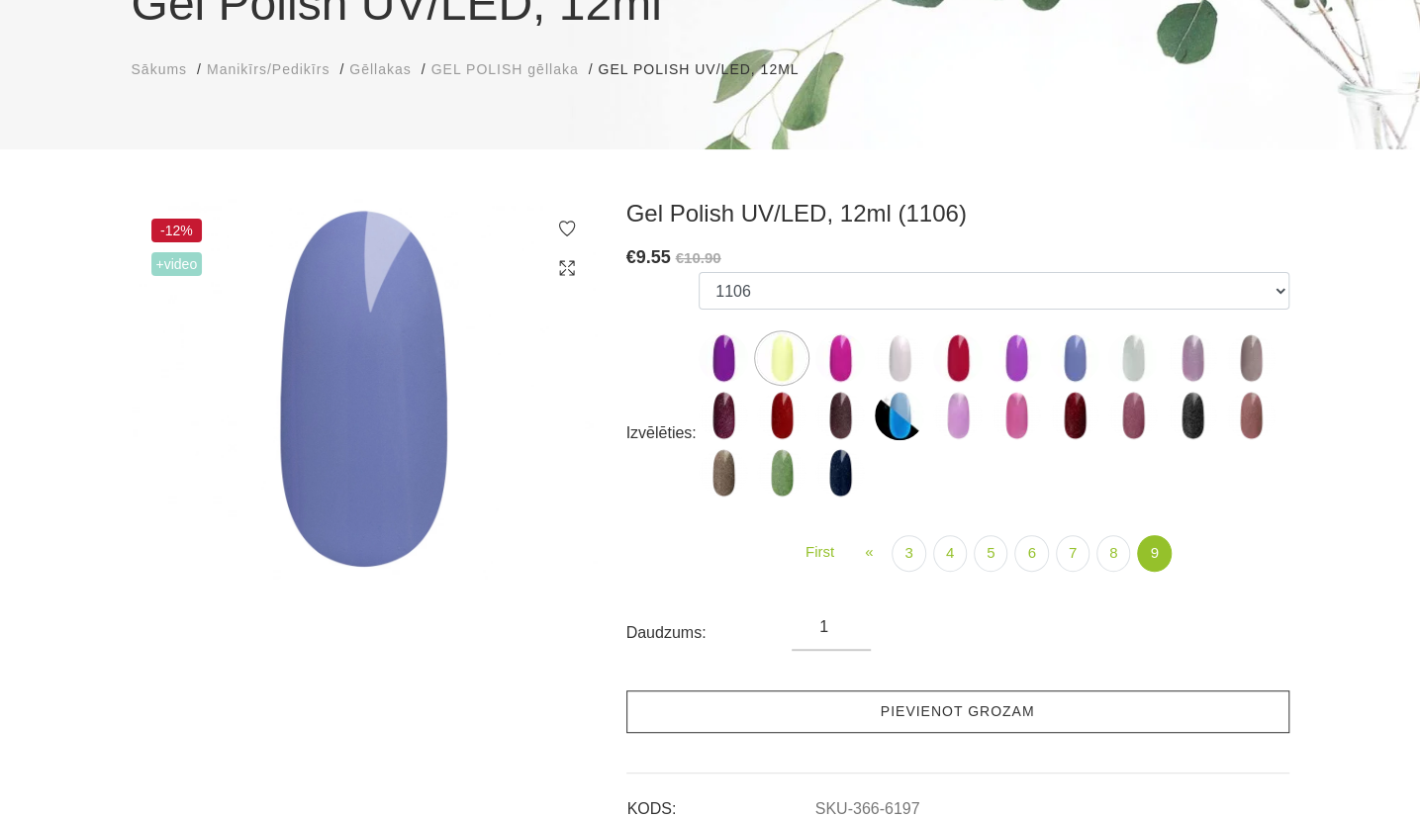
click at [951, 711] on link "Pievienot grozam" at bounding box center [957, 712] width 663 height 43
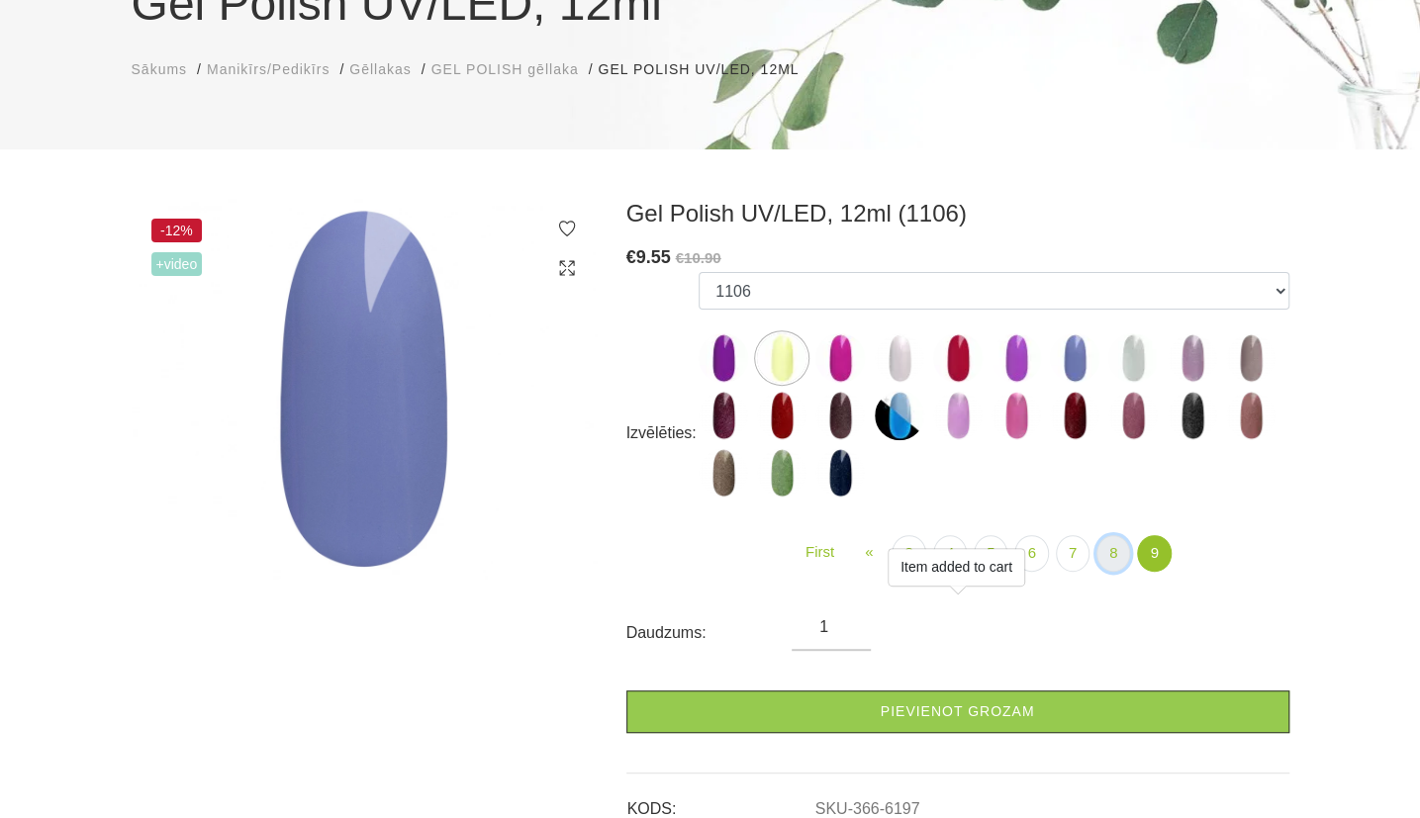
click at [1114, 565] on link "8" at bounding box center [1113, 553] width 34 height 37
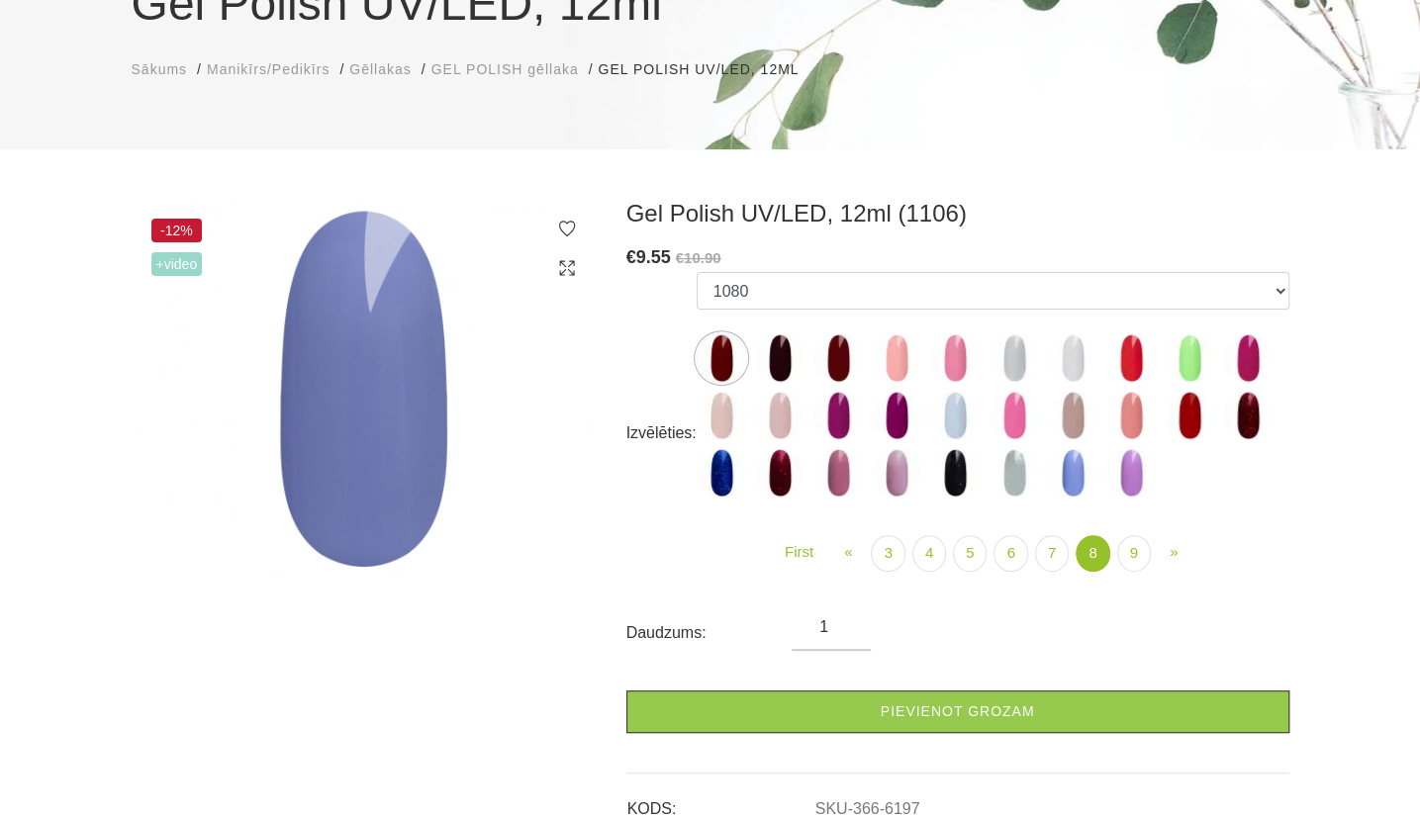
click at [957, 405] on img at bounding box center [954, 415] width 49 height 49
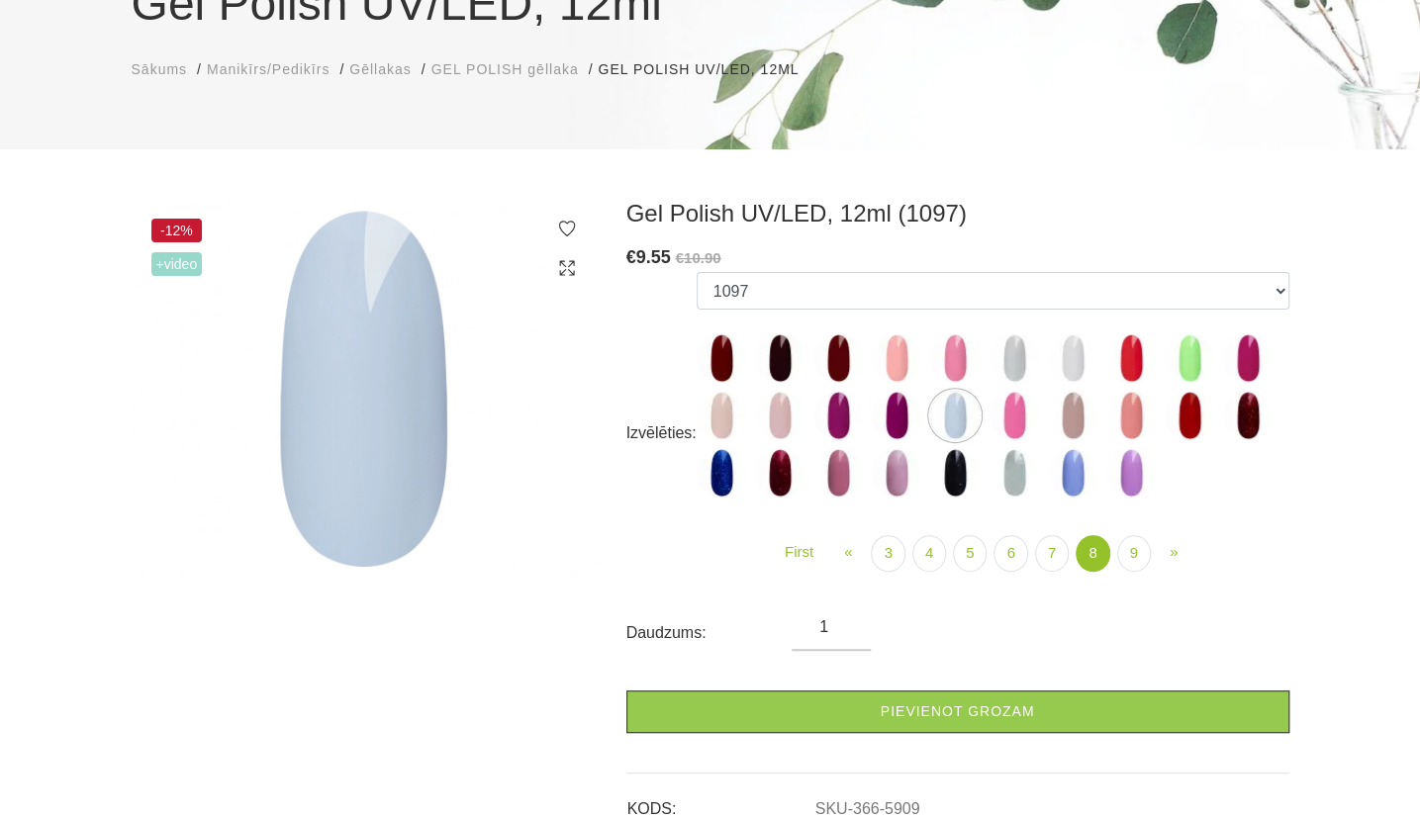
click at [714, 477] on img at bounding box center [721, 472] width 49 height 49
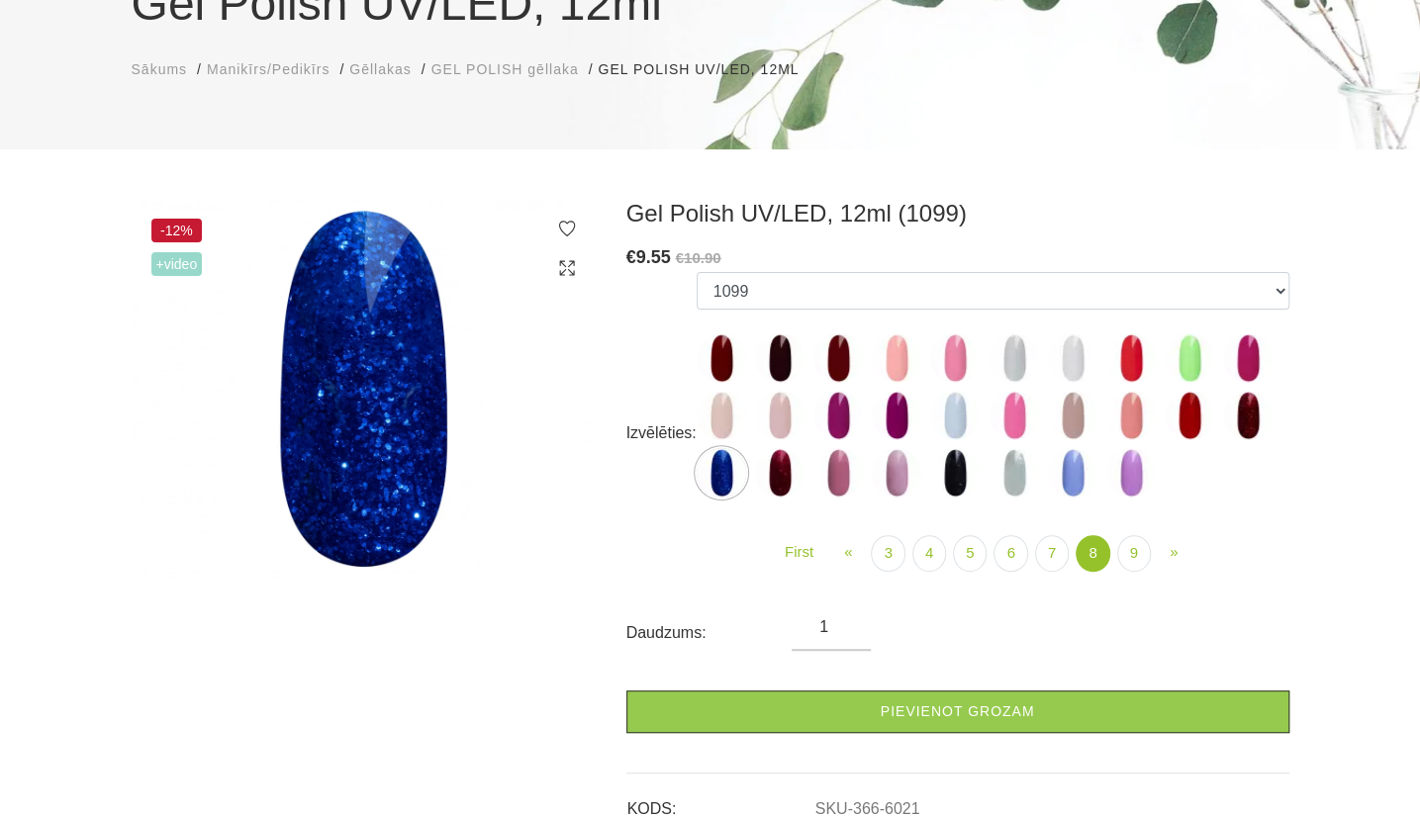
click at [787, 474] on img at bounding box center [779, 472] width 49 height 49
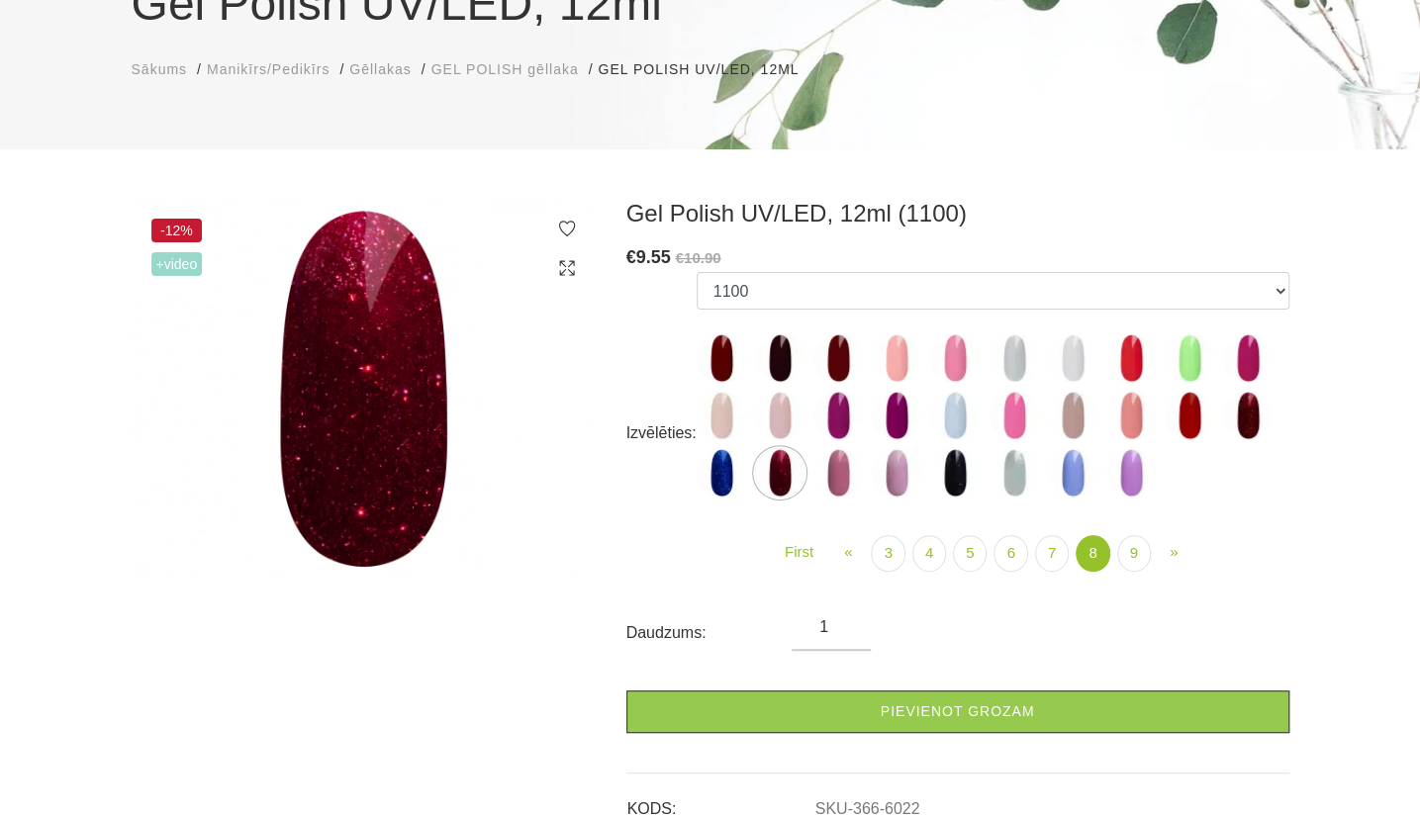
click at [843, 482] on img at bounding box center [837, 472] width 49 height 49
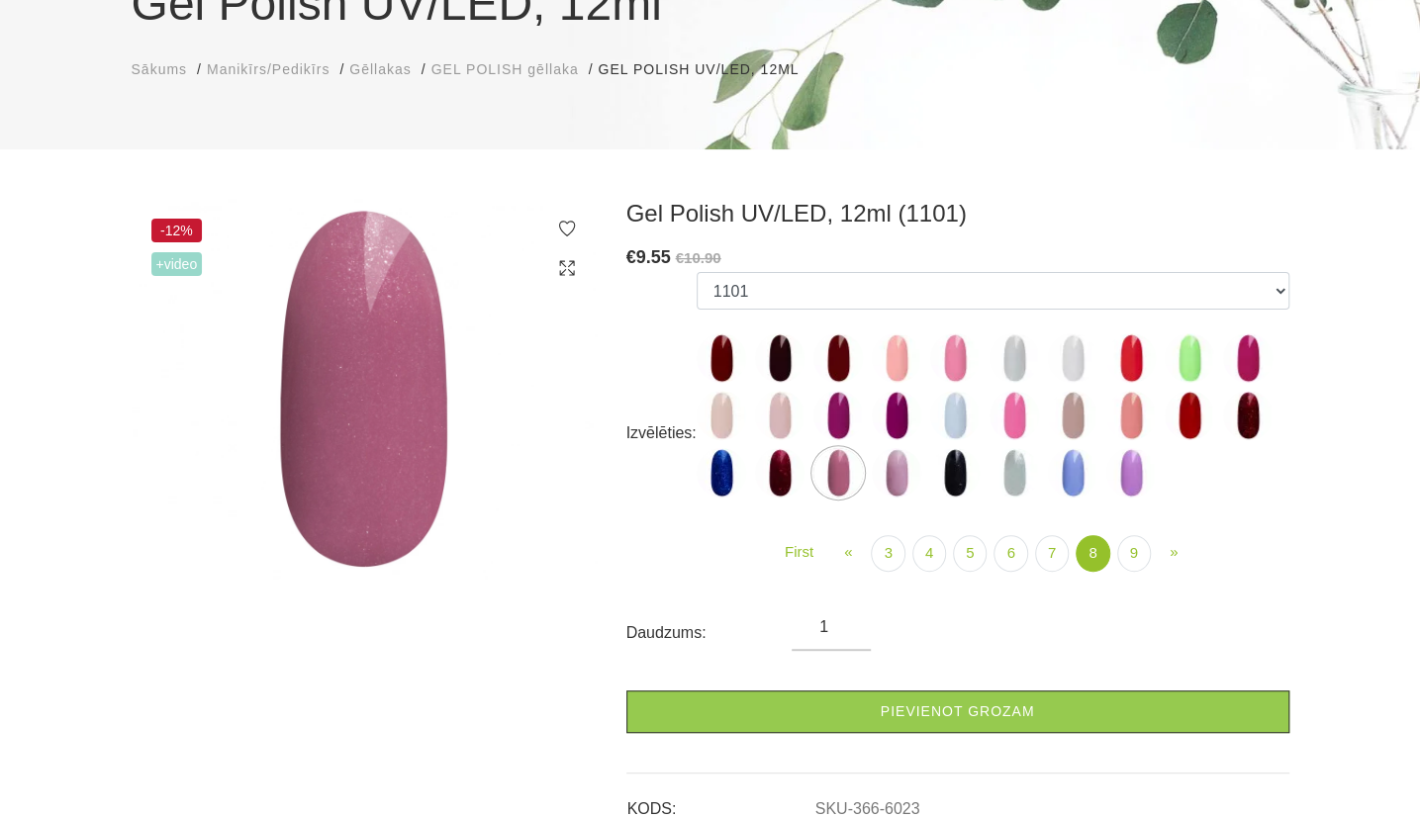
click at [904, 482] on img at bounding box center [896, 472] width 49 height 49
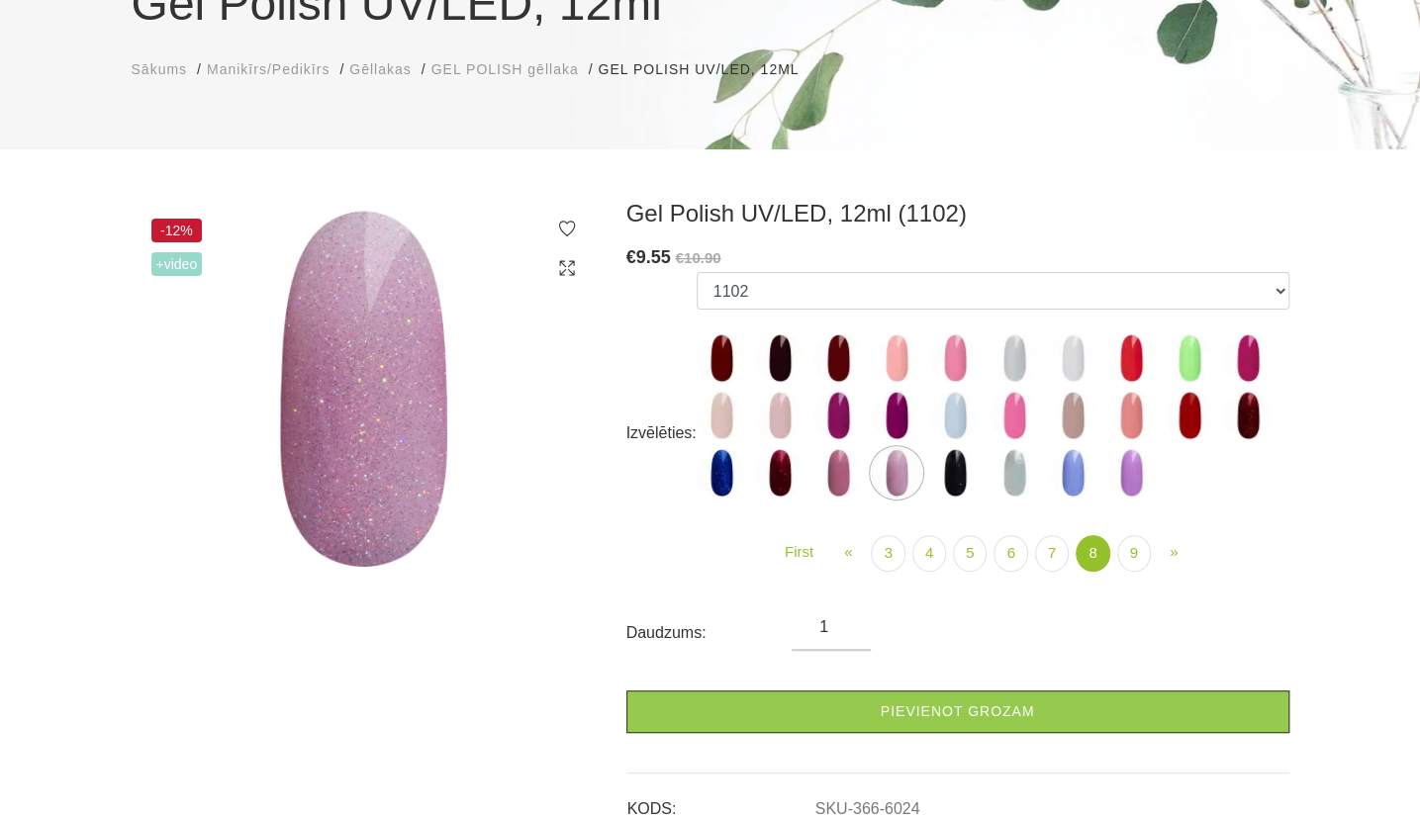
click at [1006, 488] on img at bounding box center [1013, 472] width 49 height 49
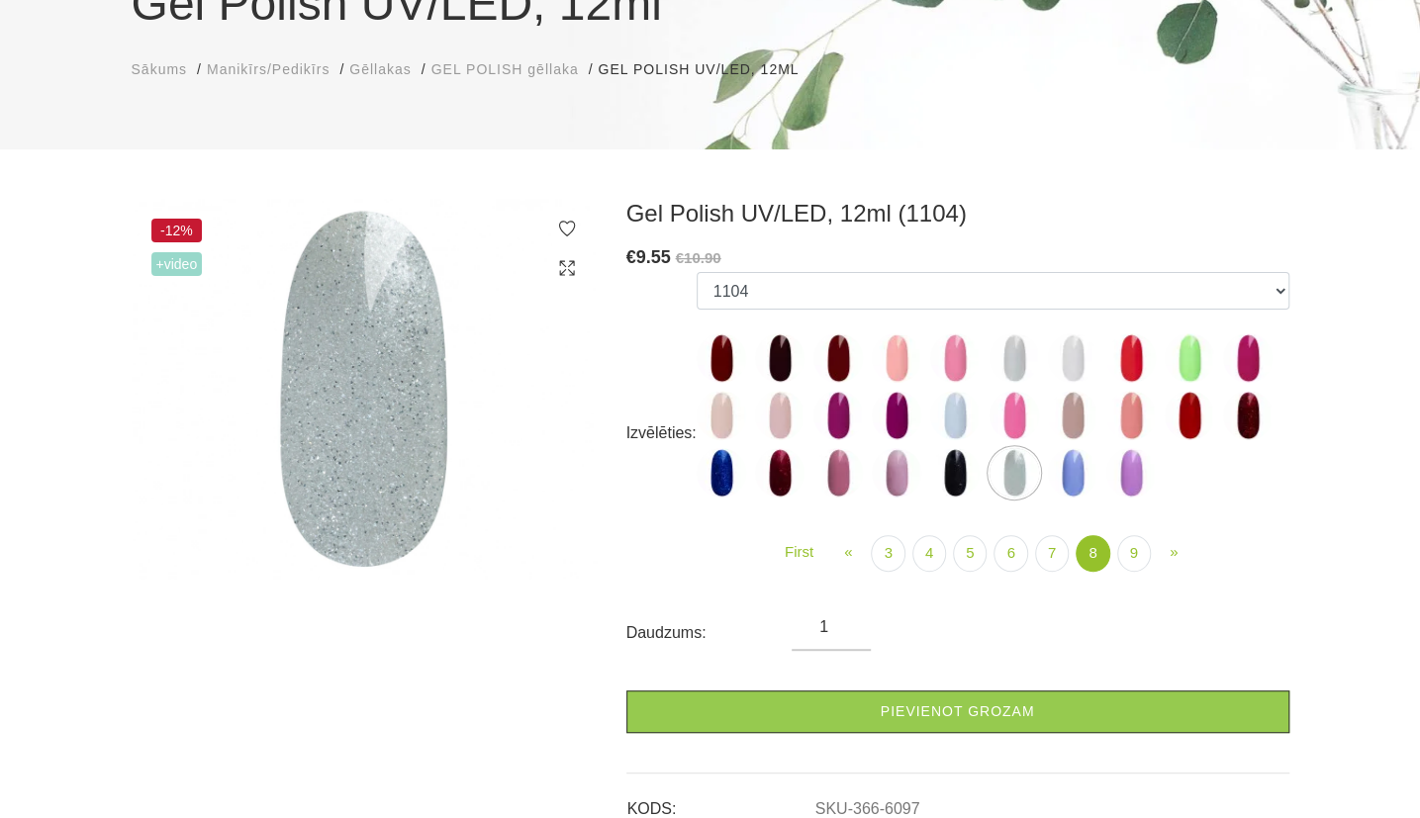
click at [1090, 468] on img at bounding box center [1072, 472] width 49 height 49
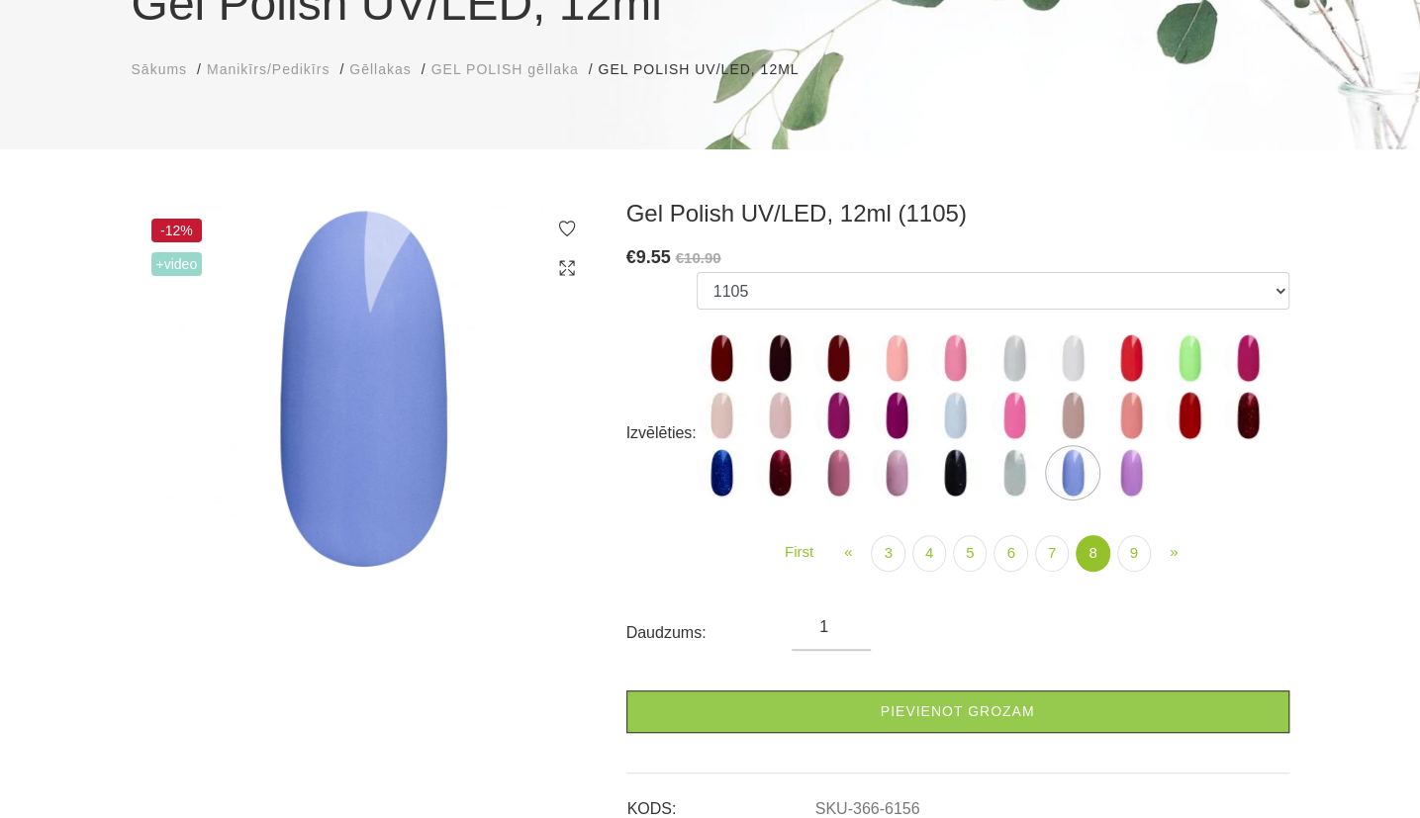
click at [1143, 481] on img at bounding box center [1130, 472] width 49 height 49
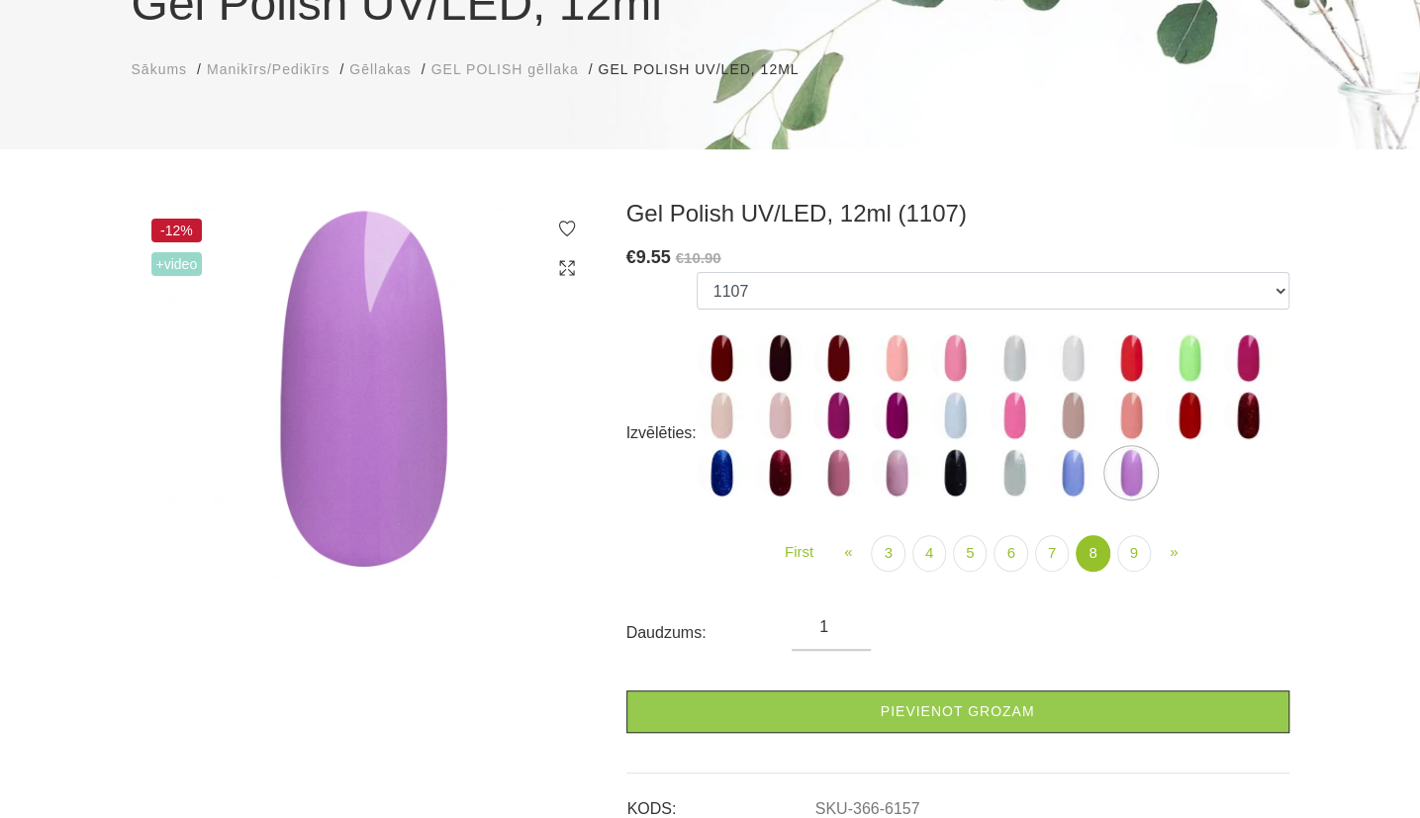
click at [1070, 460] on img at bounding box center [1072, 472] width 49 height 49
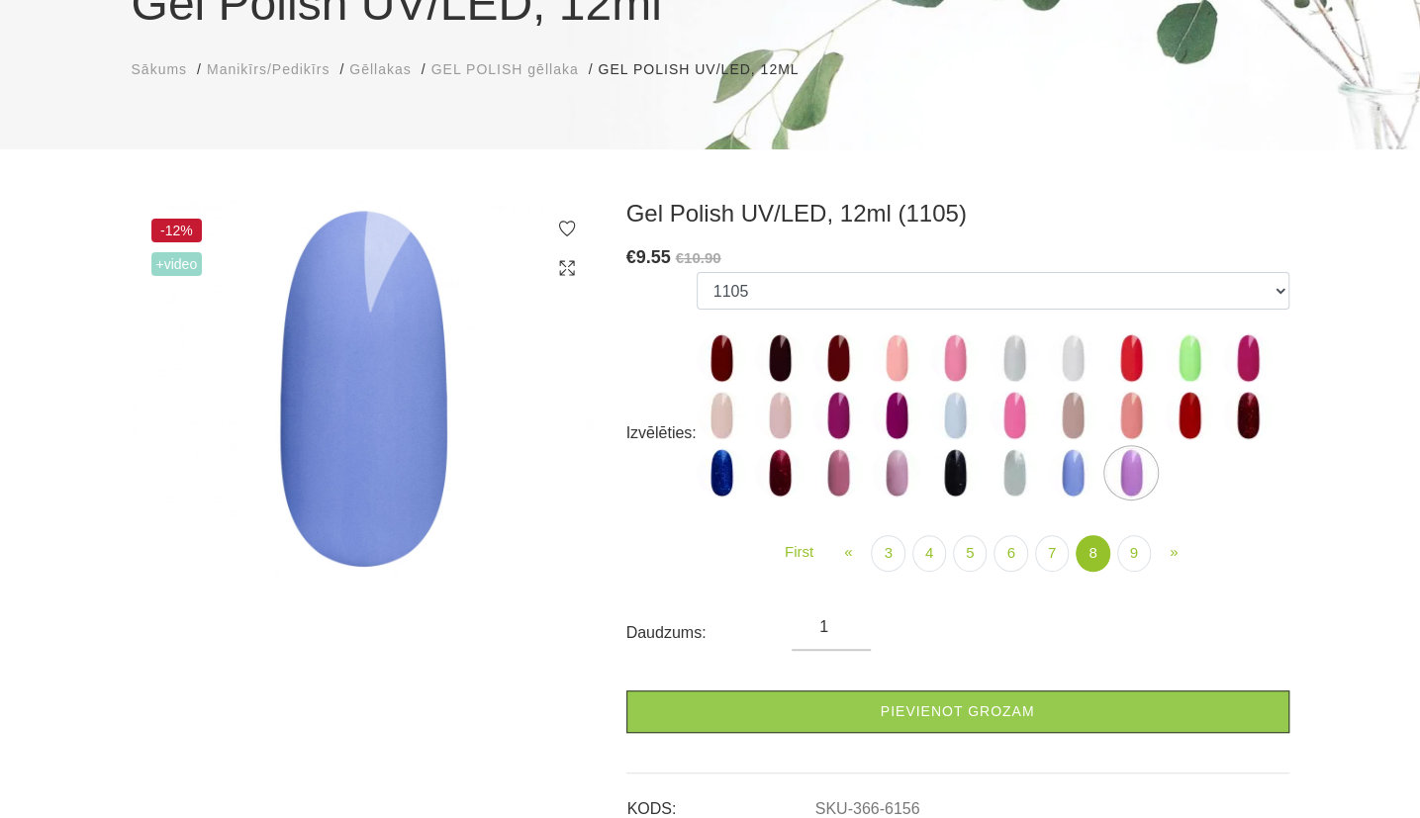
click at [847, 356] on img at bounding box center [837, 357] width 49 height 49
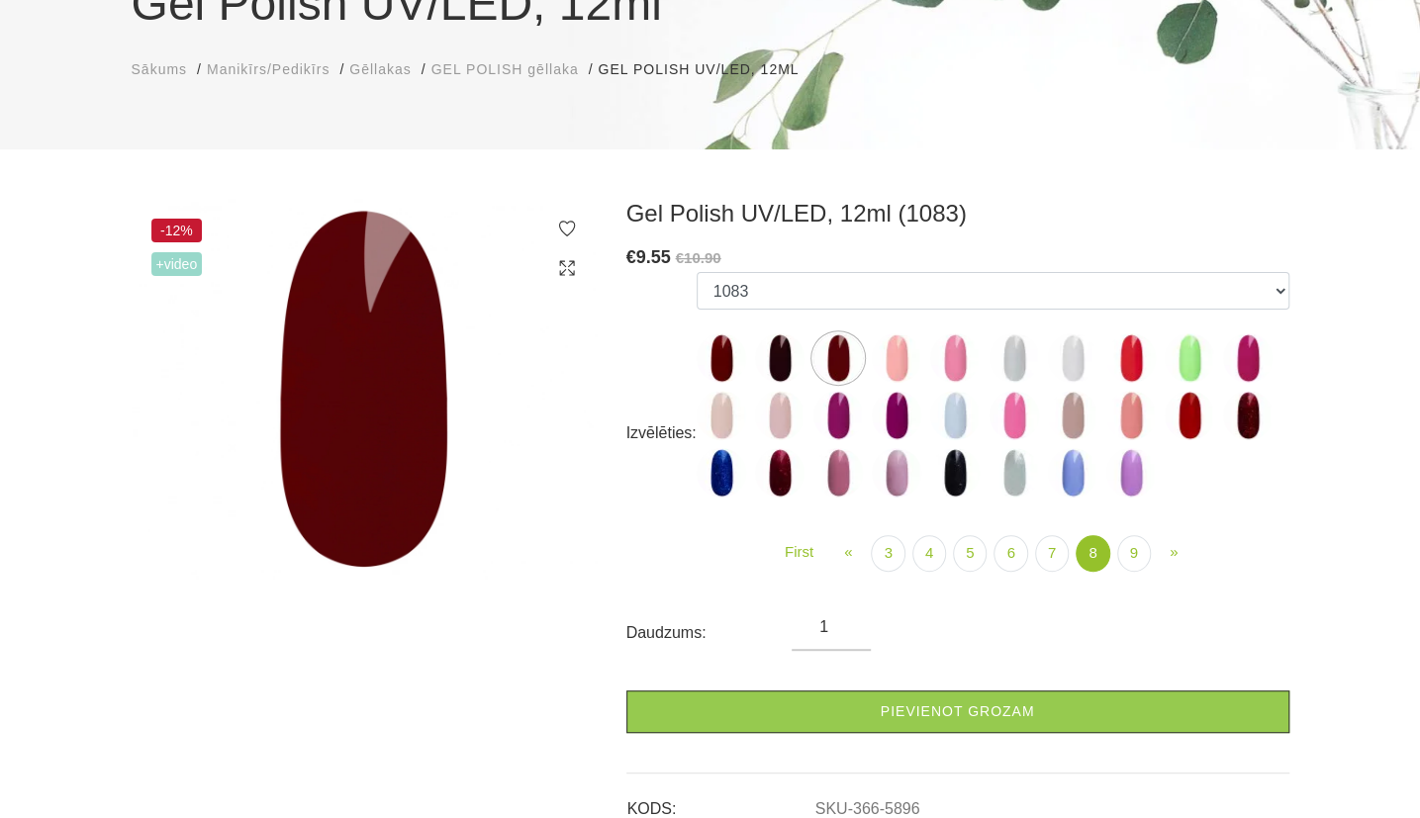
click at [899, 364] on img at bounding box center [896, 357] width 49 height 49
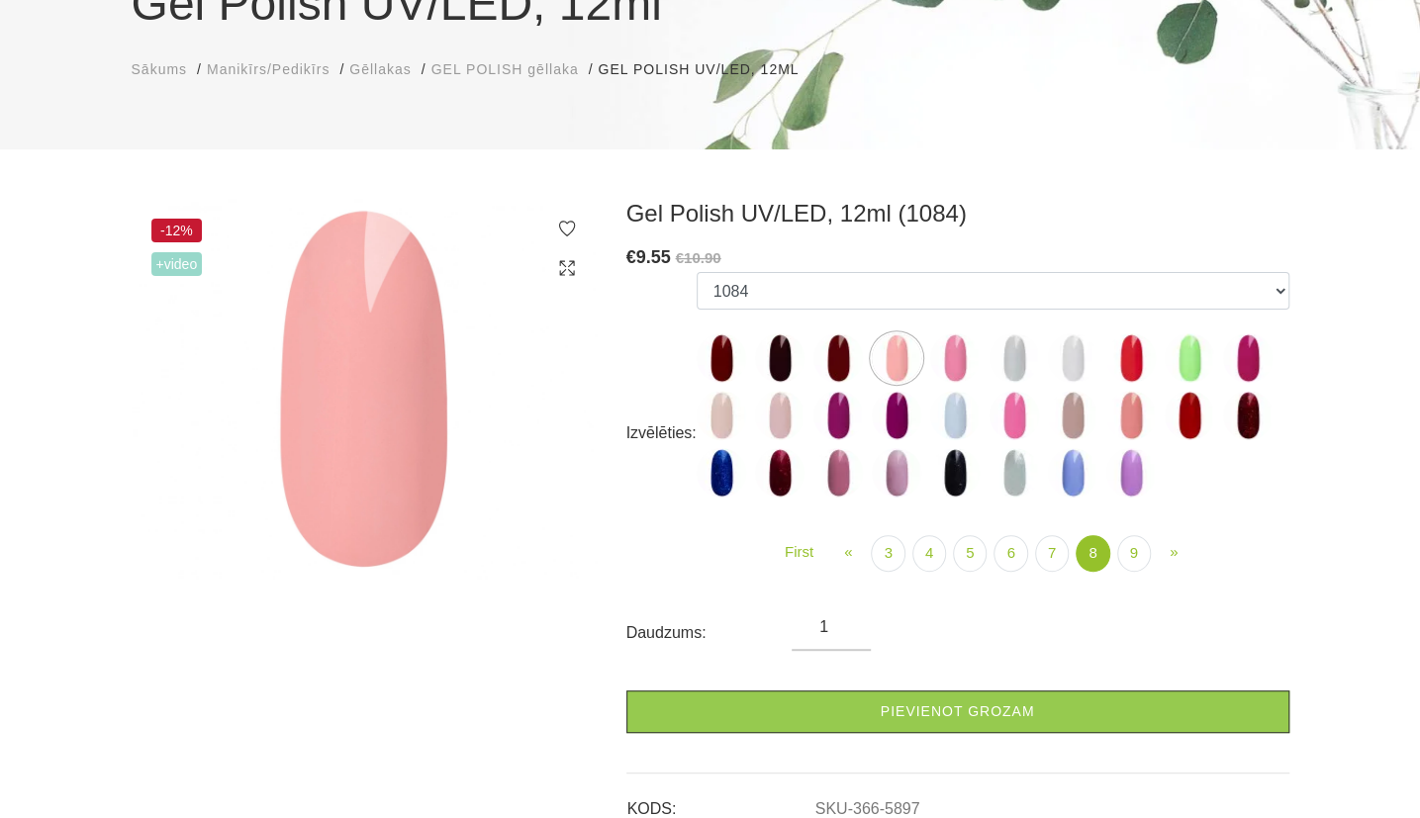
click at [1068, 372] on img at bounding box center [1072, 357] width 49 height 49
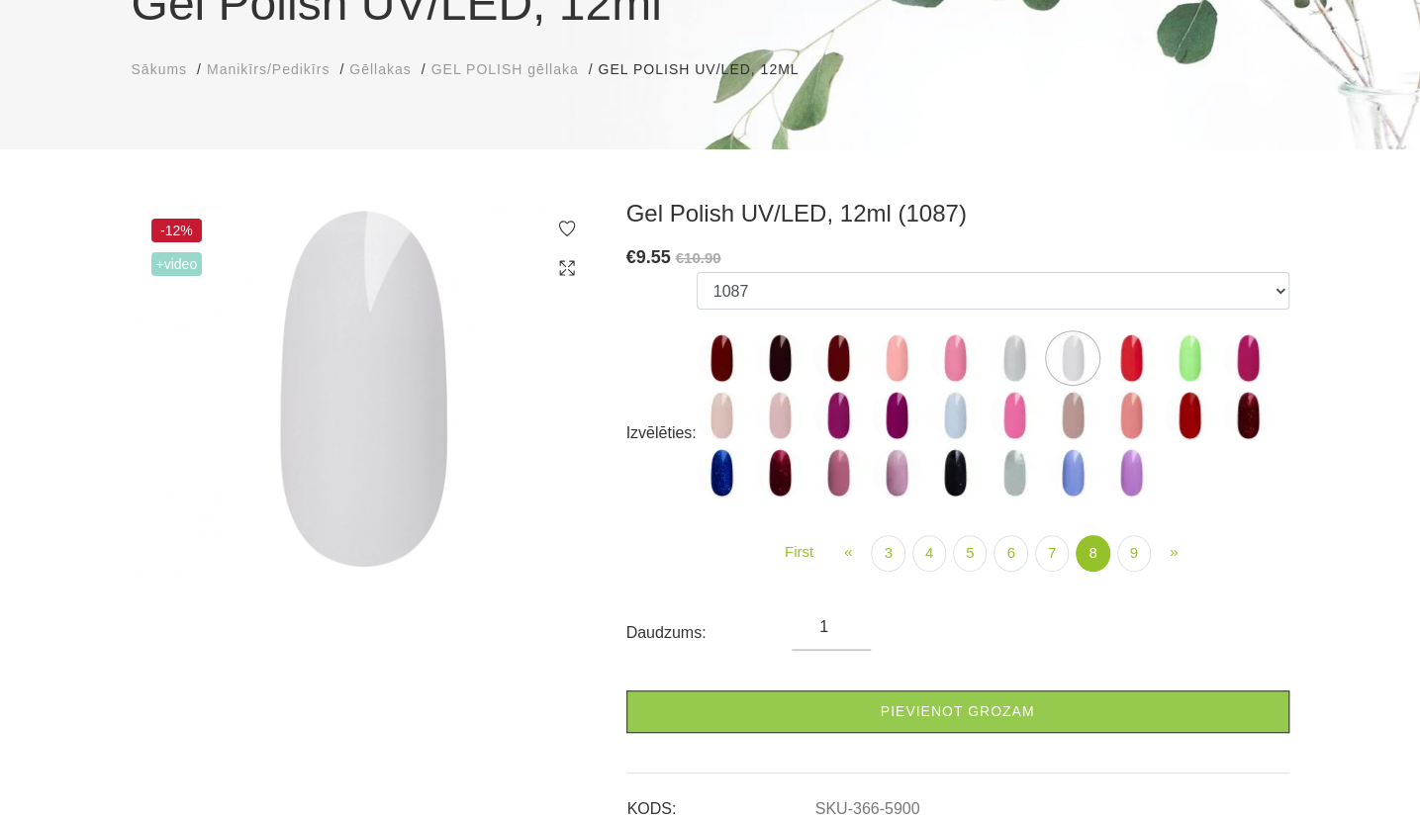
click at [1136, 353] on img at bounding box center [1130, 357] width 49 height 49
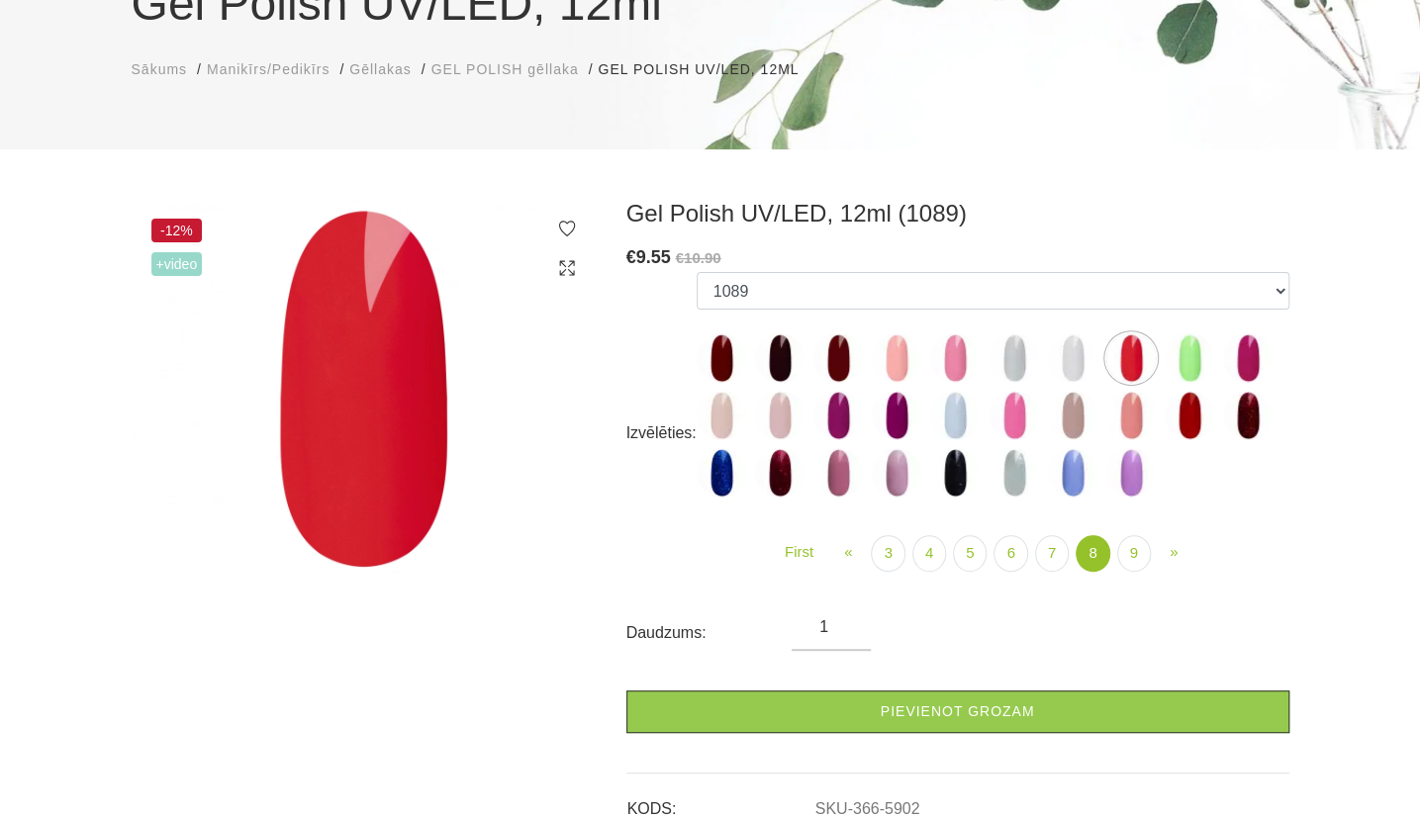
click at [1191, 367] on img at bounding box center [1189, 357] width 49 height 49
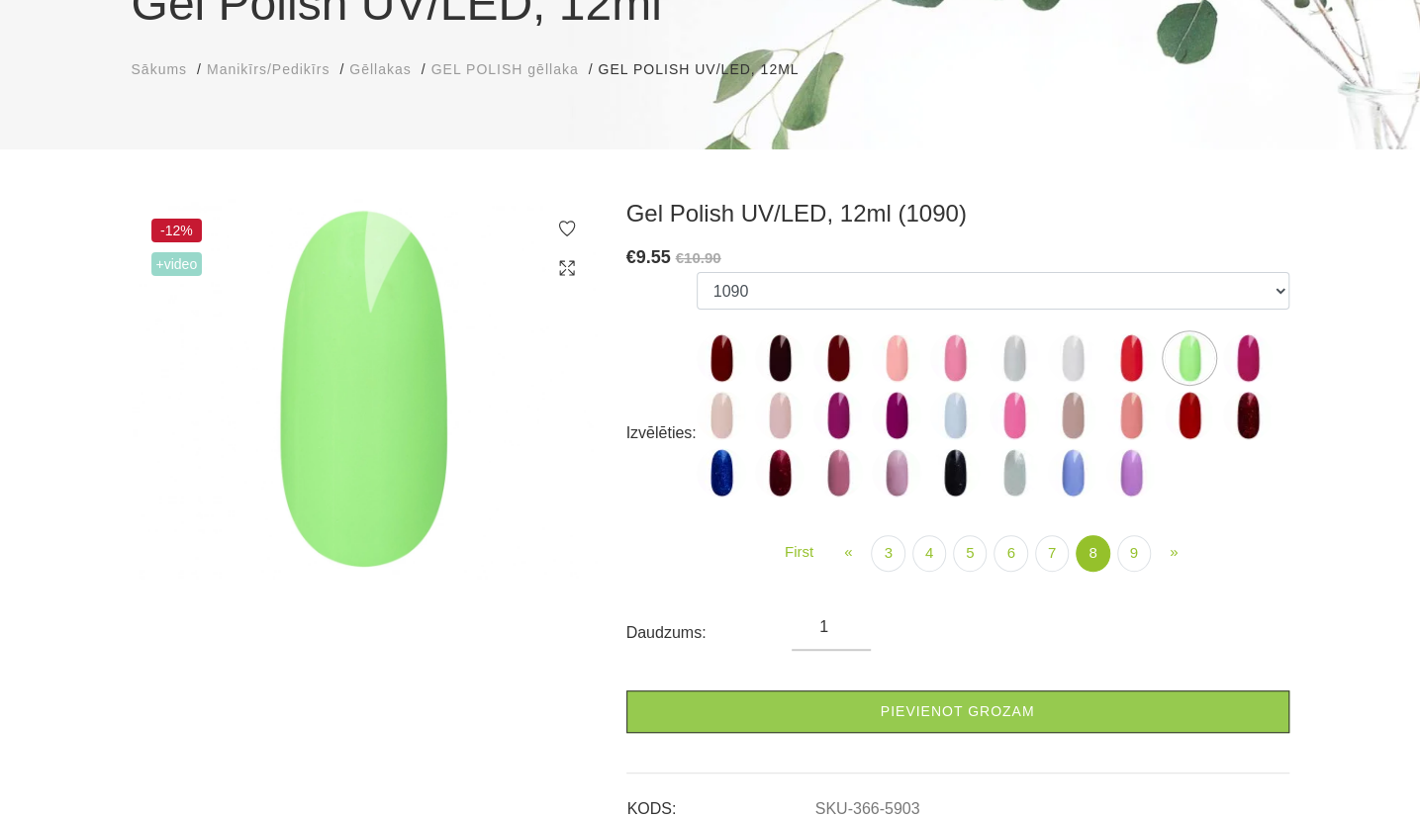
click at [1267, 360] on img at bounding box center [1247, 357] width 49 height 49
select select "5904"
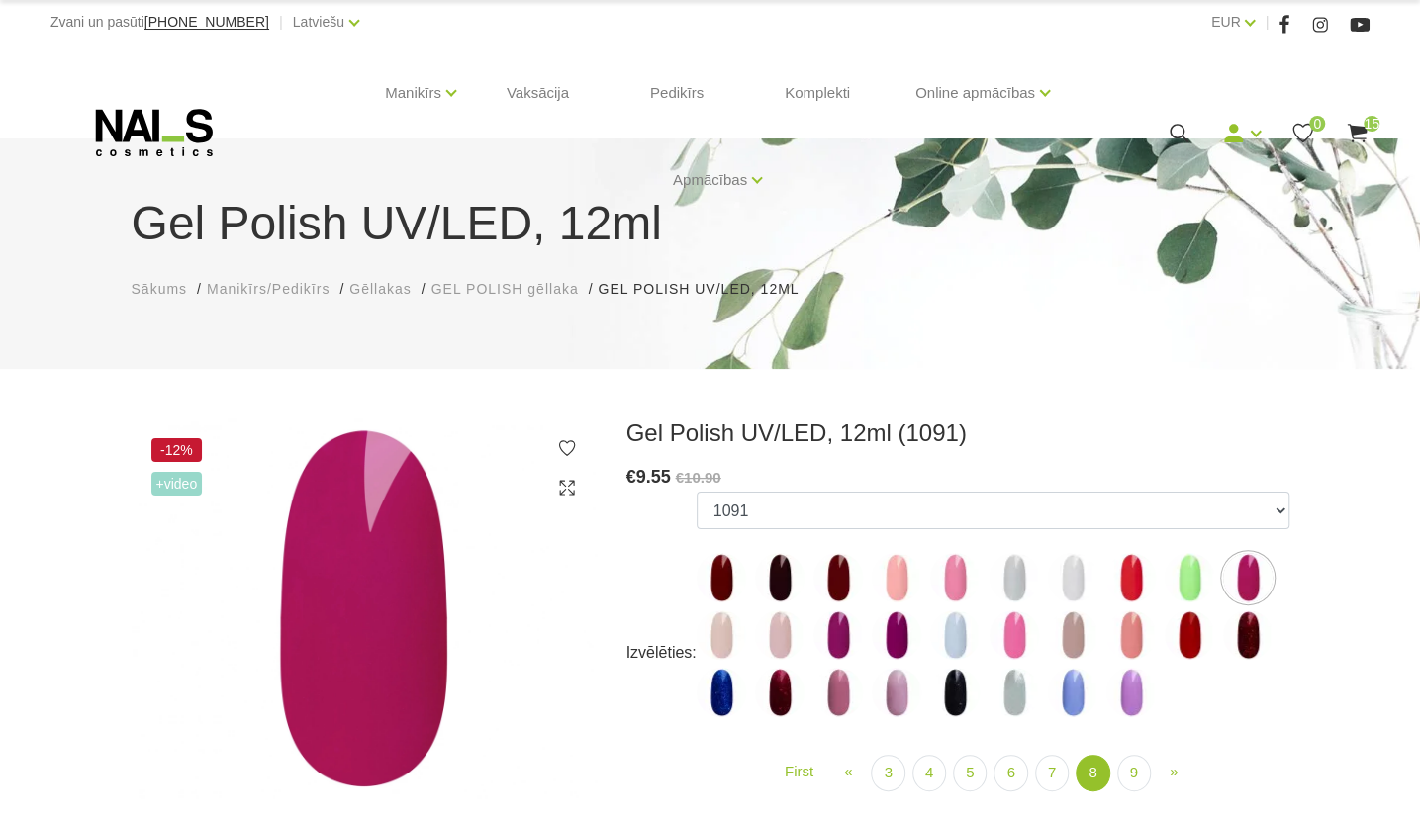
click at [1363, 125] on span "15" at bounding box center [1371, 124] width 16 height 16
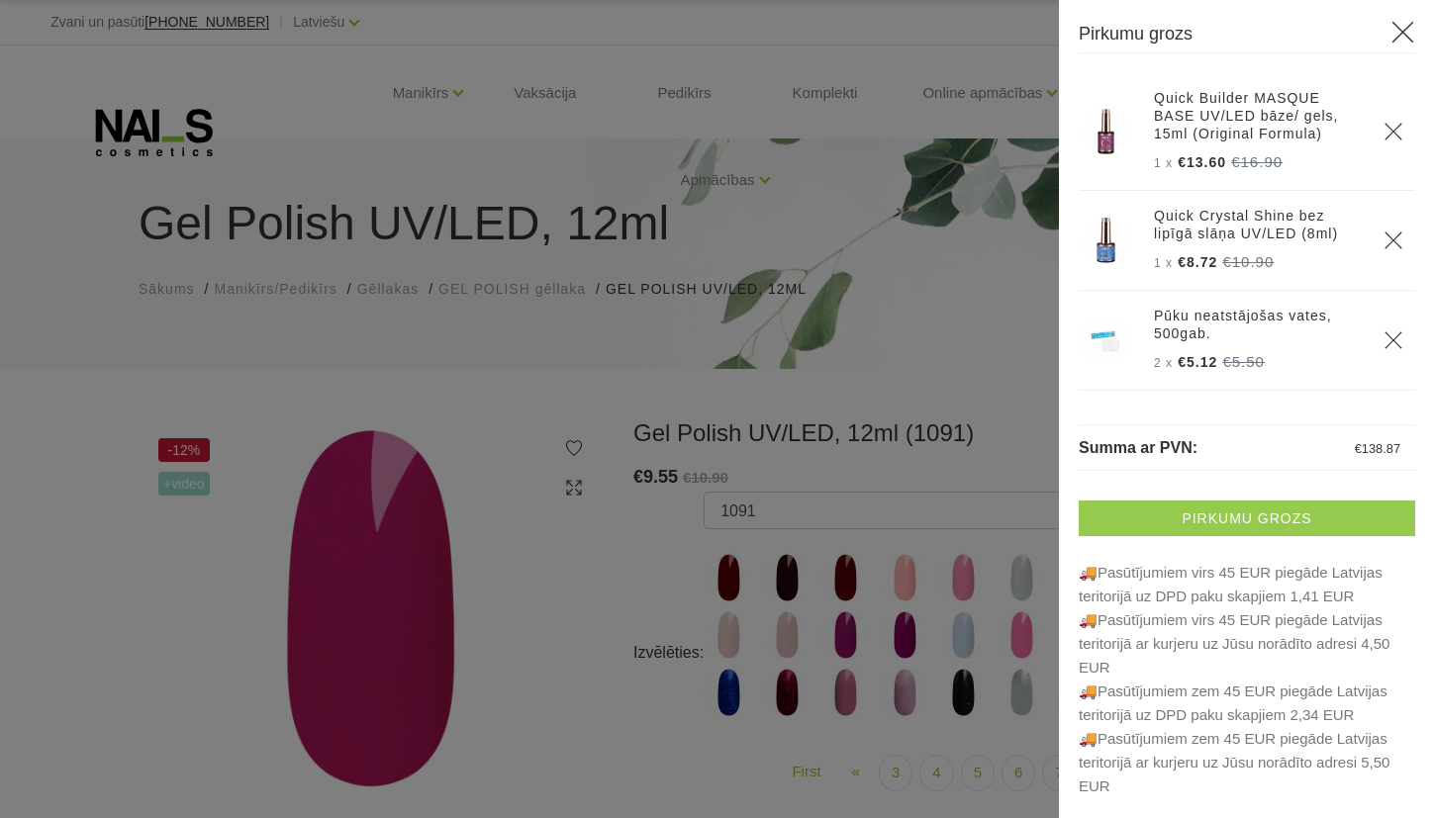
click at [1169, 517] on link "Pirkumu grozs" at bounding box center [1247, 519] width 336 height 36
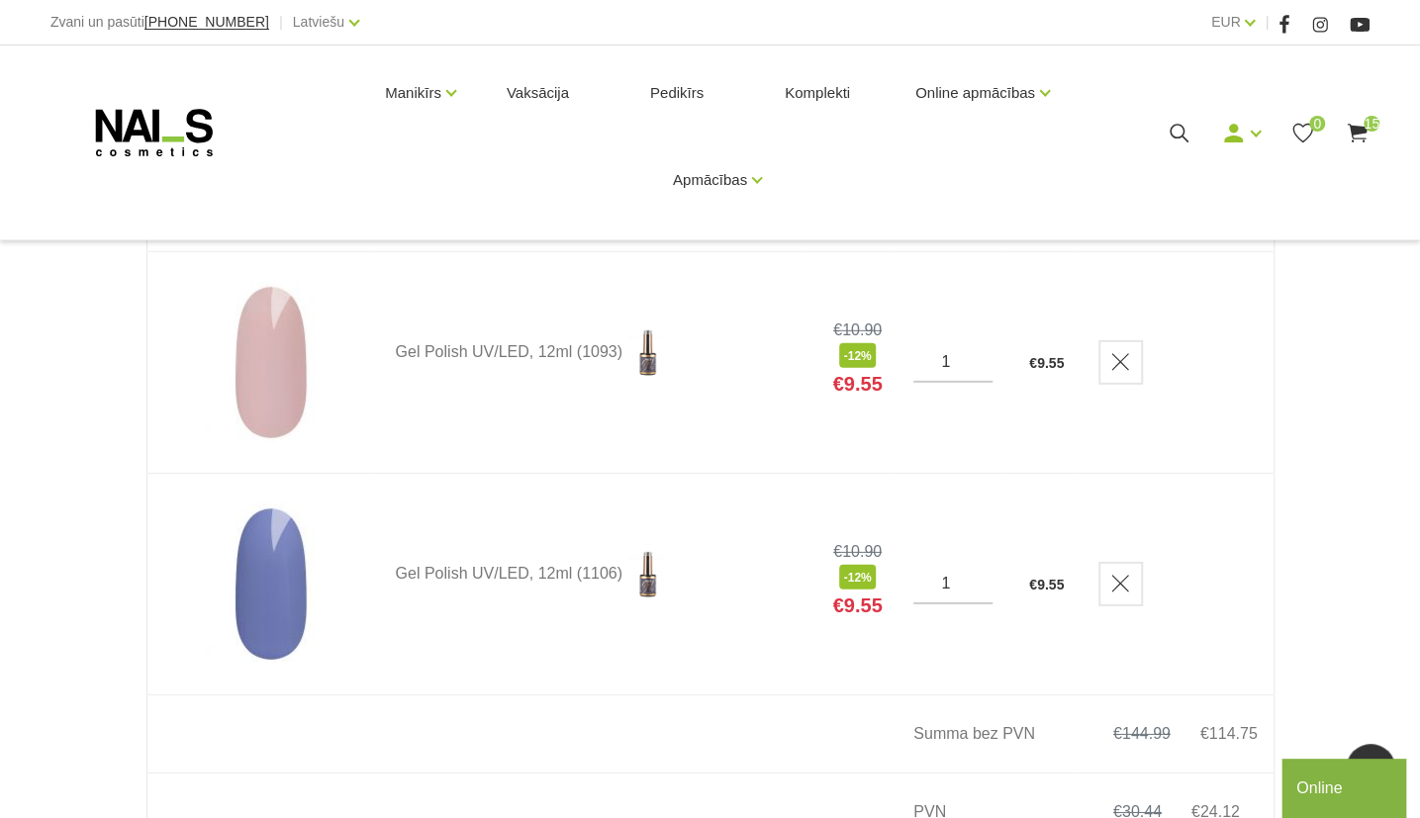
scroll to position [3120, 0]
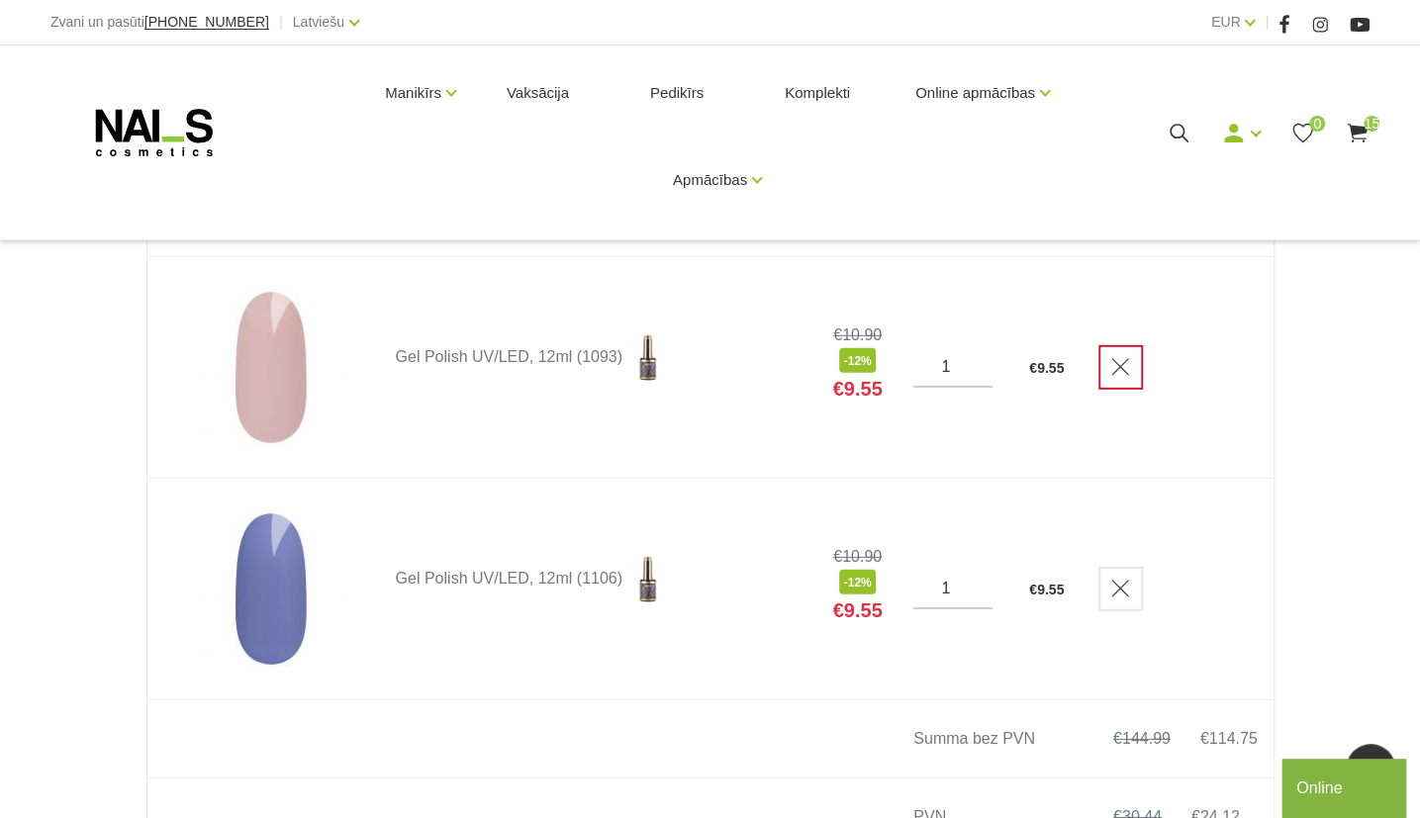
click at [1138, 378] on link "Delete" at bounding box center [1120, 367] width 45 height 45
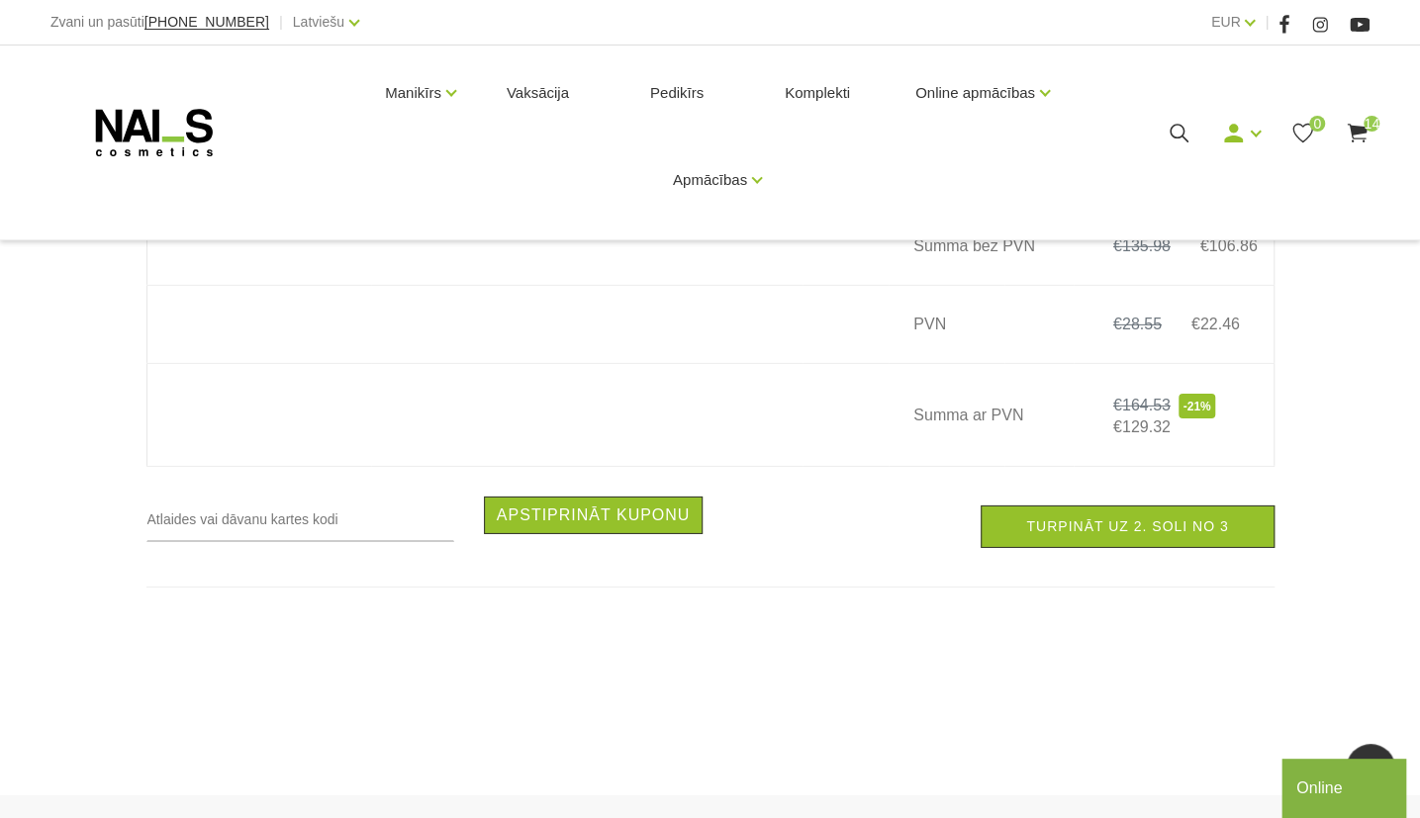
scroll to position [3415, 0]
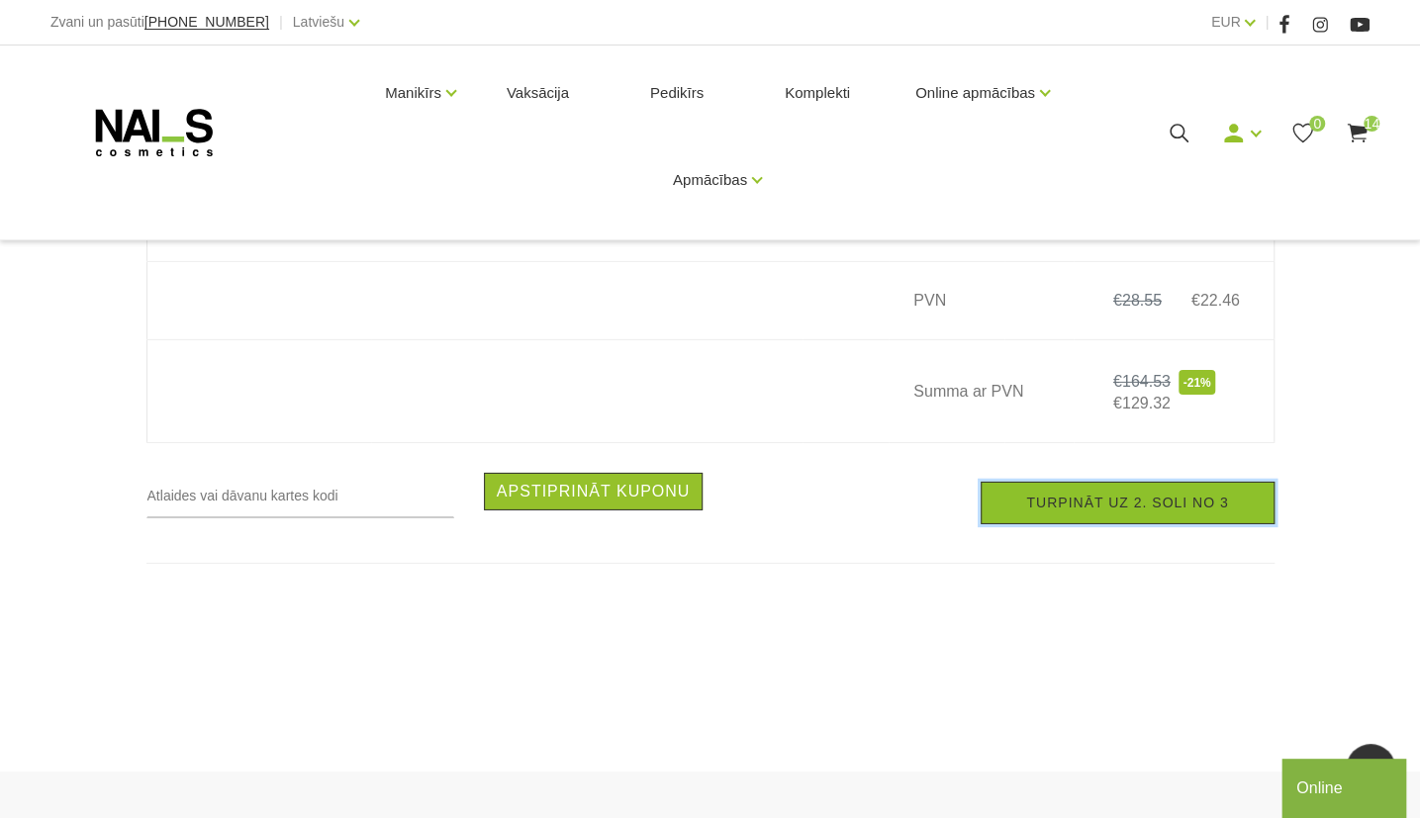
click at [1187, 524] on link "Turpināt uz 2. soli no 3" at bounding box center [1127, 503] width 293 height 43
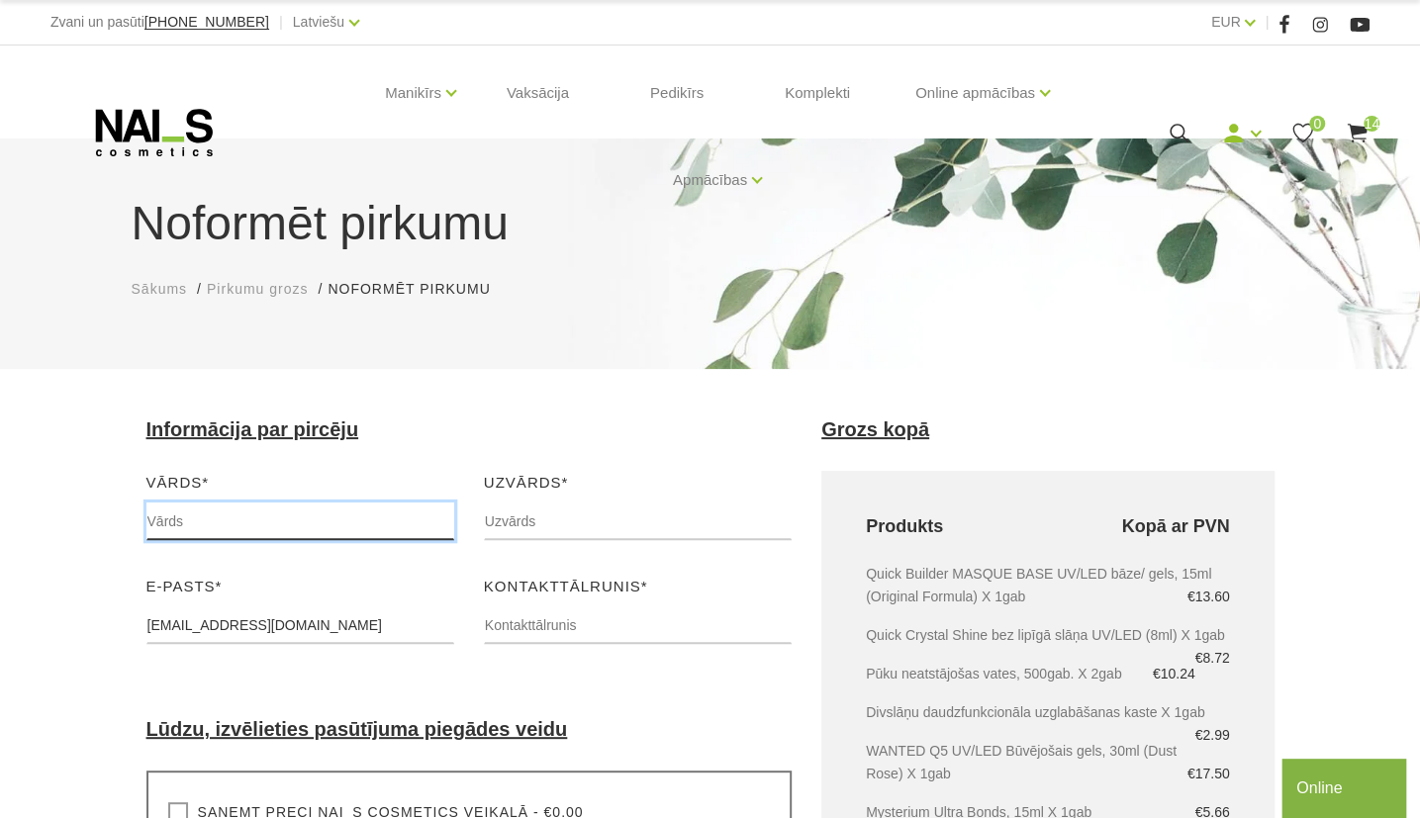
click at [285, 506] on input "text" at bounding box center [300, 522] width 308 height 38
type input "[PERSON_NAME]"
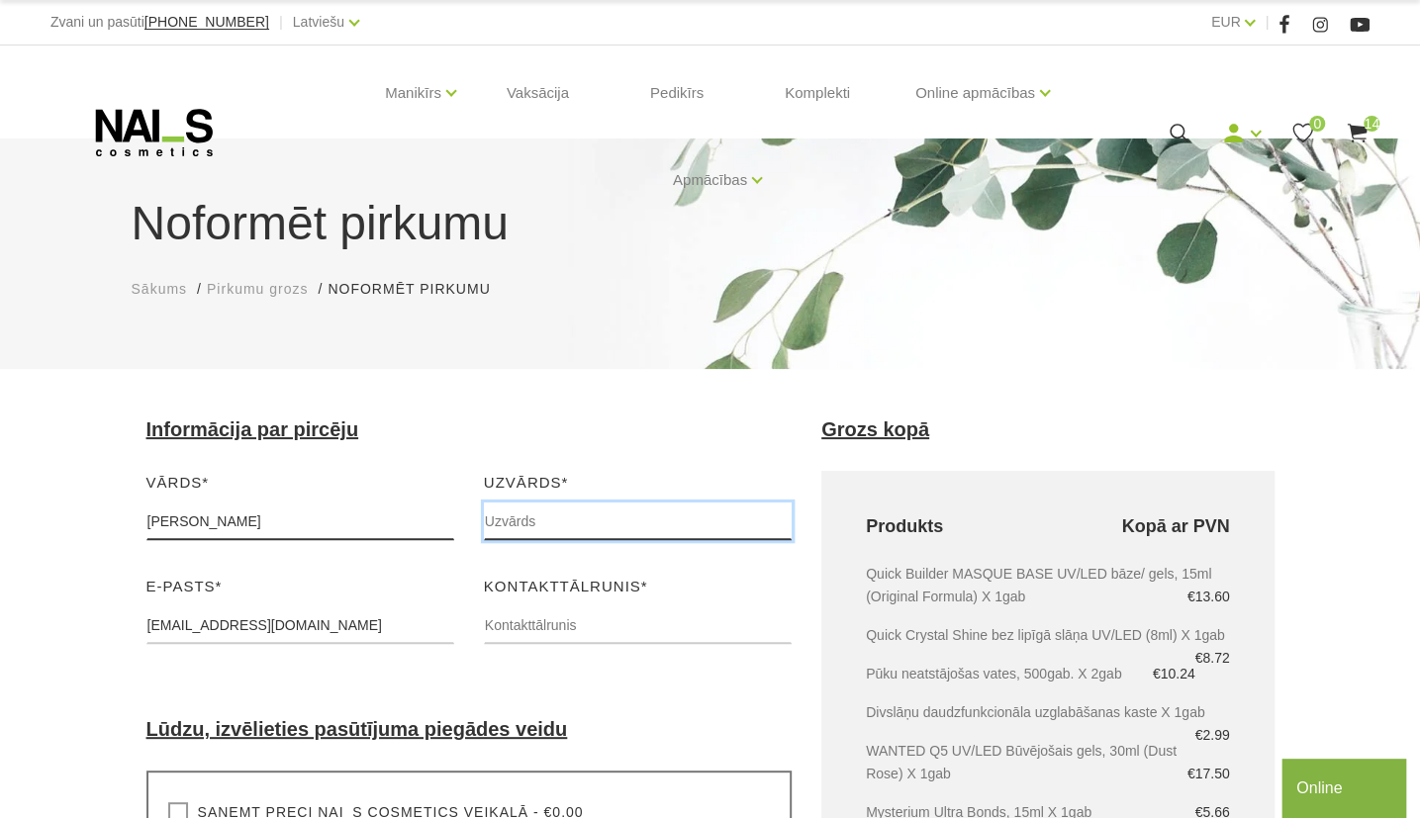
type input "VOCISA"
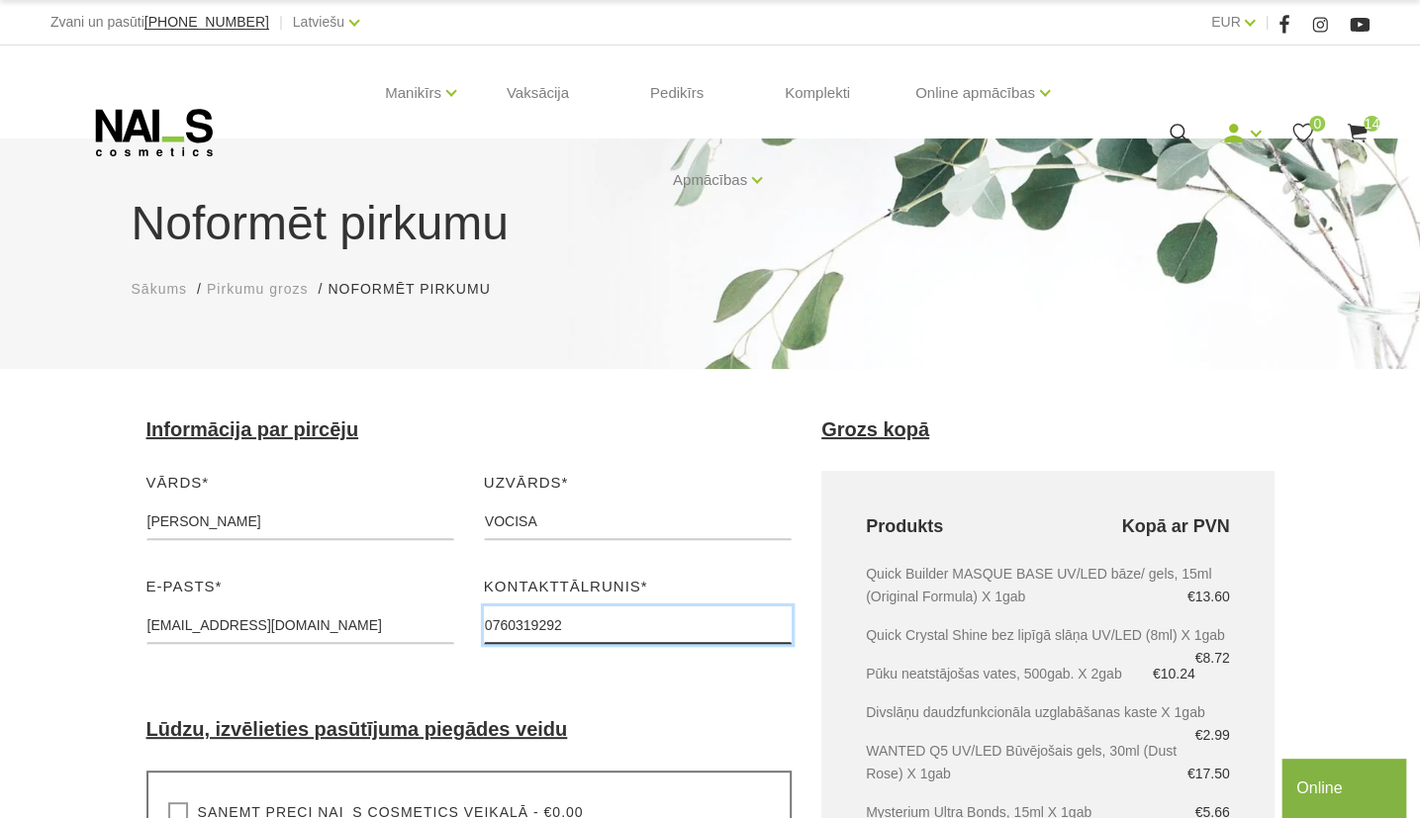
click at [497, 623] on input "0760319292" at bounding box center [638, 626] width 308 height 38
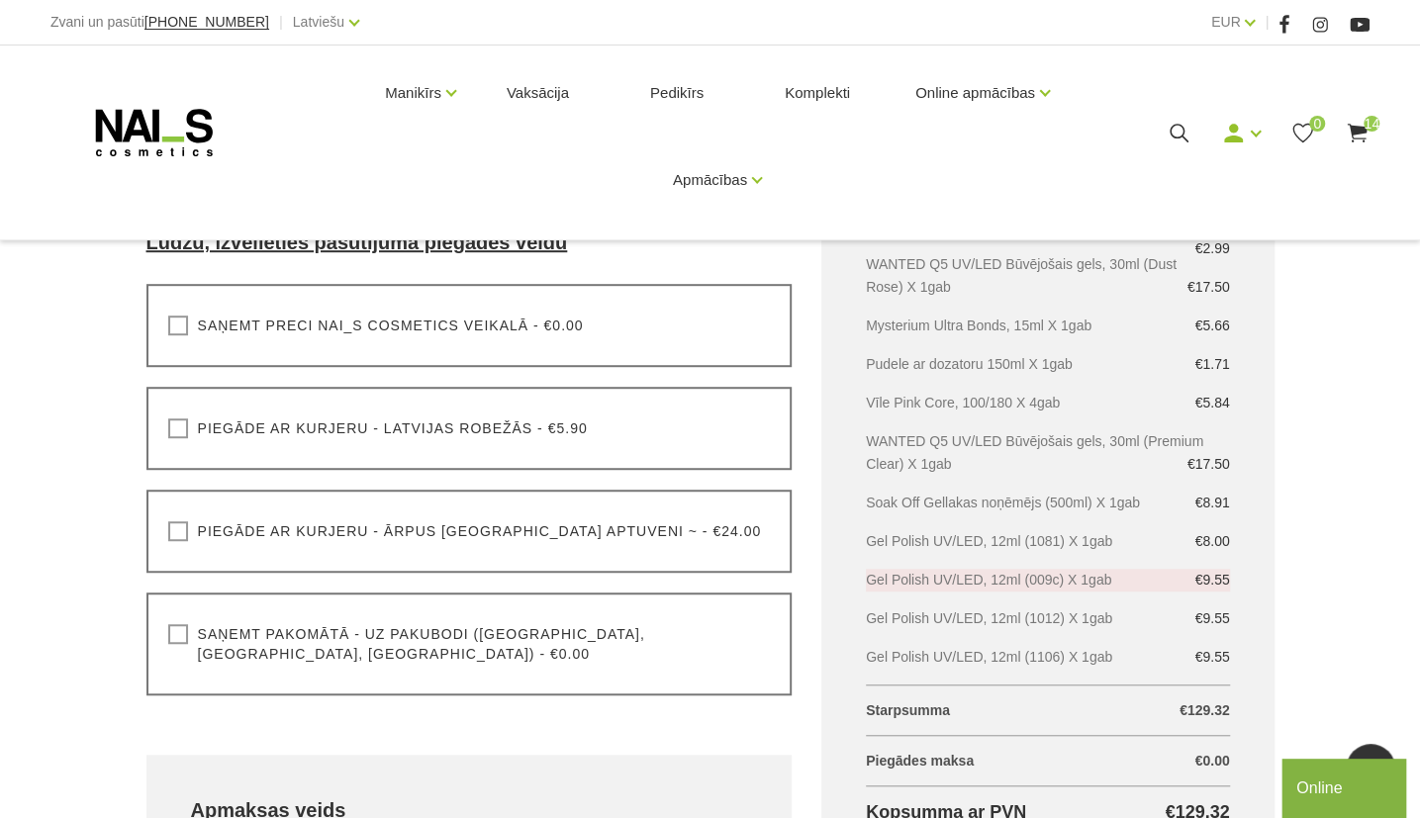
scroll to position [489, 0]
type input "[PHONE_NUMBER]"
click at [178, 534] on label "Piegāde ar kurjeru - ārpus [GEOGRAPHIC_DATA] aptuveni ~ - €24.00" at bounding box center [465, 529] width 594 height 20
click at [0, 0] on input "Piegāde ar kurjeru - ārpus [GEOGRAPHIC_DATA] aptuveni ~ - €24.00" at bounding box center [0, 0] width 0 height 0
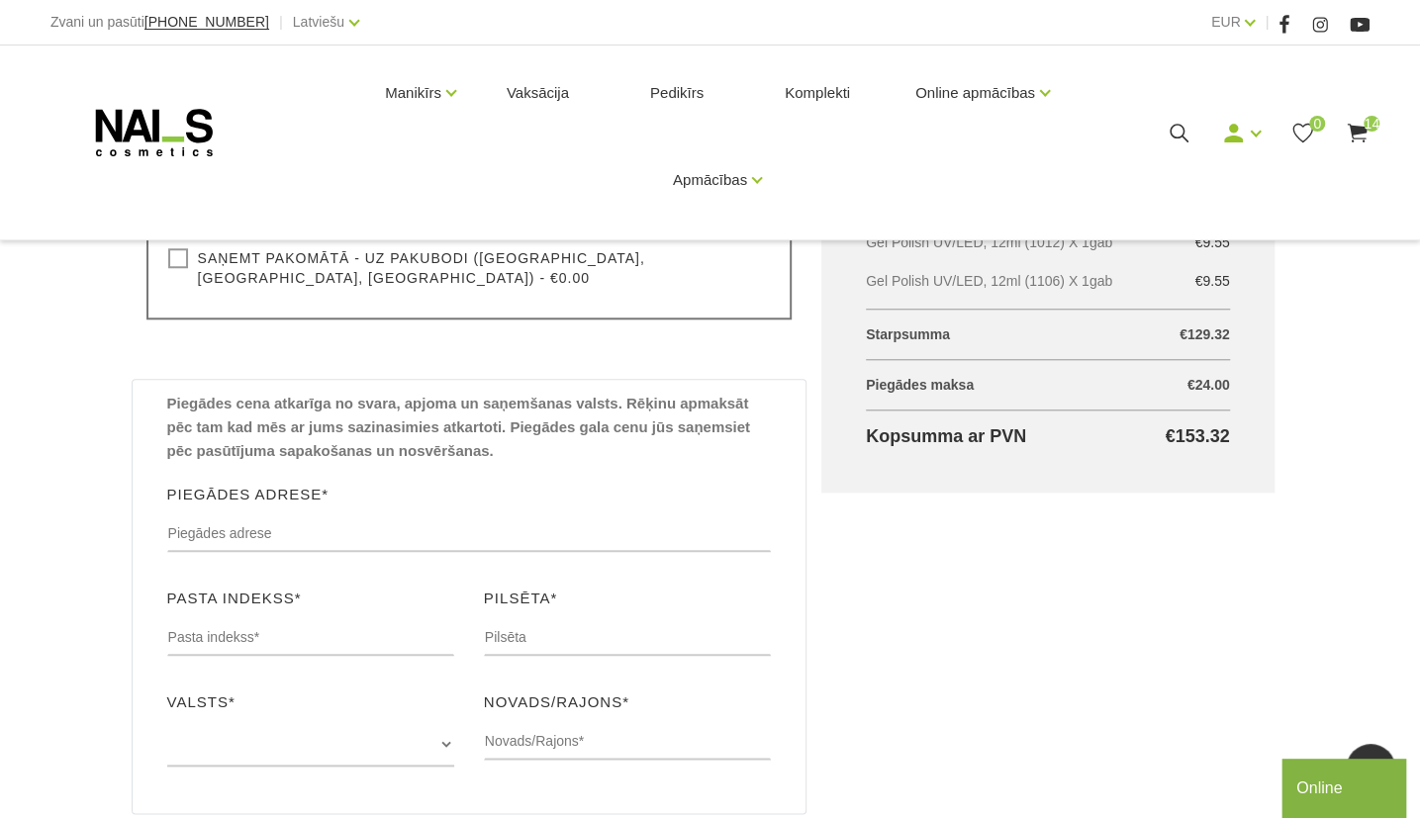
scroll to position [864, 0]
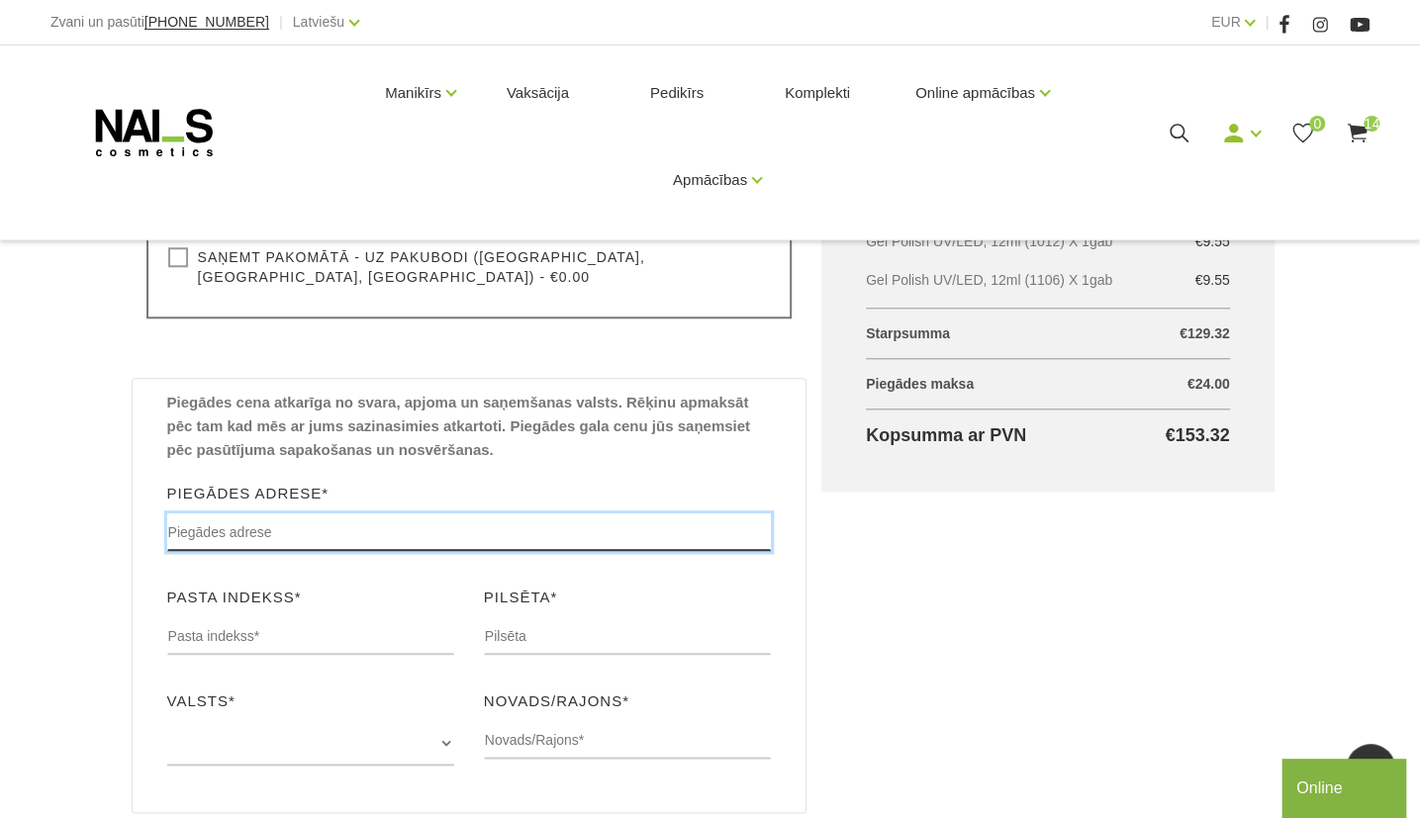
click at [258, 522] on input "text" at bounding box center [469, 533] width 605 height 38
type input "[STREET_ADDRESS]"
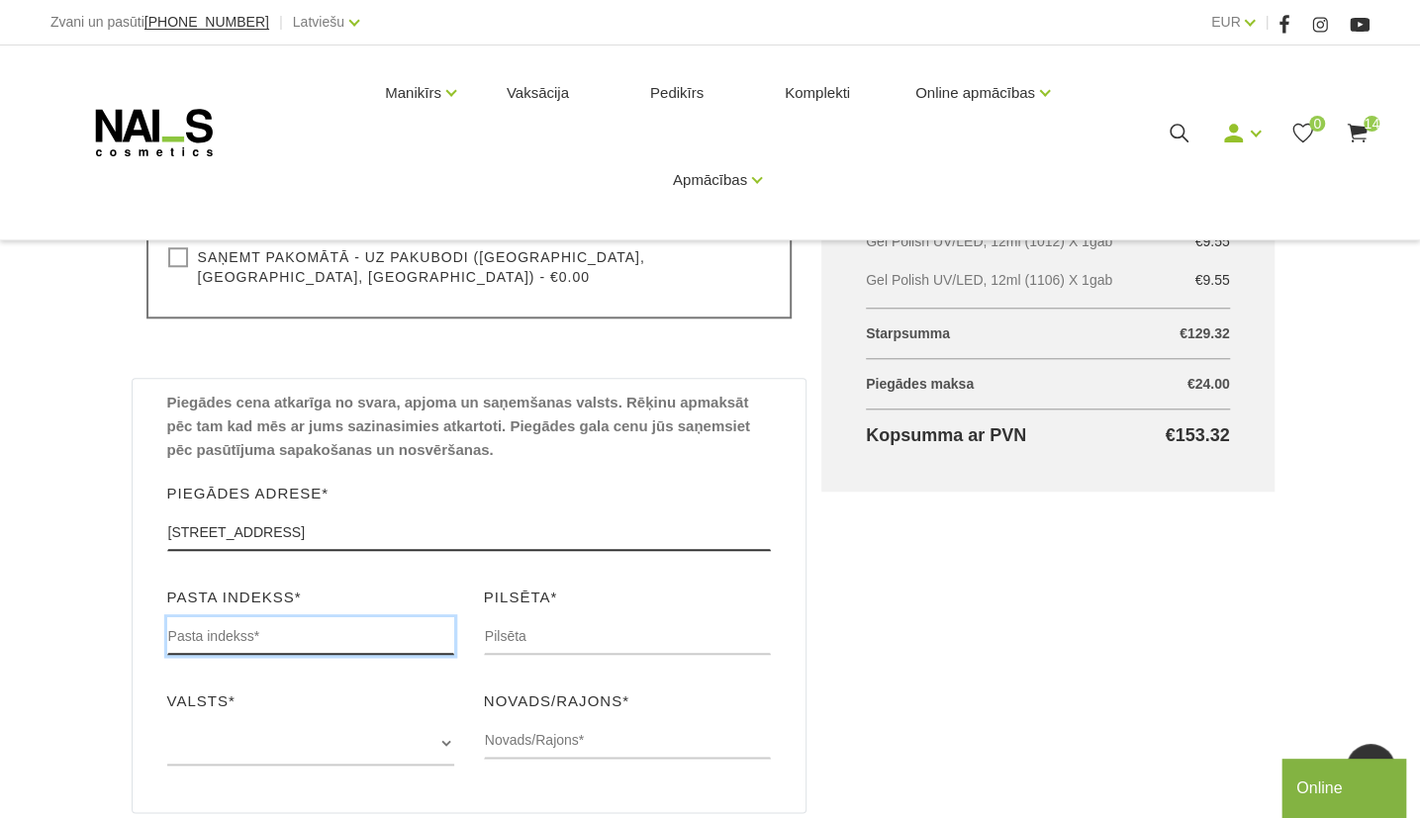
type input "15336"
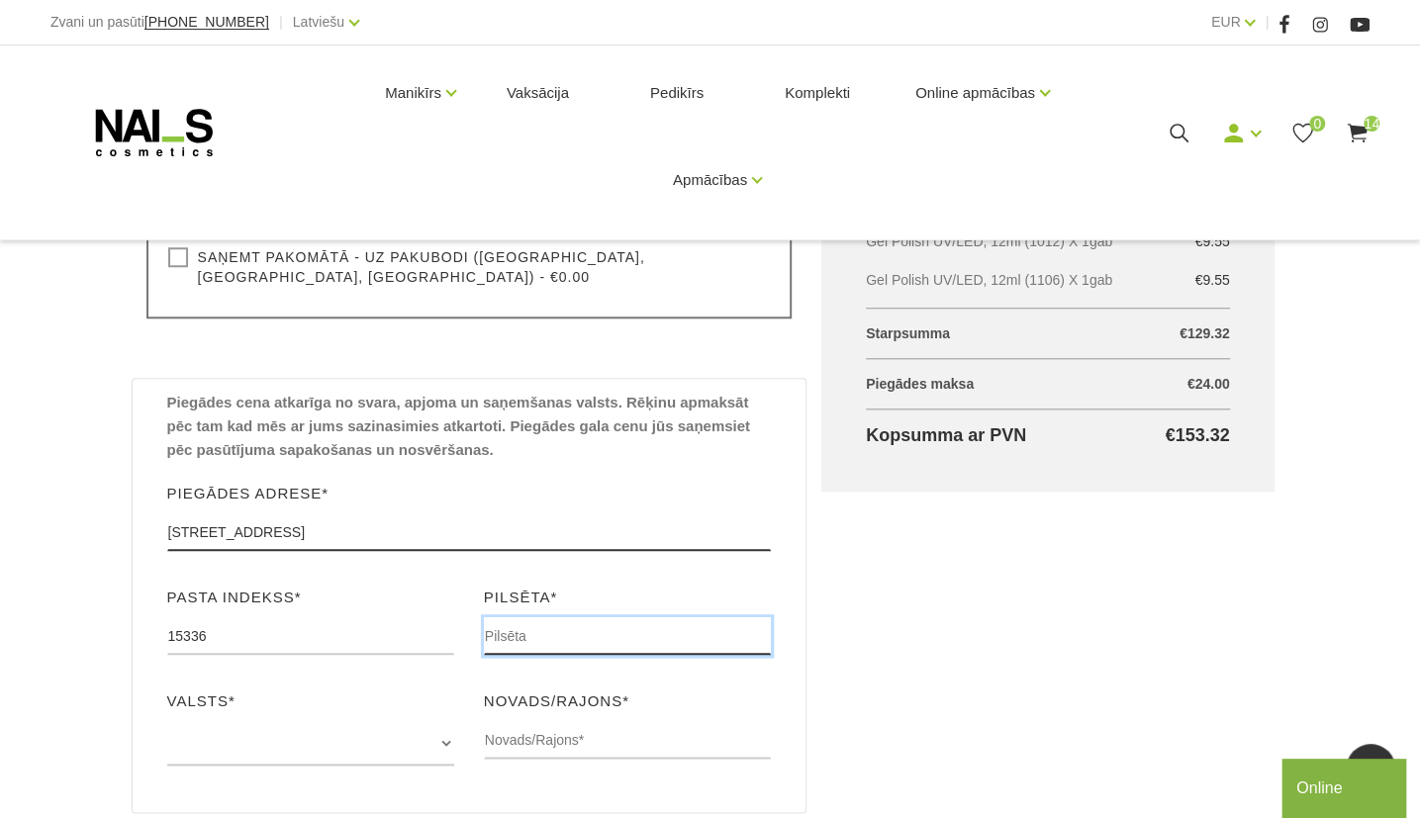
type input "Järna"
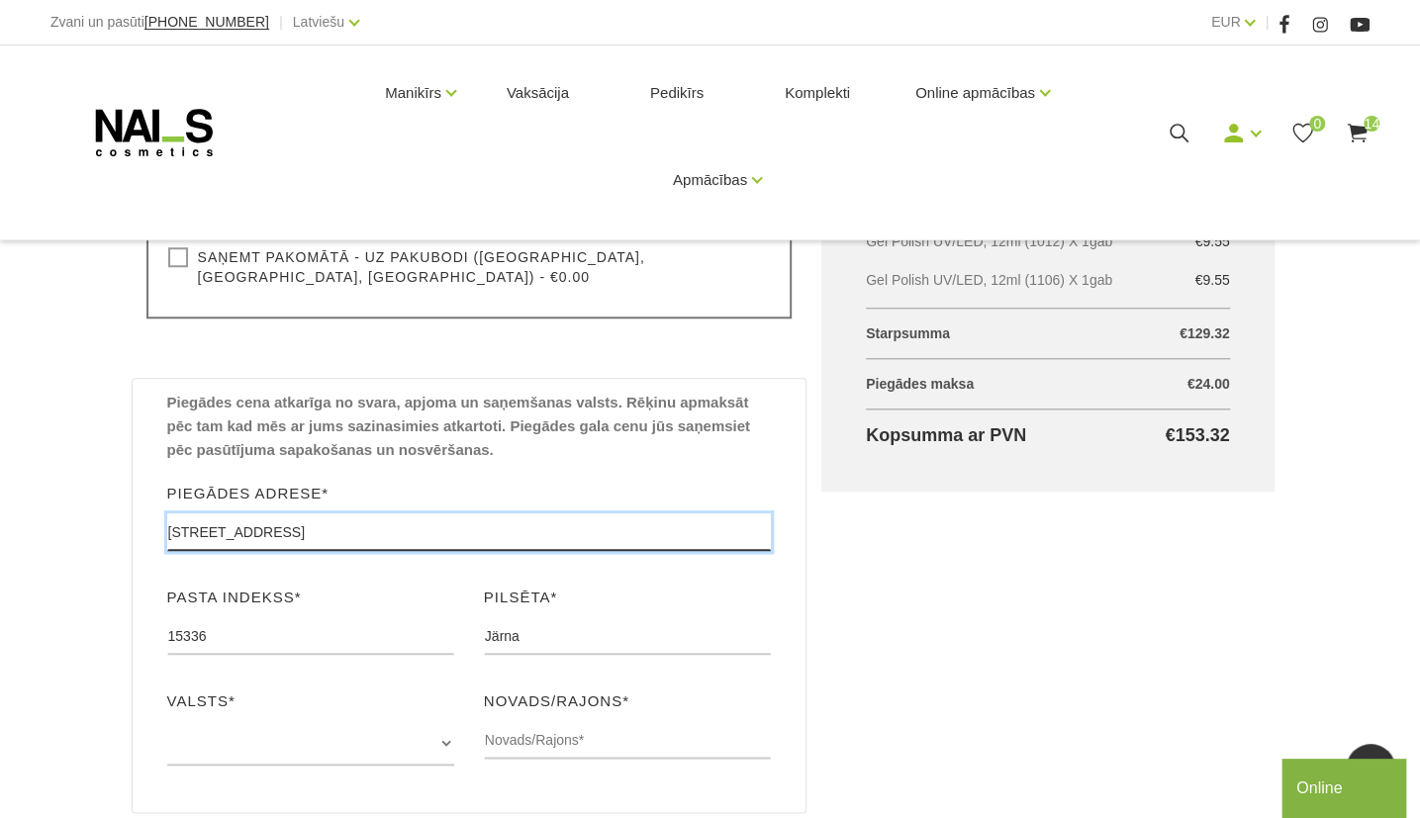
click at [263, 514] on input "[STREET_ADDRESS]" at bounding box center [469, 533] width 605 height 38
click at [291, 514] on input "[STREET_ADDRESS]" at bounding box center [469, 533] width 605 height 38
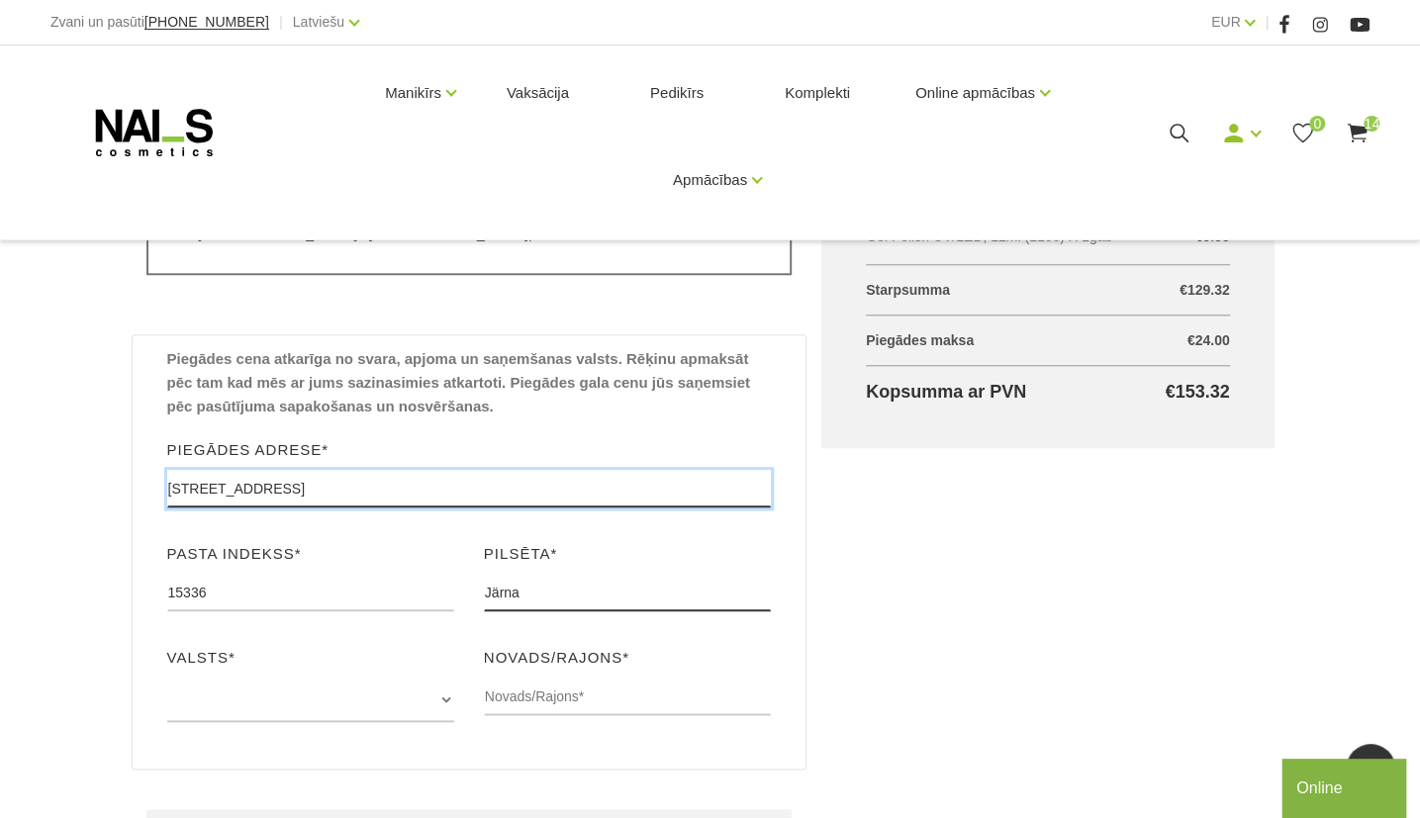
type input "[STREET_ADDRESS]"
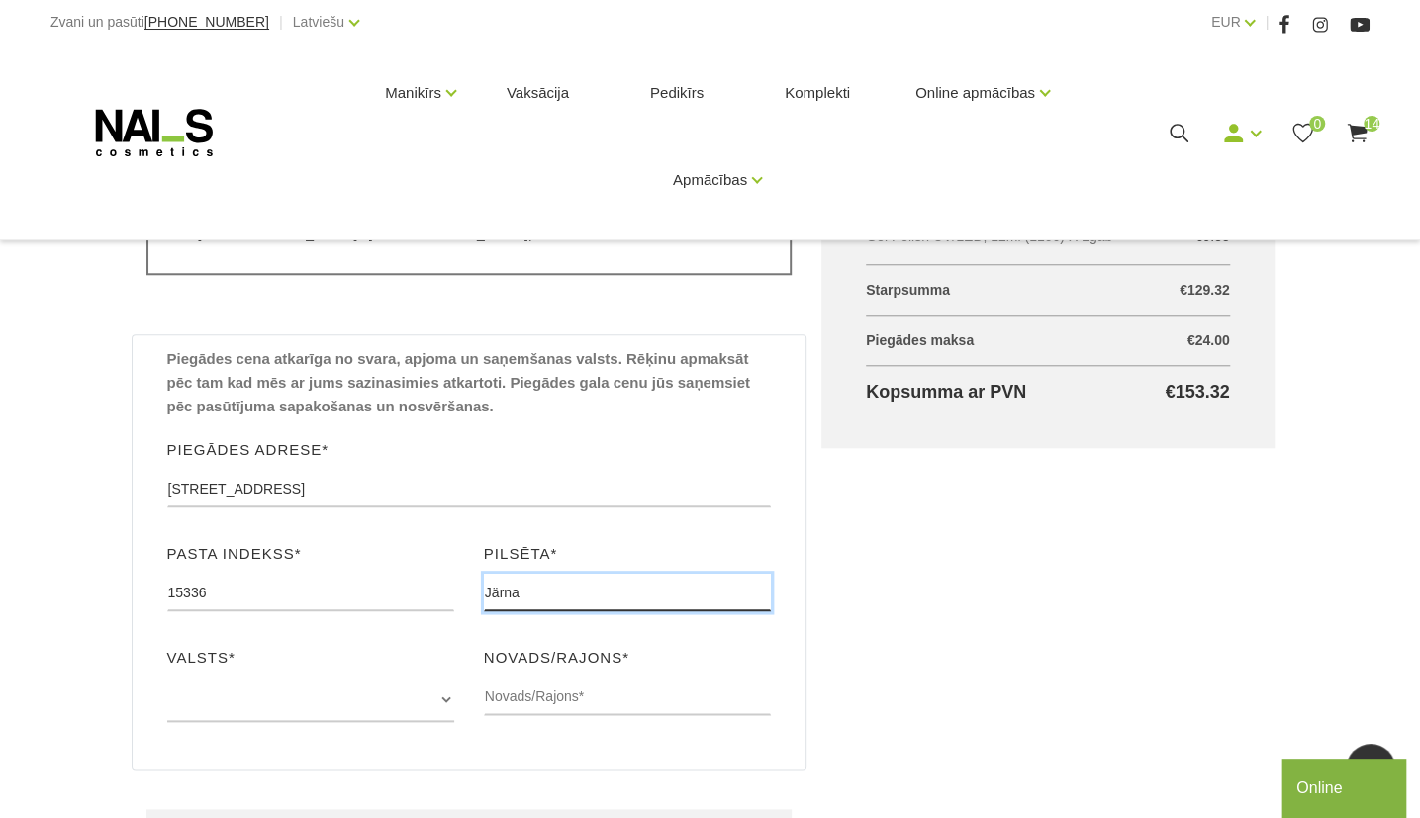
click at [538, 574] on input "Järna" at bounding box center [627, 593] width 287 height 38
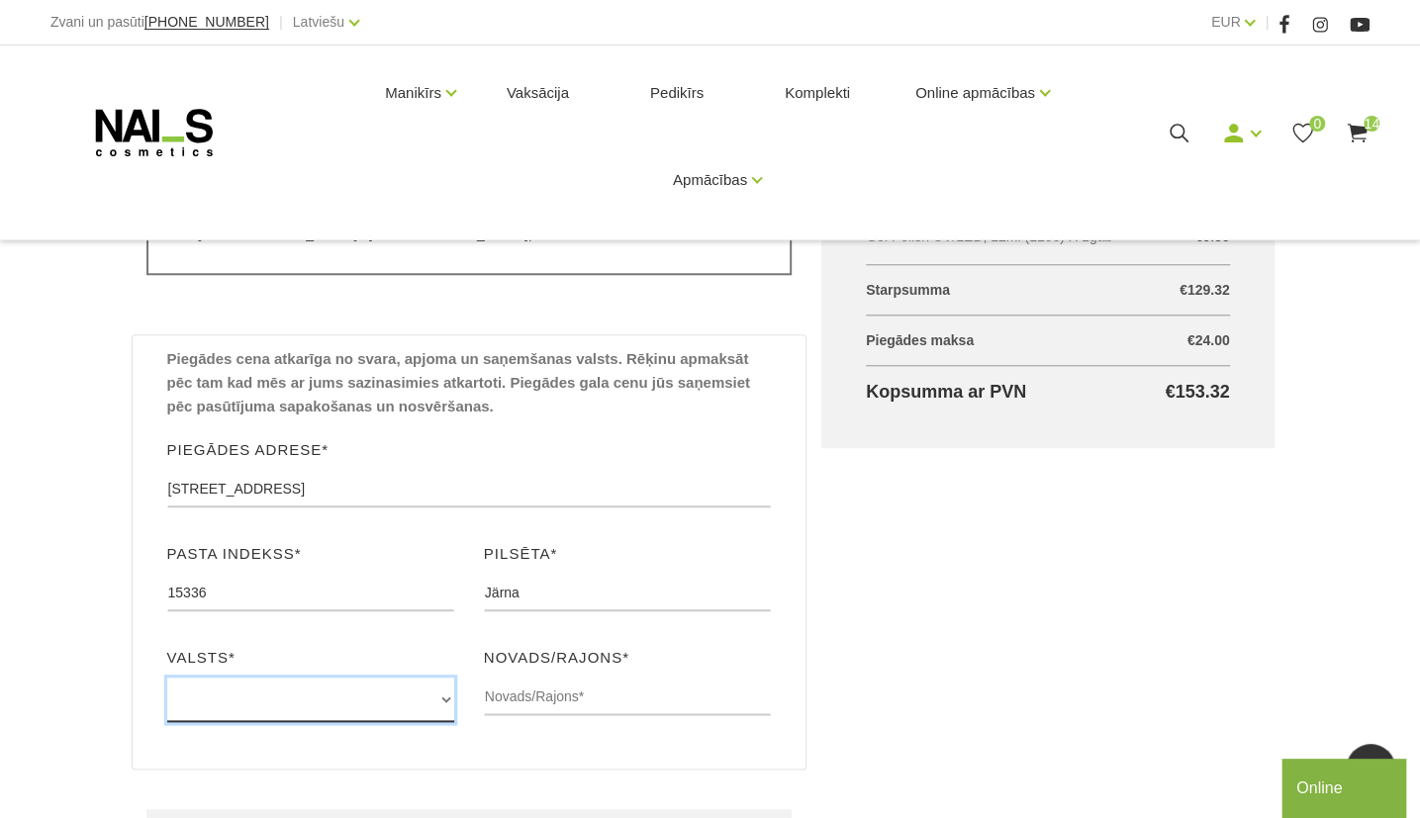
click at [299, 679] on select "Dānija Zviedrija Polija Somija Vācija Izvēlieties šo ja jūsu valsts nav sarakst…" at bounding box center [310, 700] width 287 height 45
select select "Zviedrija"
click at [167, 678] on select "Dānija Zviedrija Polija Somija Vācija Izvēlieties šo ja jūsu valsts nav sarakst…" at bounding box center [310, 700] width 287 height 45
click at [232, 512] on div "Piegādes cena atkarīga no svara, apjoma un saņemšanas valsts. Rēķinu apmaksāt p…" at bounding box center [470, 551] width 676 height 435
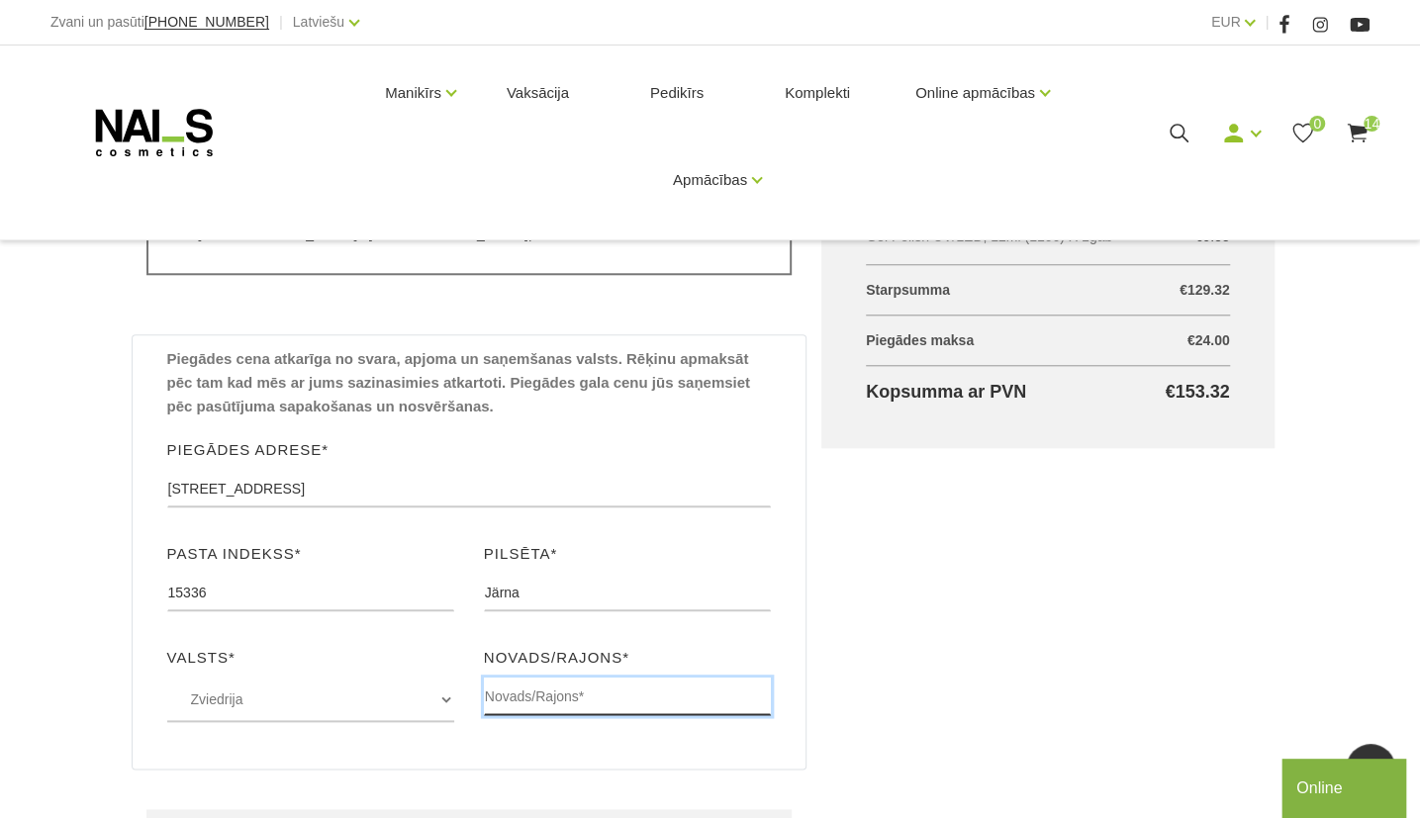
click at [572, 684] on input "text" at bounding box center [627, 697] width 287 height 38
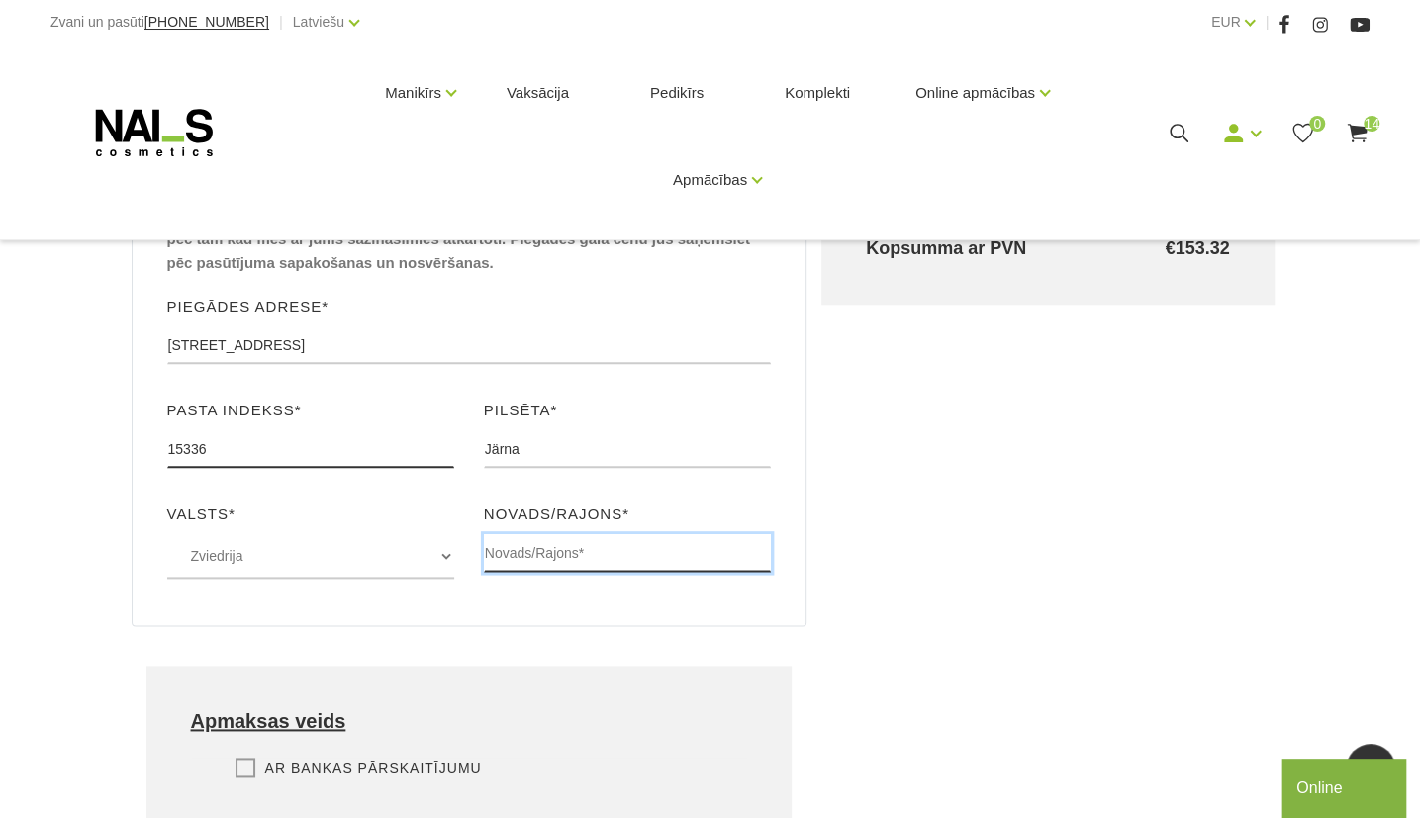
scroll to position [1059, 0]
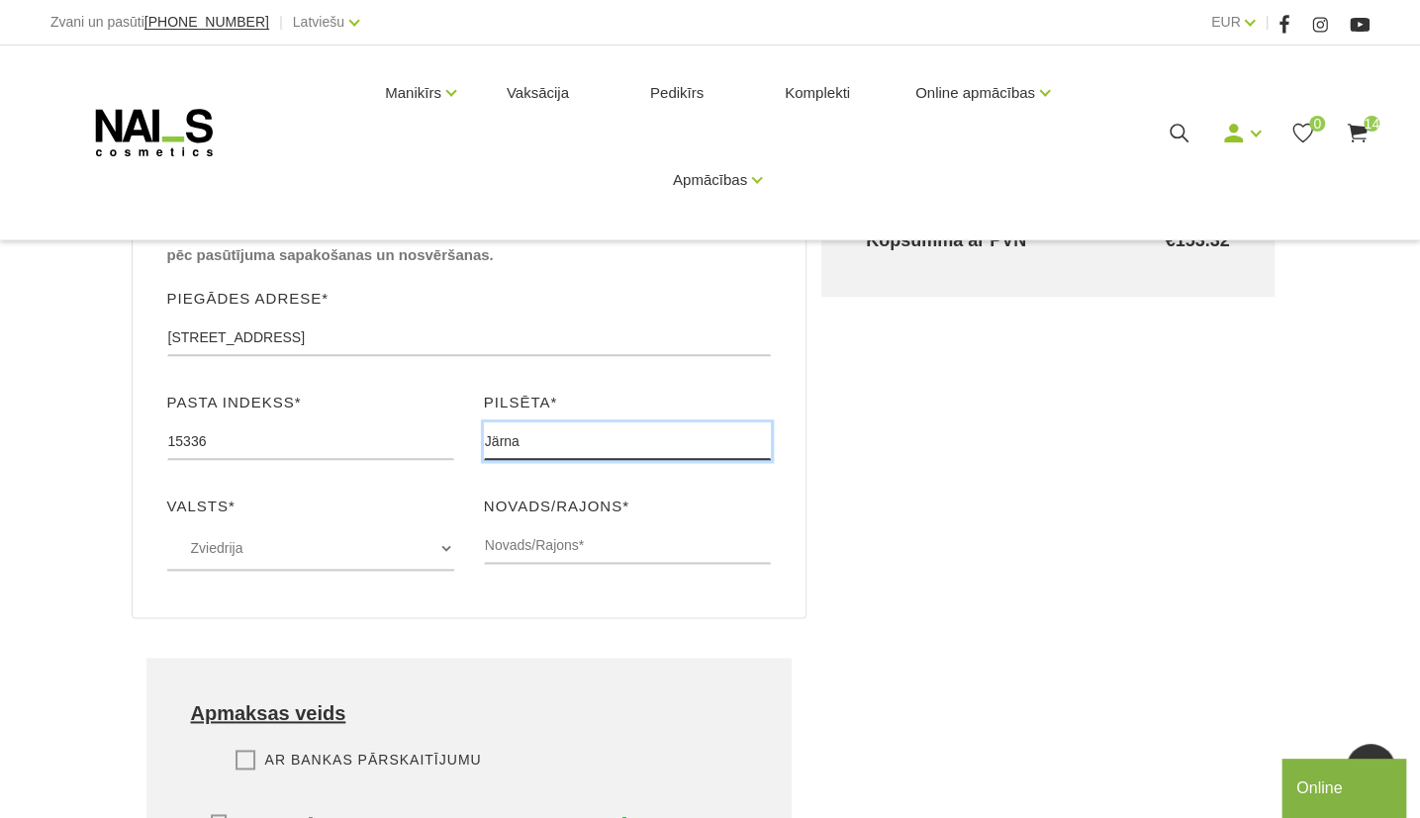
click at [510, 422] on input "Järna" at bounding box center [627, 441] width 287 height 38
type input "J"
type input "Stokholma"
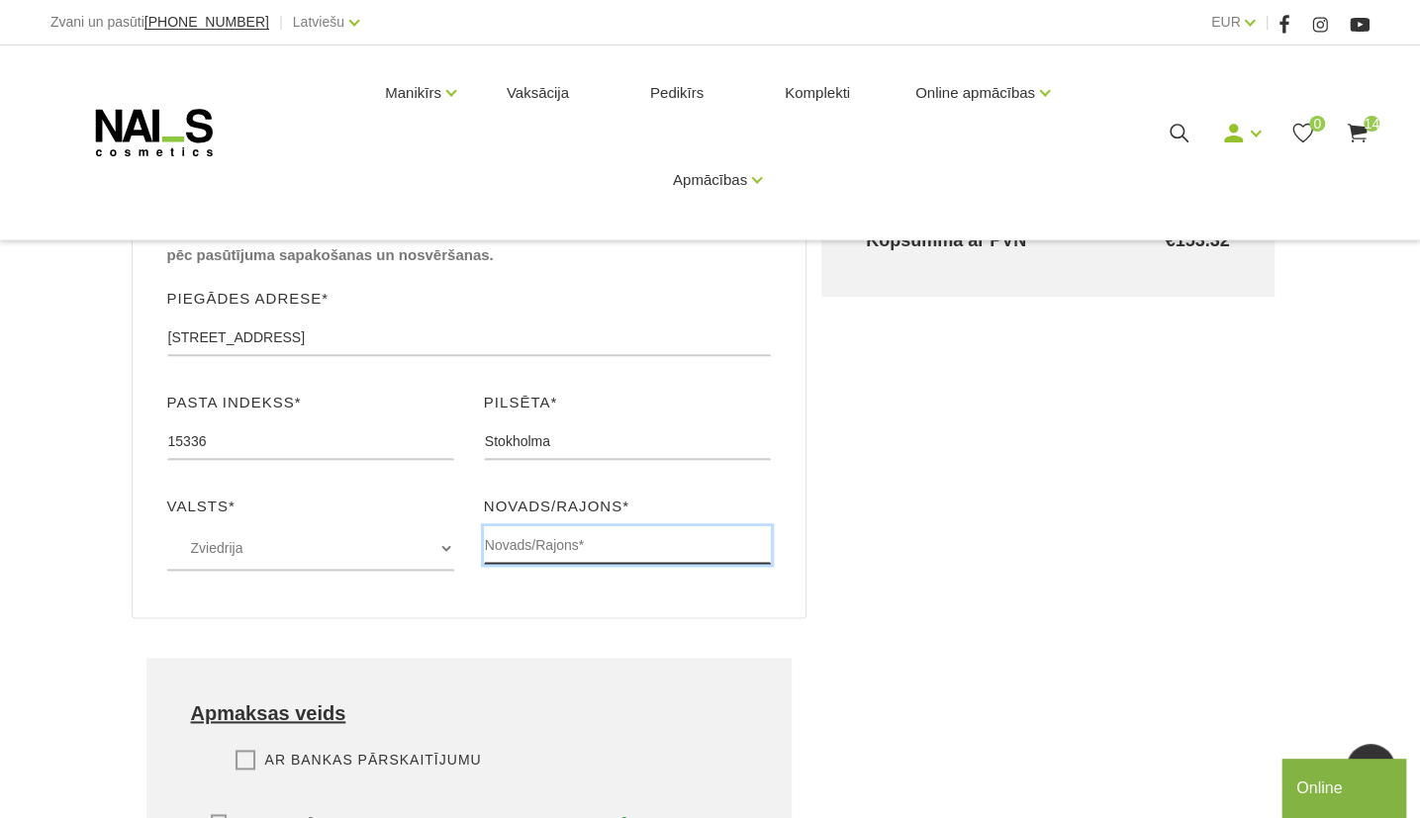
click at [551, 526] on input "text" at bounding box center [627, 545] width 287 height 38
type input "Södertälje"
click at [967, 601] on div "Grozs kopā Produkts Kopā ar PVN Quick Builder MASQUE BASE UV/LED bāze/ gels, 15…" at bounding box center [1047, 184] width 483 height 1649
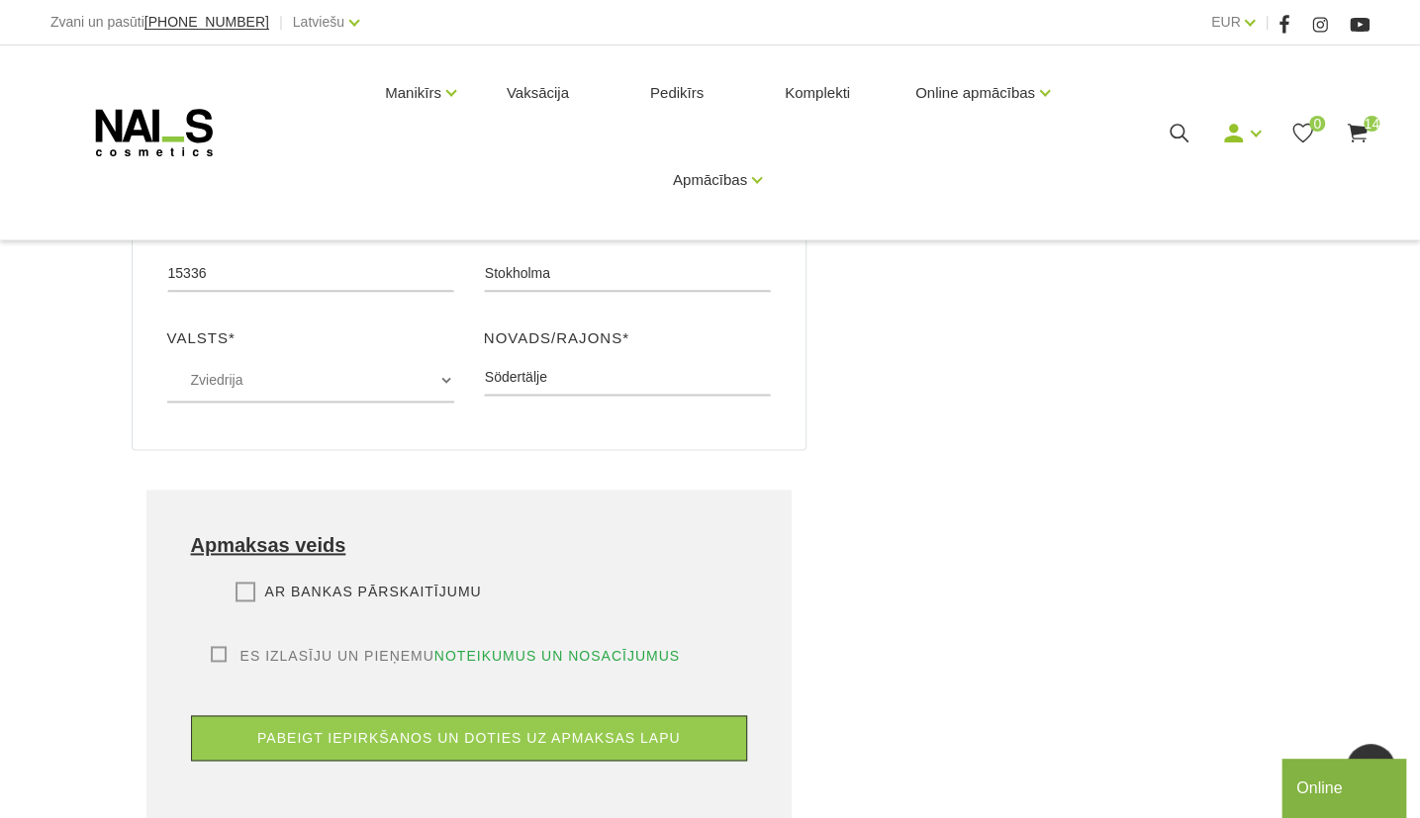
scroll to position [1259, 0]
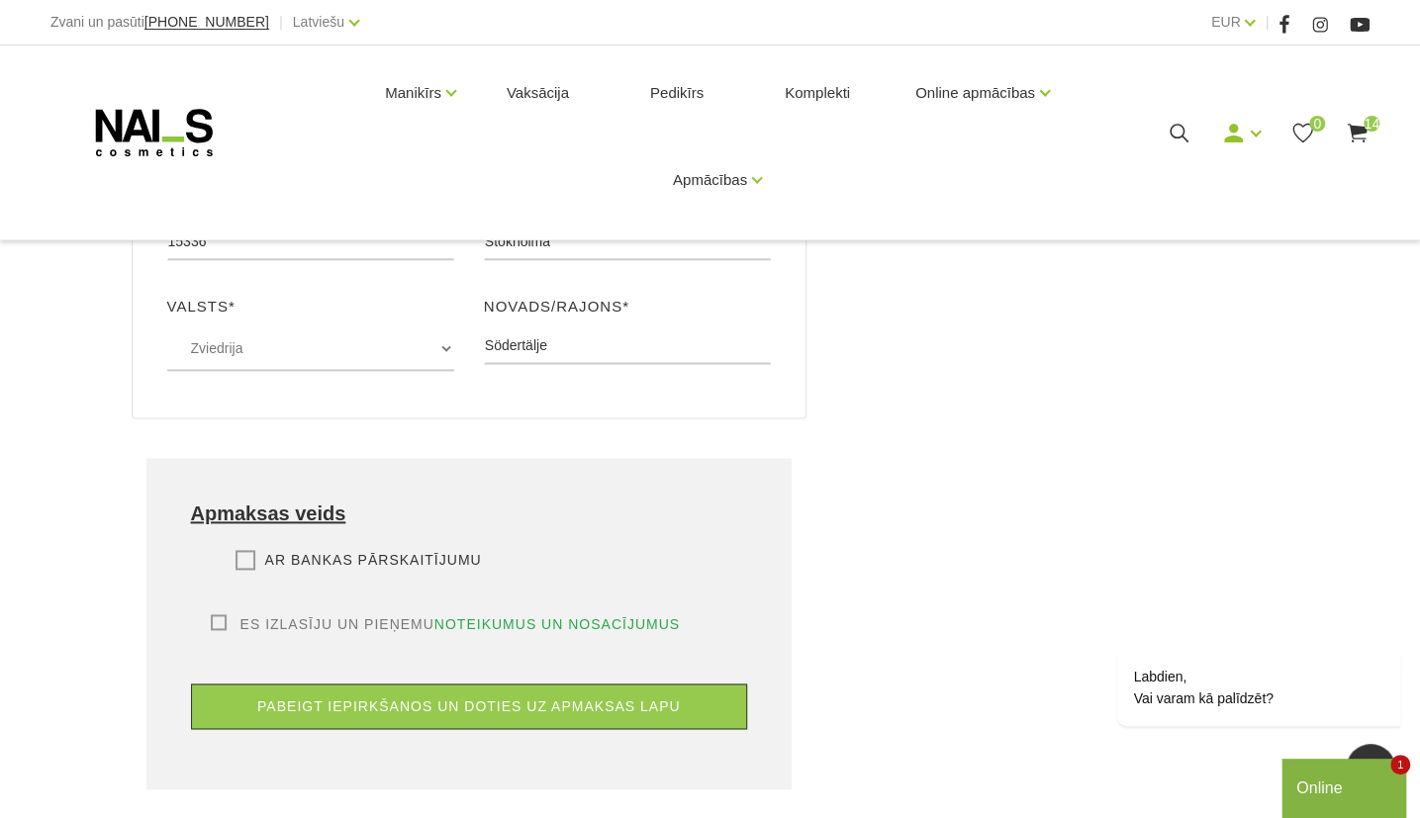
click at [238, 550] on label "Ar bankas pārskaitījumu" at bounding box center [358, 560] width 246 height 20
click at [0, 0] on input "Ar bankas pārskaitījumu" at bounding box center [0, 0] width 0 height 0
click at [214, 614] on label "Es izlasīju un pieņemu noteikumus un nosacījumus" at bounding box center [446, 624] width 470 height 20
click at [0, 0] on input "Es izlasīju un pieņemu noteikumus un nosacījumus" at bounding box center [0, 0] width 0 height 0
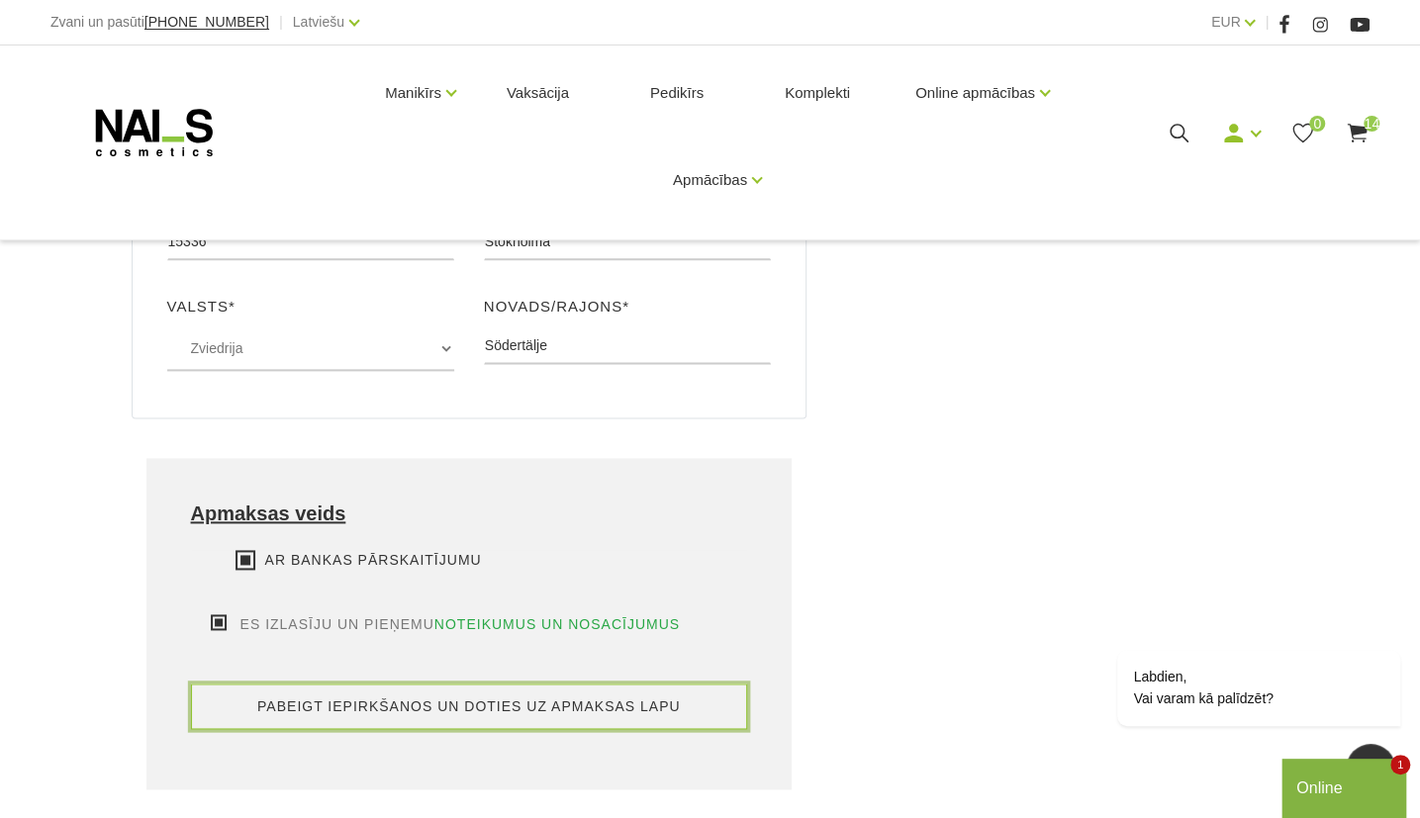
click at [376, 702] on button "pabeigt iepirkšanos un doties uz apmaksas lapu" at bounding box center [469, 707] width 557 height 46
